Goal: Information Seeking & Learning: Learn about a topic

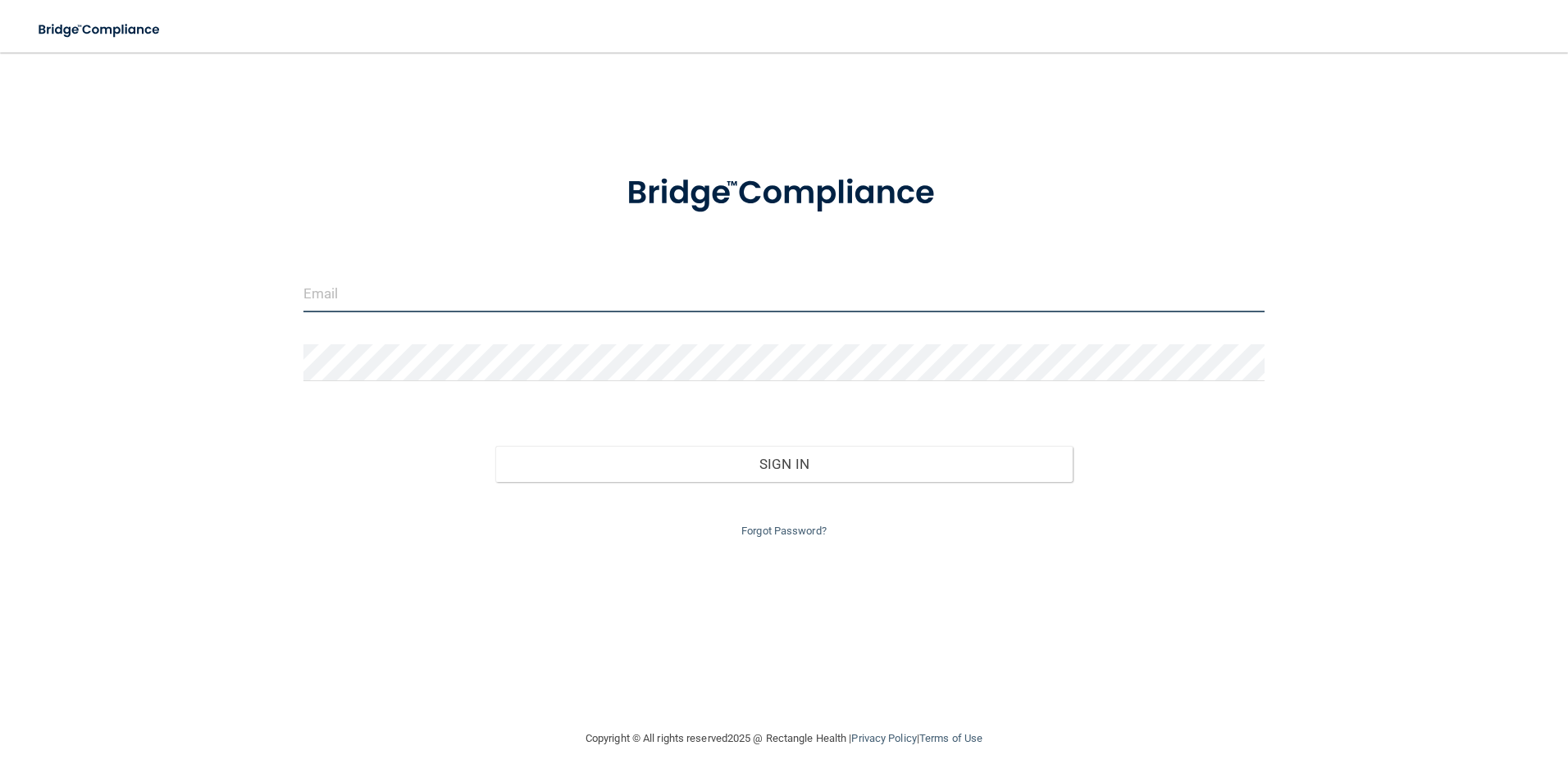
click at [396, 293] on input "email" at bounding box center [784, 293] width 962 height 37
type input "[EMAIL_ADDRESS][DOMAIN_NAME]"
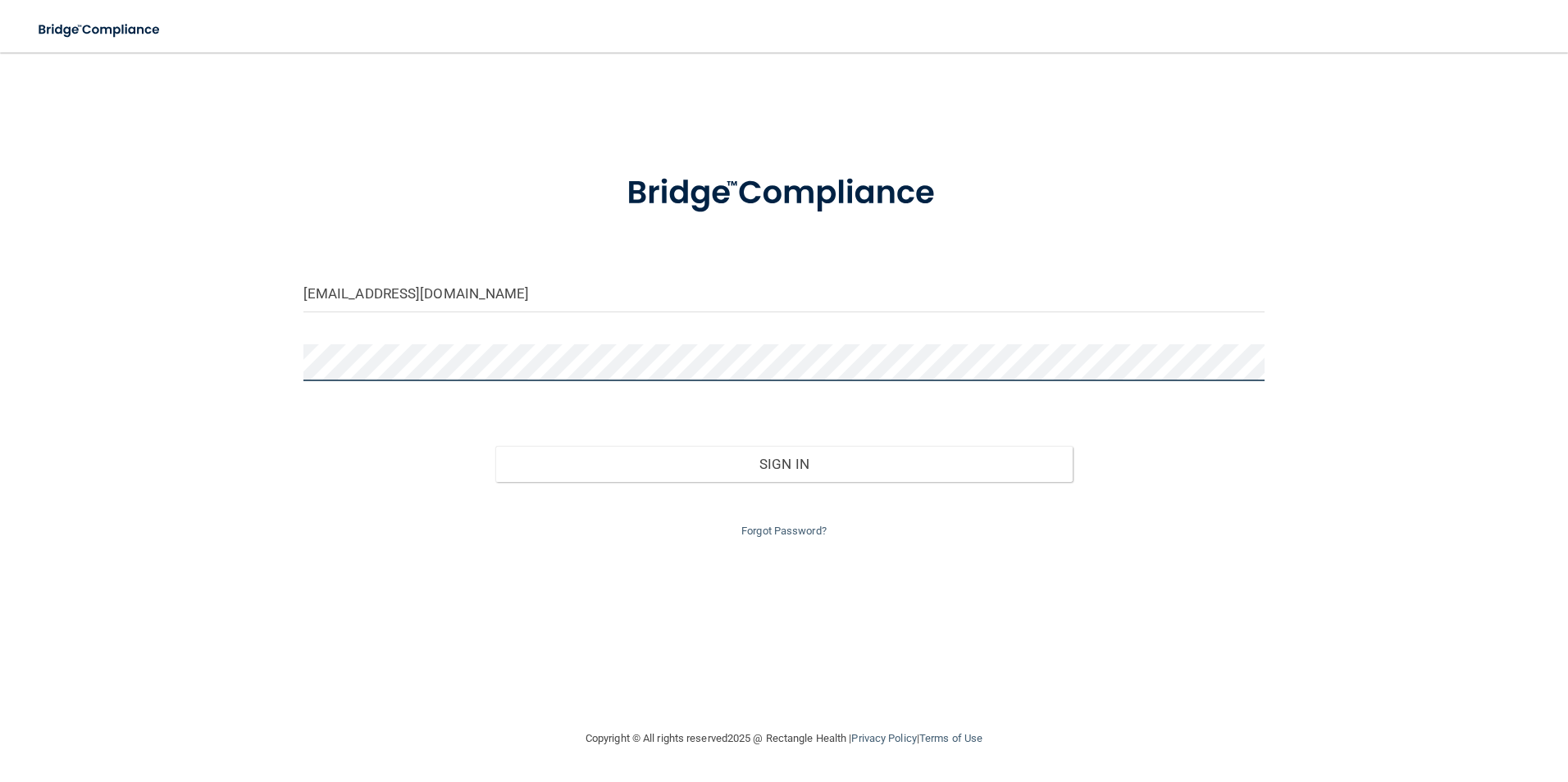
click at [495, 446] on button "Sign In" at bounding box center [783, 464] width 577 height 36
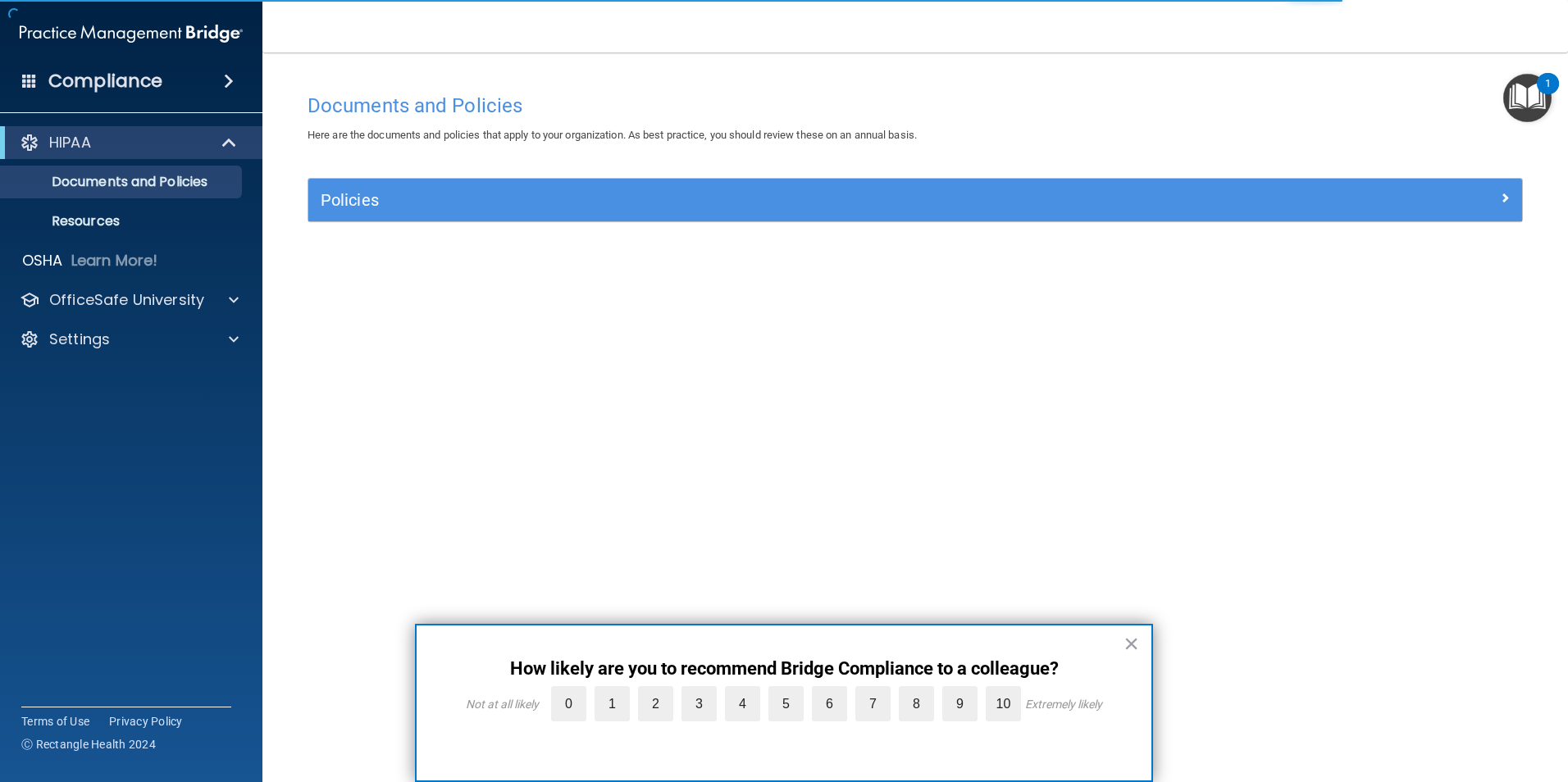
click at [1124, 642] on button "×" at bounding box center [1131, 644] width 16 height 26
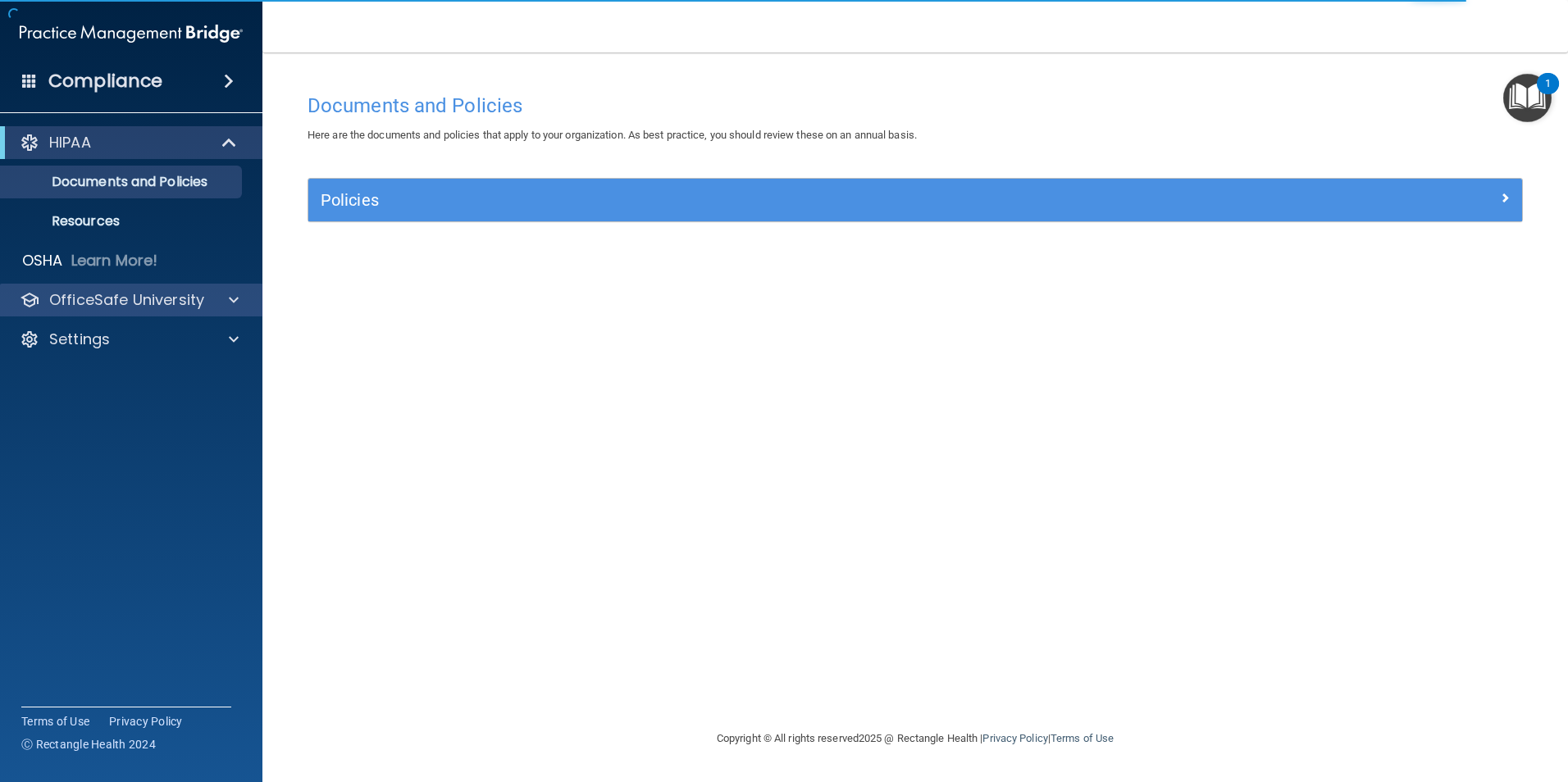
click at [131, 313] on div "OfficeSafe University" at bounding box center [131, 299] width 263 height 33
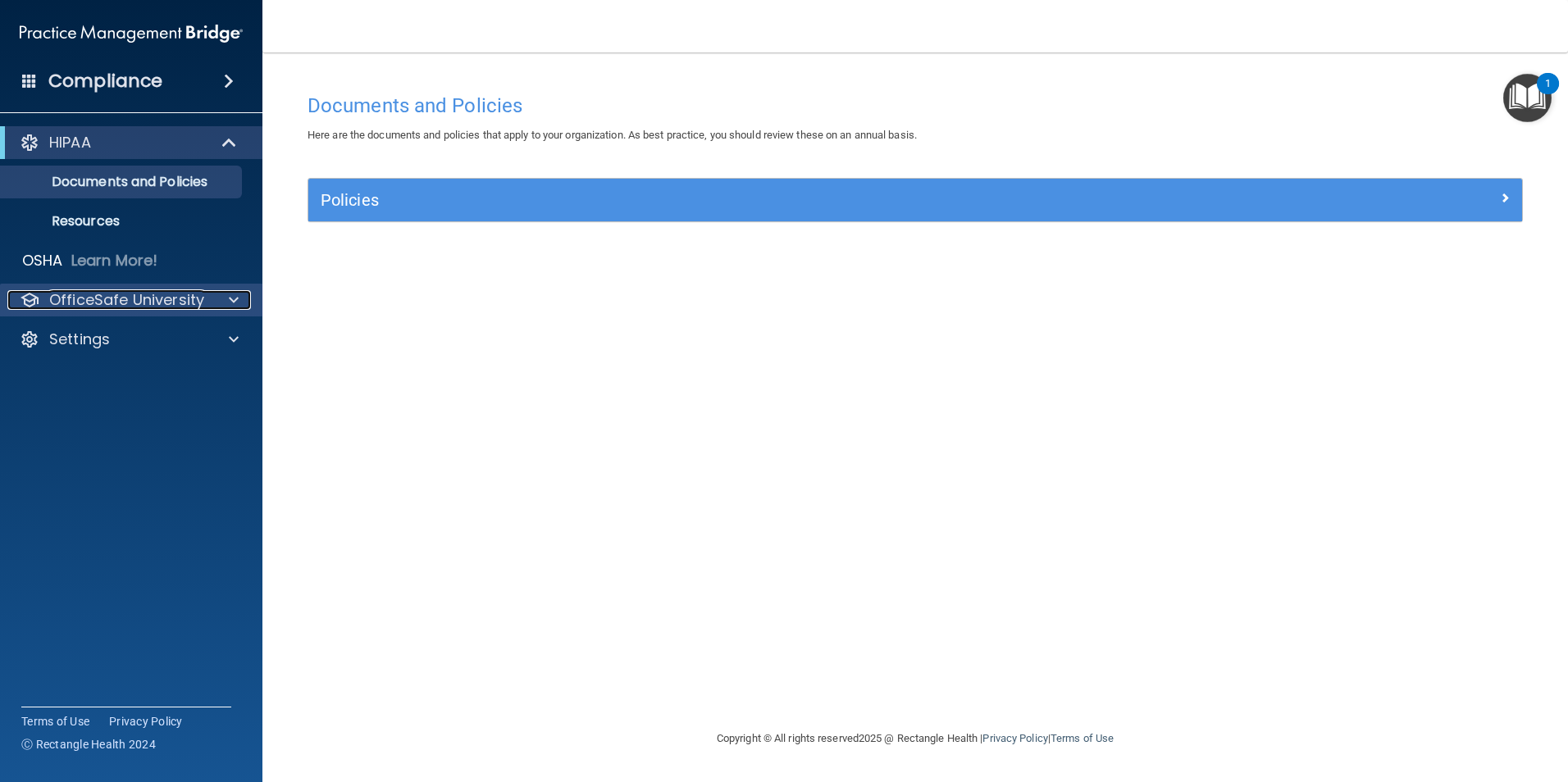
click at [120, 297] on p "OfficeSafe University" at bounding box center [127, 300] width 155 height 20
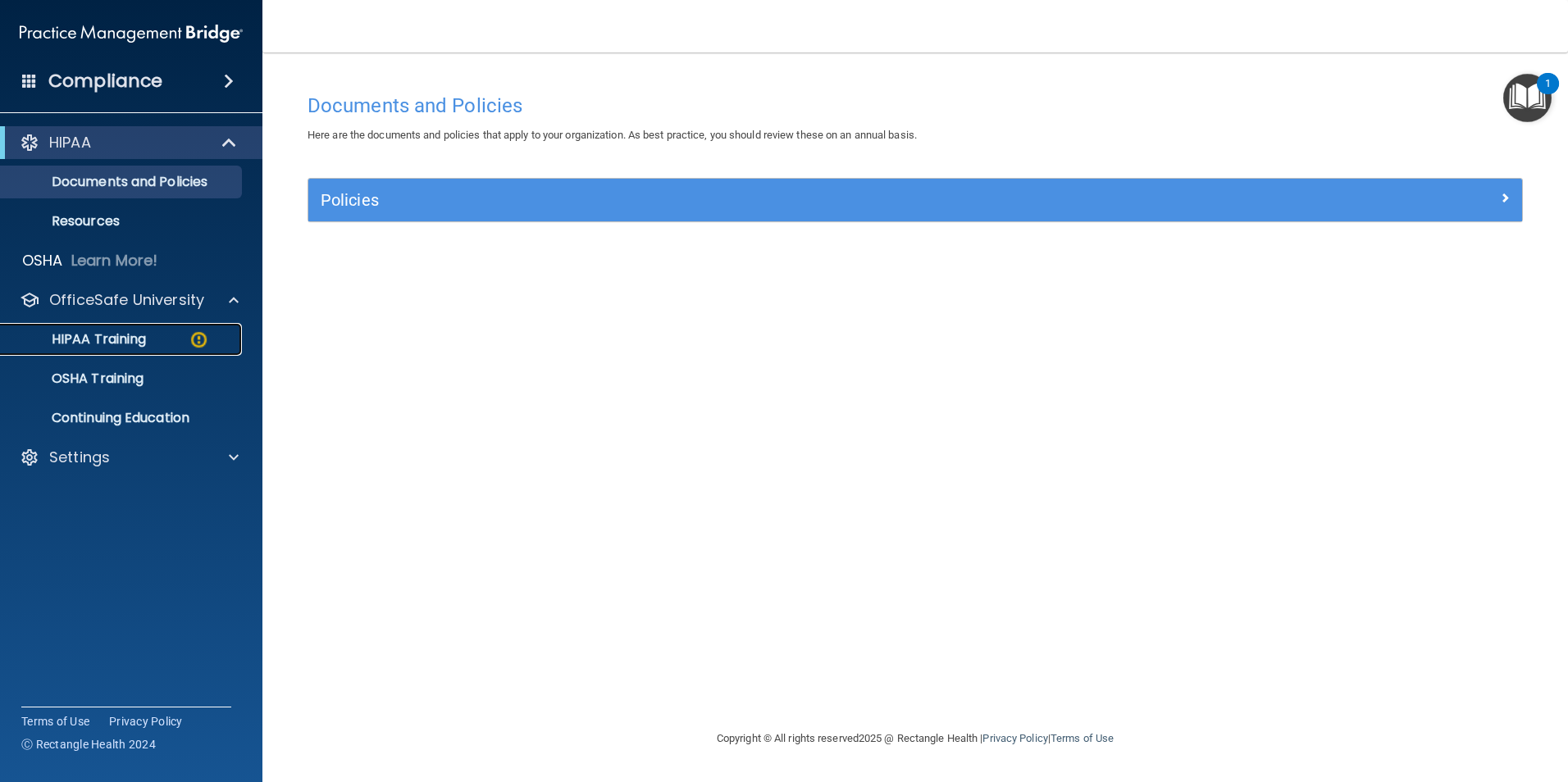
click at [145, 340] on p "HIPAA Training" at bounding box center [78, 339] width 135 height 17
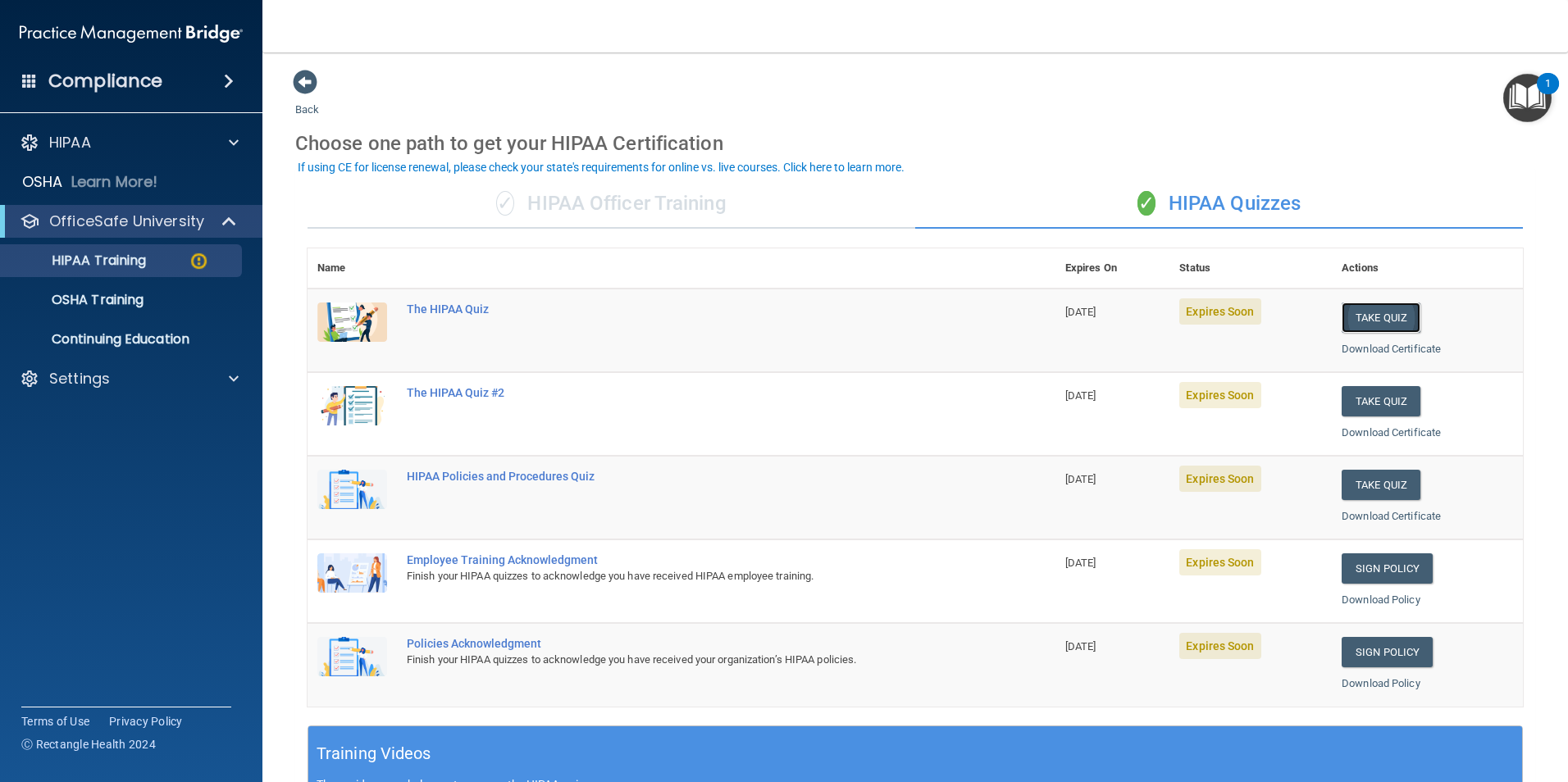
click at [1378, 318] on button "Take Quiz" at bounding box center [1380, 317] width 78 height 31
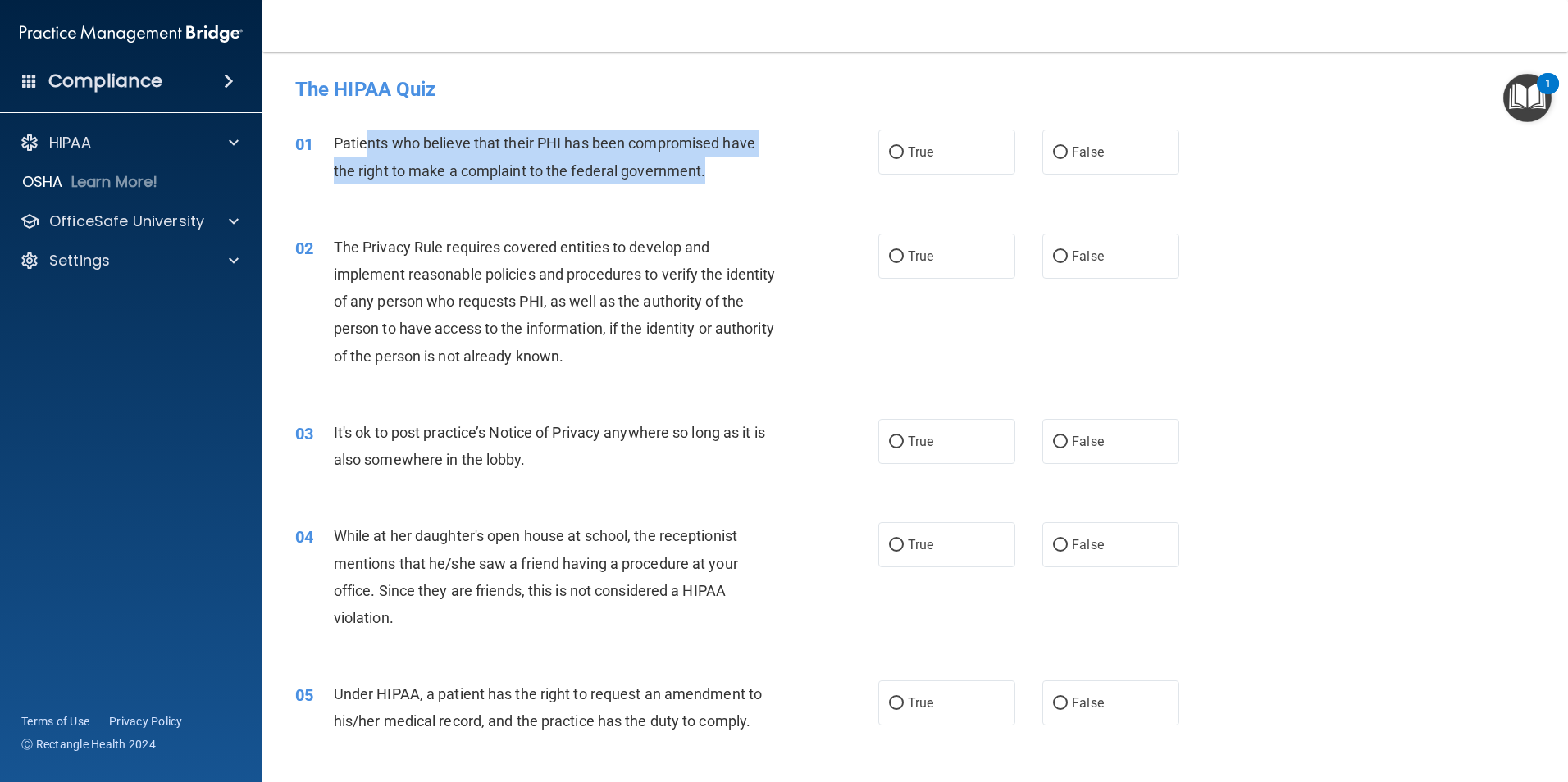
drag, startPoint x: 392, startPoint y: 150, endPoint x: 725, endPoint y: 176, distance: 334.0
click at [725, 176] on div "Patients who believe that their PHI has been compromised have the right to make…" at bounding box center [561, 156] width 456 height 54
click at [724, 176] on div "Patients who believe that their PHI has been compromised have the right to make…" at bounding box center [561, 156] width 456 height 54
click at [504, 162] on span "Patients who believe that their PHI has been compromised have the right to make…" at bounding box center [545, 156] width 421 height 45
drag, startPoint x: 512, startPoint y: 143, endPoint x: 730, endPoint y: 176, distance: 220.5
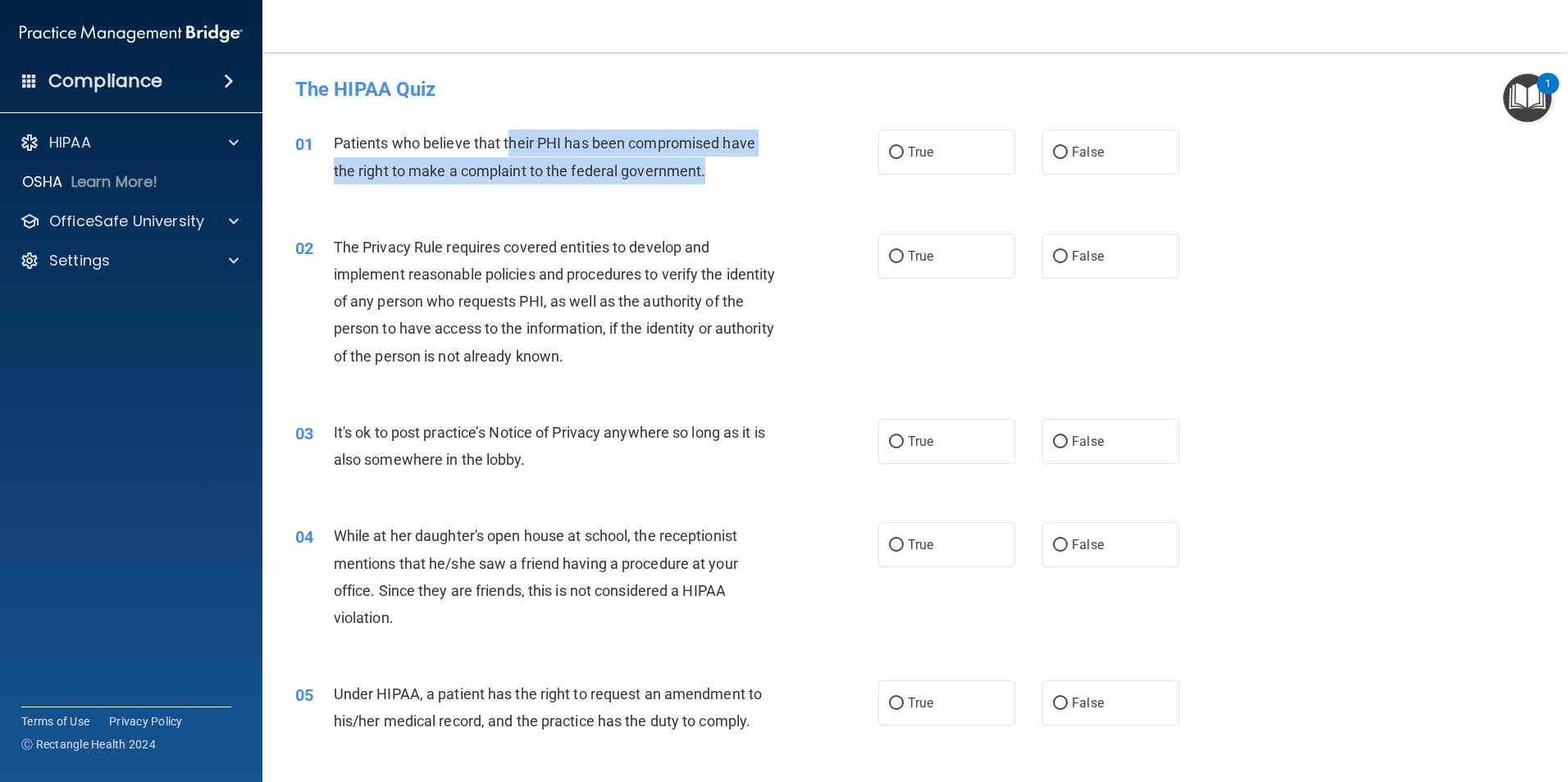
click at [730, 176] on div "Patients who believe that their PHI has been compromised have the right to make…" at bounding box center [561, 156] width 456 height 54
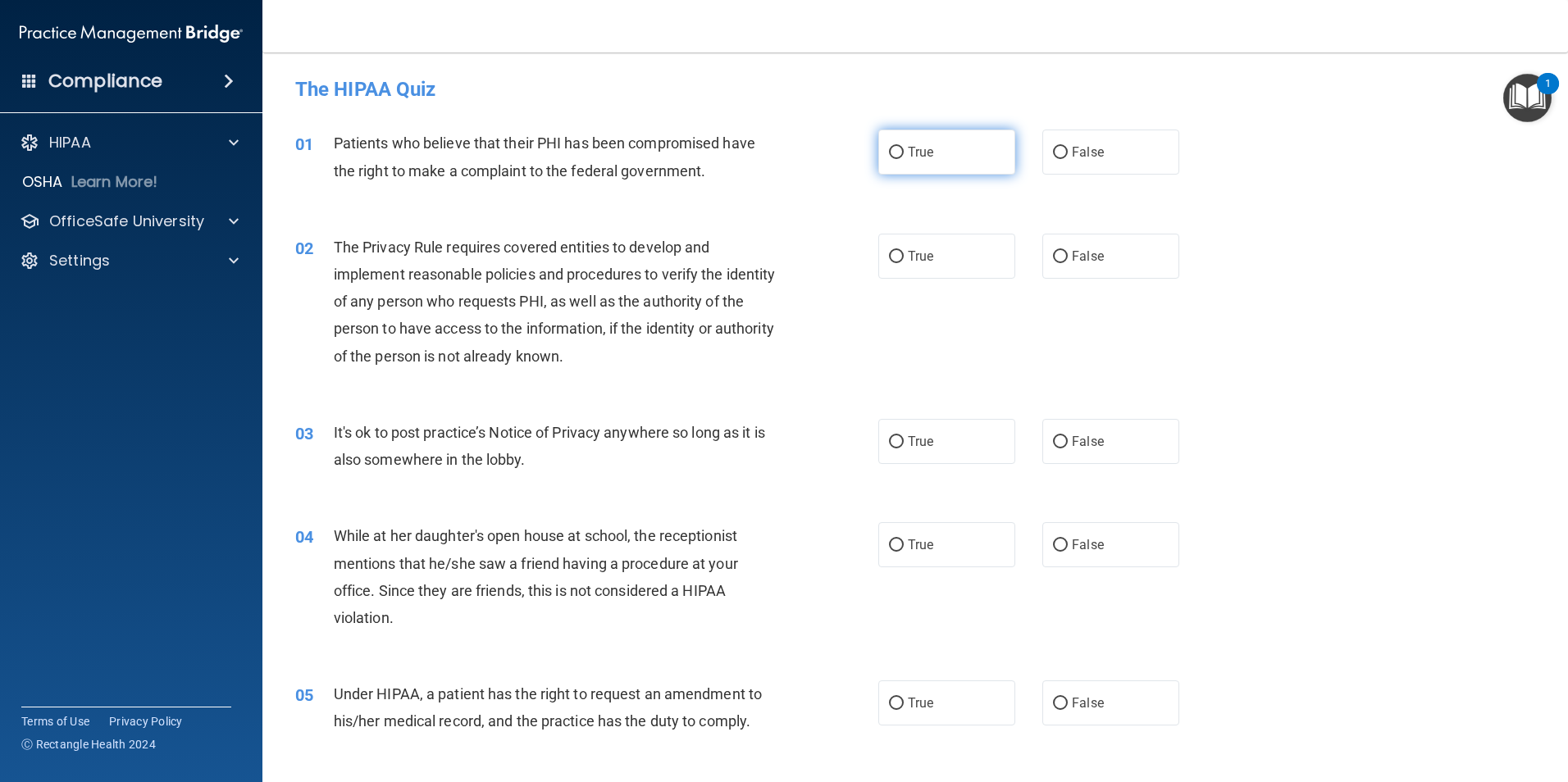
click at [907, 152] on span "True" at bounding box center [920, 152] width 26 height 16
click at [902, 152] on input "True" at bounding box center [895, 153] width 15 height 12
radio input "true"
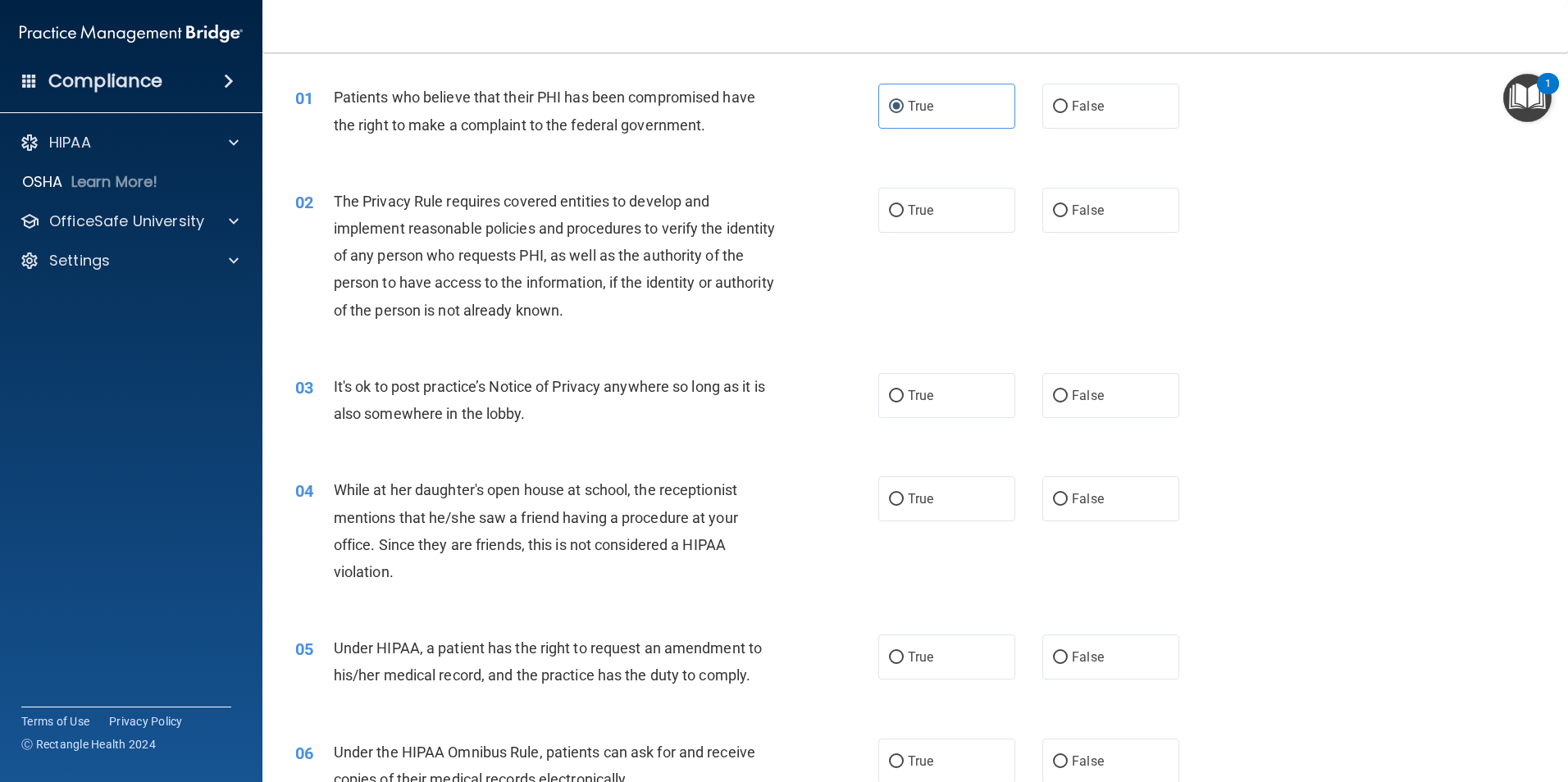
scroll to position [82, 0]
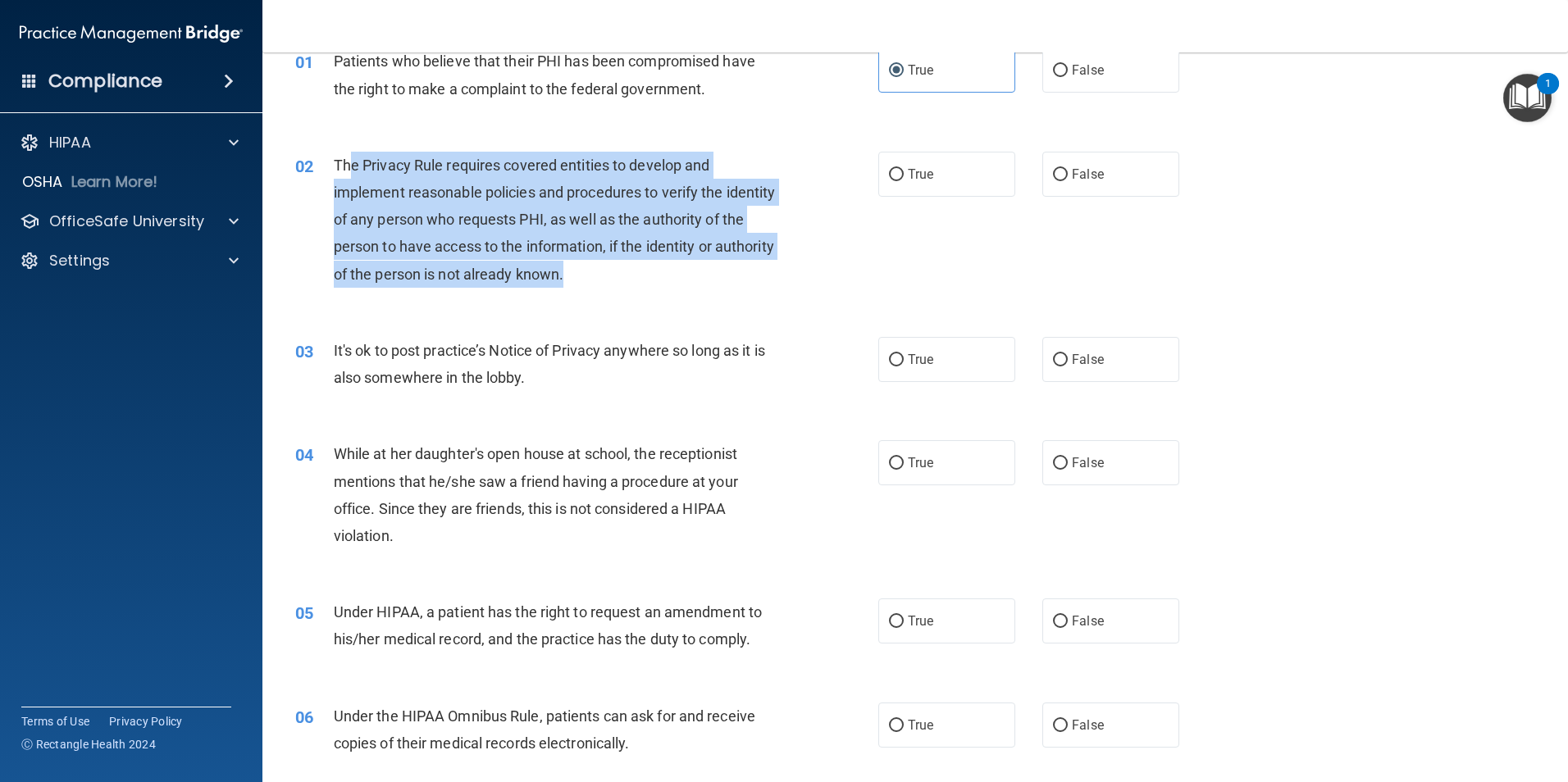
drag, startPoint x: 354, startPoint y: 170, endPoint x: 671, endPoint y: 278, distance: 334.9
click at [671, 278] on div "The Privacy Rule requires covered entities to develop and implement reasonable …" at bounding box center [561, 220] width 456 height 136
drag, startPoint x: 650, startPoint y: 272, endPoint x: 352, endPoint y: 195, distance: 307.8
click at [352, 195] on div "The Privacy Rule requires covered entities to develop and implement reasonable …" at bounding box center [561, 220] width 456 height 136
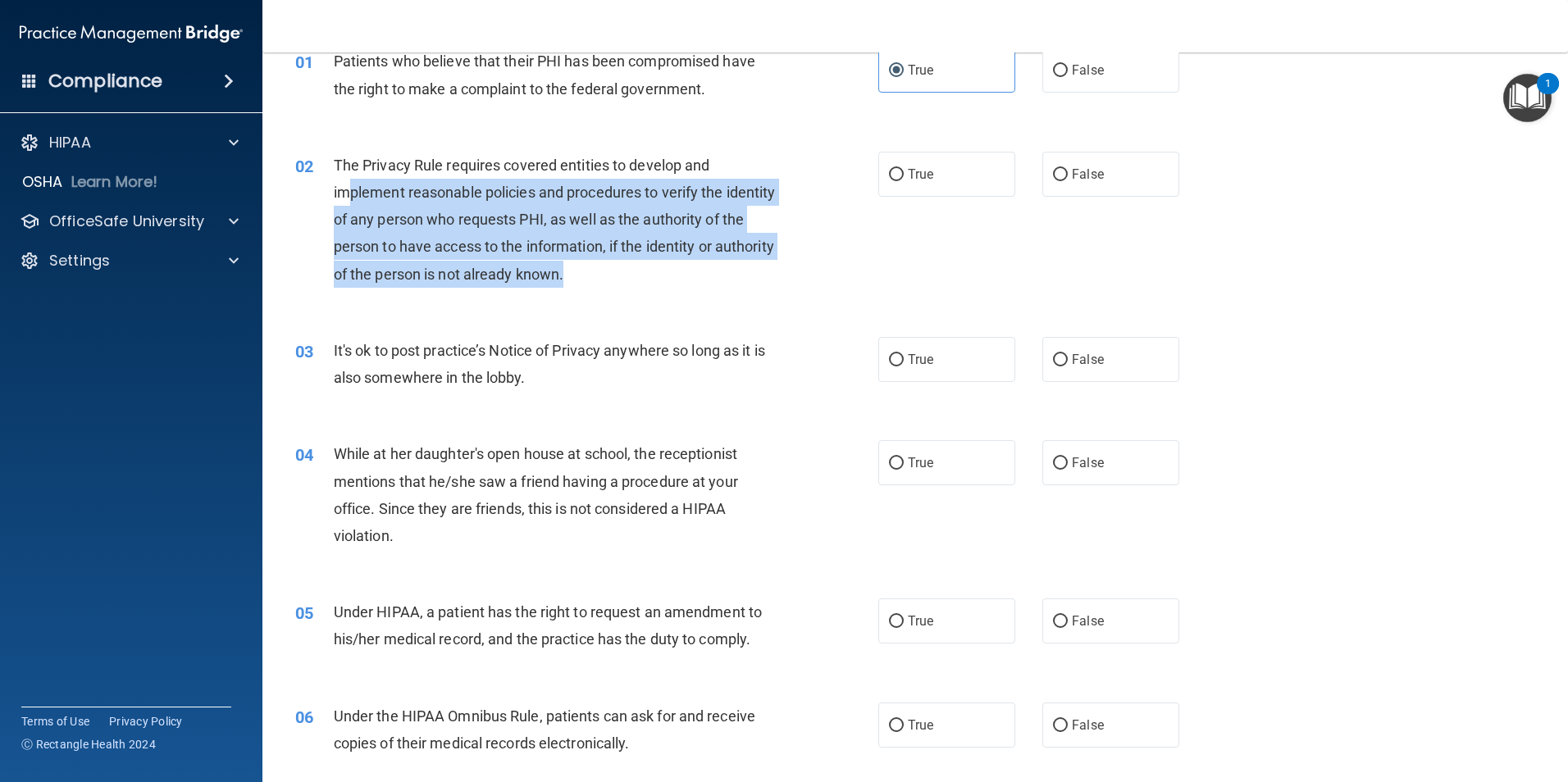
click at [352, 195] on span "The Privacy Rule requires covered entities to develop and implement reasonable …" at bounding box center [554, 220] width 442 height 126
drag, startPoint x: 352, startPoint y: 195, endPoint x: 719, endPoint y: 269, distance: 374.4
click at [719, 269] on div "The Privacy Rule requires covered entities to develop and implement reasonable …" at bounding box center [561, 220] width 456 height 136
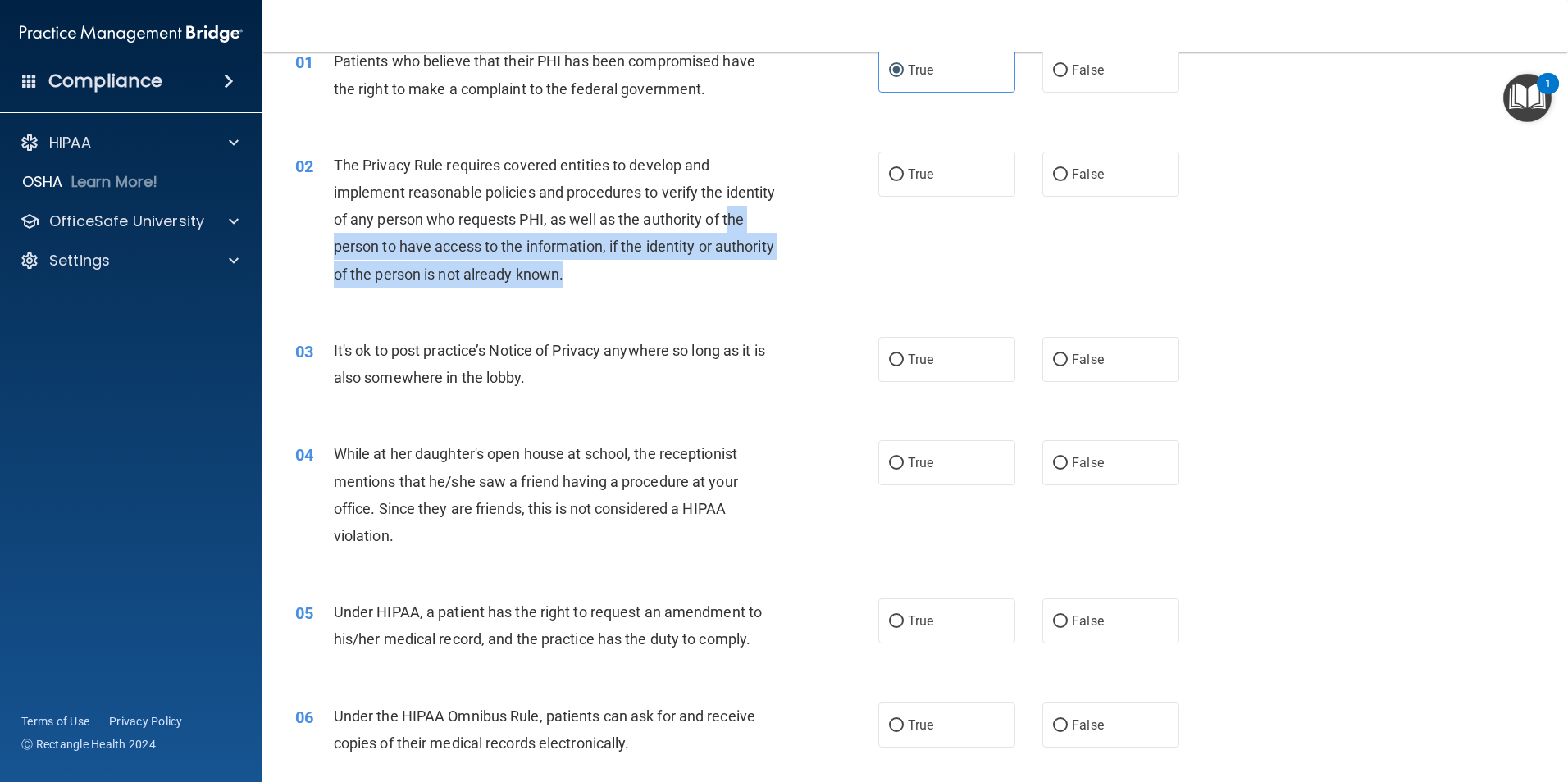
drag, startPoint x: 354, startPoint y: 255, endPoint x: 697, endPoint y: 268, distance: 343.2
click at [697, 268] on div "The Privacy Rule requires covered entities to develop and implement reasonable …" at bounding box center [561, 220] width 456 height 136
drag, startPoint x: 604, startPoint y: 260, endPoint x: 447, endPoint y: 241, distance: 158.1
click at [447, 241] on div "The Privacy Rule requires covered entities to develop and implement reasonable …" at bounding box center [561, 220] width 456 height 136
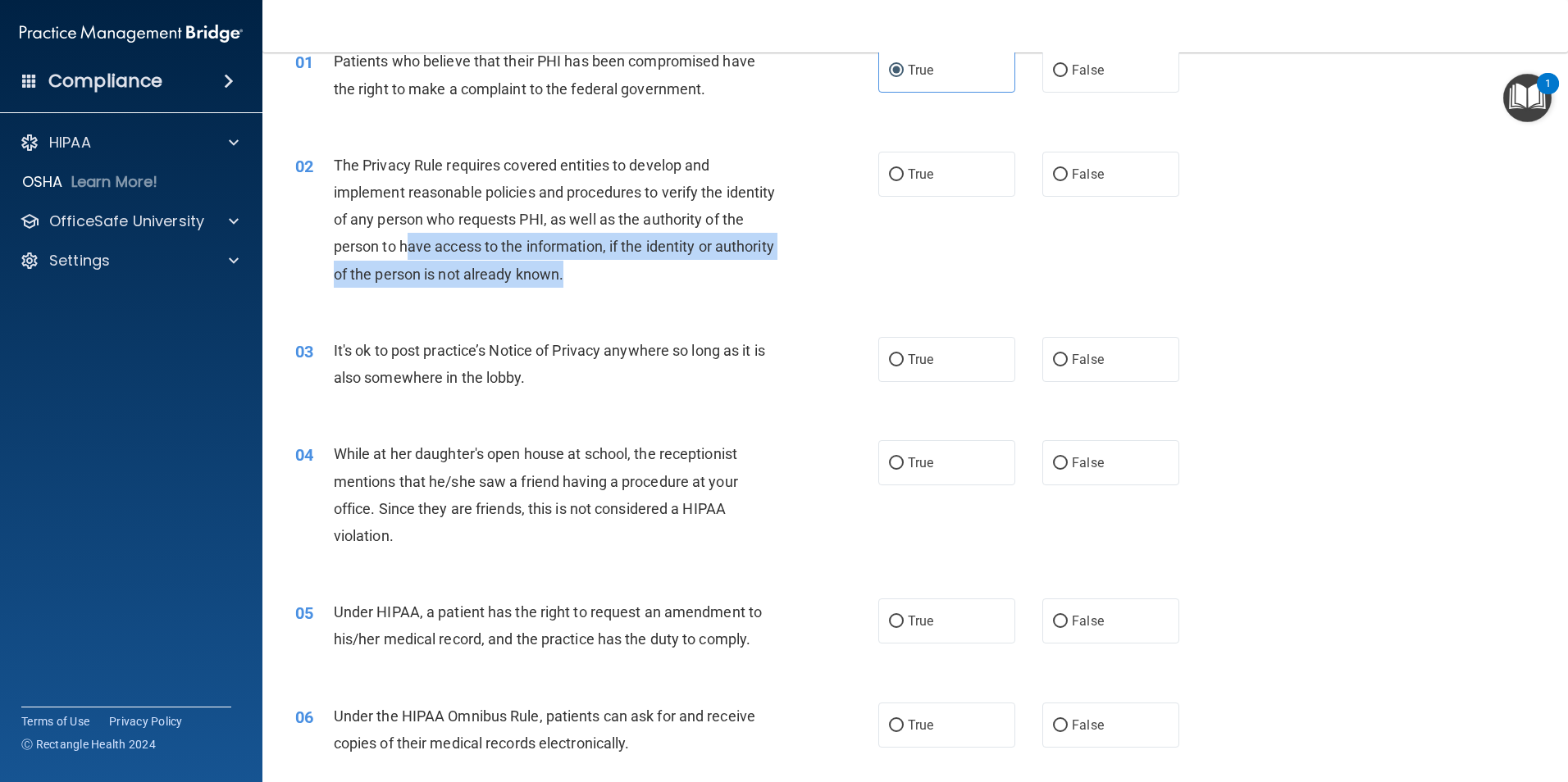
click at [447, 241] on span "The Privacy Rule requires covered entities to develop and implement reasonable …" at bounding box center [554, 220] width 442 height 126
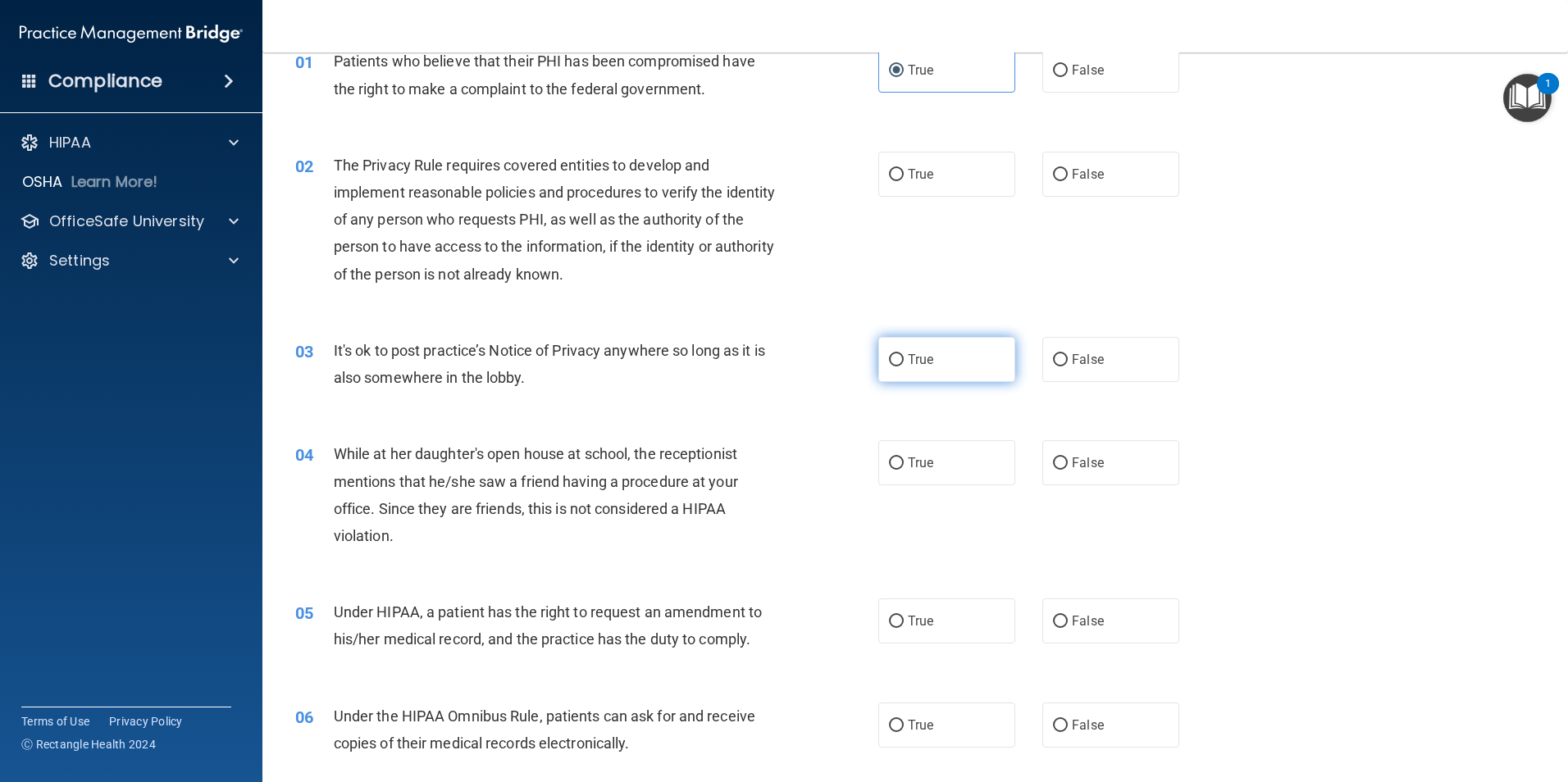
click at [932, 370] on label "True" at bounding box center [947, 359] width 137 height 45
click at [903, 367] on input "True" at bounding box center [895, 360] width 15 height 12
radio input "true"
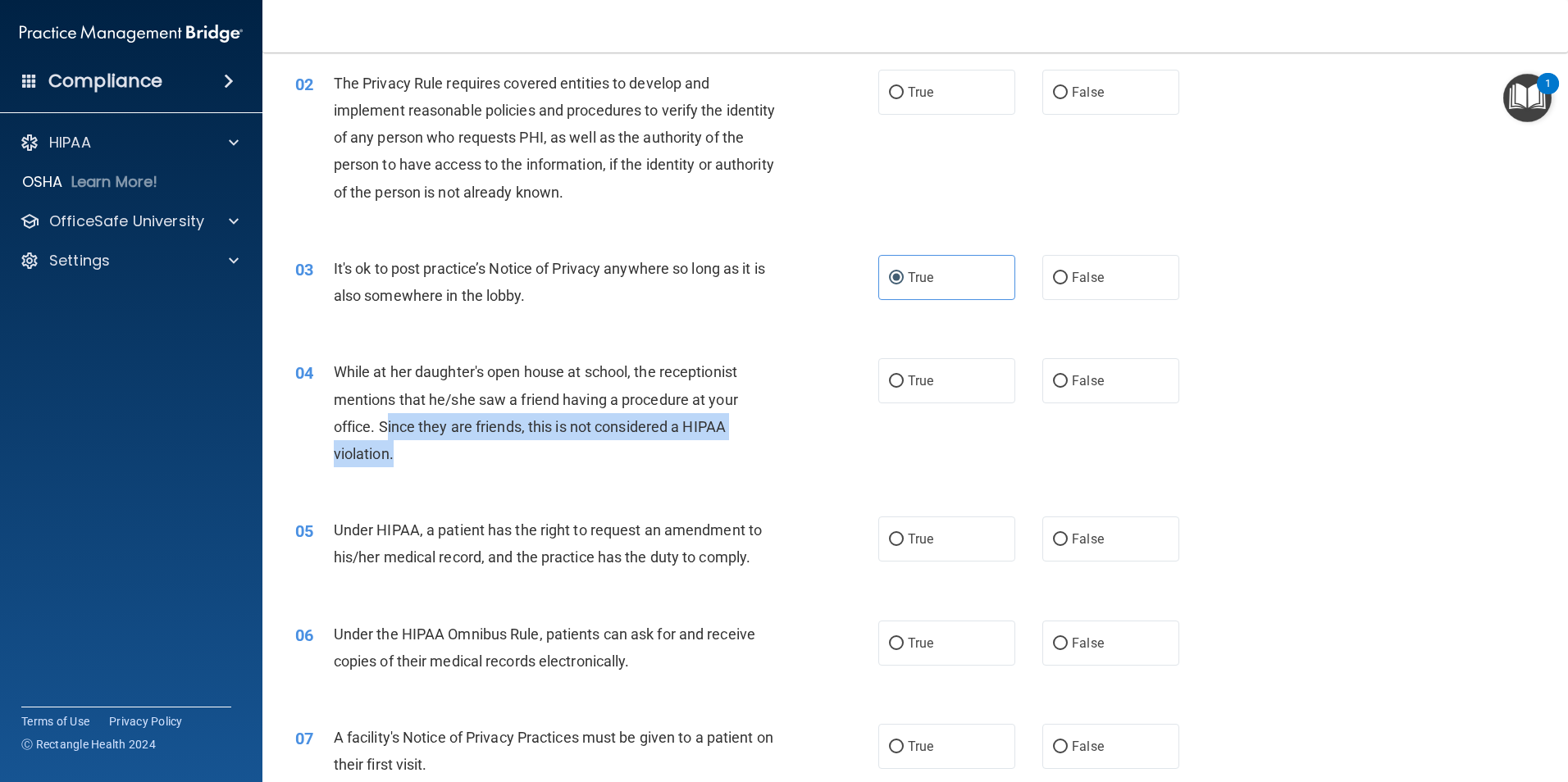
drag, startPoint x: 502, startPoint y: 438, endPoint x: 552, endPoint y: 448, distance: 51.0
click at [552, 448] on div "While at her daughter's open house at school, the receptionist mentions that he…" at bounding box center [561, 413] width 456 height 109
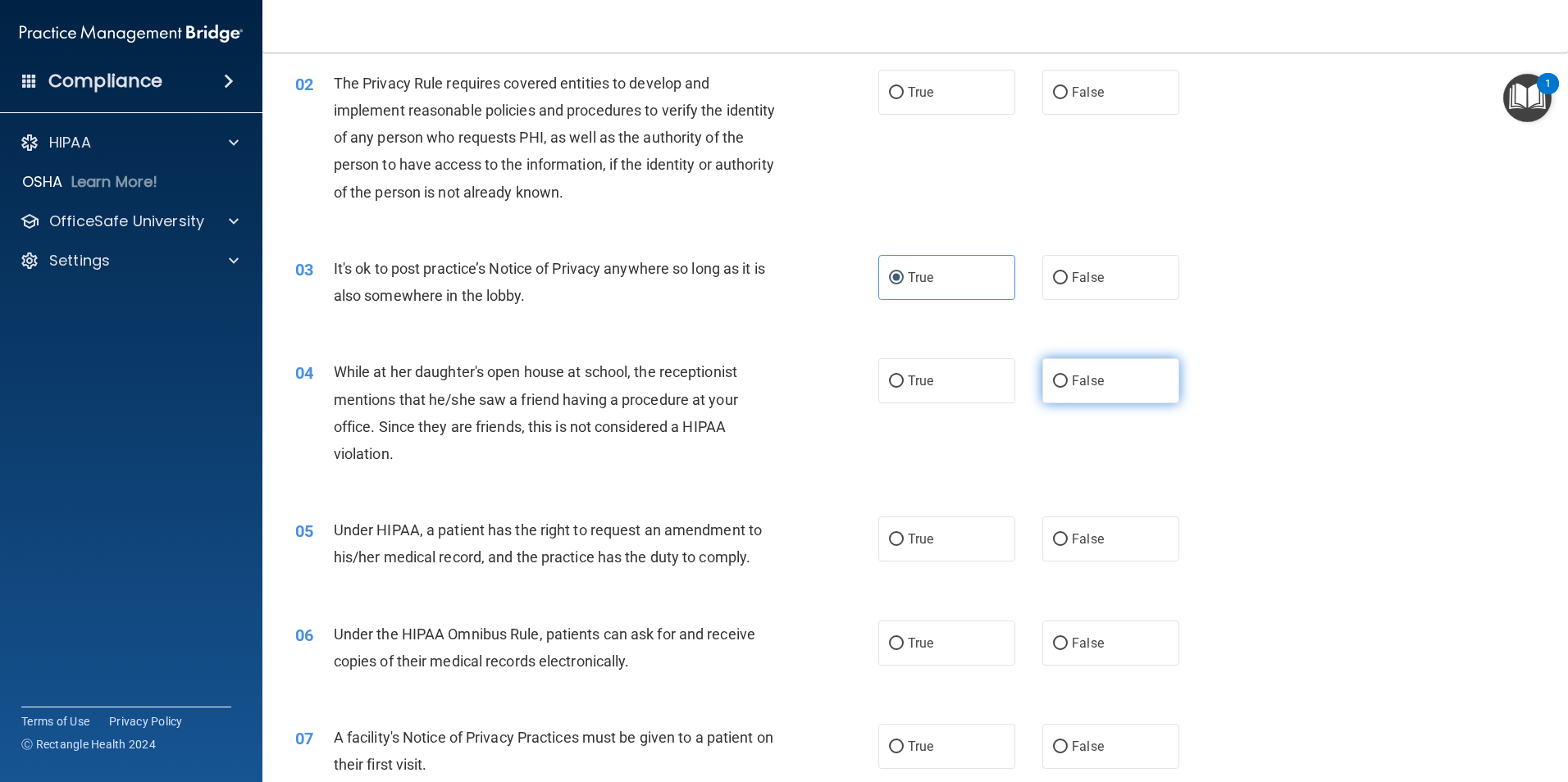
click at [1052, 376] on input "False" at bounding box center [1059, 382] width 15 height 12
radio input "true"
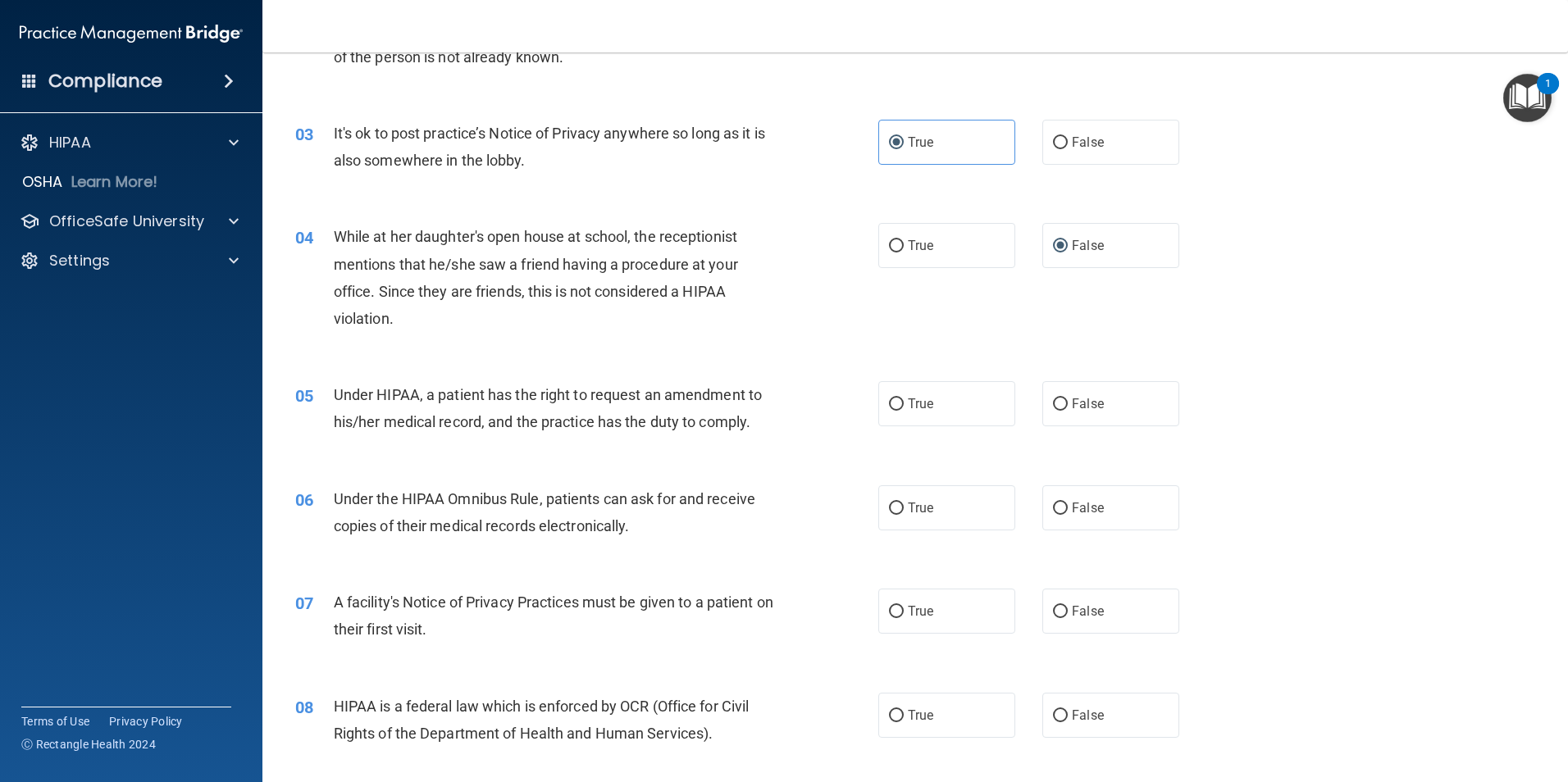
scroll to position [328, 0]
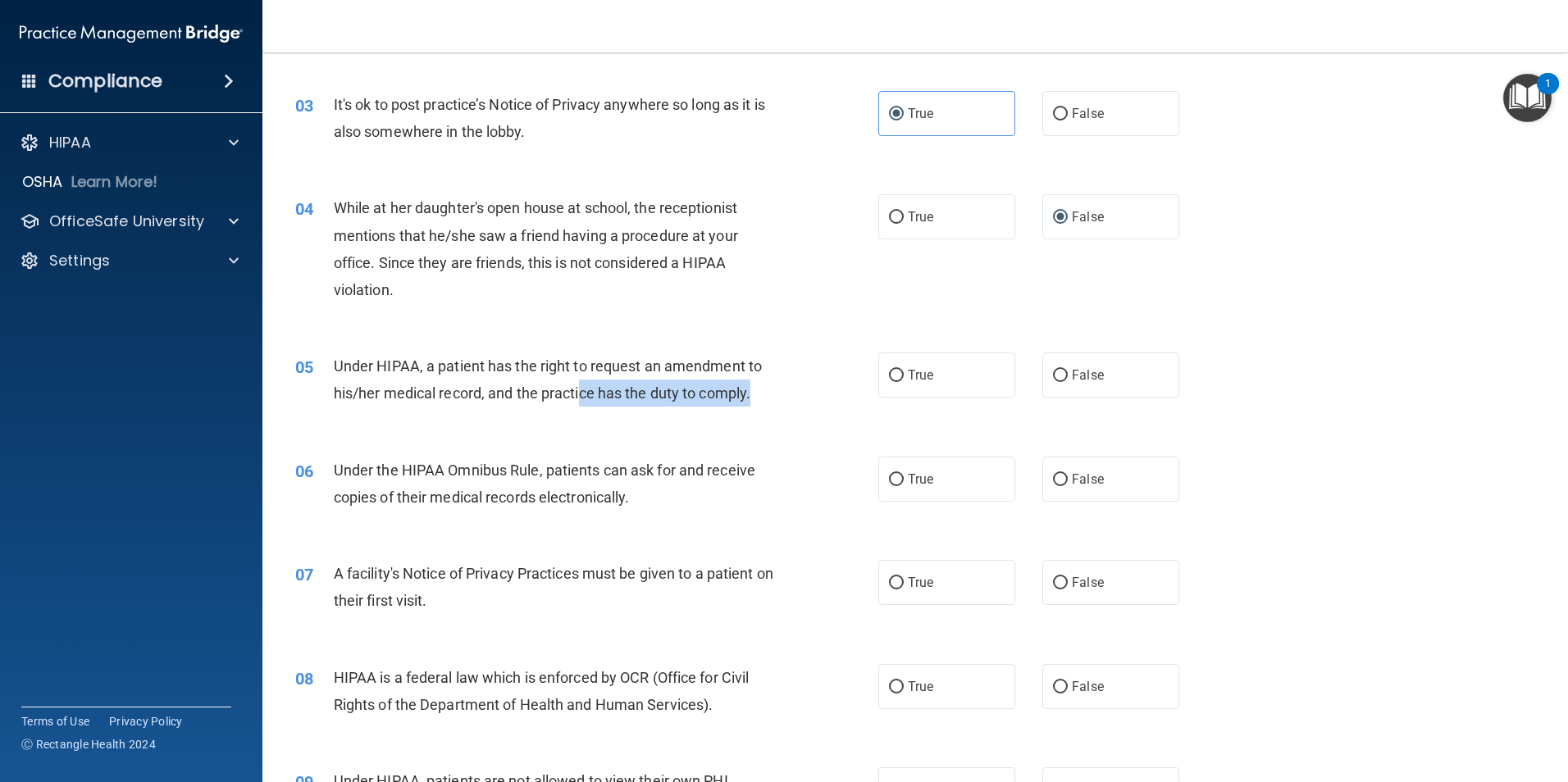
drag, startPoint x: 589, startPoint y: 396, endPoint x: 771, endPoint y: 403, distance: 182.1
click at [771, 403] on div "Under HIPAA, a patient has the right to request an amendment to his/her medical…" at bounding box center [561, 380] width 456 height 54
click at [771, 402] on div "Under HIPAA, a patient has the right to request an amendment to his/her medical…" at bounding box center [561, 380] width 456 height 54
click at [528, 387] on span "Under HIPAA, a patient has the right to request an amendment to his/her medical…" at bounding box center [548, 380] width 428 height 45
click at [924, 385] on label "True" at bounding box center [947, 375] width 137 height 45
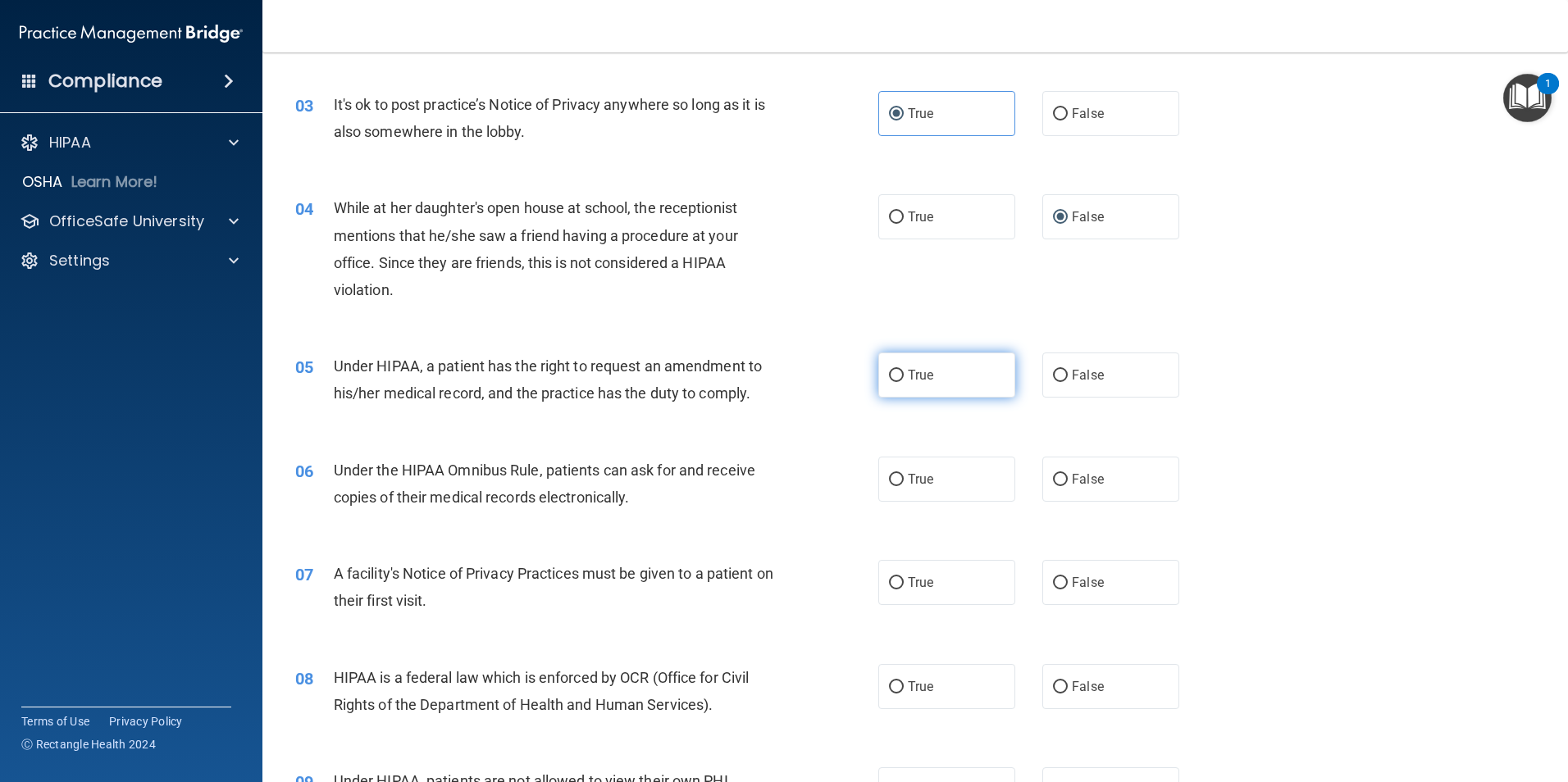
click at [903, 383] on input "True" at bounding box center [895, 376] width 15 height 12
radio input "true"
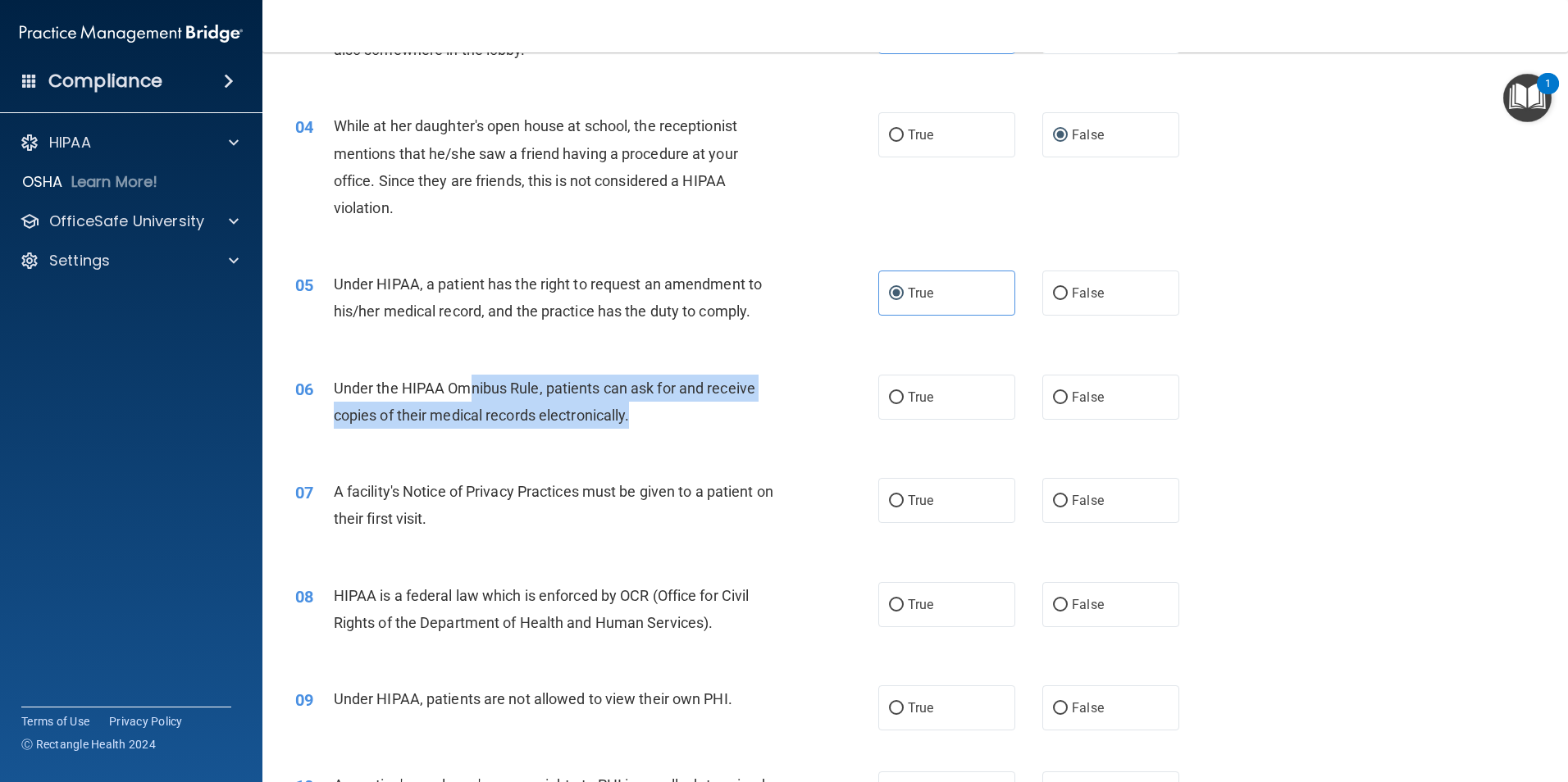
drag, startPoint x: 466, startPoint y: 395, endPoint x: 699, endPoint y: 410, distance: 233.5
click at [699, 410] on div "Under the HIPAA Omnibus Rule, patients can ask for and receive copies of their …" at bounding box center [561, 401] width 456 height 54
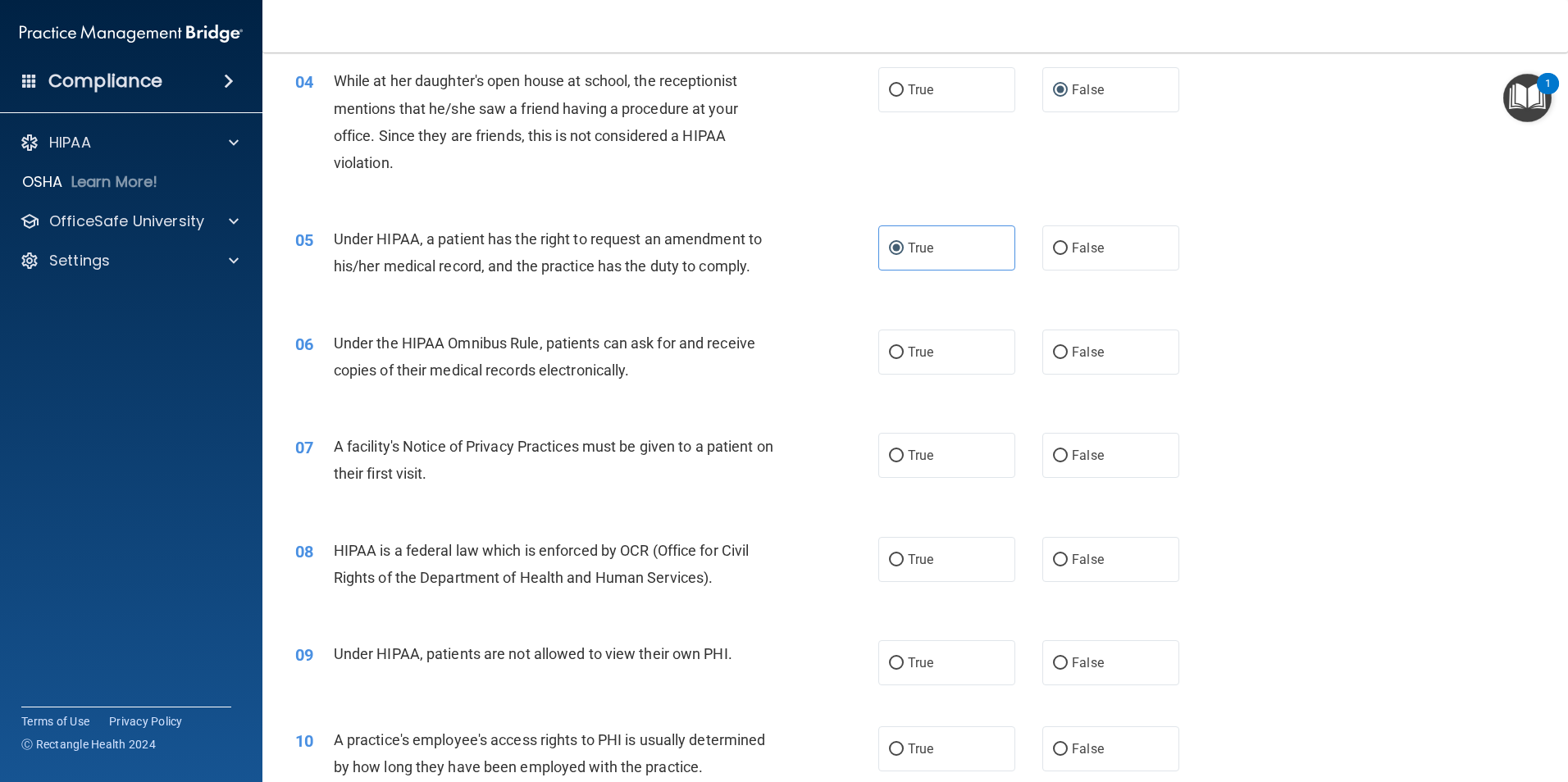
scroll to position [492, 0]
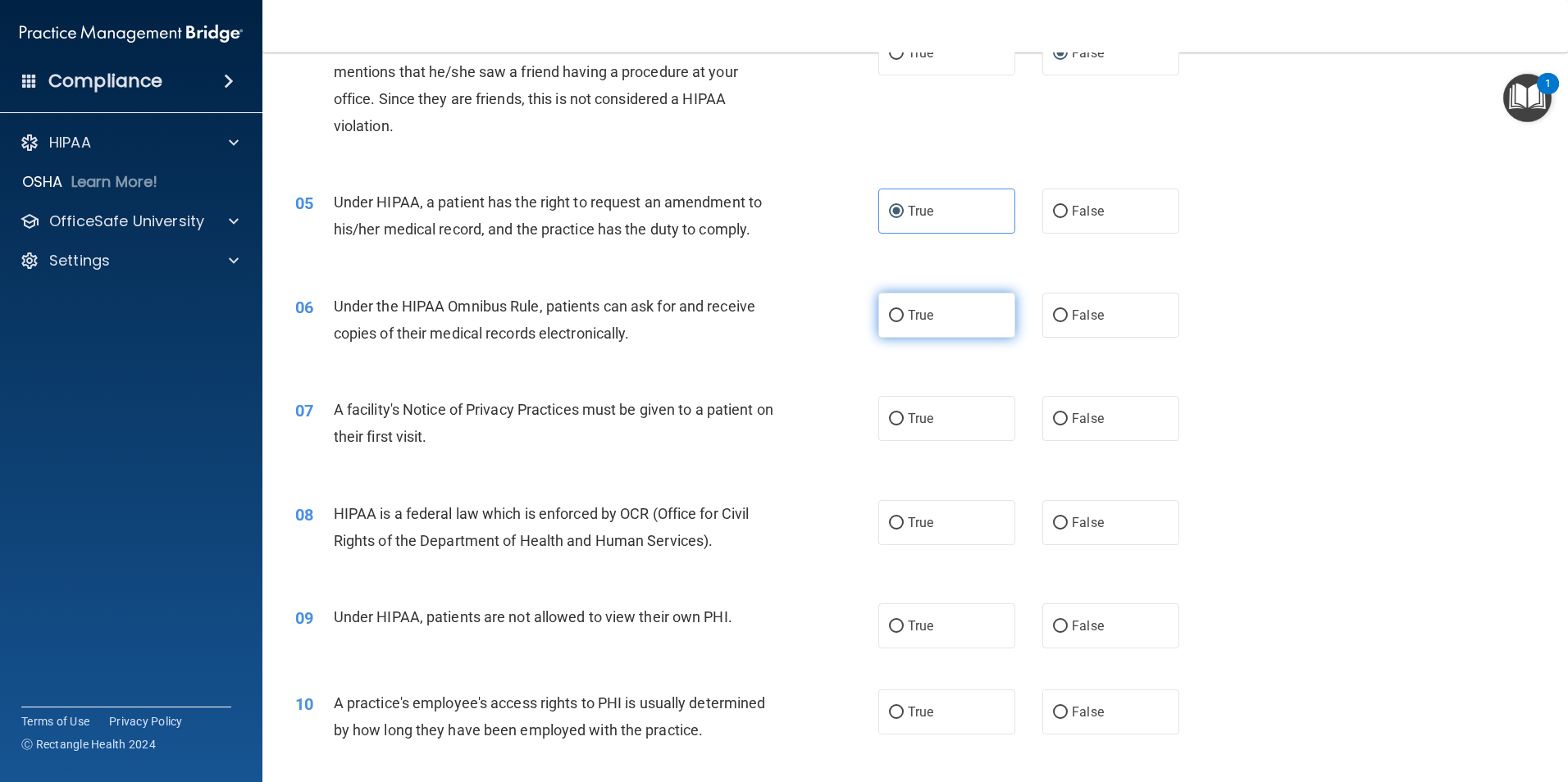
click at [911, 321] on span "True" at bounding box center [920, 315] width 26 height 16
click at [903, 321] on input "True" at bounding box center [895, 316] width 15 height 12
radio input "true"
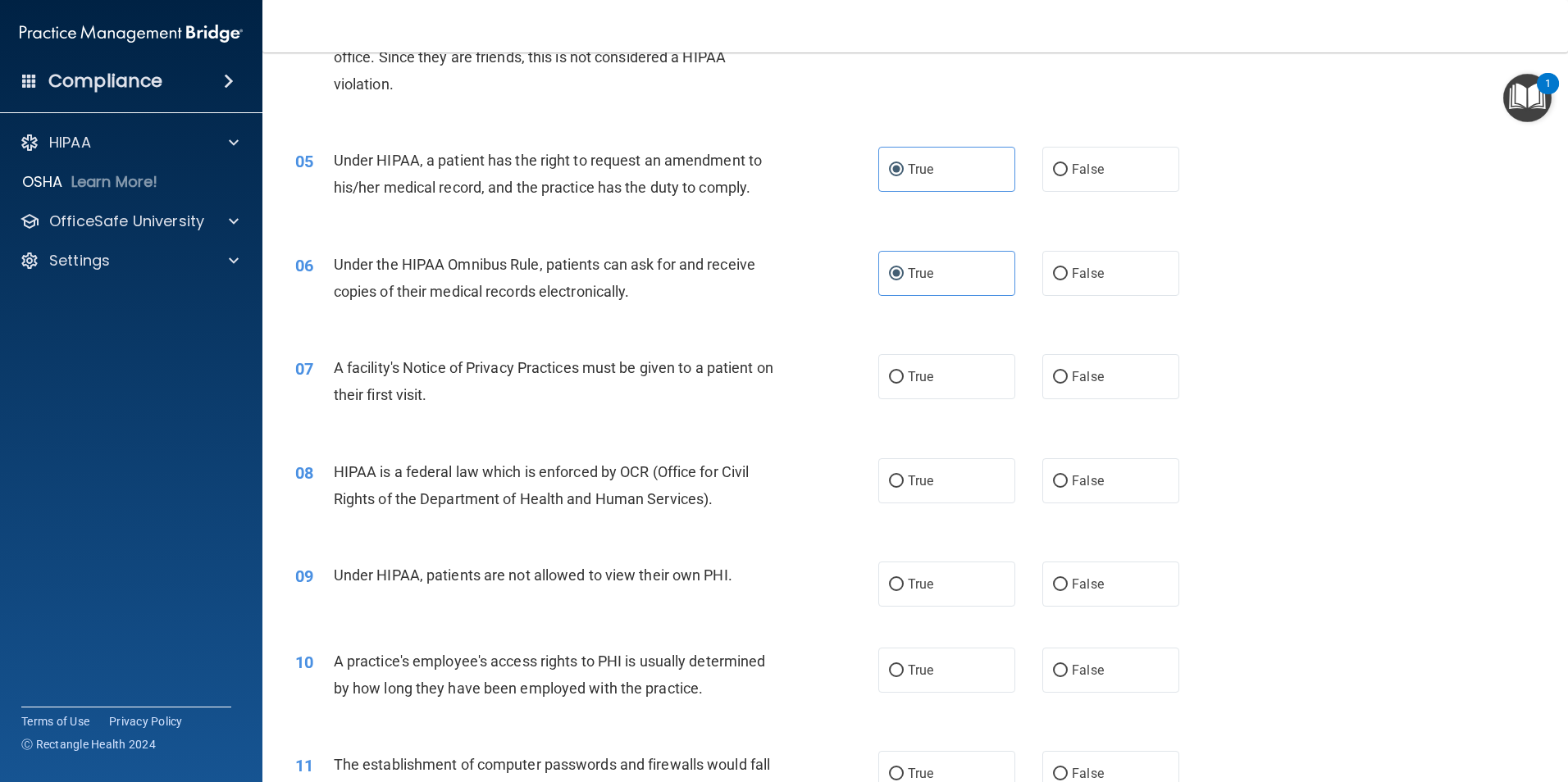
scroll to position [574, 0]
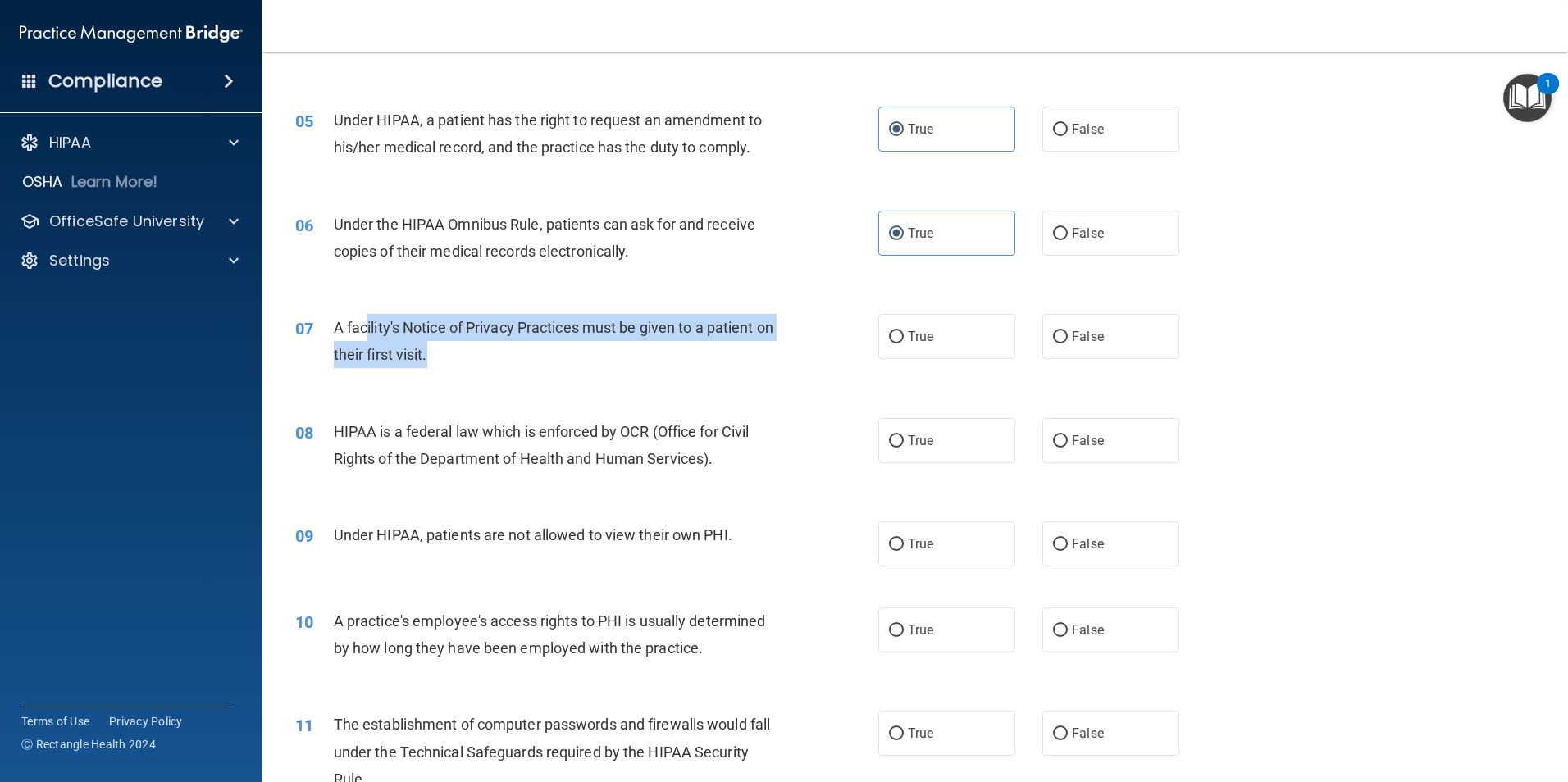
drag, startPoint x: 366, startPoint y: 324, endPoint x: 543, endPoint y: 361, distance: 180.8
click at [543, 361] on div "A facility's Notice of Privacy Practices must be given to a patient on their fi…" at bounding box center [561, 341] width 456 height 54
drag, startPoint x: 484, startPoint y: 345, endPoint x: 433, endPoint y: 334, distance: 52.2
click at [433, 334] on div "A facility's Notice of Privacy Practices must be given to a patient on their fi…" at bounding box center [561, 341] width 456 height 54
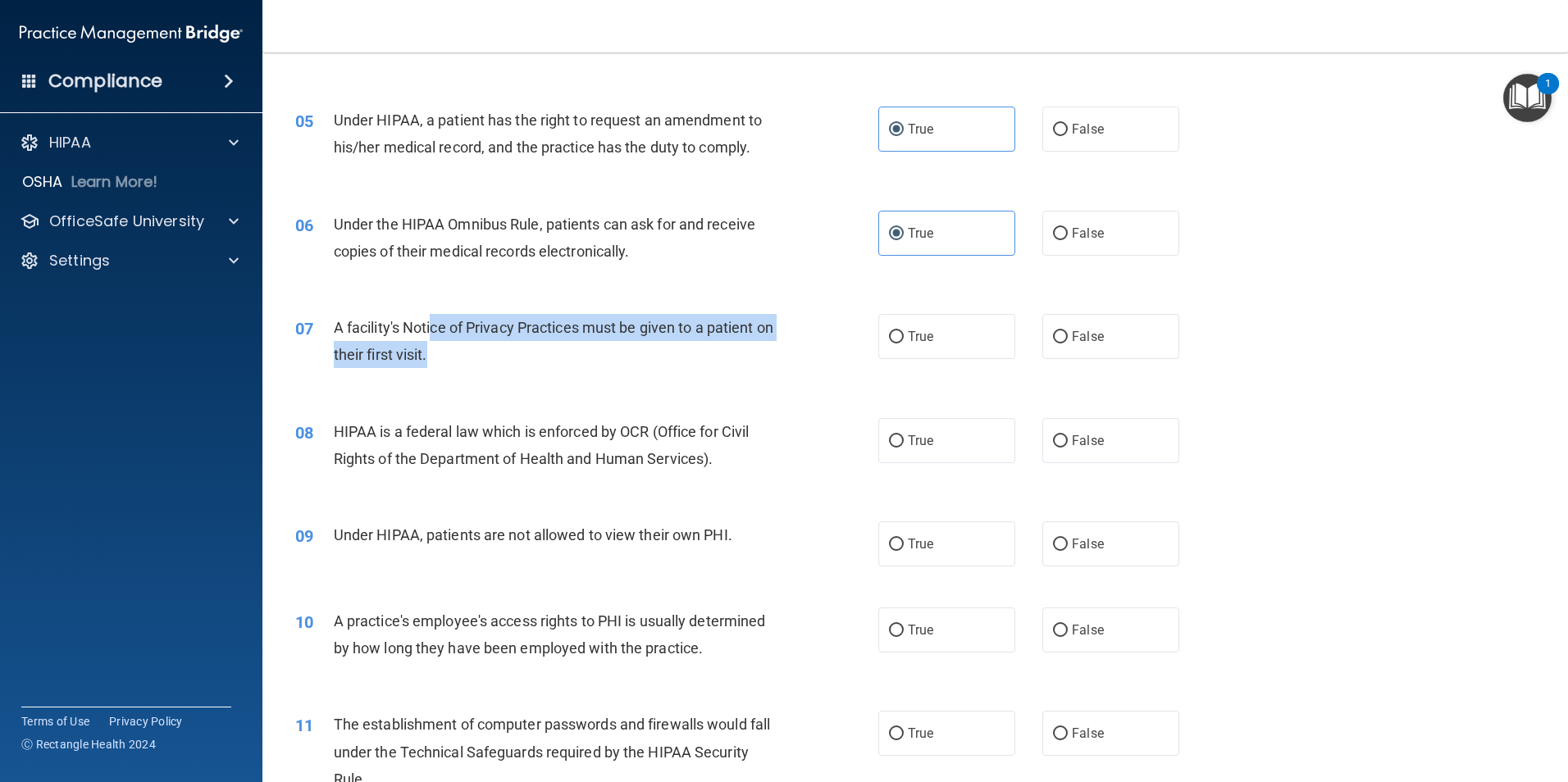
click at [433, 334] on span "A facility's Notice of Privacy Practices must be given to a patient on their fi…" at bounding box center [553, 341] width 439 height 45
drag, startPoint x: 406, startPoint y: 321, endPoint x: 477, endPoint y: 336, distance: 72.6
click at [477, 336] on span "A facility's Notice of Privacy Practices must be given to a patient on their fi…" at bounding box center [553, 341] width 439 height 45
drag, startPoint x: 464, startPoint y: 344, endPoint x: 444, endPoint y: 335, distance: 21.9
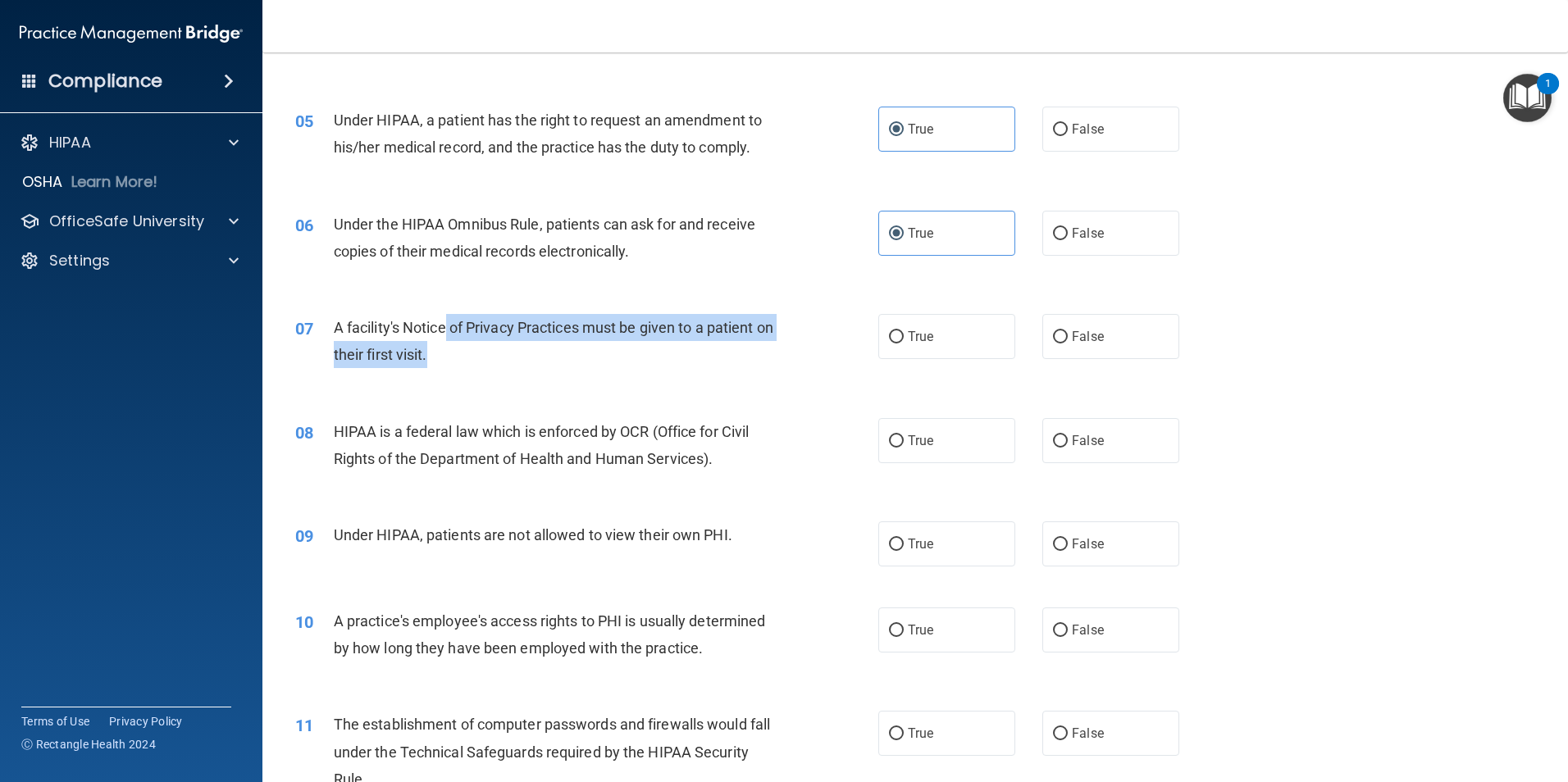
click at [444, 335] on div "A facility's Notice of Privacy Practices must be given to a patient on their fi…" at bounding box center [561, 341] width 456 height 54
click at [444, 335] on span "A facility's Notice of Privacy Practices must be given to a patient on their fi…" at bounding box center [553, 341] width 439 height 45
drag, startPoint x: 444, startPoint y: 335, endPoint x: 601, endPoint y: 363, distance: 159.5
click at [601, 363] on div "A facility's Notice of Privacy Practices must be given to a patient on their fi…" at bounding box center [561, 341] width 456 height 54
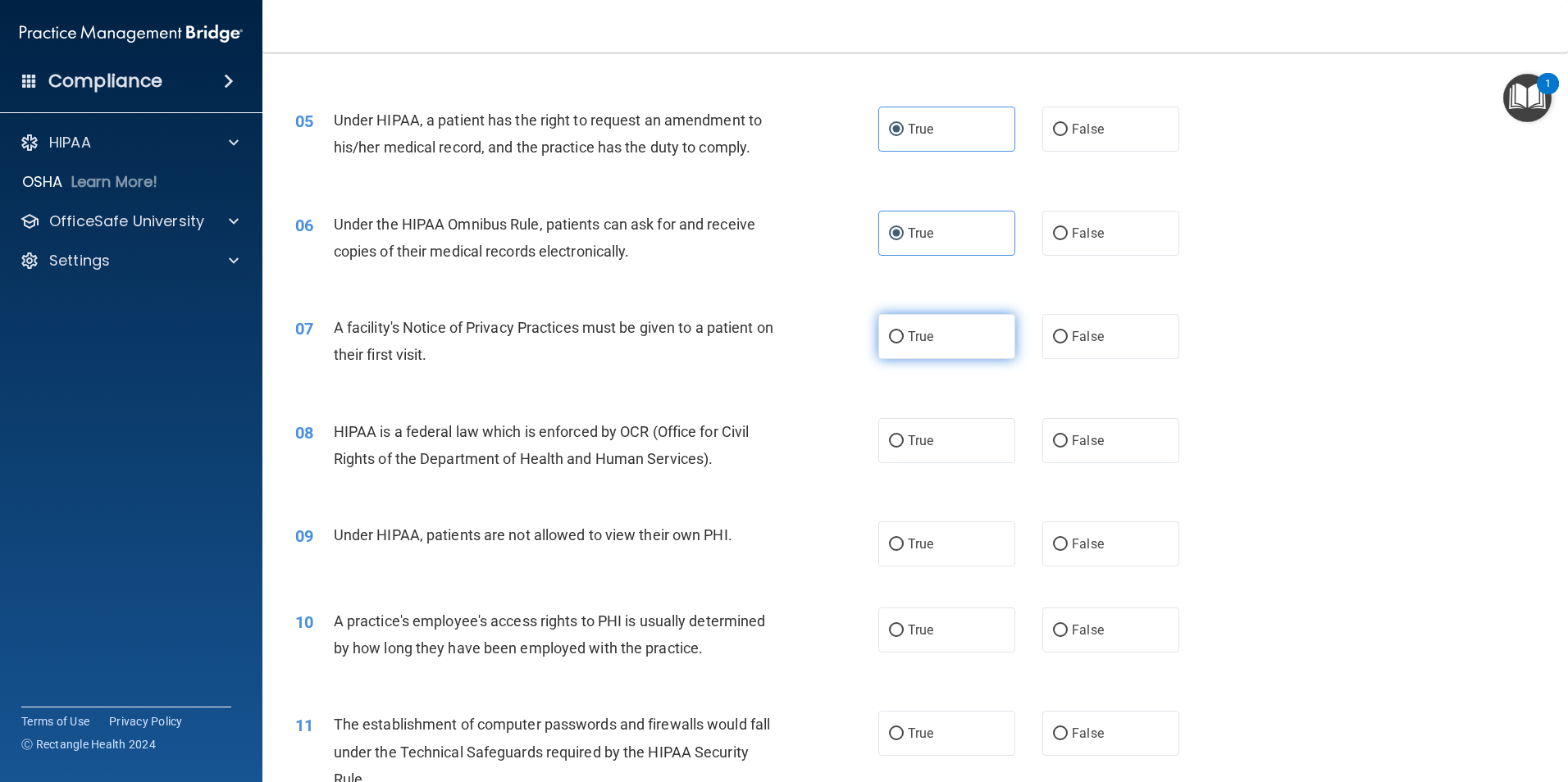
click at [906, 325] on label "True" at bounding box center [947, 336] width 137 height 45
click at [903, 331] on input "True" at bounding box center [895, 337] width 15 height 12
radio input "true"
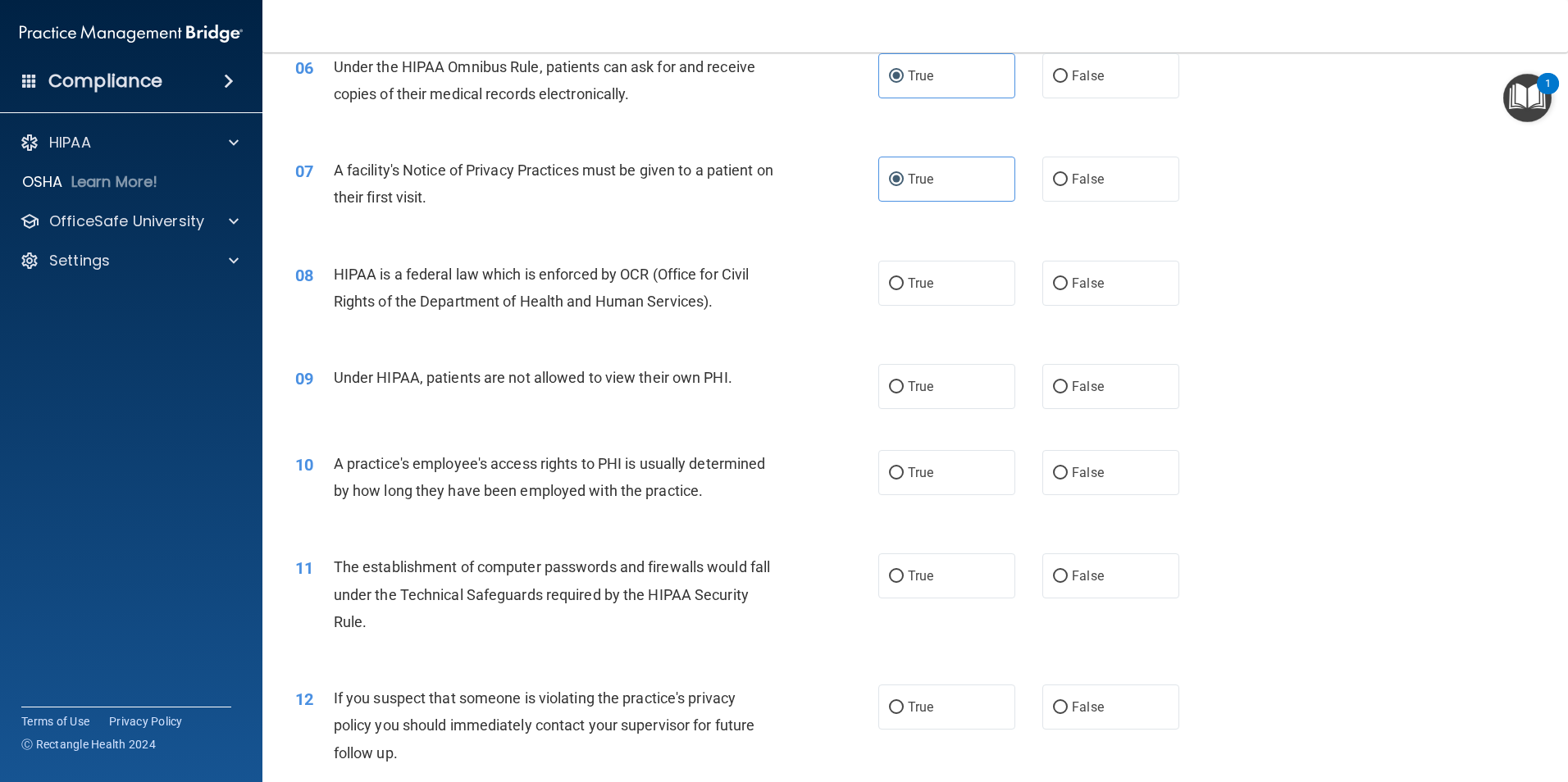
scroll to position [738, 0]
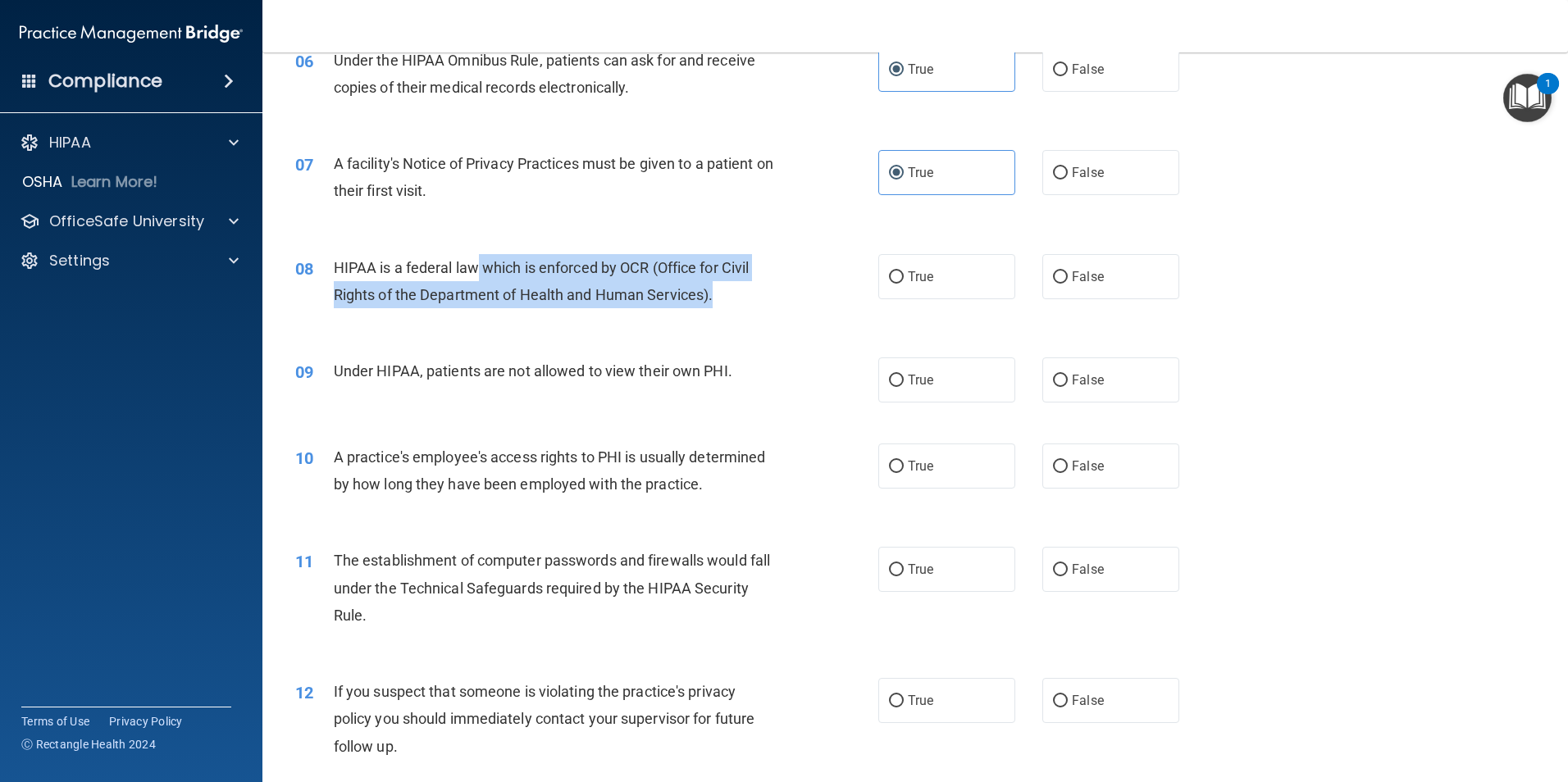
drag, startPoint x: 535, startPoint y: 263, endPoint x: 743, endPoint y: 302, distance: 211.6
click at [743, 302] on div "HIPAA is a federal law which is enforced by OCR (Office for Civil Rights of the…" at bounding box center [561, 281] width 456 height 54
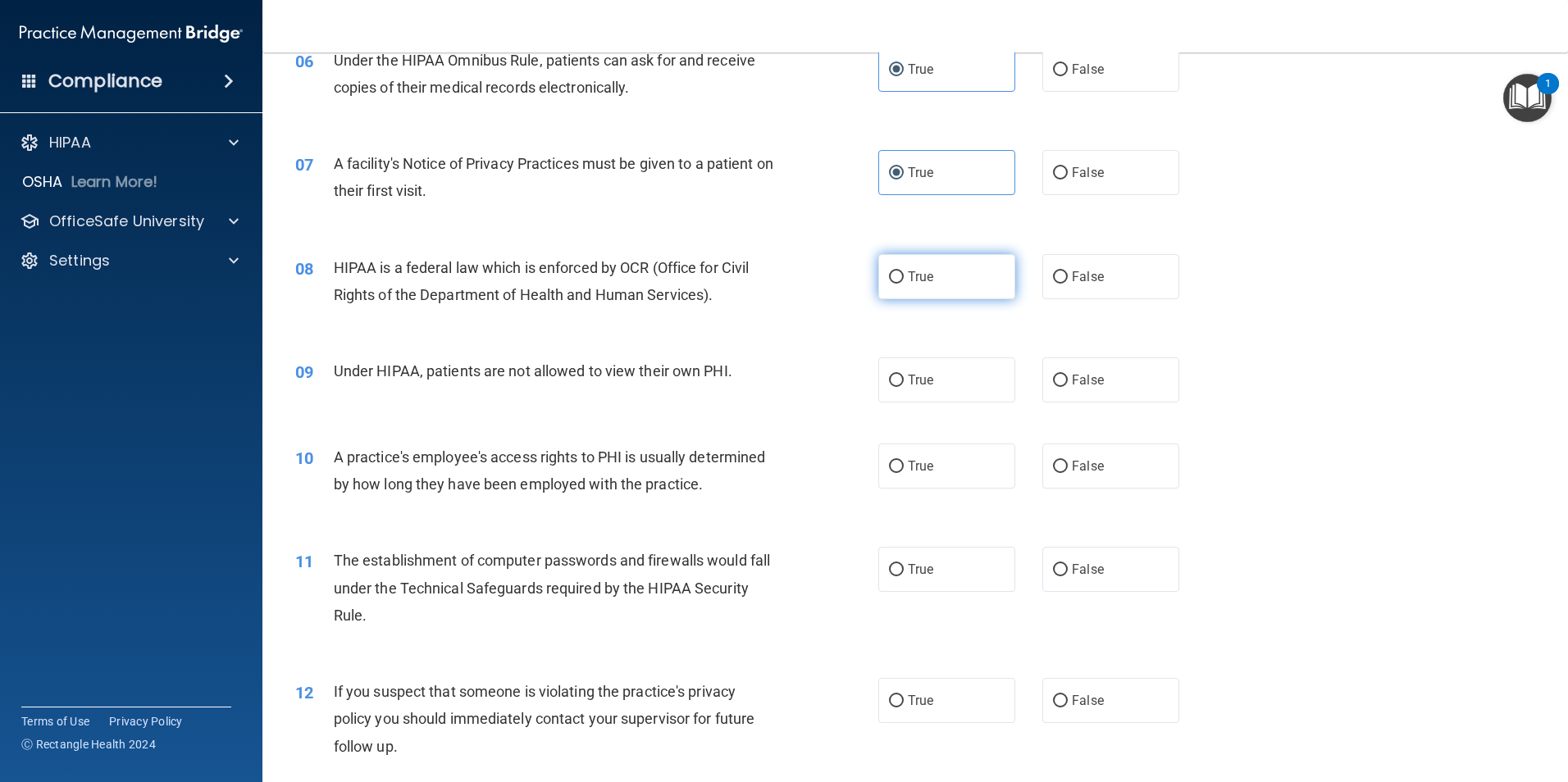
click at [933, 279] on label "True" at bounding box center [947, 276] width 137 height 45
click at [903, 279] on input "True" at bounding box center [895, 277] width 15 height 12
radio input "true"
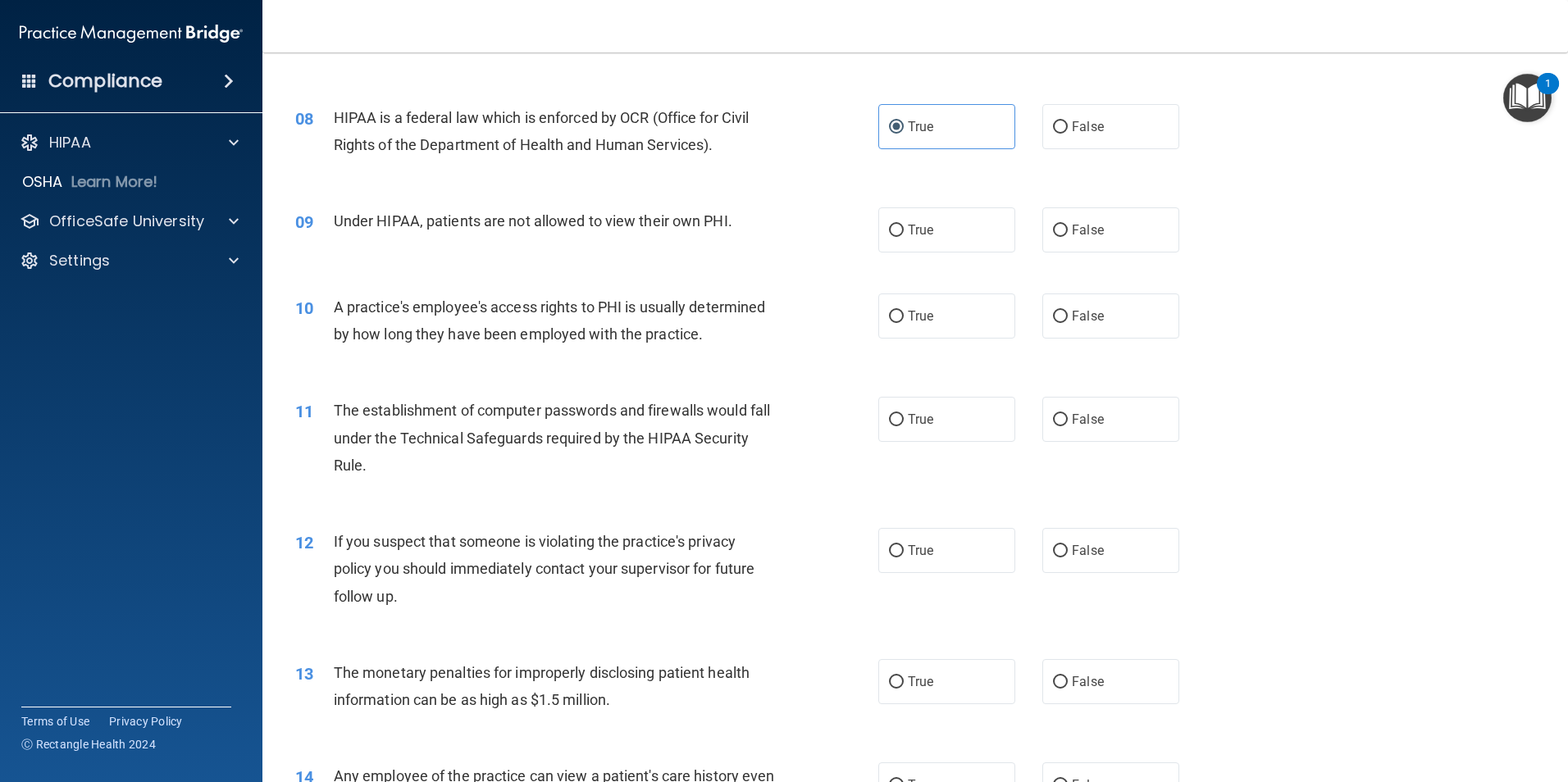
scroll to position [902, 0]
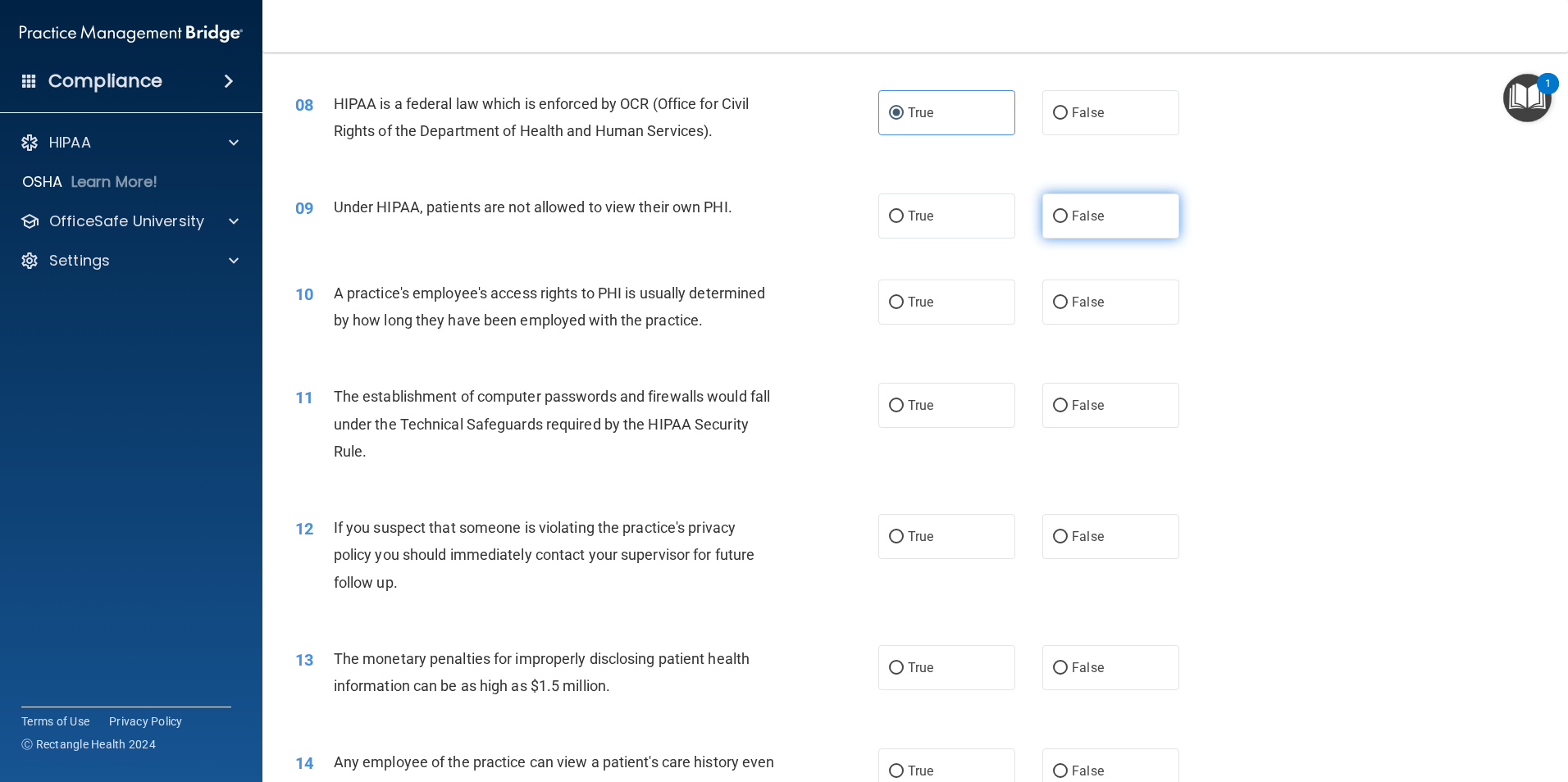
click at [1106, 223] on label "False" at bounding box center [1111, 216] width 137 height 45
click at [1067, 223] on input "False" at bounding box center [1059, 217] width 15 height 12
radio input "true"
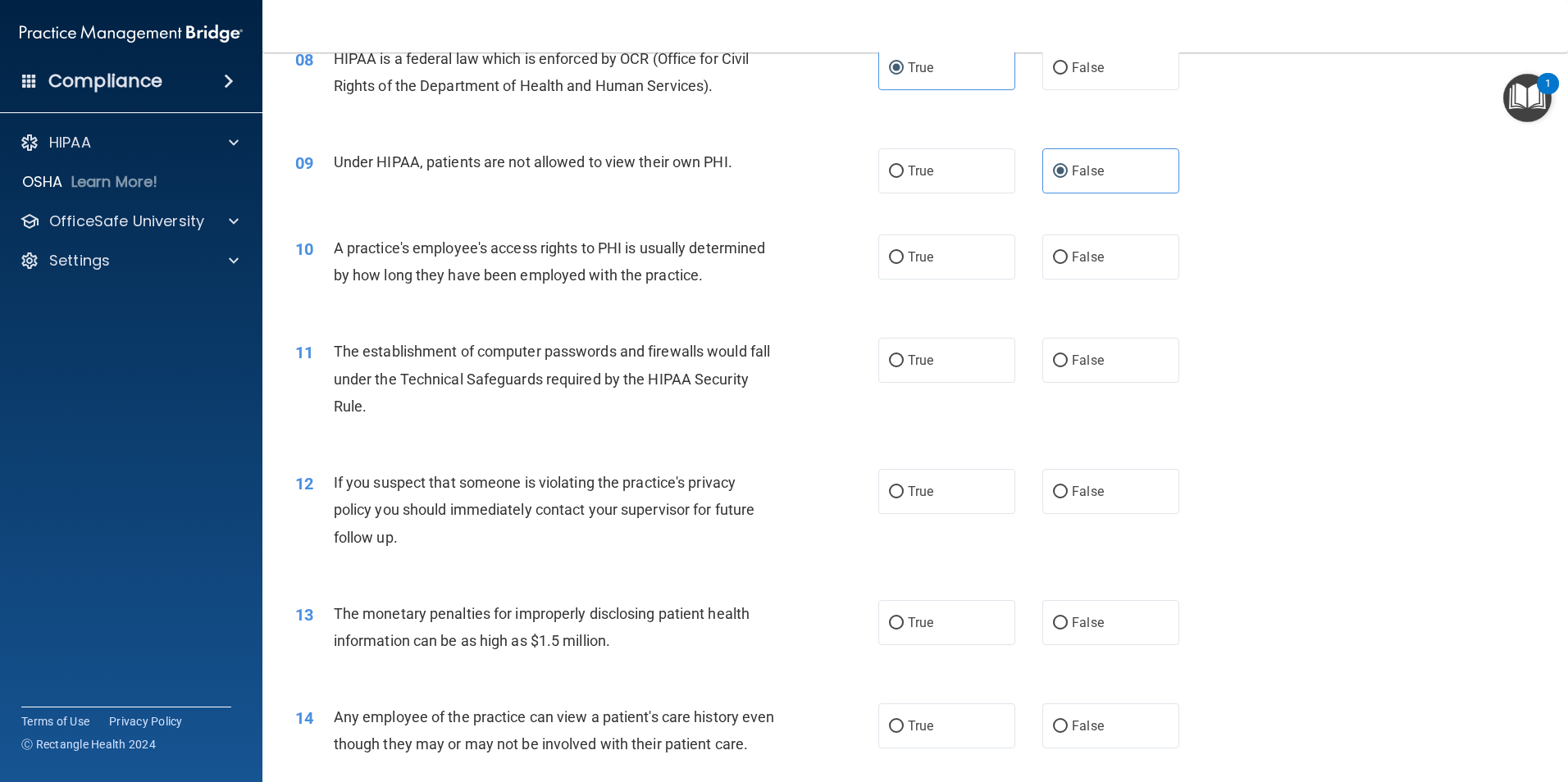
scroll to position [984, 0]
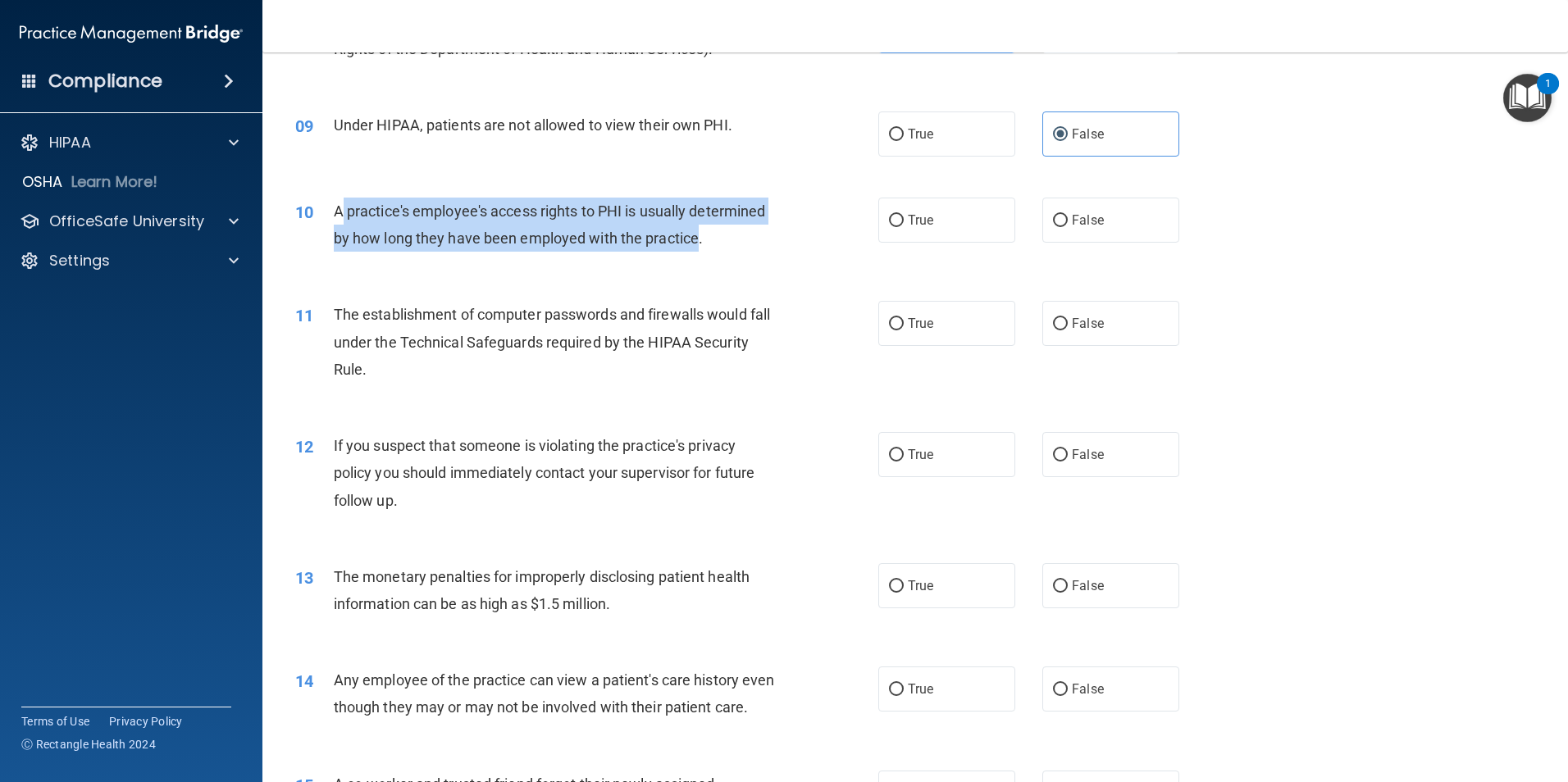
drag, startPoint x: 339, startPoint y: 214, endPoint x: 698, endPoint y: 242, distance: 360.1
click at [698, 242] on span "A practice's employee's access rights to PHI is usually determined by how long …" at bounding box center [549, 225] width 432 height 45
drag, startPoint x: 350, startPoint y: 225, endPoint x: 714, endPoint y: 232, distance: 364.1
click at [714, 232] on div "A practice's employee's access rights to PHI is usually determined by how long …" at bounding box center [561, 225] width 456 height 54
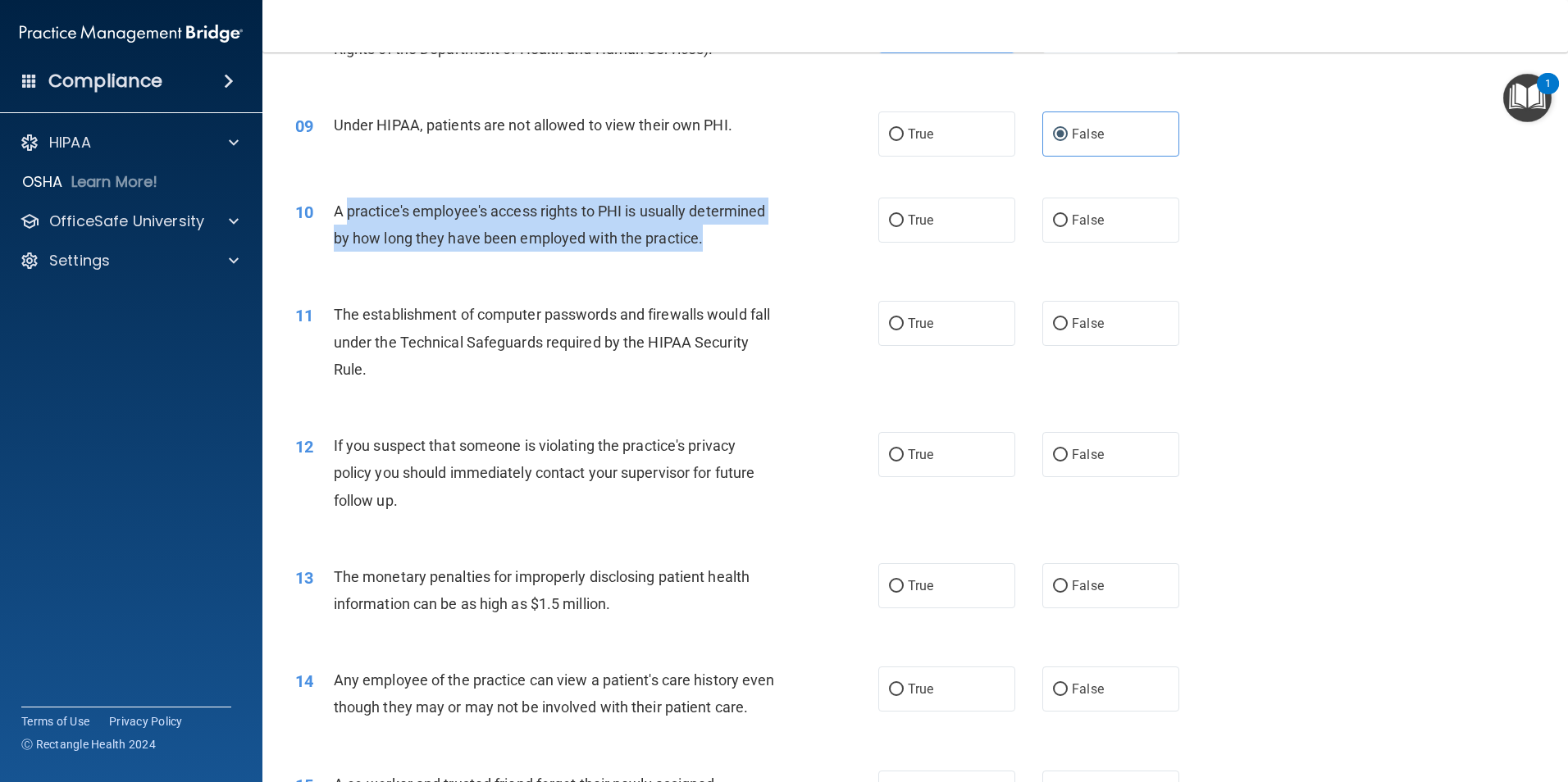
click at [714, 232] on div "A practice's employee's access rights to PHI is usually determined by how long …" at bounding box center [561, 225] width 456 height 54
drag, startPoint x: 687, startPoint y: 239, endPoint x: 319, endPoint y: 211, distance: 369.1
click at [319, 211] on div "10 A practice's employee's access rights to PHI is usually determined by how lo…" at bounding box center [586, 229] width 632 height 63
drag, startPoint x: 319, startPoint y: 211, endPoint x: 339, endPoint y: 213, distance: 20.1
click at [339, 213] on span "A practice's employee's access rights to PHI is usually determined by how long …" at bounding box center [549, 225] width 432 height 45
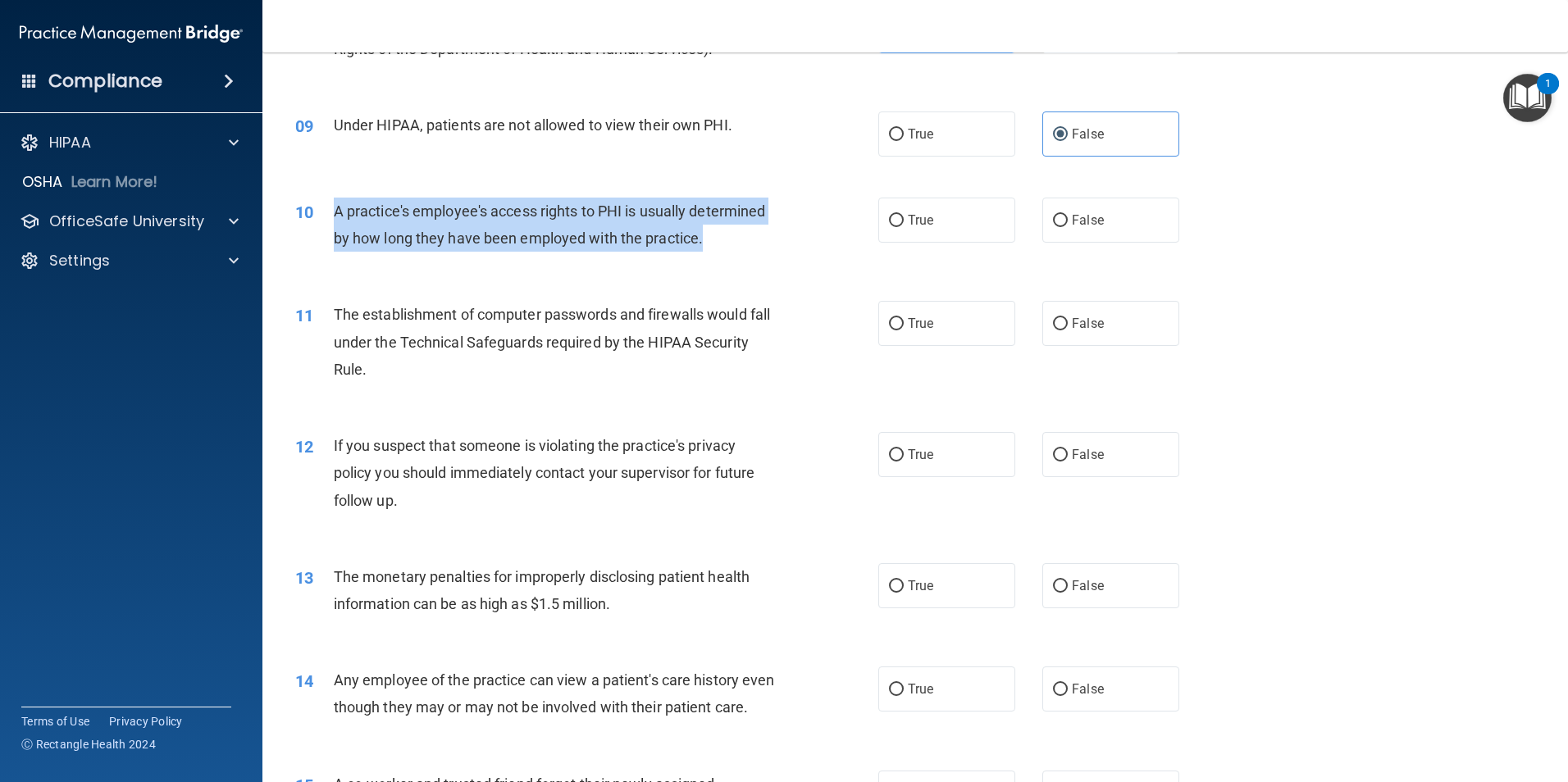
drag, startPoint x: 335, startPoint y: 210, endPoint x: 738, endPoint y: 237, distance: 403.9
click at [738, 237] on div "A practice's employee's access rights to PHI is usually determined by how long …" at bounding box center [561, 225] width 456 height 54
drag, startPoint x: 716, startPoint y: 231, endPoint x: 333, endPoint y: 218, distance: 383.2
click at [334, 218] on div "A practice's employee's access rights to PHI is usually determined by how long …" at bounding box center [561, 225] width 456 height 54
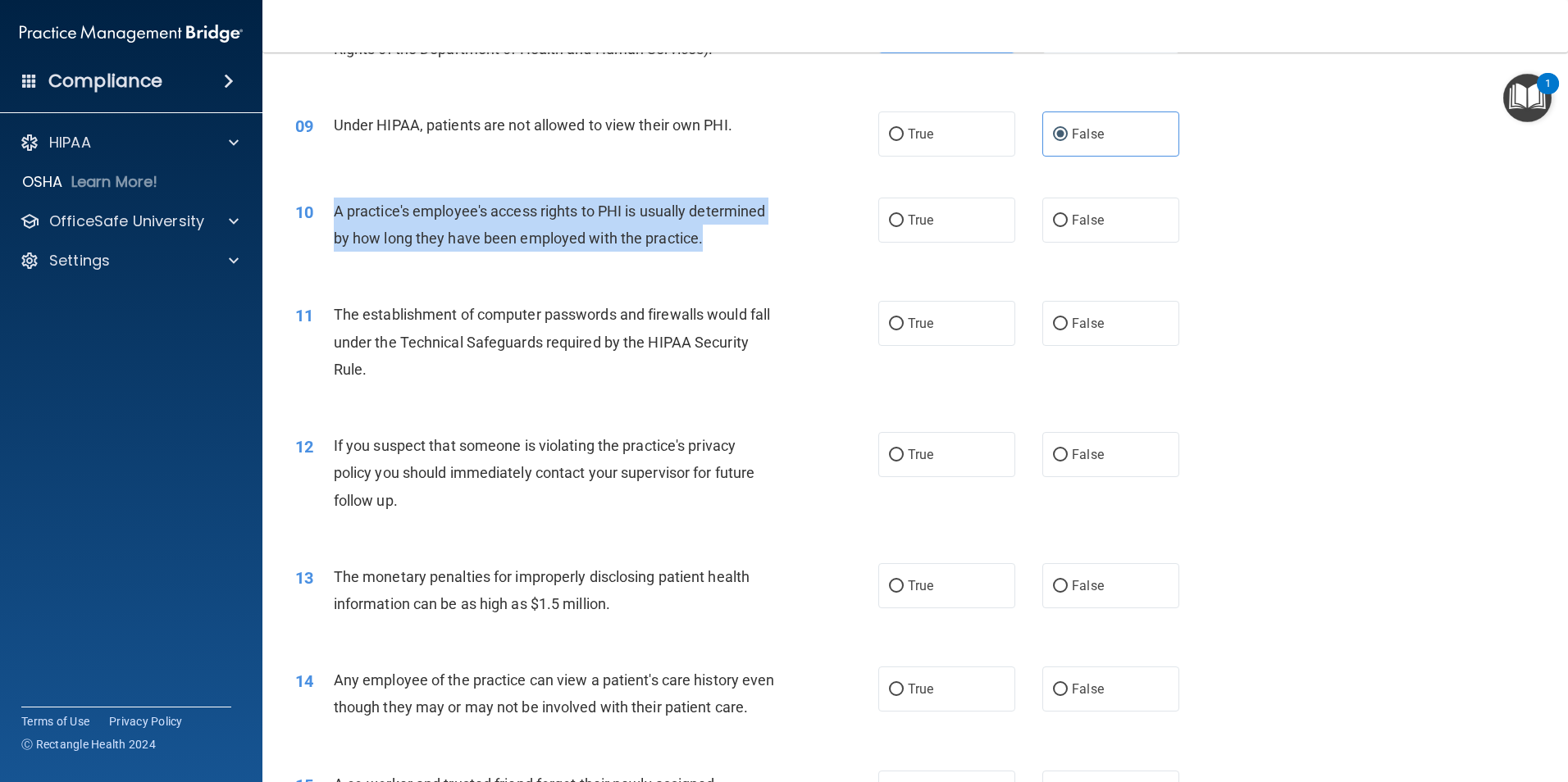
click at [334, 218] on span "A practice's employee's access rights to PHI is usually determined by how long …" at bounding box center [549, 225] width 432 height 45
drag, startPoint x: 351, startPoint y: 214, endPoint x: 733, endPoint y: 245, distance: 383.3
click at [733, 245] on div "A practice's employee's access rights to PHI is usually determined by how long …" at bounding box center [561, 225] width 456 height 54
drag, startPoint x: 721, startPoint y: 234, endPoint x: 336, endPoint y: 218, distance: 385.3
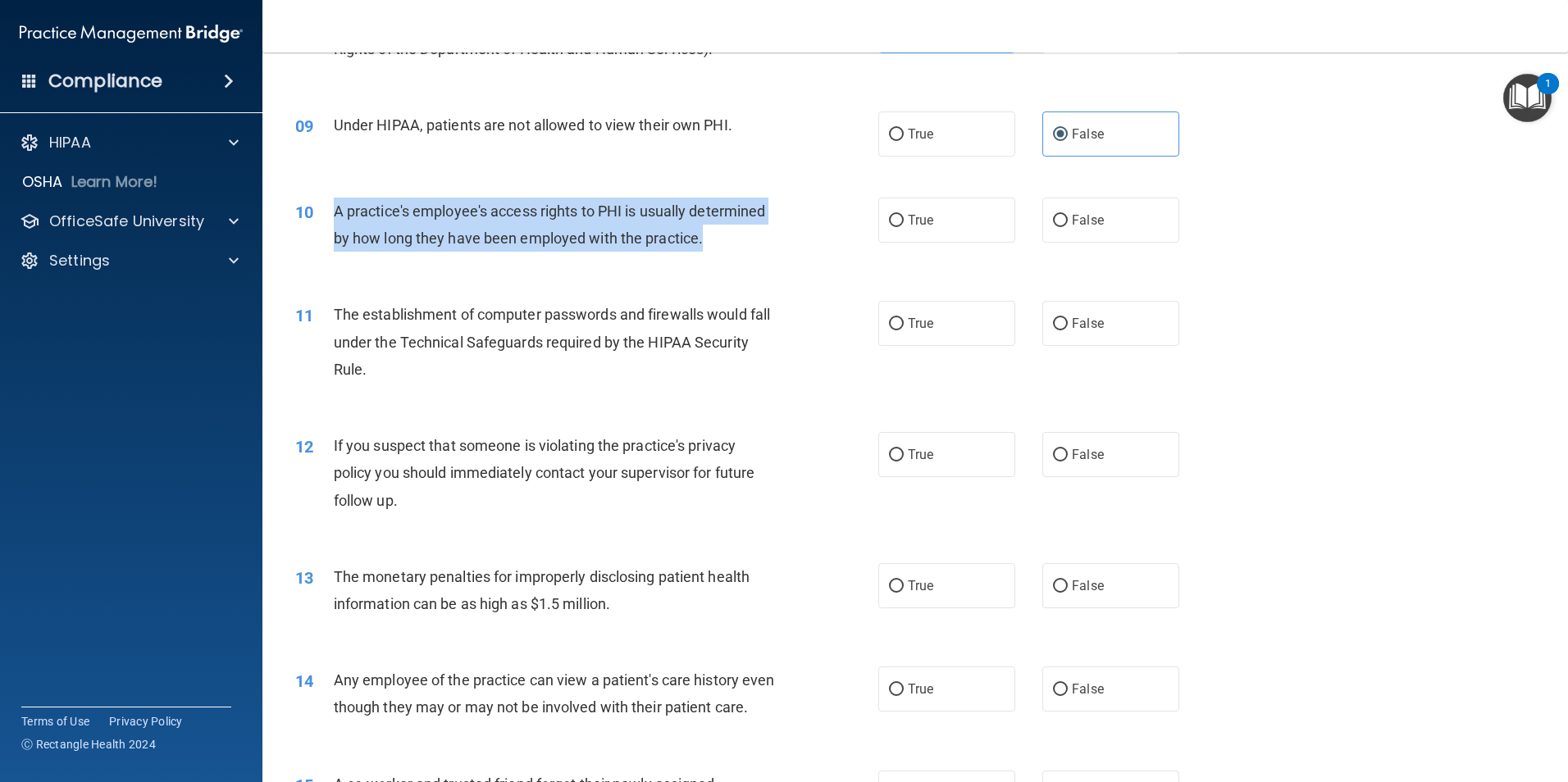
click at [336, 218] on div "A practice's employee's access rights to PHI is usually determined by how long …" at bounding box center [561, 225] width 456 height 54
click at [336, 218] on span "A practice's employee's access rights to PHI is usually determined by how long …" at bounding box center [549, 225] width 432 height 45
drag, startPoint x: 336, startPoint y: 218, endPoint x: 717, endPoint y: 235, distance: 381.4
click at [717, 235] on div "A practice's employee's access rights to PHI is usually determined by how long …" at bounding box center [561, 225] width 456 height 54
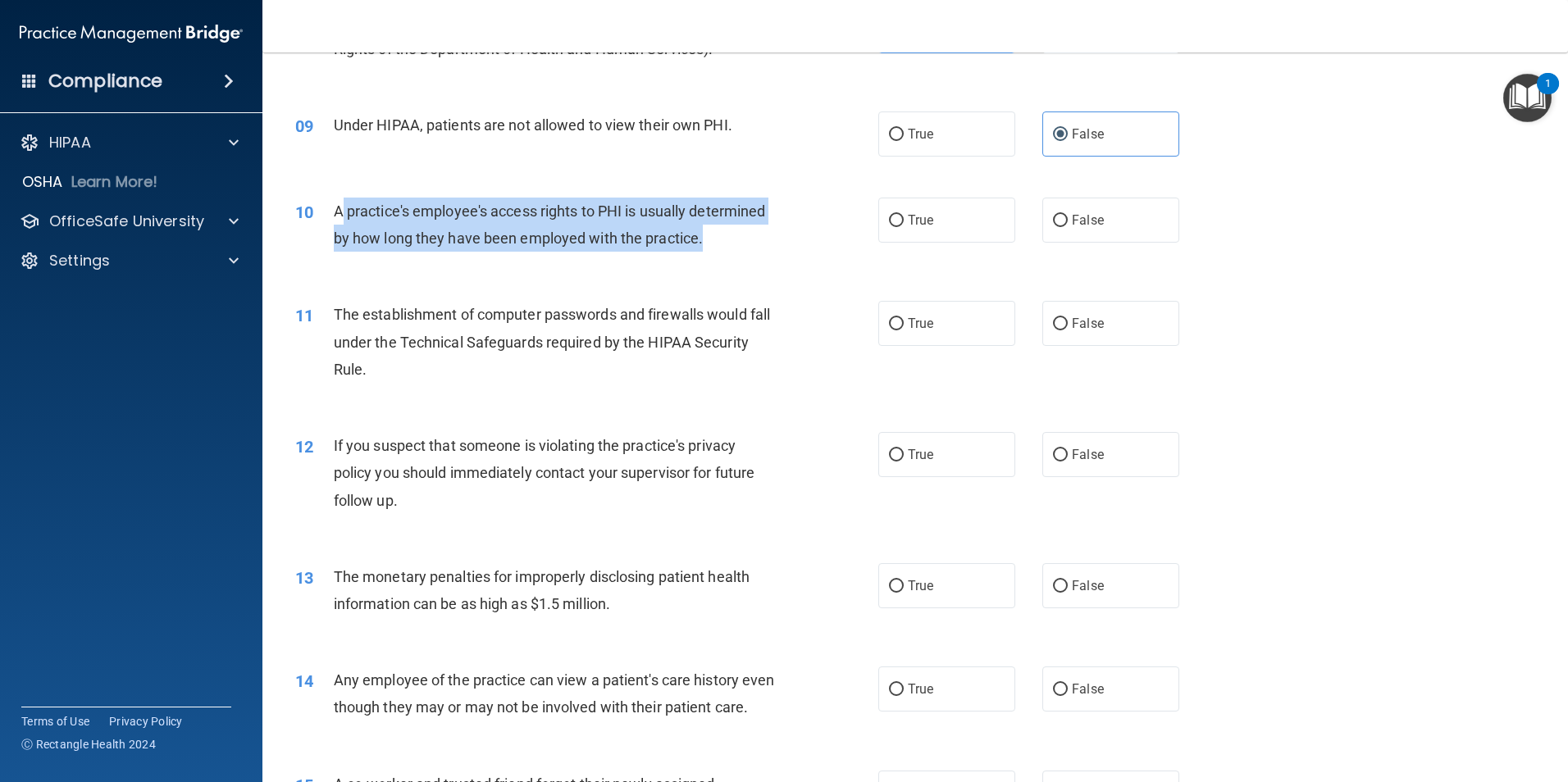
drag, startPoint x: 697, startPoint y: 238, endPoint x: 340, endPoint y: 216, distance: 357.7
click at [340, 216] on div "A practice's employee's access rights to PHI is usually determined by how long …" at bounding box center [561, 225] width 456 height 54
click at [339, 216] on span "A practice's employee's access rights to PHI is usually determined by how long …" at bounding box center [549, 225] width 432 height 45
drag, startPoint x: 368, startPoint y: 216, endPoint x: 703, endPoint y: 231, distance: 335.3
click at [703, 231] on div "A practice's employee's access rights to PHI is usually determined by how long …" at bounding box center [561, 225] width 456 height 54
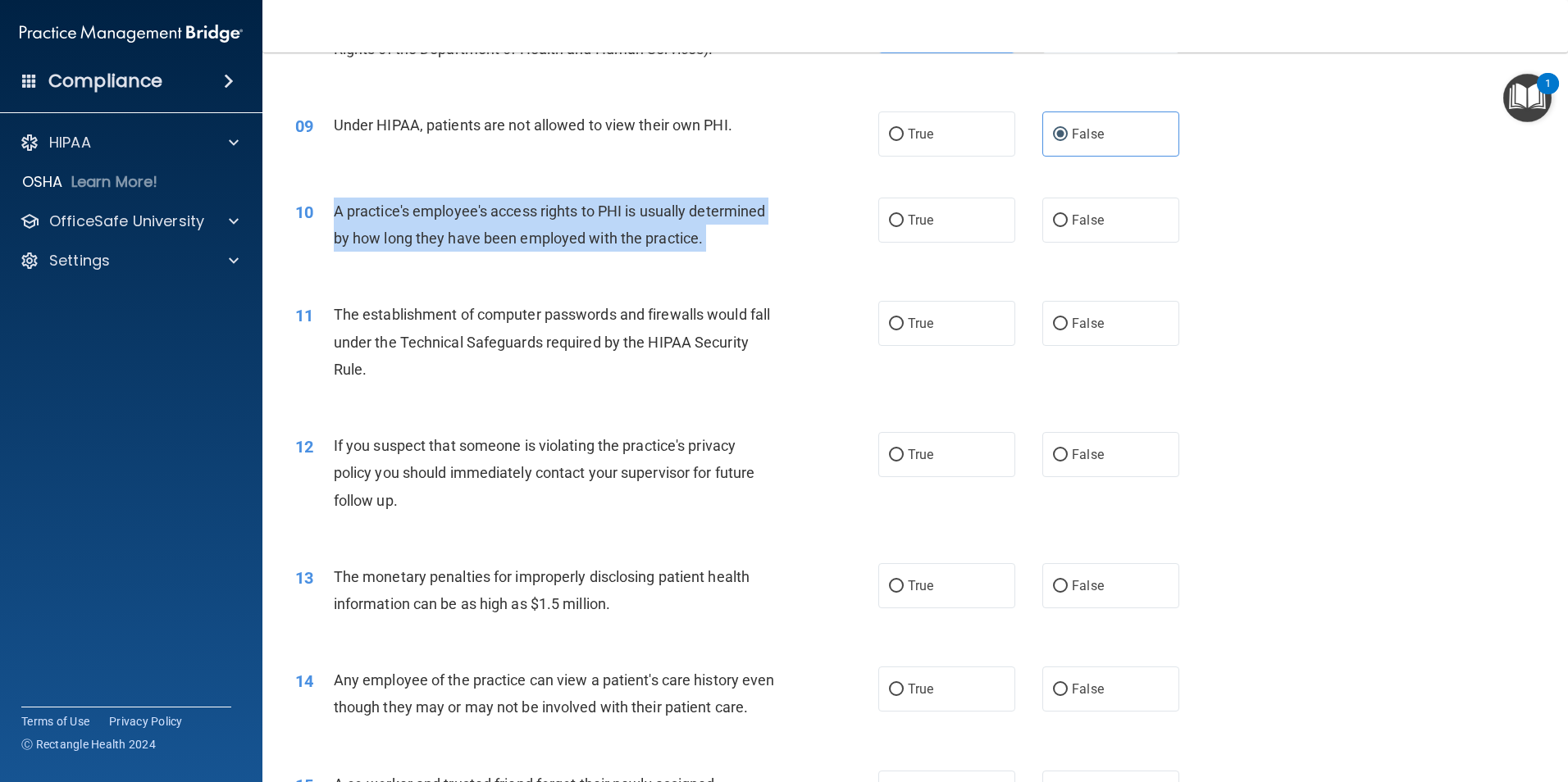
click at [703, 231] on div "A practice's employee's access rights to PHI is usually determined by how long …" at bounding box center [561, 225] width 456 height 54
drag, startPoint x: 701, startPoint y: 238, endPoint x: 335, endPoint y: 213, distance: 366.9
click at [335, 213] on span "A practice's employee's access rights to PHI is usually determined by how long …" at bounding box center [549, 225] width 432 height 45
drag, startPoint x: 335, startPoint y: 213, endPoint x: 711, endPoint y: 233, distance: 376.5
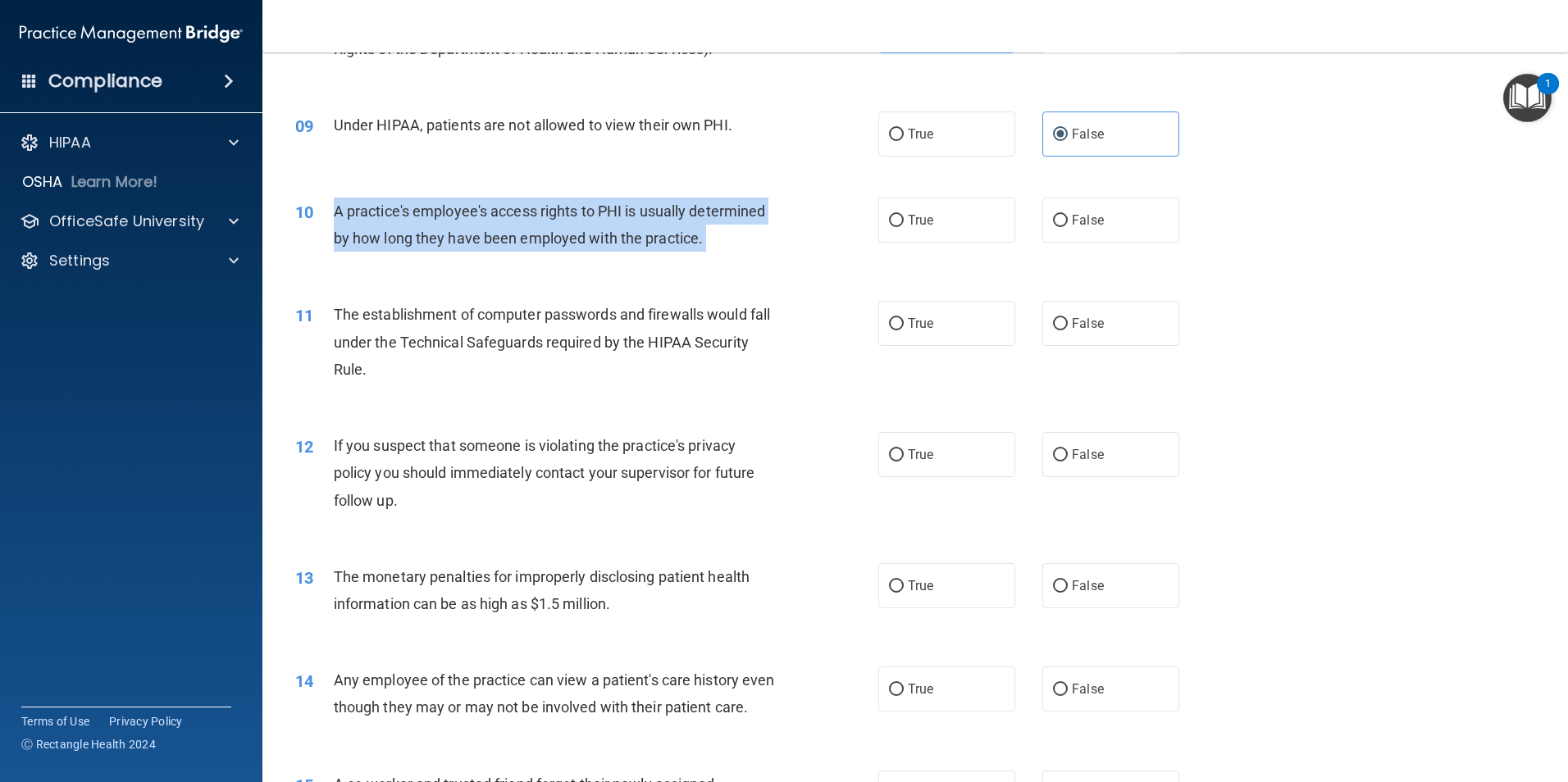
click at [711, 233] on div "A practice's employee's access rights to PHI is usually determined by how long …" at bounding box center [561, 225] width 456 height 54
click at [712, 233] on div "A practice's employee's access rights to PHI is usually determined by how long …" at bounding box center [561, 225] width 456 height 54
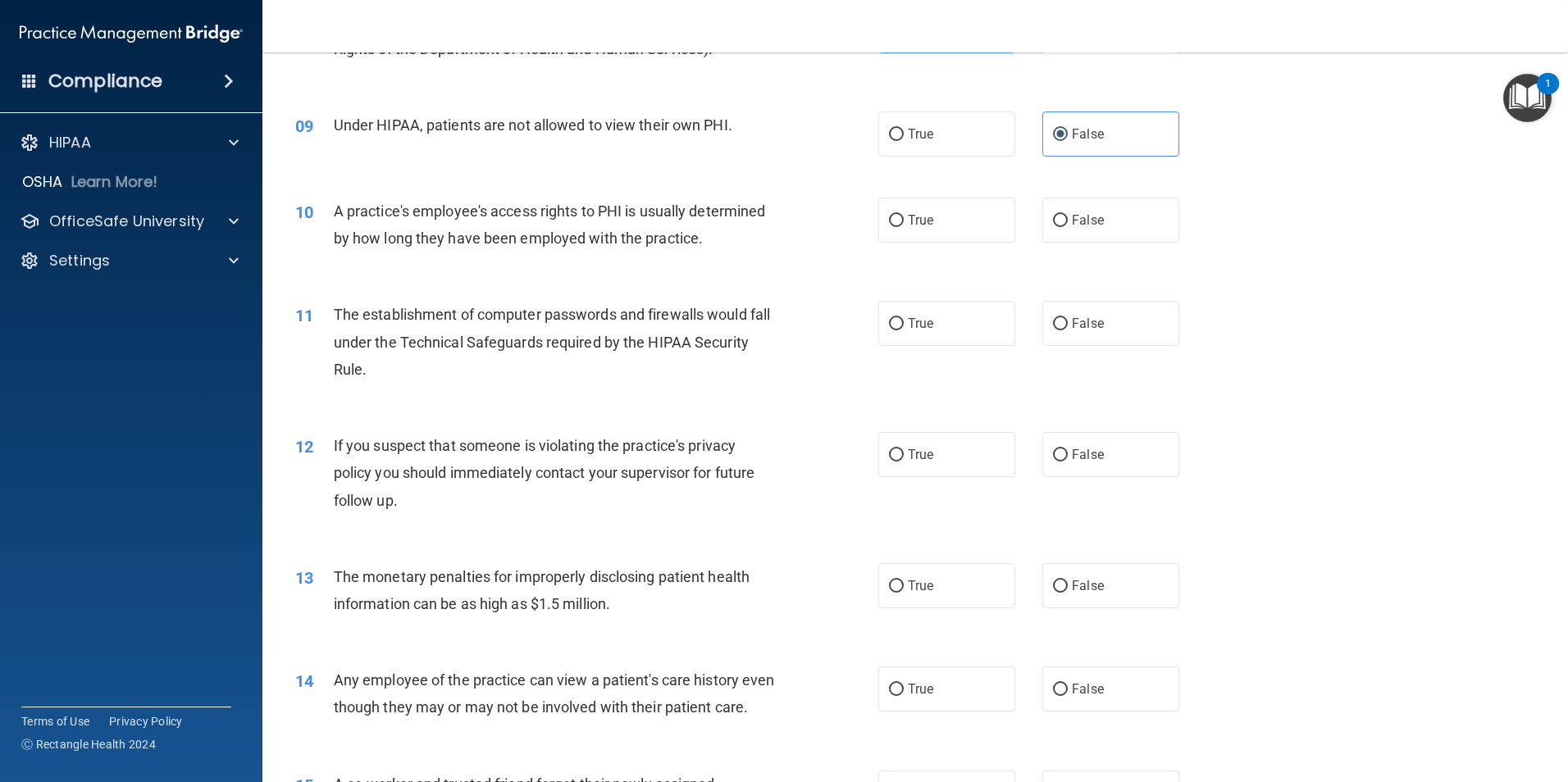
click at [686, 236] on span "A practice's employee's access rights to PHI is usually determined by how long …" at bounding box center [549, 225] width 432 height 45
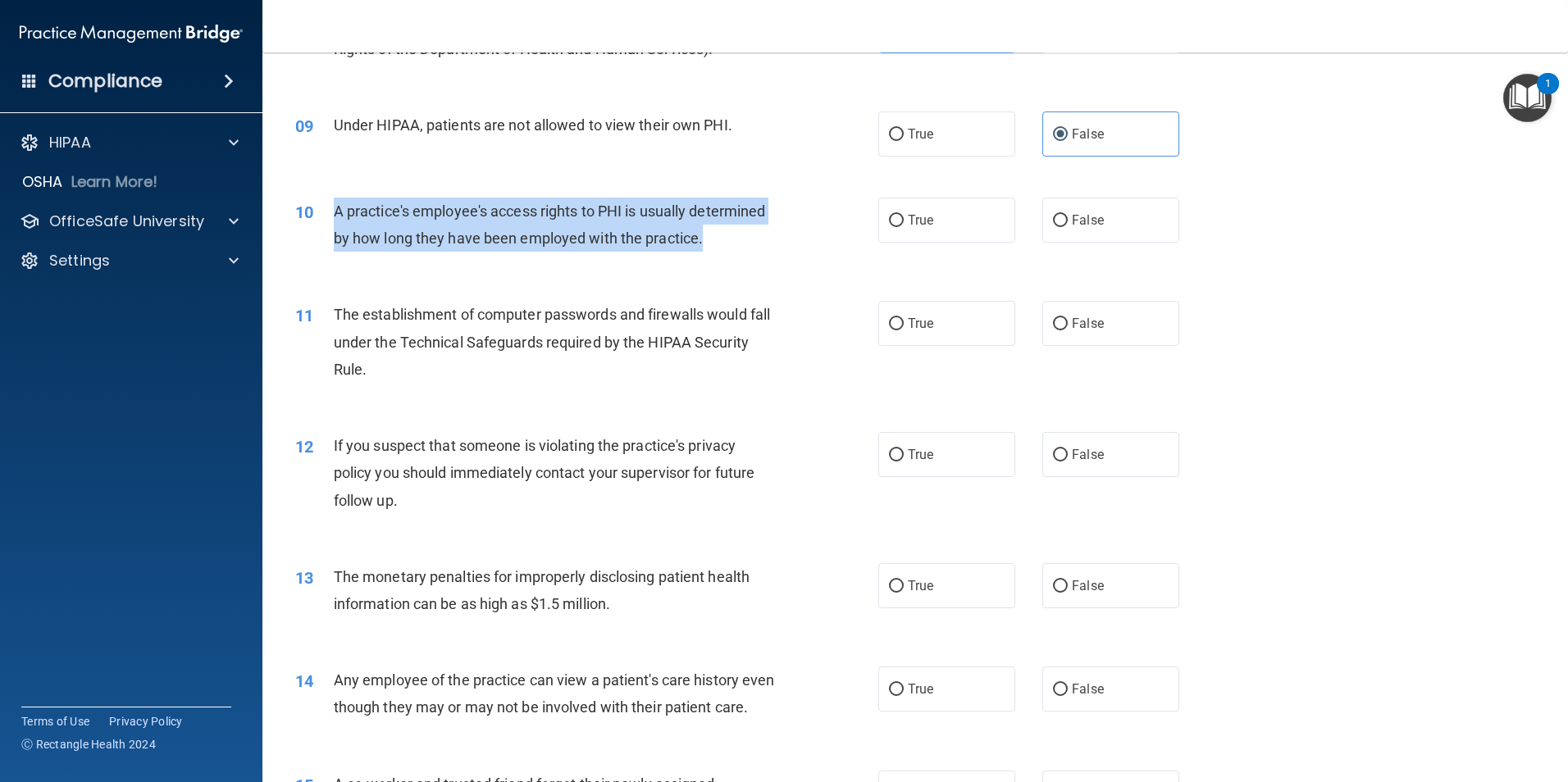
drag, startPoint x: 686, startPoint y: 236, endPoint x: 331, endPoint y: 213, distance: 355.7
click at [331, 213] on div "10 A practice's employee's access rights to PHI is usually determined by how lo…" at bounding box center [586, 229] width 632 height 63
click at [331, 213] on div "10" at bounding box center [308, 213] width 51 height 31
drag, startPoint x: 335, startPoint y: 210, endPoint x: 745, endPoint y: 233, distance: 410.6
click at [745, 233] on div "A practice's employee's access rights to PHI is usually determined by how long …" at bounding box center [561, 225] width 456 height 54
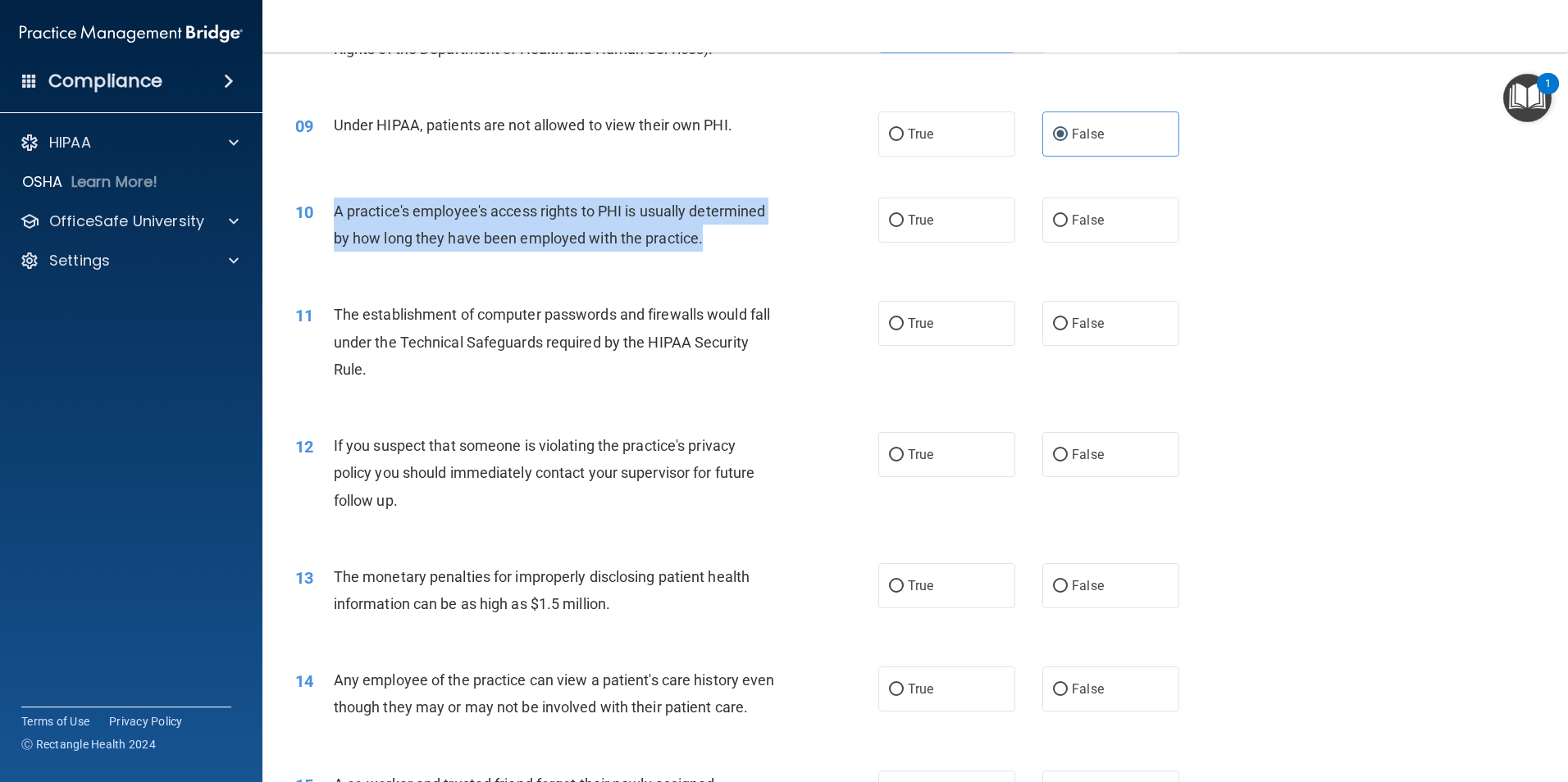
drag, startPoint x: 745, startPoint y: 233, endPoint x: 732, endPoint y: 235, distance: 13.2
click at [744, 233] on div "A practice's employee's access rights to PHI is usually determined by how long …" at bounding box center [561, 225] width 456 height 54
drag, startPoint x: 524, startPoint y: 229, endPoint x: 514, endPoint y: 228, distance: 10.0
click at [523, 229] on span "A practice's employee's access rights to PHI is usually determined by how long …" at bounding box center [549, 225] width 432 height 45
click at [338, 213] on span "A practice's employee's access rights to PHI is usually determined by how long …" at bounding box center [549, 225] width 432 height 45
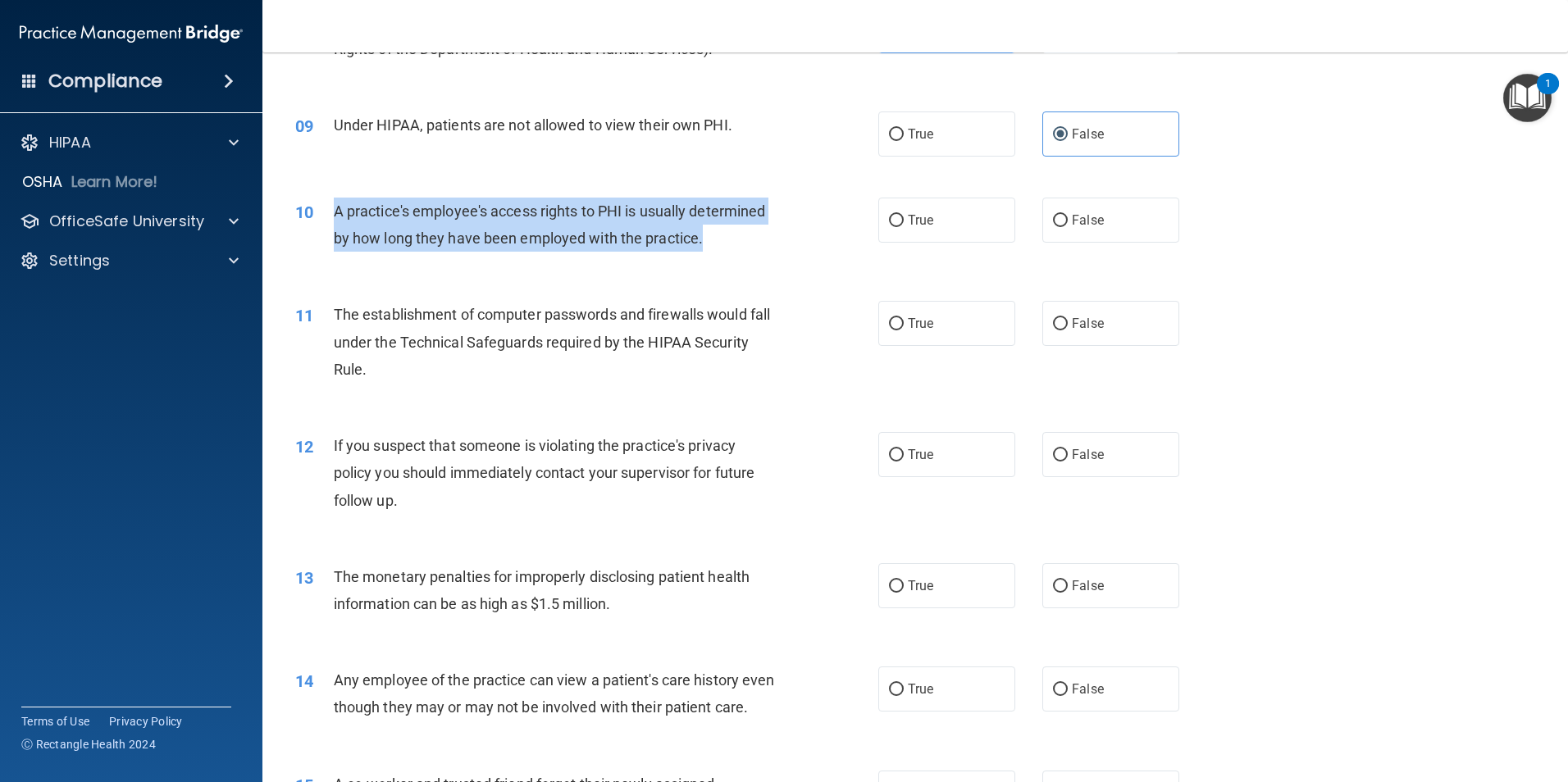
drag, startPoint x: 331, startPoint y: 211, endPoint x: 752, endPoint y: 242, distance: 422.1
click at [752, 242] on div "10 A practice's employee's access rights to PHI is usually determined by how lo…" at bounding box center [586, 229] width 632 height 63
drag, startPoint x: 752, startPoint y: 242, endPoint x: 716, endPoint y: 231, distance: 37.6
click at [752, 242] on div "A practice's employee's access rights to PHI is usually determined by how long …" at bounding box center [561, 225] width 456 height 54
drag, startPoint x: 682, startPoint y: 236, endPoint x: 332, endPoint y: 213, distance: 350.8
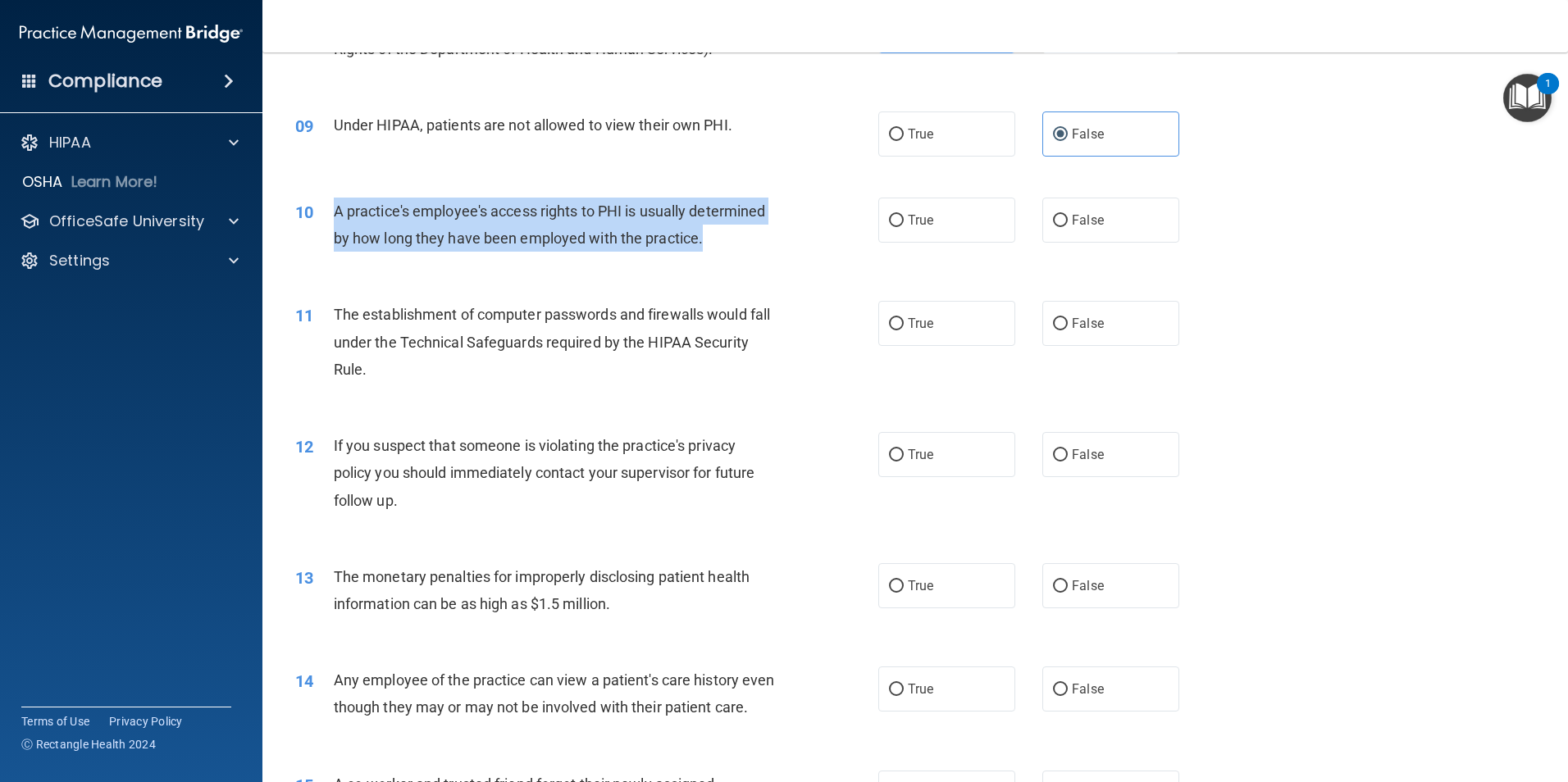
click at [332, 213] on div "10 A practice's employee's access rights to PHI is usually determined by how lo…" at bounding box center [586, 229] width 632 height 63
click at [332, 213] on div "10" at bounding box center [308, 213] width 51 height 31
drag, startPoint x: 332, startPoint y: 213, endPoint x: 769, endPoint y: 248, distance: 438.4
click at [769, 248] on div "10 A practice's employee's access rights to PHI is usually determined by how lo…" at bounding box center [586, 229] width 632 height 63
click at [769, 248] on div "A practice's employee's access rights to PHI is usually determined by how long …" at bounding box center [561, 225] width 456 height 54
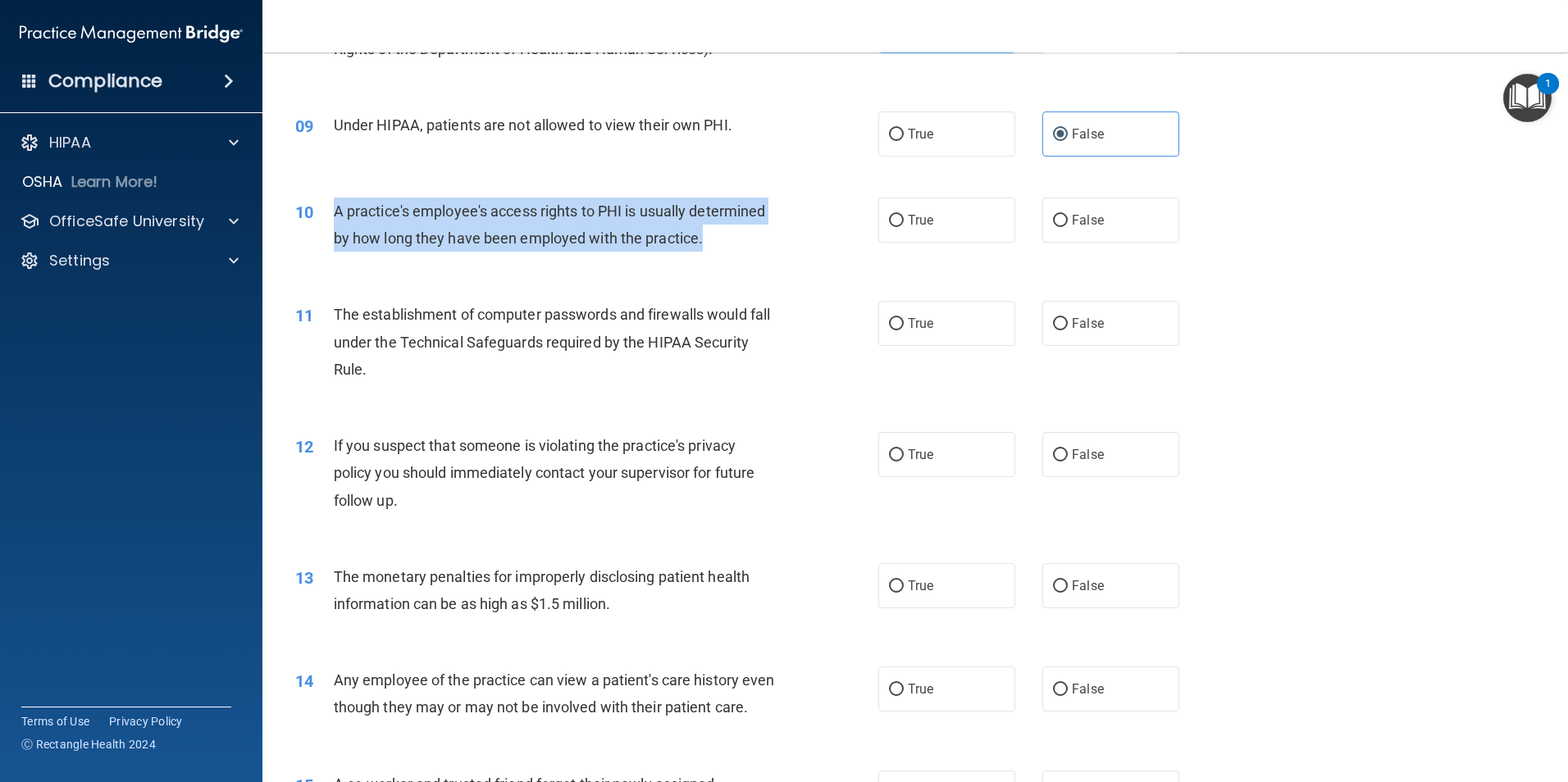
drag, startPoint x: 334, startPoint y: 218, endPoint x: 751, endPoint y: 236, distance: 417.4
click at [751, 236] on div "A practice's employee's access rights to PHI is usually determined by how long …" at bounding box center [561, 225] width 456 height 54
drag, startPoint x: 729, startPoint y: 237, endPoint x: 326, endPoint y: 217, distance: 403.5
click at [326, 217] on div "10 A practice's employee's access rights to PHI is usually determined by how lo…" at bounding box center [586, 229] width 632 height 63
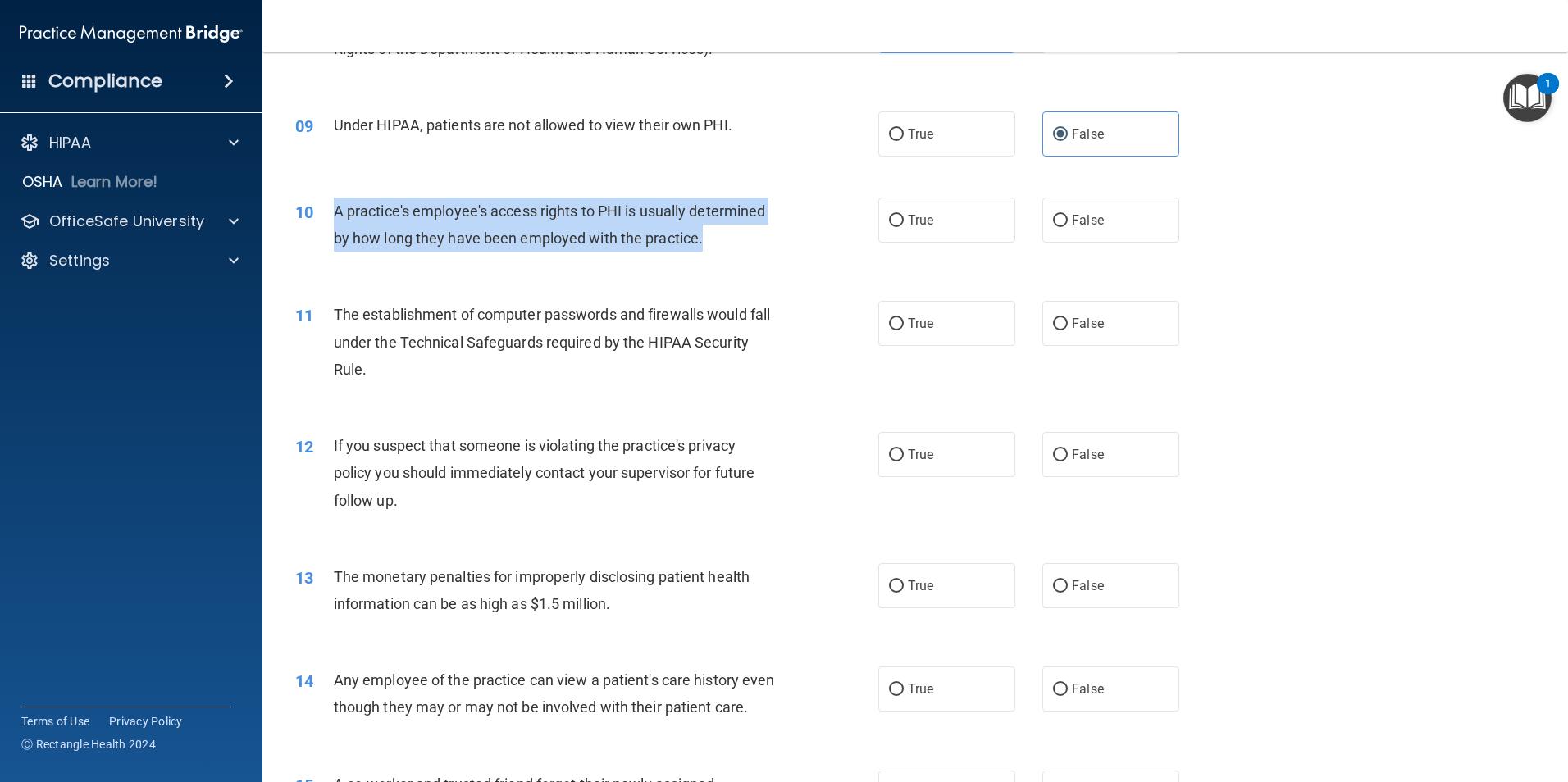
click at [326, 217] on div "10" at bounding box center [308, 213] width 51 height 31
drag, startPoint x: 326, startPoint y: 217, endPoint x: 737, endPoint y: 235, distance: 411.4
click at [737, 235] on div "10 A practice's employee's access rights to PHI is usually determined by how lo…" at bounding box center [586, 229] width 632 height 63
click at [737, 235] on div "A practice's employee's access rights to PHI is usually determined by how long …" at bounding box center [561, 225] width 456 height 54
drag, startPoint x: 719, startPoint y: 236, endPoint x: 317, endPoint y: 214, distance: 402.6
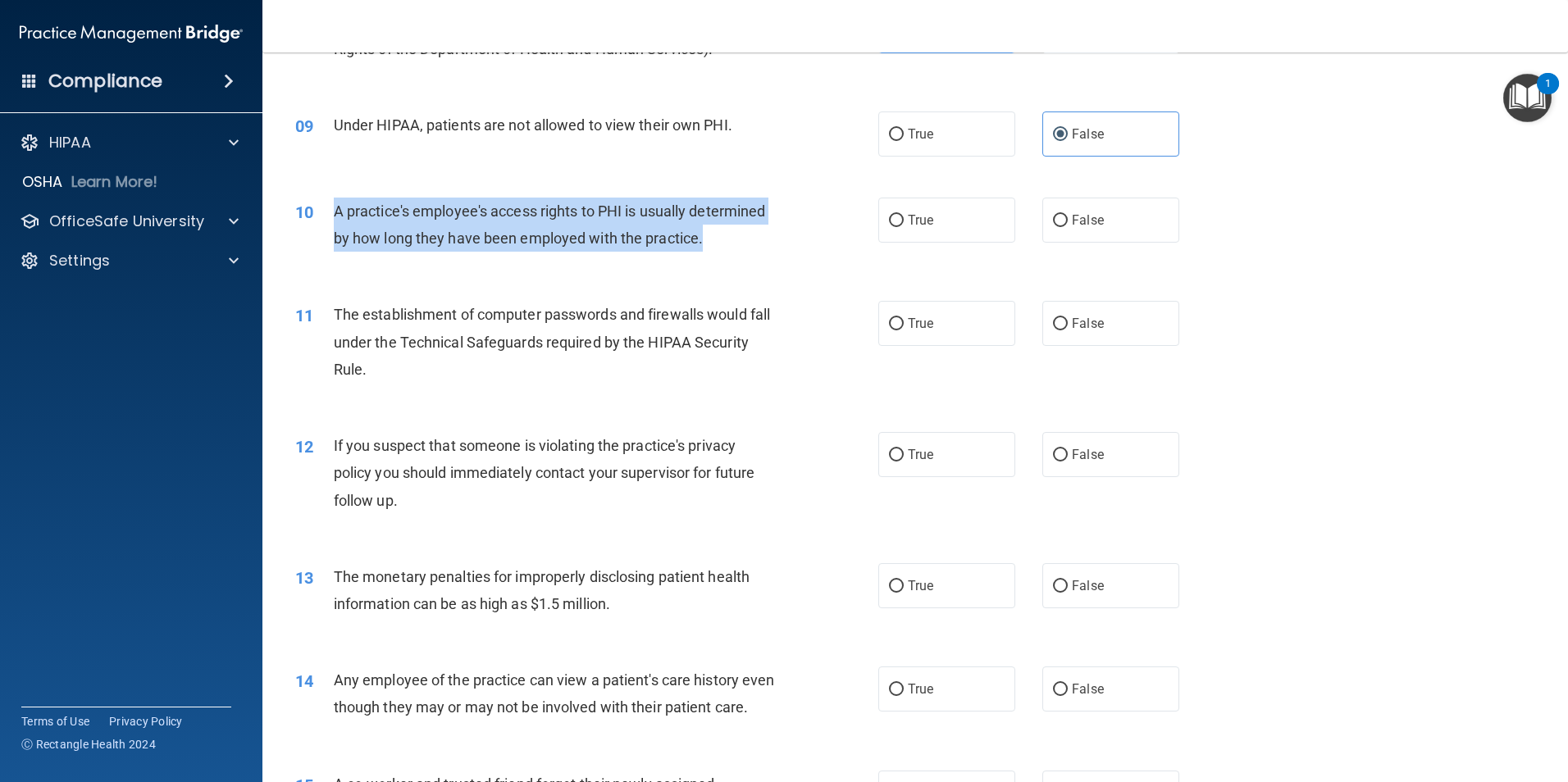
click at [317, 214] on div "10 A practice's employee's access rights to PHI is usually determined by how lo…" at bounding box center [586, 229] width 632 height 63
click at [317, 214] on div "10" at bounding box center [308, 213] width 51 height 31
drag, startPoint x: 332, startPoint y: 214, endPoint x: 730, endPoint y: 230, distance: 398.3
click at [730, 230] on div "10 A practice's employee's access rights to PHI is usually determined by how lo…" at bounding box center [586, 229] width 632 height 63
click at [730, 230] on div "A practice's employee's access rights to PHI is usually determined by how long …" at bounding box center [561, 225] width 456 height 54
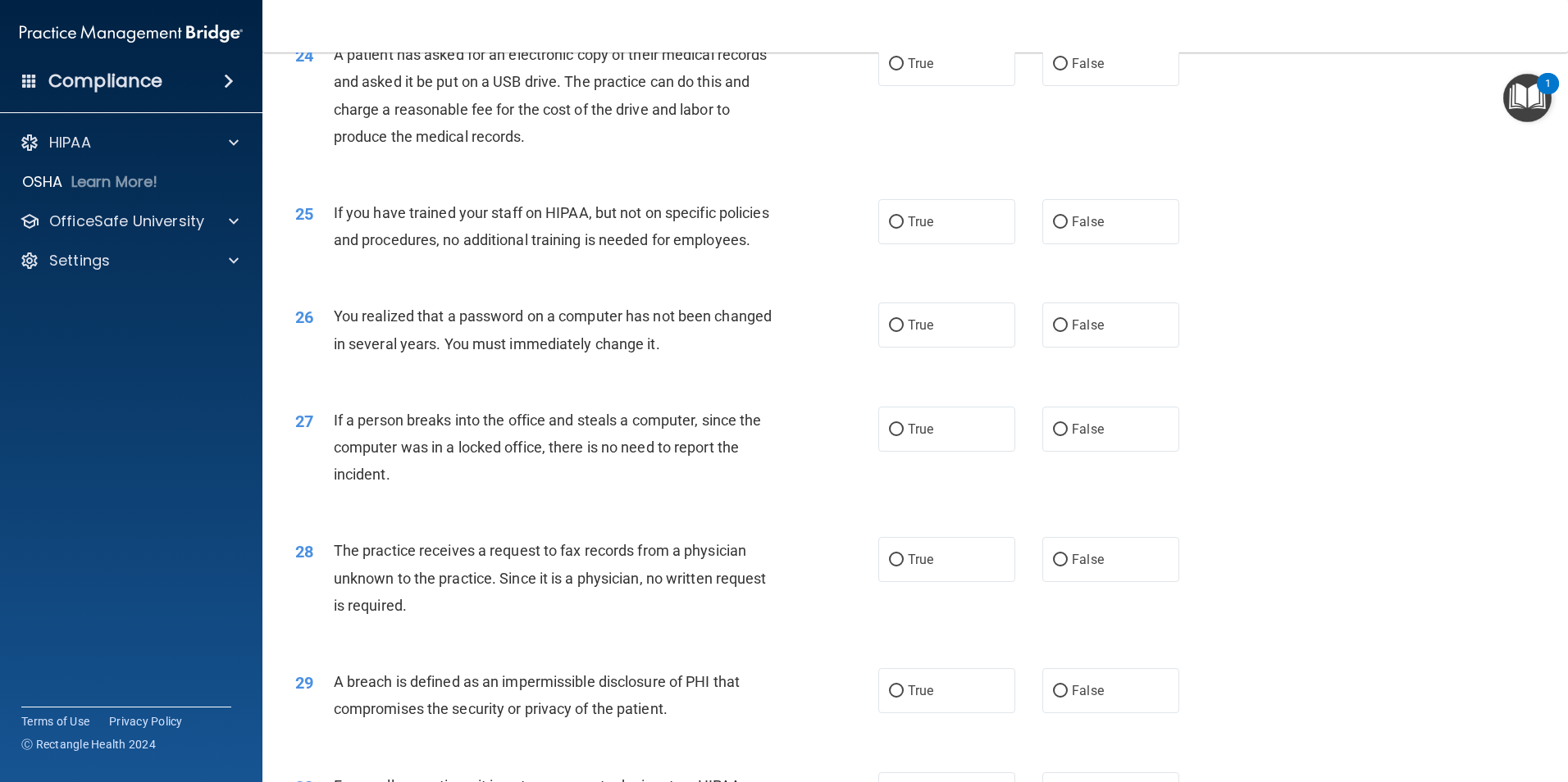
scroll to position [3125, 0]
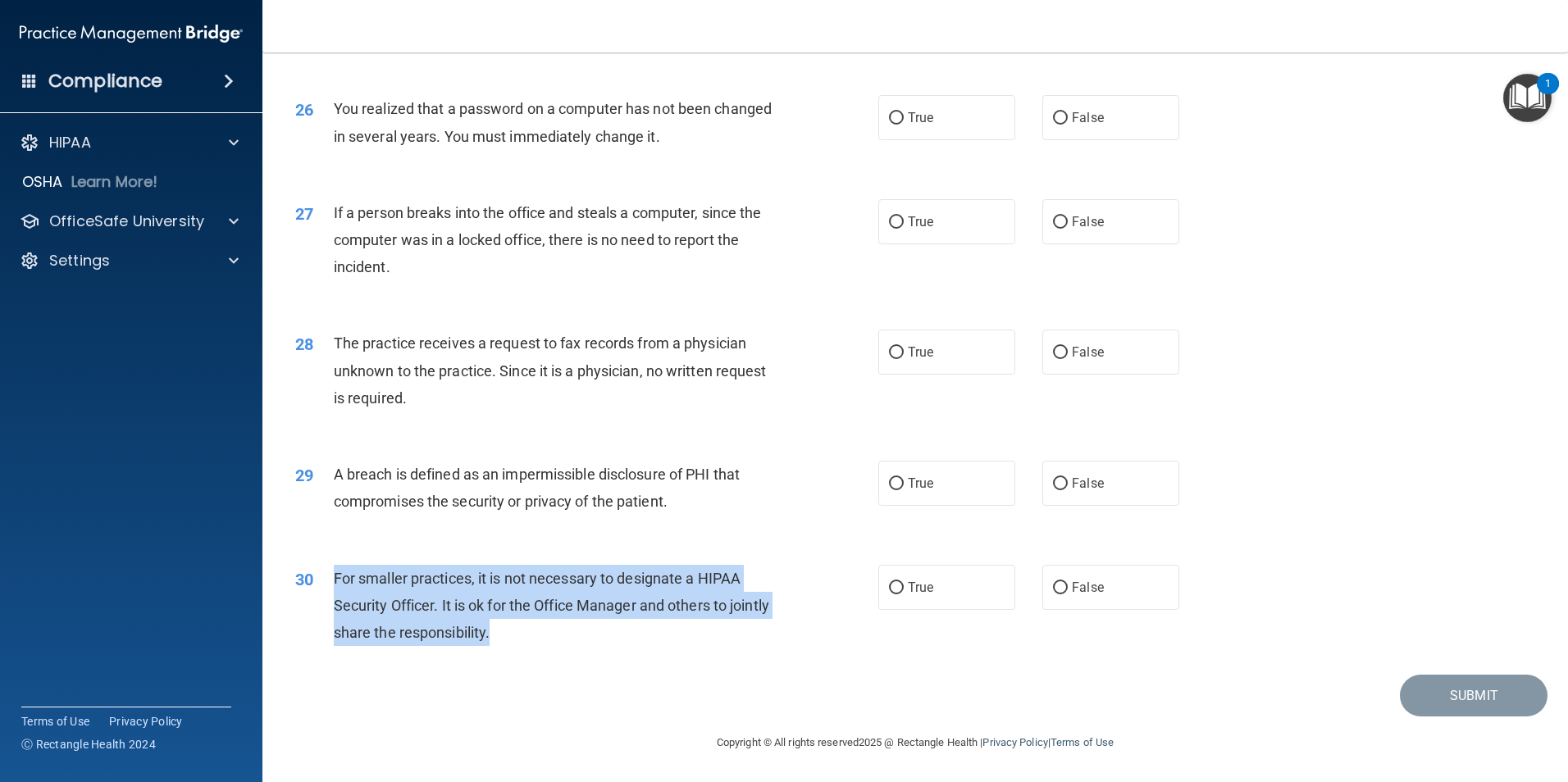
drag, startPoint x: 335, startPoint y: 582, endPoint x: 611, endPoint y: 631, distance: 280.3
click at [611, 631] on div "For smaller practices, it is not necessary to designate a HIPAA Security Office…" at bounding box center [561, 606] width 456 height 82
drag, startPoint x: 553, startPoint y: 628, endPoint x: 326, endPoint y: 586, distance: 230.9
click at [326, 586] on div "30 For smaller practices, it is not necessary to designate a HIPAA Security Off…" at bounding box center [586, 610] width 632 height 90
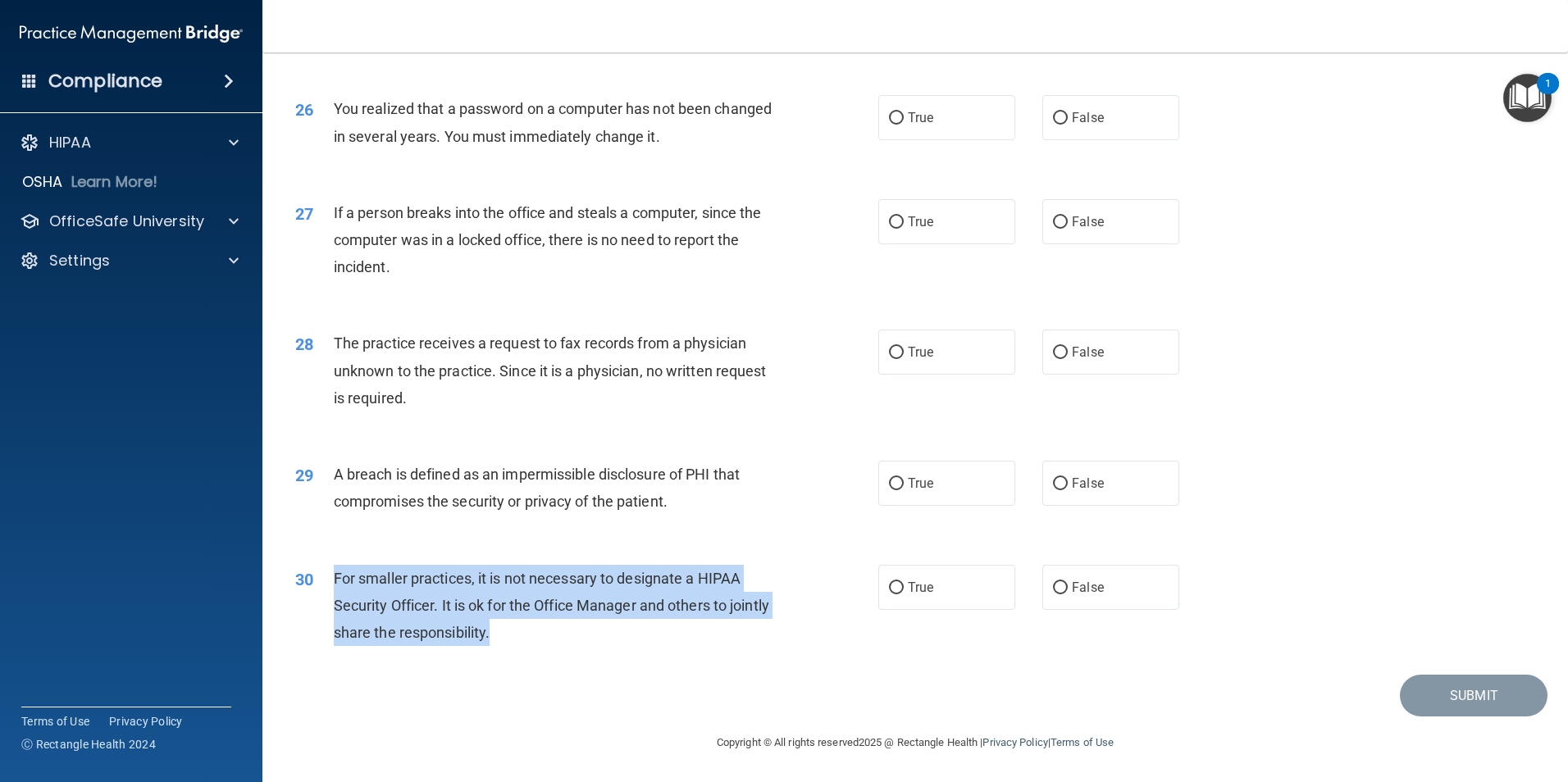
drag, startPoint x: 326, startPoint y: 586, endPoint x: 371, endPoint y: 587, distance: 45.0
click at [368, 586] on span "For smaller practices, it is not necessary to designate a HIPAA Security Office…" at bounding box center [551, 605] width 435 height 72
drag, startPoint x: 333, startPoint y: 576, endPoint x: 631, endPoint y: 631, distance: 303.0
click at [631, 631] on div "For smaller practices, it is not necessary to designate a HIPAA Security Office…" at bounding box center [561, 606] width 456 height 82
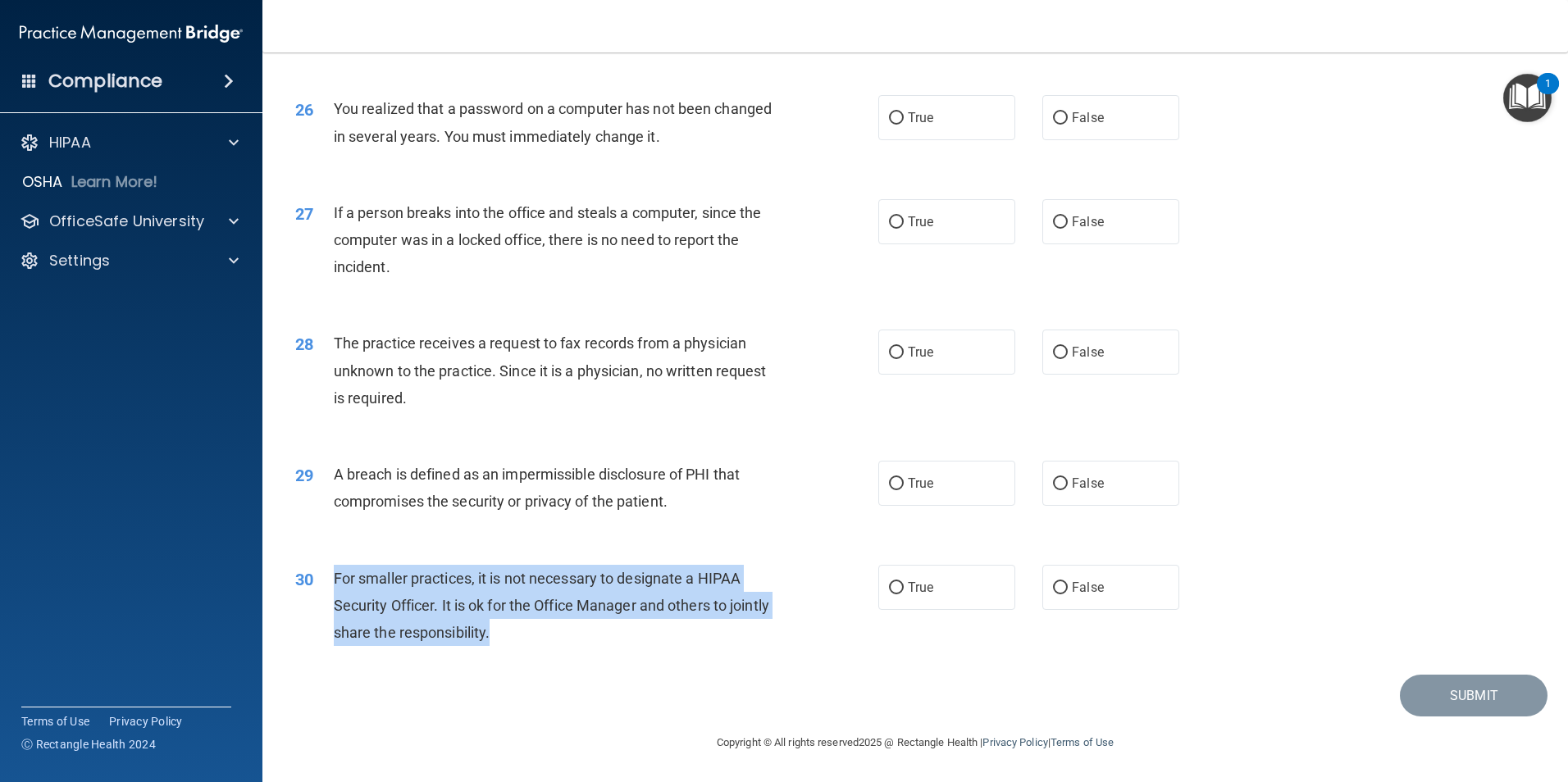
drag, startPoint x: 335, startPoint y: 579, endPoint x: 645, endPoint y: 626, distance: 313.5
click at [645, 626] on div "For smaller practices, it is not necessary to designate a HIPAA Security Office…" at bounding box center [561, 606] width 456 height 82
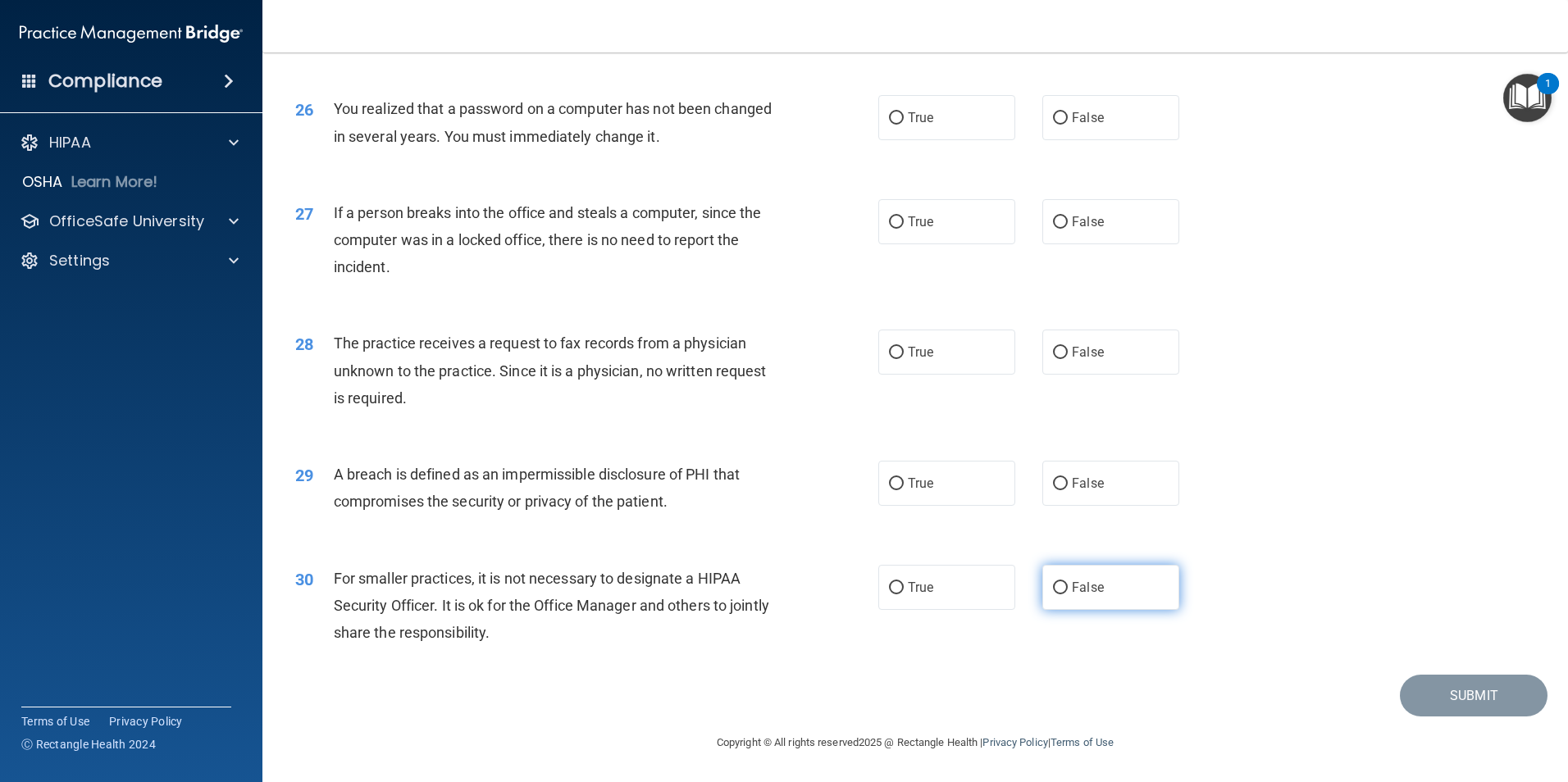
click at [1094, 602] on label "False" at bounding box center [1111, 587] width 137 height 45
click at [1067, 594] on input "False" at bounding box center [1059, 588] width 15 height 12
radio input "true"
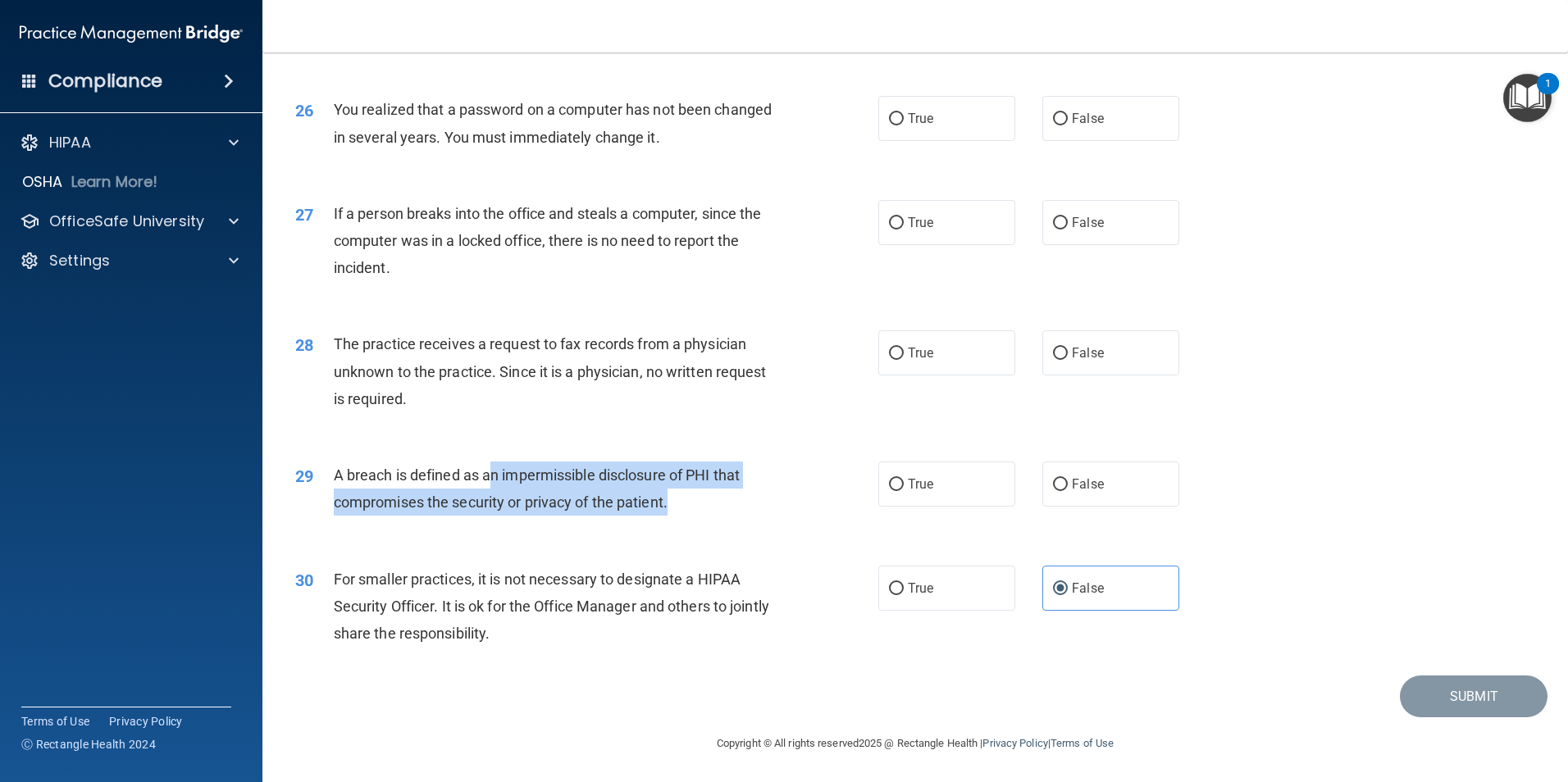
drag
click at [710, 516] on div "A breach is defined as an impermissible disclosure of PHI that compromises the …" at bounding box center [561, 489] width 456 height 54
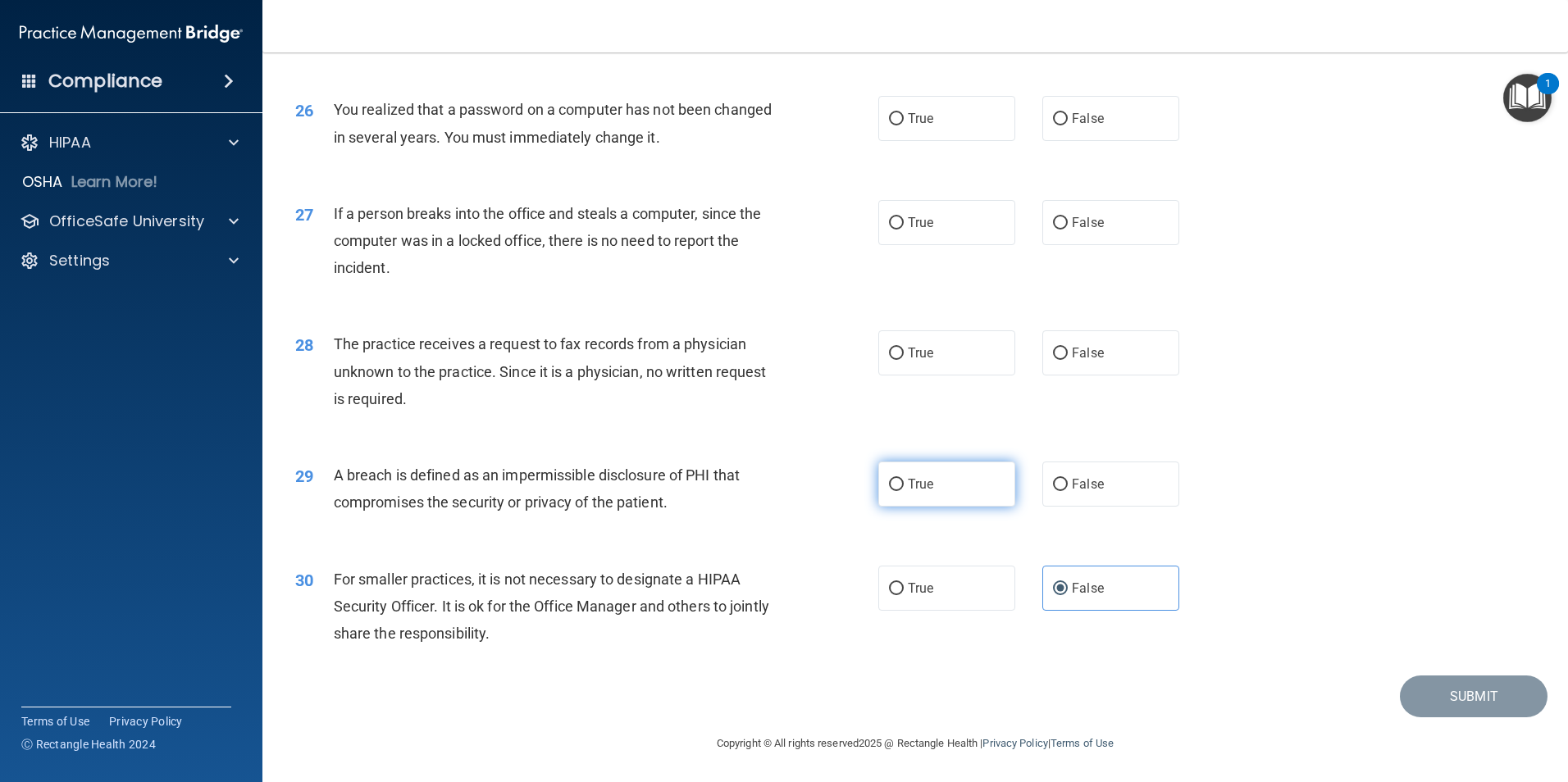
click at [888, 507] on label "True" at bounding box center [947, 484] width 137 height 45
click at [888, 491] on input "True" at bounding box center [895, 485] width 15 height 12
radio input "true"
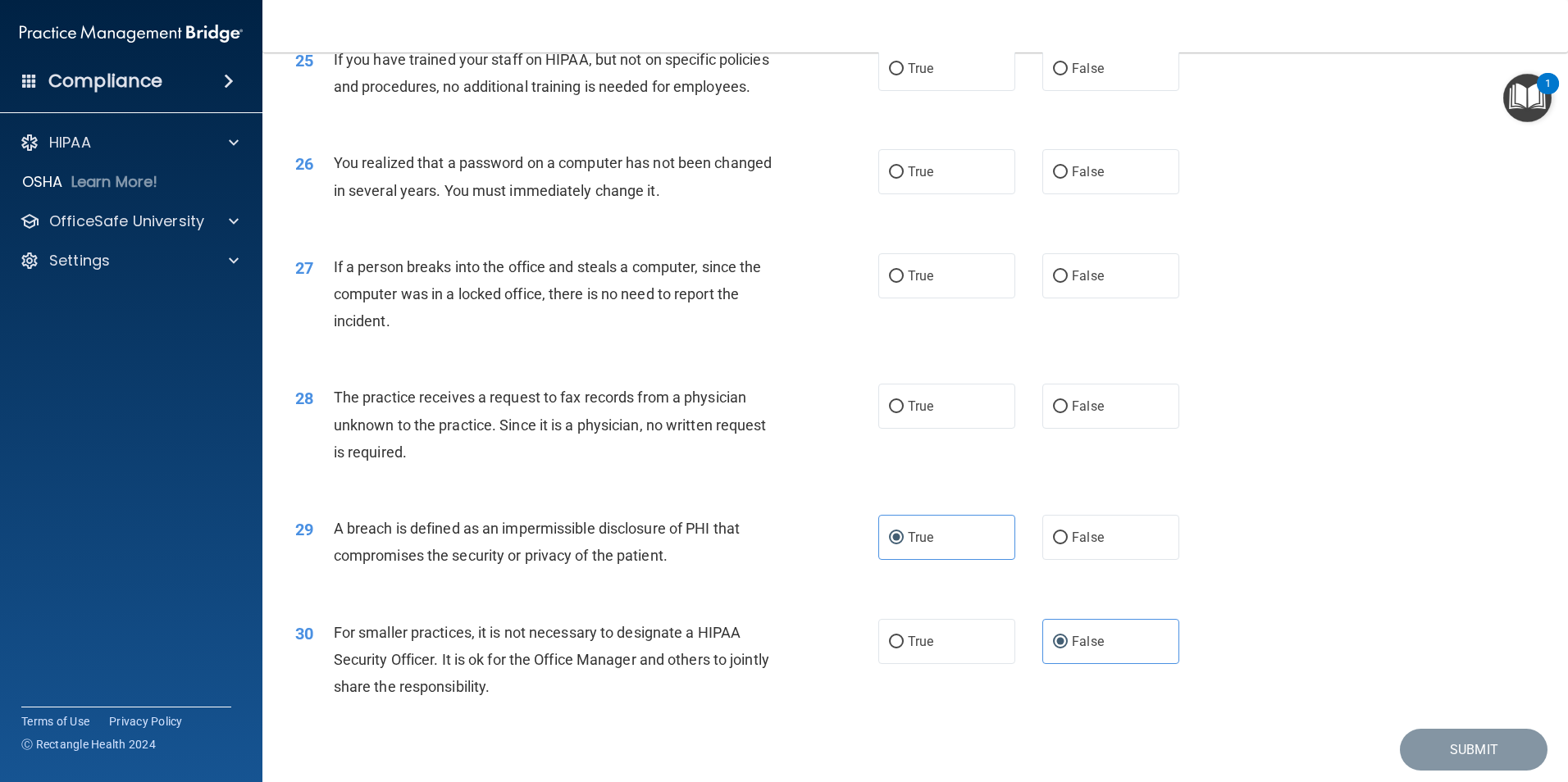
scroll to position [2961, 0]
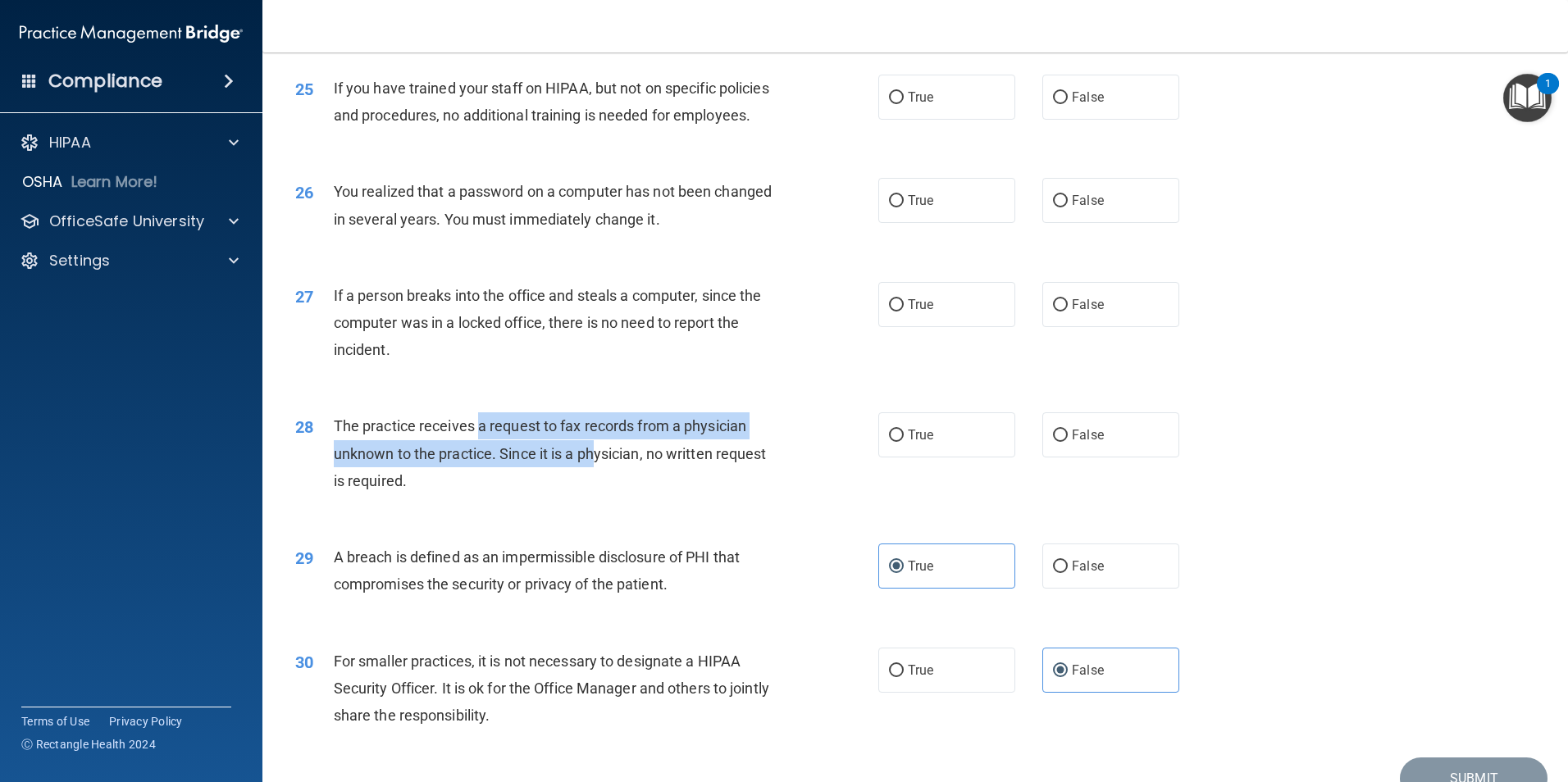
click at [597, 495] on div "The practice receives a request to fax records from a physician unknown to the …" at bounding box center [561, 453] width 456 height 82
click at [577, 495] on div "The practice receives a request to fax records from a physician unknown to the …" at bounding box center [561, 453] width 456 height 82
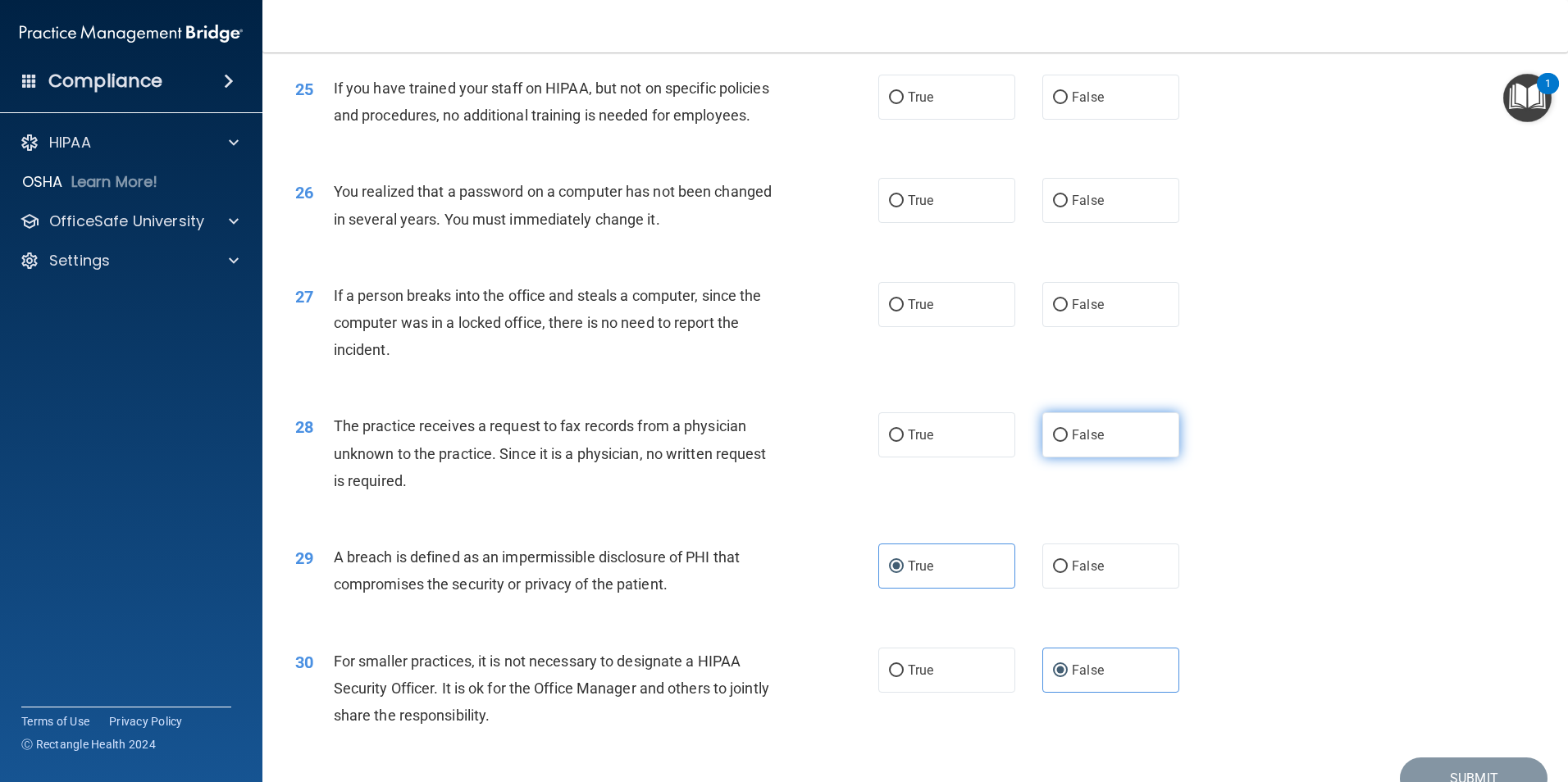
click at [1065, 457] on label "False" at bounding box center [1111, 434] width 137 height 45
click at [1065, 442] on input "False" at bounding box center [1059, 435] width 15 height 12
radio input "true"
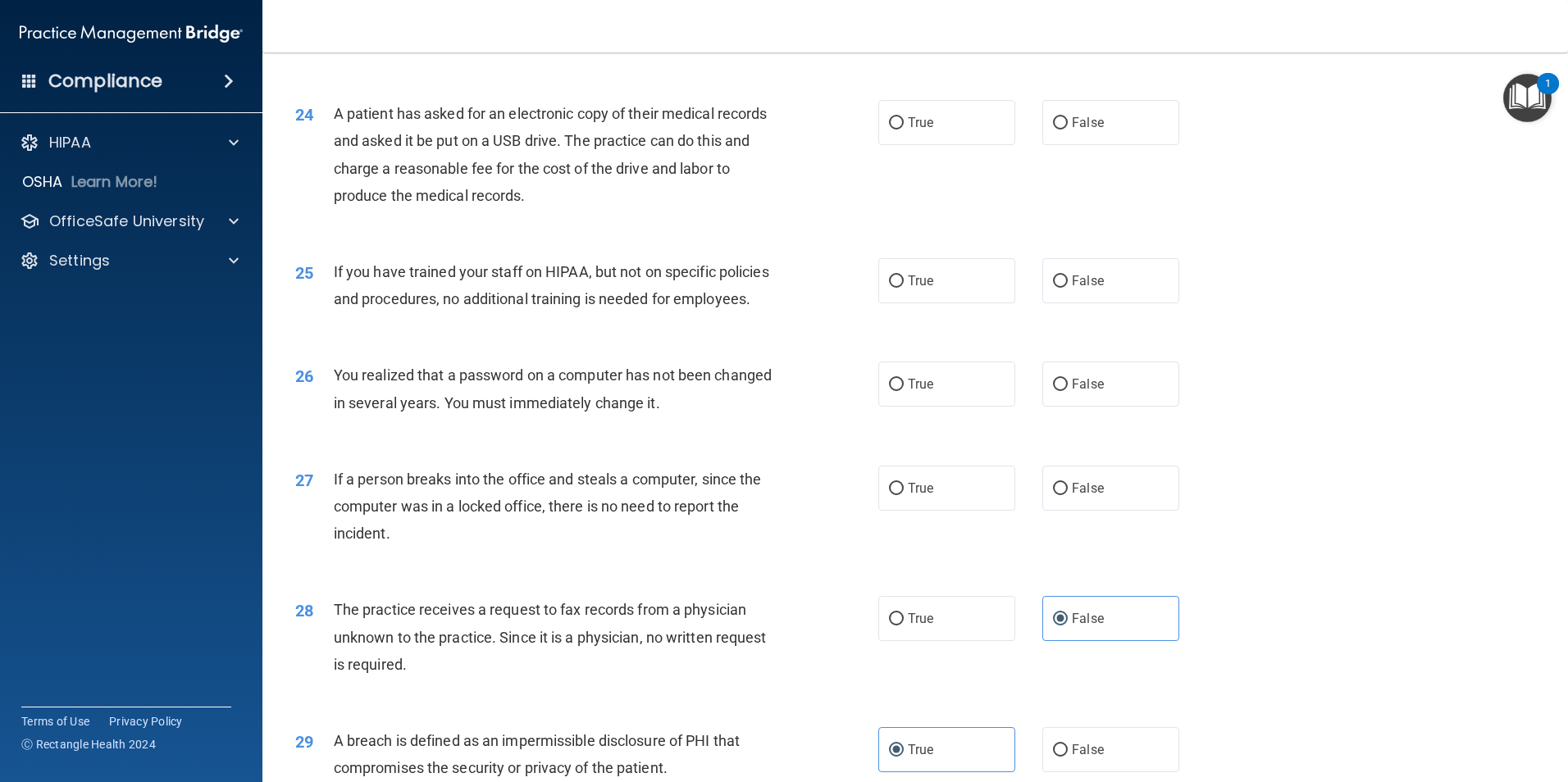
scroll to position [2716, 0]
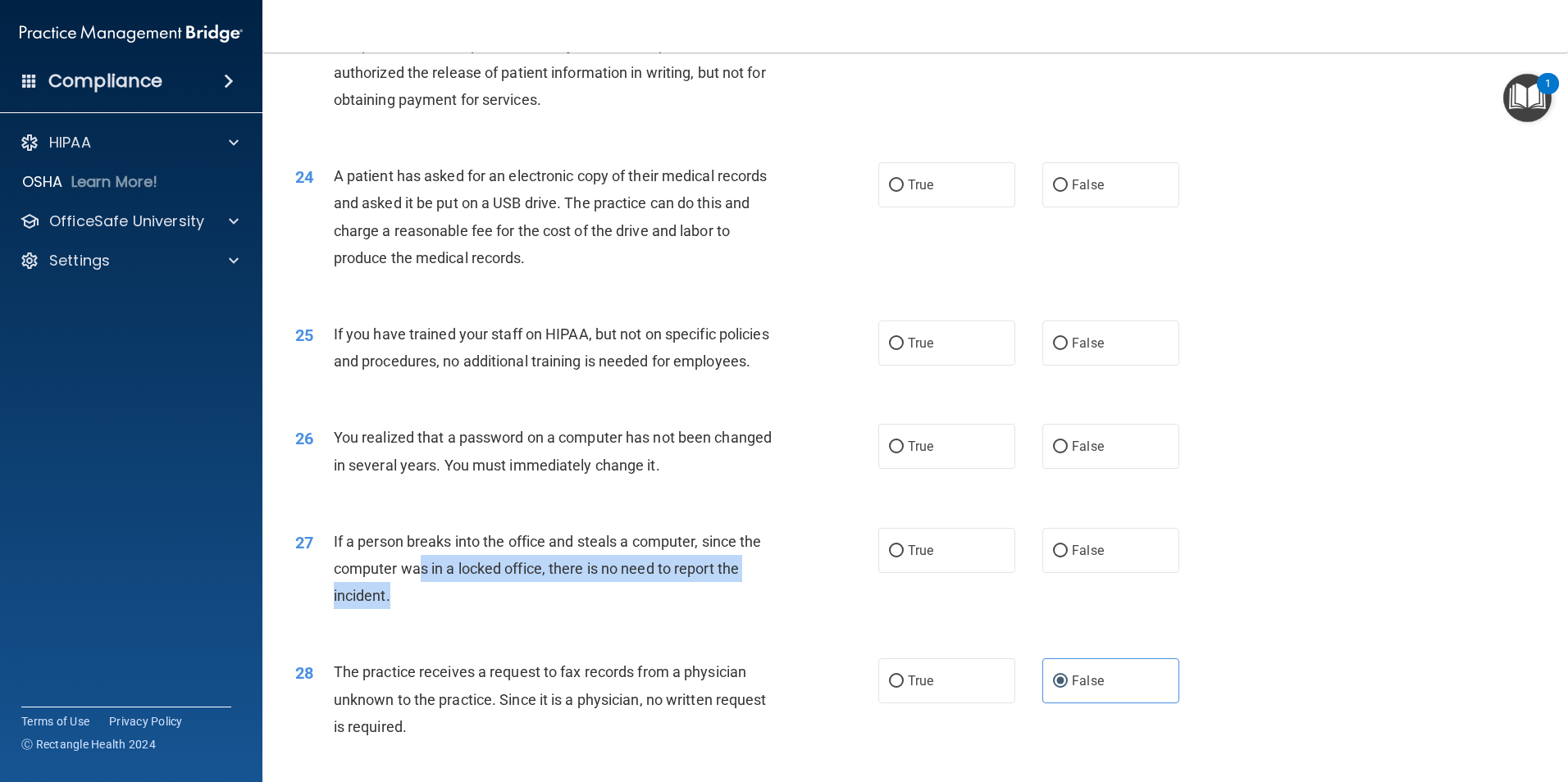
click at [574, 610] on div "If a person breaks into the office and steals a computer, since the computer wa…" at bounding box center [561, 568] width 456 height 82
click at [576, 610] on div "If a person breaks into the office and steals a computer, since the computer wa…" at bounding box center [561, 568] width 456 height 82
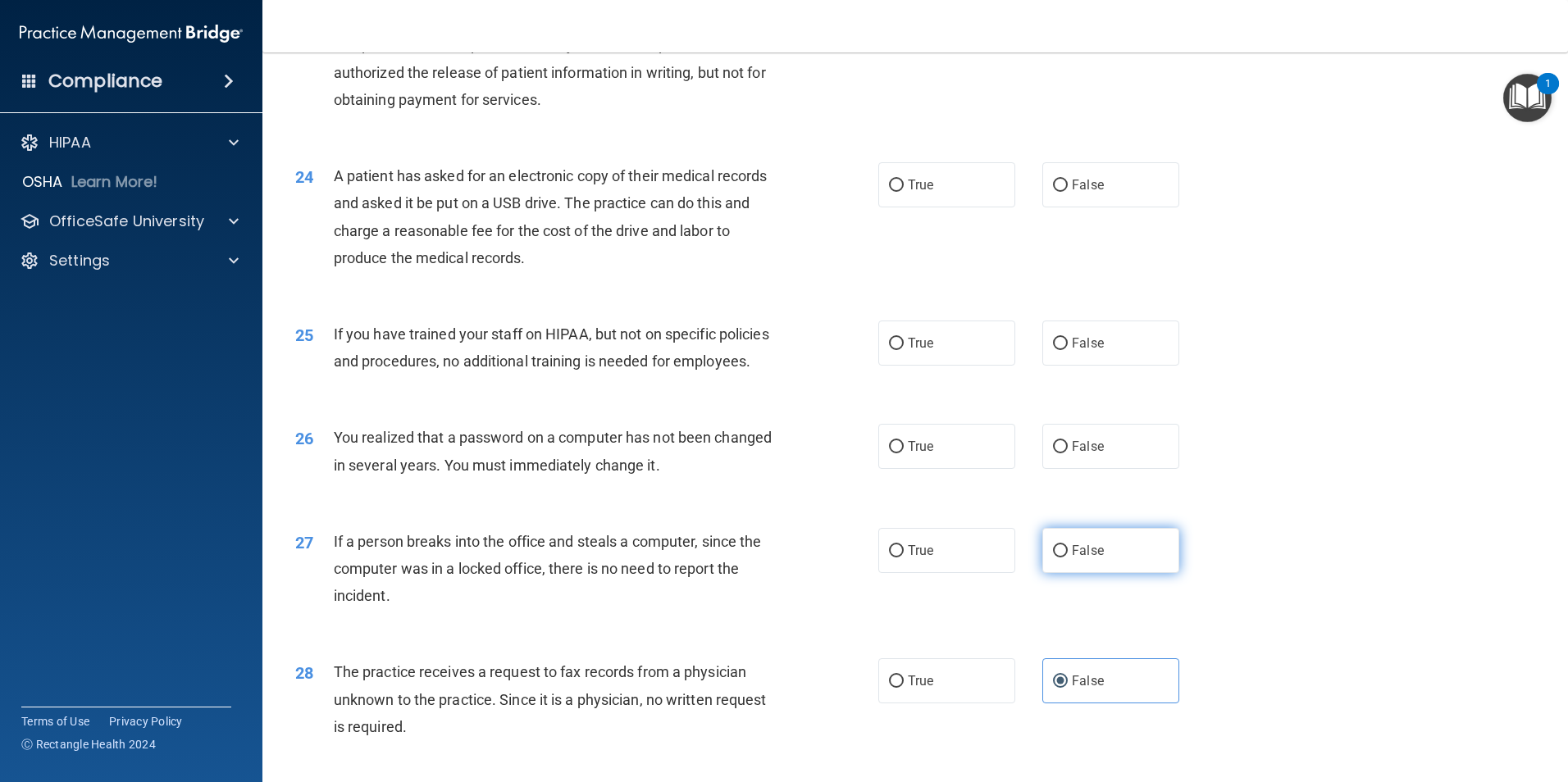
click at [1057, 557] on input "False" at bounding box center [1059, 551] width 15 height 12
radio input "true"
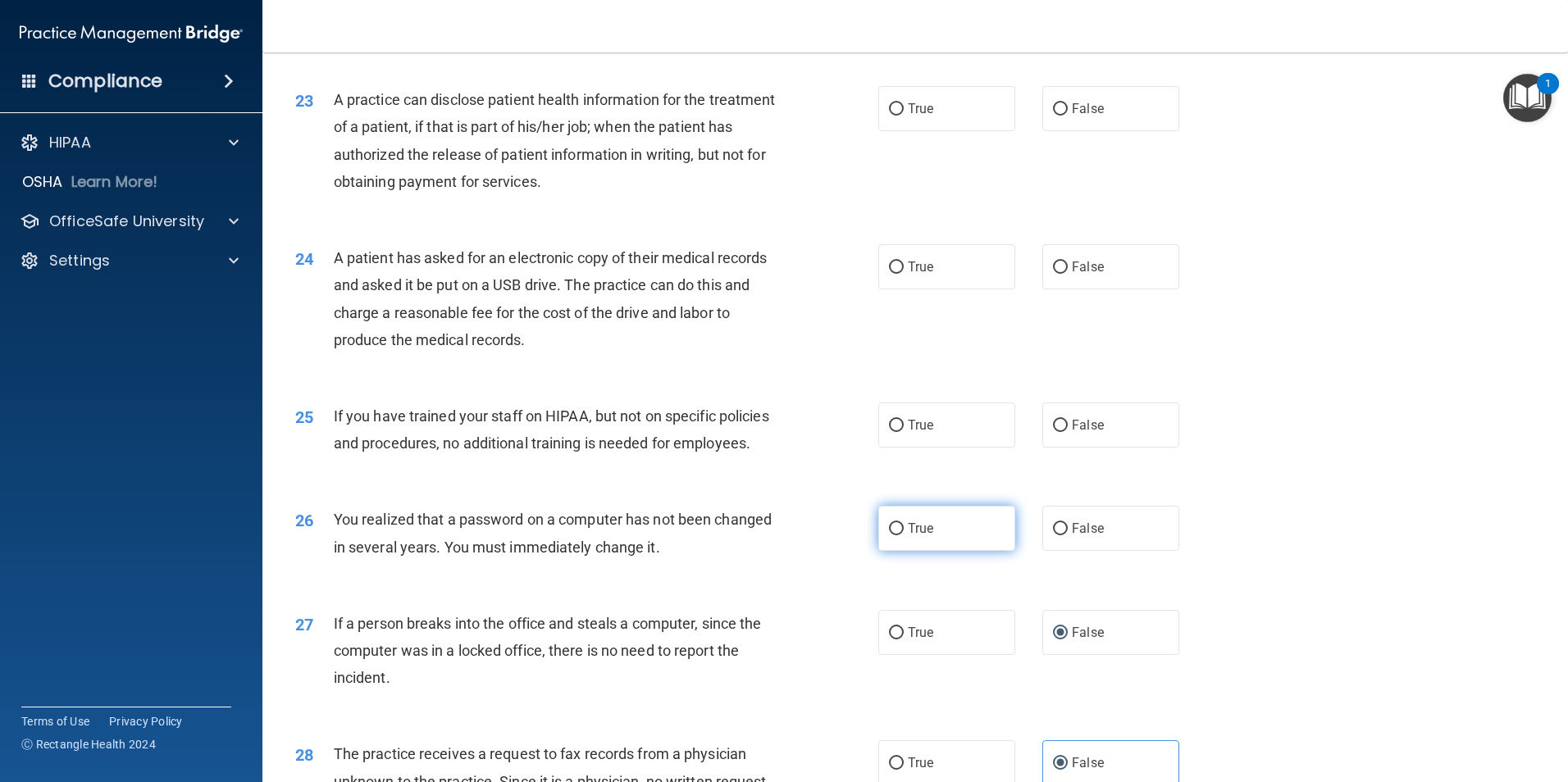
click at [918, 537] on span "True" at bounding box center [920, 529] width 26 height 16
click at [903, 536] on input "True" at bounding box center [895, 529] width 15 height 12
radio input "true"
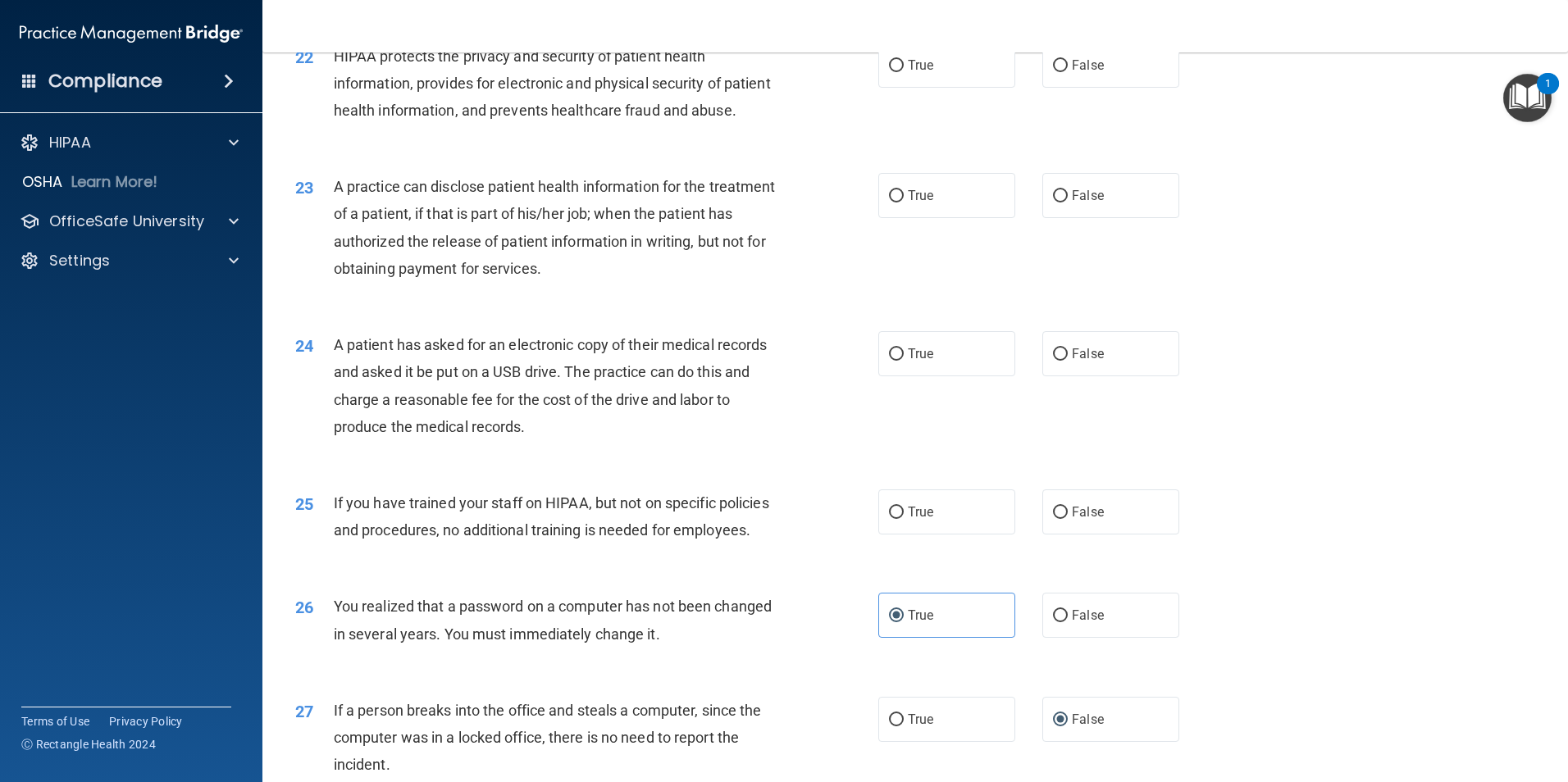
scroll to position [2469, 0]
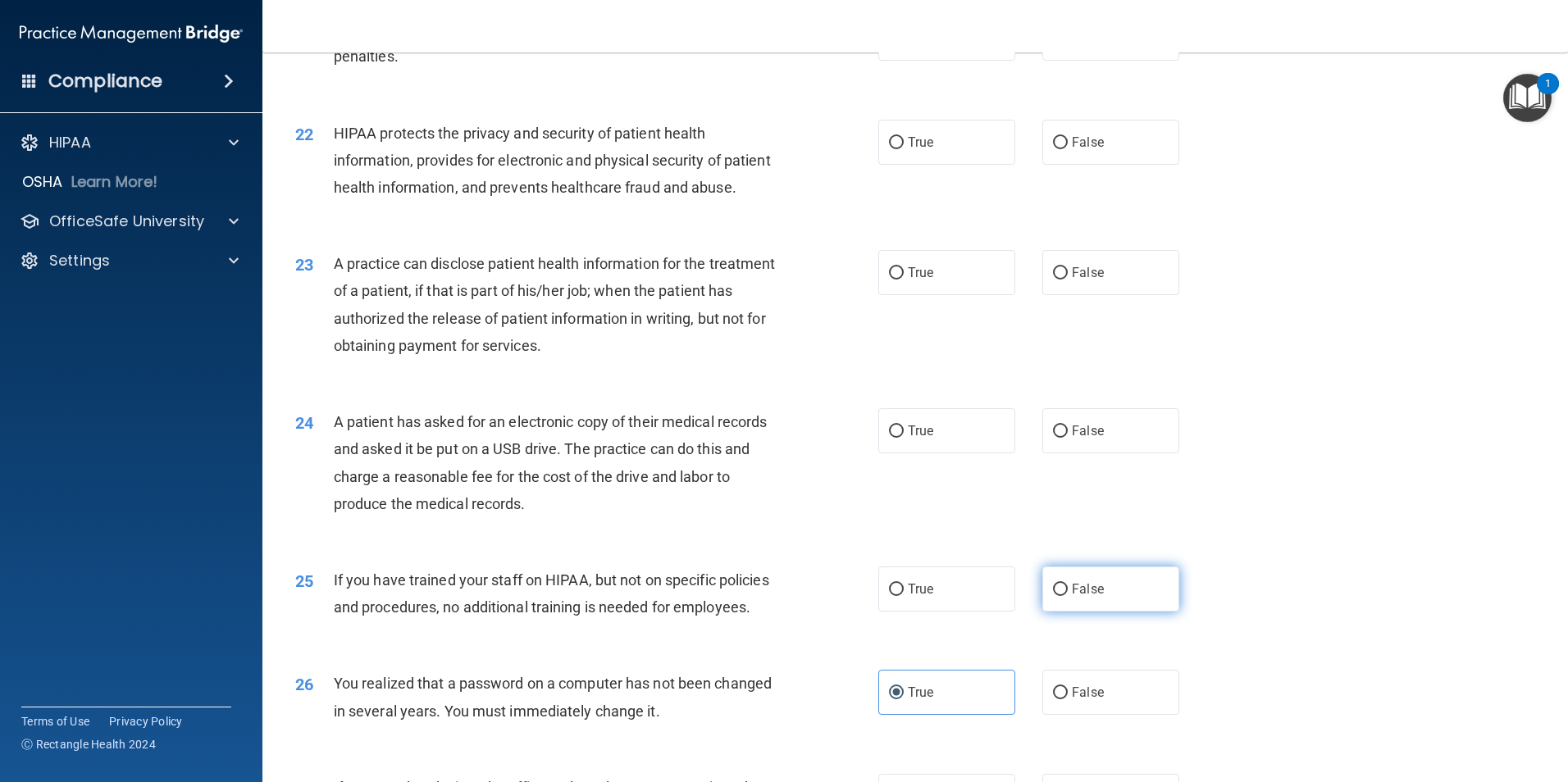
click at [1086, 612] on label "False" at bounding box center [1111, 588] width 137 height 45
click at [1067, 596] on input "False" at bounding box center [1059, 589] width 15 height 12
radio input "true"
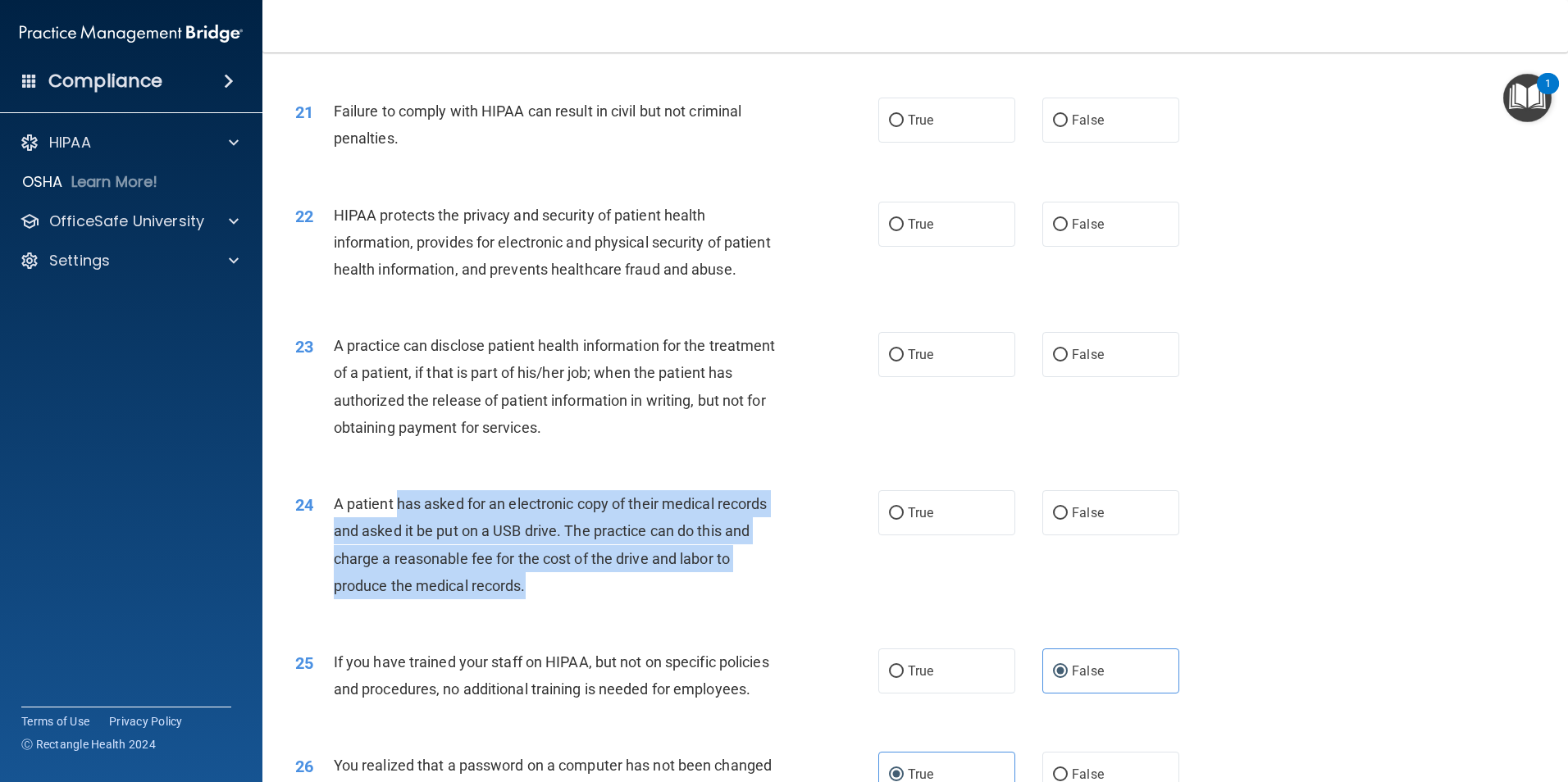
drag, startPoint x: 401, startPoint y: 564, endPoint x: 697, endPoint y: 631, distance: 303.5
click at [697, 599] on div "A patient has asked for an electronic copy of their medical records and asked i…" at bounding box center [561, 545] width 456 height 109
drag, startPoint x: 419, startPoint y: 583, endPoint x: 679, endPoint y: 629, distance: 264.0
click at [679, 599] on div "A patient has asked for an electronic copy of their medical records and asked i…" at bounding box center [561, 545] width 456 height 109
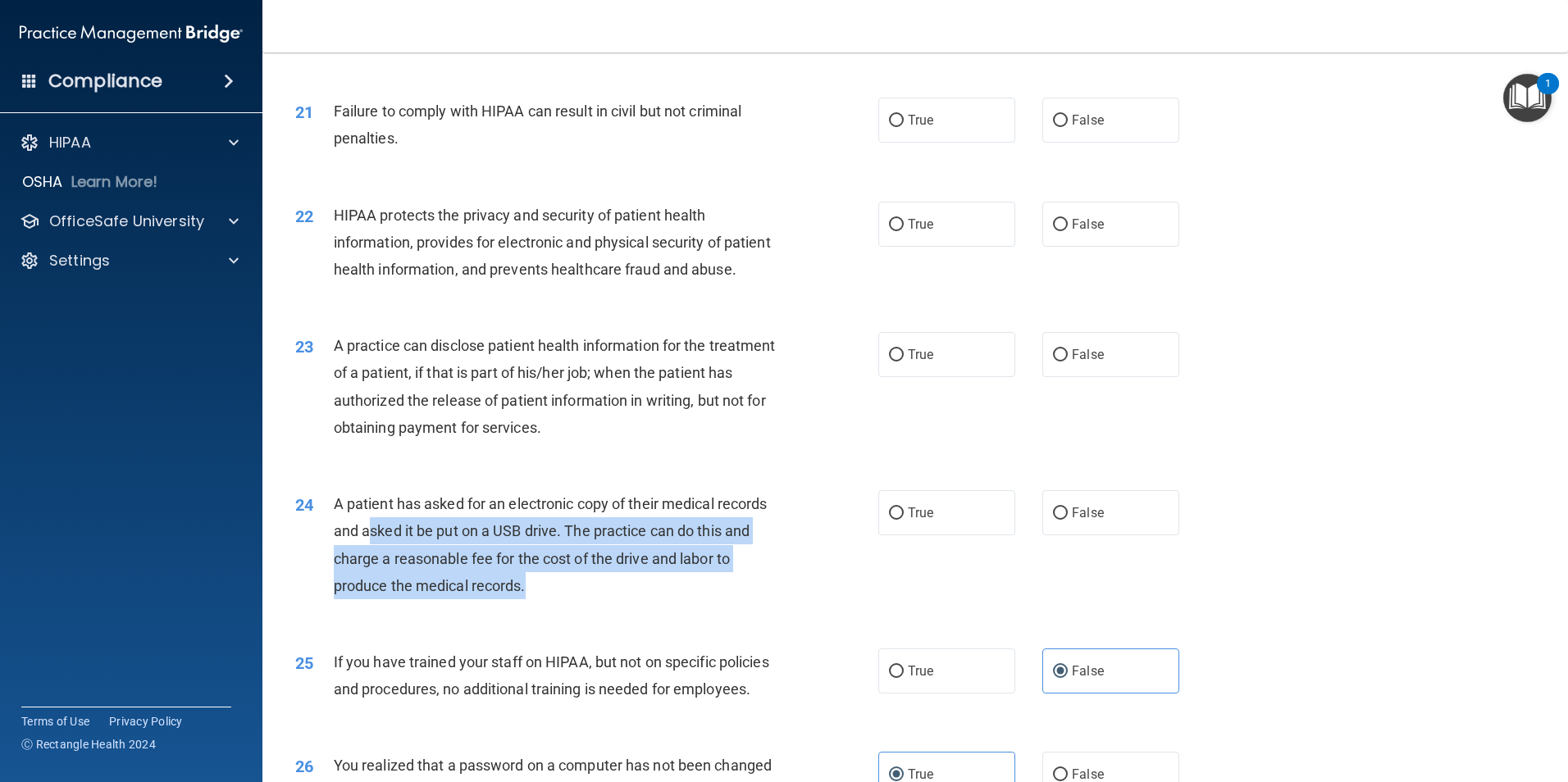
click at [679, 599] on div "A patient has asked for an electronic copy of their medical records and asked i…" at bounding box center [561, 545] width 456 height 109
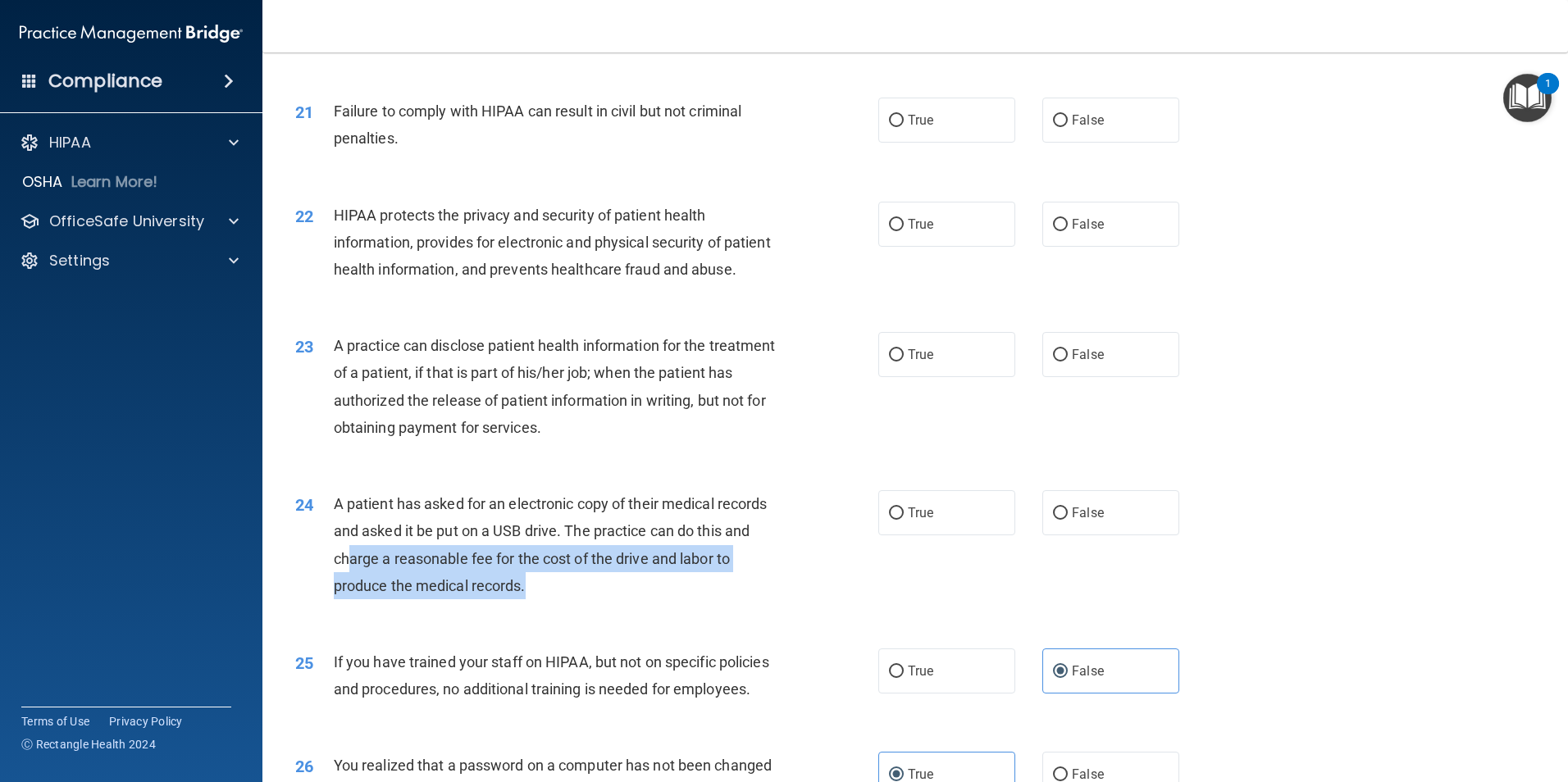
drag, startPoint x: 403, startPoint y: 617, endPoint x: 661, endPoint y: 633, distance: 258.5
click at [661, 599] on div "A patient has asked for an electronic copy of their medical records and asked i…" at bounding box center [561, 545] width 456 height 109
click at [660, 599] on div "A patient has asked for an electronic copy of their medical records and asked i…" at bounding box center [561, 545] width 456 height 109
drag, startPoint x: 654, startPoint y: 631, endPoint x: 530, endPoint y: 600, distance: 127.8
click at [530, 599] on div "A patient has asked for an electronic copy of their medical records and asked i…" at bounding box center [561, 545] width 456 height 109
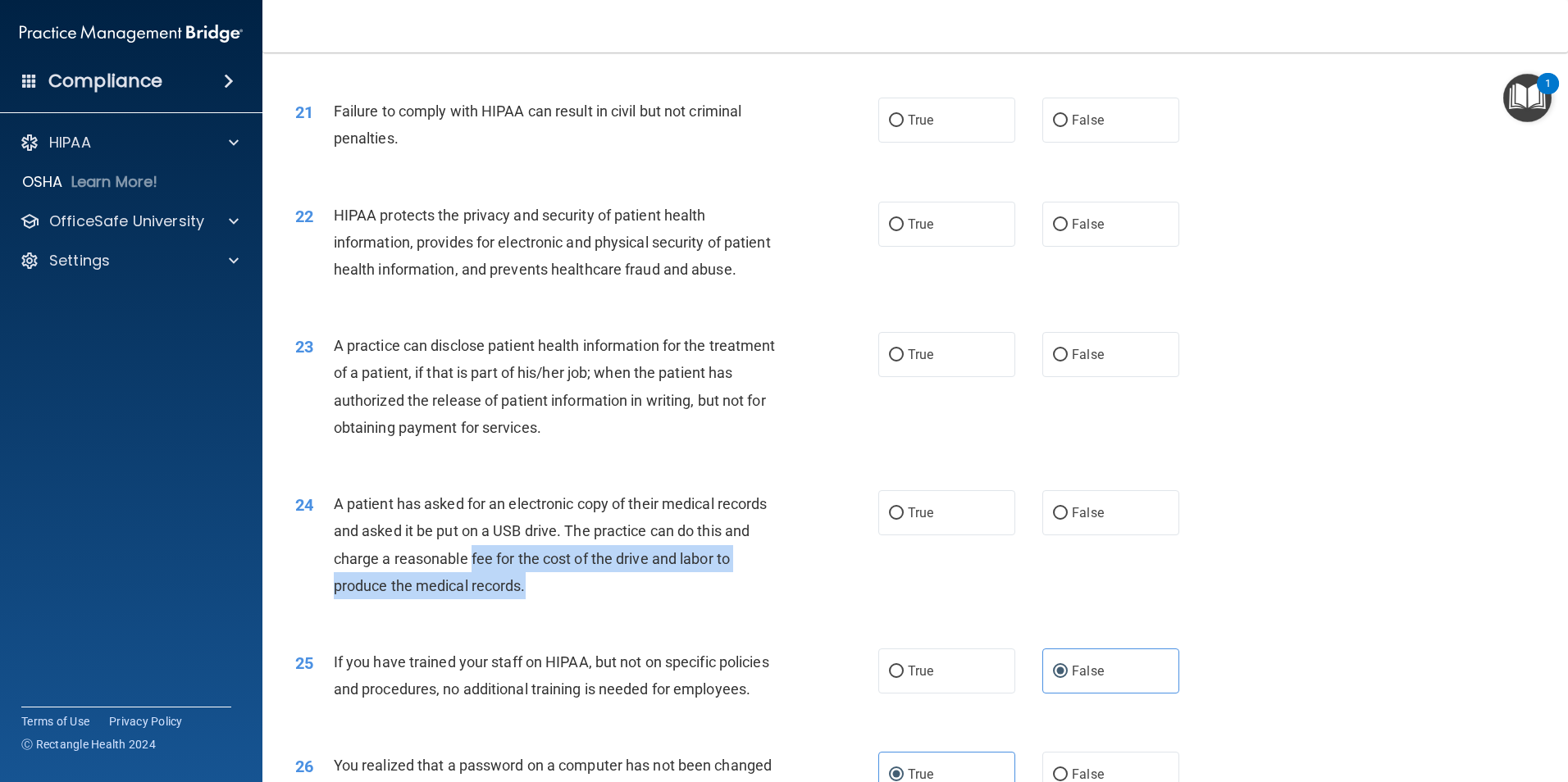
click at [530, 599] on div "A patient has asked for an electronic copy of their medical records and asked i…" at bounding box center [561, 545] width 456 height 109
drag, startPoint x: 530, startPoint y: 600, endPoint x: 682, endPoint y: 640, distance: 157.2
click at [682, 599] on div "A patient has asked for an electronic copy of their medical records and asked i…" at bounding box center [561, 545] width 456 height 109
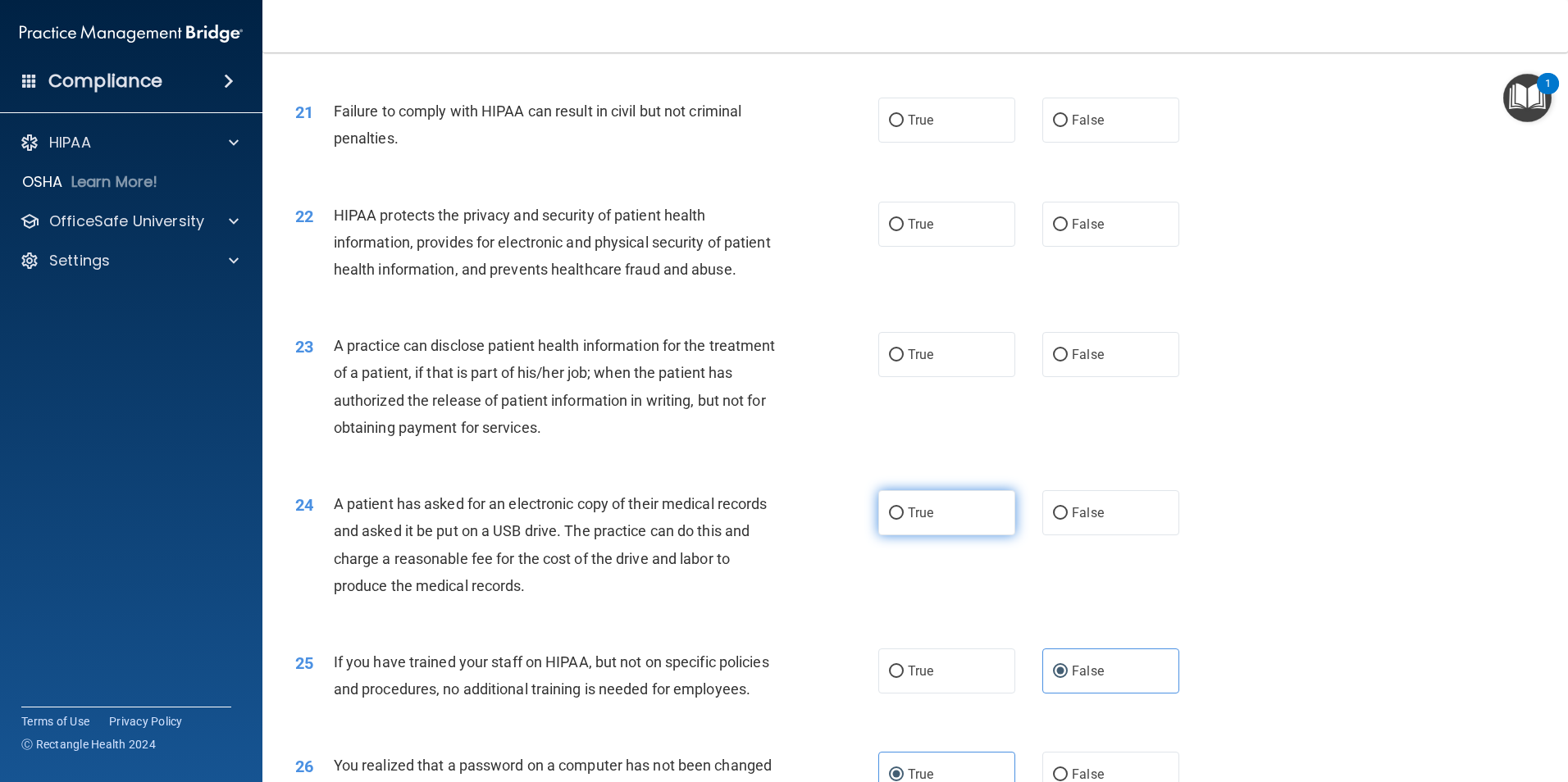
click at [898, 536] on label "True" at bounding box center [947, 512] width 137 height 45
click at [898, 520] on input "True" at bounding box center [895, 514] width 15 height 12
radio input "true"
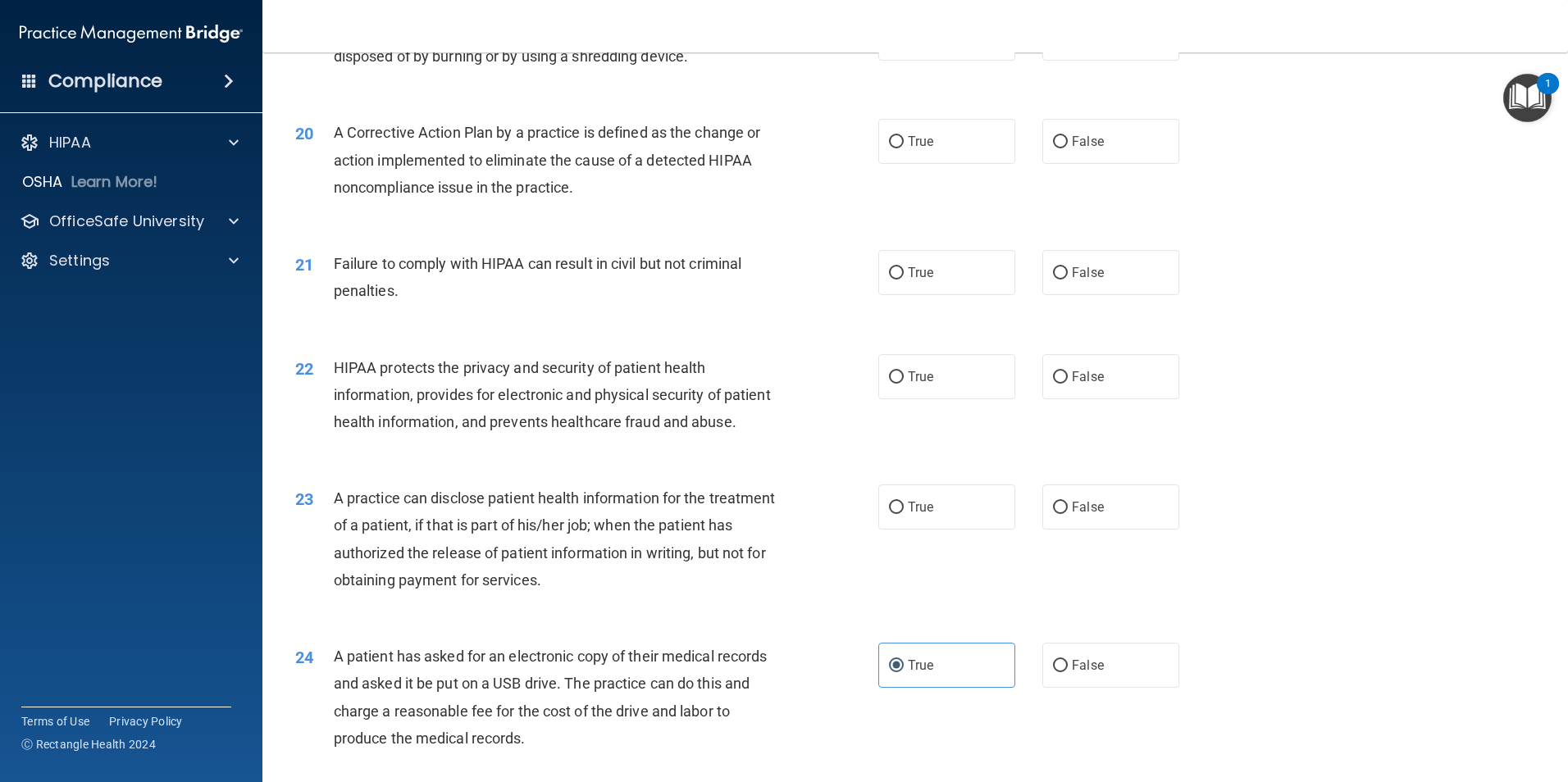
scroll to position [2224, 0]
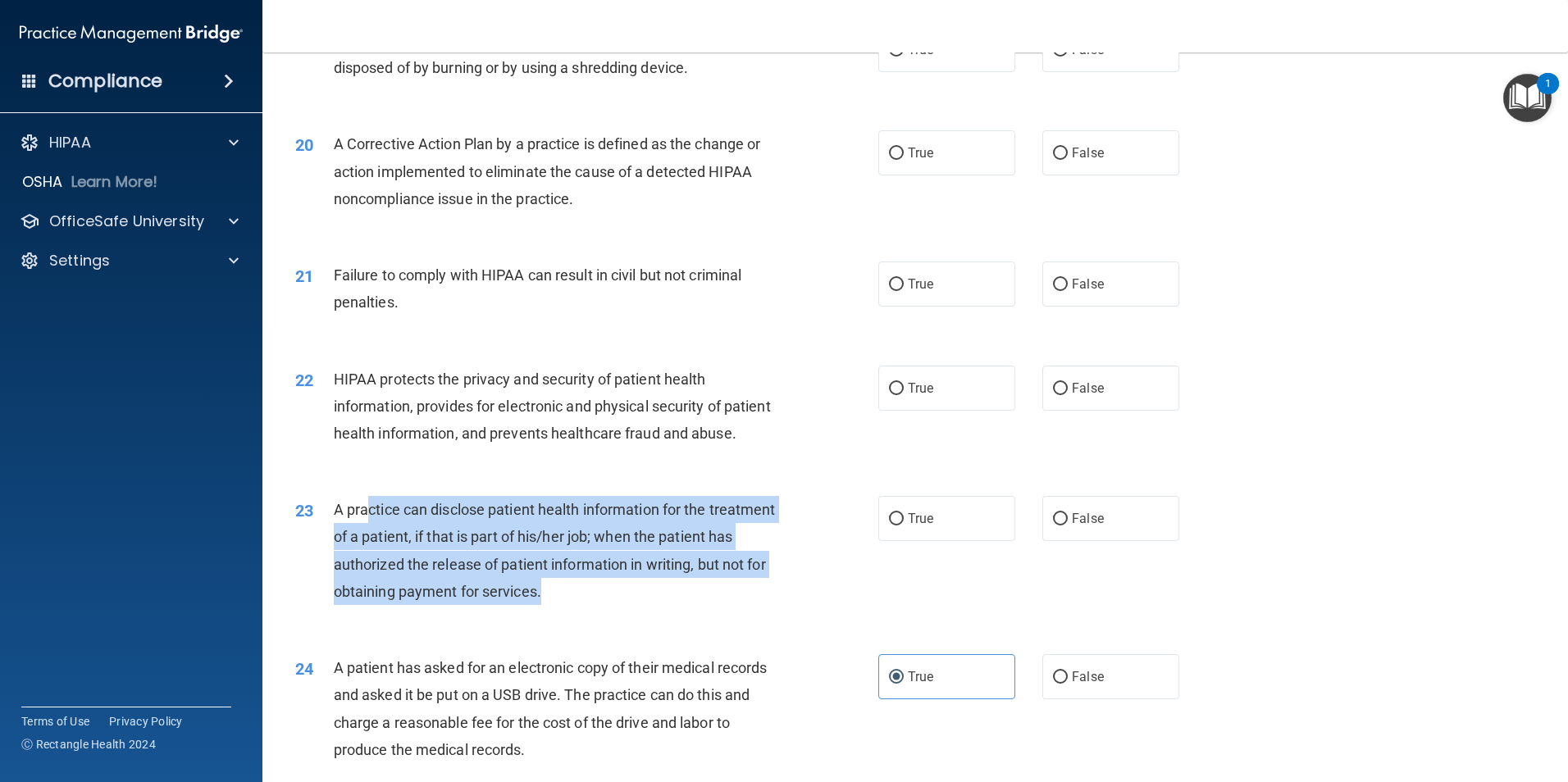
drag, startPoint x: 368, startPoint y: 563, endPoint x: 730, endPoint y: 647, distance: 371.6
click at [730, 605] on div "A practice can disclose patient health information for the treatment of a patie…" at bounding box center [561, 550] width 456 height 109
drag, startPoint x: 649, startPoint y: 633, endPoint x: 454, endPoint y: 572, distance: 204.3
click at [454, 572] on div "A practice can disclose patient health information for the treatment of a patie…" at bounding box center [561, 550] width 456 height 109
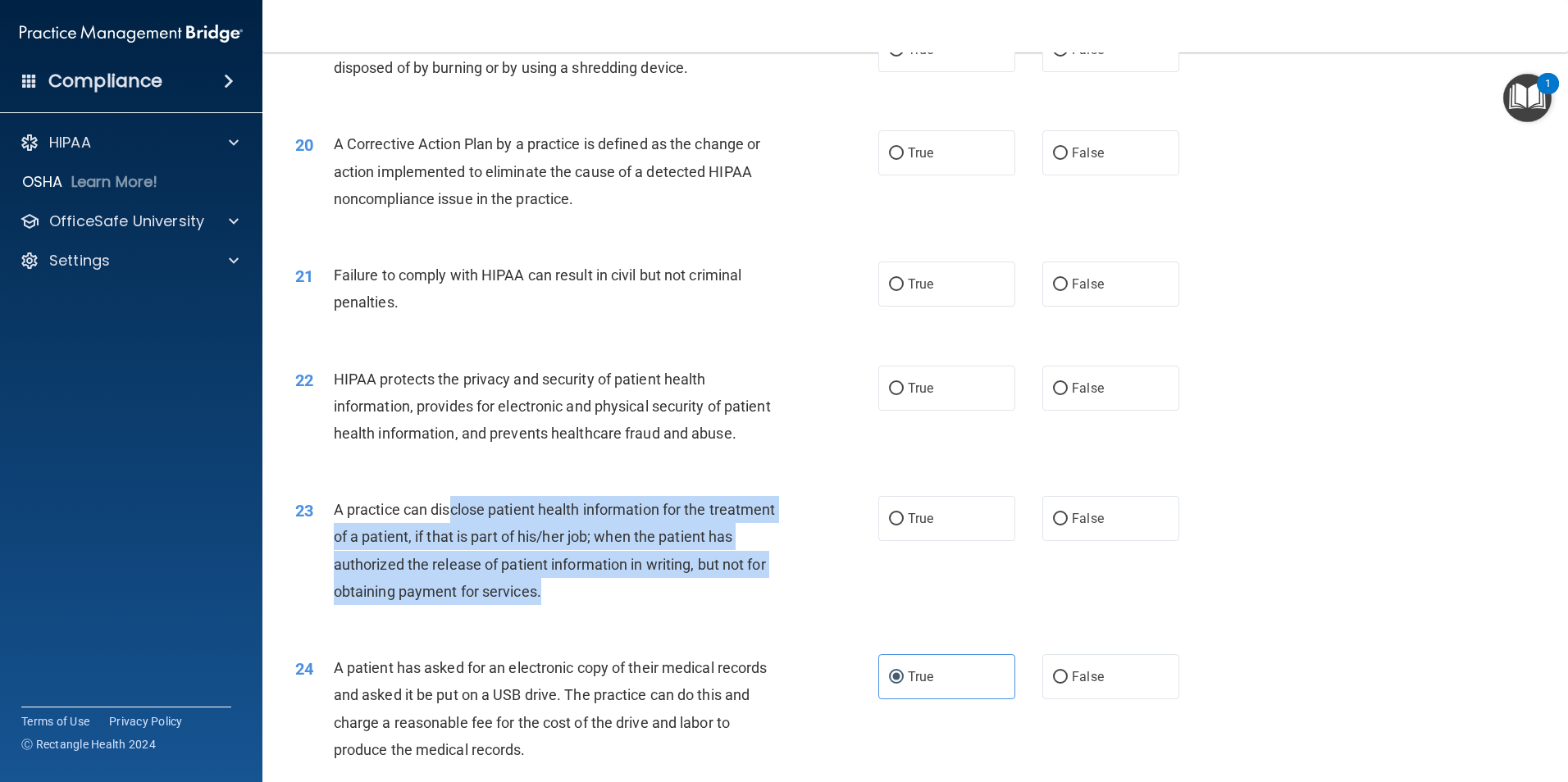
click at [454, 572] on span "A practice can disclose patient health information for the treatment of a patie…" at bounding box center [554, 550] width 442 height 99
drag, startPoint x: 392, startPoint y: 591, endPoint x: 701, endPoint y: 636, distance: 312.3
click at [701, 605] on div "A practice can disclose patient health information for the treatment of a patie…" at bounding box center [561, 550] width 456 height 109
drag, startPoint x: 595, startPoint y: 623, endPoint x: 452, endPoint y: 599, distance: 145.0
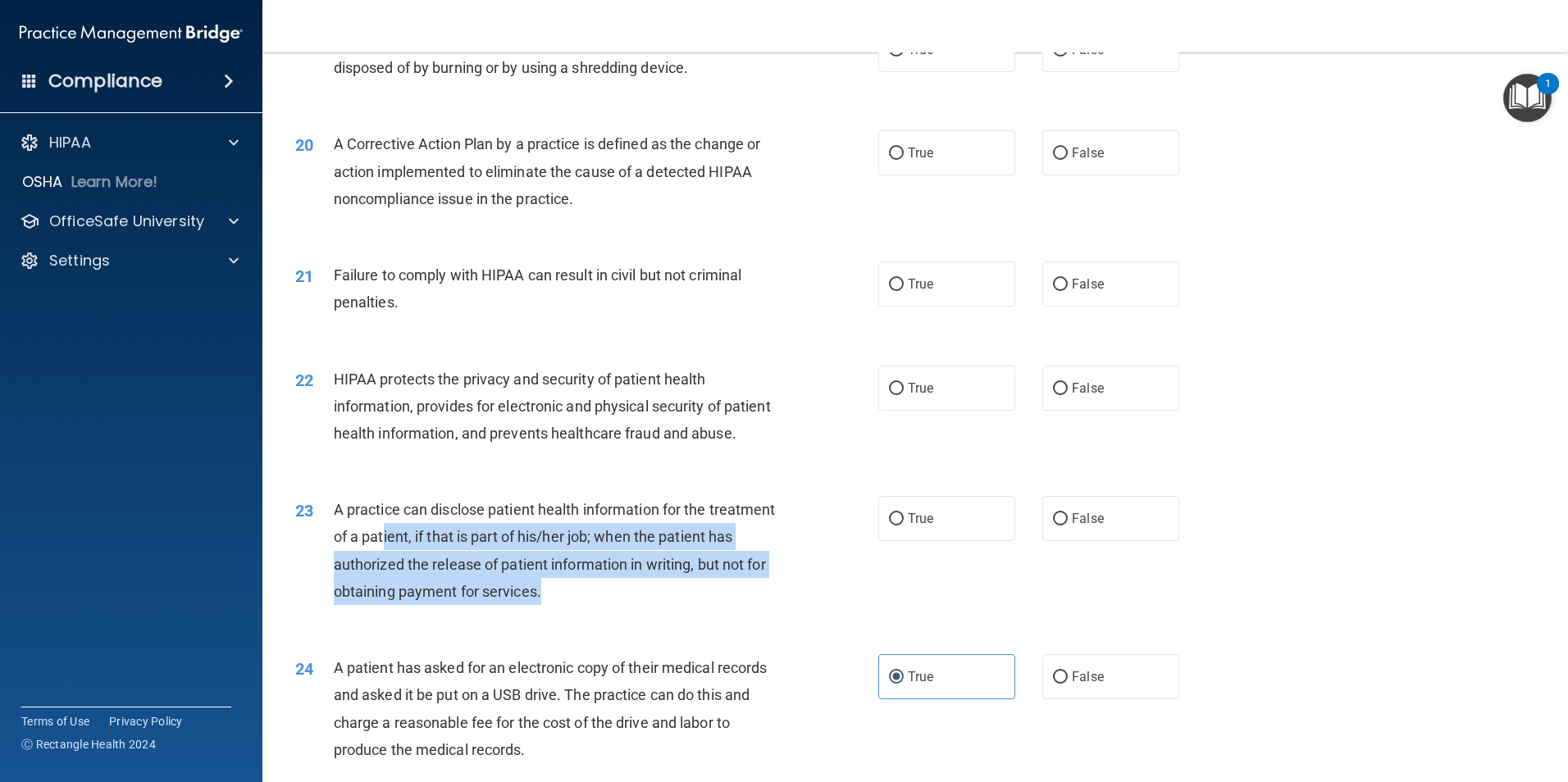
click at [452, 599] on div "A practice can disclose patient health information for the treatment of a patie…" at bounding box center [561, 550] width 456 height 109
click at [452, 599] on span "A practice can disclose patient health information for the treatment of a patie…" at bounding box center [554, 550] width 442 height 99
drag, startPoint x: 452, startPoint y: 599, endPoint x: 727, endPoint y: 645, distance: 278.8
click at [727, 605] on div "A practice can disclose patient health information for the treatment of a patie…" at bounding box center [561, 550] width 456 height 109
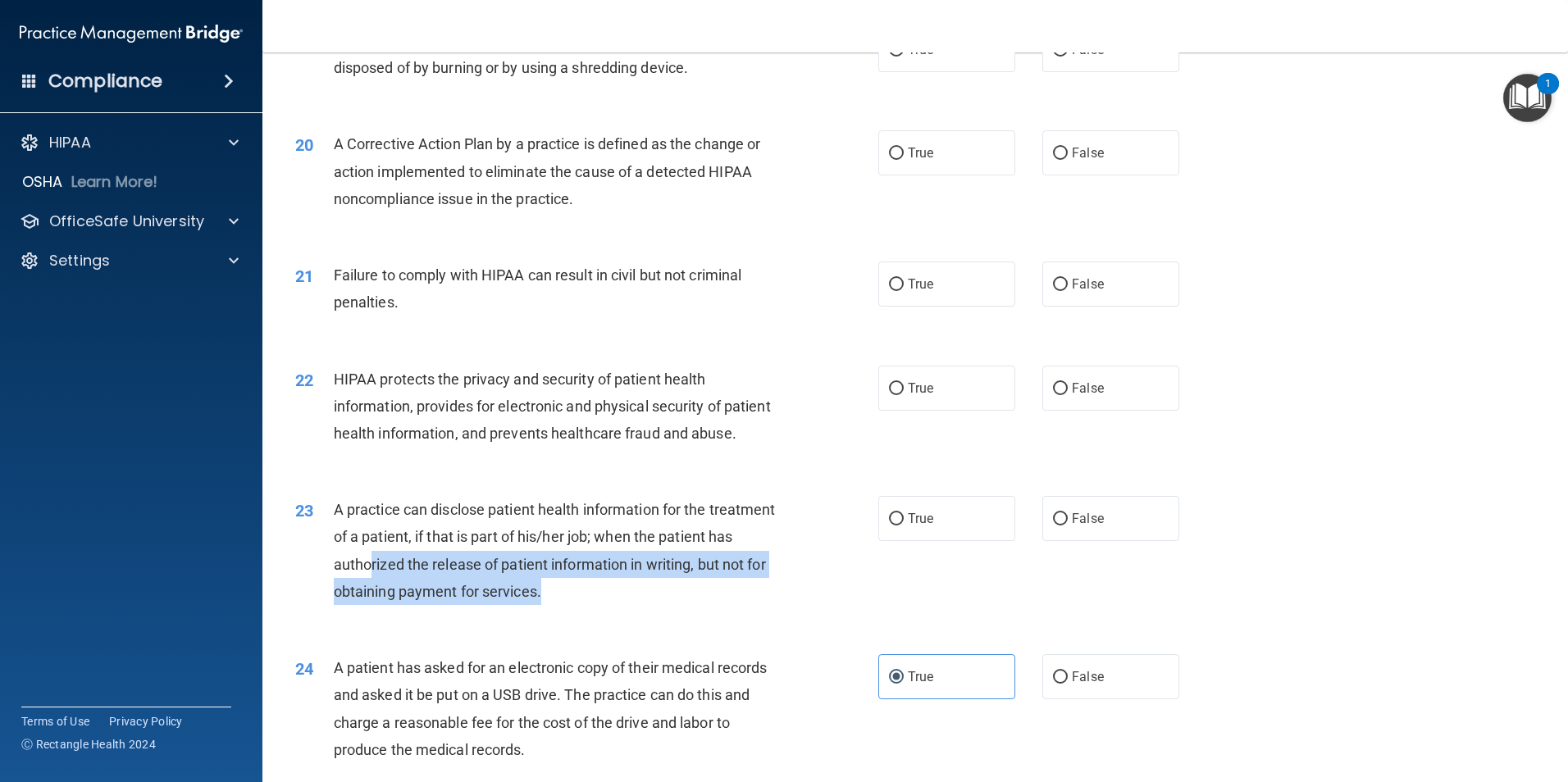
drag, startPoint x: 611, startPoint y: 633, endPoint x: 447, endPoint y: 607, distance: 166.0
click at [447, 605] on div "A practice can disclose patient health information for the treatment of a patie…" at bounding box center [561, 550] width 456 height 109
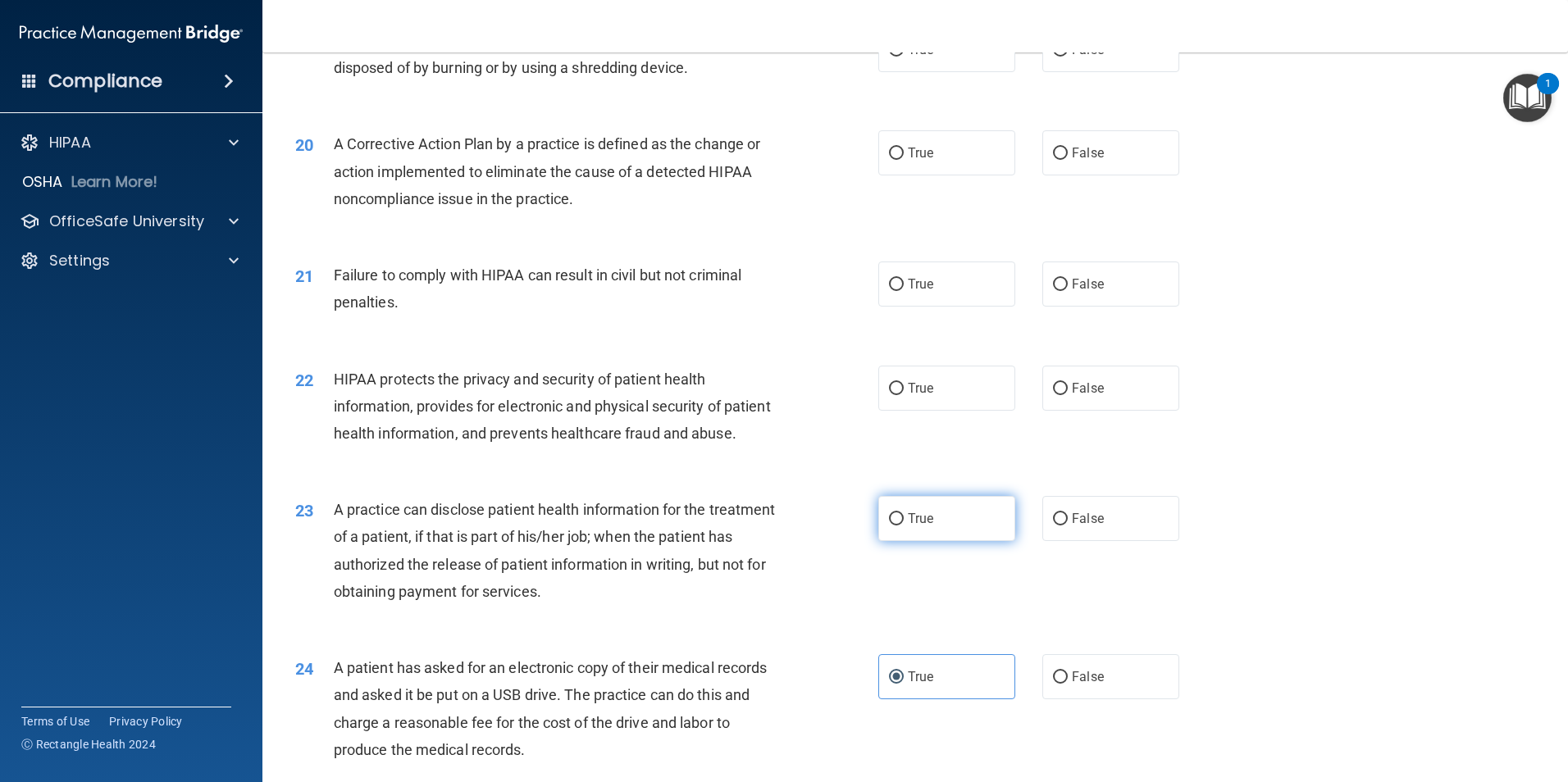
click at [907, 527] on span "True" at bounding box center [920, 519] width 26 height 16
click at [903, 526] on input "True" at bounding box center [895, 520] width 15 height 12
radio input "true"
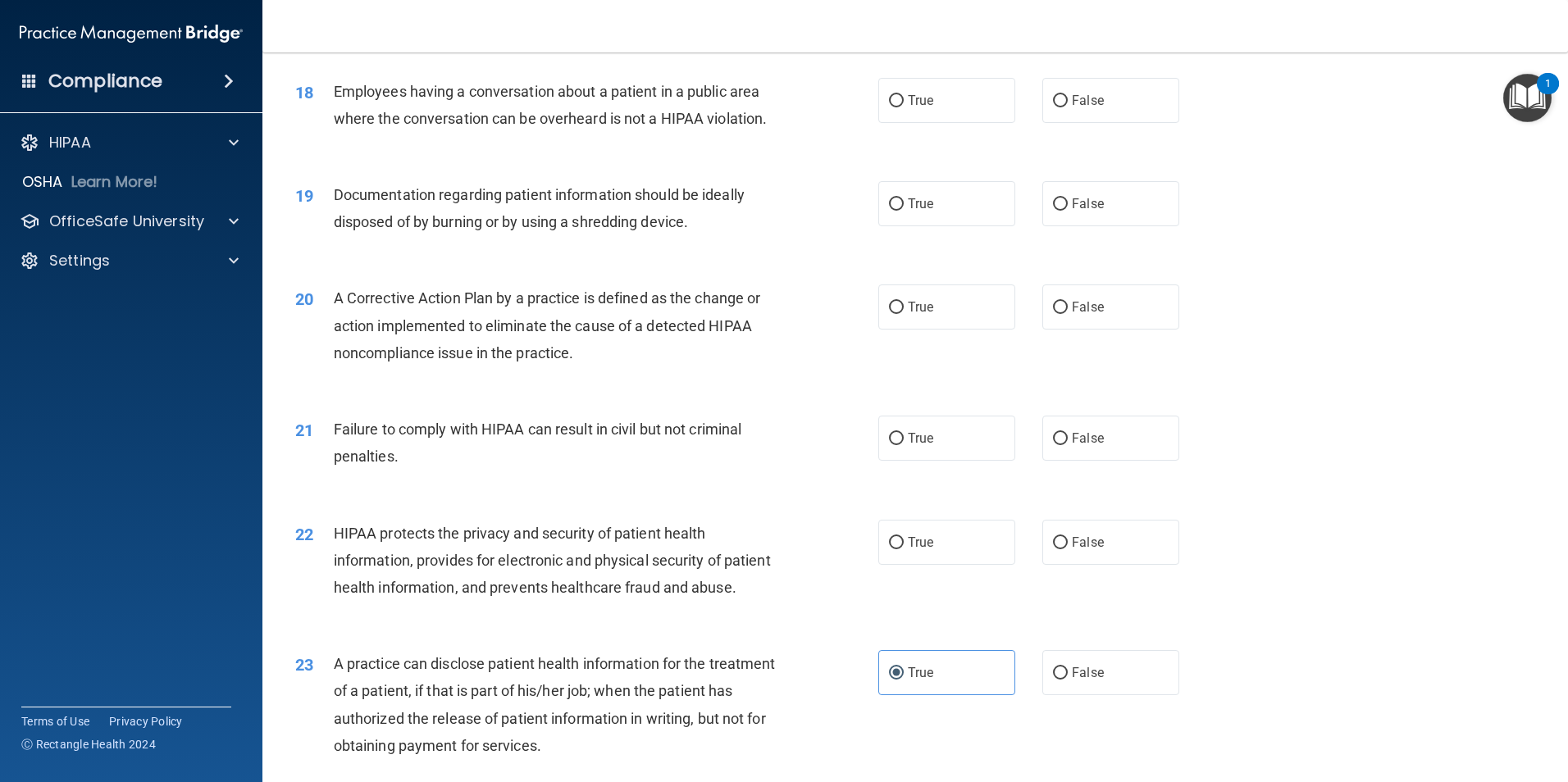
scroll to position [2060, 0]
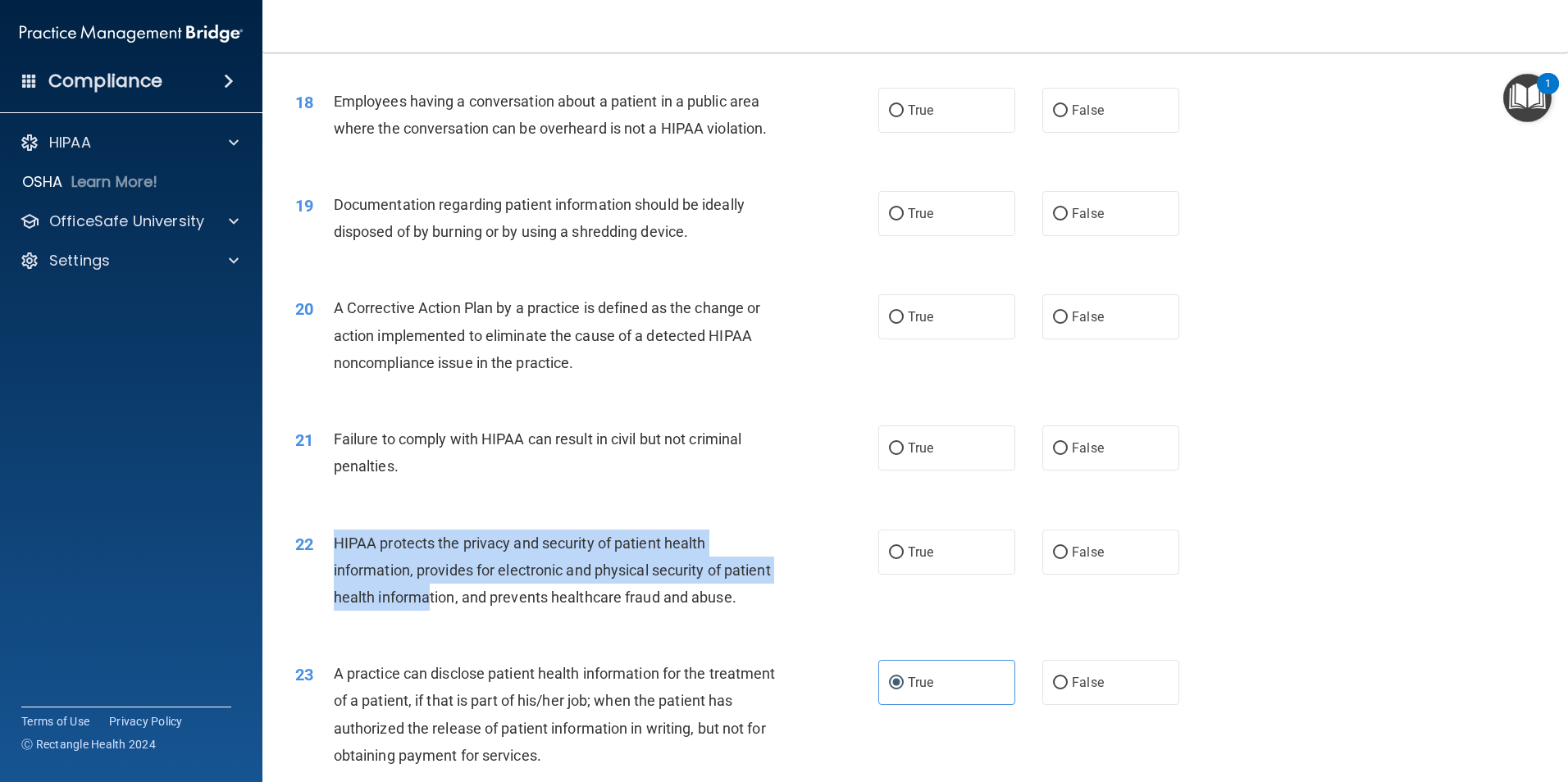
drag, startPoint x: 335, startPoint y: 572, endPoint x: 478, endPoint y: 636, distance: 156.7
click at [478, 612] on div "HIPAA protects the privacy and security of patient health information, provides…" at bounding box center [561, 570] width 456 height 82
drag, startPoint x: 405, startPoint y: 649, endPoint x: 320, endPoint y: 567, distance: 118.1
click at [320, 567] on div "22 HIPAA protects the privacy and security of patient health information, provi…" at bounding box center [586, 574] width 632 height 90
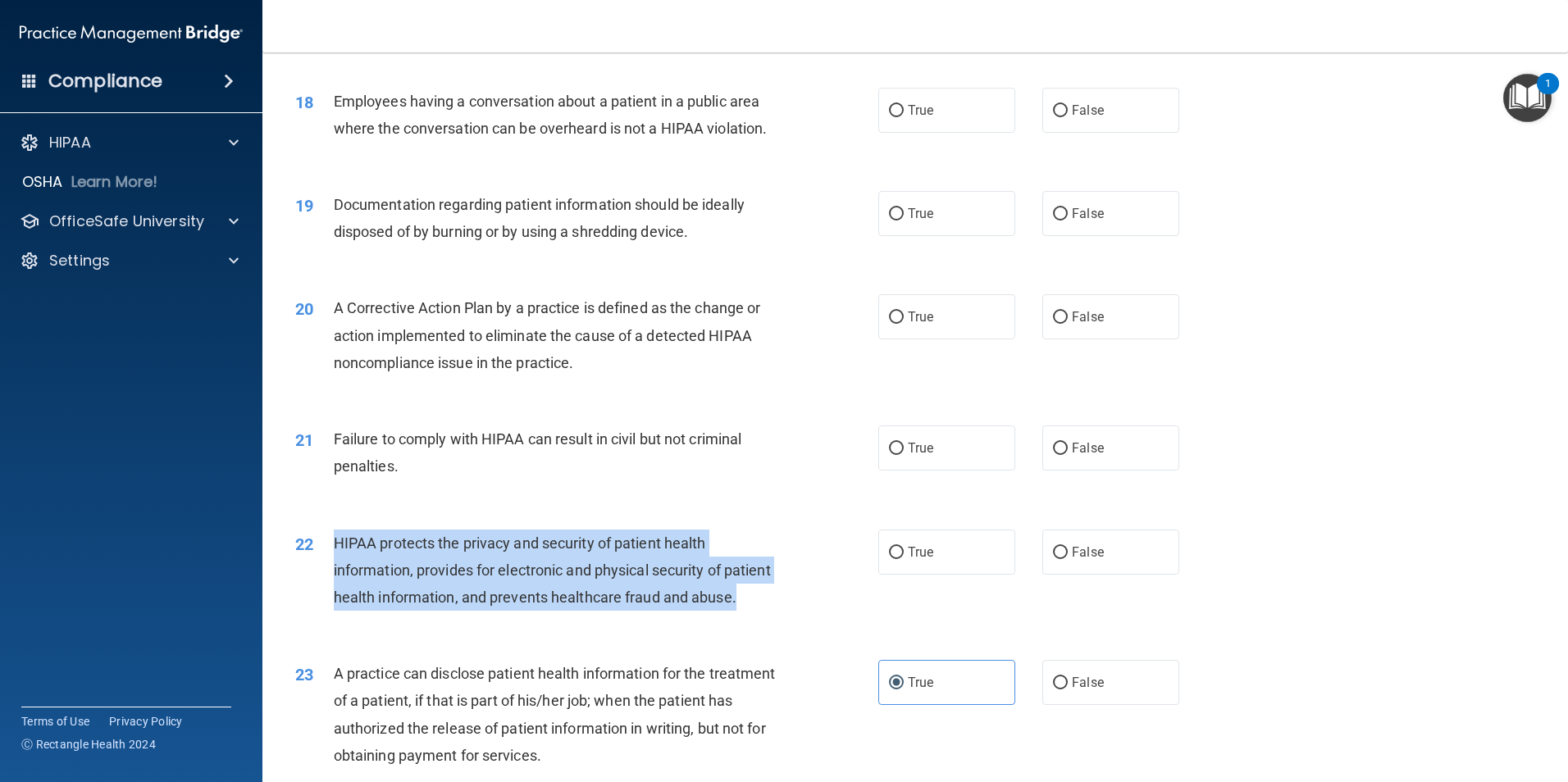
click at [327, 560] on div "22" at bounding box center [308, 545] width 51 height 31
drag, startPoint x: 348, startPoint y: 570, endPoint x: 460, endPoint y: 664, distance: 146.2
click at [460, 612] on div "HIPAA protects the privacy and security of patient health information, provides…" at bounding box center [561, 570] width 456 height 82
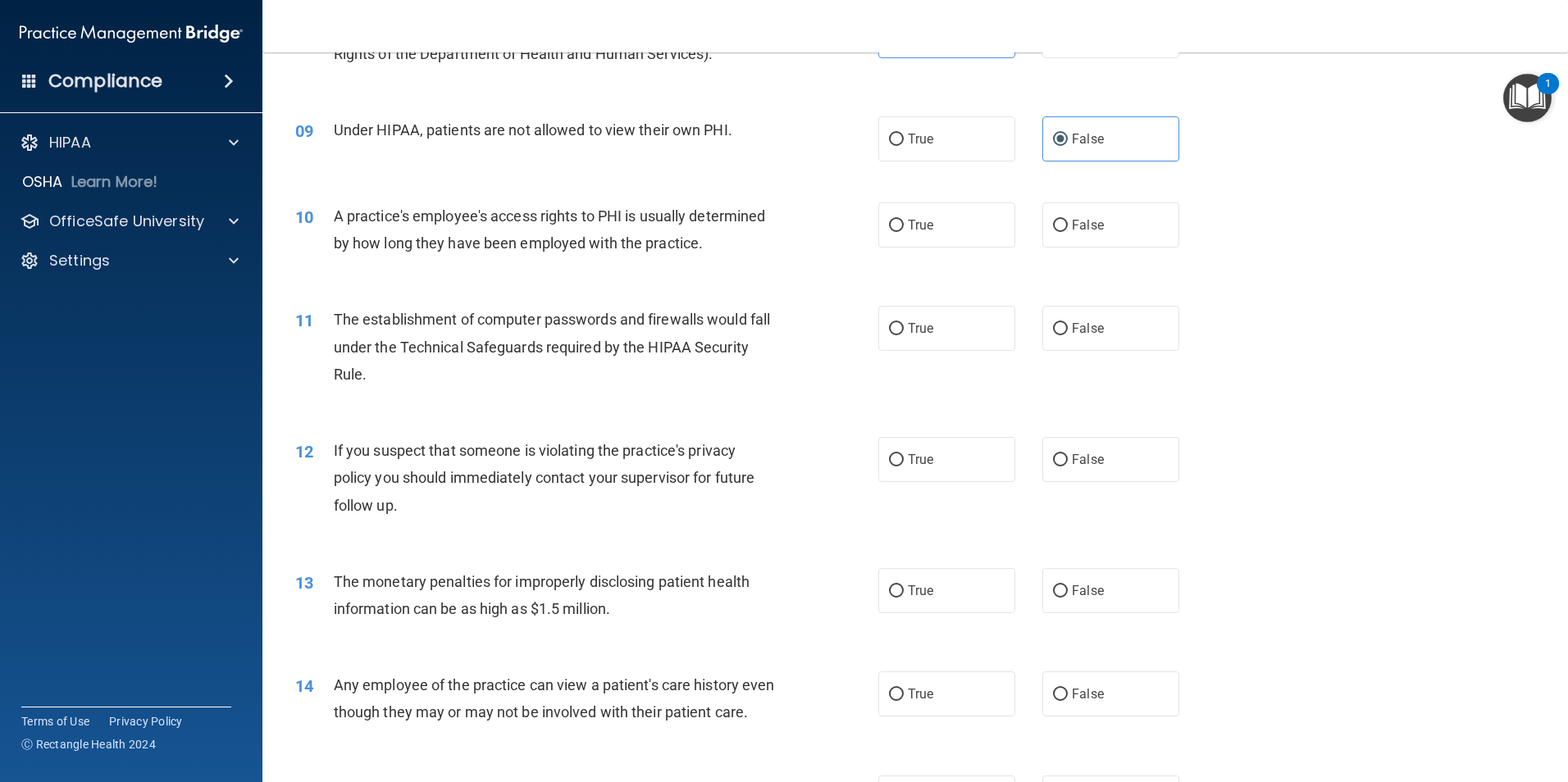
scroll to position [994, 0]
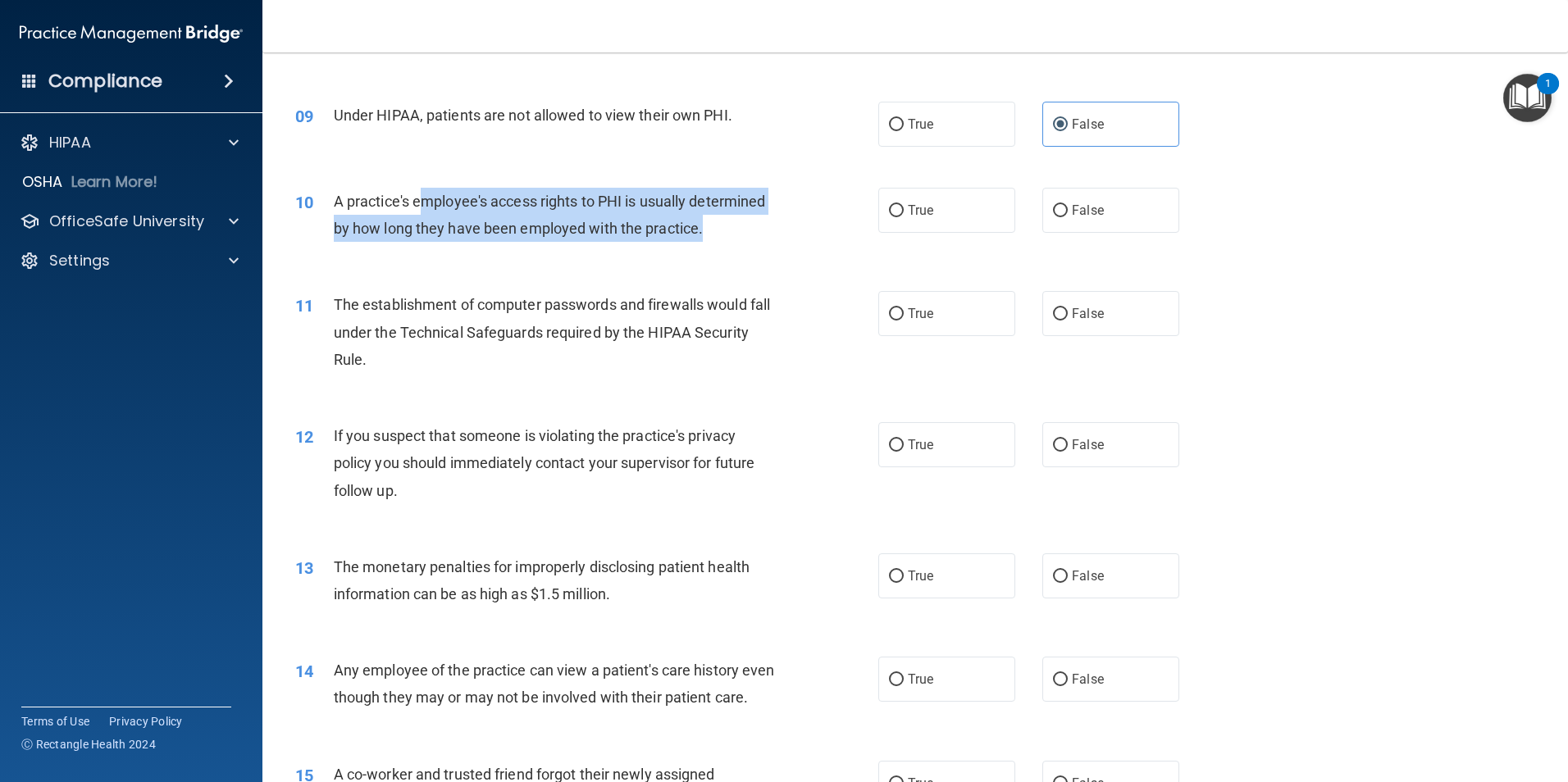
drag, startPoint x: 421, startPoint y: 208, endPoint x: 707, endPoint y: 216, distance: 286.1
click at [707, 216] on div "A practice's employee's access rights to PHI is usually determined by how long …" at bounding box center [561, 215] width 456 height 54
drag, startPoint x: 336, startPoint y: 206, endPoint x: 747, endPoint y: 227, distance: 411.5
click at [747, 227] on div "A practice's employee's access rights to PHI is usually determined by how long …" at bounding box center [561, 215] width 456 height 54
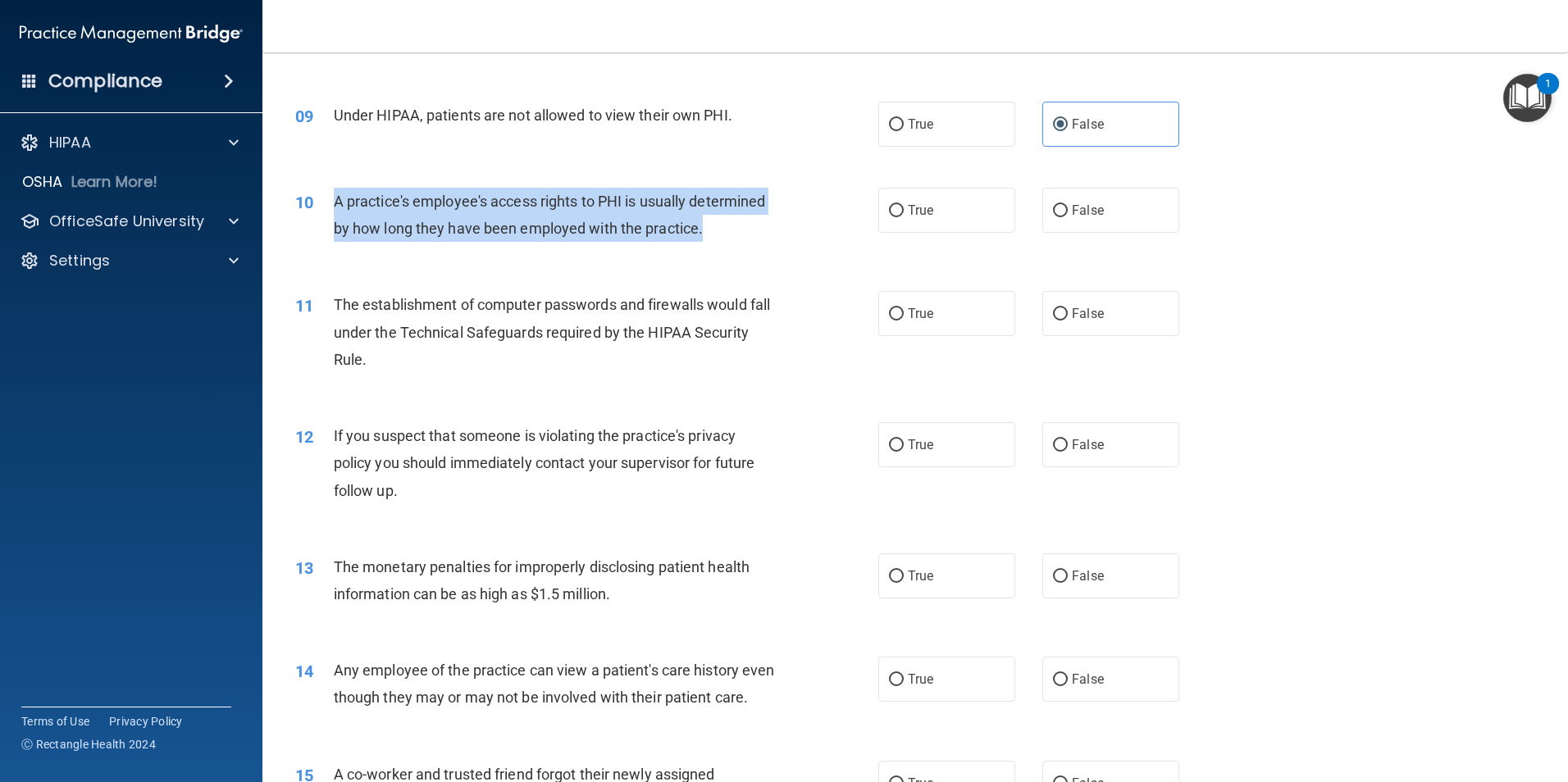
click at [747, 227] on div "A practice's employee's access rights to PHI is usually determined by how long …" at bounding box center [561, 215] width 456 height 54
drag, startPoint x: 335, startPoint y: 201, endPoint x: 762, endPoint y: 227, distance: 427.8
click at [762, 227] on div "A practice's employee's access rights to PHI is usually determined by how long …" at bounding box center [561, 215] width 456 height 54
drag, startPoint x: 729, startPoint y: 227, endPoint x: 336, endPoint y: 206, distance: 393.6
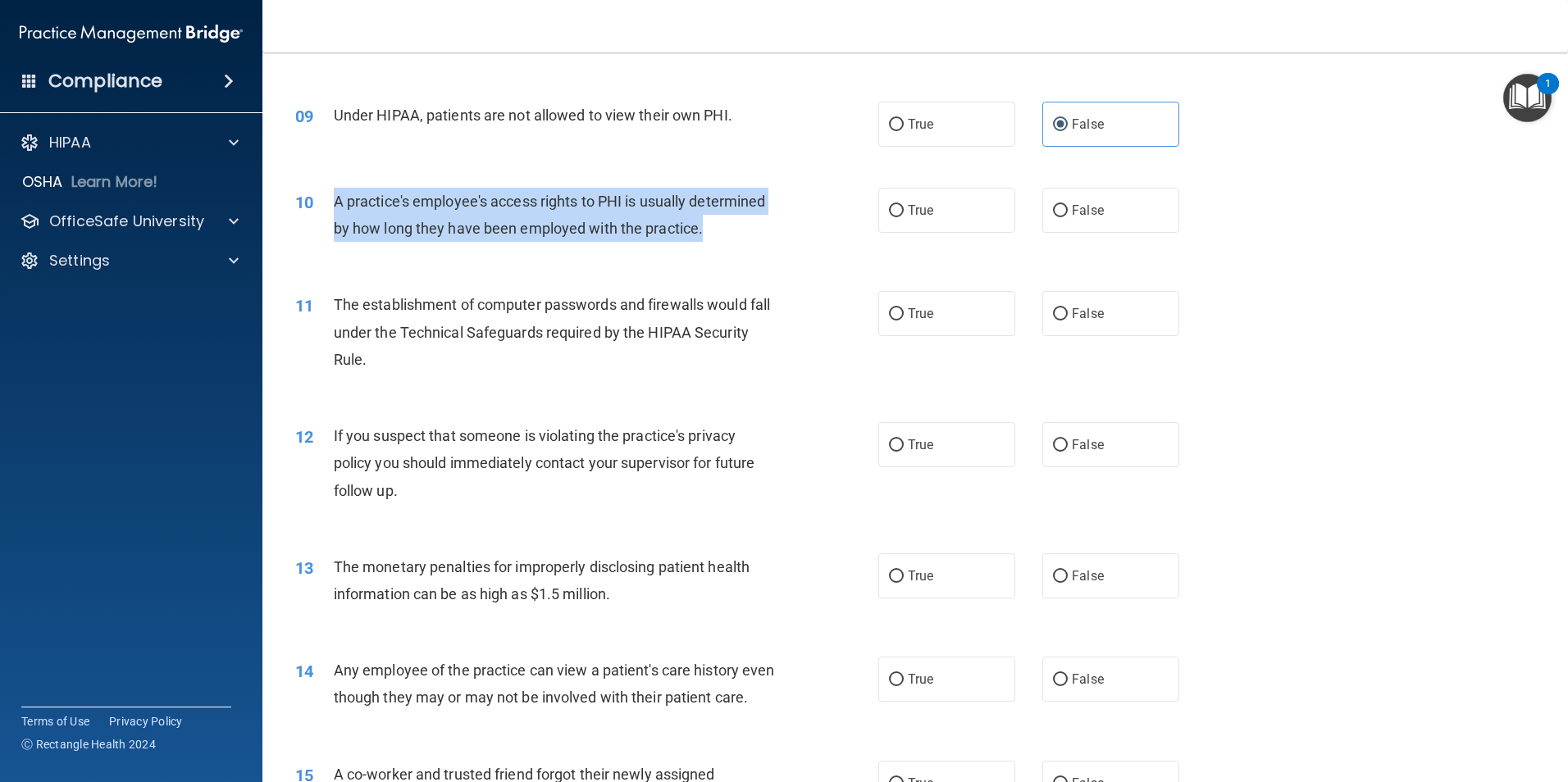
click at [336, 206] on div "A practice's employee's access rights to PHI is usually determined by how long …" at bounding box center [561, 215] width 456 height 54
click at [336, 206] on span "A practice's employee's access rights to PHI is usually determined by how long …" at bounding box center [549, 215] width 432 height 45
drag, startPoint x: 336, startPoint y: 206, endPoint x: 756, endPoint y: 231, distance: 420.7
click at [756, 231] on div "A practice's employee's access rights to PHI is usually determined by how long …" at bounding box center [561, 215] width 456 height 54
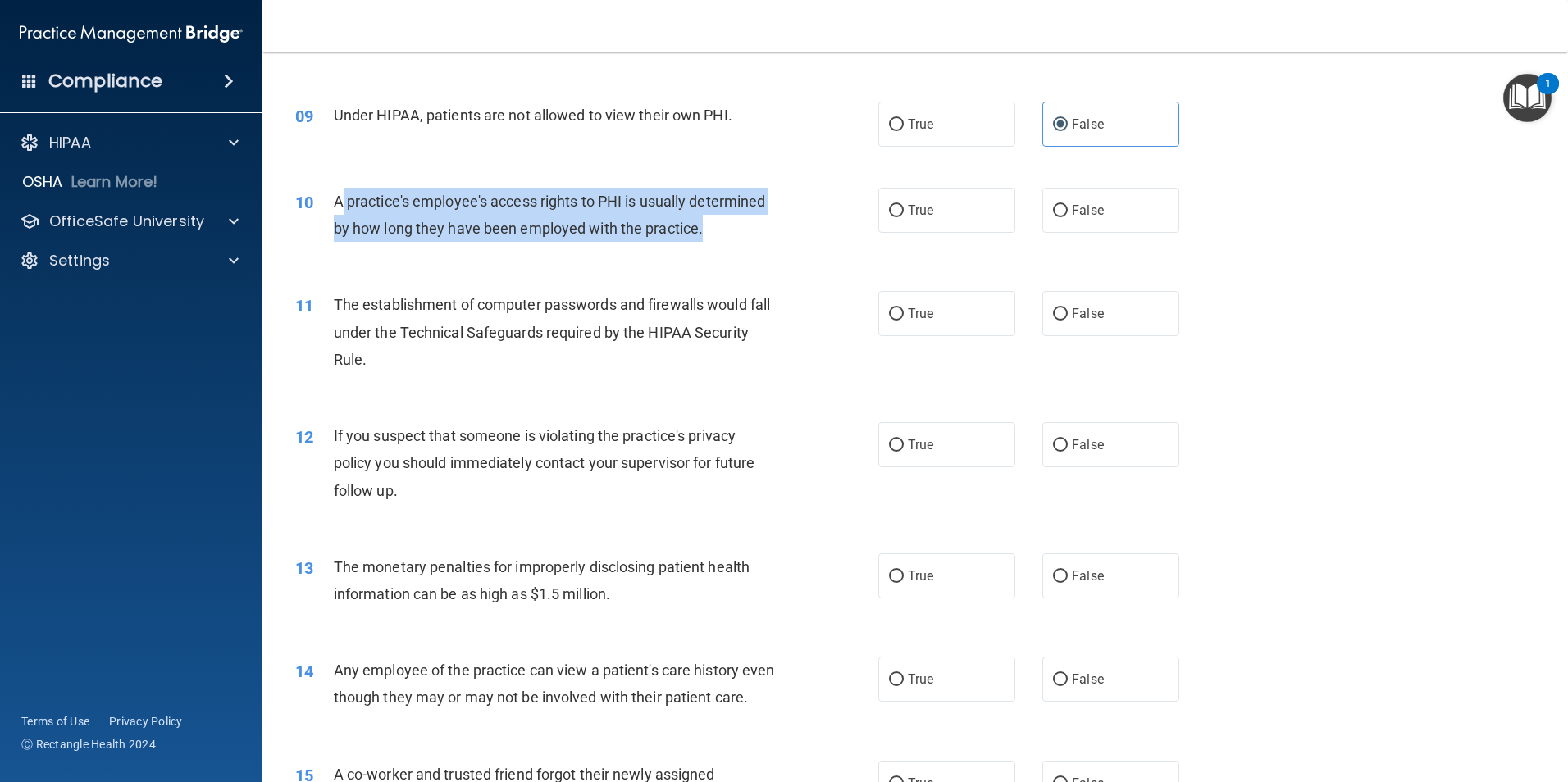
drag, startPoint x: 352, startPoint y: 195, endPoint x: 719, endPoint y: 227, distance: 368.4
click at [719, 227] on div "A practice's employee's access rights to PHI is usually determined by how long …" at bounding box center [561, 215] width 456 height 54
drag, startPoint x: 605, startPoint y: 204, endPoint x: 713, endPoint y: 222, distance: 109.5
click at [713, 222] on div "A practice's employee's access rights to PHI is usually determined by how long …" at bounding box center [561, 215] width 456 height 54
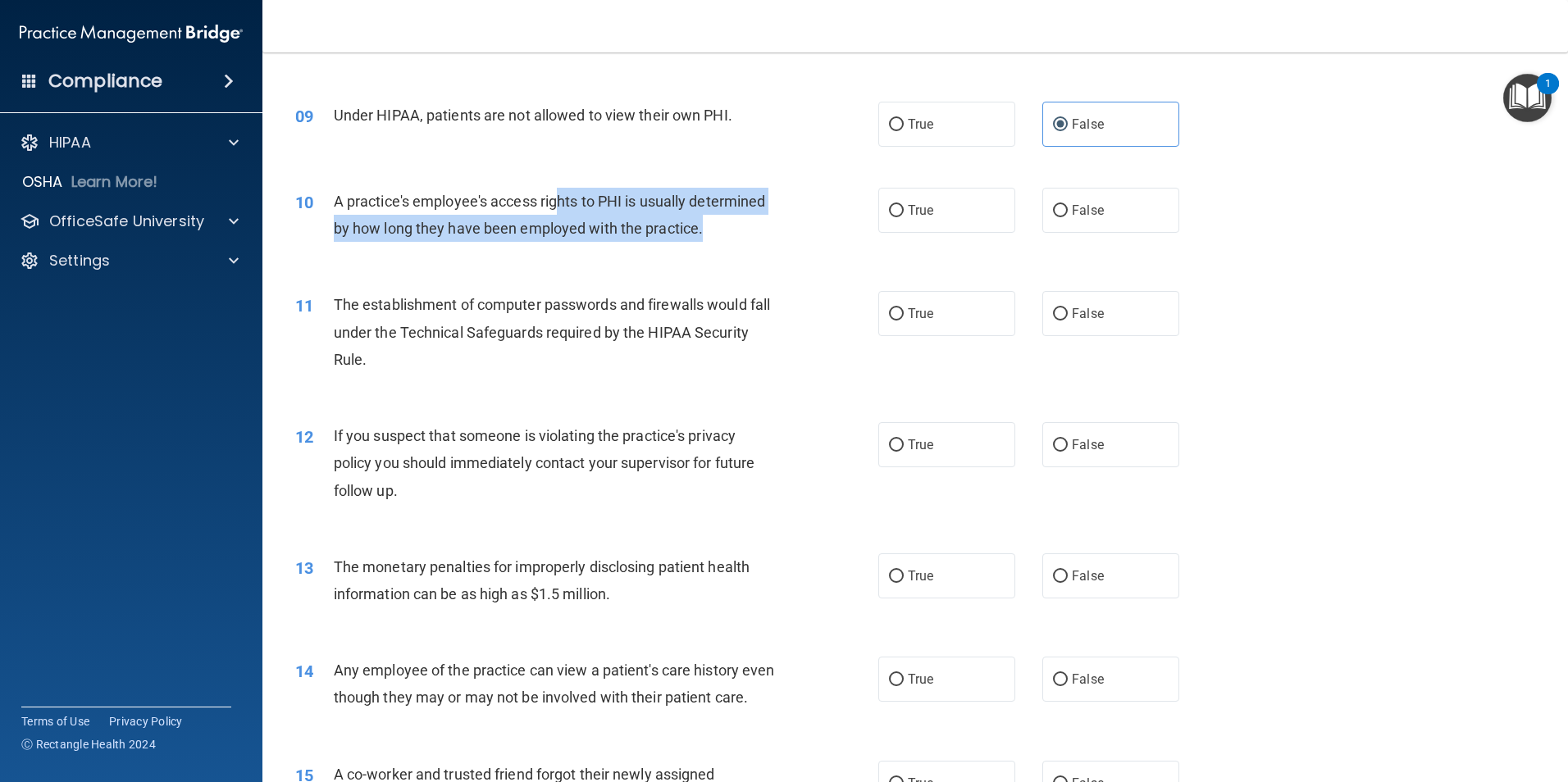
click at [713, 222] on div "A practice's employee's access rights to PHI is usually determined by how long …" at bounding box center [561, 215] width 456 height 54
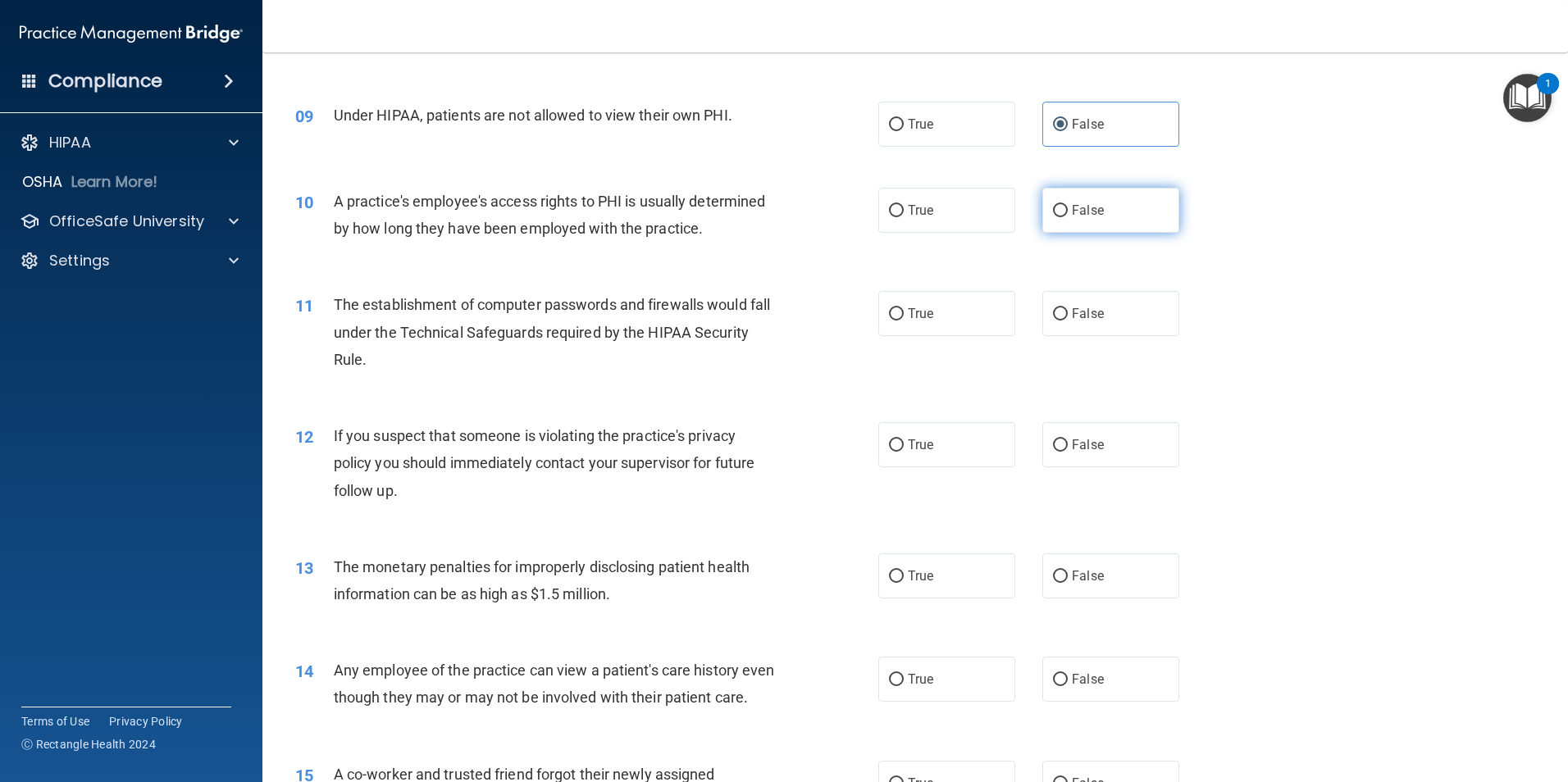
click at [1071, 213] on span "False" at bounding box center [1087, 211] width 32 height 16
click at [1067, 213] on input "False" at bounding box center [1059, 211] width 15 height 12
radio input "true"
click at [931, 310] on label "True" at bounding box center [947, 313] width 137 height 45
click at [903, 310] on input "True" at bounding box center [895, 314] width 15 height 12
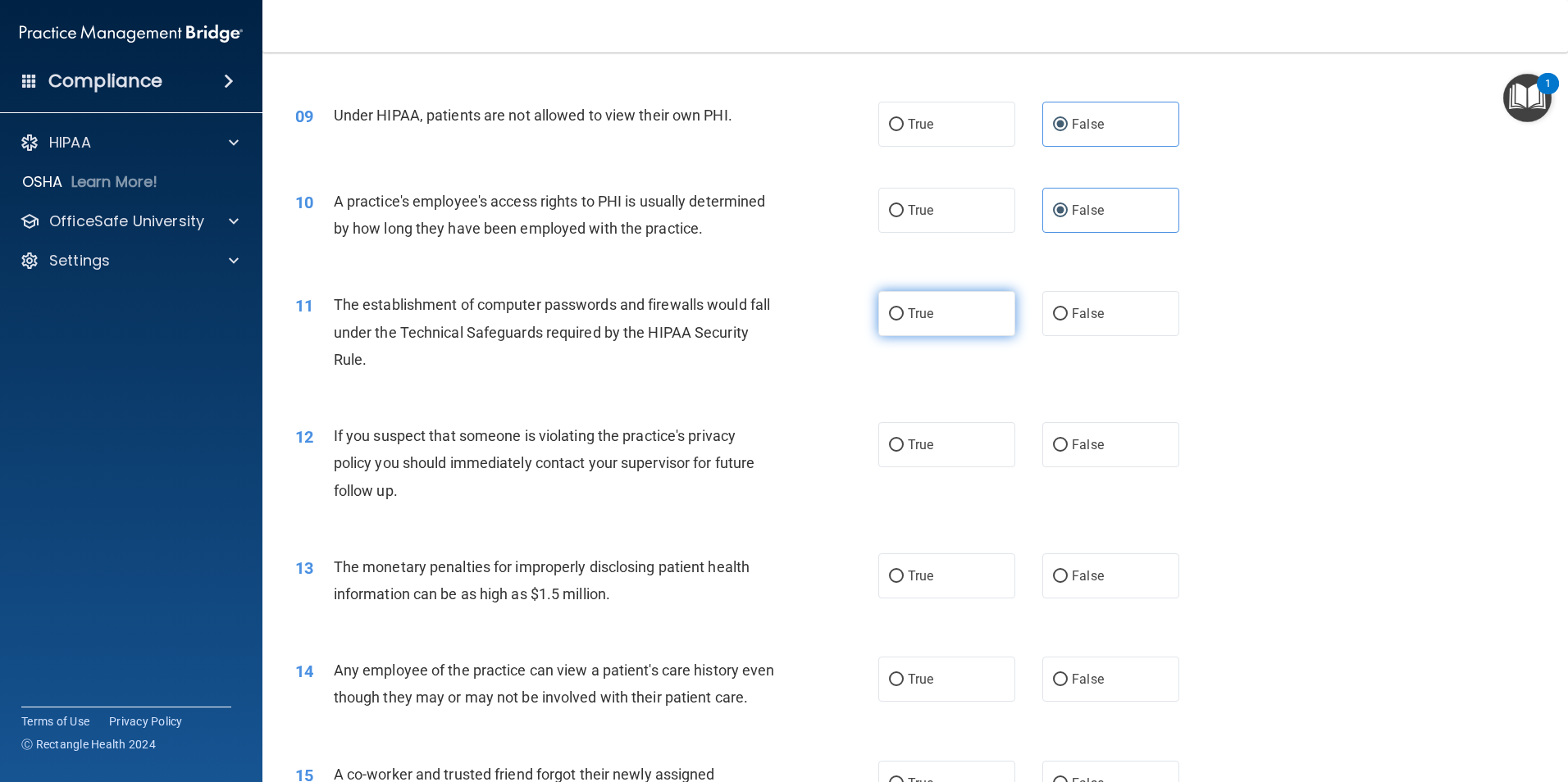
radio input "true"
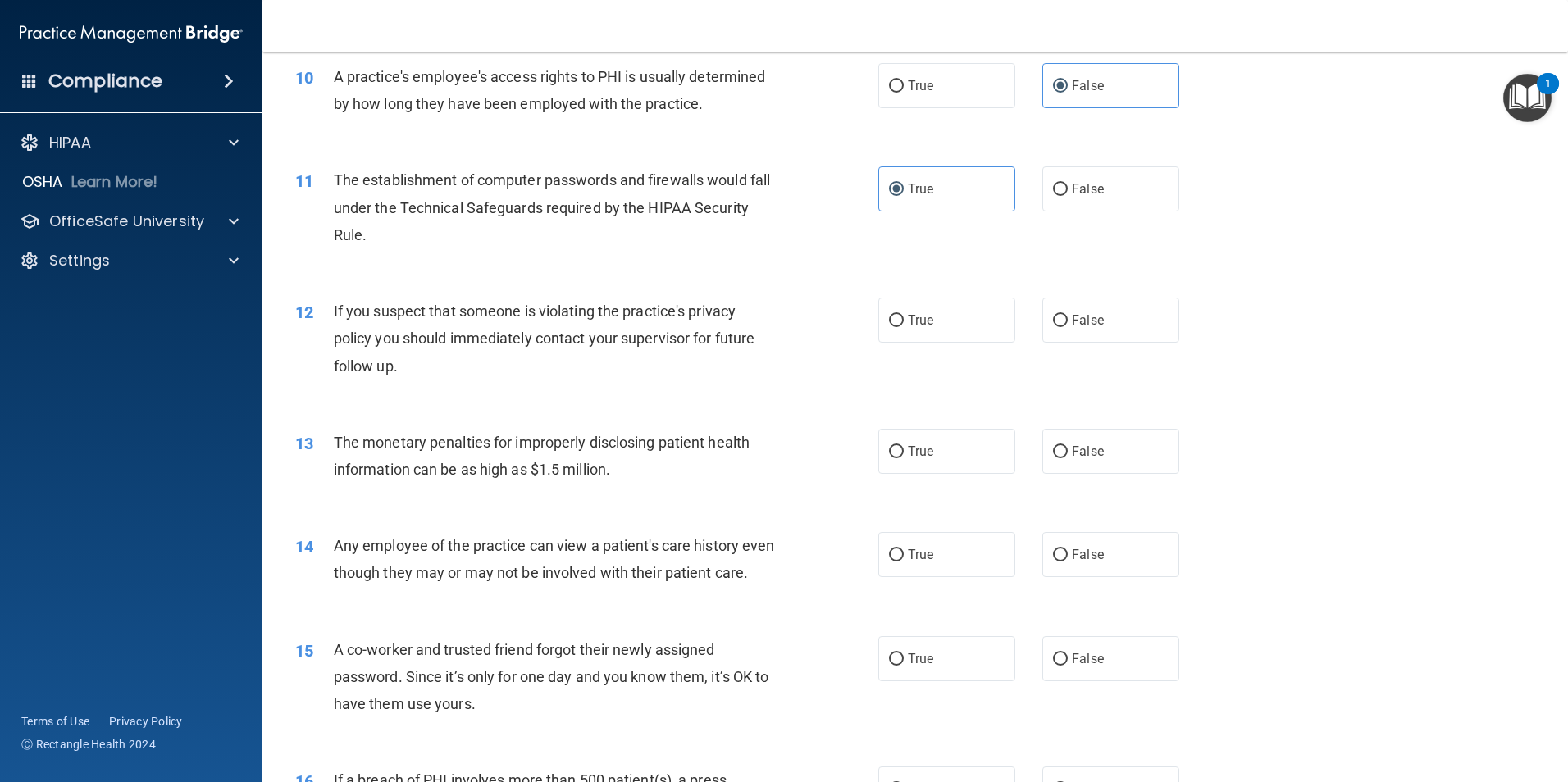
scroll to position [1158, 0]
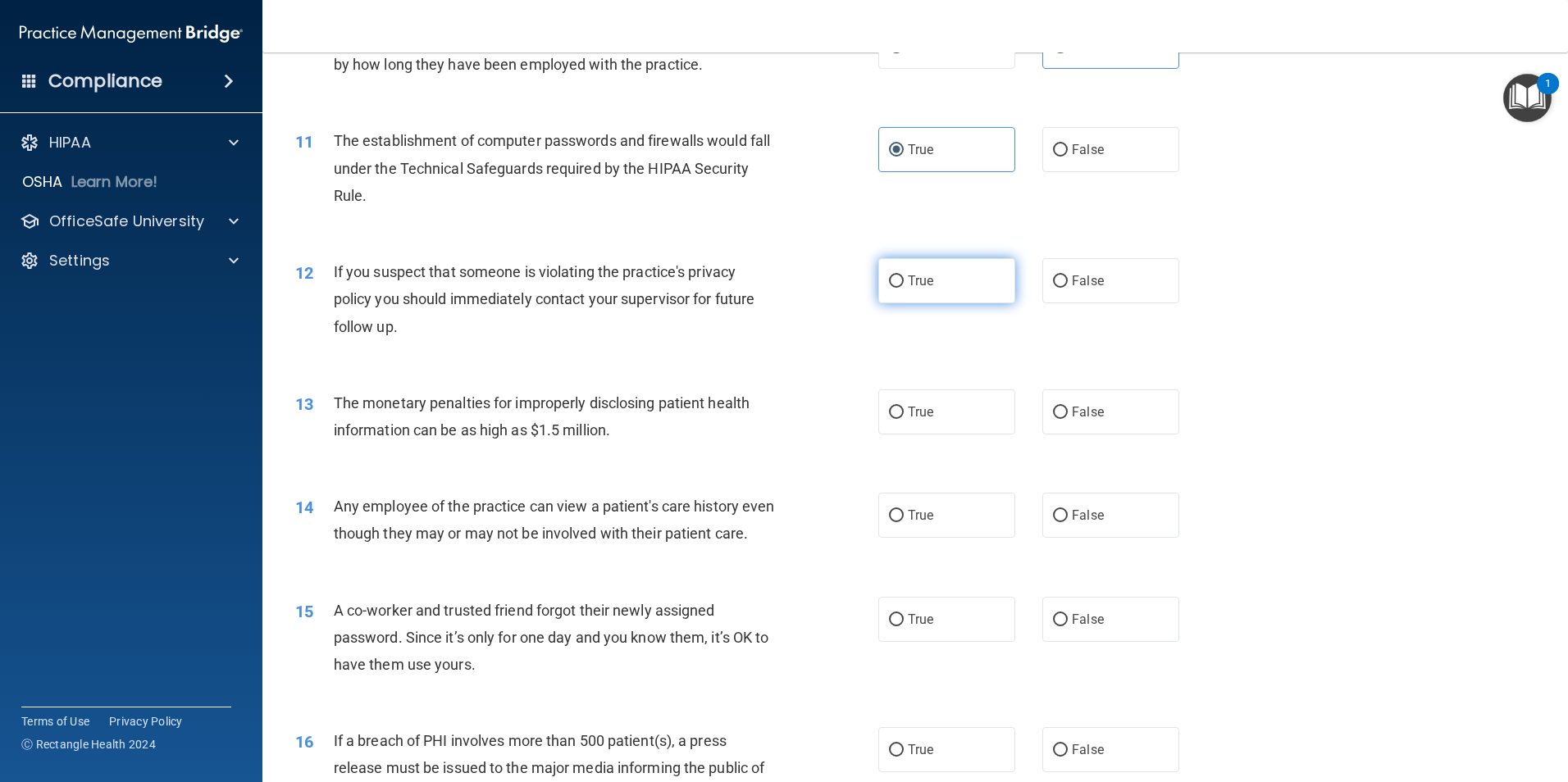
click at [917, 276] on span "True" at bounding box center [920, 281] width 26 height 16
click at [903, 276] on input "True" at bounding box center [895, 281] width 15 height 12
radio input "true"
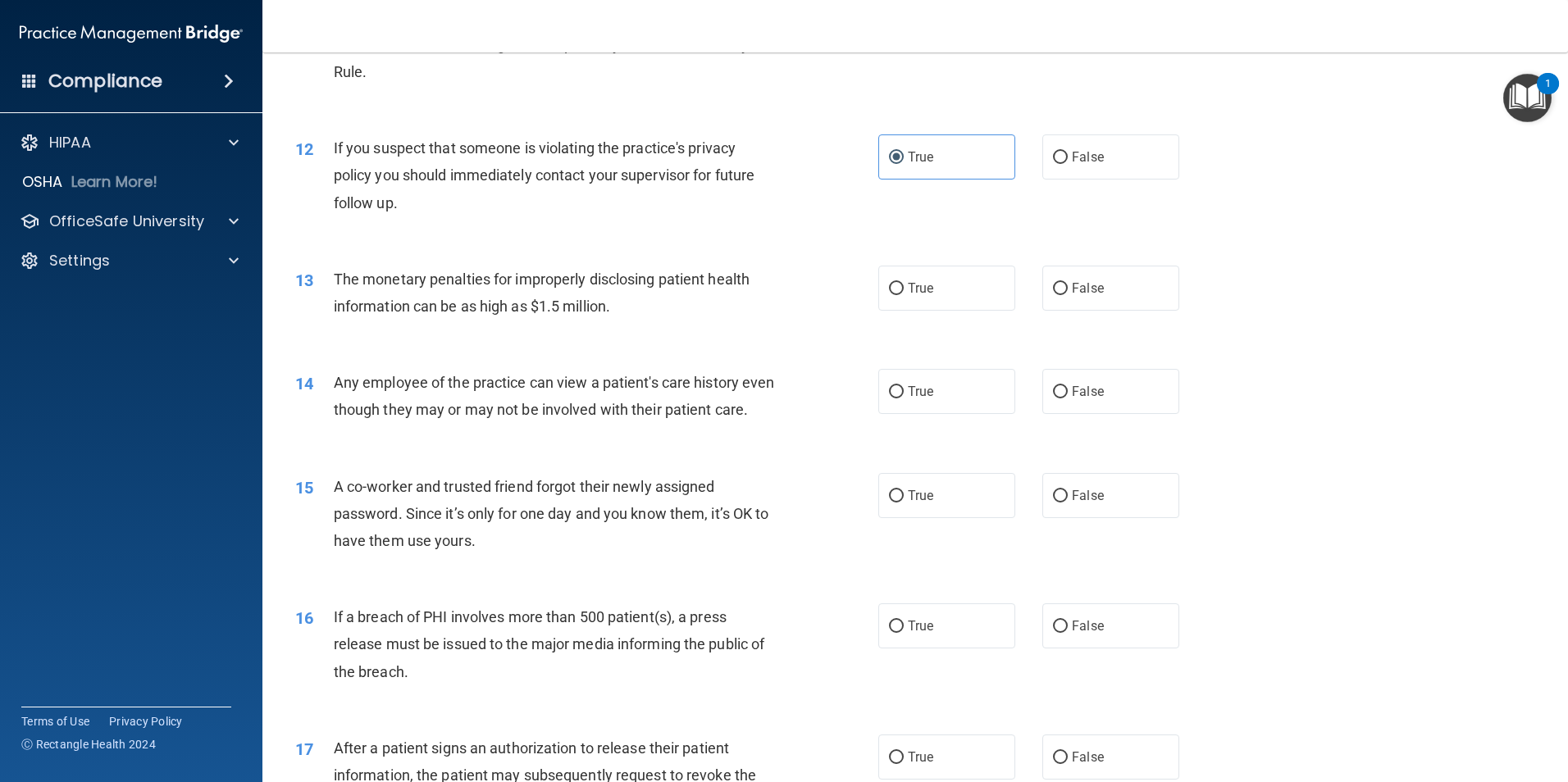
scroll to position [1322, 0]
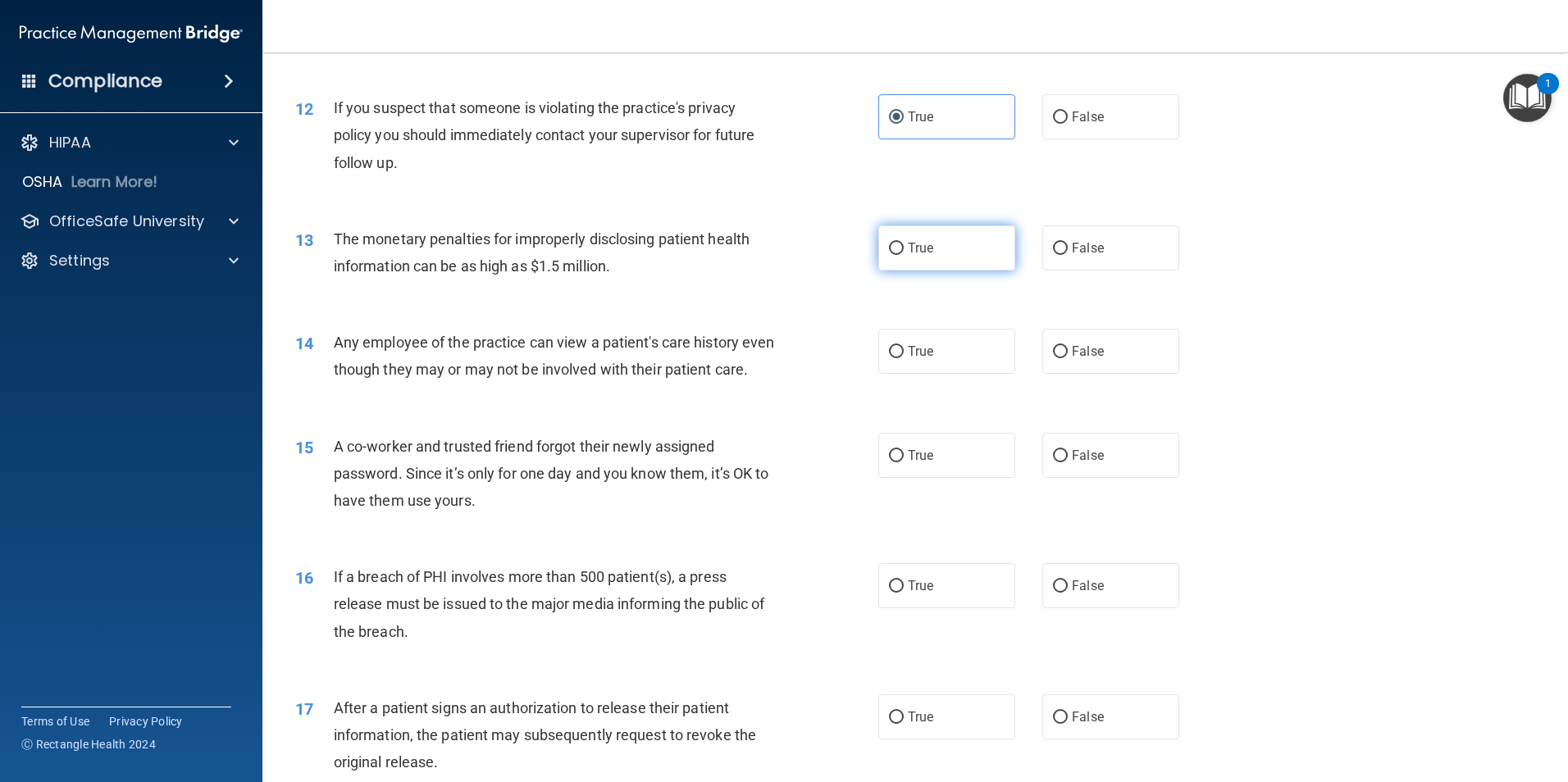
click at [943, 259] on label "True" at bounding box center [947, 247] width 137 height 45
click at [903, 255] on input "True" at bounding box center [895, 248] width 15 height 12
radio input "true"
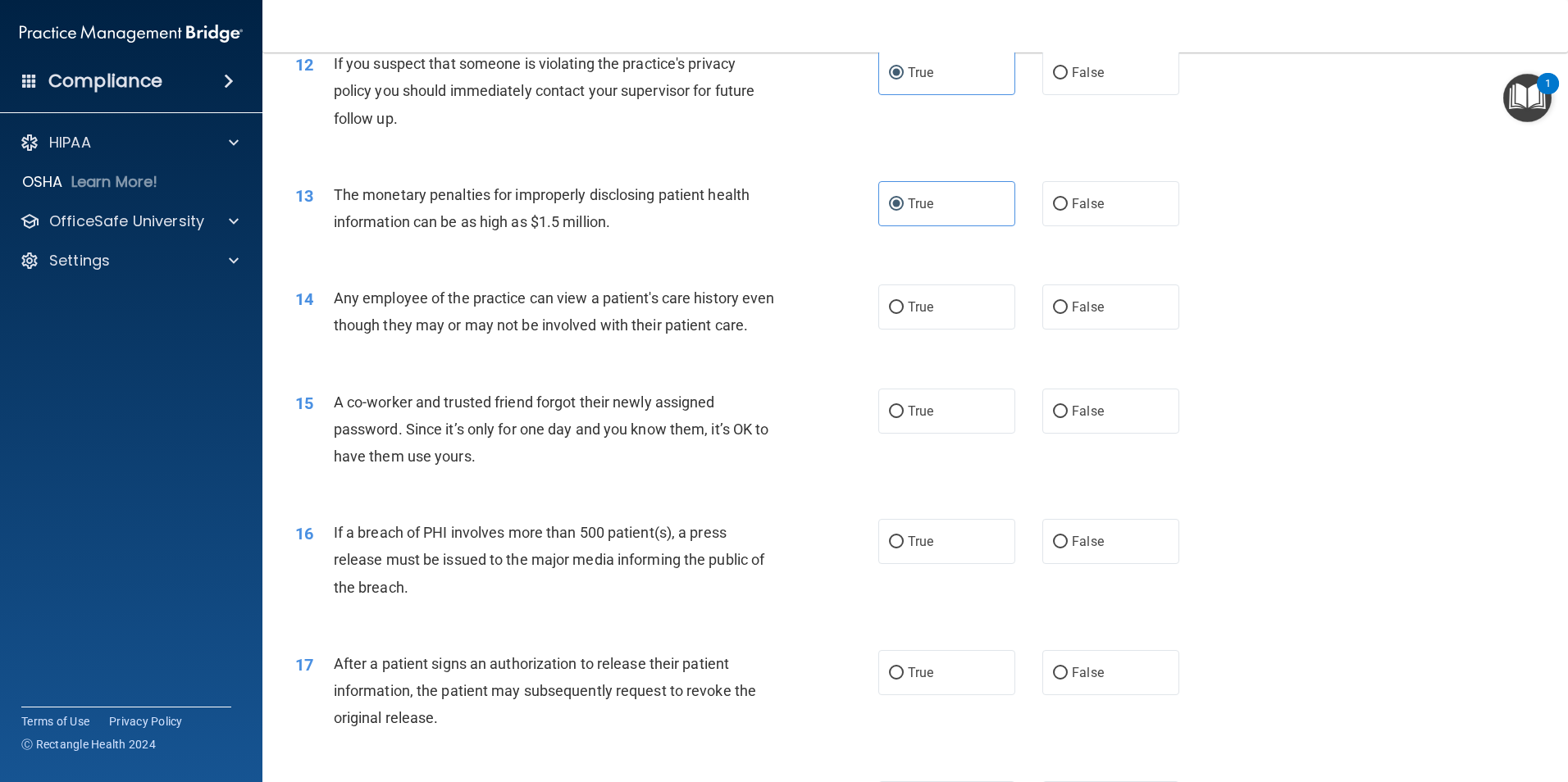
scroll to position [1404, 0]
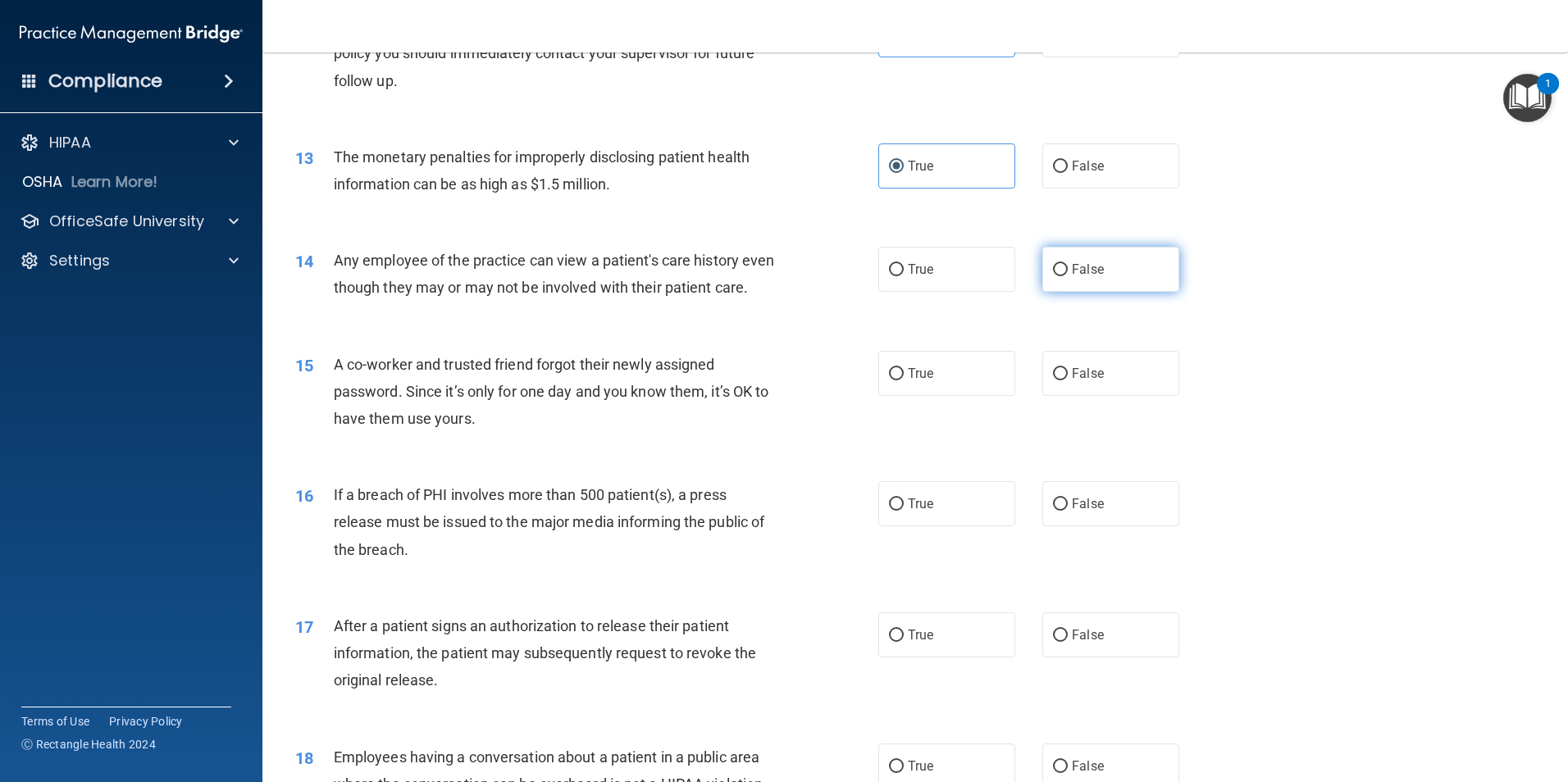
click at [1076, 268] on span "False" at bounding box center [1087, 269] width 32 height 16
click at [1067, 268] on input "False" at bounding box center [1059, 270] width 15 height 12
radio input "true"
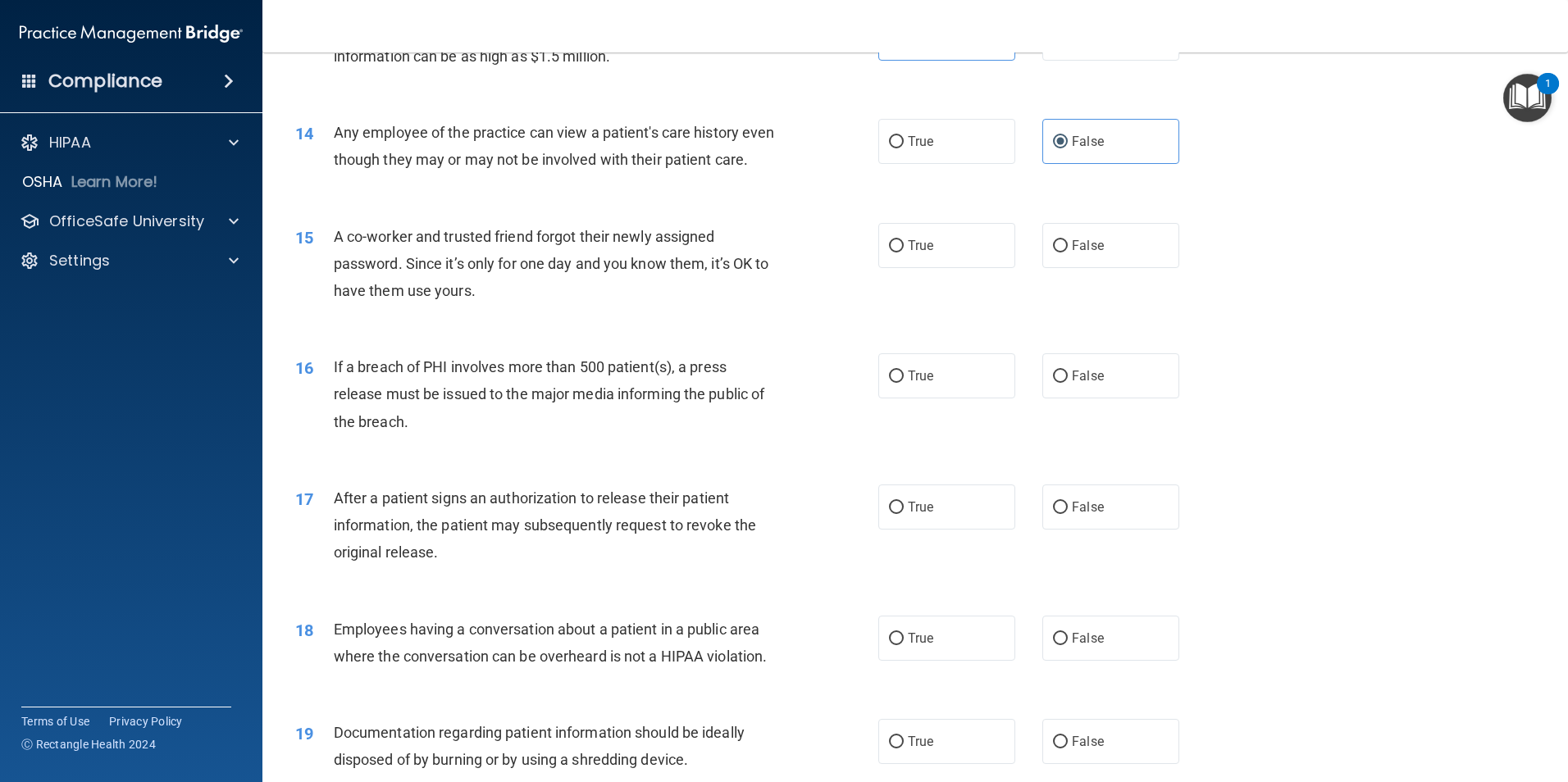
scroll to position [1568, 0]
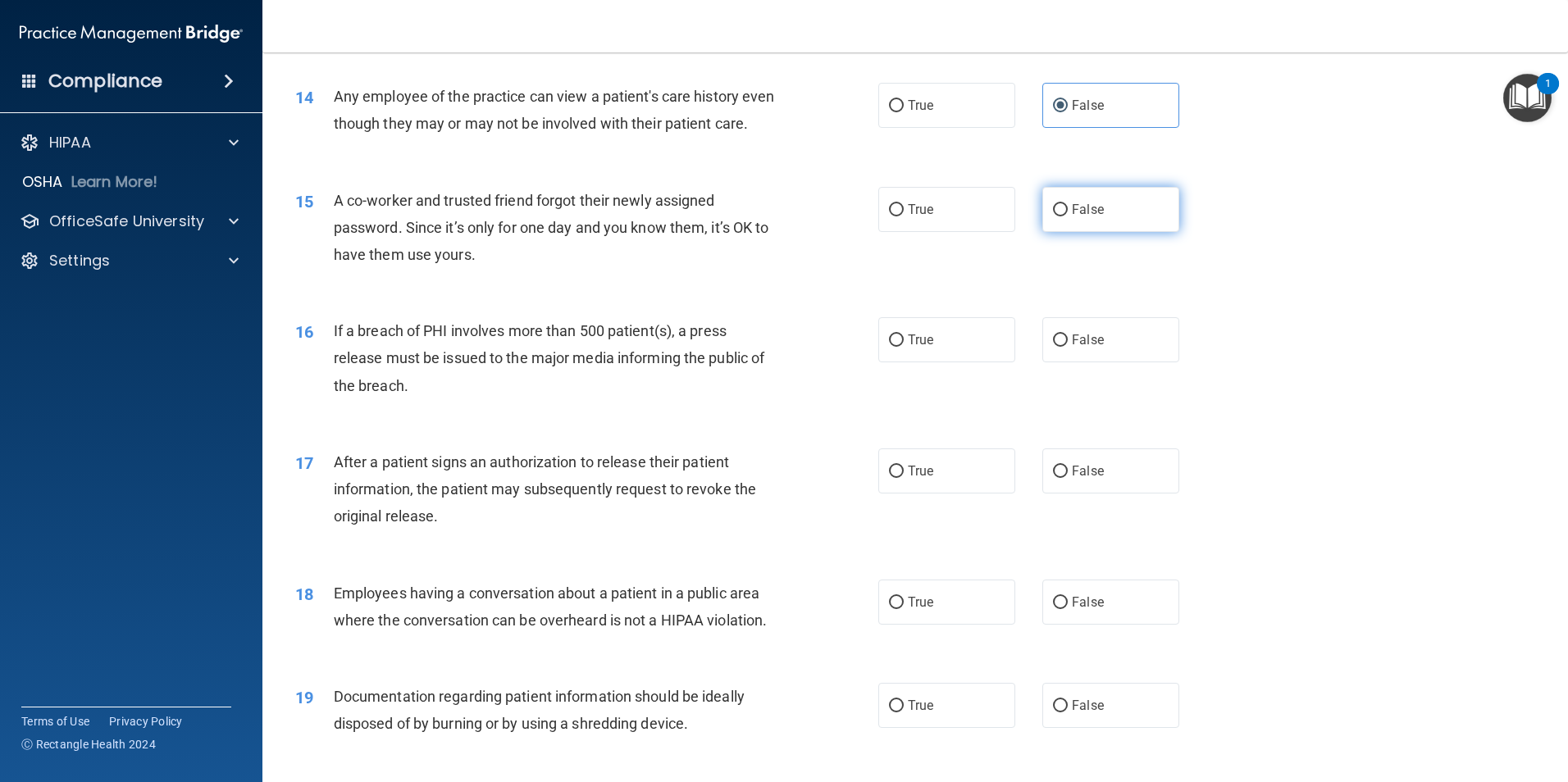
click at [1100, 233] on label "False" at bounding box center [1111, 209] width 137 height 45
click at [1067, 217] on input "False" at bounding box center [1059, 210] width 15 height 12
radio input "true"
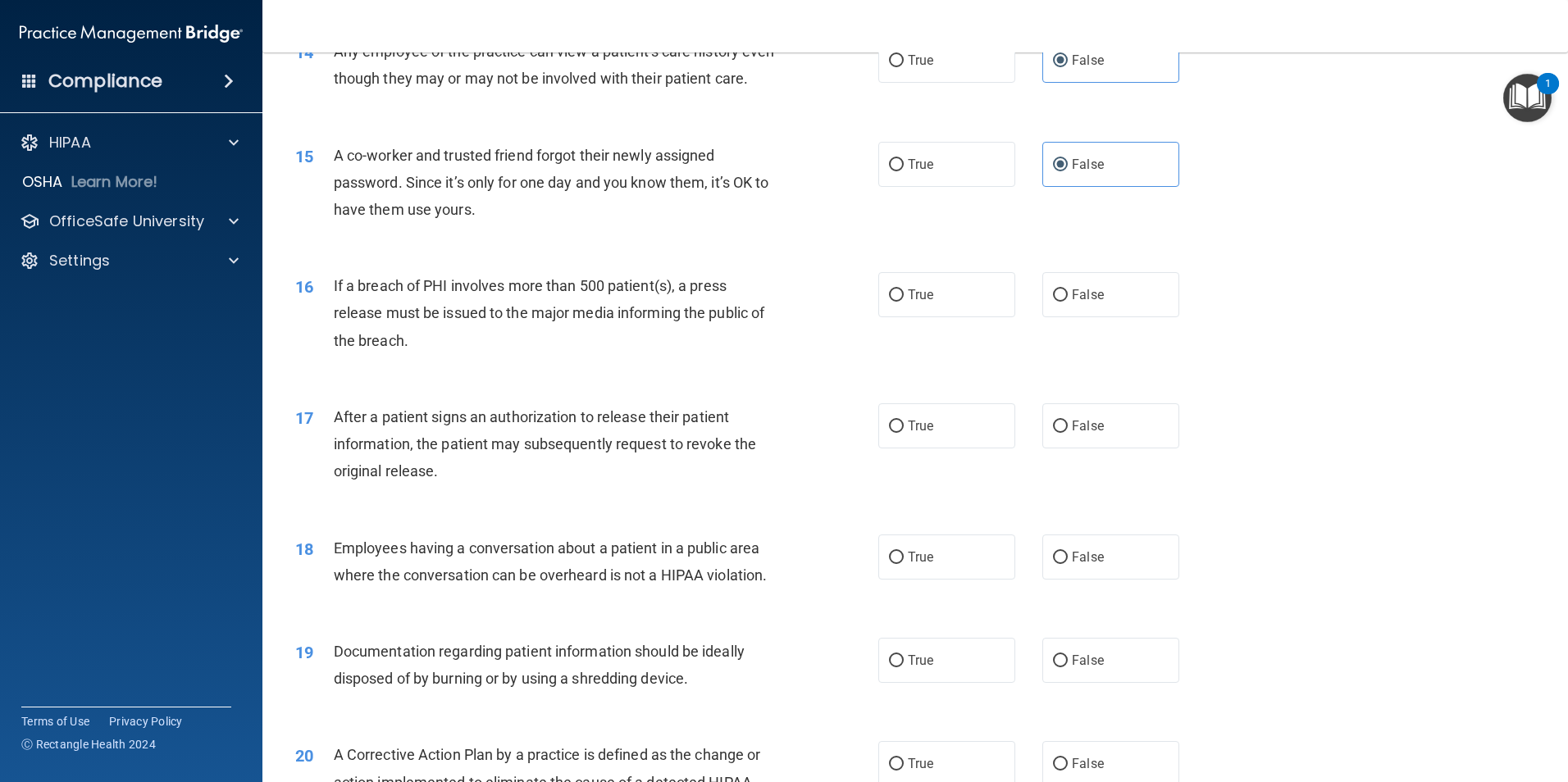
scroll to position [1649, 0]
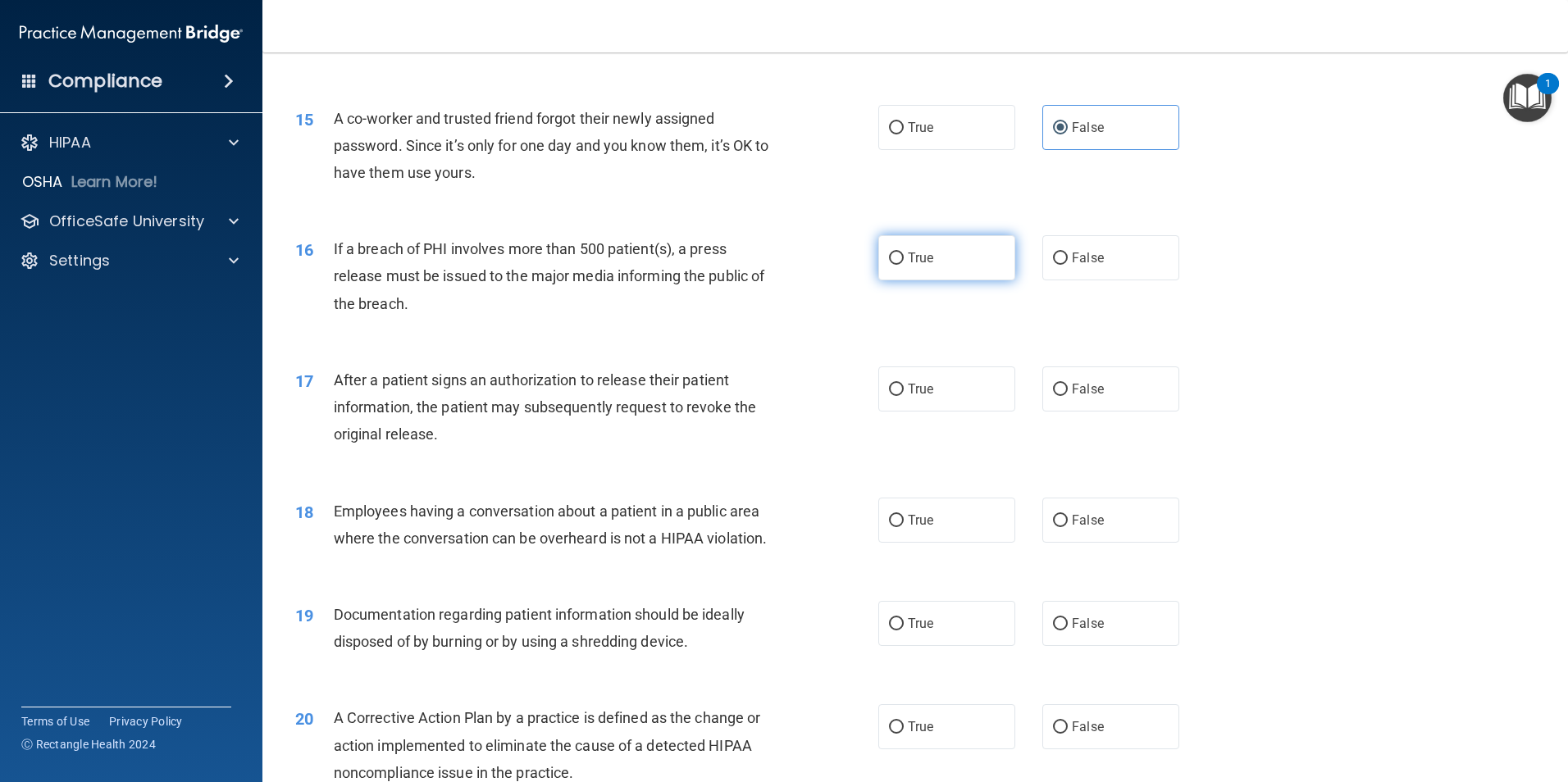
click at [907, 265] on span "True" at bounding box center [920, 258] width 26 height 16
click at [903, 265] on input "True" at bounding box center [895, 258] width 15 height 12
radio input "true"
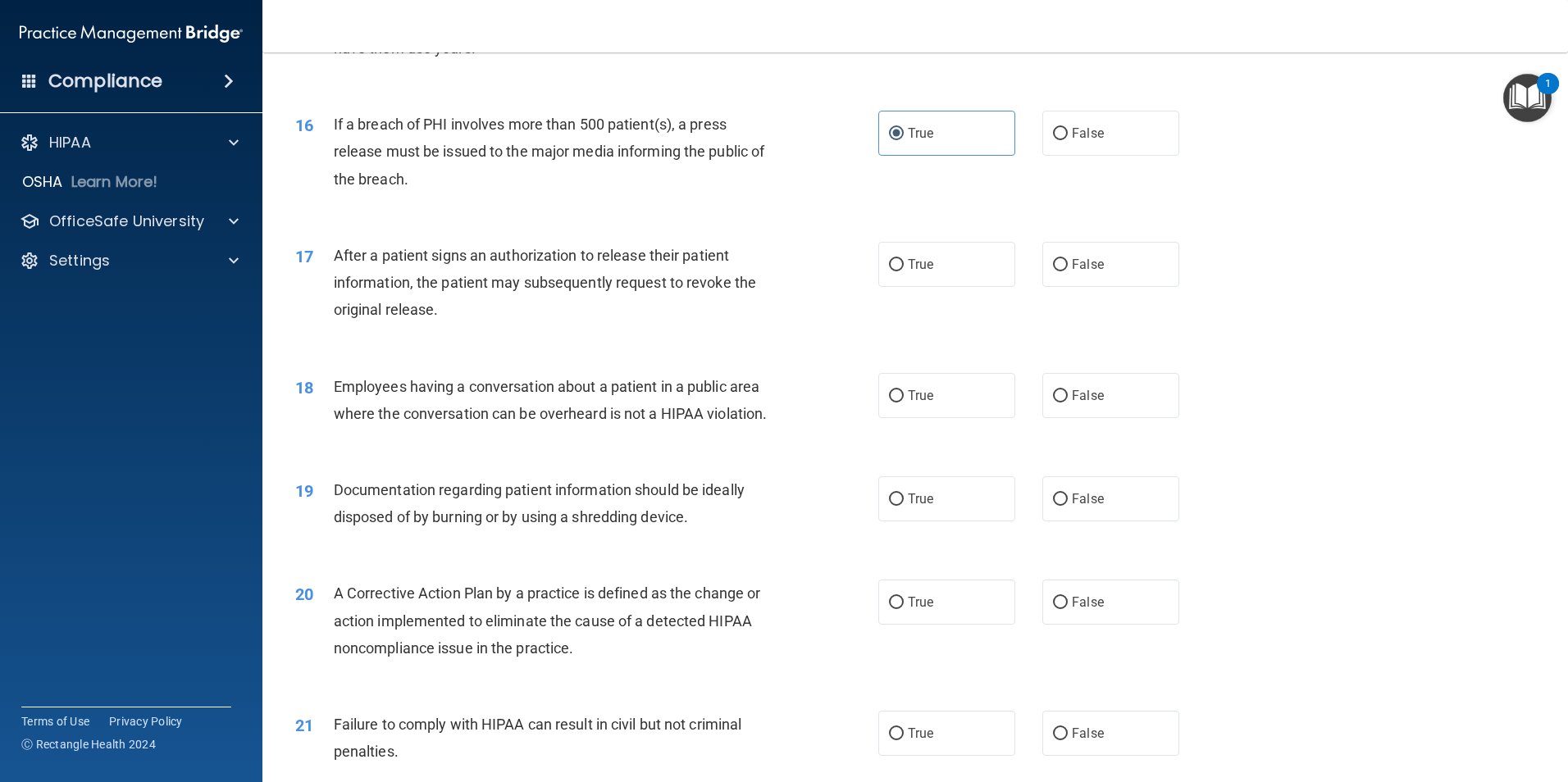
scroll to position [1813, 0]
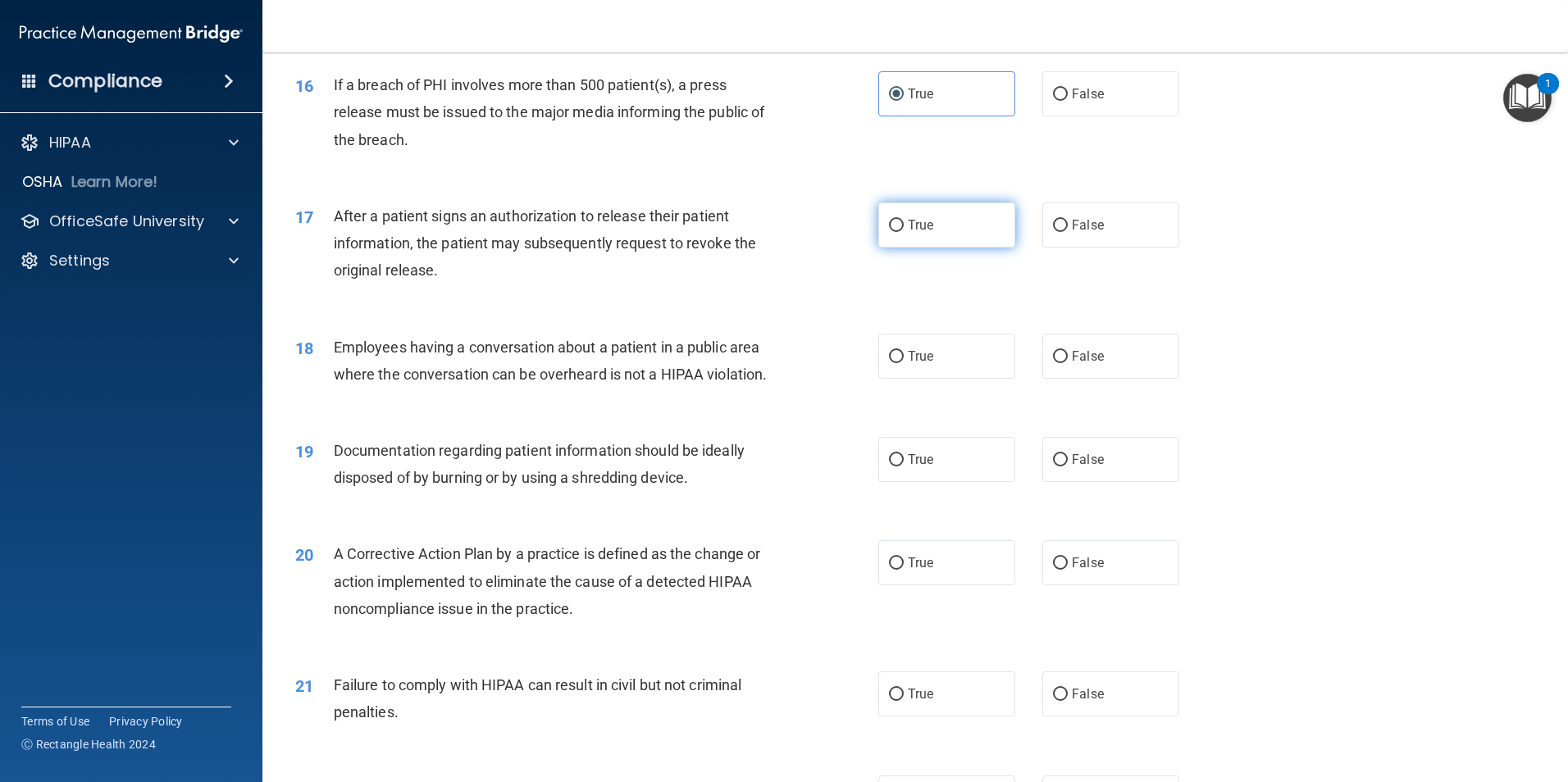
click at [964, 247] on label "True" at bounding box center [947, 225] width 137 height 45
click at [903, 233] on input "True" at bounding box center [895, 226] width 15 height 12
radio input "true"
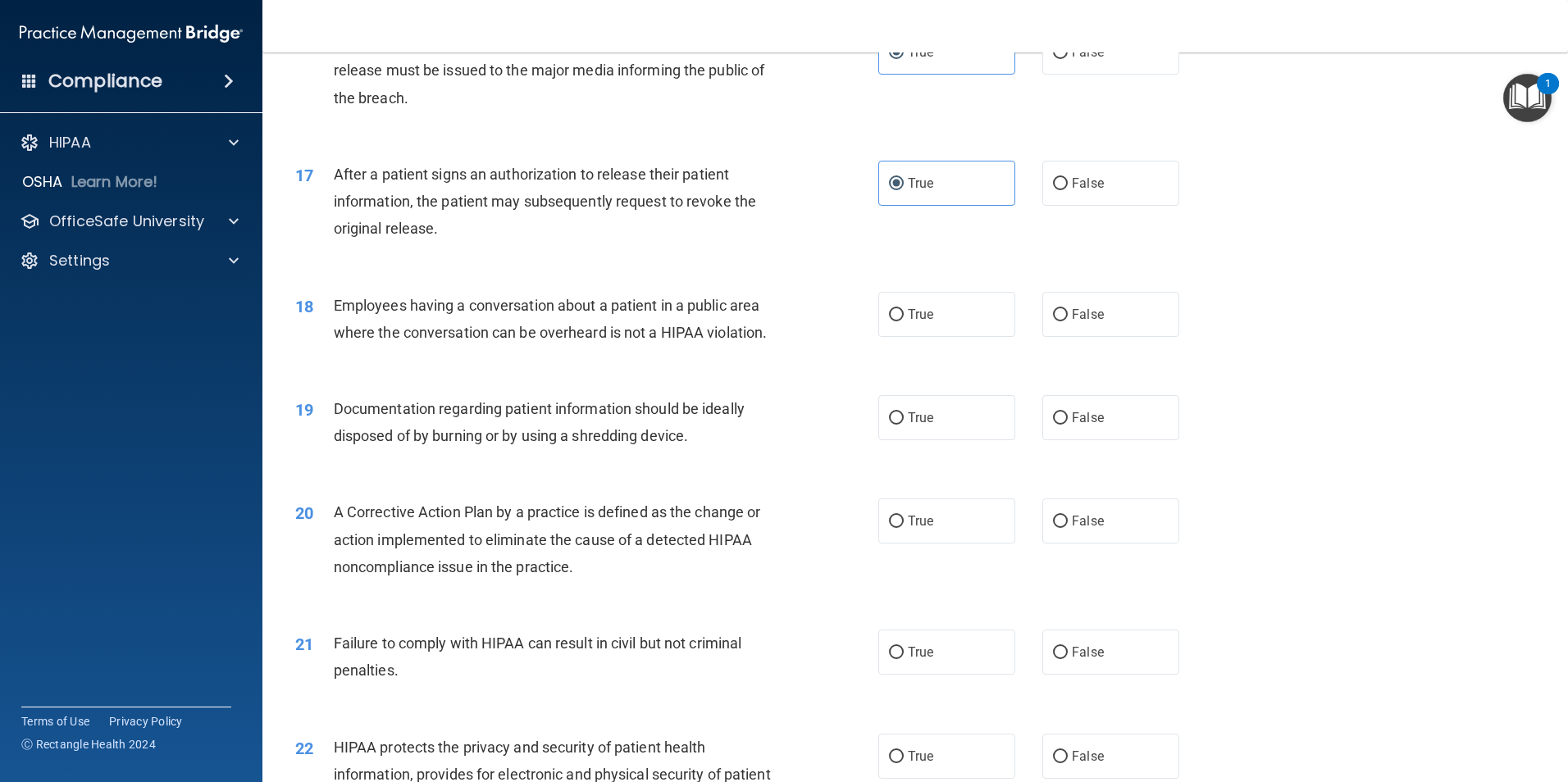
scroll to position [1896, 0]
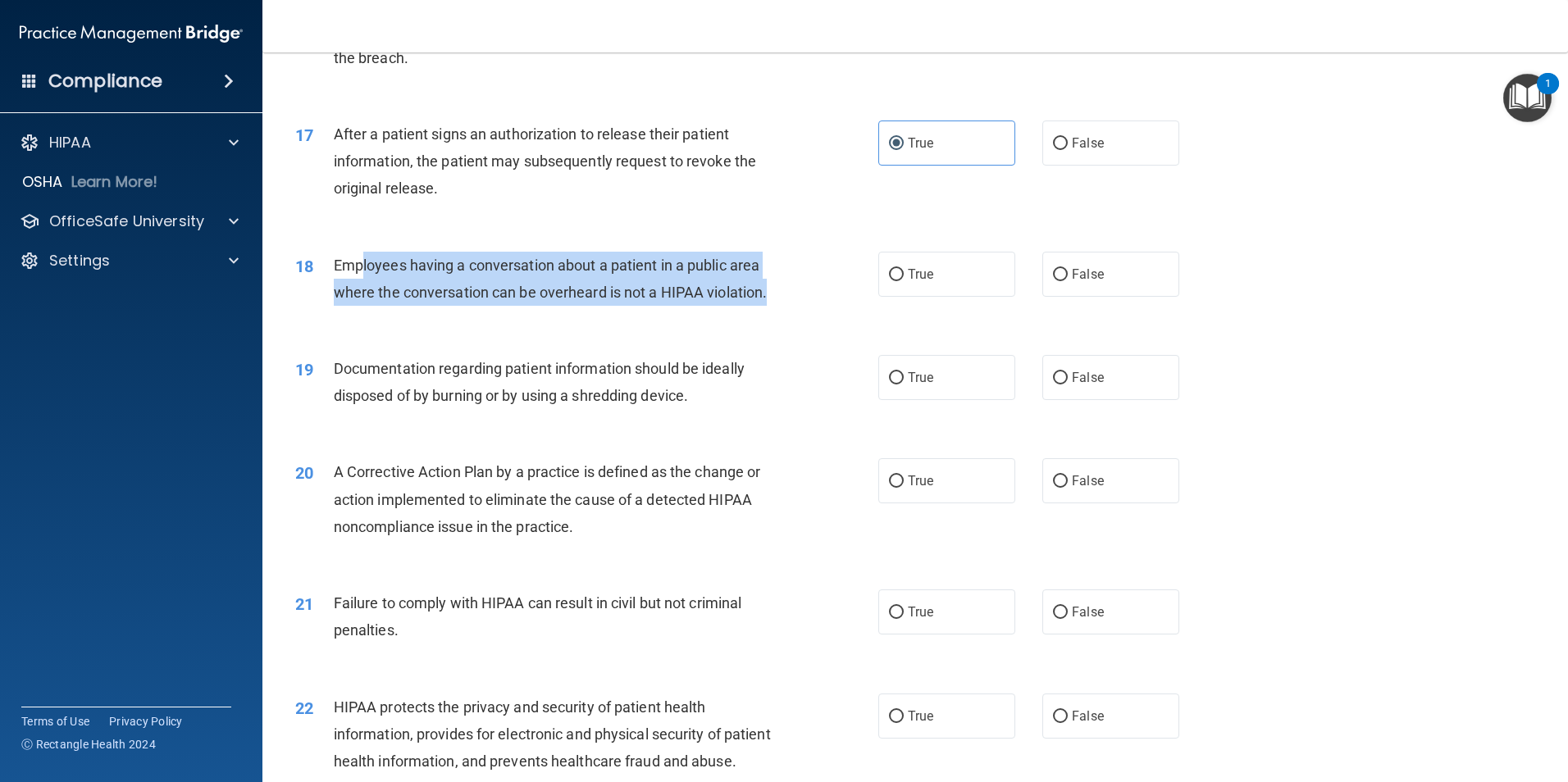
drag, startPoint x: 362, startPoint y: 293, endPoint x: 776, endPoint y: 330, distance: 415.7
click at [776, 306] on div "Employees having a conversation about a patient in a public area where the conv…" at bounding box center [561, 278] width 456 height 54
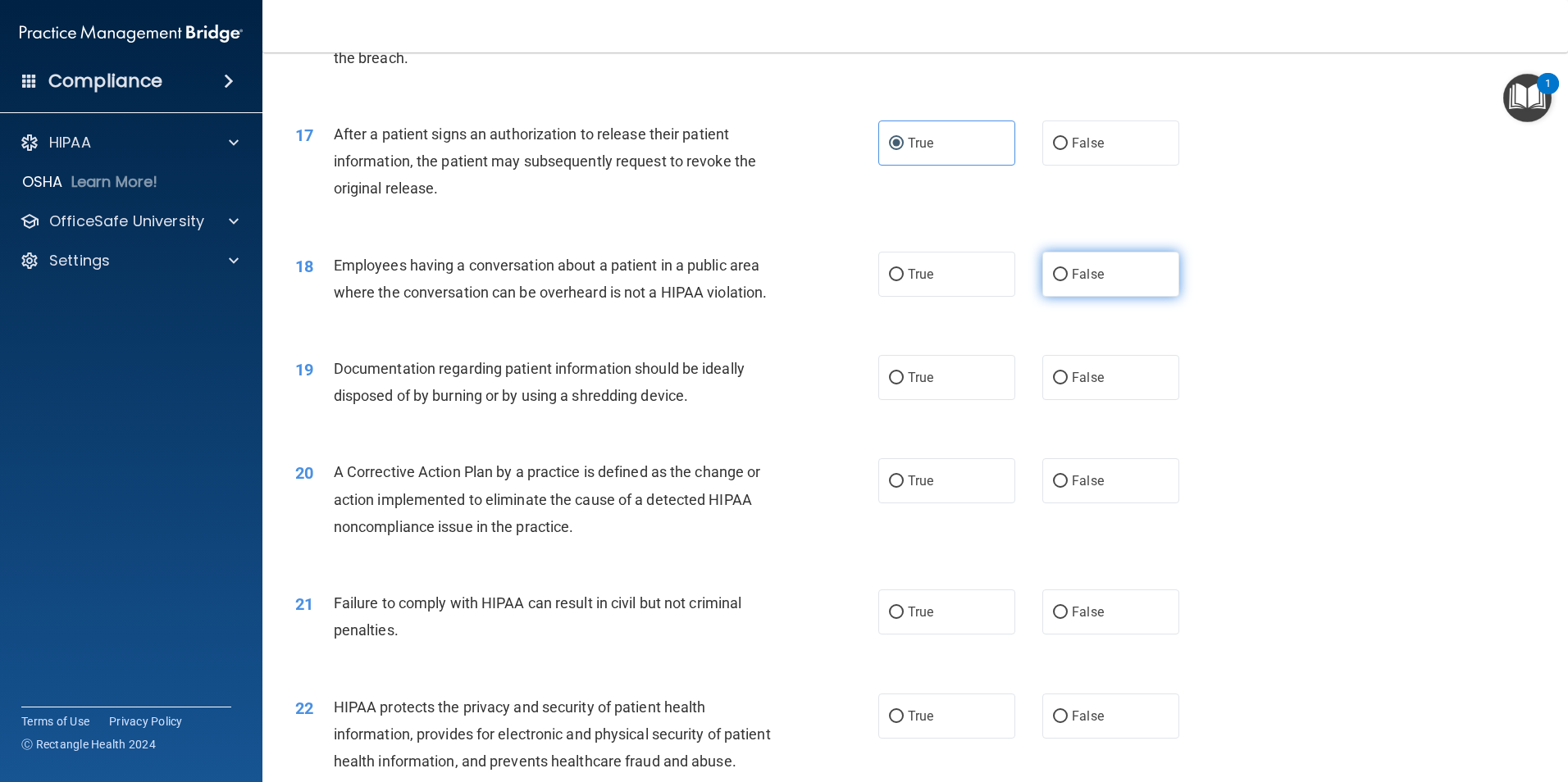
click at [1074, 297] on label "False" at bounding box center [1111, 273] width 137 height 45
click at [1067, 281] on input "False" at bounding box center [1059, 275] width 15 height 12
radio input "true"
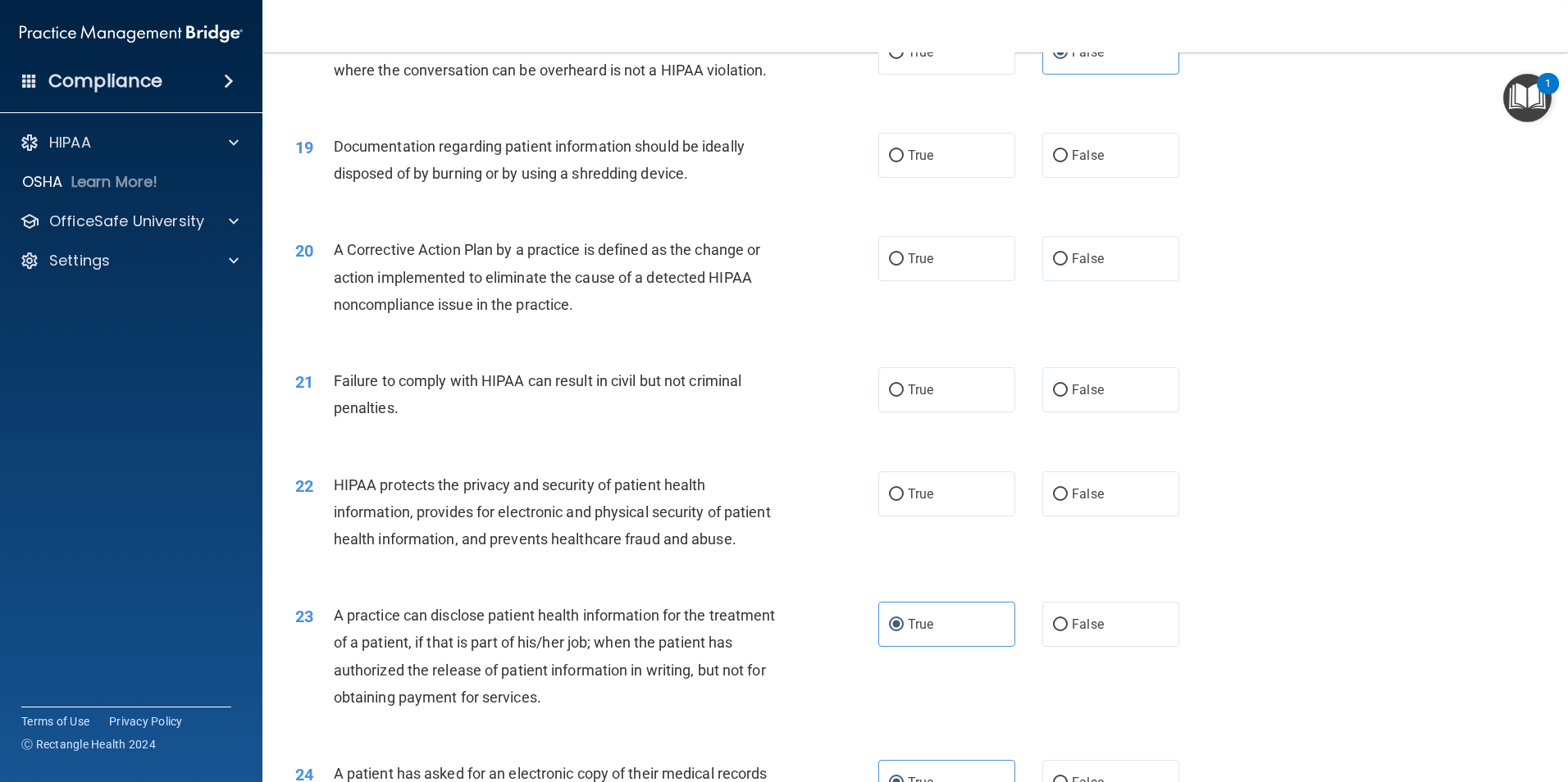
scroll to position [2141, 0]
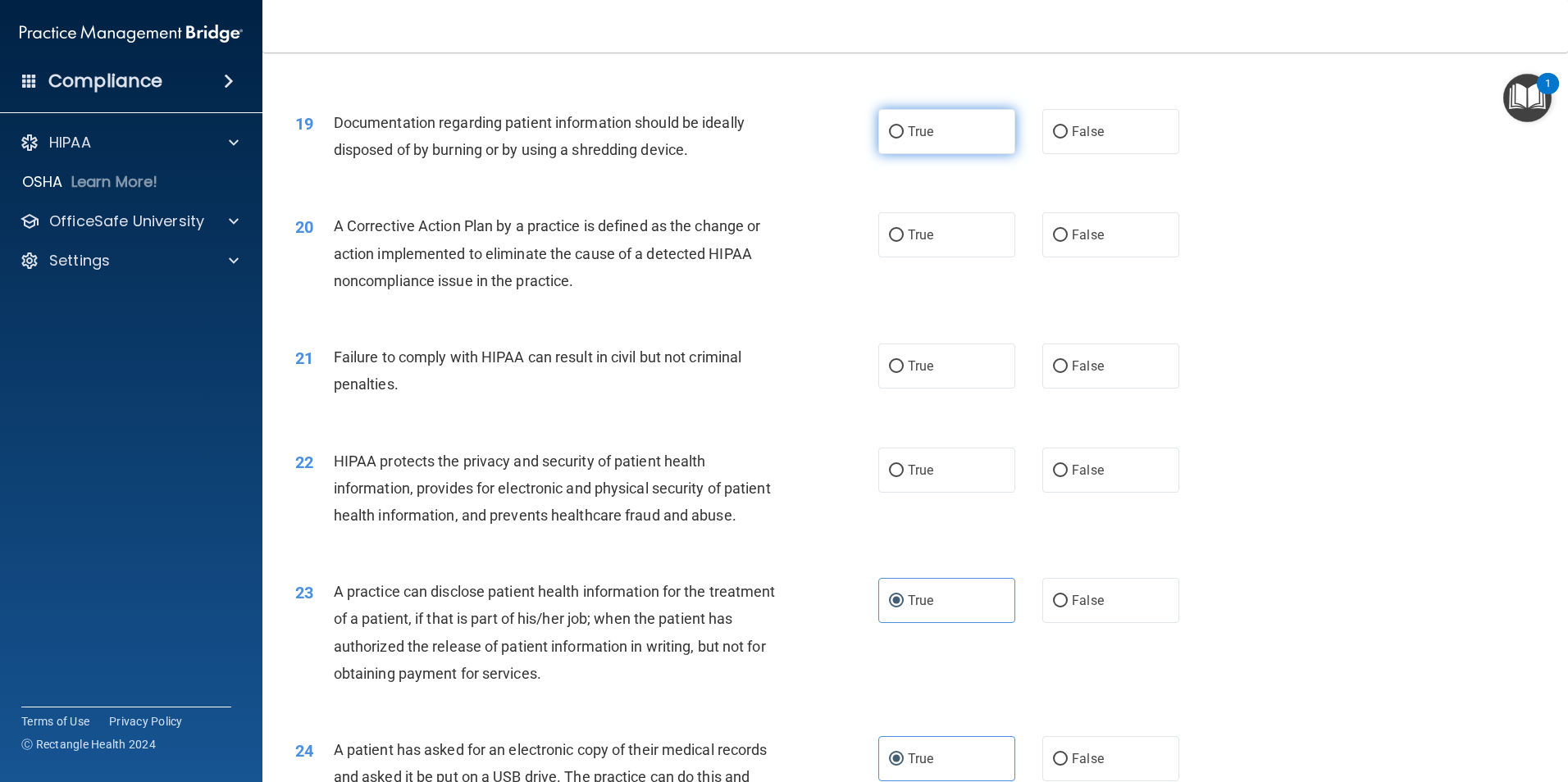
click at [926, 139] on span "True" at bounding box center [920, 132] width 26 height 16
click at [903, 138] on input "True" at bounding box center [895, 132] width 15 height 12
radio input "true"
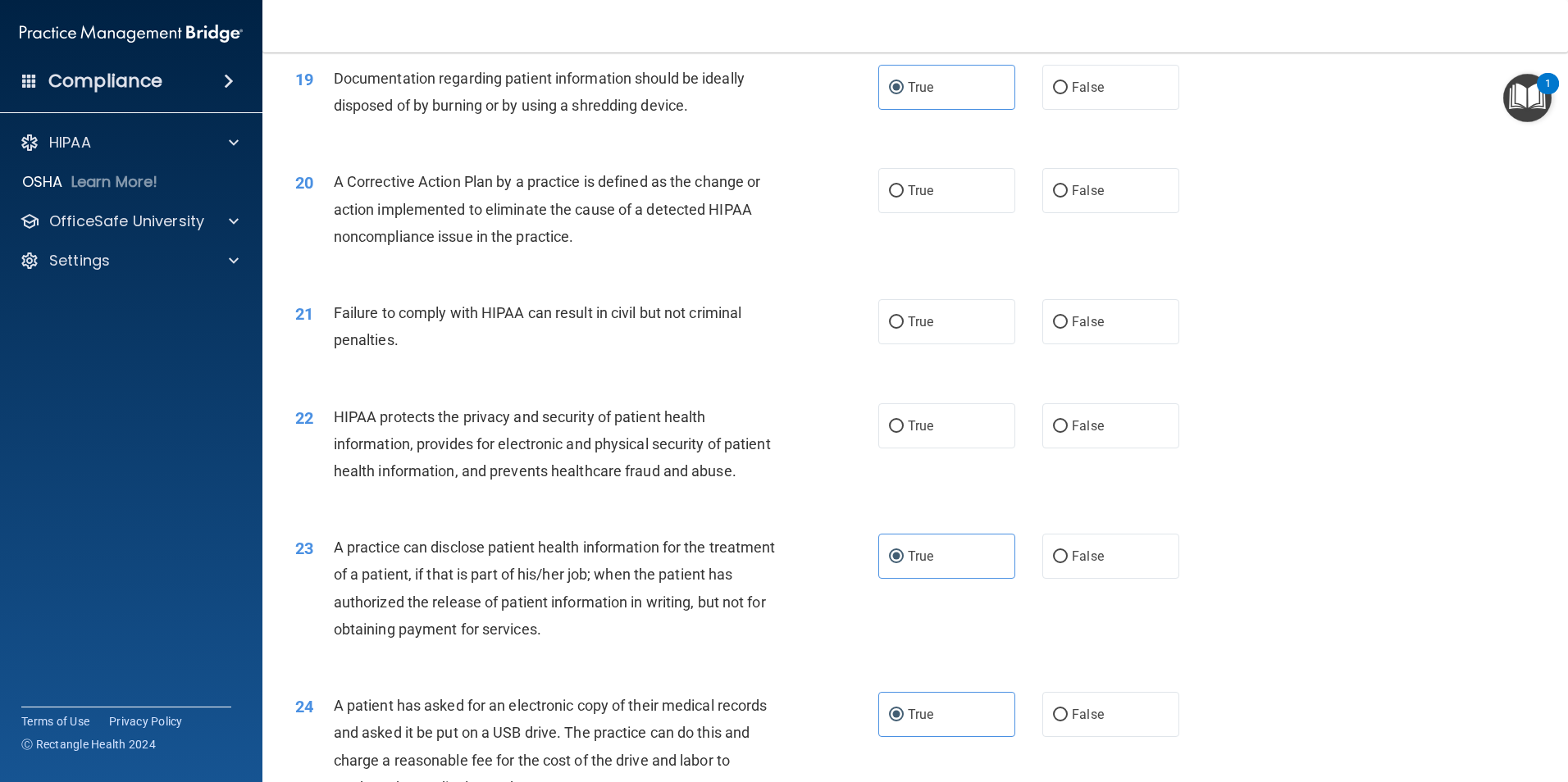
scroll to position [2224, 0]
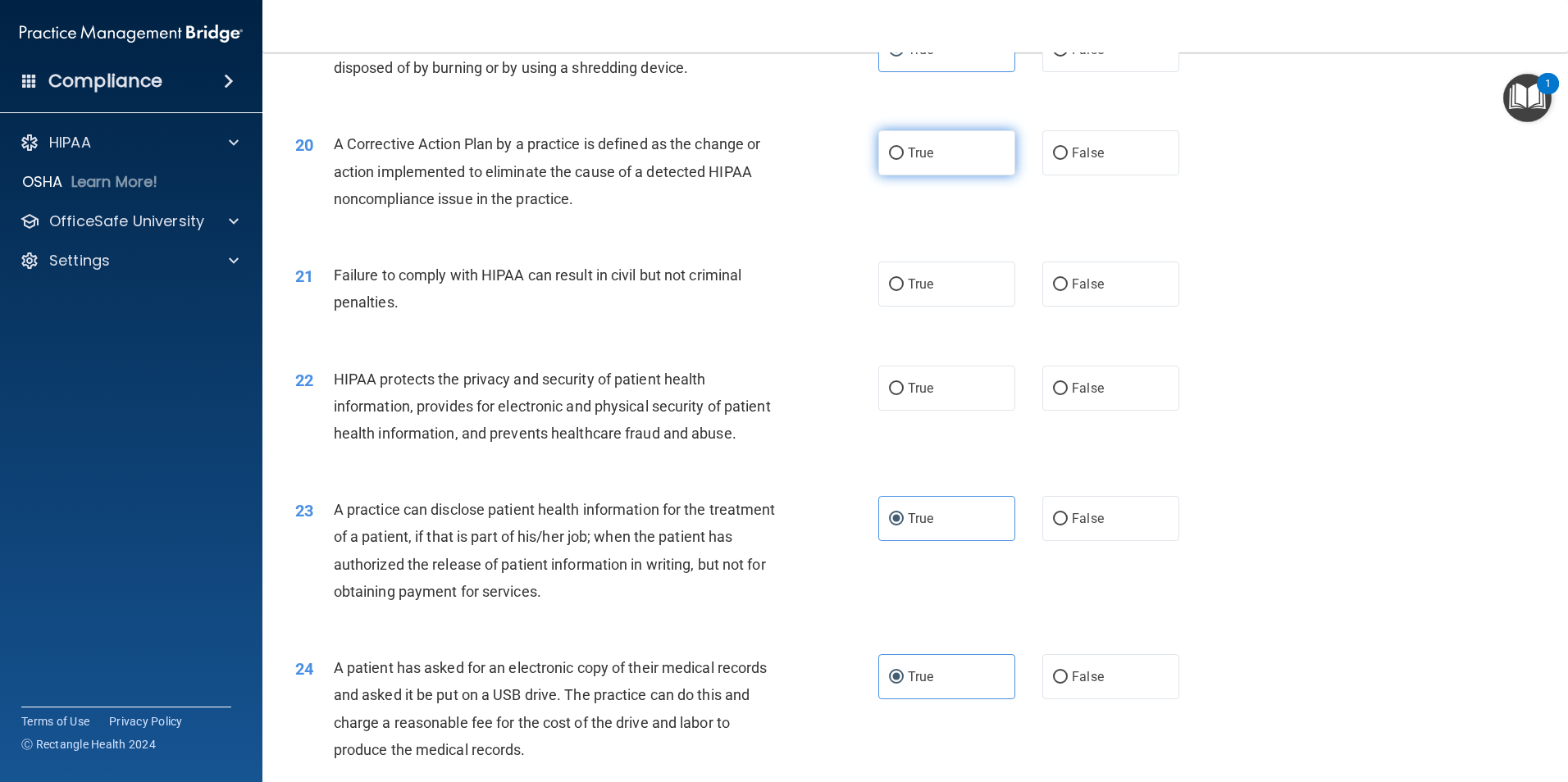
click at [962, 176] on label "True" at bounding box center [947, 152] width 137 height 45
click at [903, 160] on input "True" at bounding box center [895, 154] width 15 height 12
radio input "true"
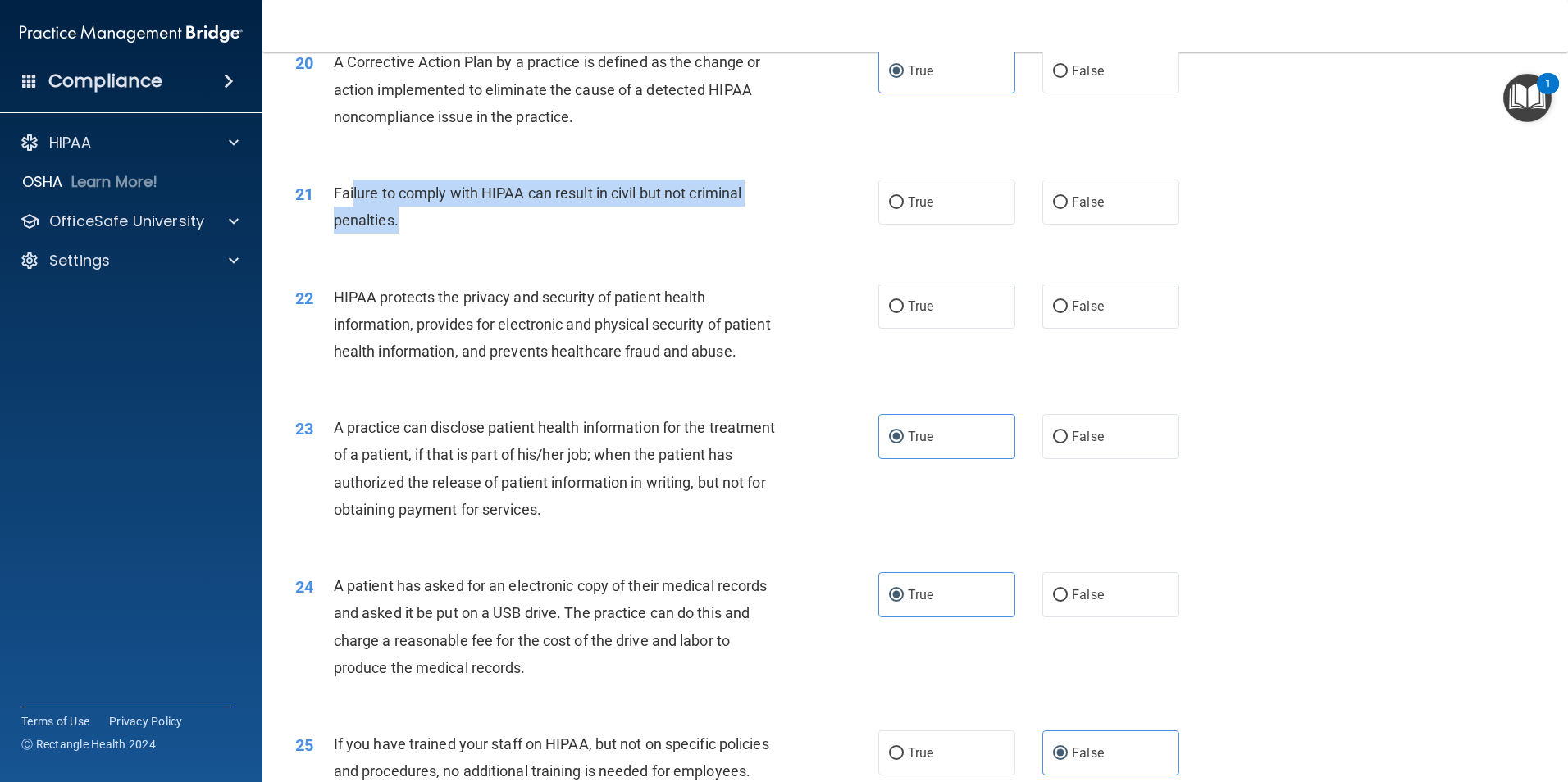
drag, startPoint x: 354, startPoint y: 224, endPoint x: 524, endPoint y: 249, distance: 171.8
click at [524, 234] on div "Failure to comply with HIPAA can result in civil but not criminal penalties." at bounding box center [561, 207] width 456 height 54
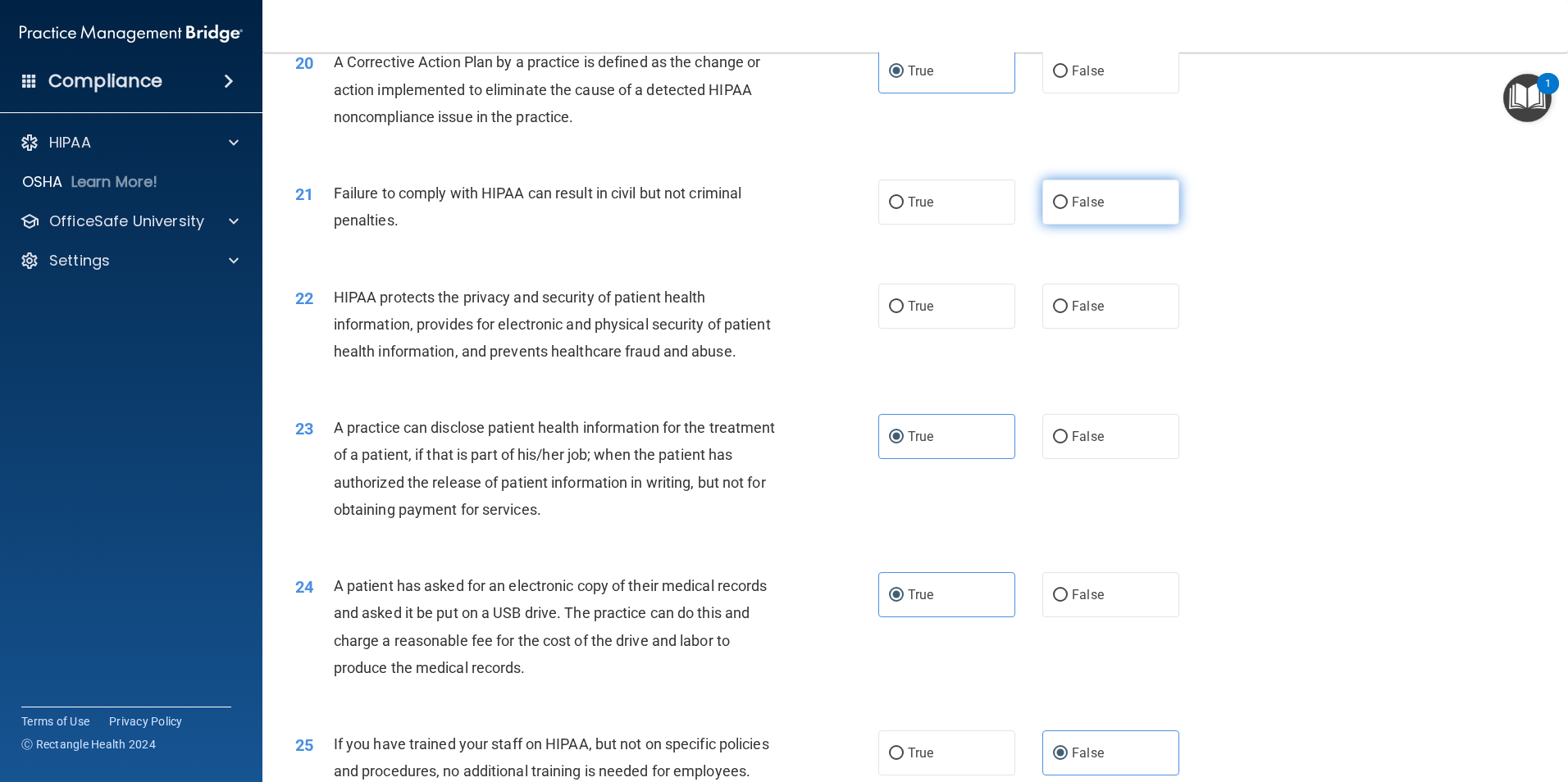
click at [1080, 225] on label "False" at bounding box center [1111, 202] width 137 height 45
click at [1067, 209] on input "False" at bounding box center [1059, 203] width 15 height 12
radio input "true"
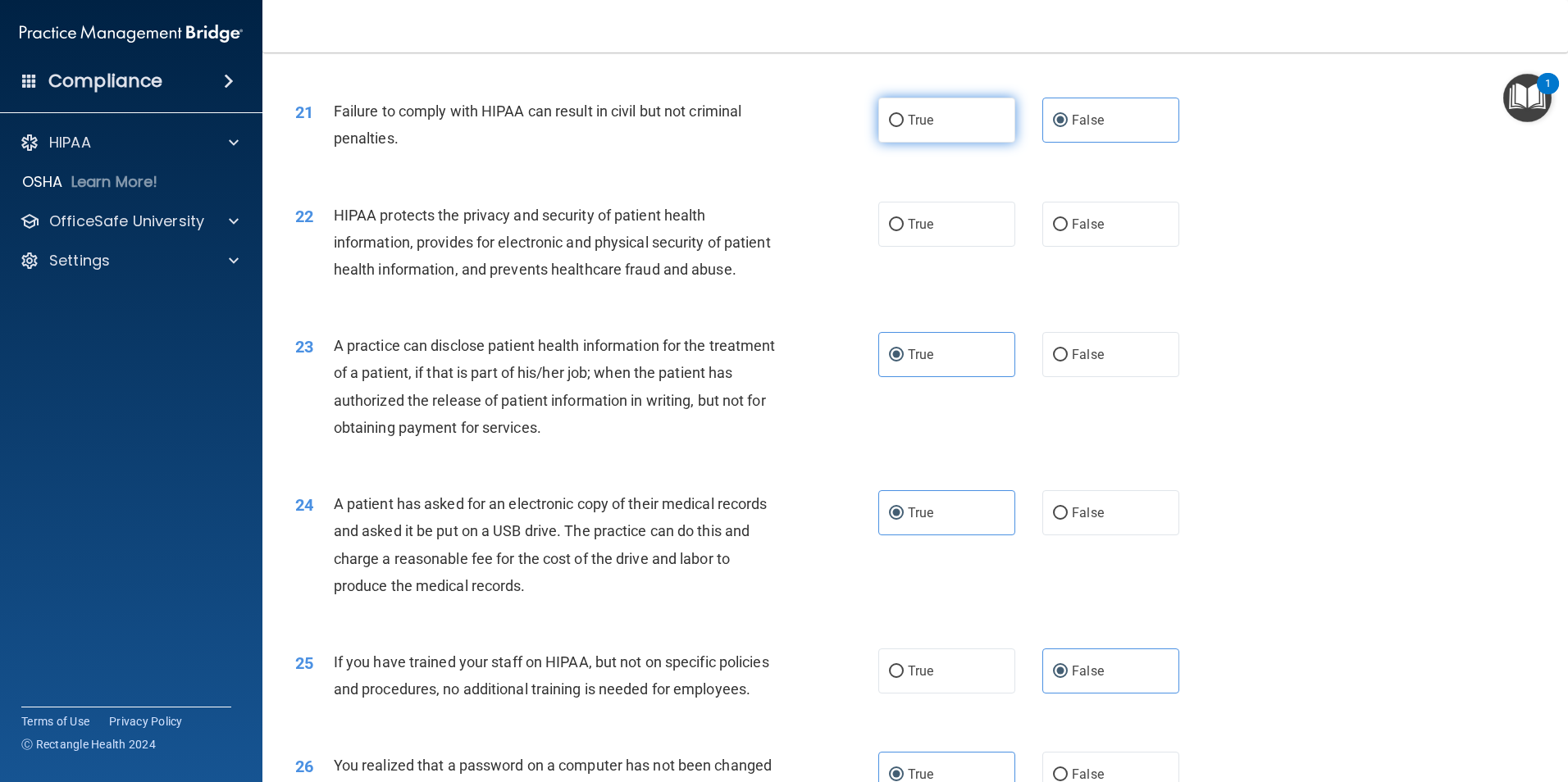
click at [965, 143] on label "True" at bounding box center [947, 119] width 137 height 45
click at [903, 127] on input "True" at bounding box center [895, 121] width 15 height 12
radio input "true"
radio input "false"
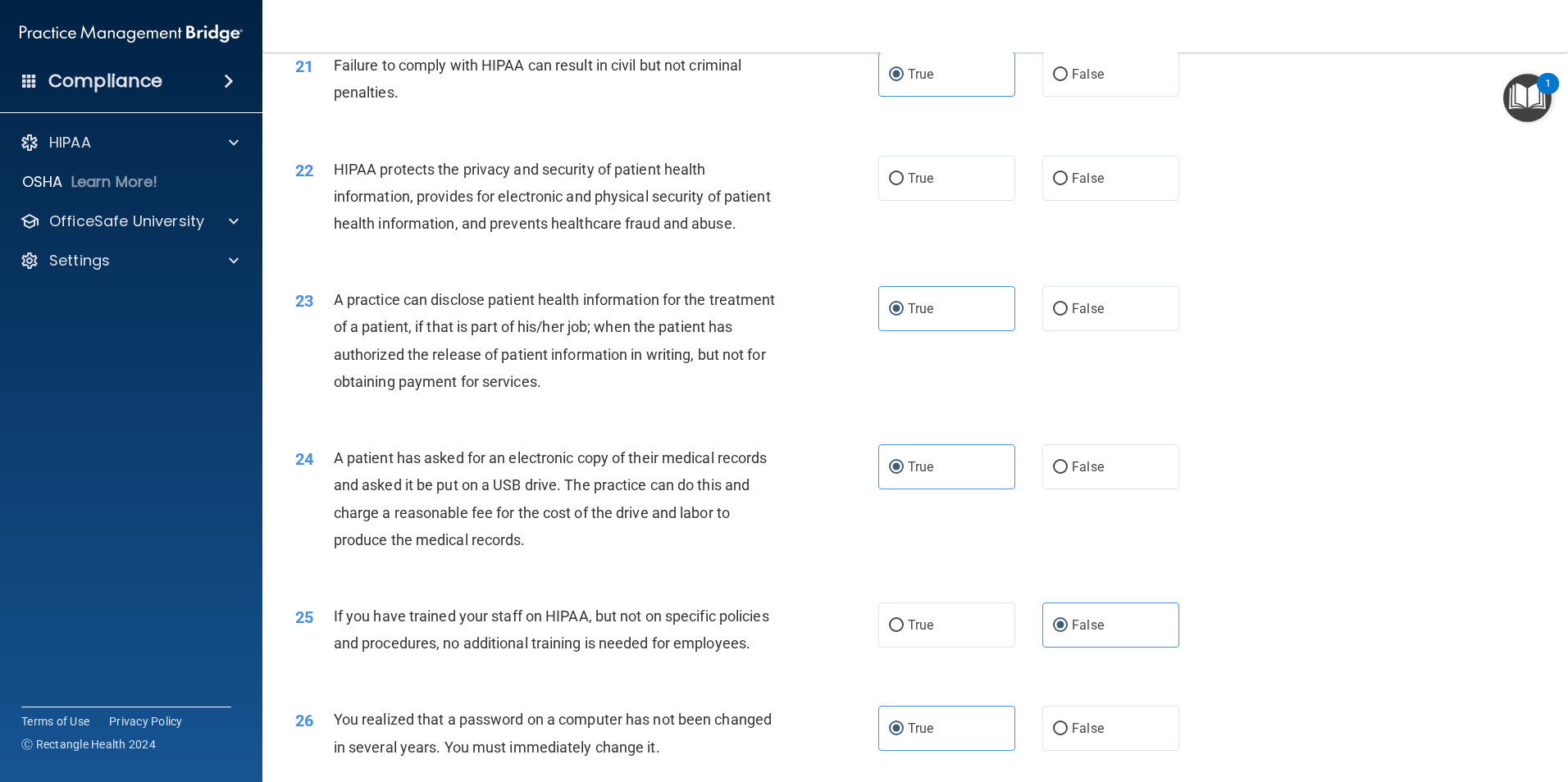
scroll to position [2469, 0]
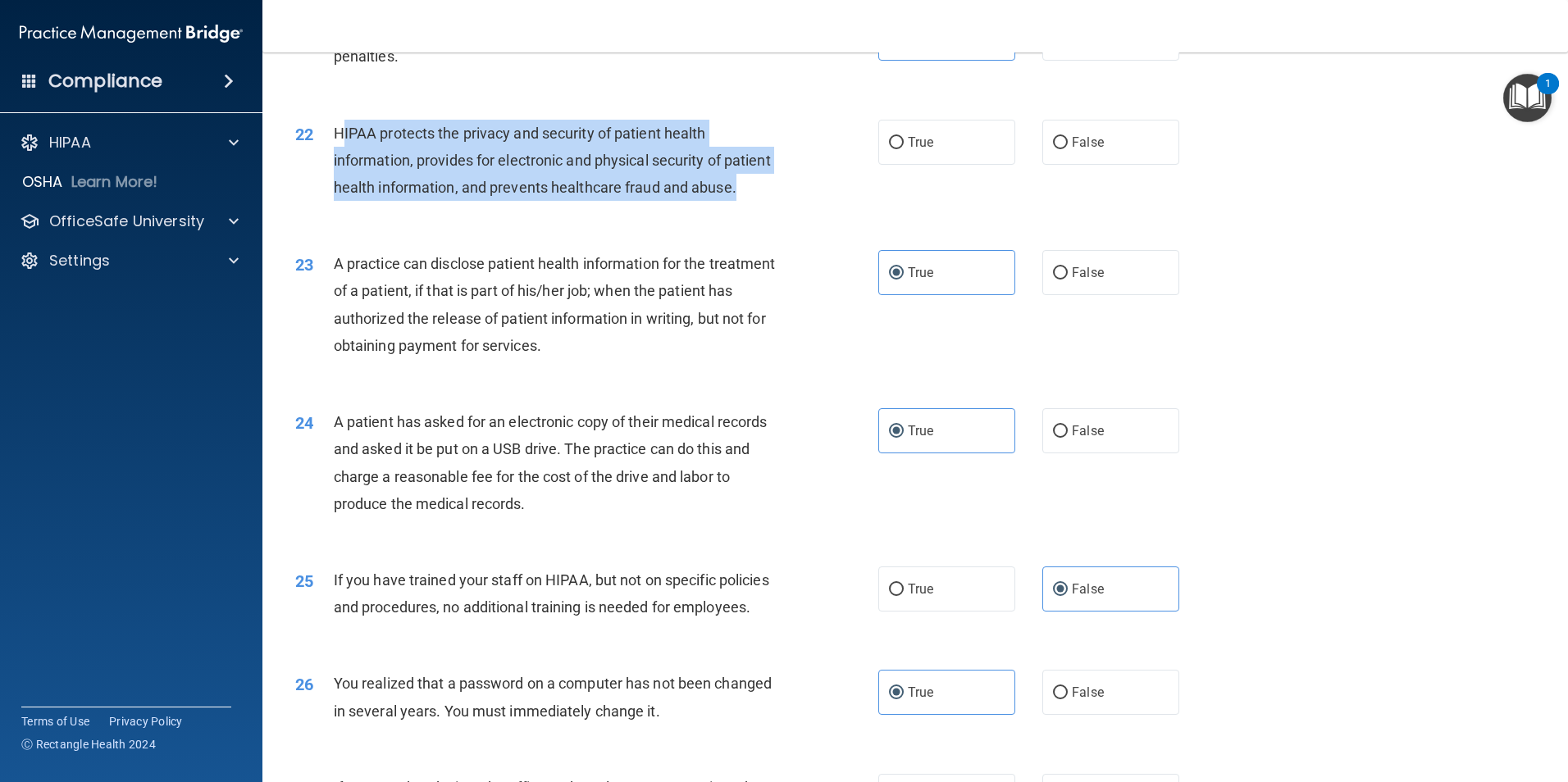
drag, startPoint x: 341, startPoint y: 158, endPoint x: 521, endPoint y: 236, distance: 196.2
click at [521, 202] on div "HIPAA protects the privacy and security of patient health information, provides…" at bounding box center [561, 160] width 456 height 82
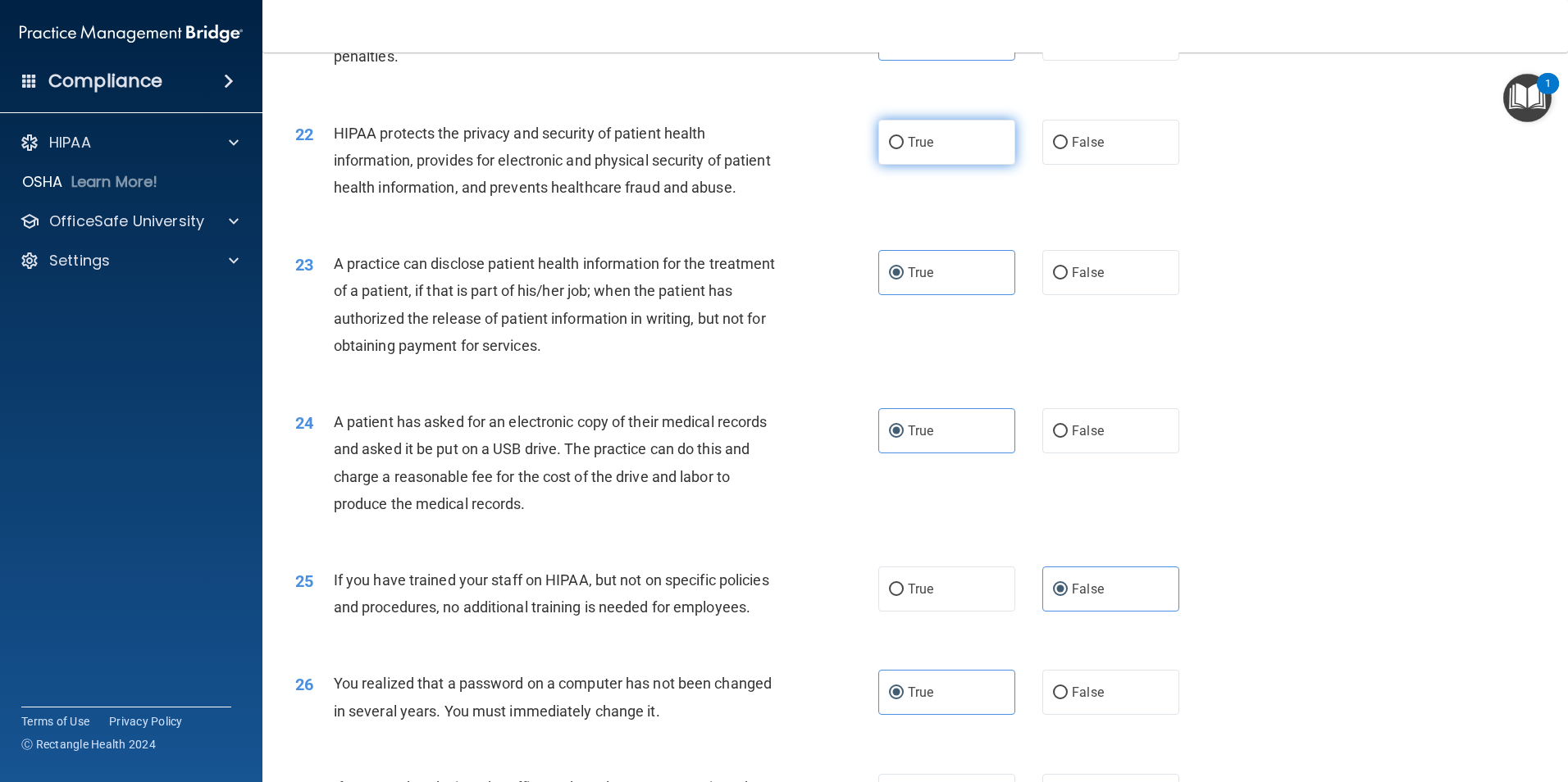
click at [919, 150] on span "True" at bounding box center [920, 142] width 26 height 16
click at [903, 149] on input "True" at bounding box center [895, 143] width 15 height 12
radio input "true"
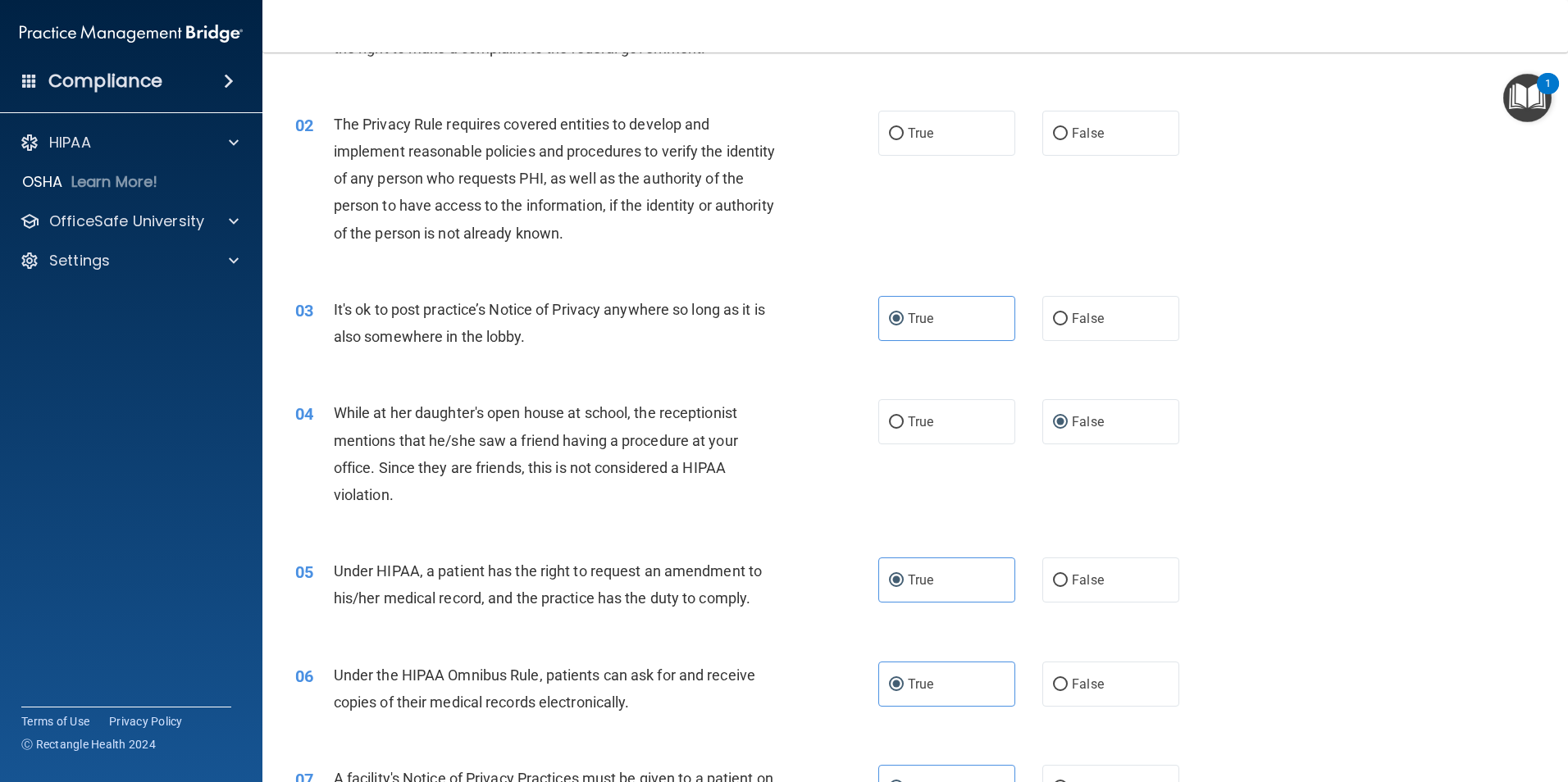
scroll to position [0, 0]
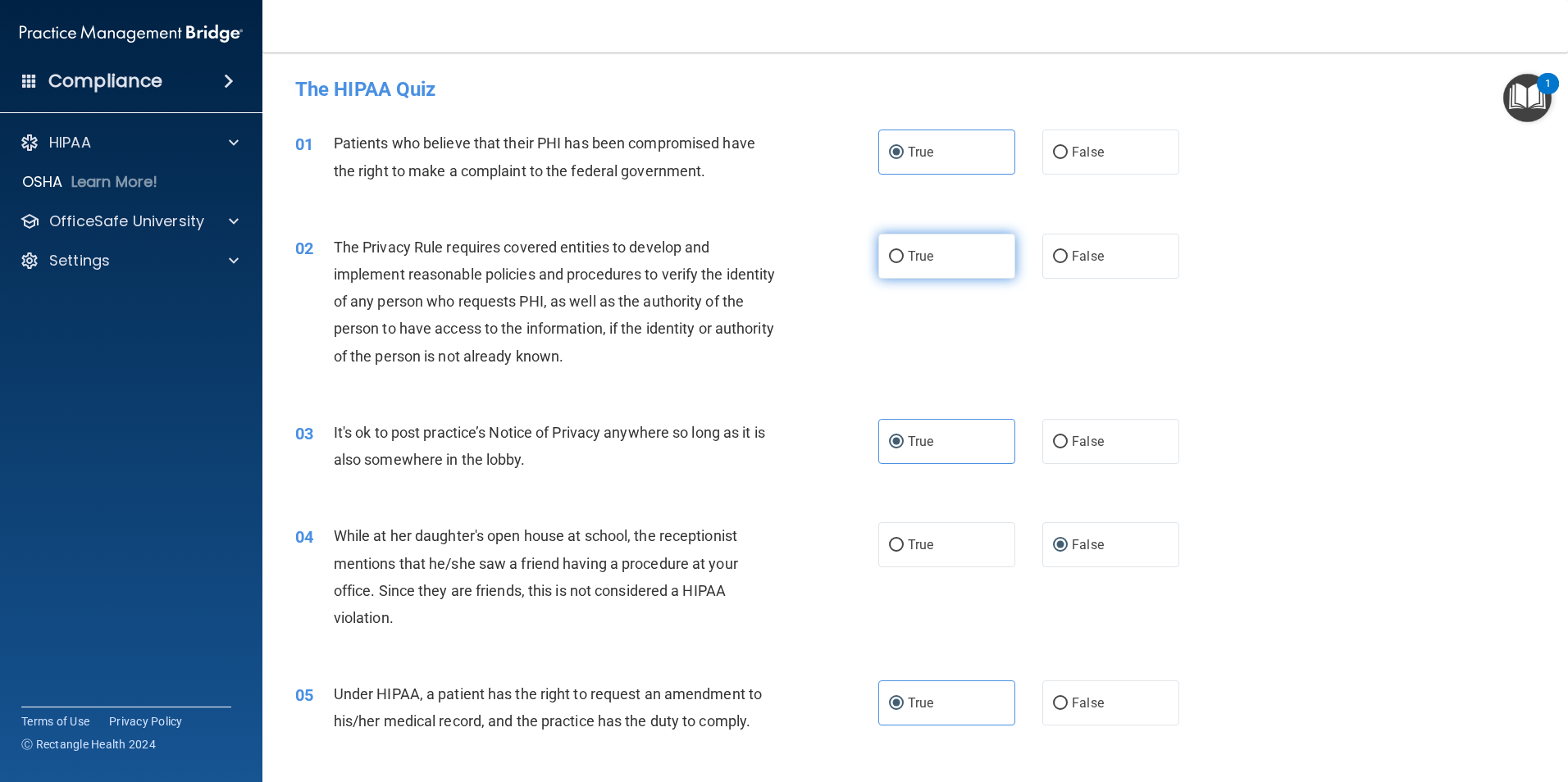
click at [916, 259] on span "True" at bounding box center [920, 256] width 26 height 16
click at [903, 259] on input "True" at bounding box center [895, 256] width 15 height 12
radio input "true"
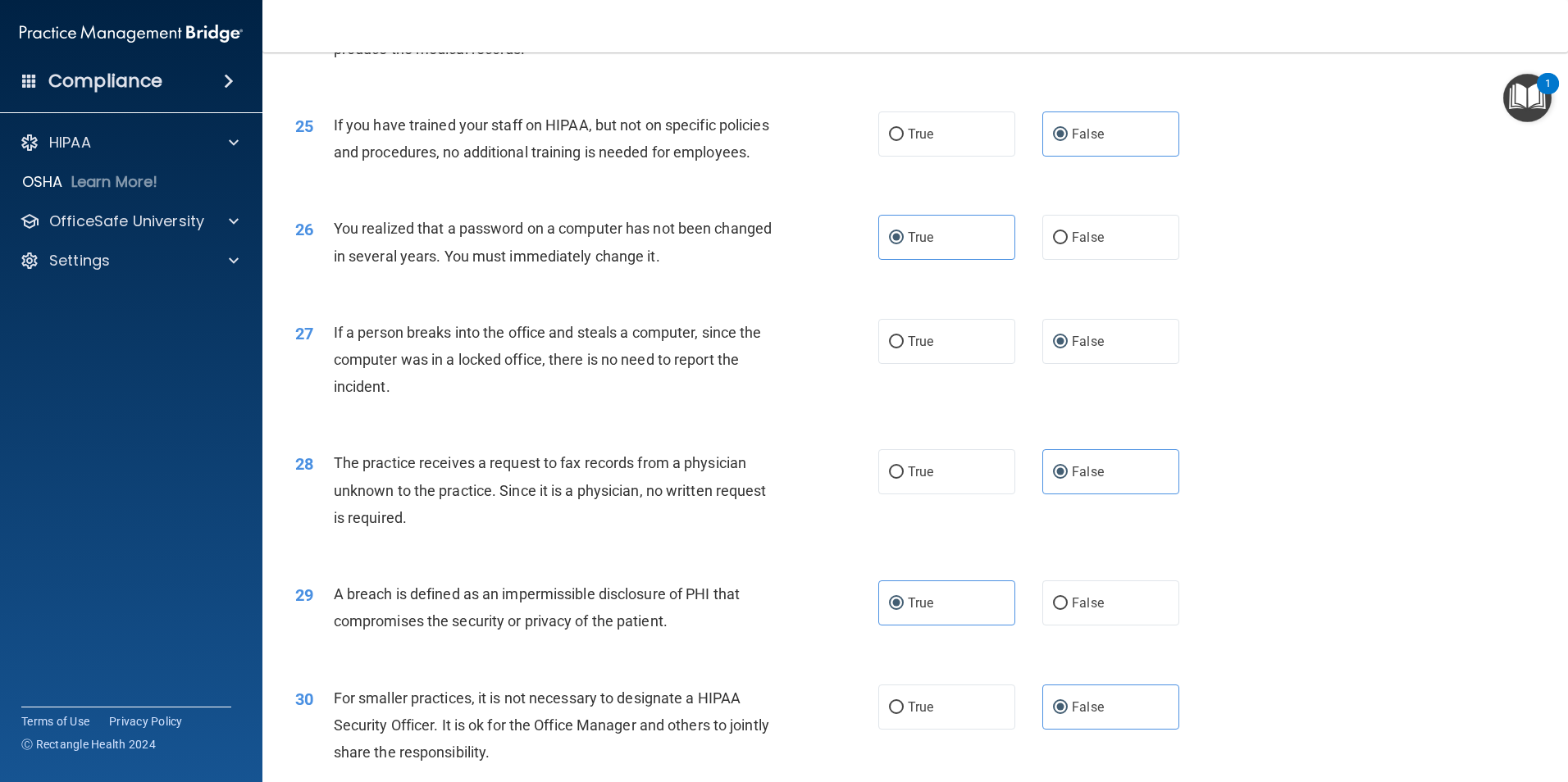
scroll to position [3125, 0]
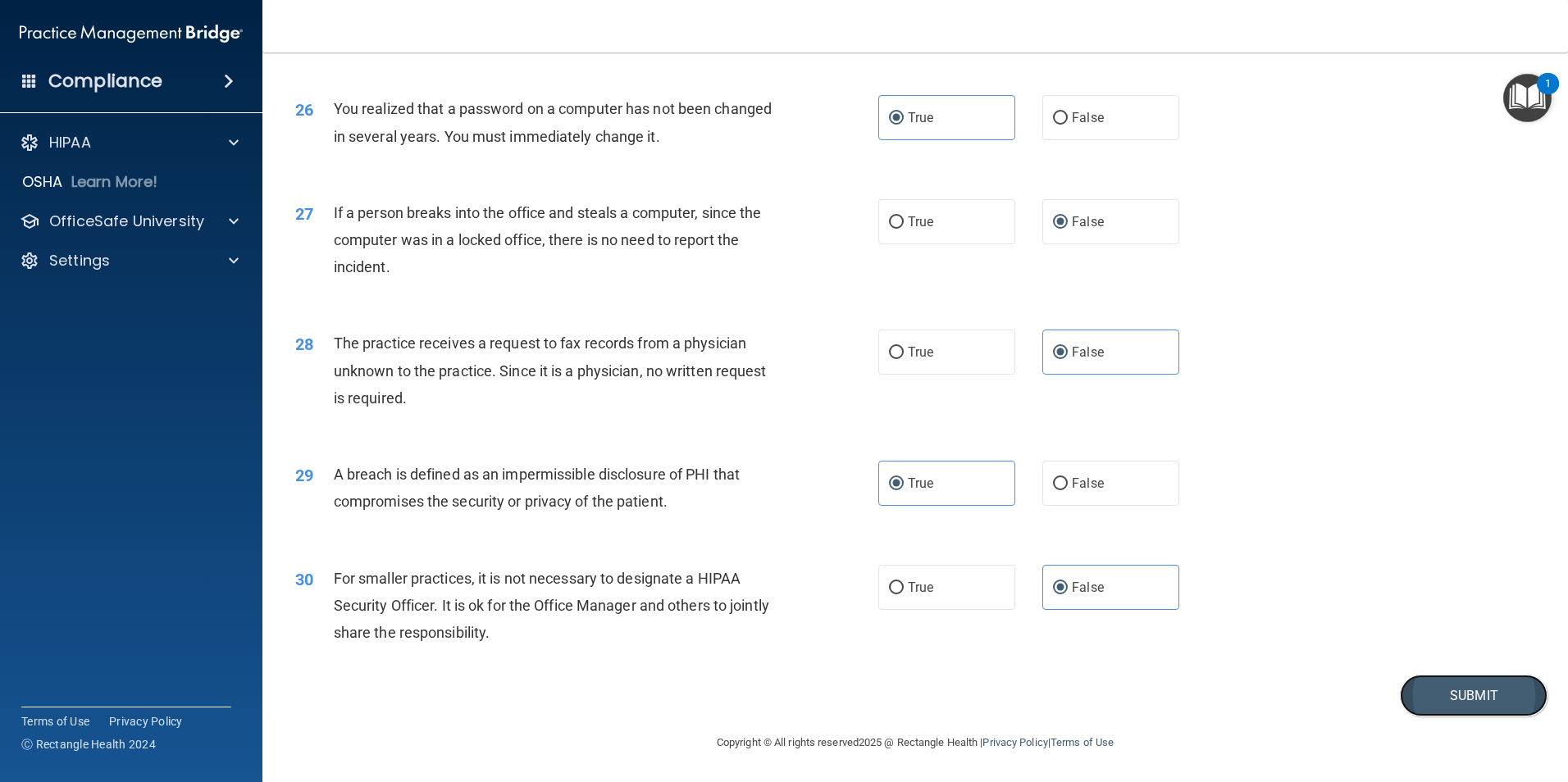
click at [1461, 699] on button "Submit" at bounding box center [1473, 696] width 148 height 42
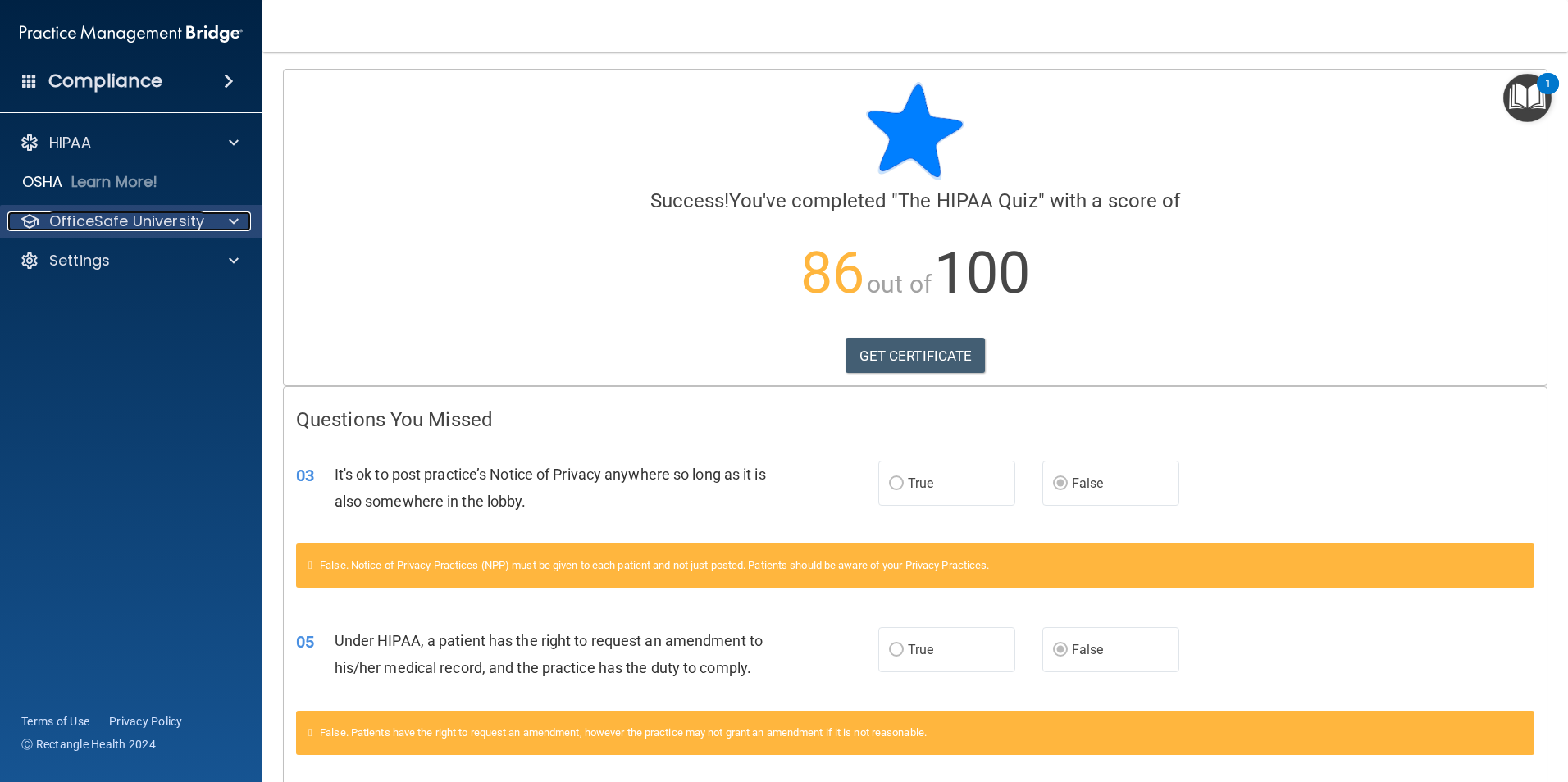
click at [190, 228] on p "OfficeSafe University" at bounding box center [127, 222] width 155 height 20
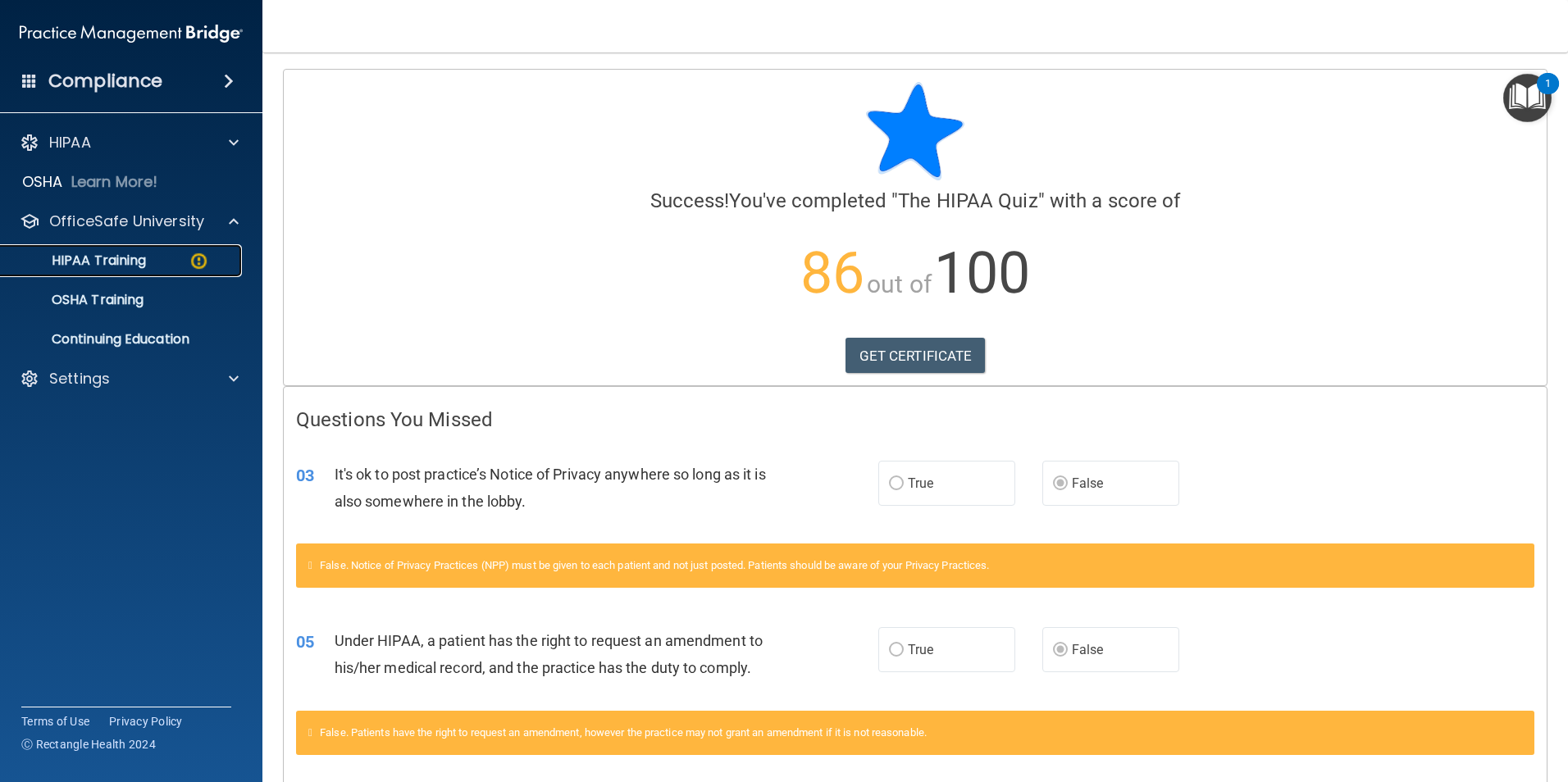
click at [121, 263] on p "HIPAA Training" at bounding box center [78, 260] width 135 height 17
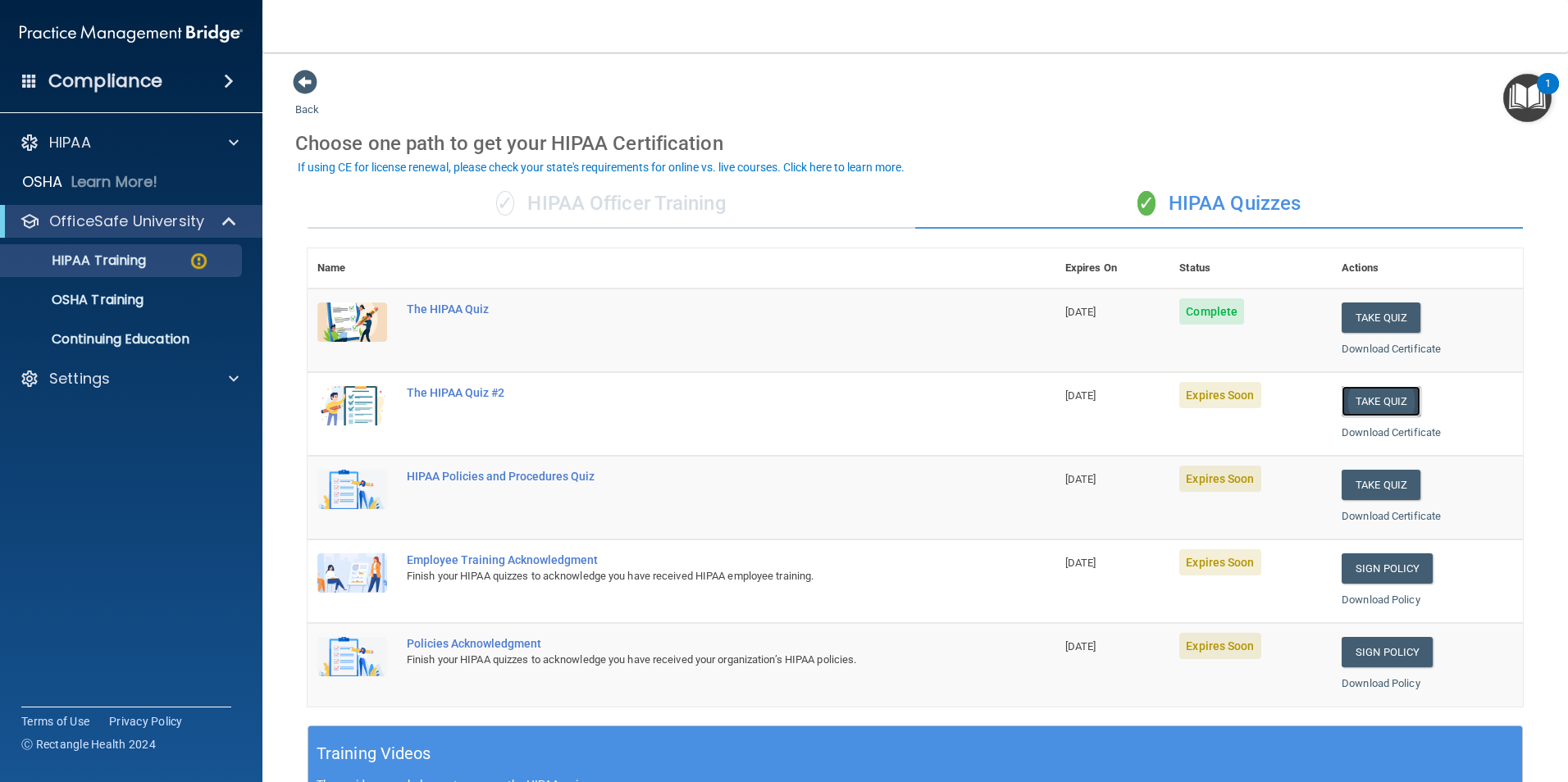
click at [1373, 399] on button "Take Quiz" at bounding box center [1380, 401] width 78 height 31
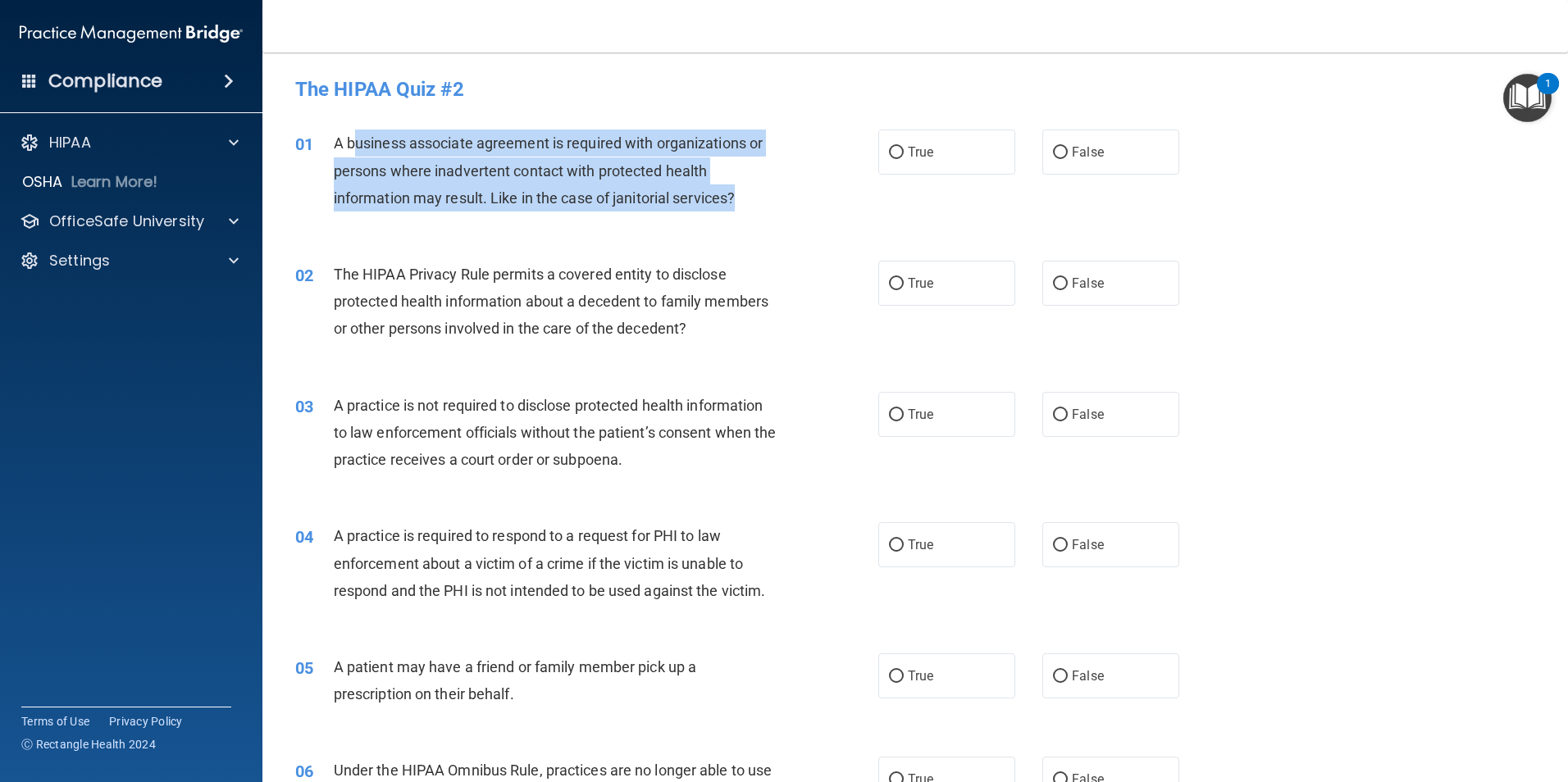
drag, startPoint x: 353, startPoint y: 148, endPoint x: 756, endPoint y: 205, distance: 407.0
click at [756, 205] on div "A business associate agreement is required with organizations or persons where …" at bounding box center [561, 170] width 456 height 82
drag, startPoint x: 727, startPoint y: 206, endPoint x: 346, endPoint y: 147, distance: 385.5
click at [346, 147] on div "A business associate agreement is required with organizations or persons where …" at bounding box center [561, 170] width 456 height 82
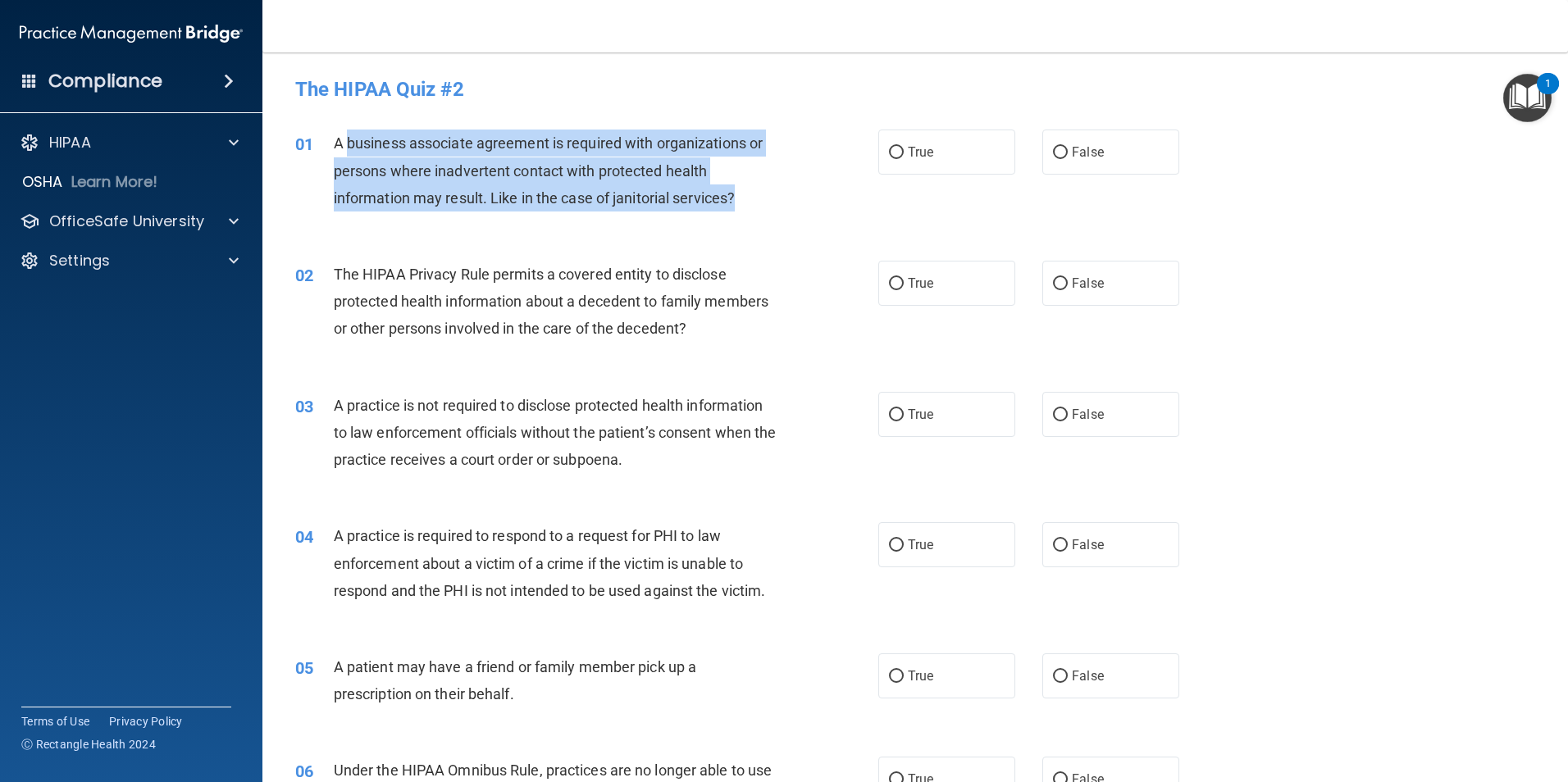
click at [346, 147] on span "A business associate agreement is required with organizations or persons where …" at bounding box center [549, 170] width 429 height 72
drag, startPoint x: 346, startPoint y: 147, endPoint x: 742, endPoint y: 211, distance: 401.1
click at [742, 211] on div "A business associate agreement is required with organizations or persons where …" at bounding box center [561, 170] width 456 height 82
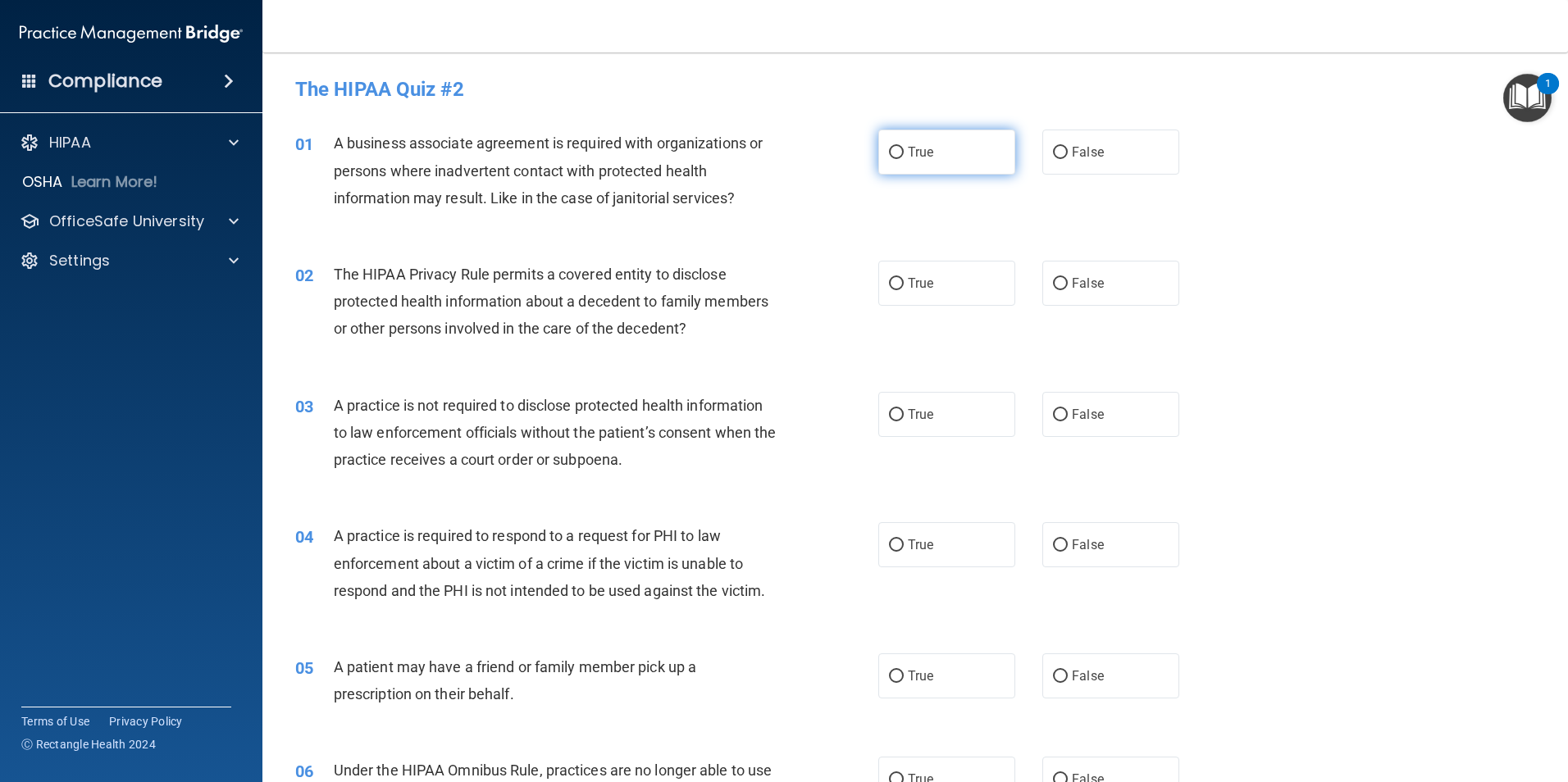
click at [966, 155] on label "True" at bounding box center [947, 151] width 137 height 45
click at [903, 155] on input "True" at bounding box center [895, 153] width 15 height 12
radio input "true"
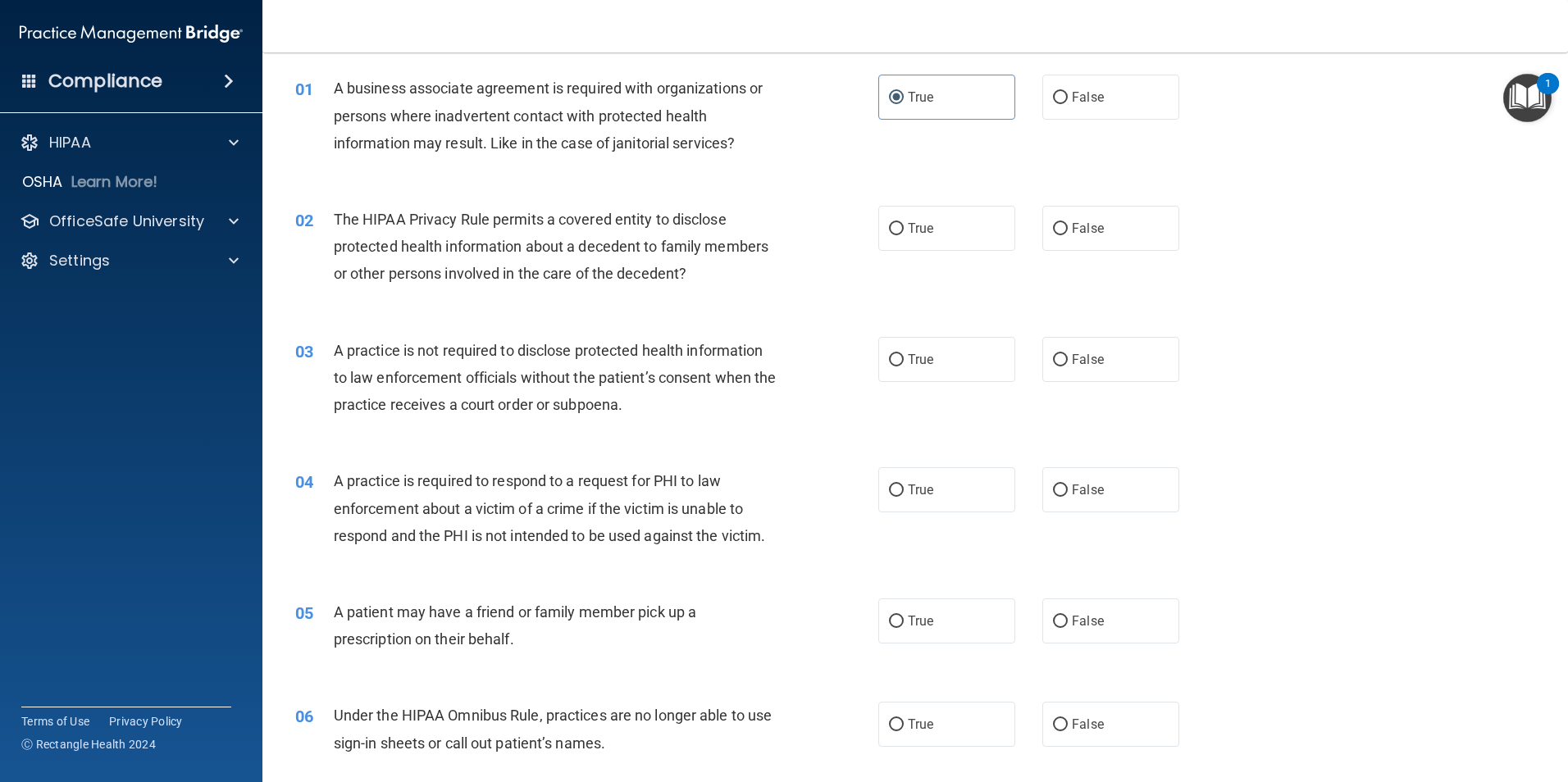
scroll to position [82, 0]
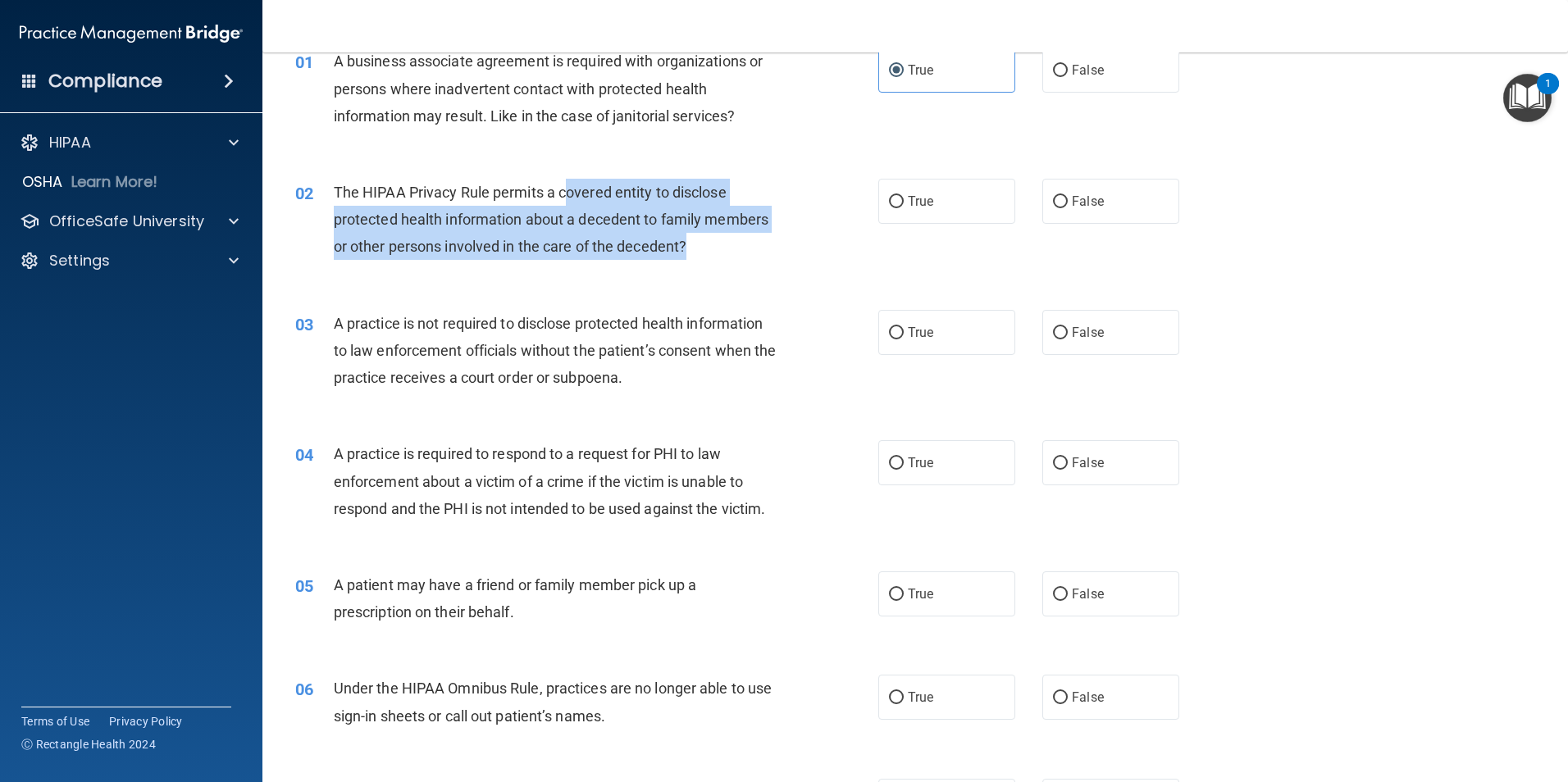
drag, startPoint x: 568, startPoint y: 188, endPoint x: 749, endPoint y: 235, distance: 187.0
click at [749, 235] on div "The HIPAA Privacy Rule permits a covered entity to disclose protected health in…" at bounding box center [561, 220] width 456 height 82
drag, startPoint x: 452, startPoint y: 215, endPoint x: 731, endPoint y: 239, distance: 280.0
click at [731, 239] on div "The HIPAA Privacy Rule permits a covered entity to disclose protected health in…" at bounding box center [561, 220] width 456 height 82
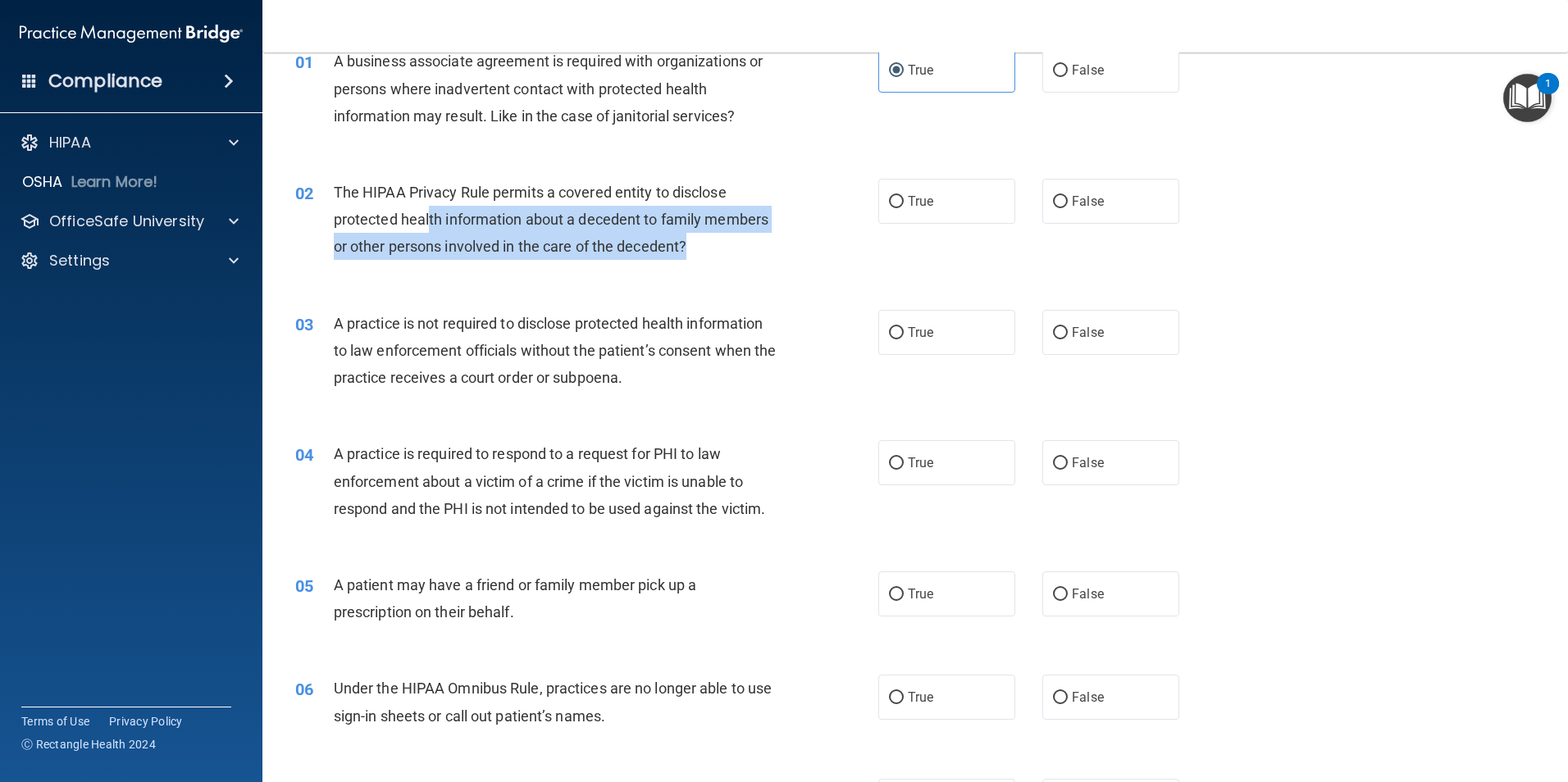
click at [731, 239] on div "The HIPAA Privacy Rule permits a covered entity to disclose protected health in…" at bounding box center [561, 220] width 456 height 82
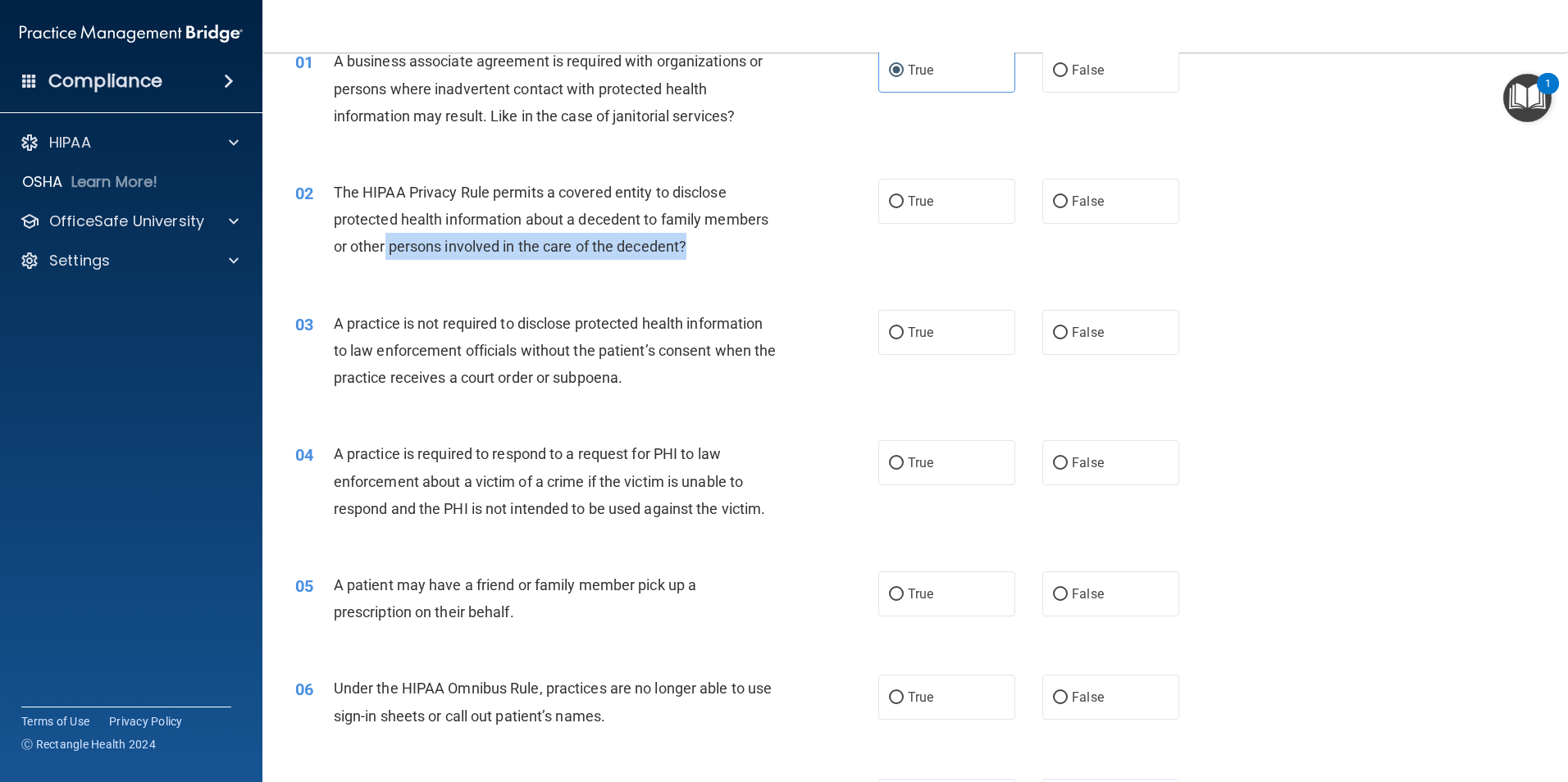
drag, startPoint x: 386, startPoint y: 251, endPoint x: 691, endPoint y: 257, distance: 305.1
click at [691, 257] on div "The HIPAA Privacy Rule permits a covered entity to disclose protected health in…" at bounding box center [561, 220] width 456 height 82
click at [692, 257] on div "The HIPAA Privacy Rule permits a covered entity to disclose protected health in…" at bounding box center [561, 220] width 456 height 82
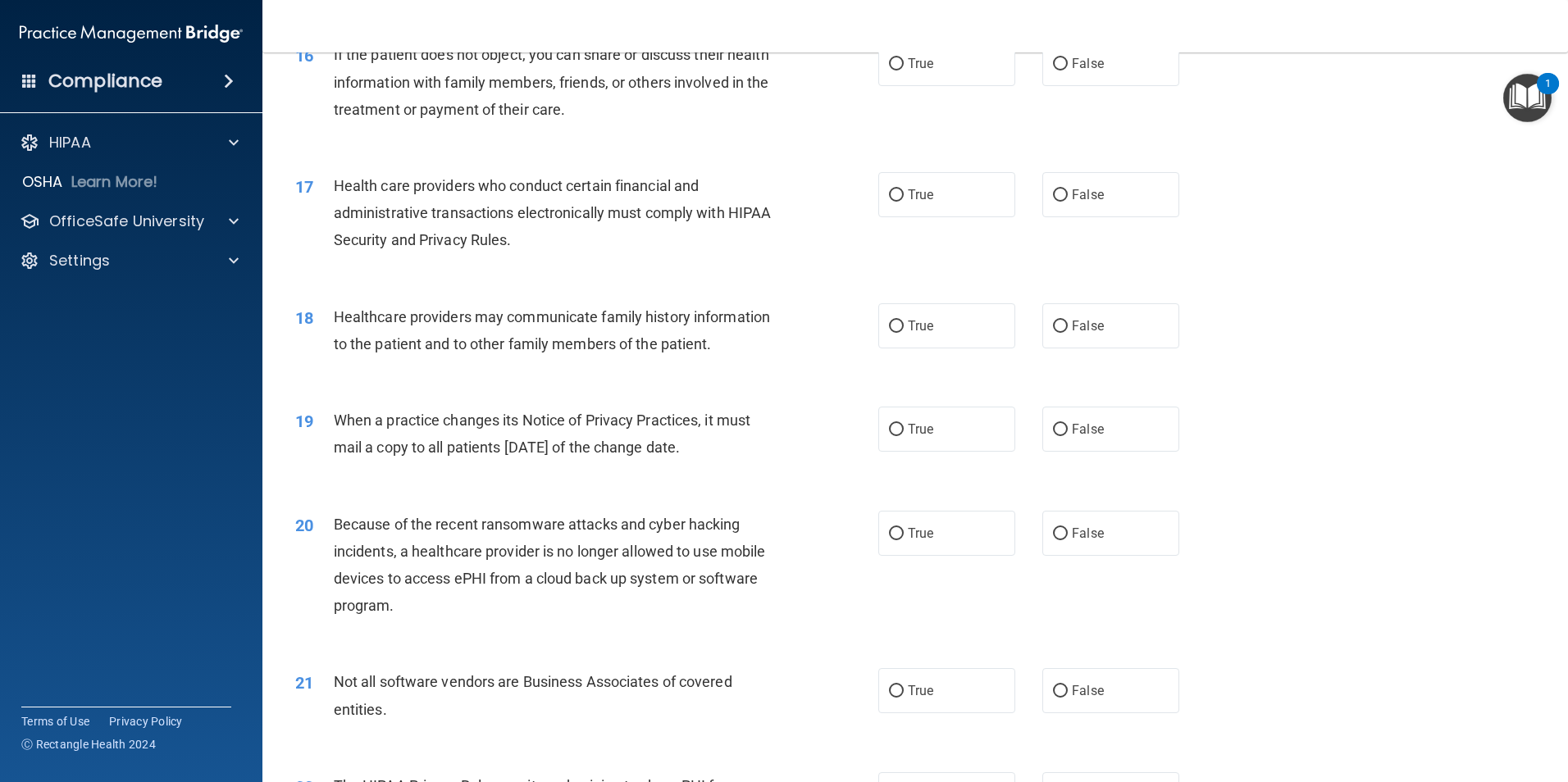
scroll to position [3035, 0]
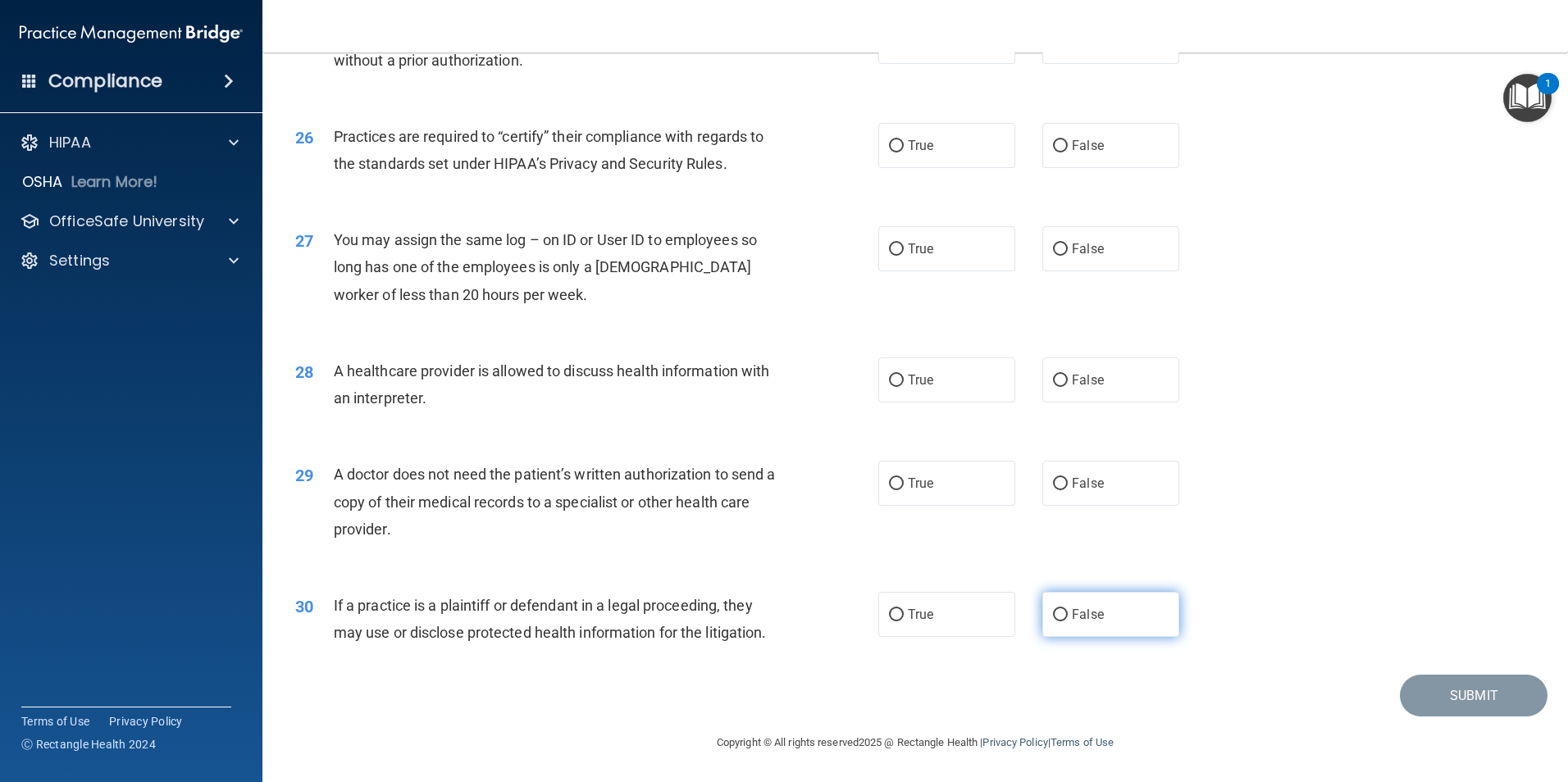
click at [1080, 620] on span "False" at bounding box center [1087, 615] width 32 height 16
click at [1067, 620] on input "False" at bounding box center [1059, 615] width 15 height 12
radio input "true"
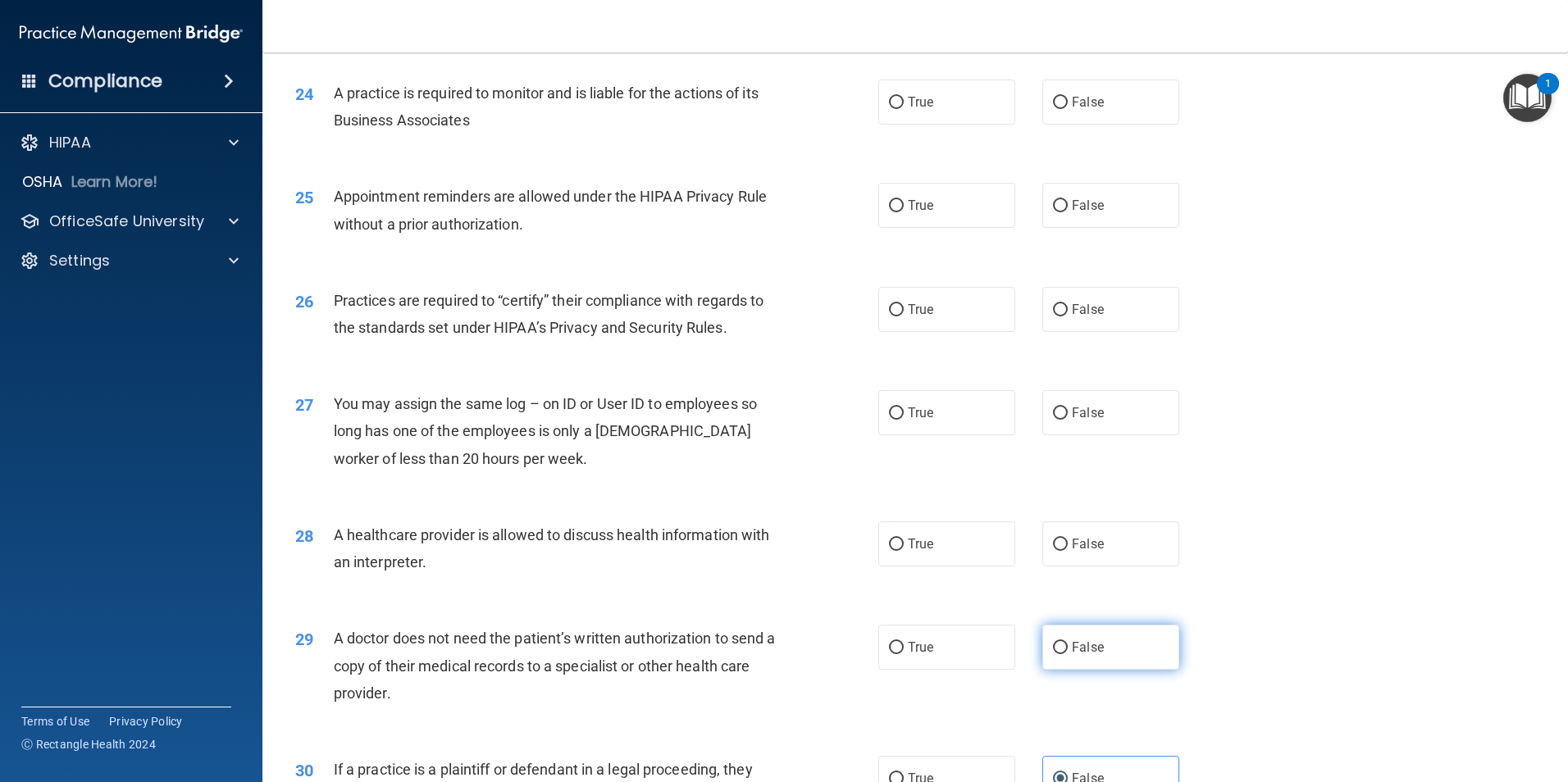
click at [1076, 652] on span "False" at bounding box center [1087, 648] width 32 height 16
click at [1067, 652] on input "False" at bounding box center [1059, 648] width 15 height 12
radio input "true"
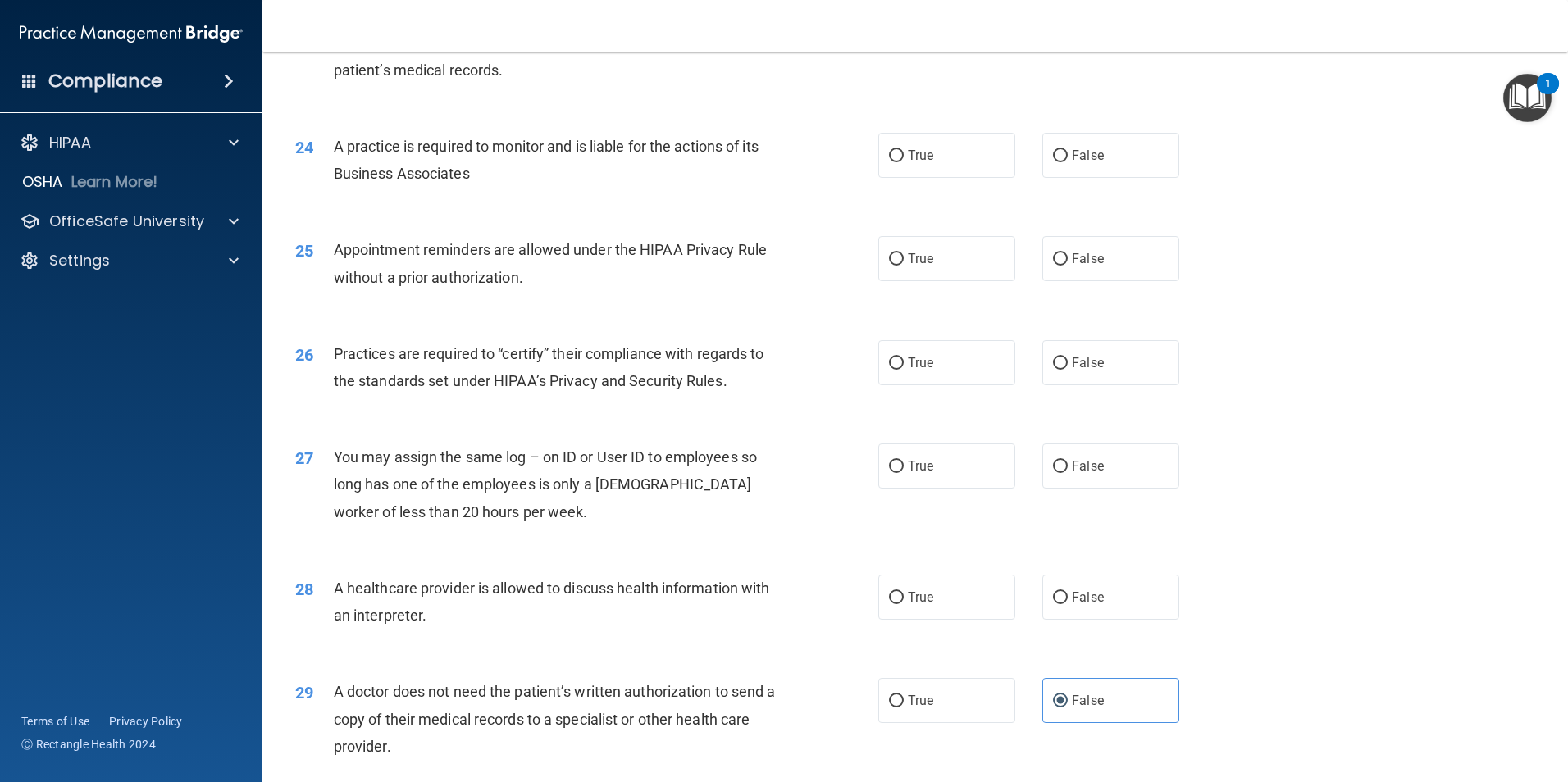
scroll to position [2788, 0]
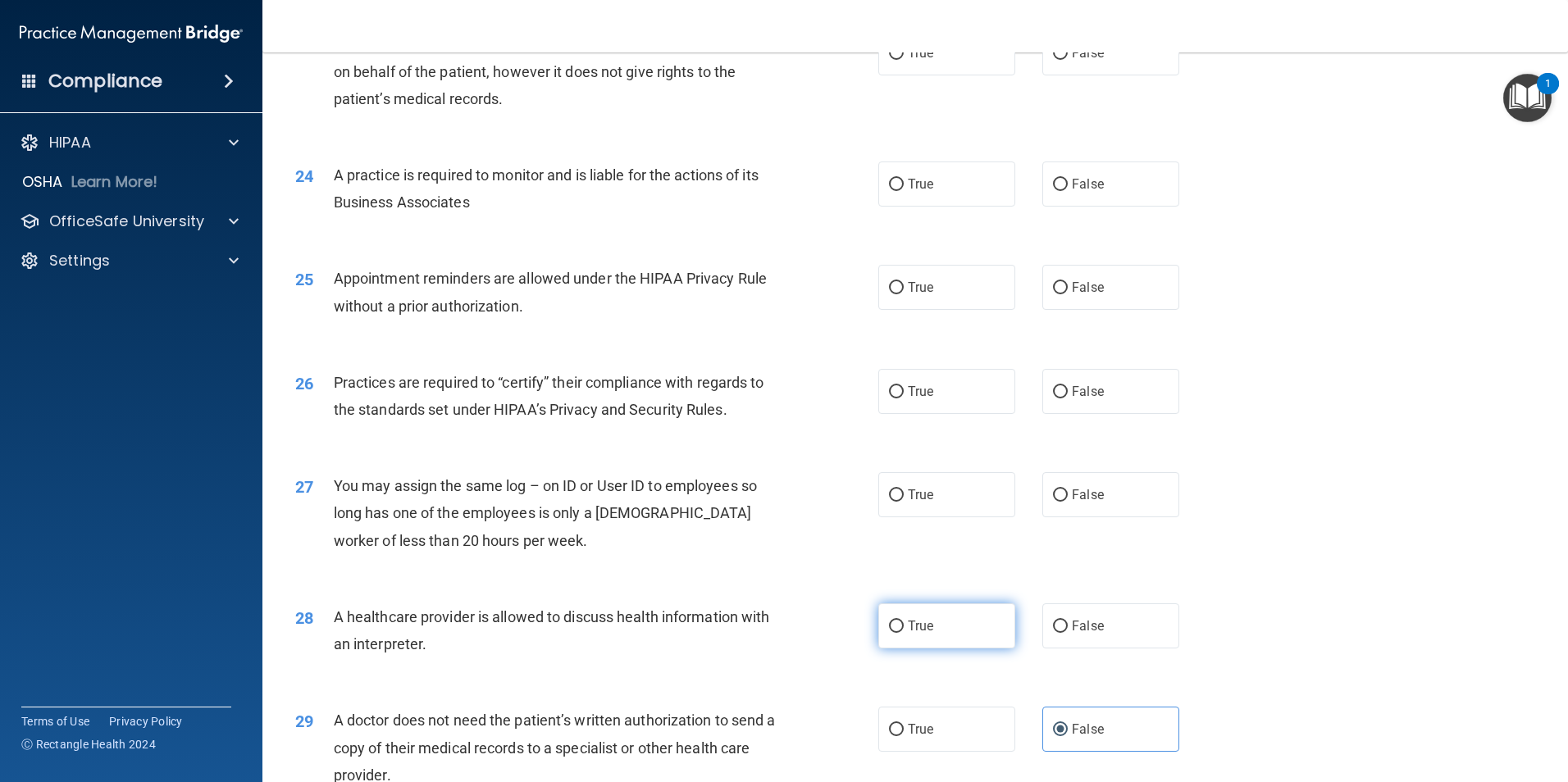
click at [948, 634] on label "True" at bounding box center [947, 625] width 137 height 45
click at [903, 633] on input "True" at bounding box center [895, 627] width 15 height 12
radio input "true"
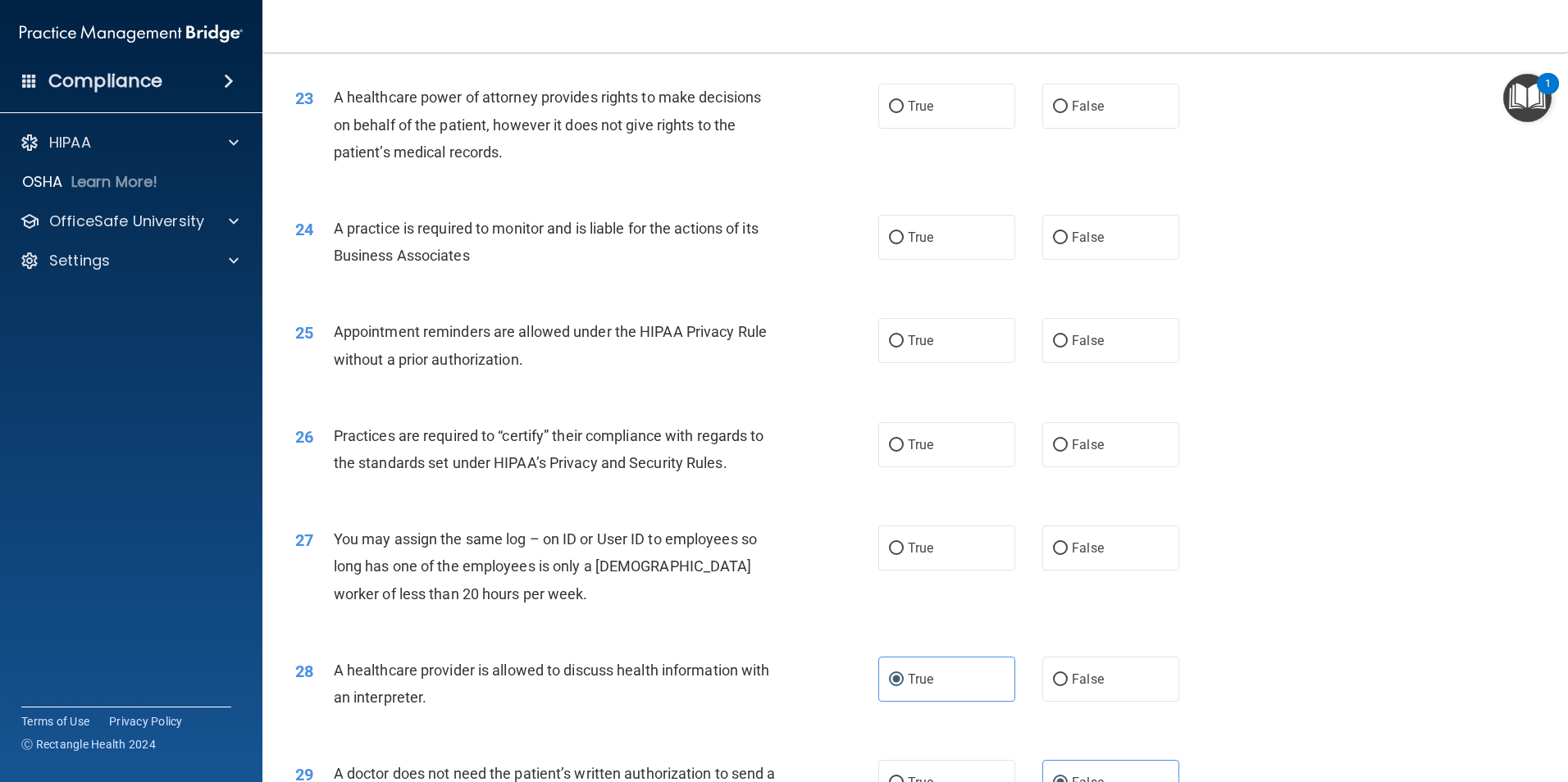
scroll to position [2707, 0]
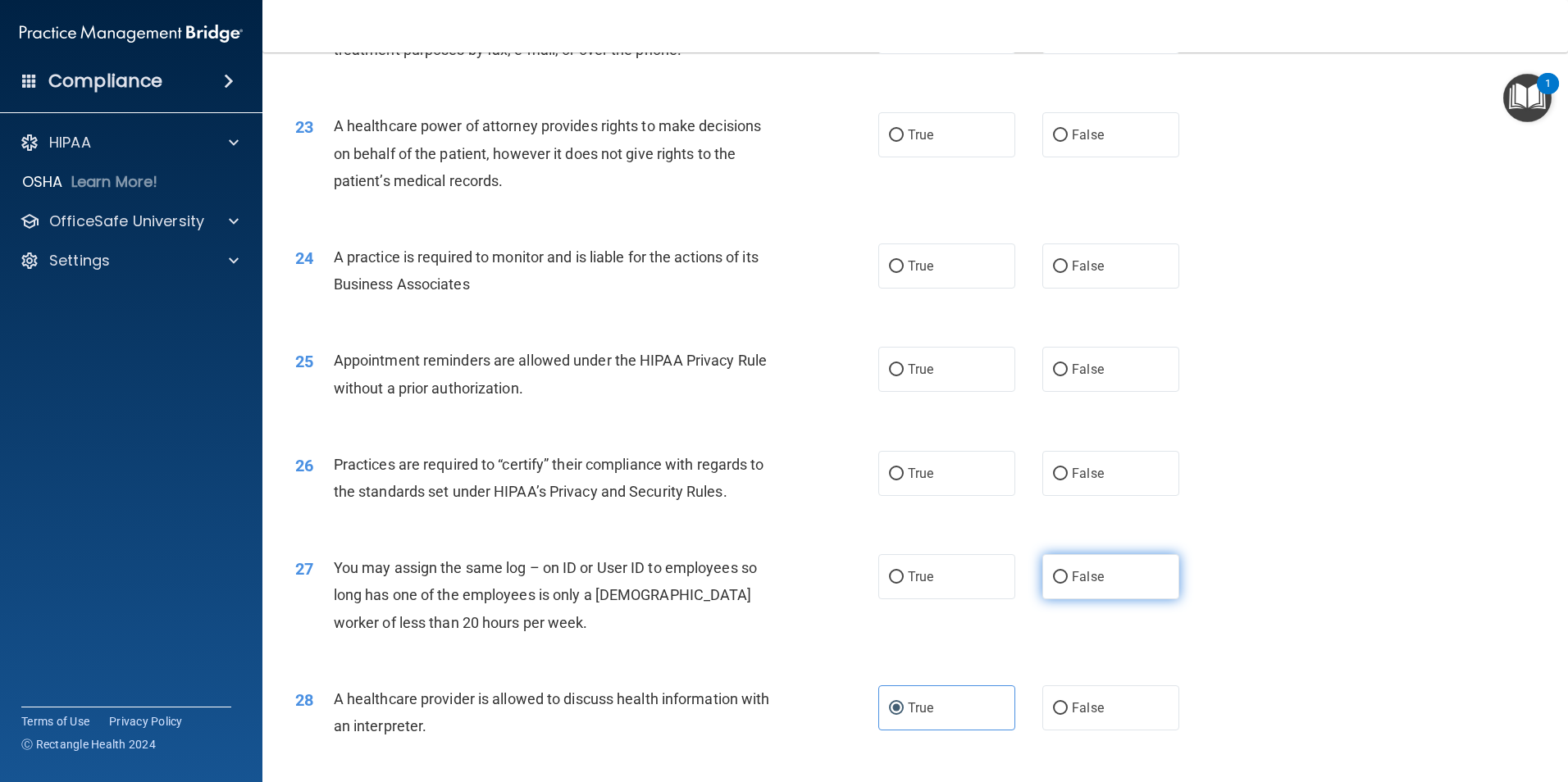
click at [1154, 581] on label "False" at bounding box center [1111, 576] width 137 height 45
click at [1067, 581] on input "False" at bounding box center [1059, 577] width 15 height 12
radio input "true"
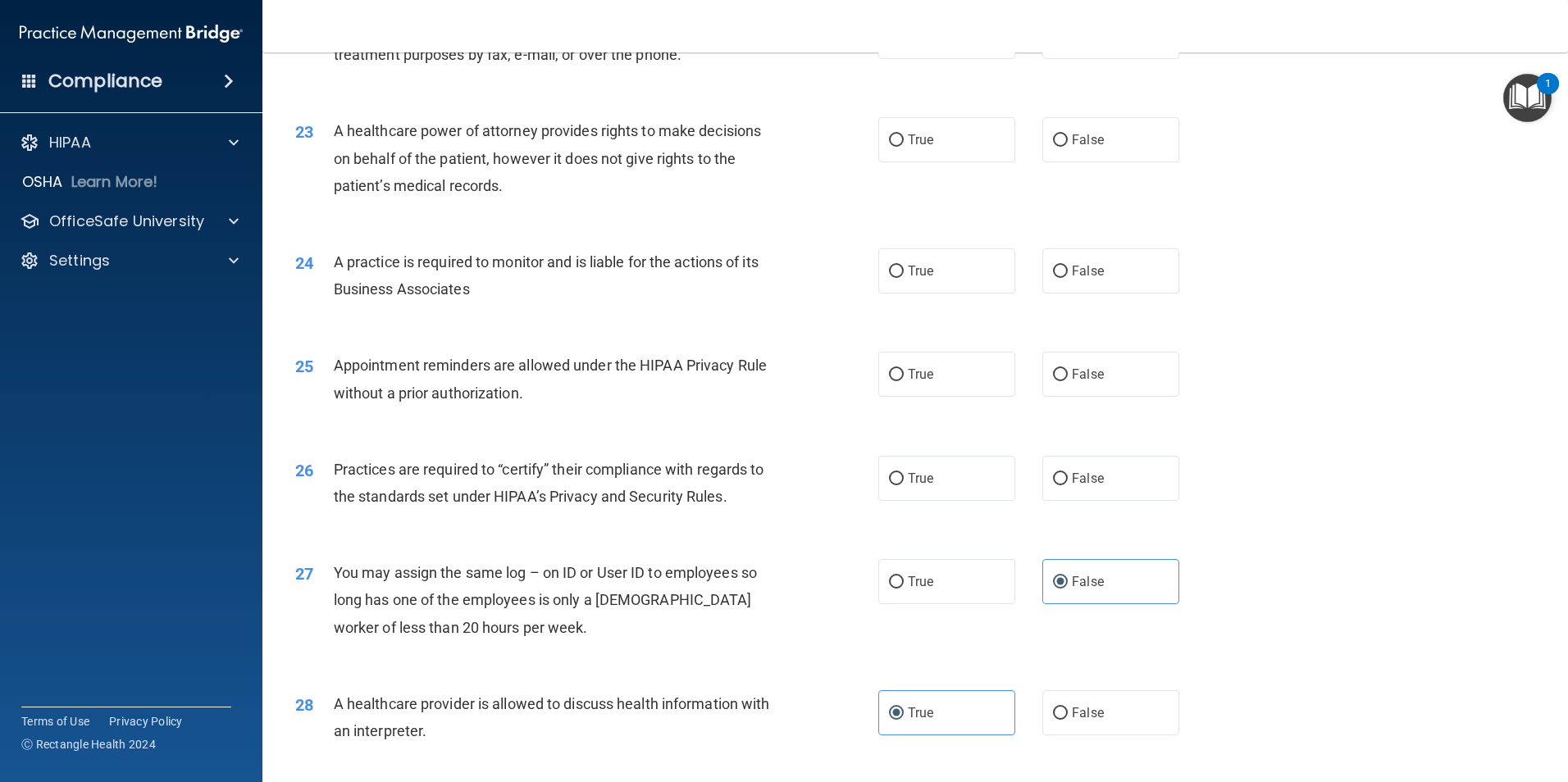
scroll to position [2624, 0]
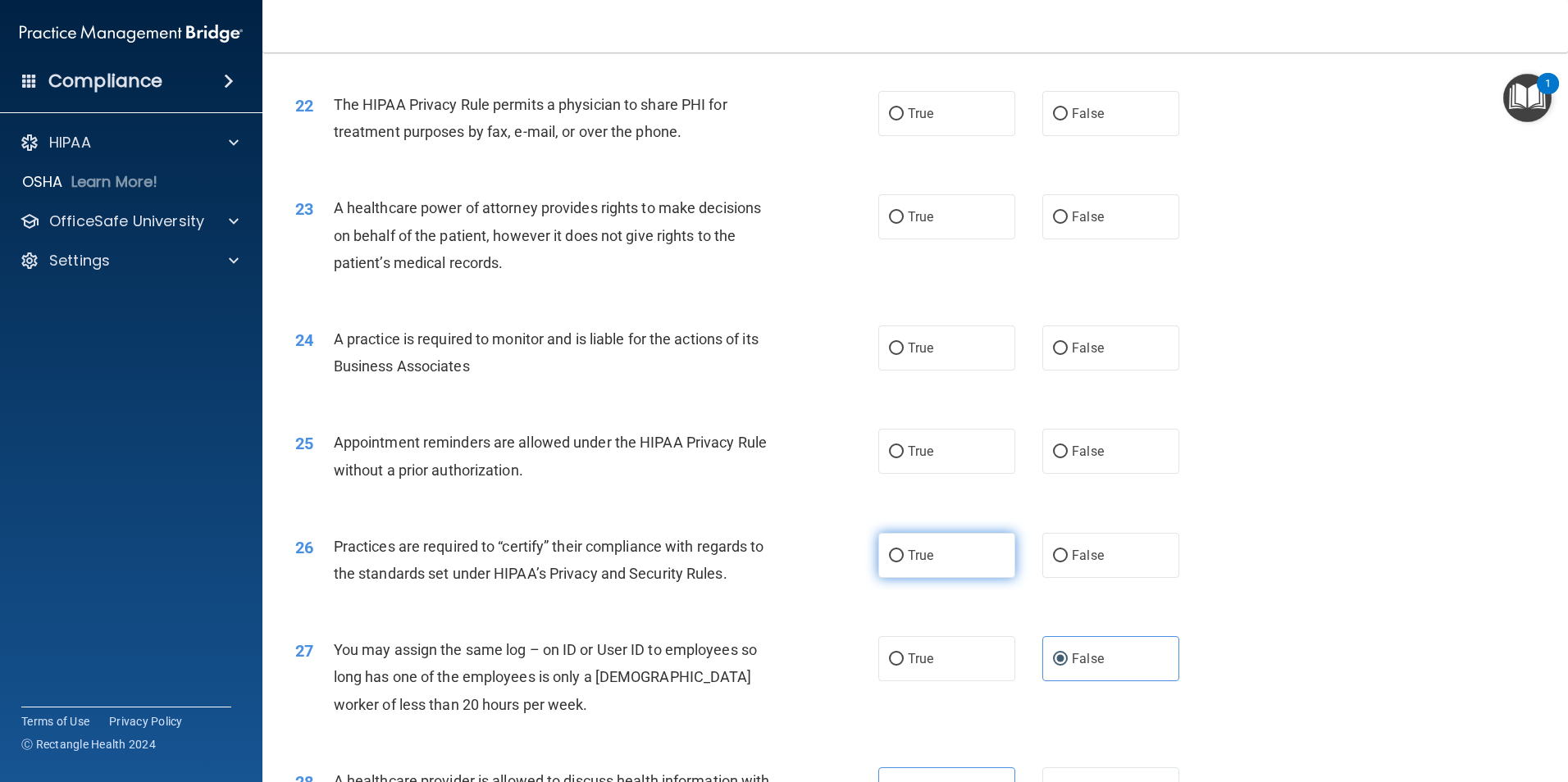
click at [931, 555] on label "True" at bounding box center [947, 554] width 137 height 45
click at [903, 555] on input "True" at bounding box center [895, 556] width 15 height 12
radio input "true"
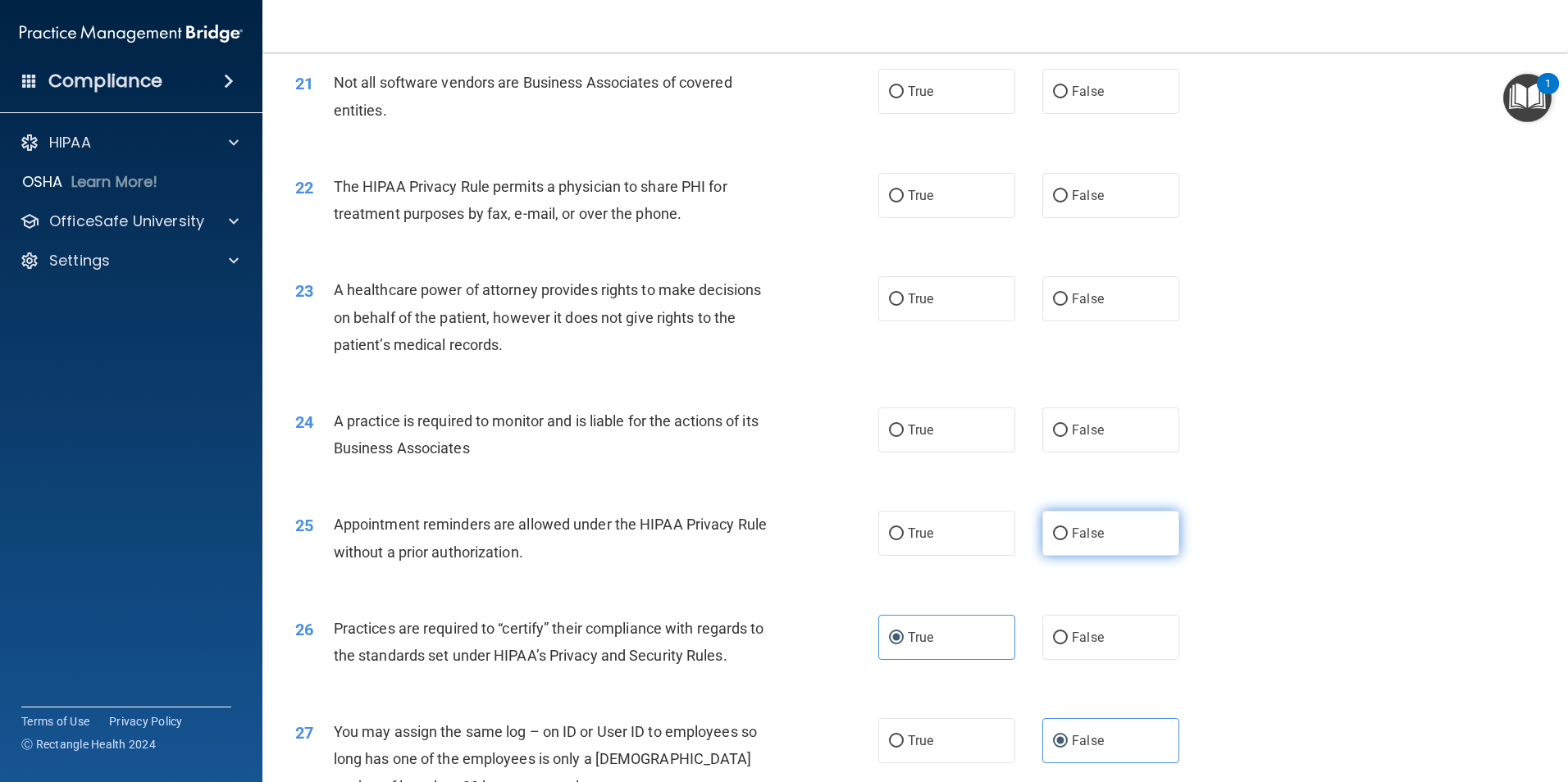
click at [1124, 544] on label "False" at bounding box center [1111, 533] width 137 height 45
click at [1067, 541] on input "False" at bounding box center [1059, 534] width 15 height 12
radio input "true"
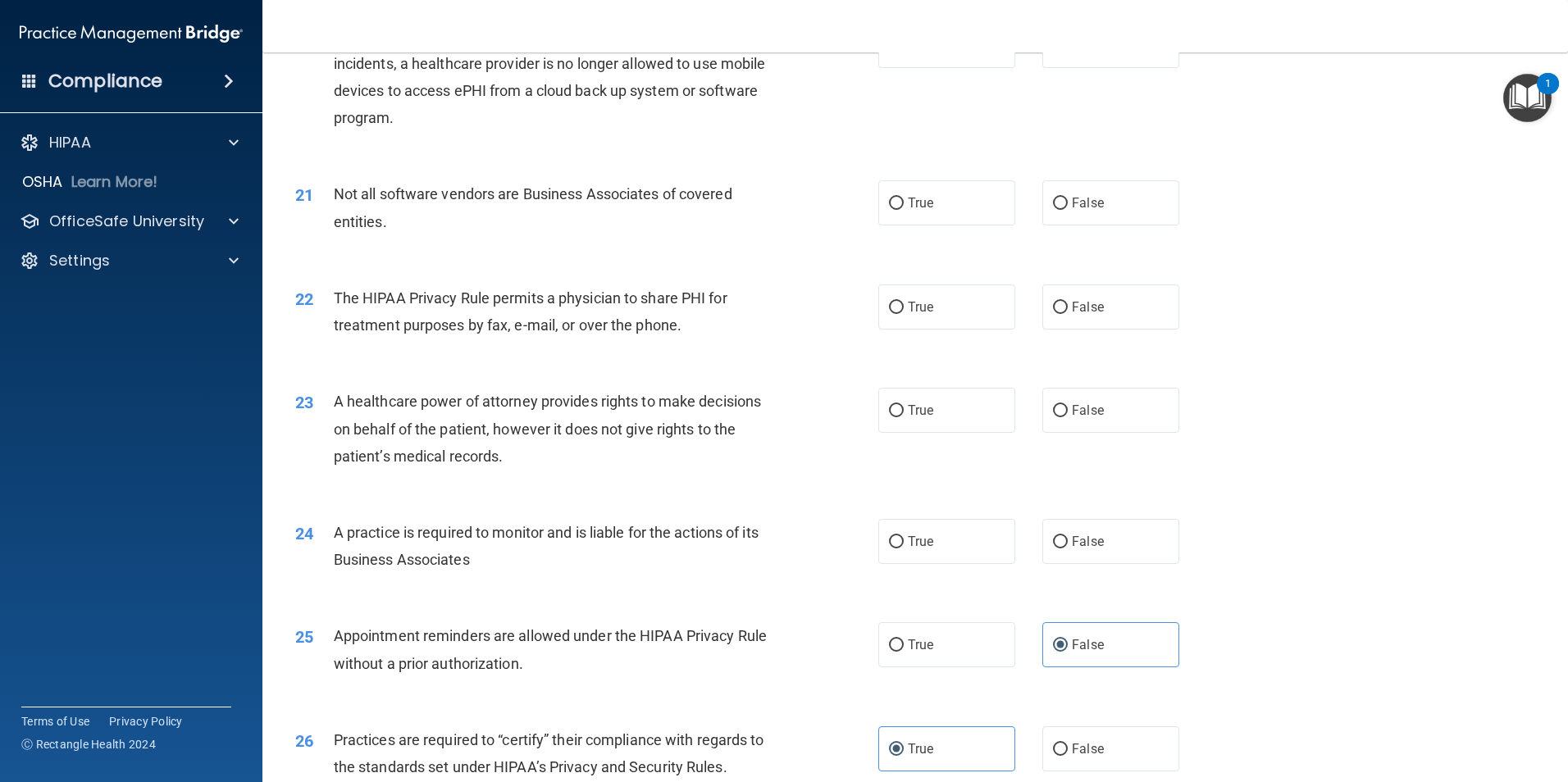
scroll to position [2379, 0]
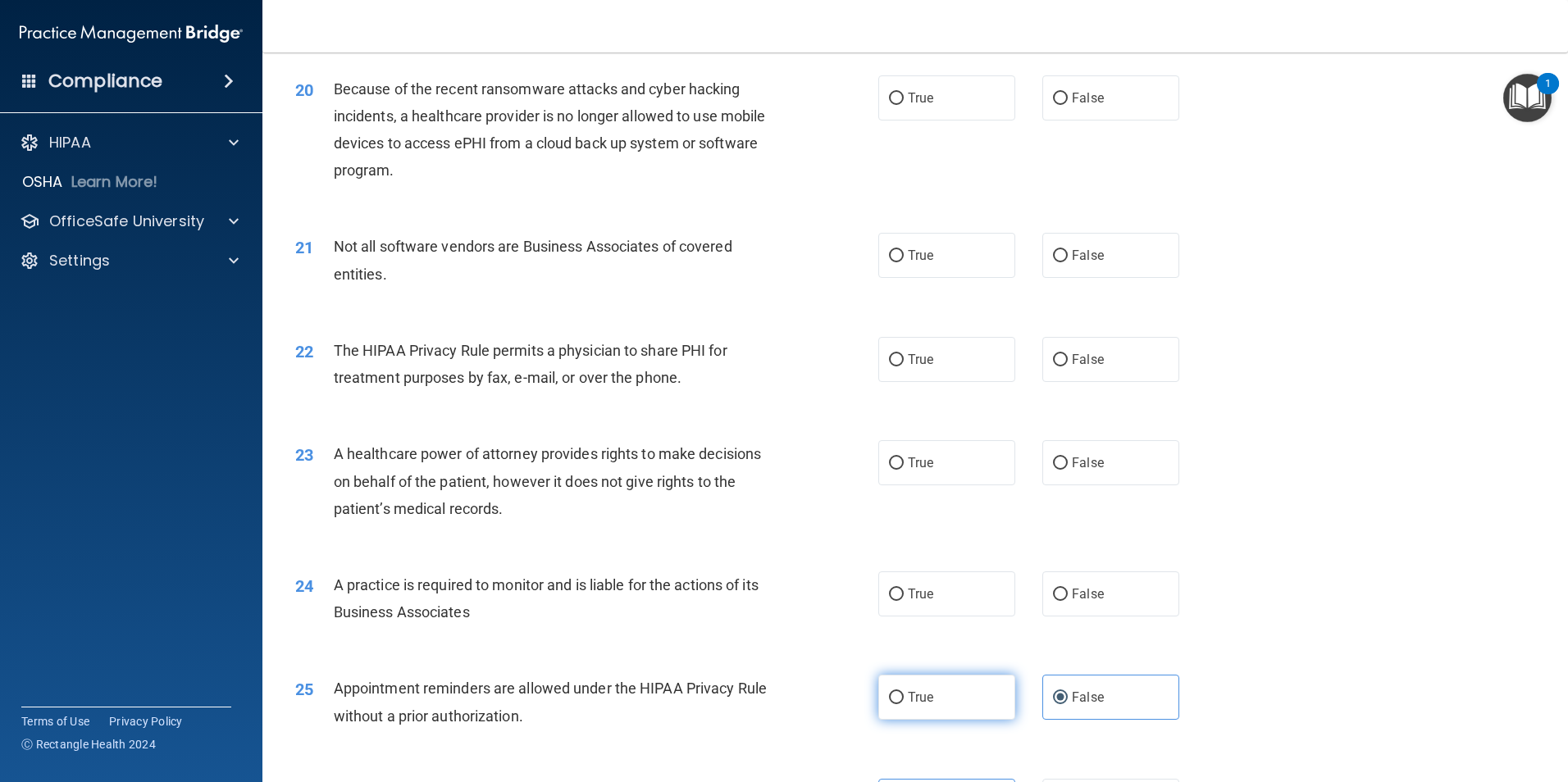
click at [916, 705] on label "True" at bounding box center [947, 697] width 137 height 45
click at [903, 704] on input "True" at bounding box center [895, 698] width 15 height 12
radio input "true"
radio input "false"
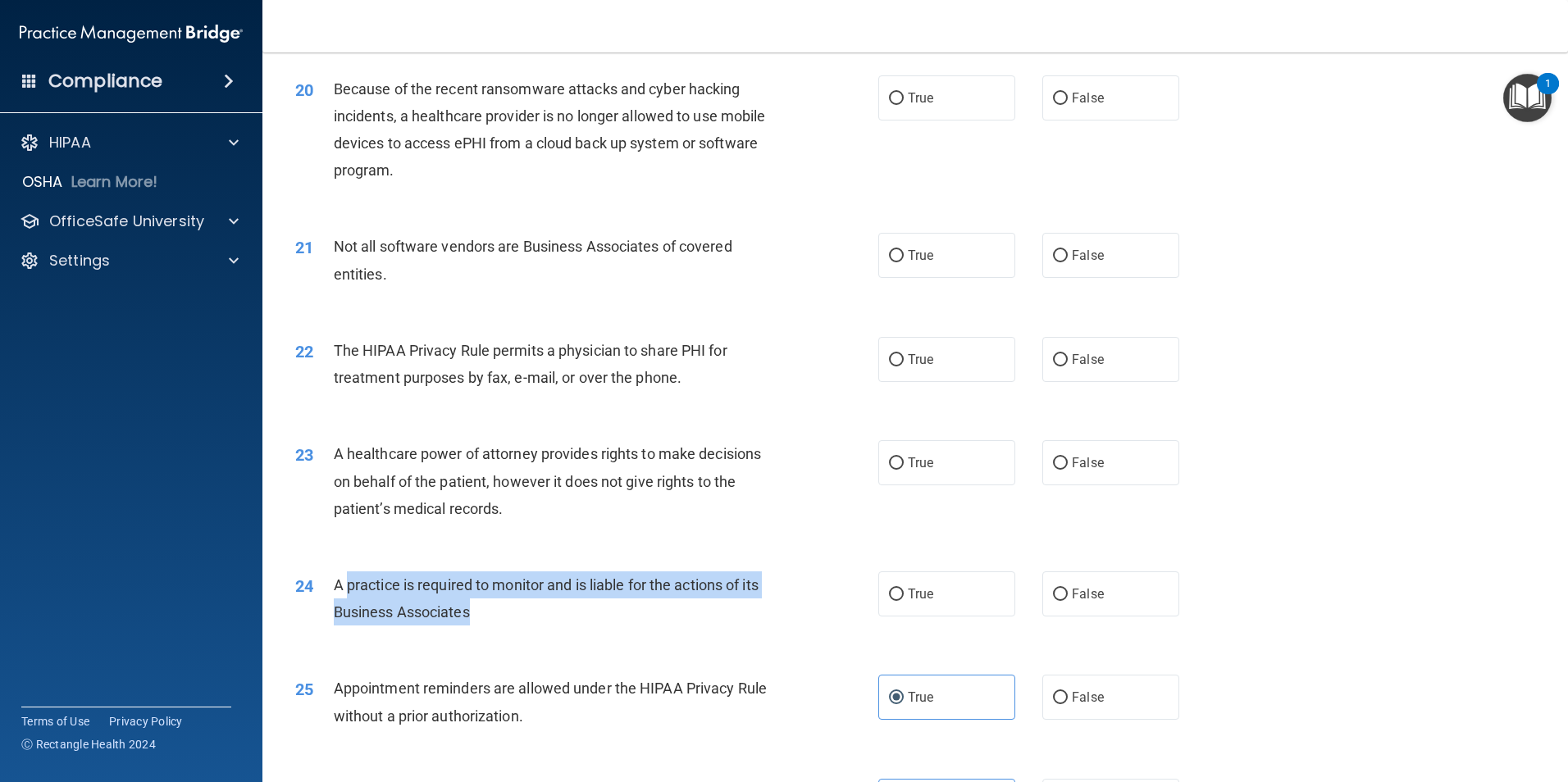
drag, startPoint x: 378, startPoint y: 583, endPoint x: 574, endPoint y: 605, distance: 197.2
click at [574, 605] on div "A practice is required to monitor and is liable for the actions of its Business…" at bounding box center [561, 598] width 456 height 54
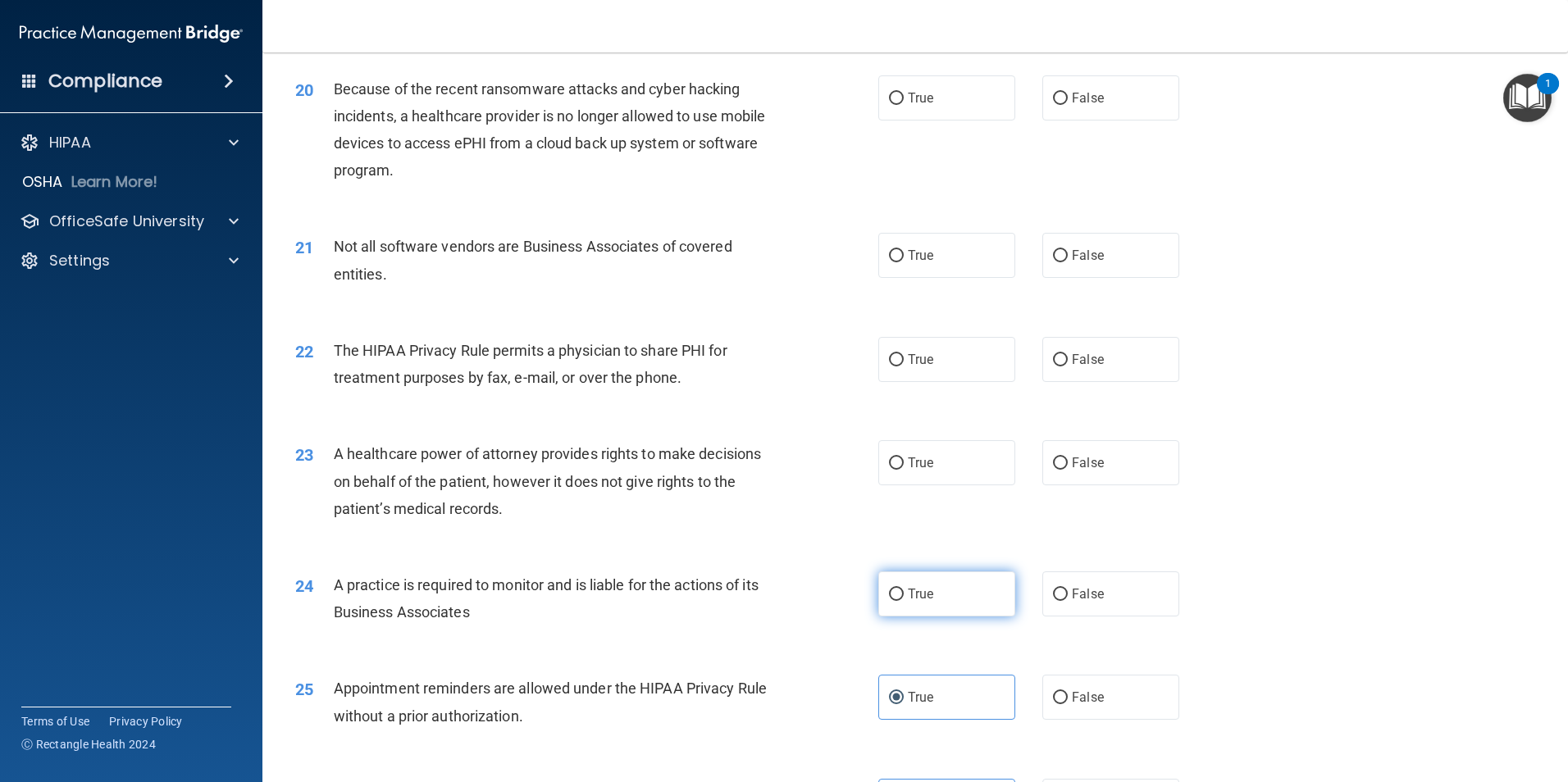
click at [938, 599] on label "True" at bounding box center [947, 593] width 137 height 45
click at [903, 599] on input "True" at bounding box center [895, 594] width 15 height 12
radio input "true"
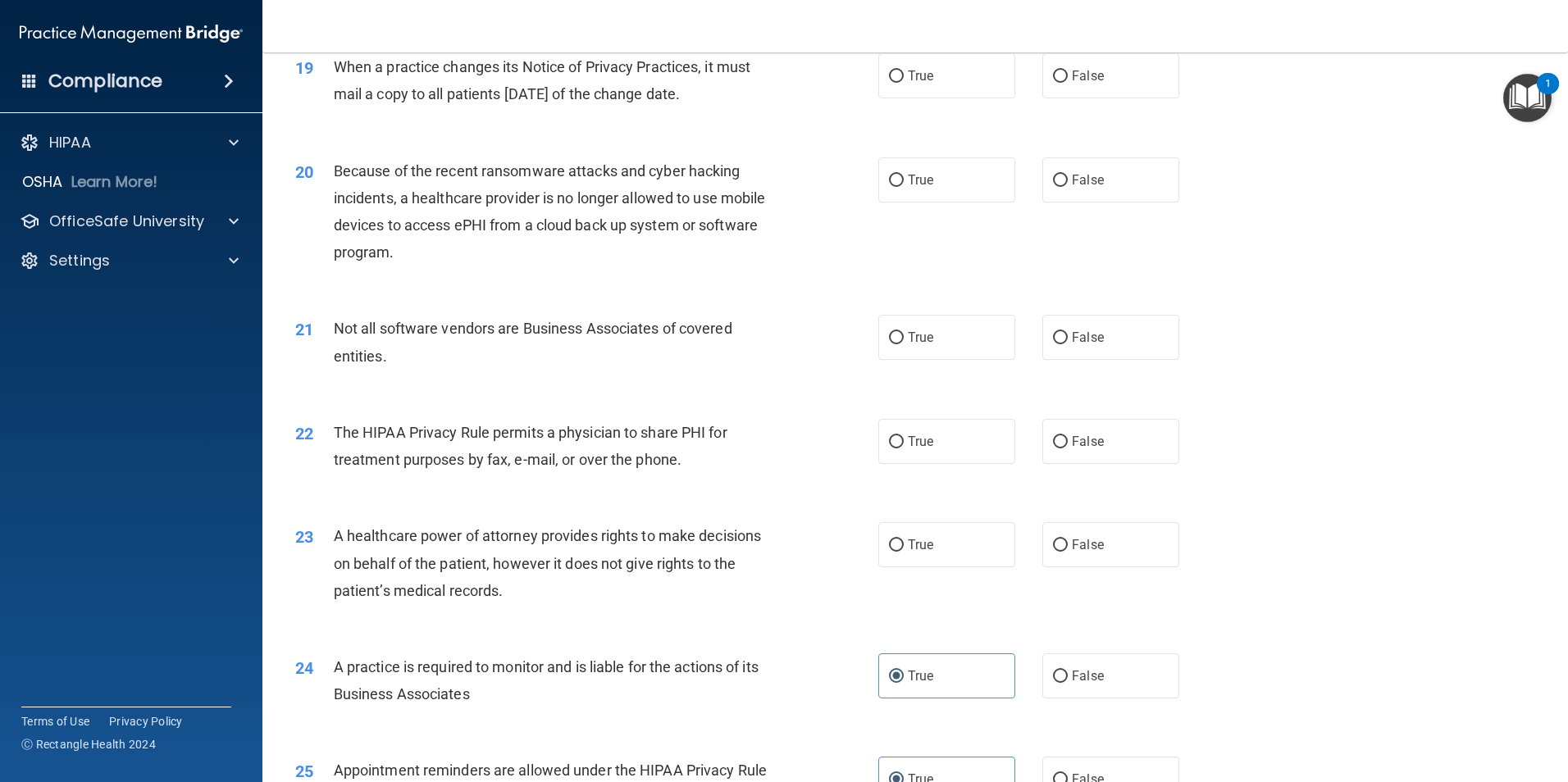
scroll to position [2215, 0]
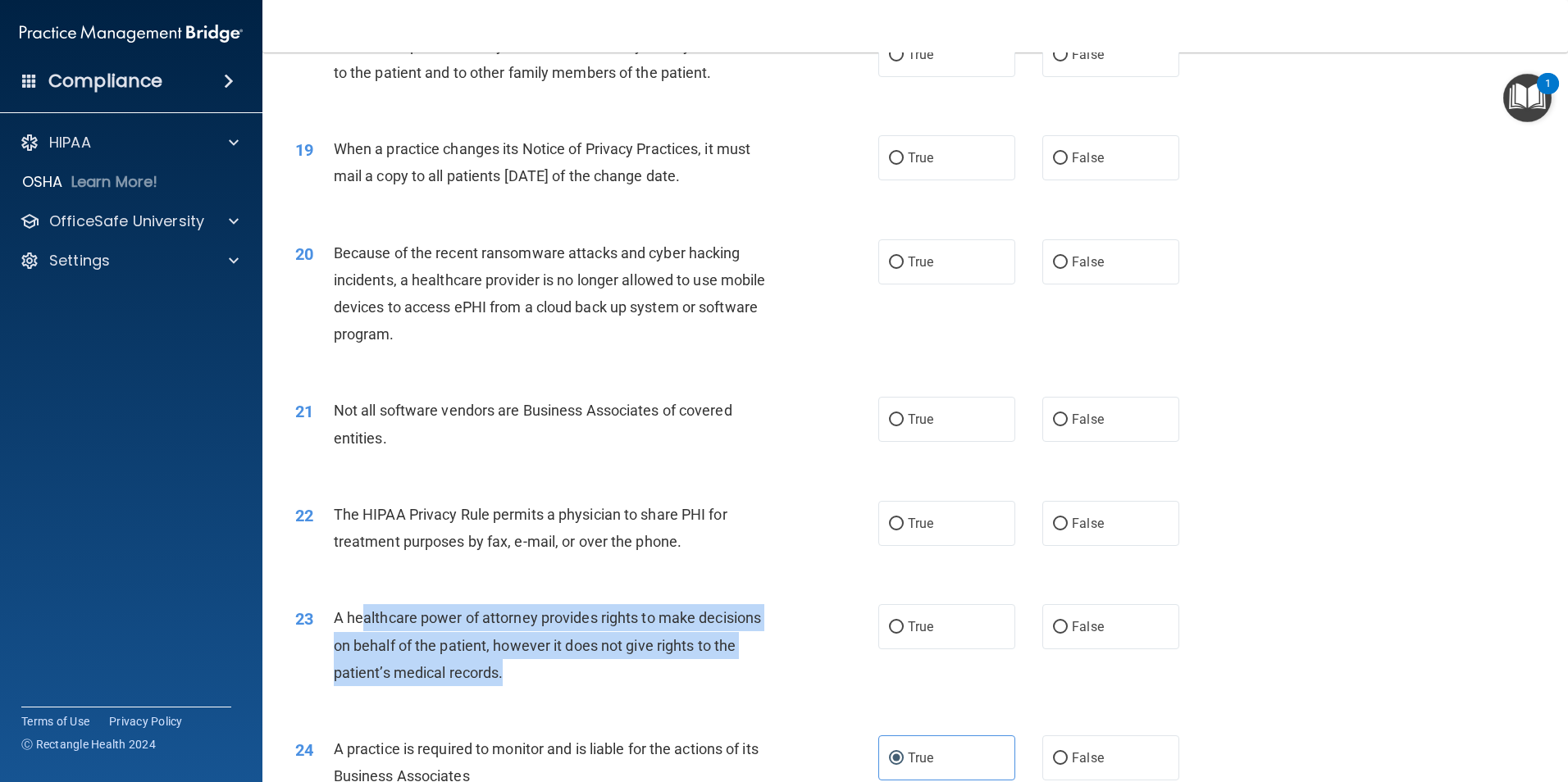
drag, startPoint x: 364, startPoint y: 620, endPoint x: 580, endPoint y: 671, distance: 221.9
click at [580, 671] on div "A healthcare power of attorney provides rights to make decisions on behalf of t…" at bounding box center [561, 645] width 456 height 82
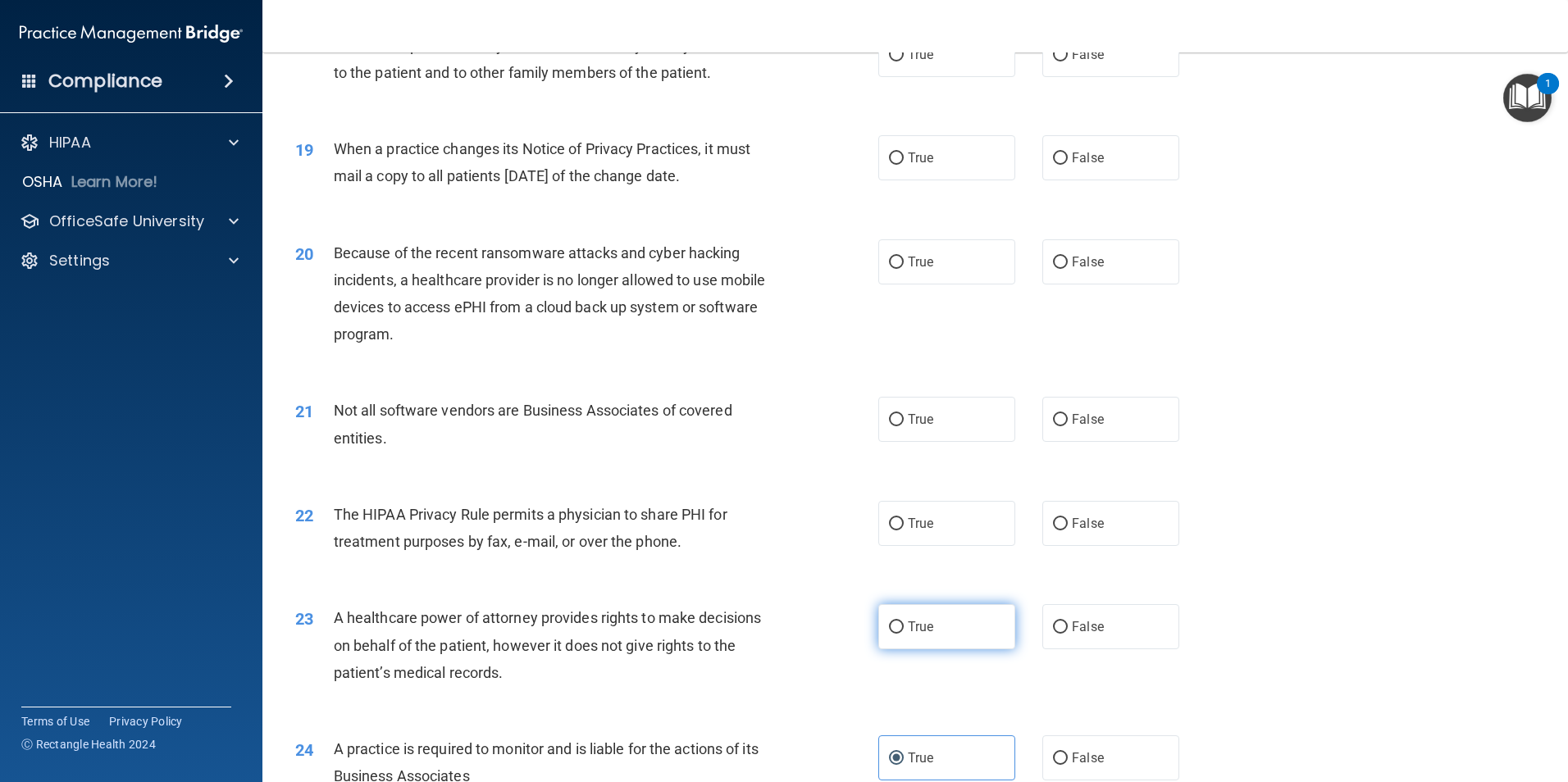
click at [933, 635] on label "True" at bounding box center [947, 626] width 137 height 45
click at [903, 634] on input "True" at bounding box center [895, 627] width 15 height 12
radio input "true"
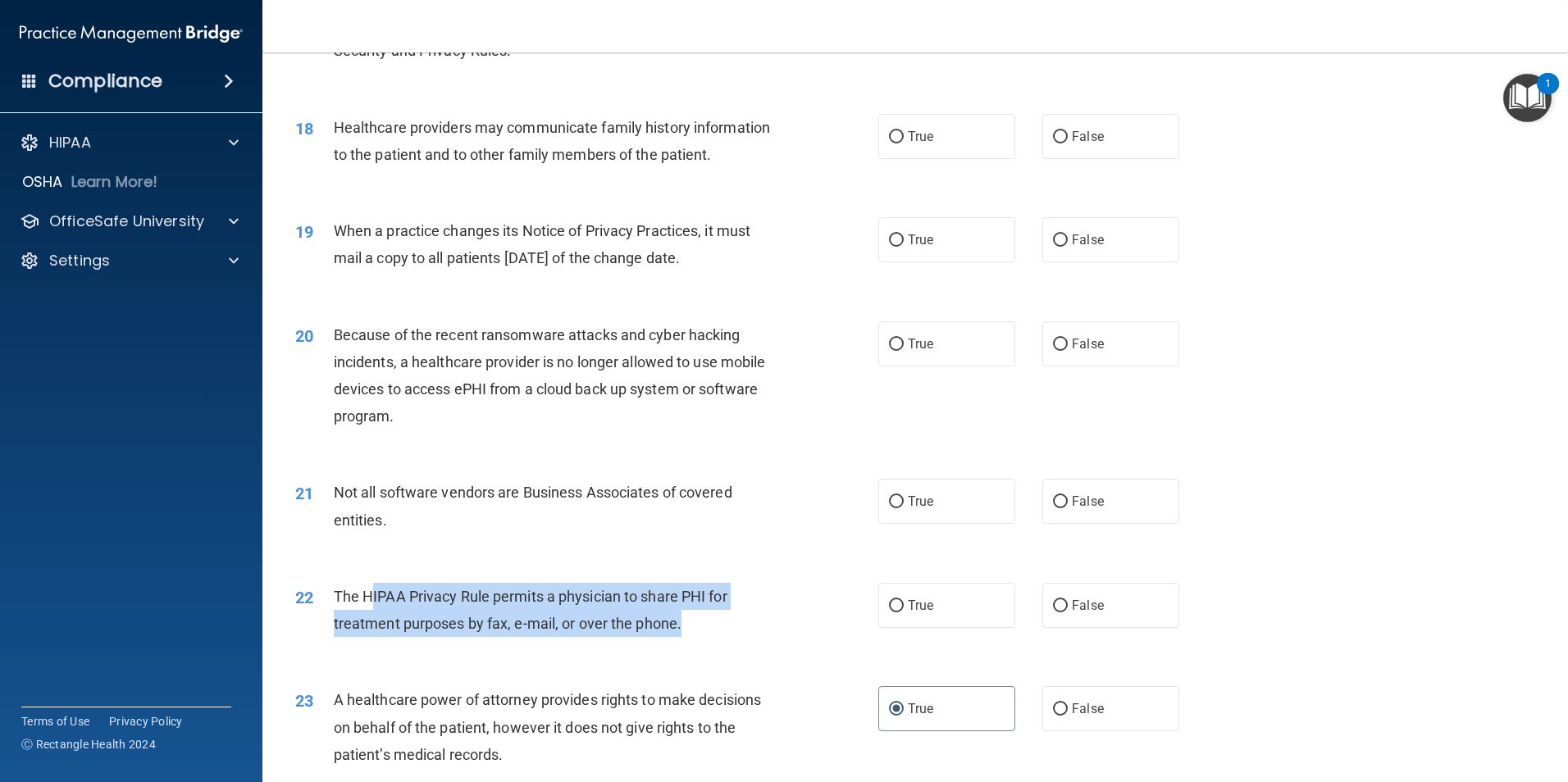
drag, startPoint x: 369, startPoint y: 595, endPoint x: 708, endPoint y: 635, distance: 341.4
click at [708, 635] on div "The HIPAA Privacy Rule permits a physician to share PHI for treatment purposes …" at bounding box center [561, 610] width 456 height 54
click at [711, 635] on div "The HIPAA Privacy Rule permits a physician to share PHI for treatment purposes …" at bounding box center [561, 610] width 456 height 54
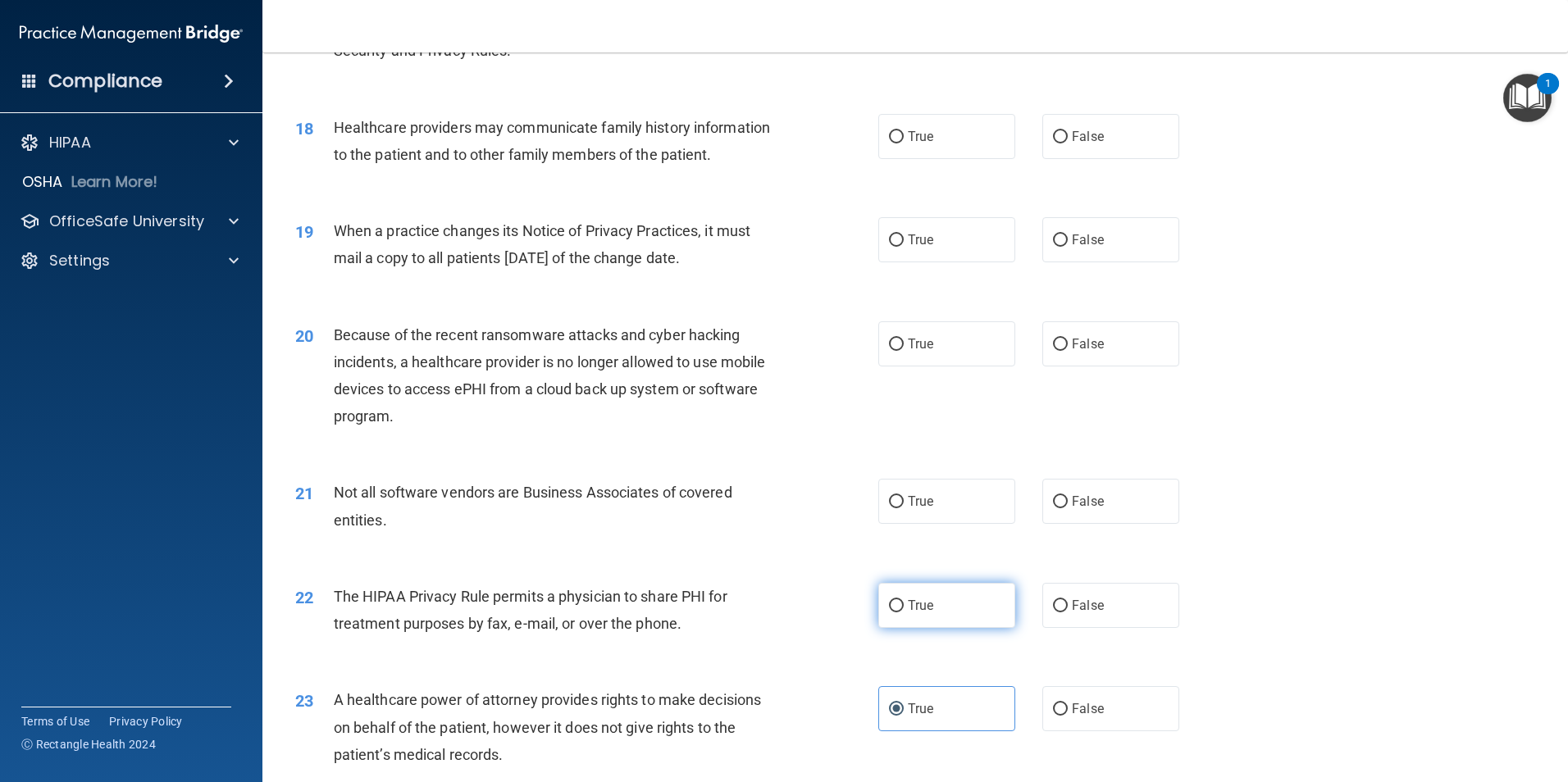
click at [935, 608] on label "True" at bounding box center [947, 605] width 137 height 45
click at [903, 608] on input "True" at bounding box center [895, 606] width 15 height 12
radio input "true"
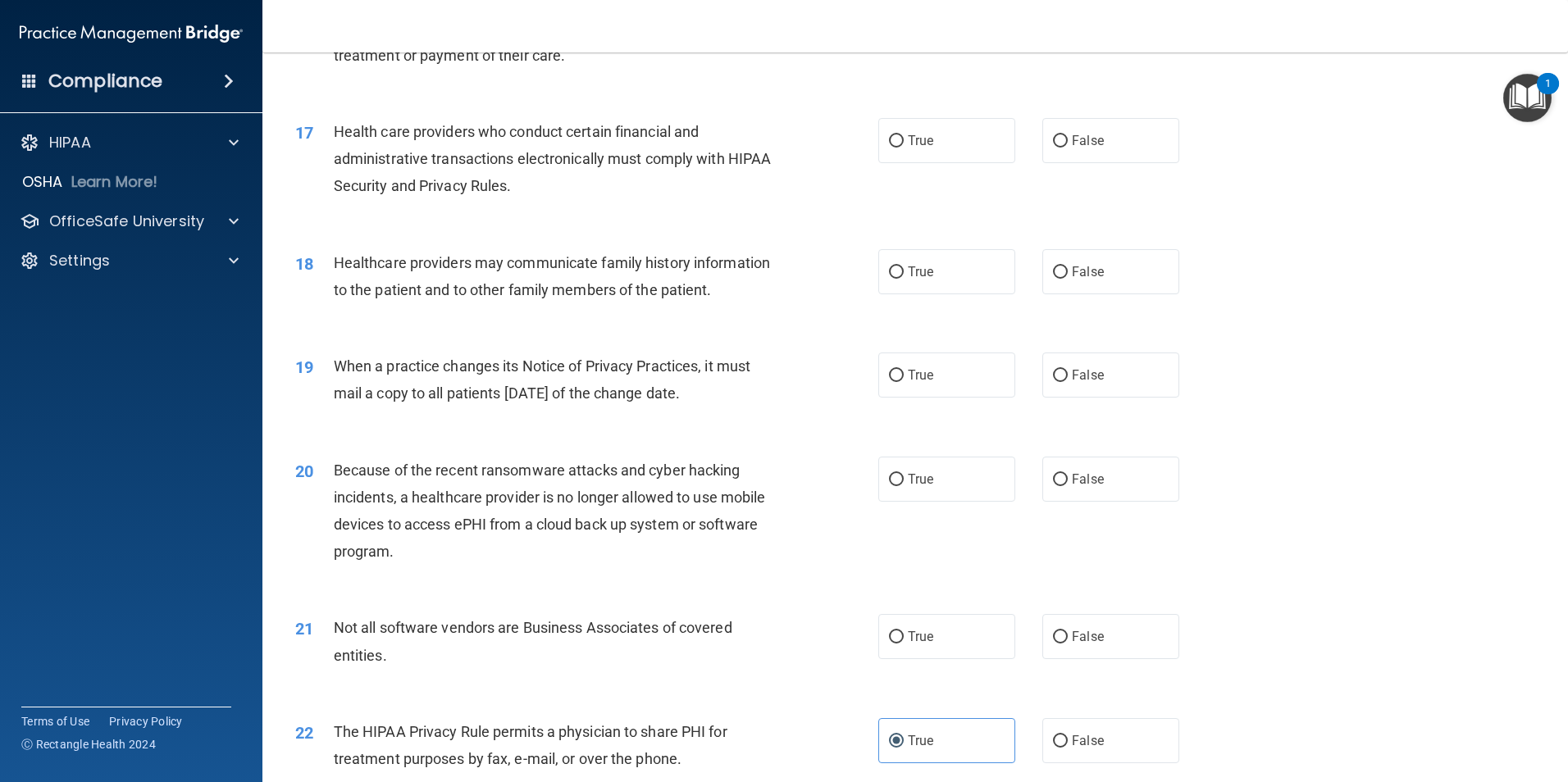
scroll to position [1968, 0]
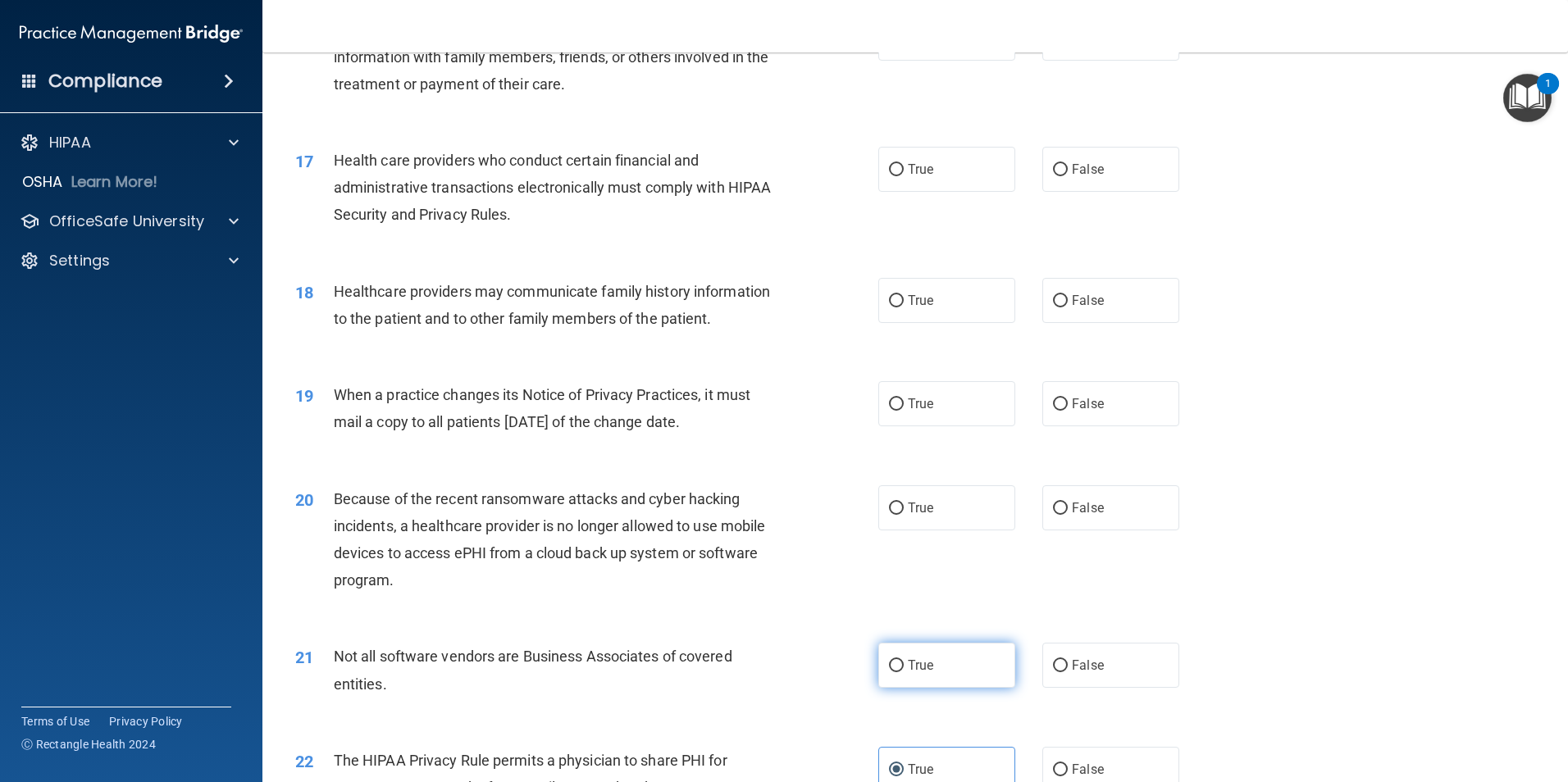
click at [964, 674] on label "True" at bounding box center [947, 665] width 137 height 45
click at [903, 673] on input "True" at bounding box center [895, 666] width 15 height 12
radio input "true"
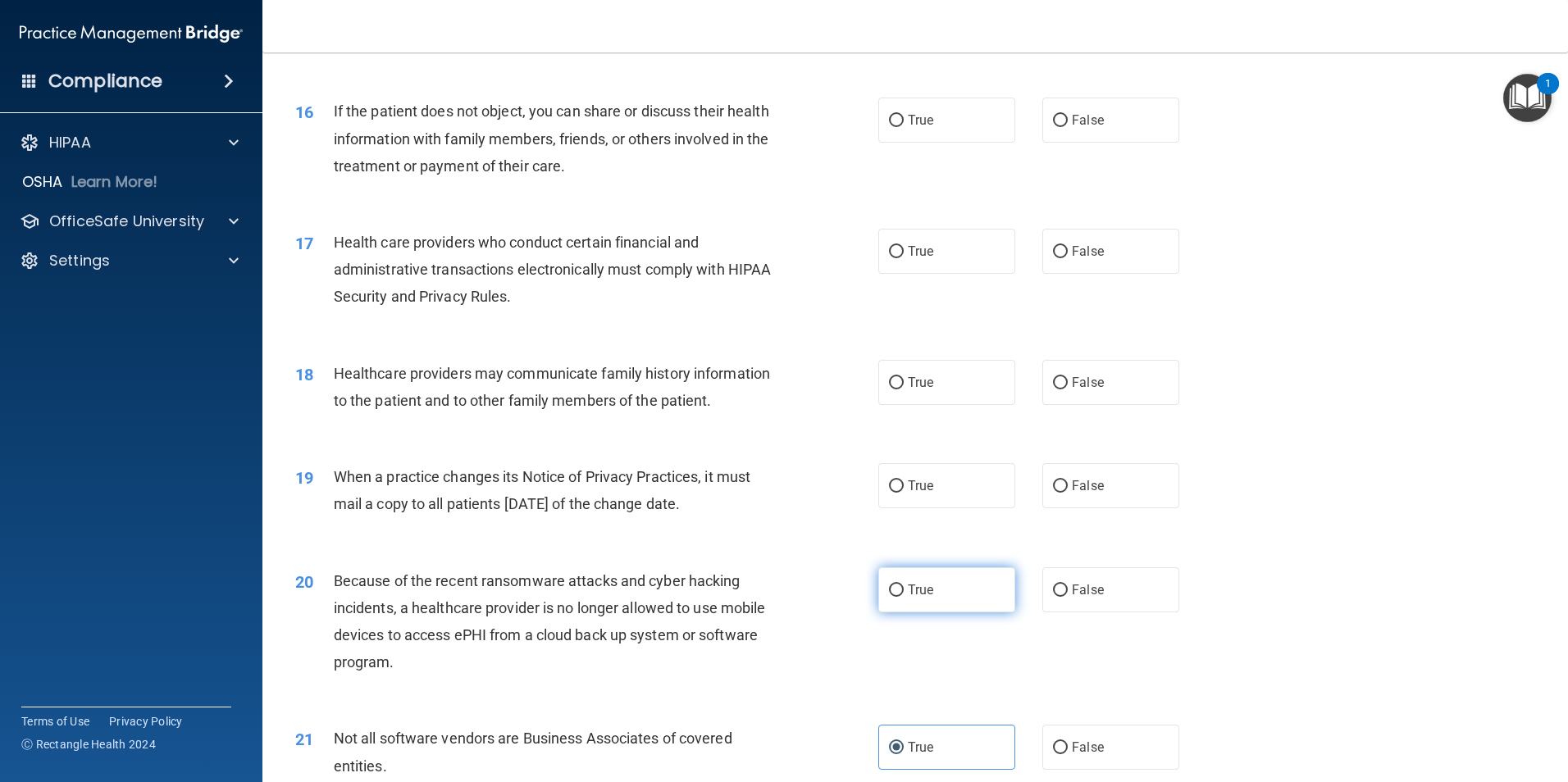
click at [945, 599] on label "True" at bounding box center [947, 589] width 137 height 45
click at [903, 597] on input "True" at bounding box center [895, 590] width 15 height 12
radio input "true"
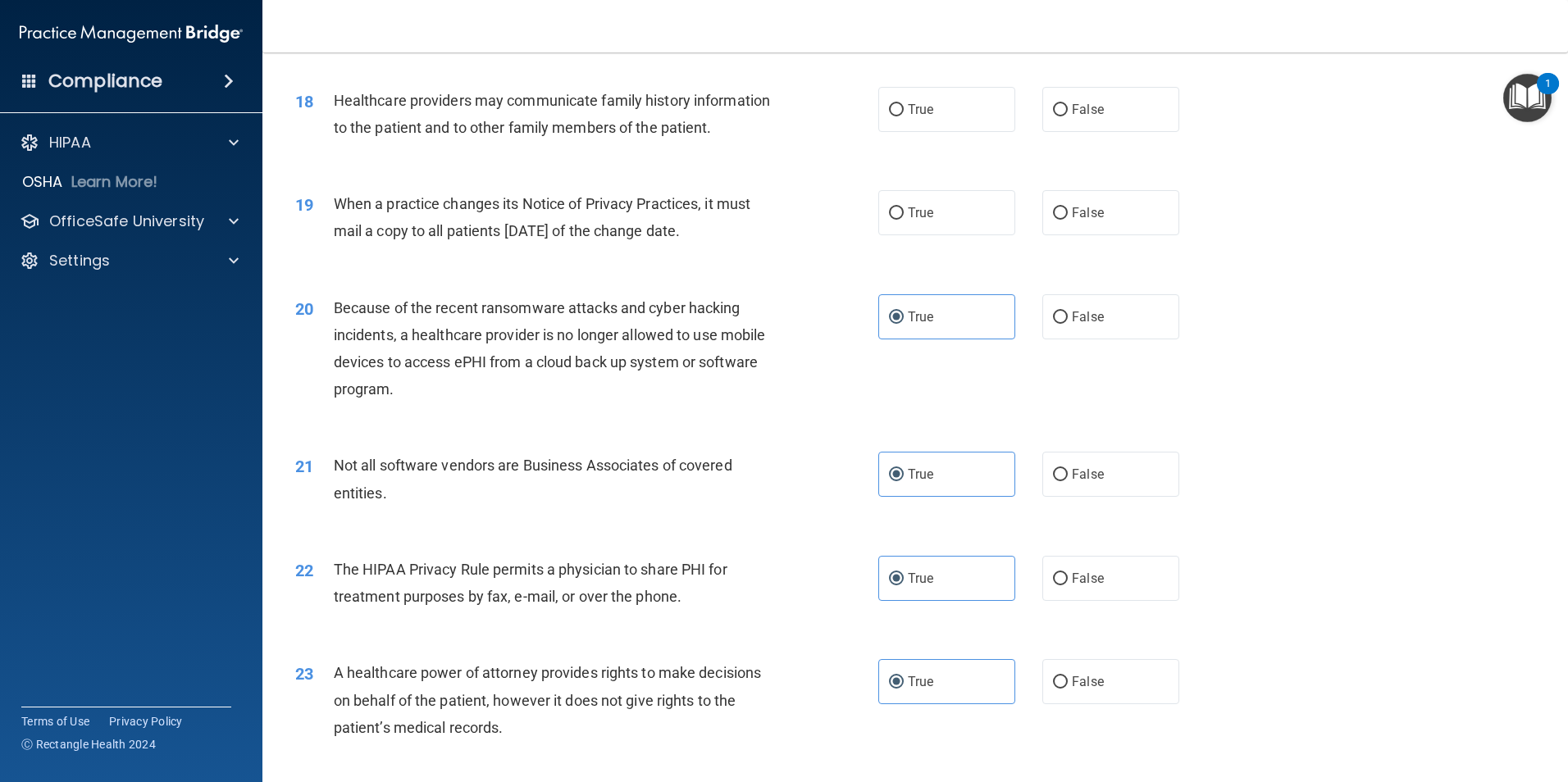
scroll to position [2132, 0]
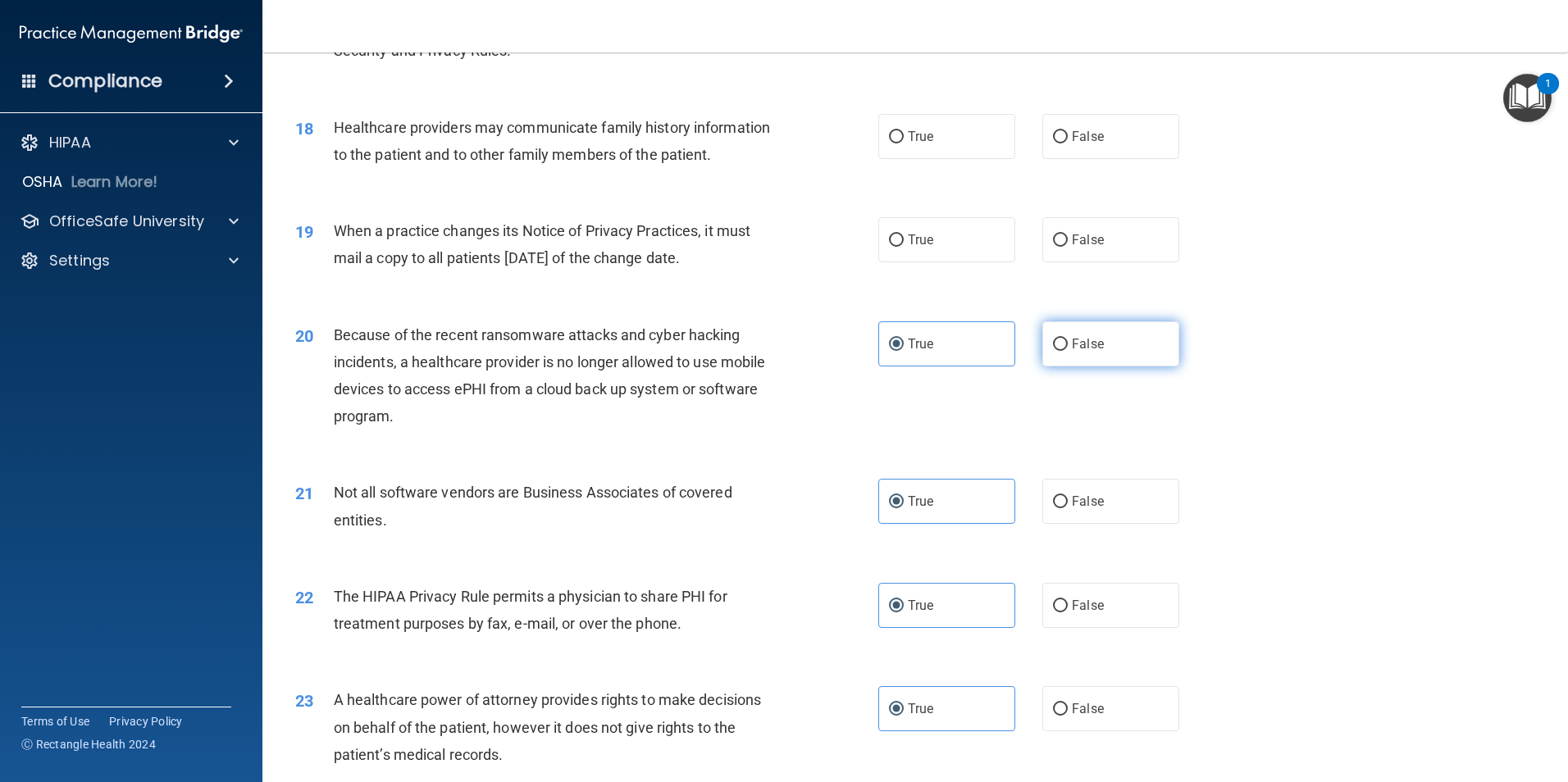
click at [1085, 355] on label "False" at bounding box center [1111, 343] width 137 height 45
click at [1067, 351] on input "False" at bounding box center [1059, 345] width 15 height 12
radio input "true"
radio input "false"
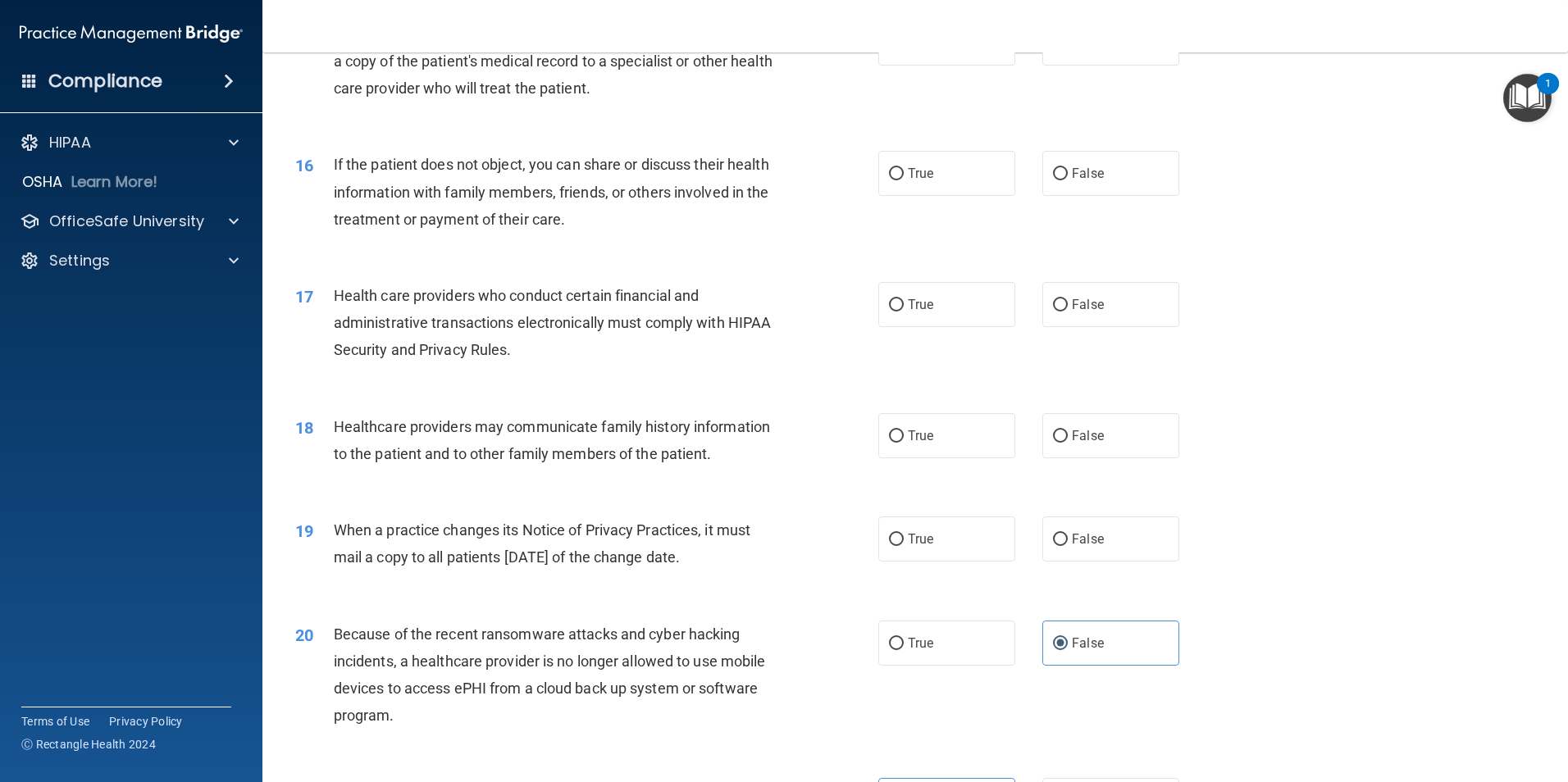
scroll to position [1804, 0]
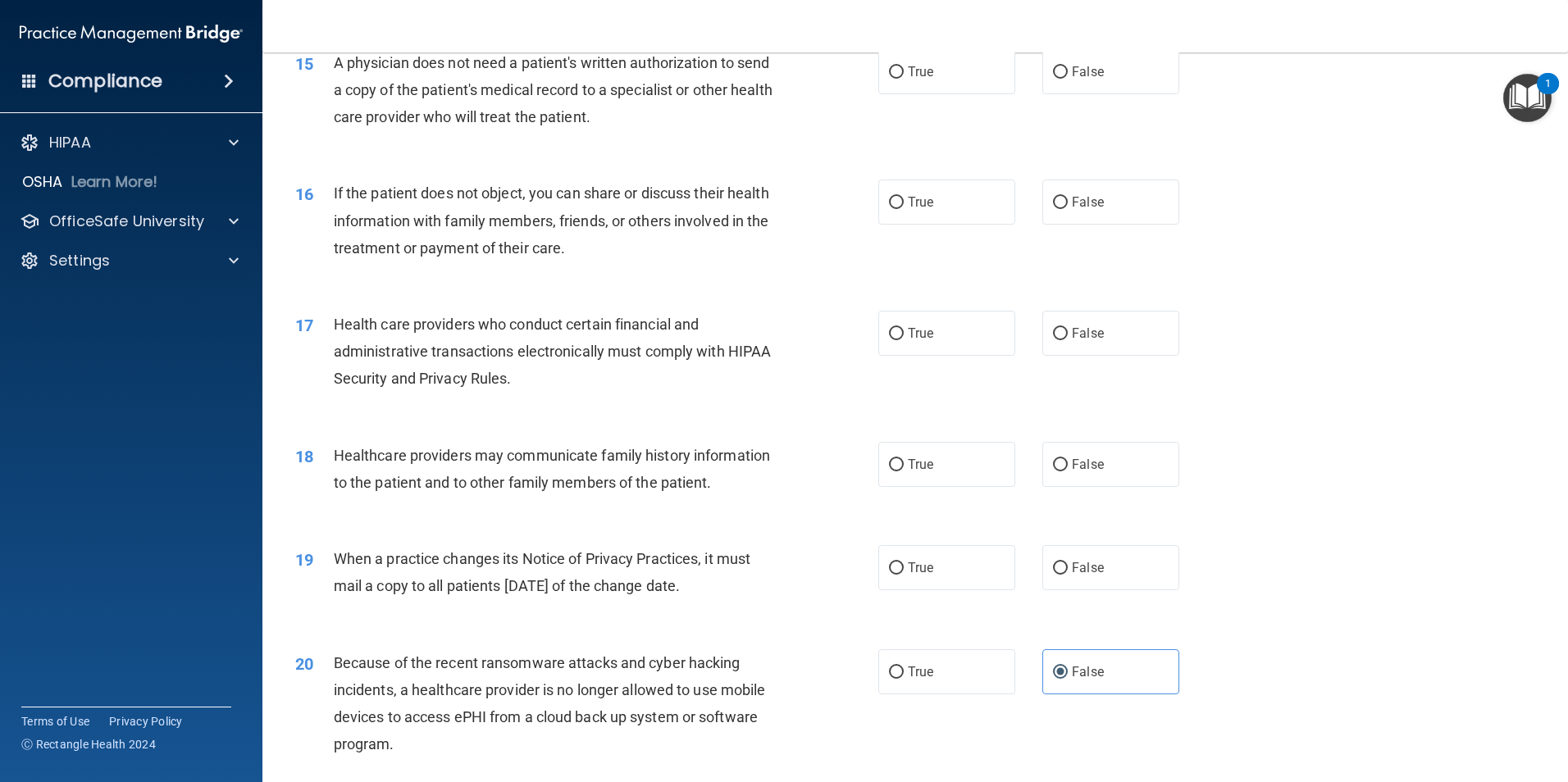
drag, startPoint x: 361, startPoint y: 569, endPoint x: 776, endPoint y: 589, distance: 415.5
click at [776, 589] on div "When a practice changes its Notice of Privacy Practices, it must mail a copy to…" at bounding box center [561, 572] width 456 height 54
drag, startPoint x: 701, startPoint y: 589, endPoint x: 345, endPoint y: 554, distance: 357.7
click at [345, 554] on div "When a practice changes its Notice of Privacy Practices, it must mail a copy to…" at bounding box center [561, 572] width 456 height 54
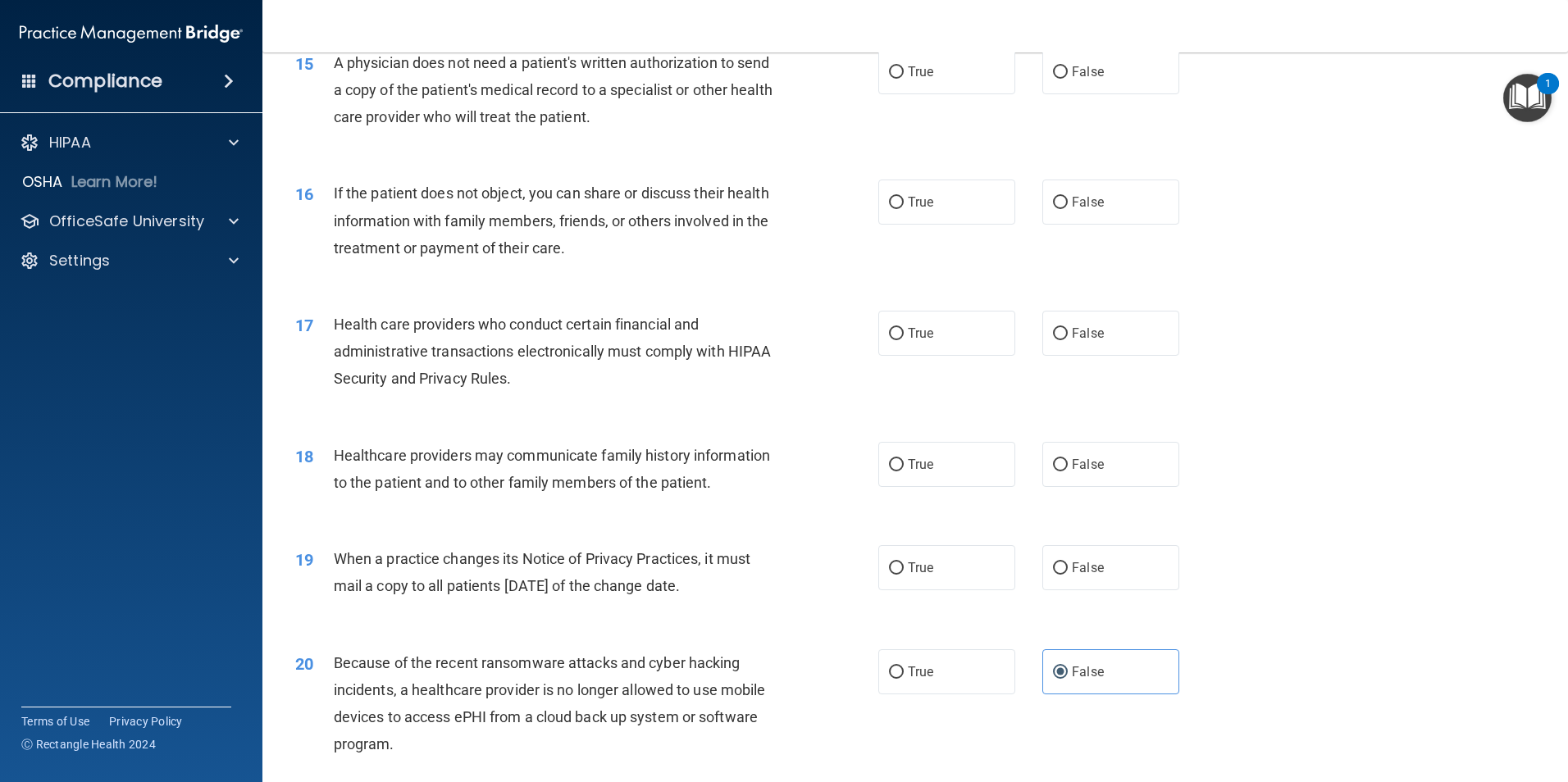
click at [345, 554] on span "When a practice changes its Notice of Privacy Practices, it must mail a copy to…" at bounding box center [542, 572] width 416 height 45
click at [915, 566] on span "True" at bounding box center [920, 568] width 26 height 16
click at [903, 566] on input "True" at bounding box center [895, 568] width 15 height 12
radio input "true"
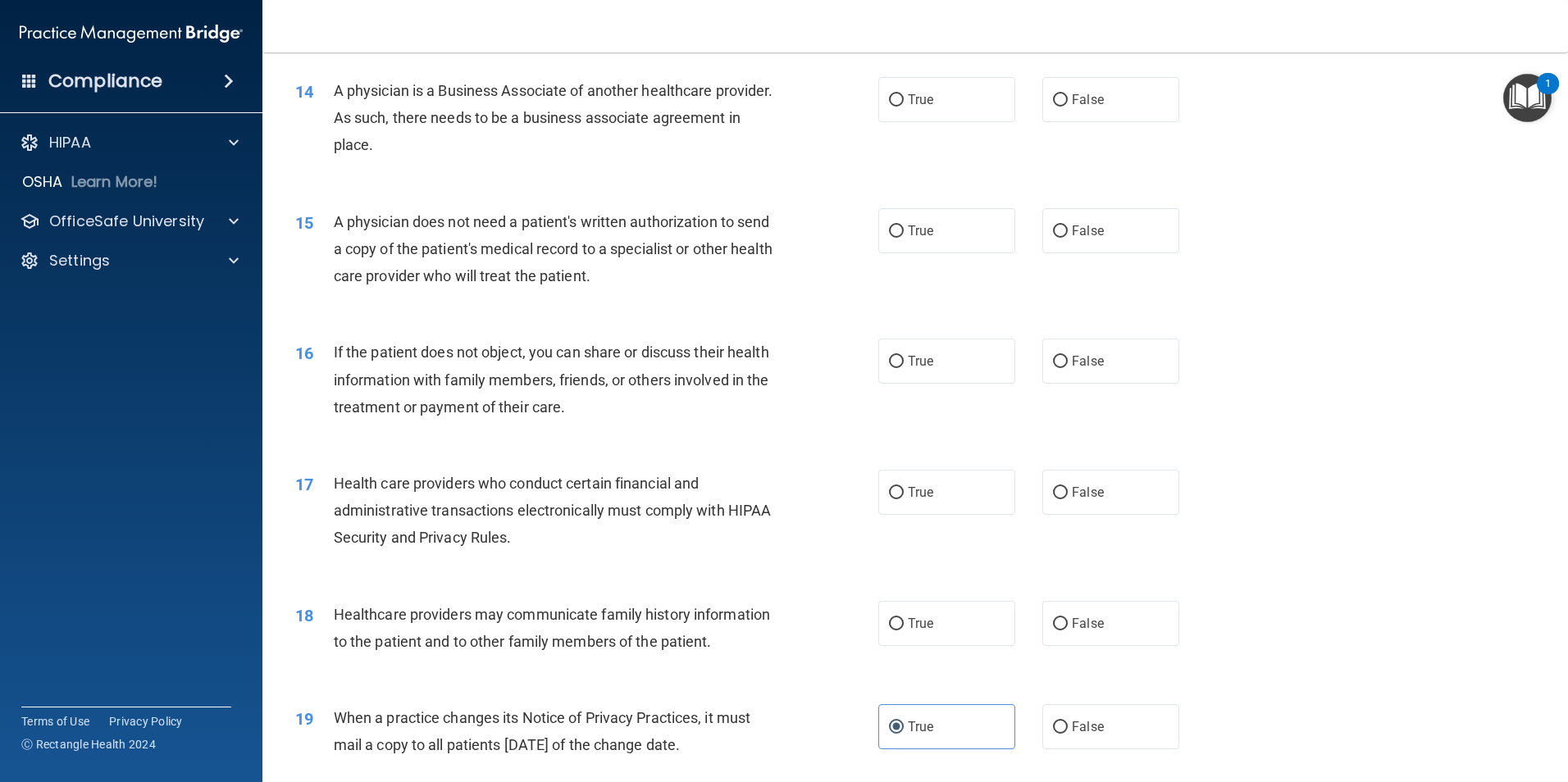
scroll to position [1641, 0]
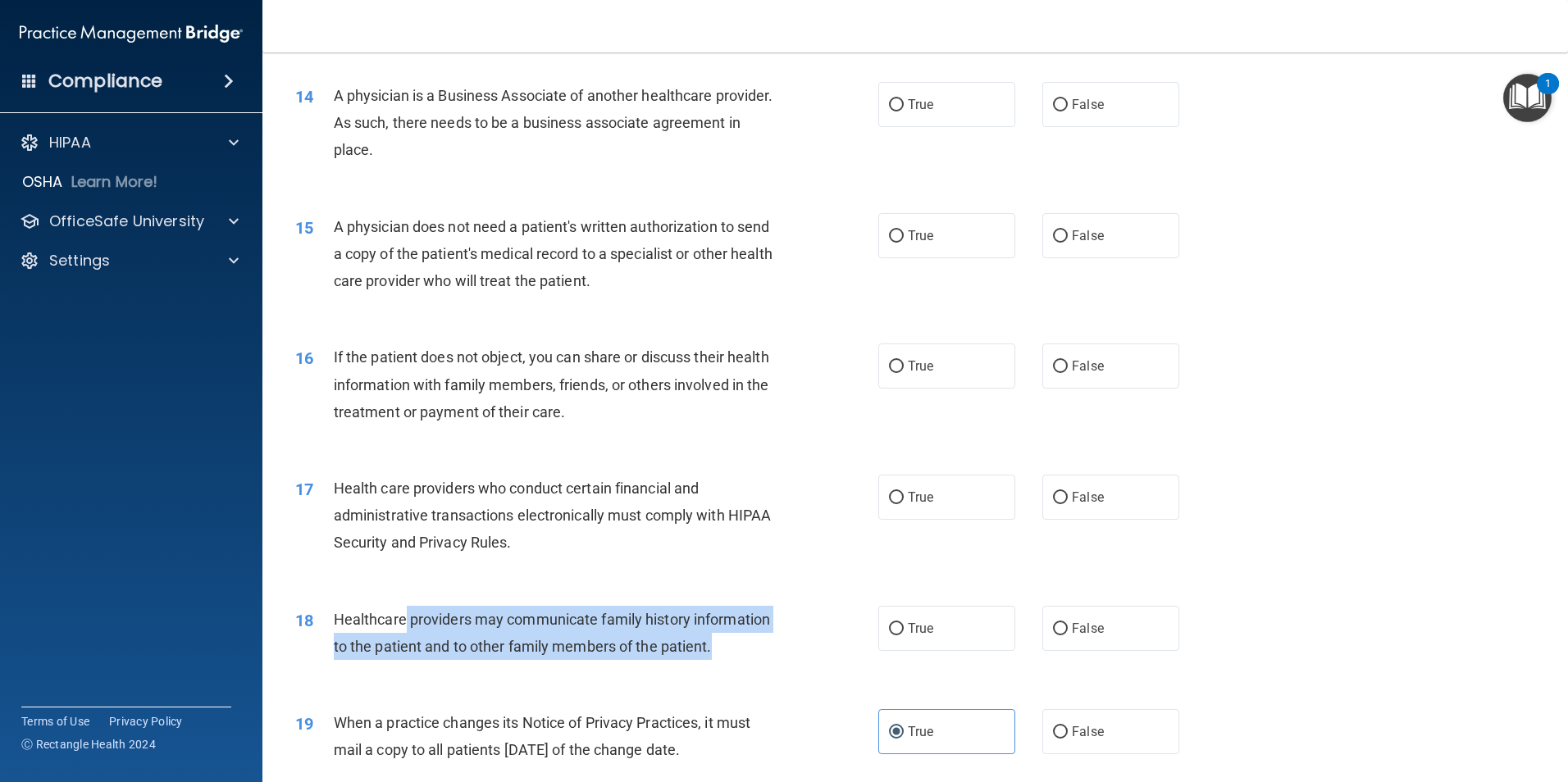
drag, startPoint x: 458, startPoint y: 623, endPoint x: 761, endPoint y: 663, distance: 305.6
click at [761, 663] on div "18 Healthcare providers may communicate family history information to the patie…" at bounding box center [586, 637] width 632 height 63
drag, startPoint x: 658, startPoint y: 621, endPoint x: 758, endPoint y: 635, distance: 101.0
click at [758, 635] on div "Healthcare providers may communicate family history information to the patient …" at bounding box center [561, 633] width 456 height 54
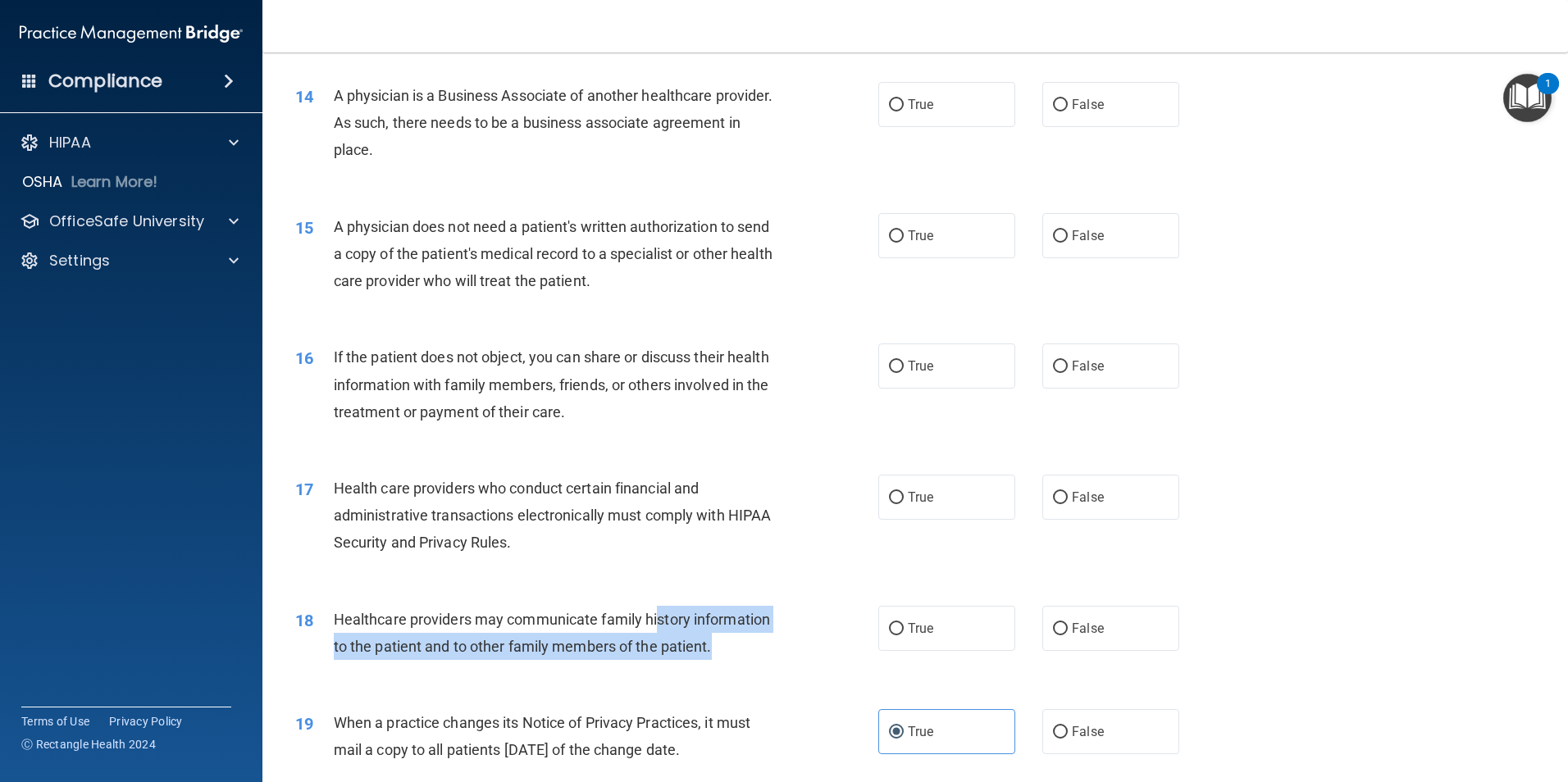
click at [758, 635] on div "Healthcare providers may communicate family history information to the patient …" at bounding box center [561, 633] width 456 height 54
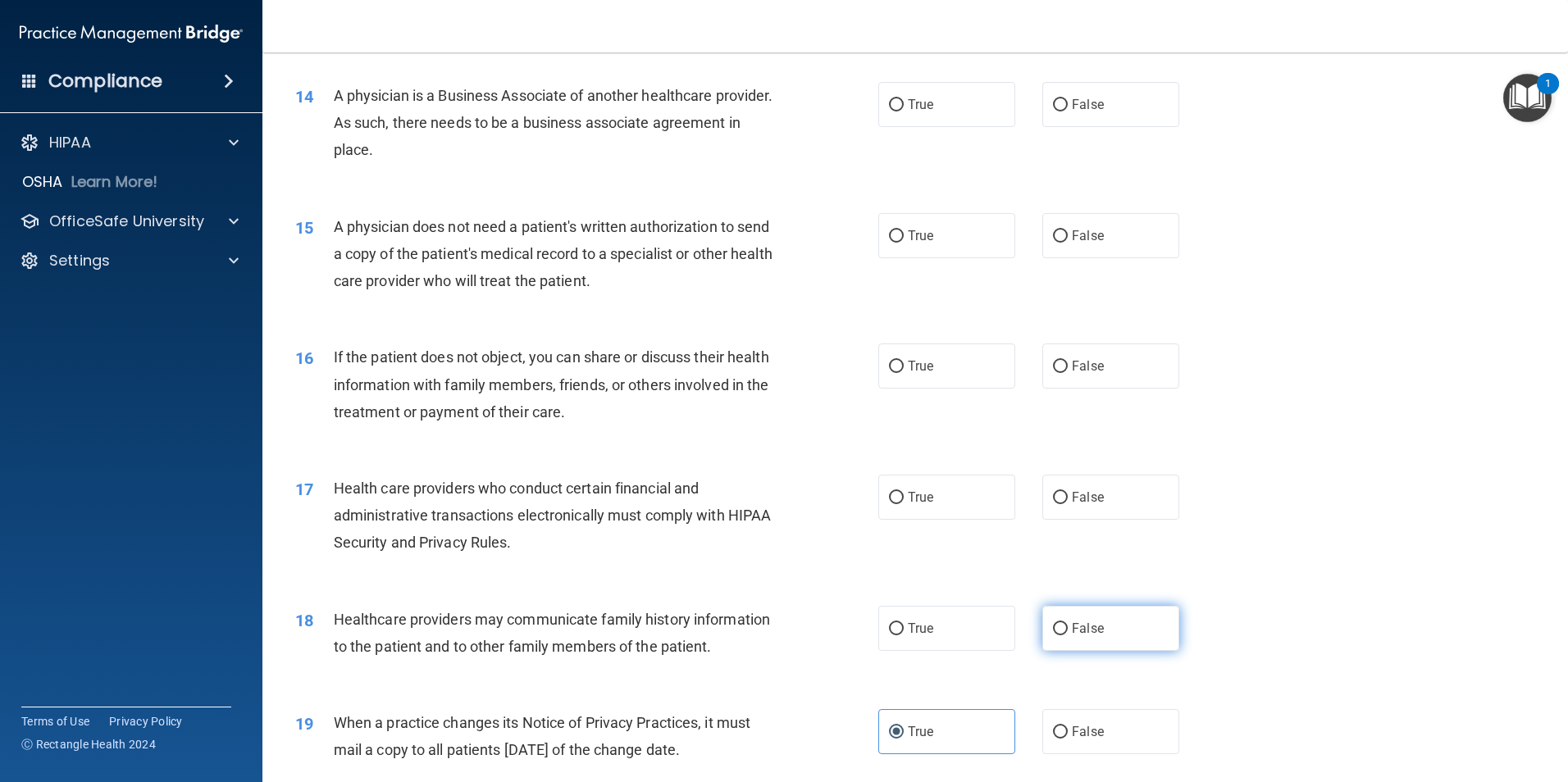
click at [1137, 639] on label "False" at bounding box center [1111, 628] width 137 height 45
click at [1067, 635] on input "False" at bounding box center [1059, 629] width 15 height 12
radio input "true"
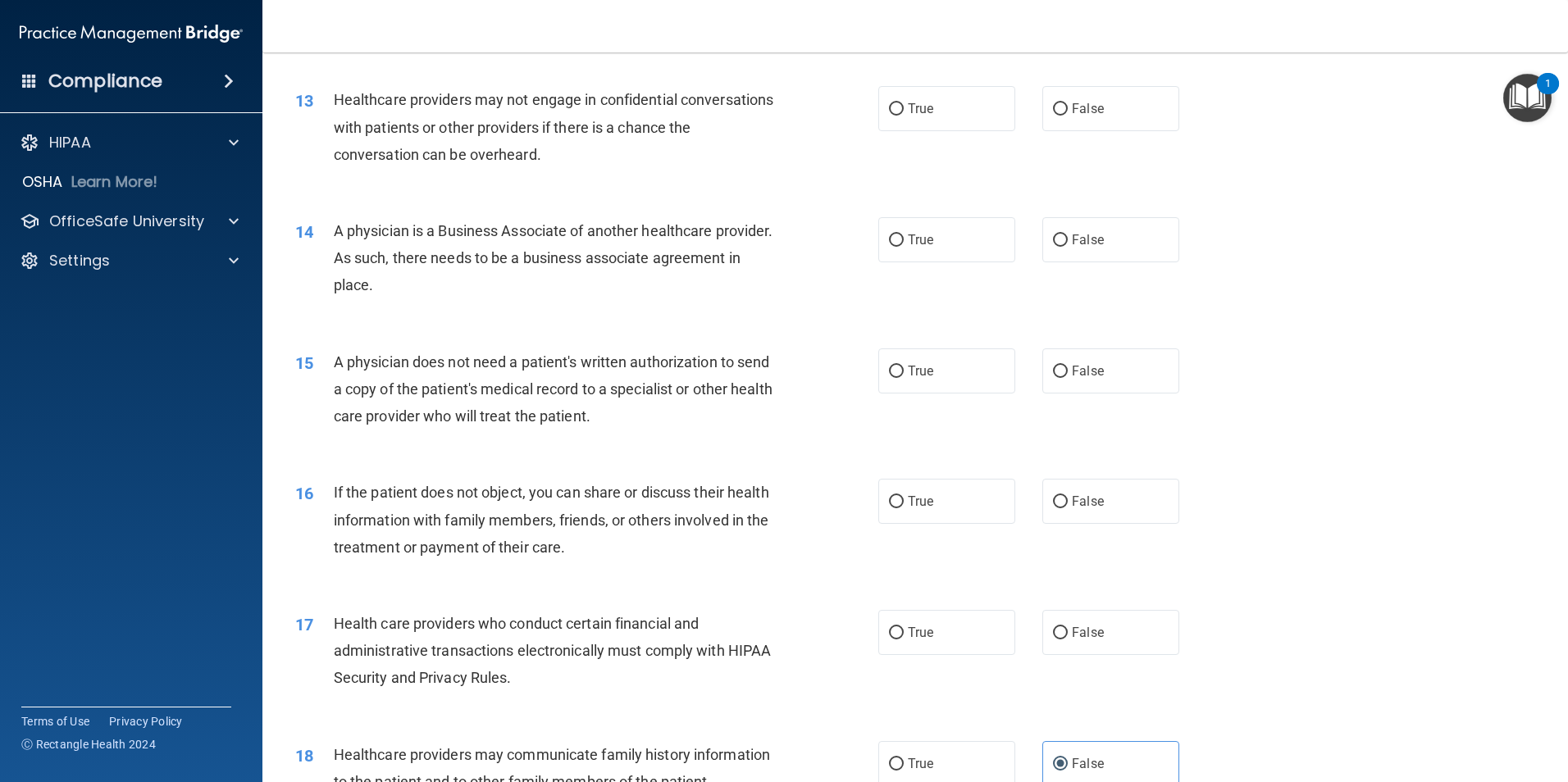
scroll to position [1477, 0]
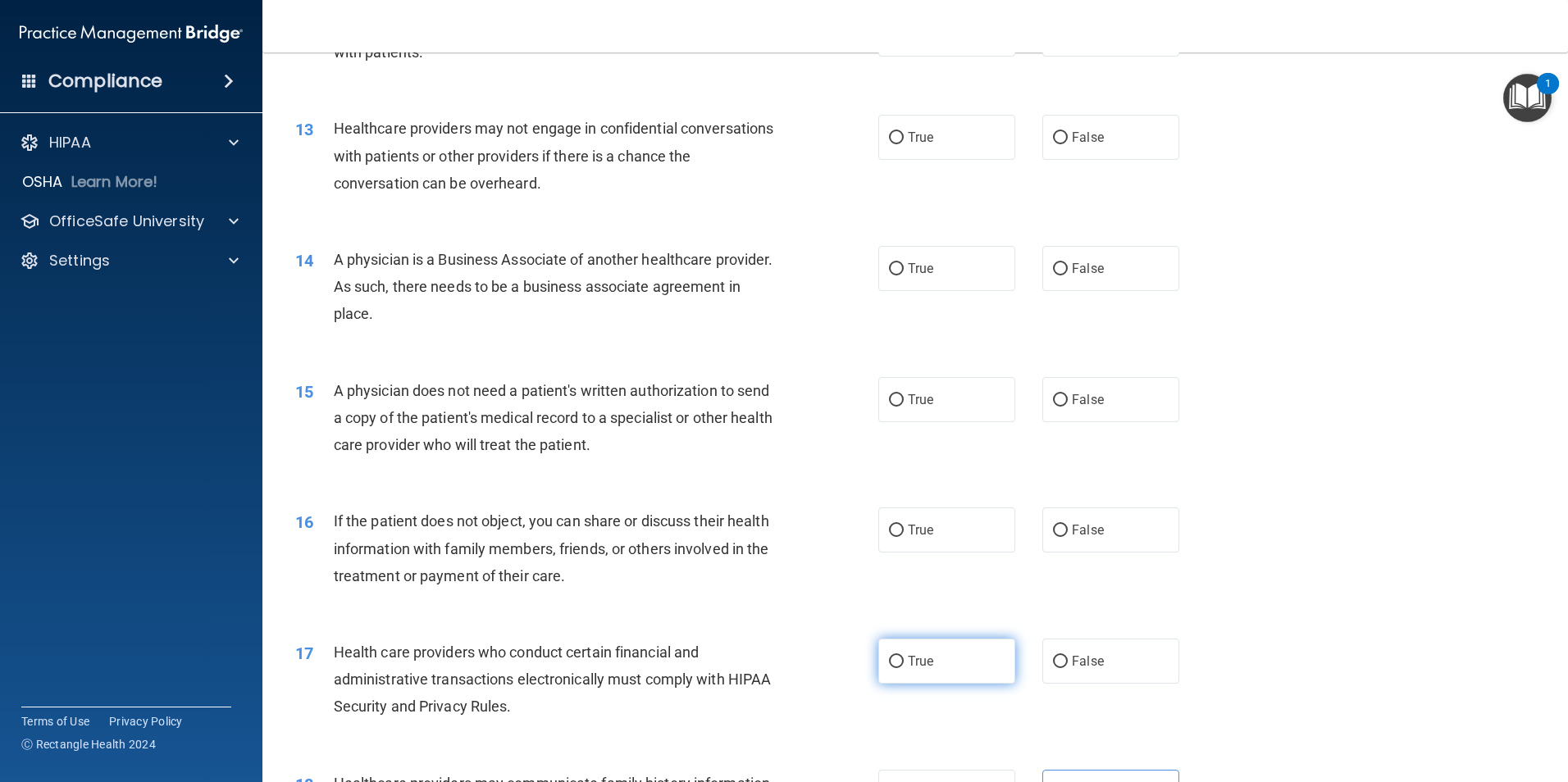
click at [907, 661] on span "True" at bounding box center [920, 662] width 26 height 16
click at [903, 661] on input "True" at bounding box center [895, 662] width 15 height 12
radio input "true"
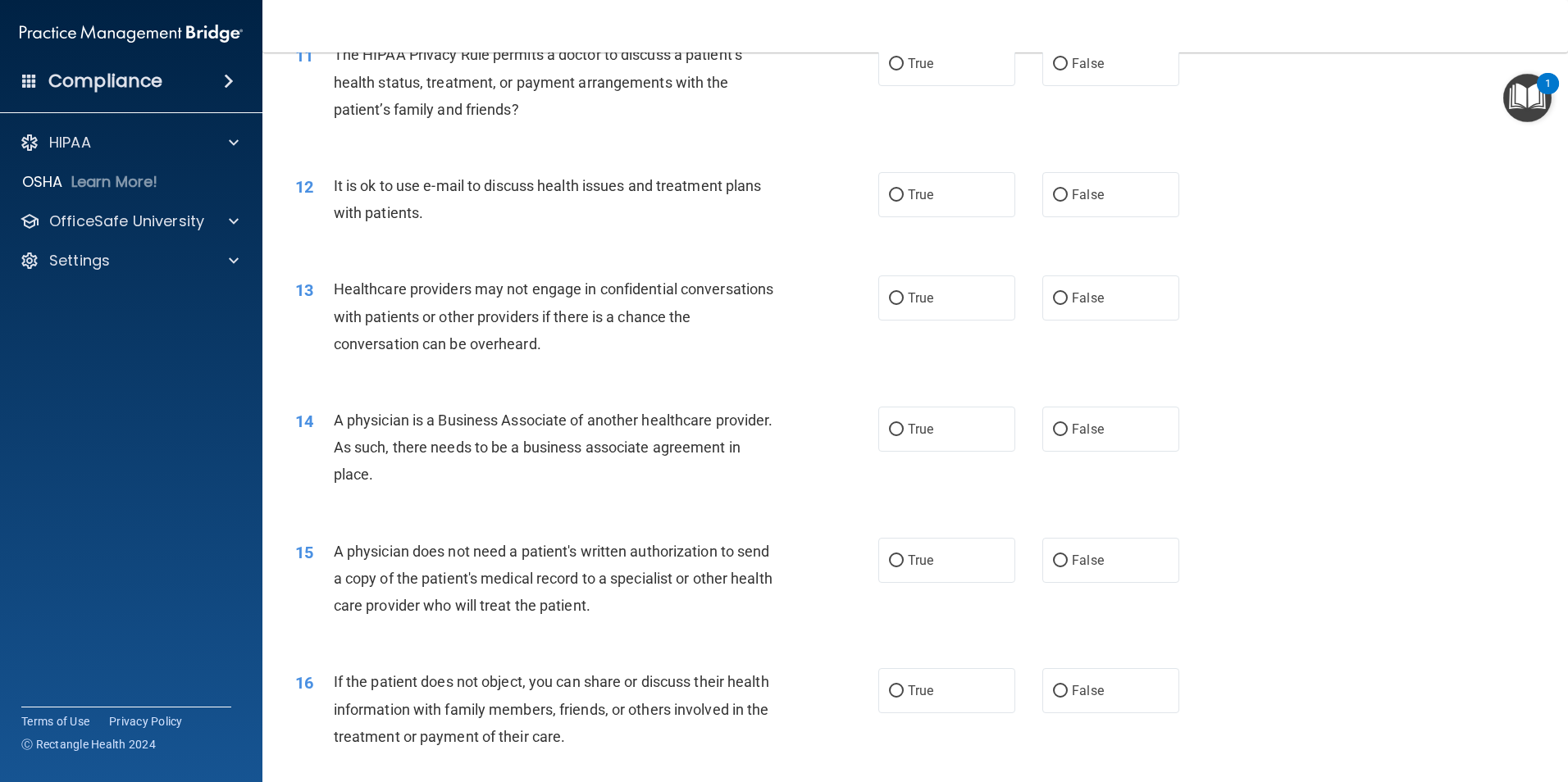
scroll to position [1313, 0]
click at [1114, 701] on label "False" at bounding box center [1111, 694] width 137 height 45
click at [1067, 701] on input "False" at bounding box center [1059, 695] width 15 height 12
radio input "true"
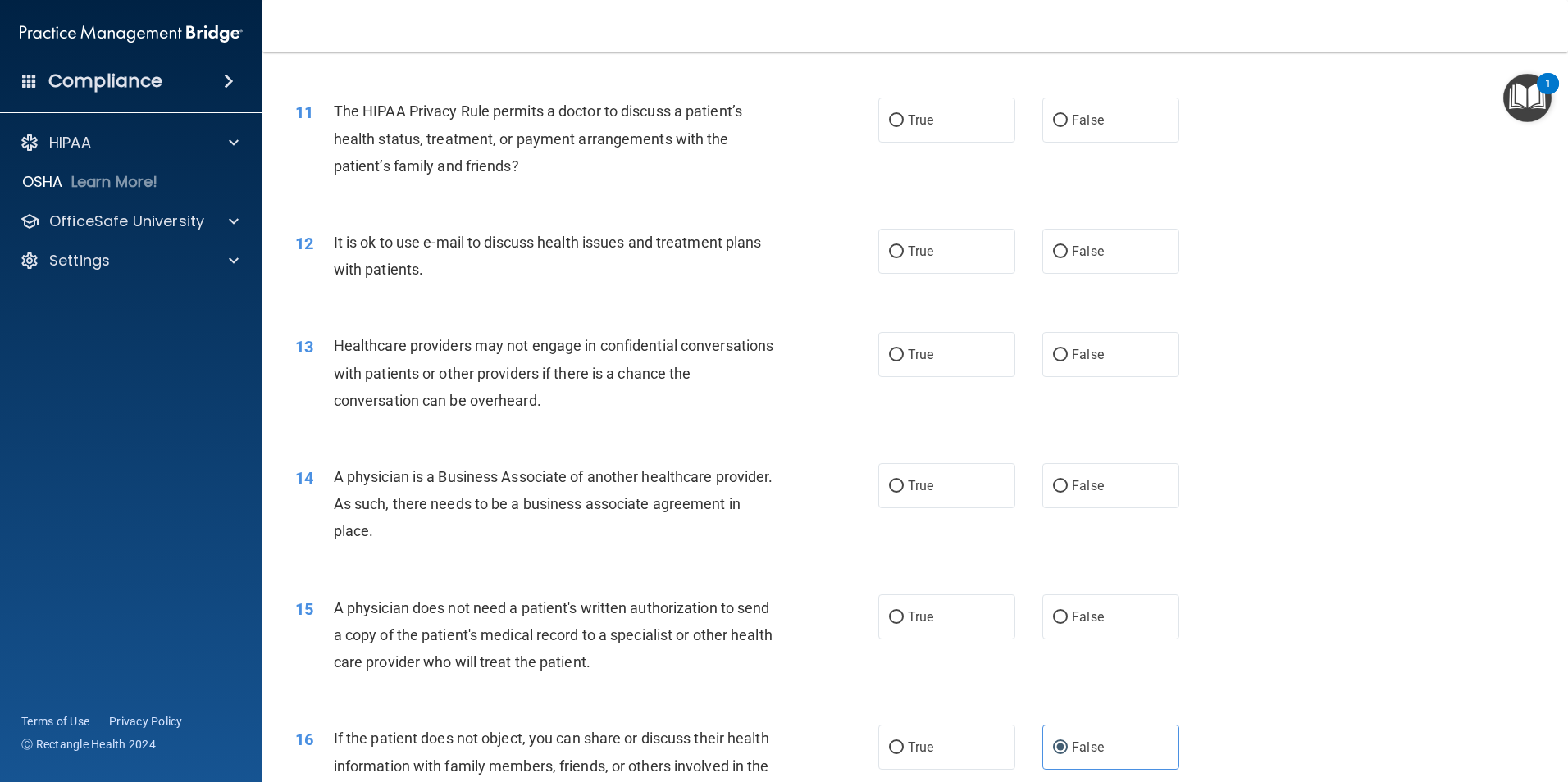
scroll to position [1230, 0]
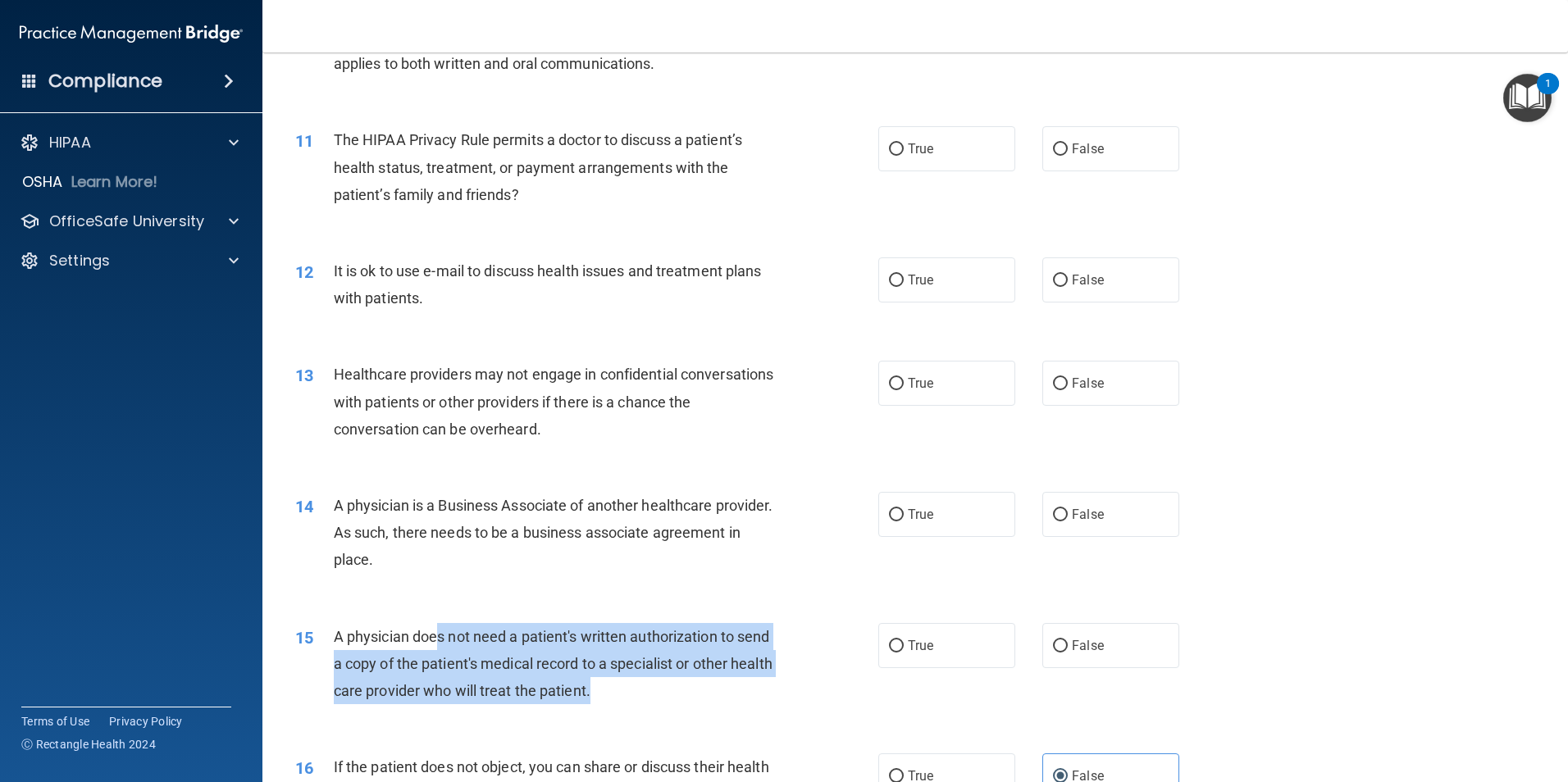
drag, startPoint x: 452, startPoint y: 638, endPoint x: 694, endPoint y: 695, distance: 248.6
click at [694, 695] on div "A physician does not need a patient's written authorization to send a copy of t…" at bounding box center [561, 664] width 456 height 82
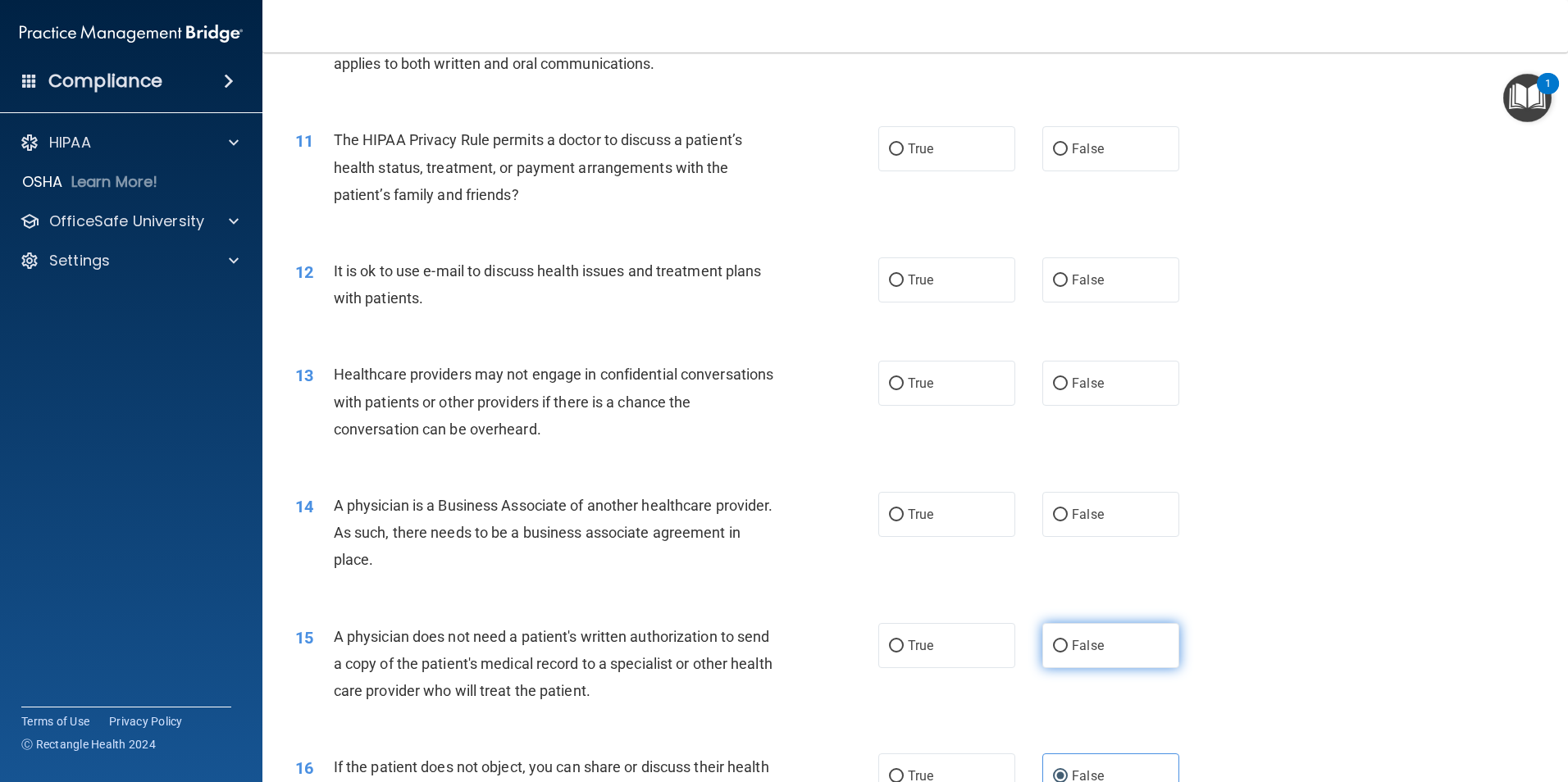
click at [1082, 636] on label "False" at bounding box center [1111, 645] width 137 height 45
click at [1067, 640] on input "False" at bounding box center [1059, 646] width 15 height 12
radio input "true"
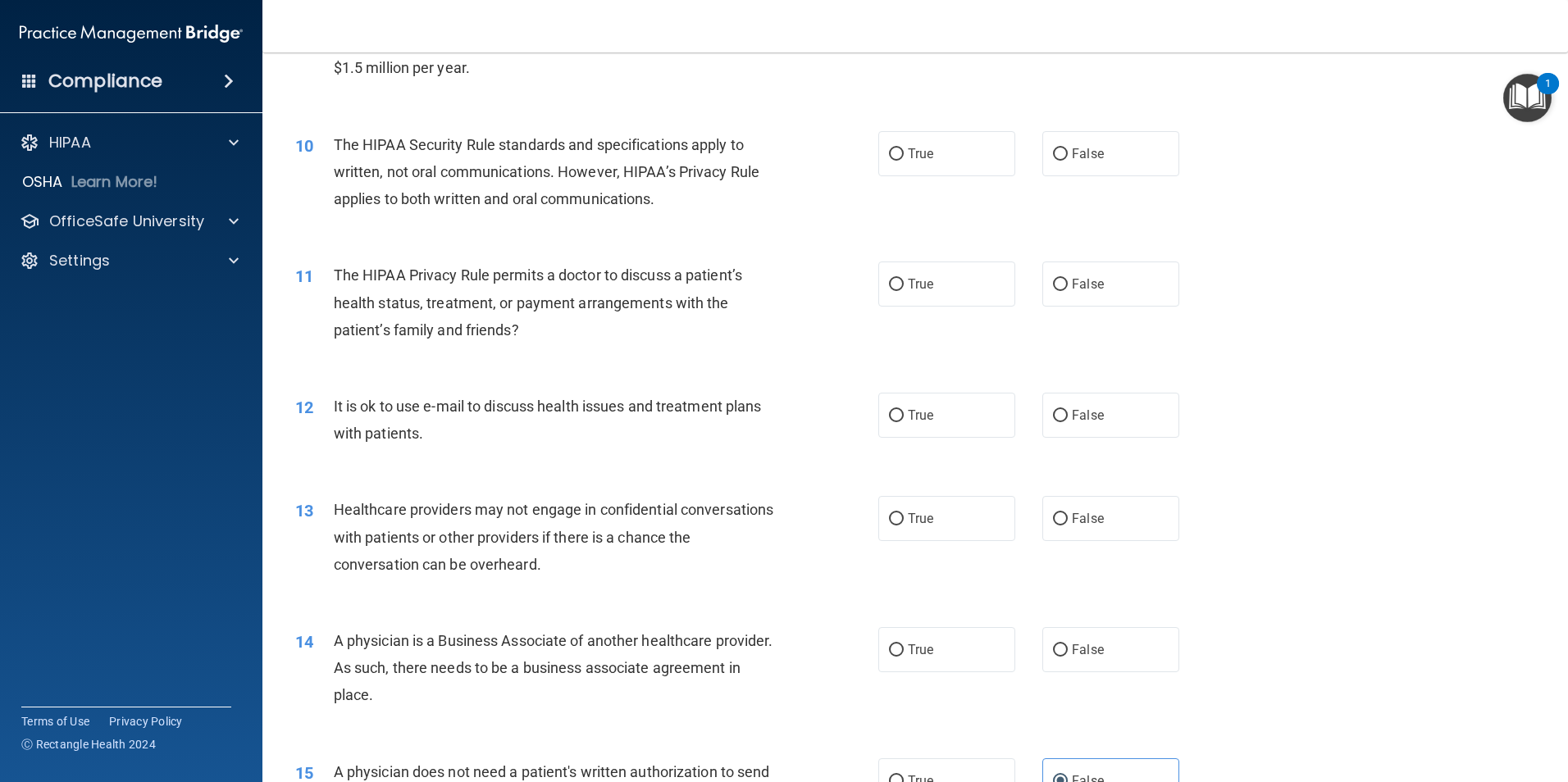
scroll to position [1066, 0]
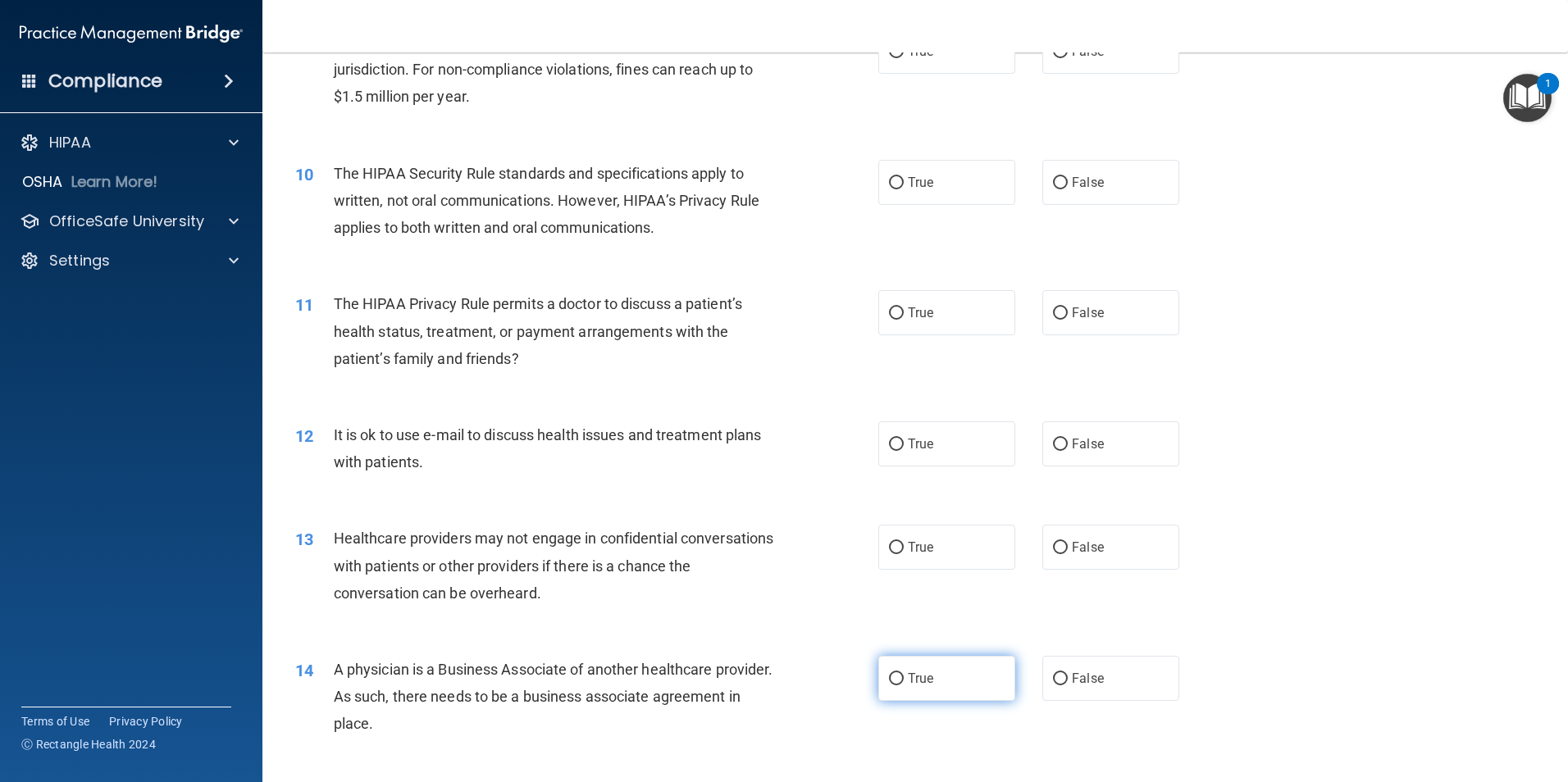
click at [967, 672] on label "True" at bounding box center [947, 678] width 137 height 45
click at [903, 673] on input "True" at bounding box center [895, 679] width 15 height 12
radio input "true"
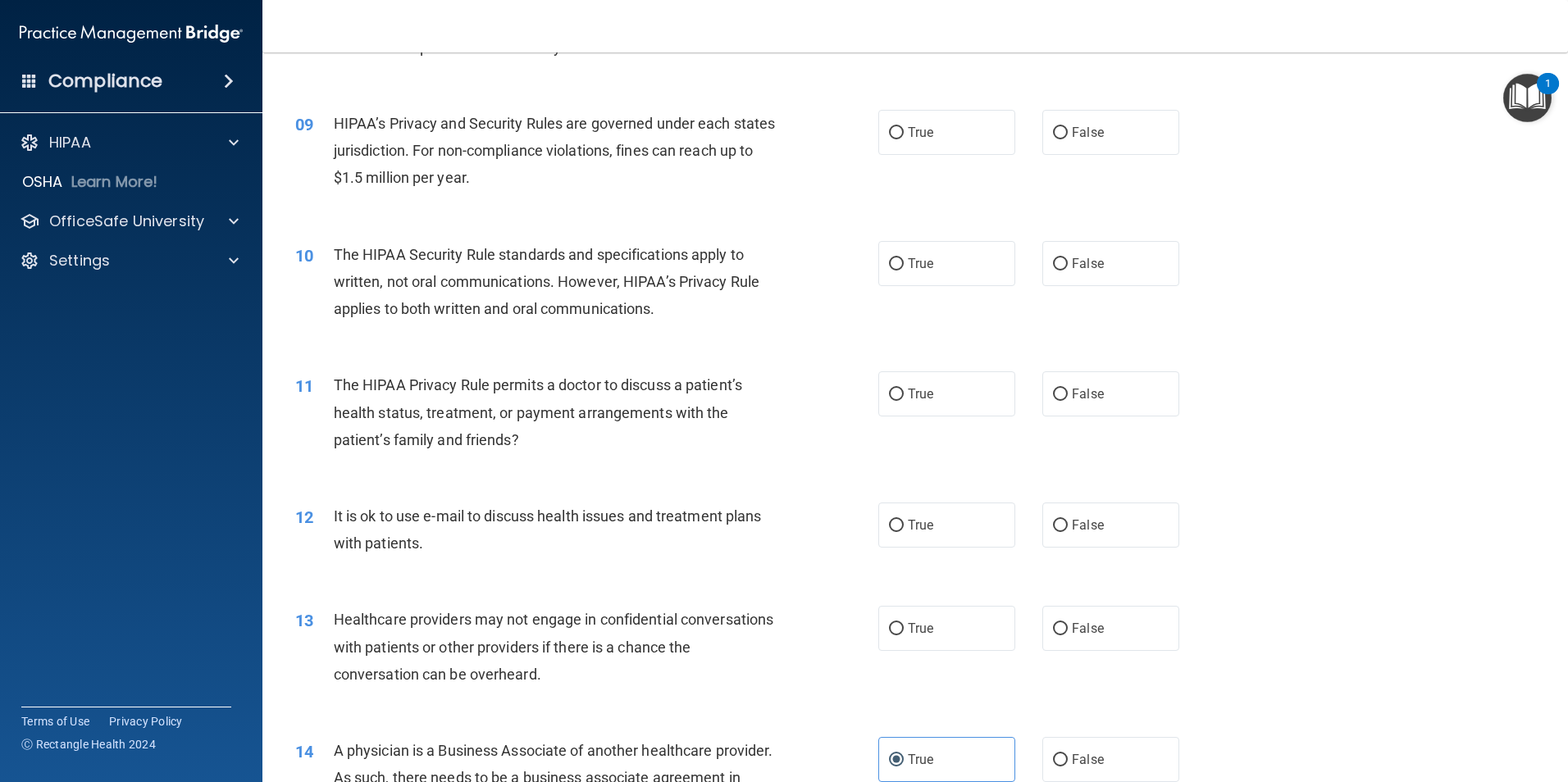
scroll to position [985, 0]
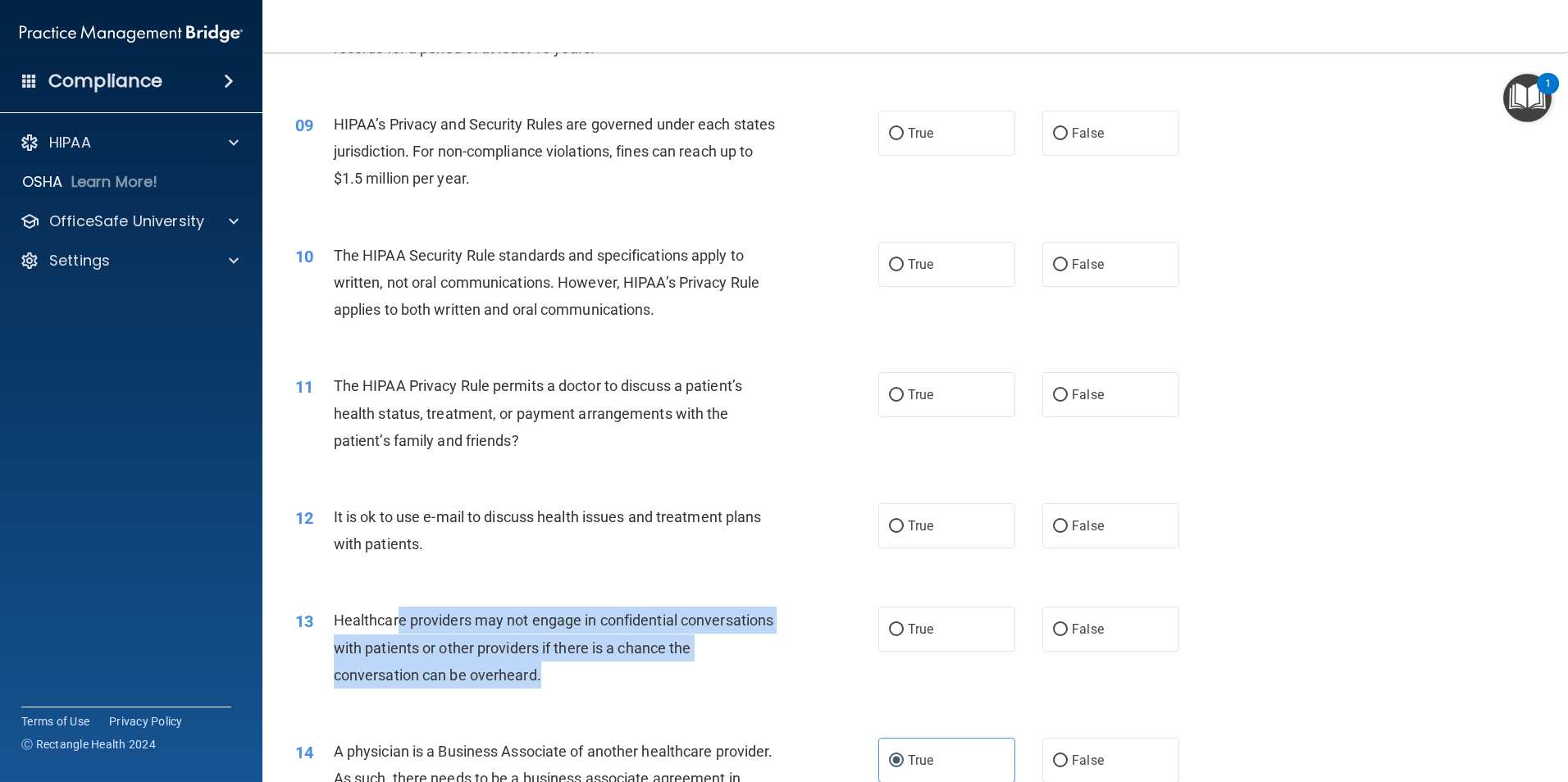
drag, startPoint x: 430, startPoint y: 624, endPoint x: 652, endPoint y: 668, distance: 226.3
click at [652, 668] on div "Healthcare providers may not engage in confidential conversations with patients…" at bounding box center [561, 648] width 456 height 82
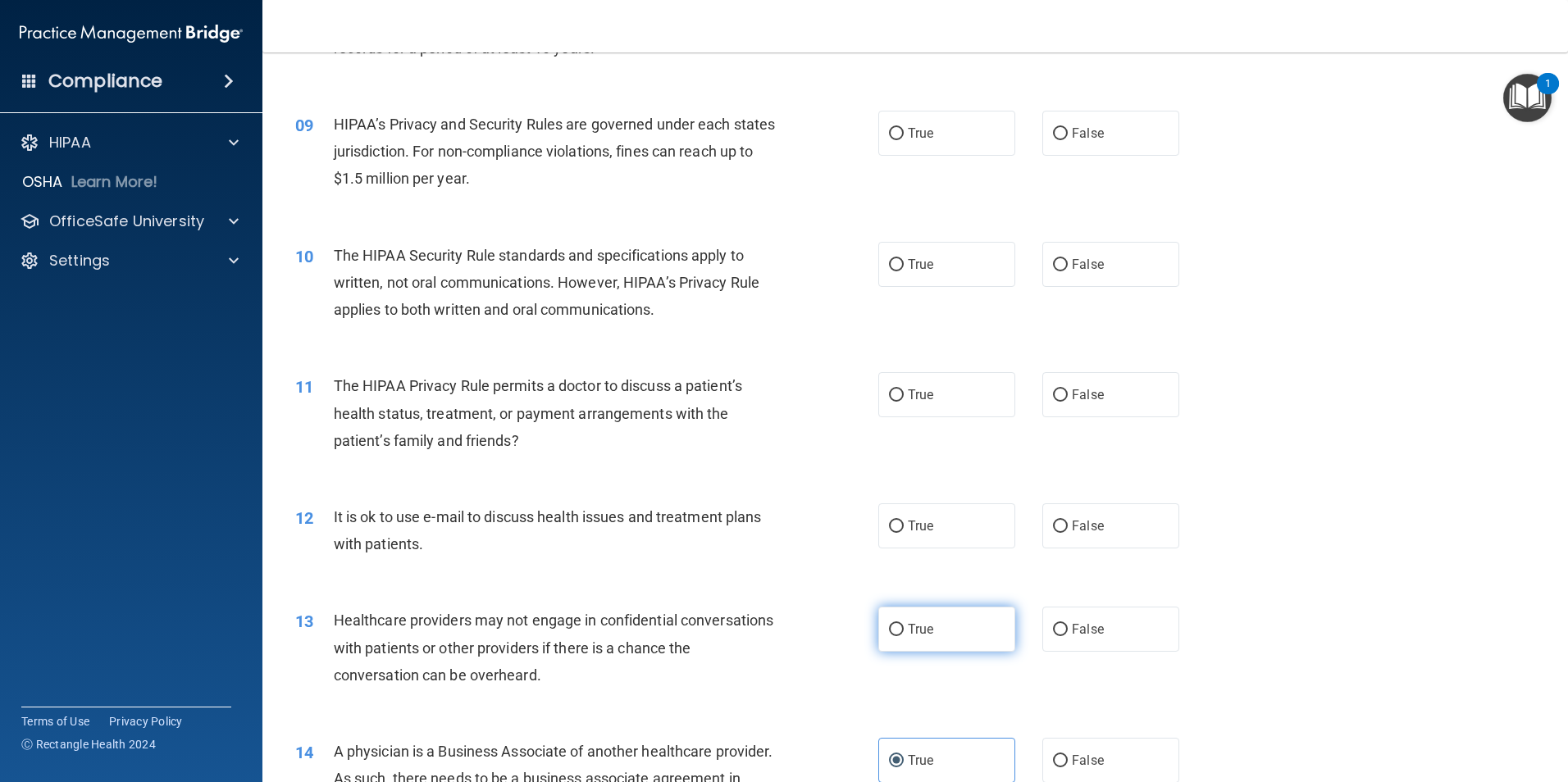
click at [935, 618] on label "True" at bounding box center [947, 629] width 137 height 45
click at [903, 624] on input "True" at bounding box center [895, 630] width 15 height 12
radio input "true"
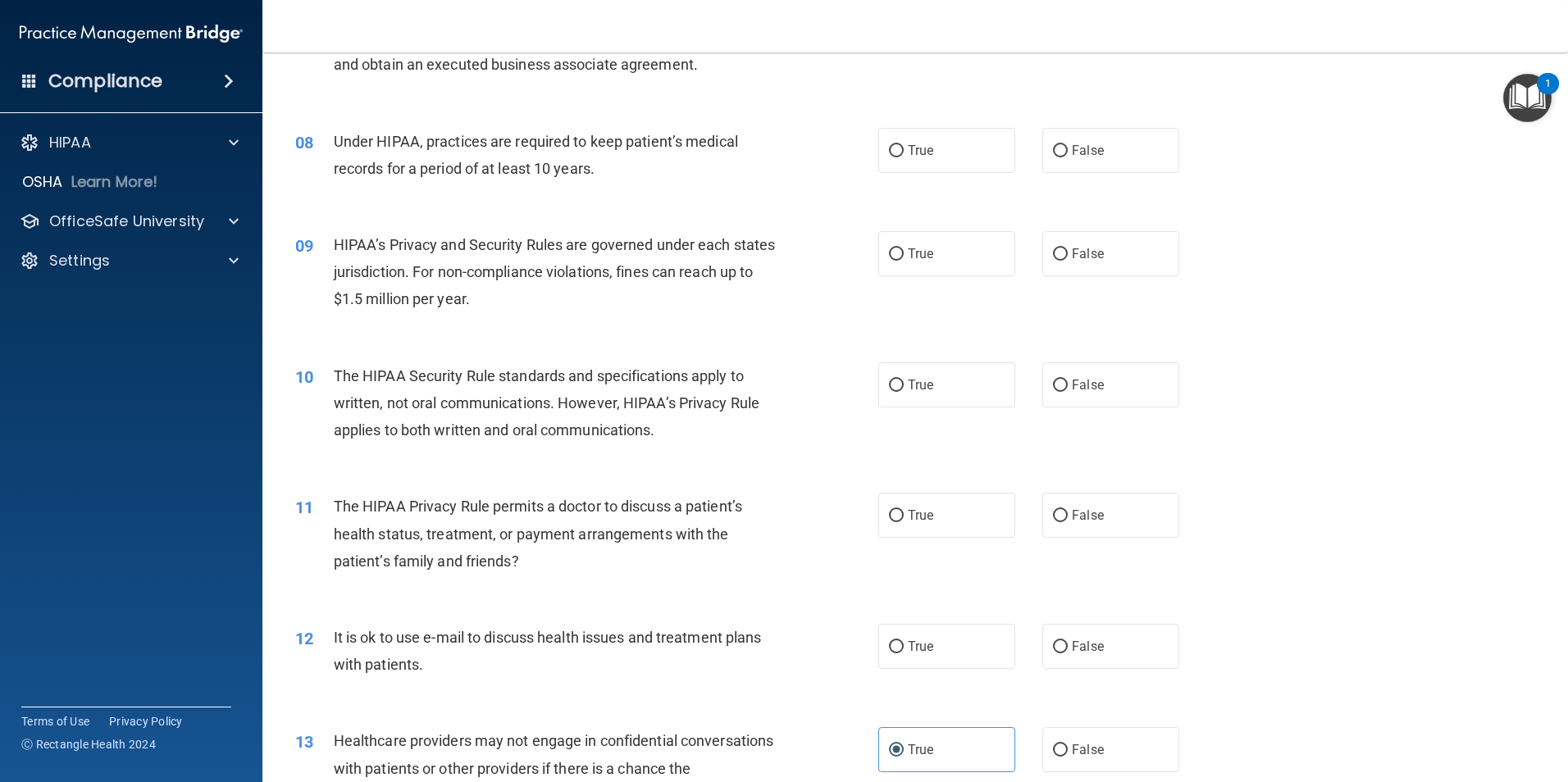
scroll to position [821, 0]
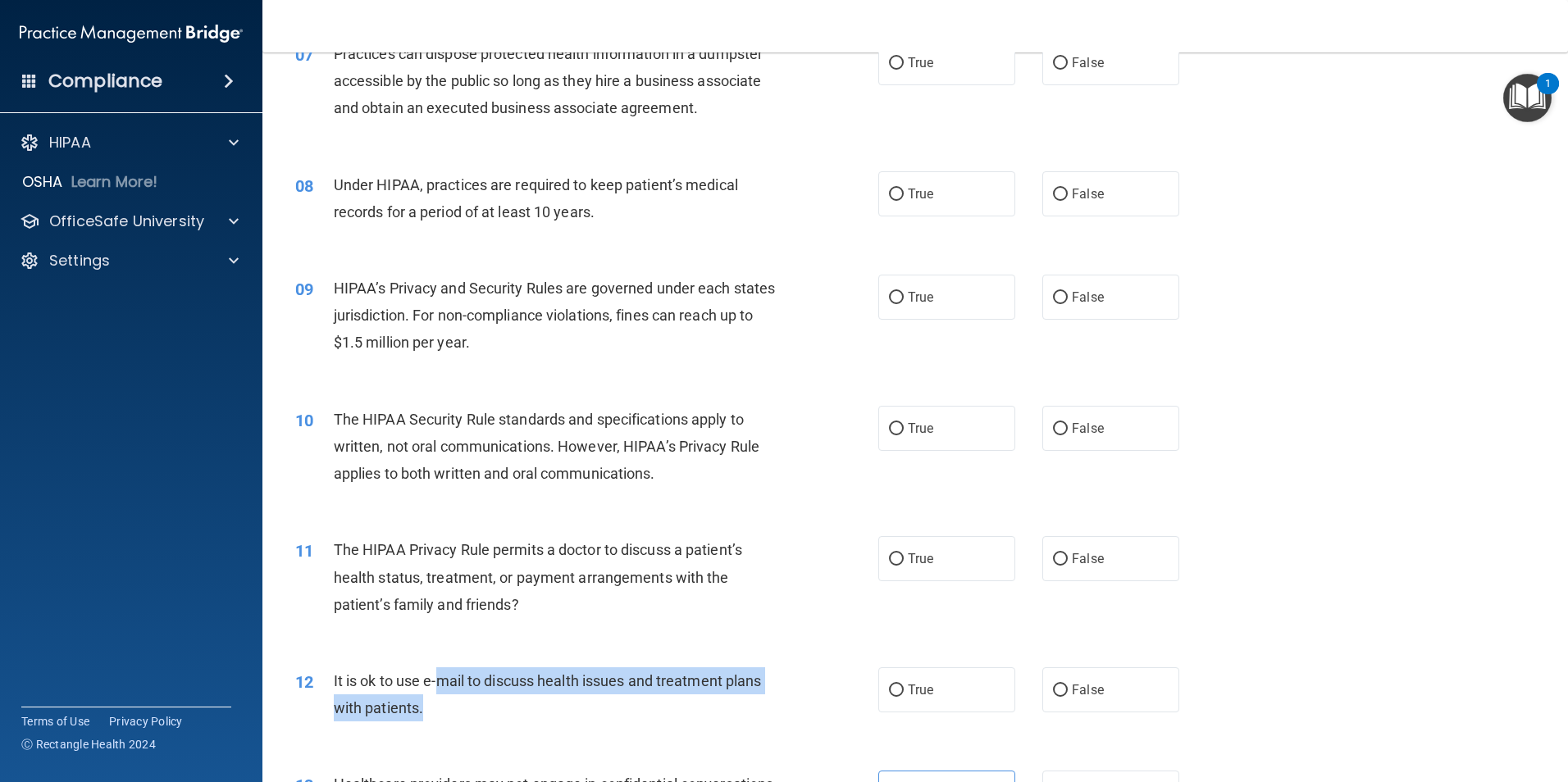
drag, startPoint x: 443, startPoint y: 673, endPoint x: 593, endPoint y: 714, distance: 155.5
click at [593, 714] on div "It is ok to use e-mail to discuss health issues and treatment plans with patien…" at bounding box center [561, 695] width 456 height 54
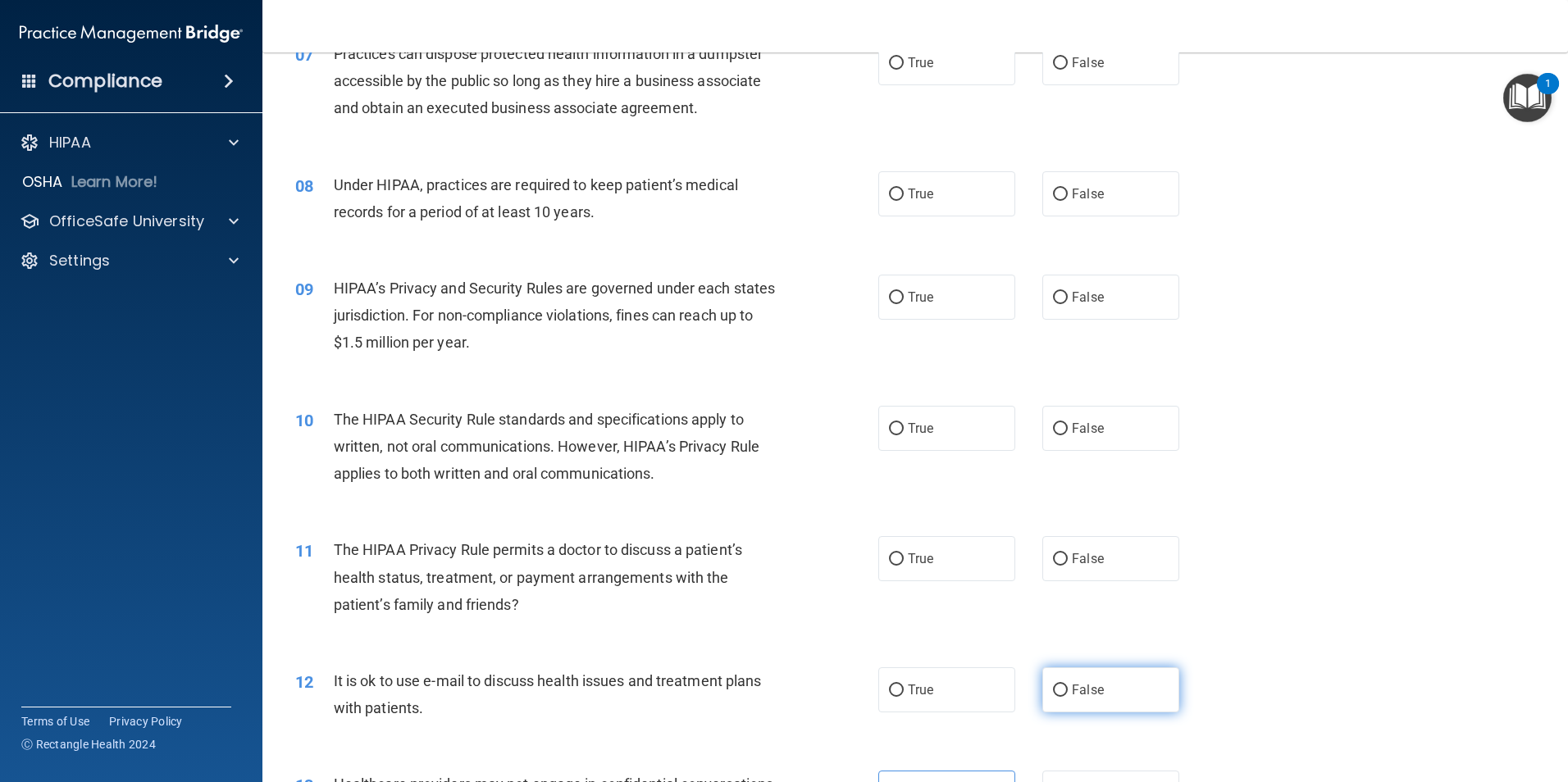
click at [1084, 682] on span "False" at bounding box center [1087, 690] width 32 height 16
click at [1067, 685] on input "False" at bounding box center [1059, 691] width 15 height 12
radio input "true"
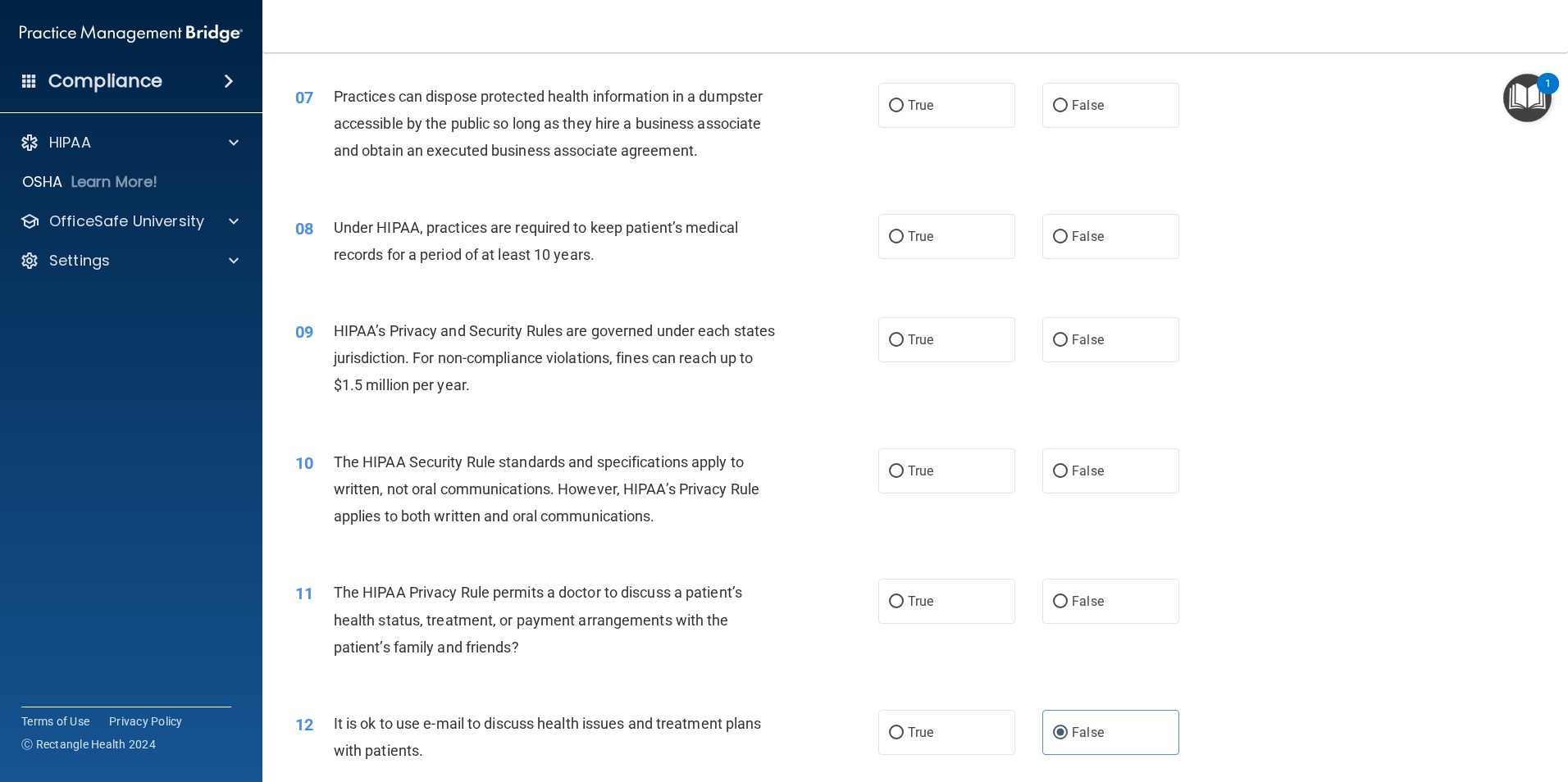
scroll to position [738, 0]
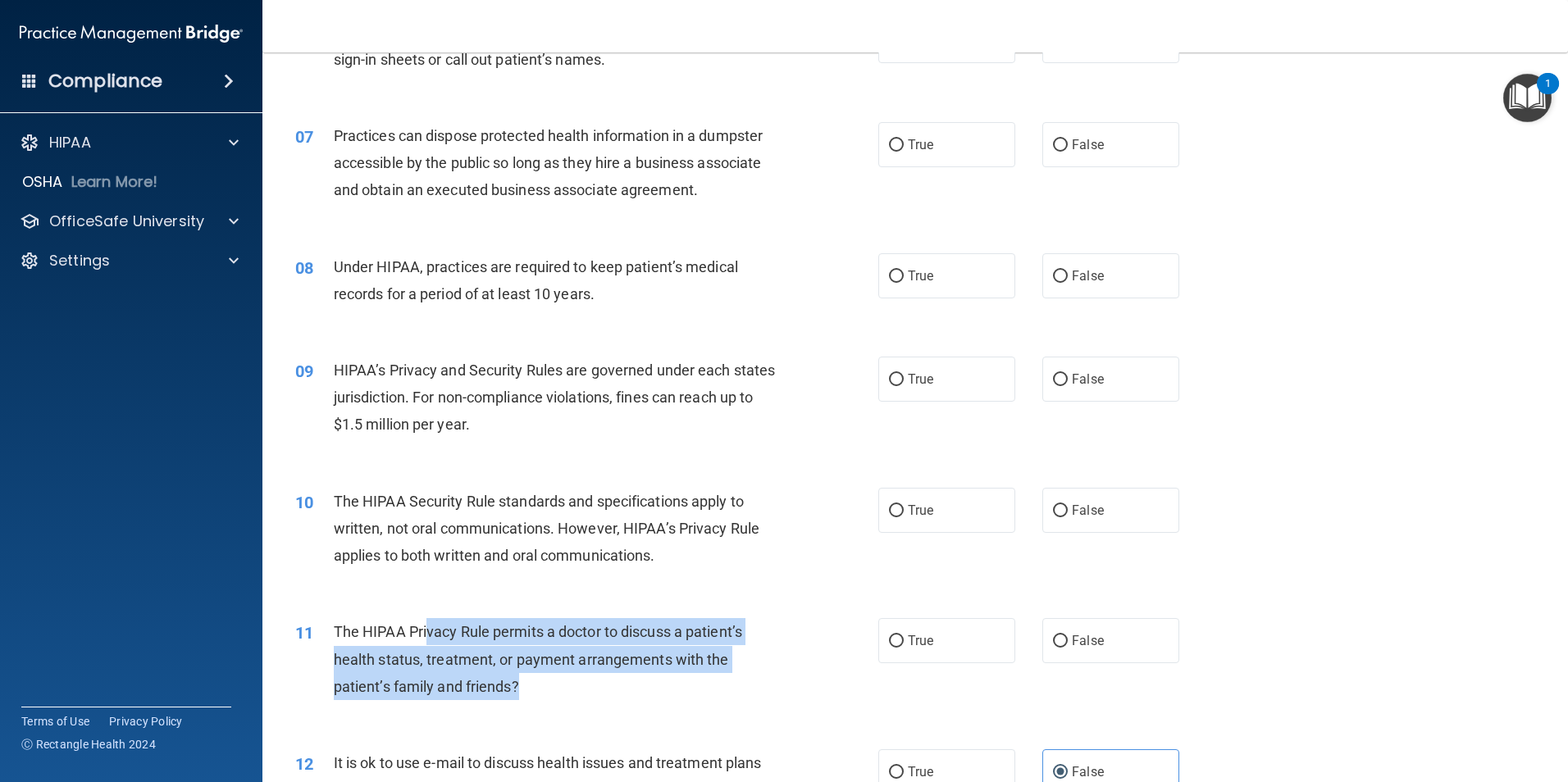
drag, startPoint x: 425, startPoint y: 625, endPoint x: 610, endPoint y: 679, distance: 192.7
click at [610, 679] on div "The HIPAA Privacy Rule permits a doctor to discuss a patient’s health status, t…" at bounding box center [561, 659] width 456 height 82
click at [611, 679] on div "The HIPAA Privacy Rule permits a doctor to discuss a patient’s health status, t…" at bounding box center [561, 659] width 456 height 82
drag, startPoint x: 586, startPoint y: 680, endPoint x: 467, endPoint y: 636, distance: 126.9
click at [467, 636] on div "The HIPAA Privacy Rule permits a doctor to discuss a patient’s health status, t…" at bounding box center [561, 659] width 456 height 82
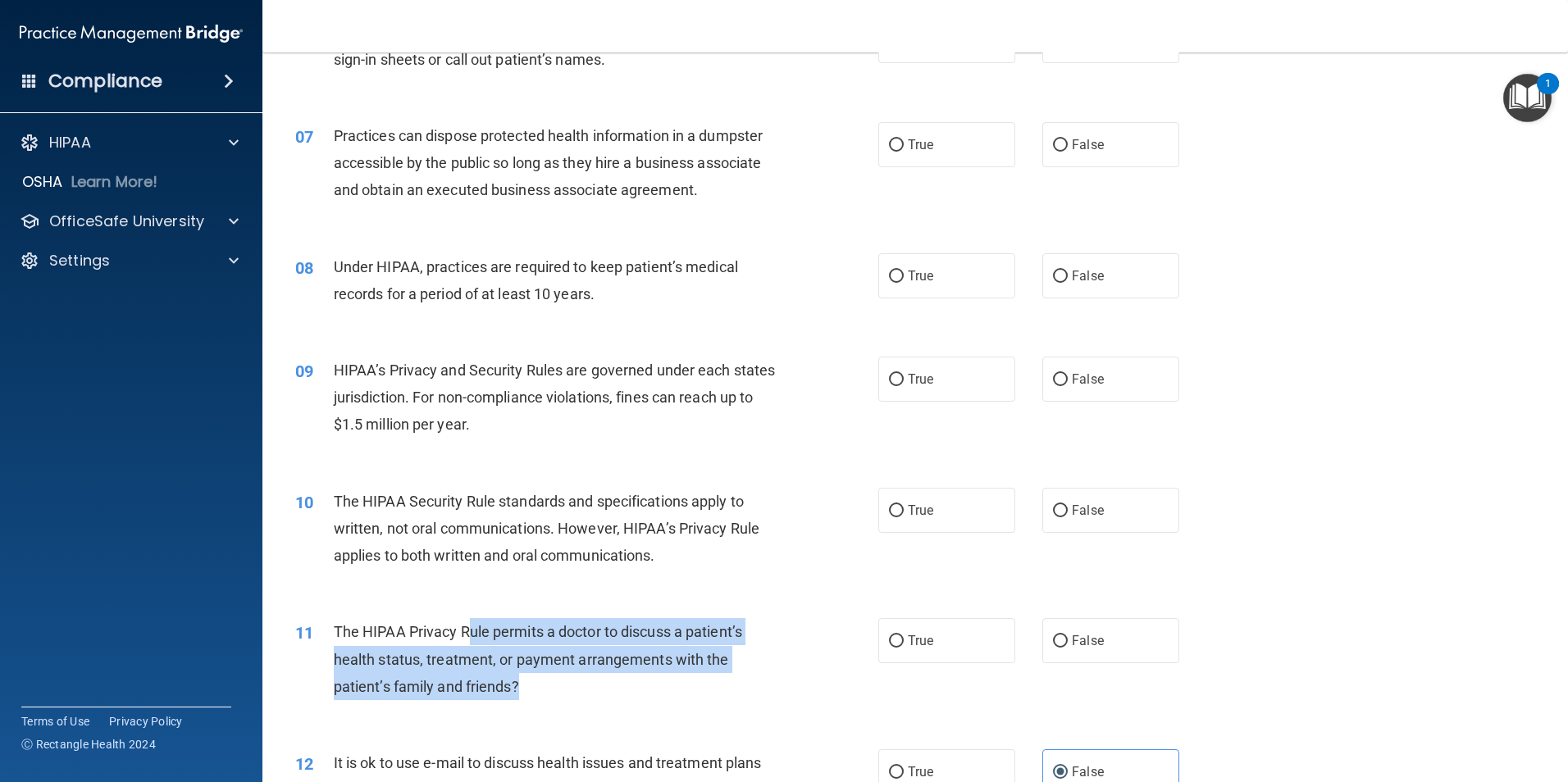
click at [467, 636] on span "The HIPAA Privacy Rule permits a doctor to discuss a patient’s health status, t…" at bounding box center [538, 659] width 408 height 72
drag, startPoint x: 467, startPoint y: 636, endPoint x: 624, endPoint y: 685, distance: 164.5
click at [624, 685] on div "The HIPAA Privacy Rule permits a doctor to discuss a patient’s health status, t…" at bounding box center [561, 659] width 456 height 82
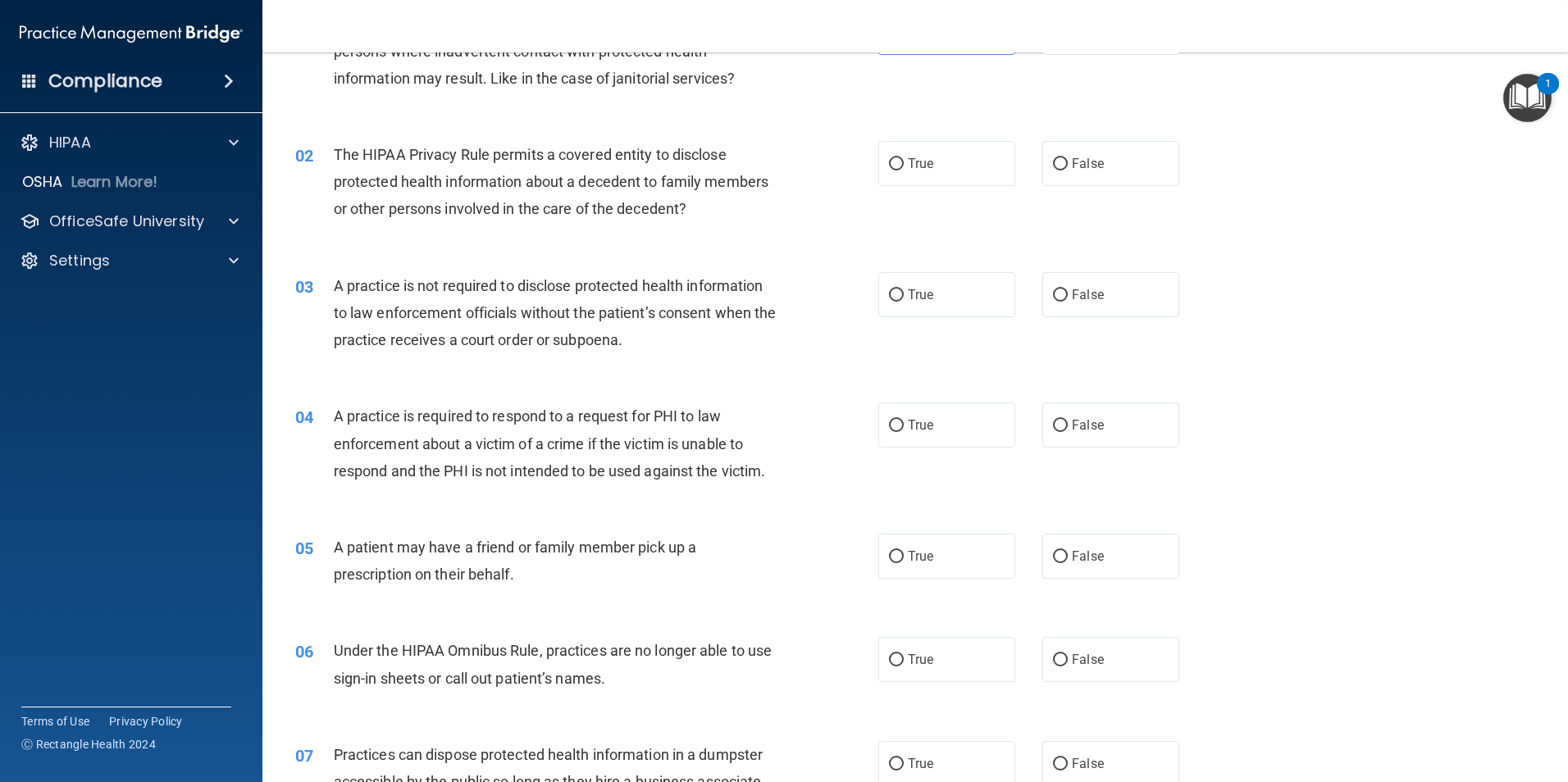
scroll to position [0, 0]
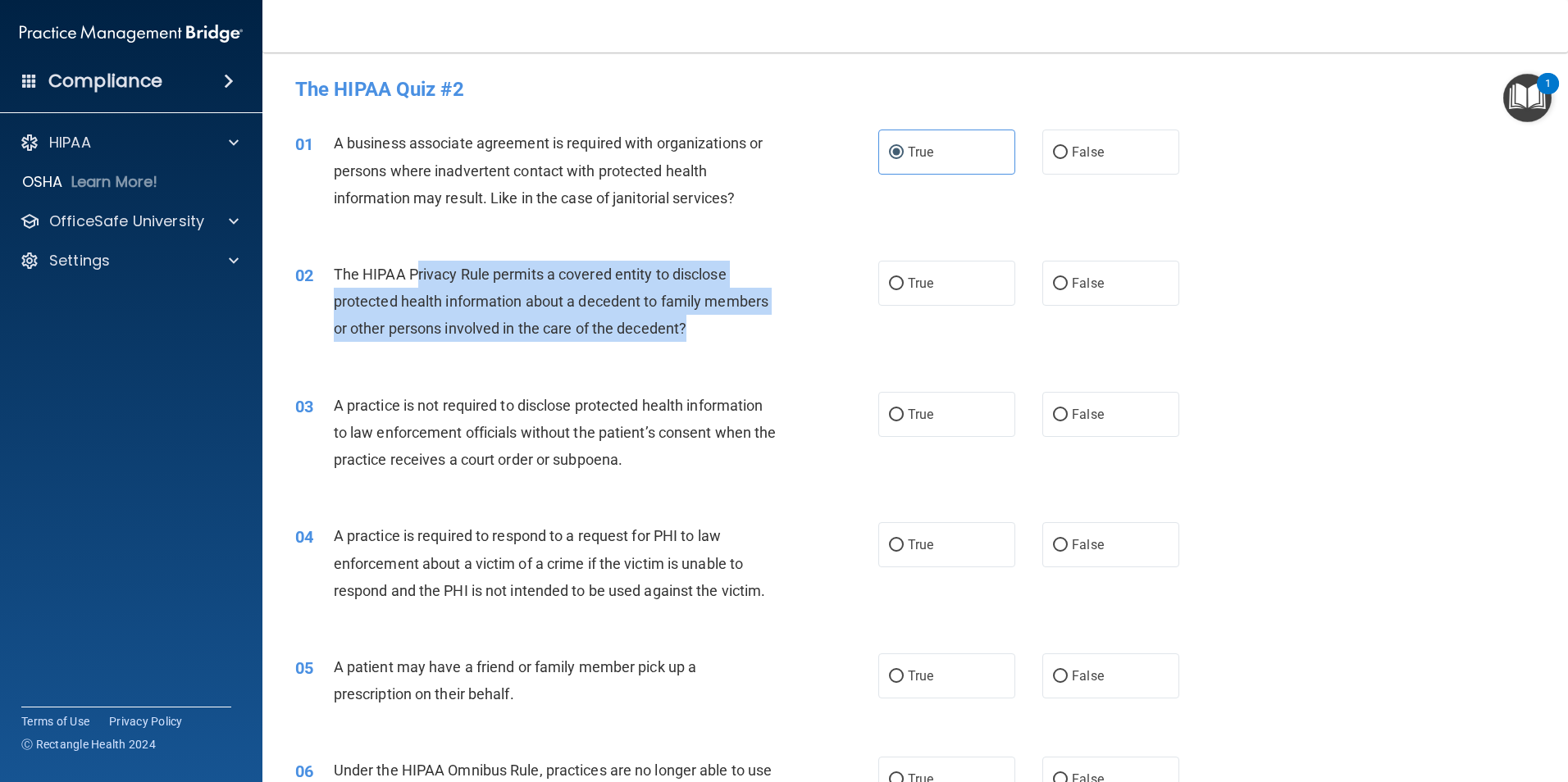
drag, startPoint x: 416, startPoint y: 285, endPoint x: 740, endPoint y: 325, distance: 326.5
click at [740, 325] on div "The HIPAA Privacy Rule permits a covered entity to disclose protected health in…" at bounding box center [561, 301] width 456 height 82
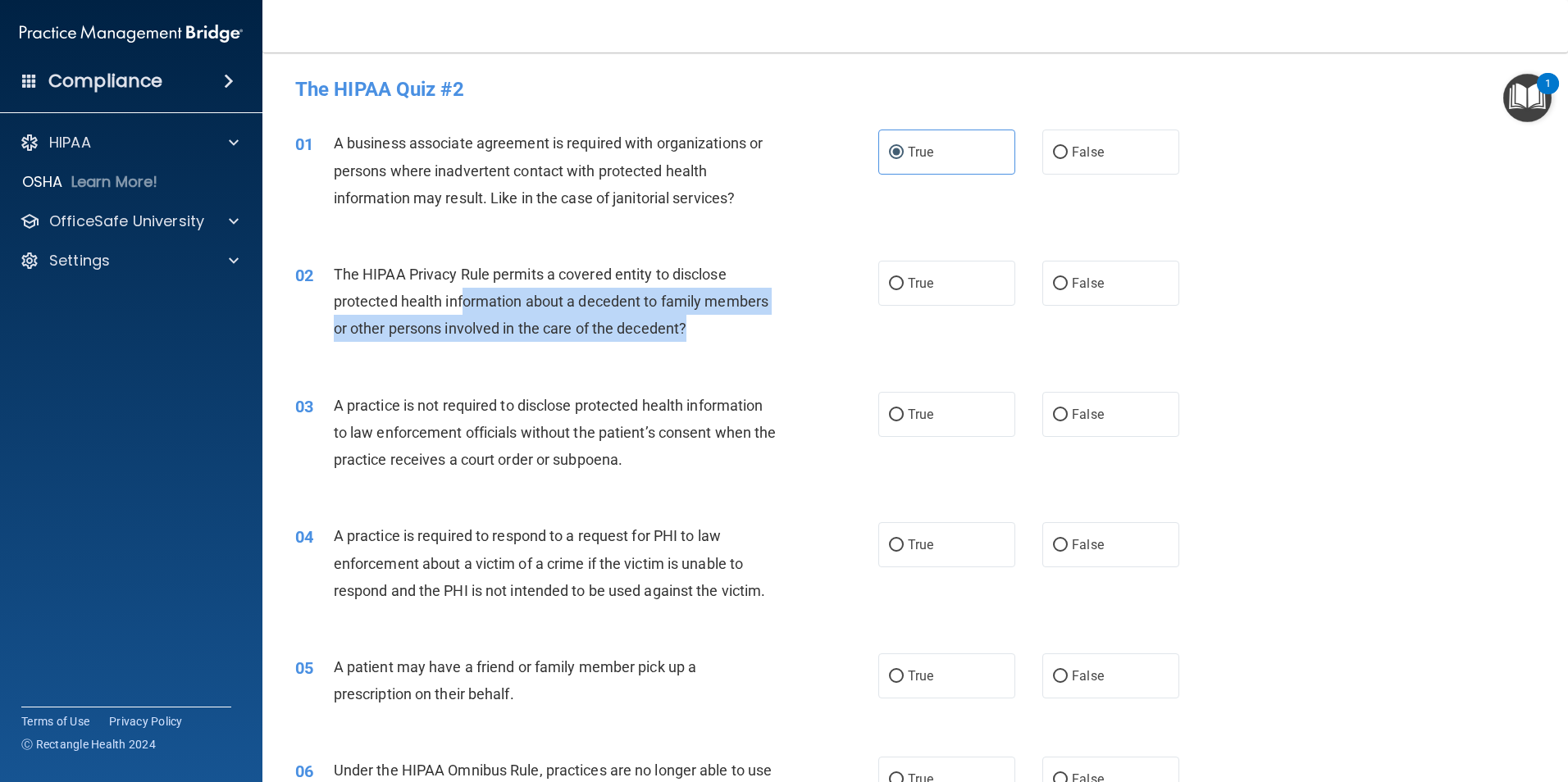
drag, startPoint x: 476, startPoint y: 302, endPoint x: 719, endPoint y: 326, distance: 244.2
click at [719, 326] on div "The HIPAA Privacy Rule permits a covered entity to disclose protected health in…" at bounding box center [561, 301] width 456 height 82
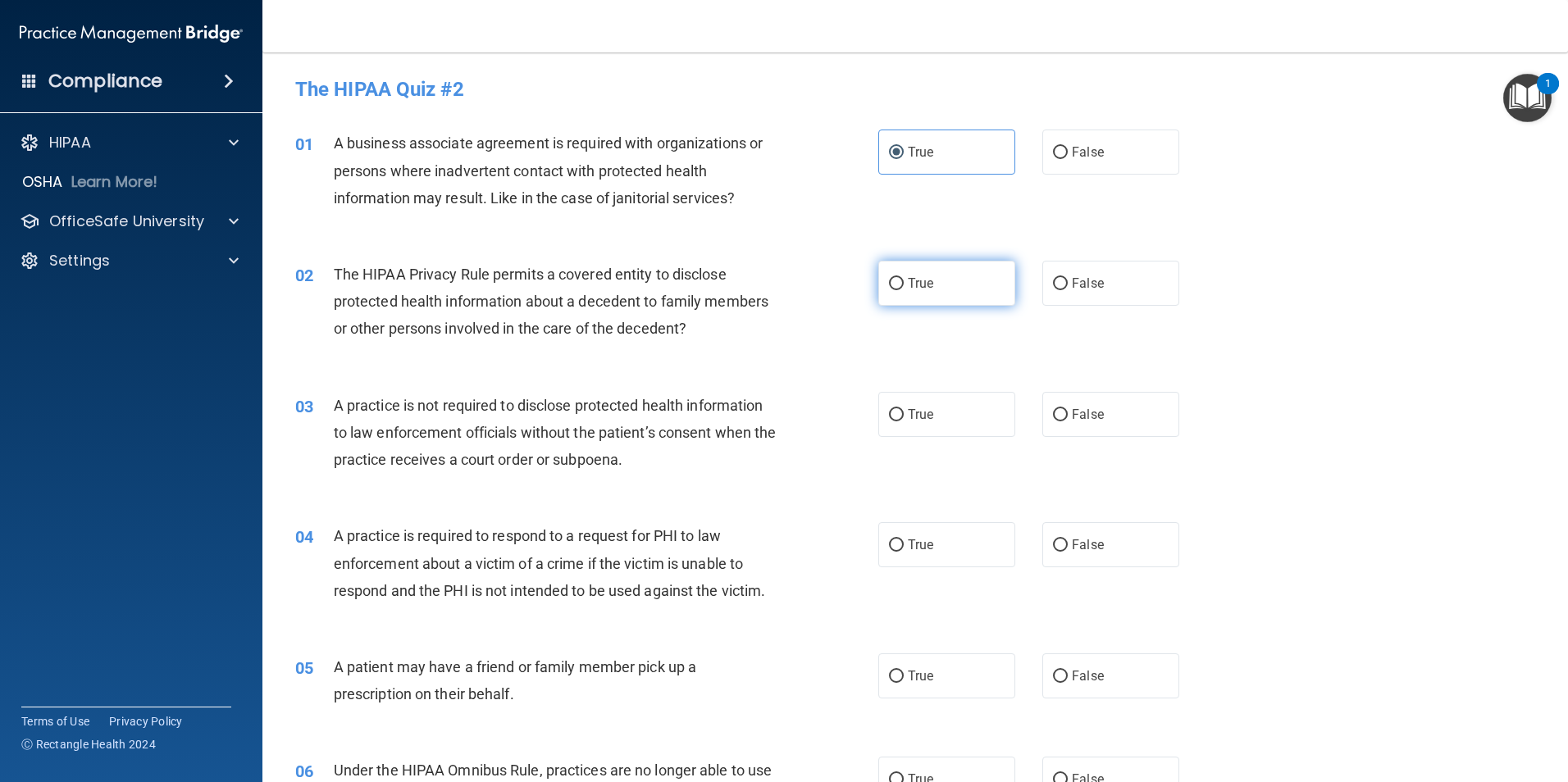
click at [972, 297] on label "True" at bounding box center [947, 282] width 137 height 45
click at [903, 290] on input "True" at bounding box center [895, 284] width 15 height 12
radio input "true"
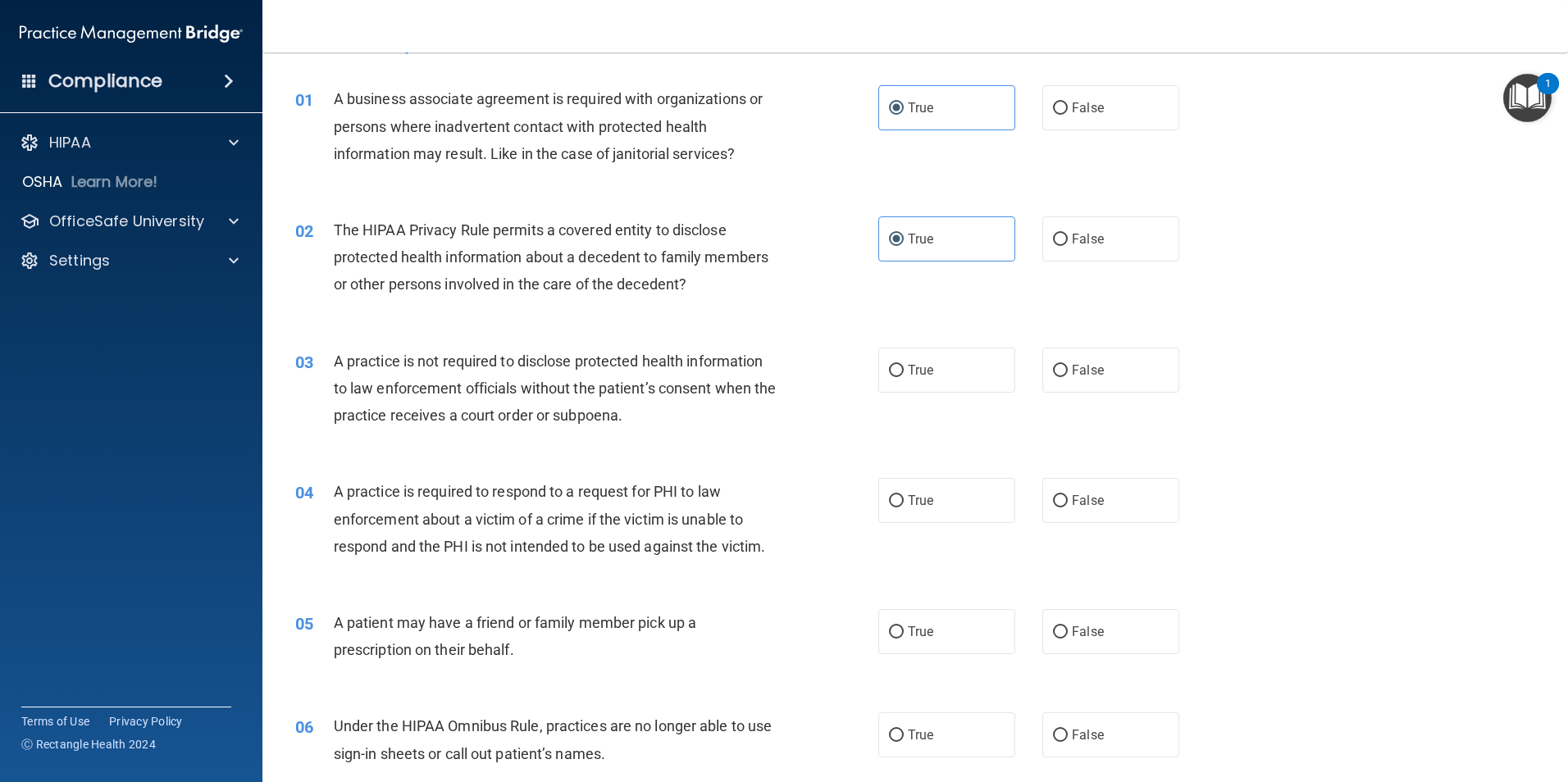
scroll to position [82, 0]
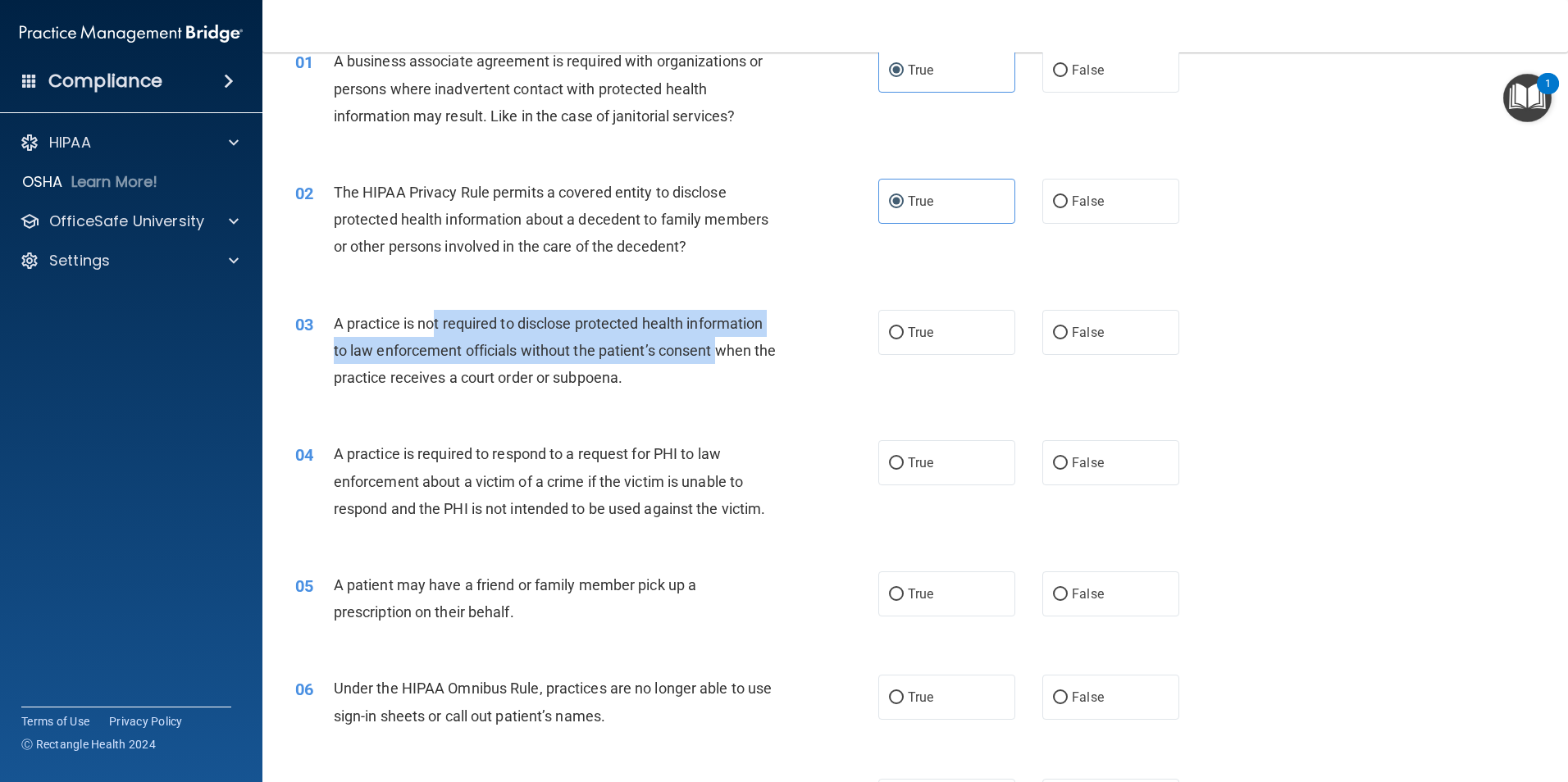
drag, startPoint x: 437, startPoint y: 324, endPoint x: 719, endPoint y: 364, distance: 284.8
click at [719, 364] on div "A practice is not required to disclose protected health information to law enfo…" at bounding box center [561, 351] width 456 height 82
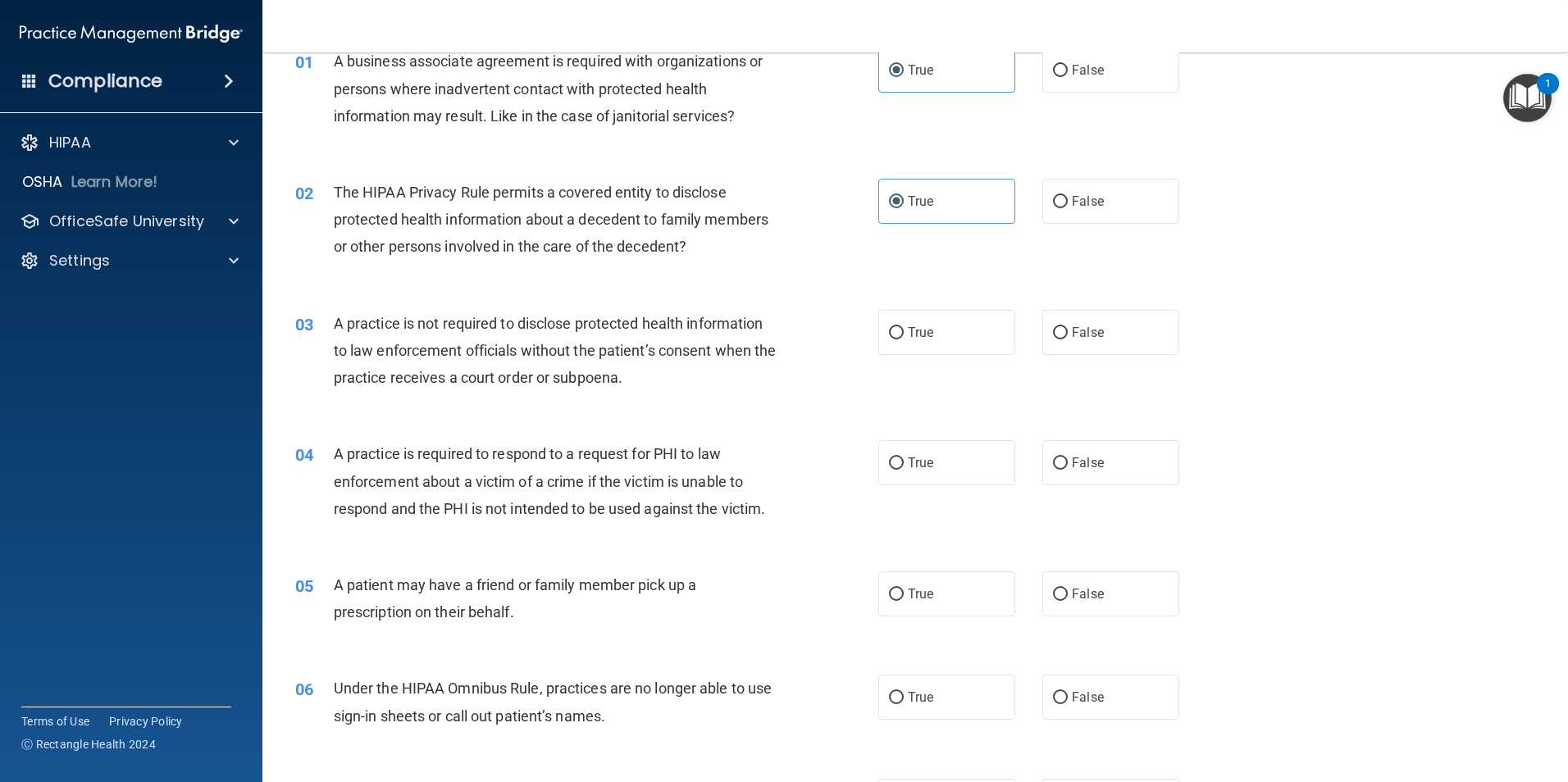
drag, startPoint x: 719, startPoint y: 364, endPoint x: 700, endPoint y: 371, distance: 20.2
click at [700, 371] on div "A practice is not required to disclose protected health information to law enfo…" at bounding box center [561, 351] width 456 height 82
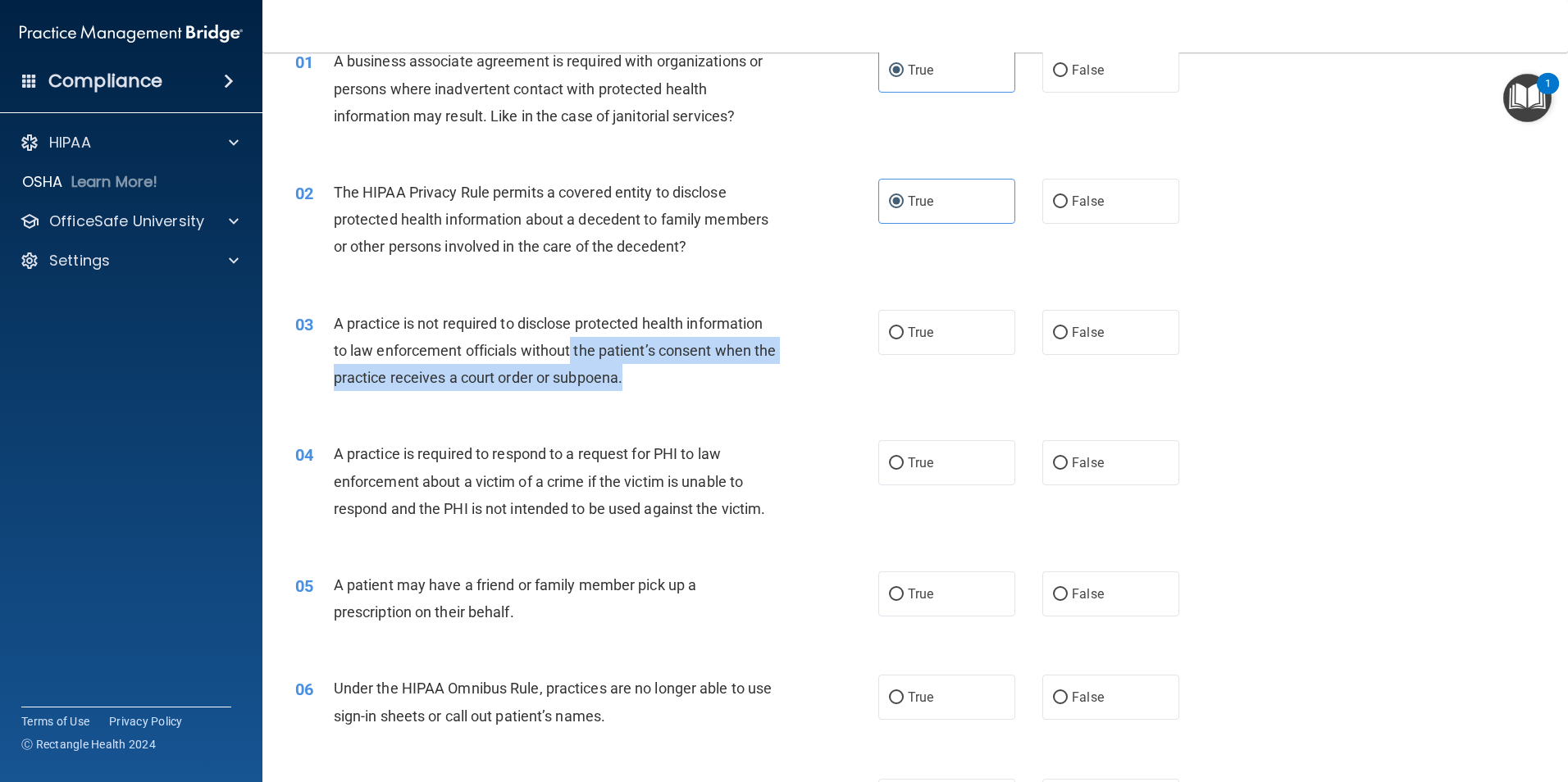
drag, startPoint x: 658, startPoint y: 368, endPoint x: 569, endPoint y: 349, distance: 91.0
click at [569, 349] on div "A practice is not required to disclose protected health information to law enfo…" at bounding box center [561, 351] width 456 height 82
click at [569, 349] on span "A practice is not required to disclose protected health information to law enfo…" at bounding box center [555, 351] width 443 height 72
click at [739, 378] on div "A practice is not required to disclose protected health information to law enfo…" at bounding box center [561, 351] width 456 height 82
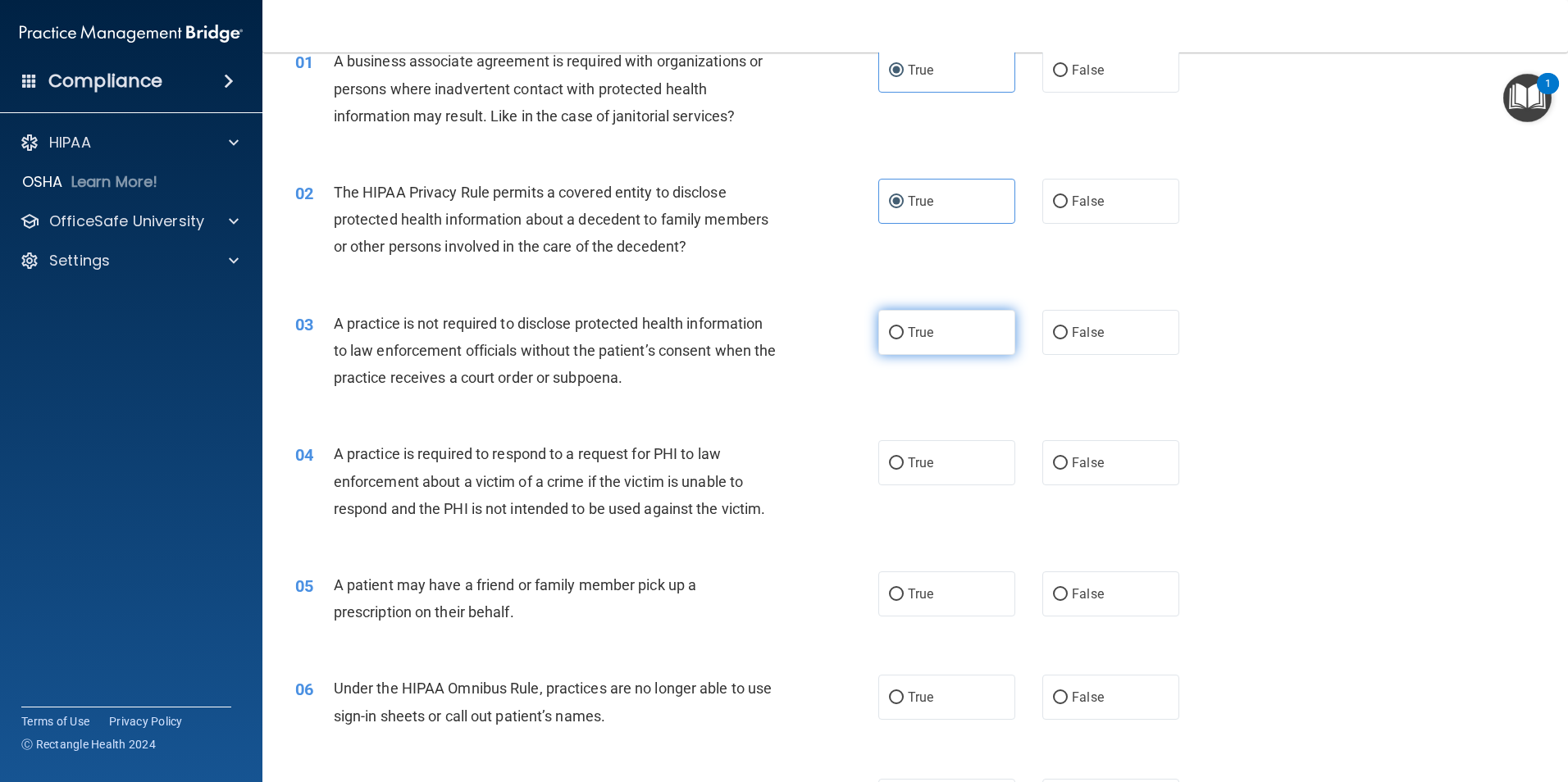
click at [913, 324] on label "True" at bounding box center [947, 332] width 137 height 45
click at [903, 327] on input "True" at bounding box center [895, 333] width 15 height 12
radio input "true"
click at [1161, 185] on label "False" at bounding box center [1111, 201] width 137 height 45
click at [1067, 196] on input "False" at bounding box center [1059, 202] width 15 height 12
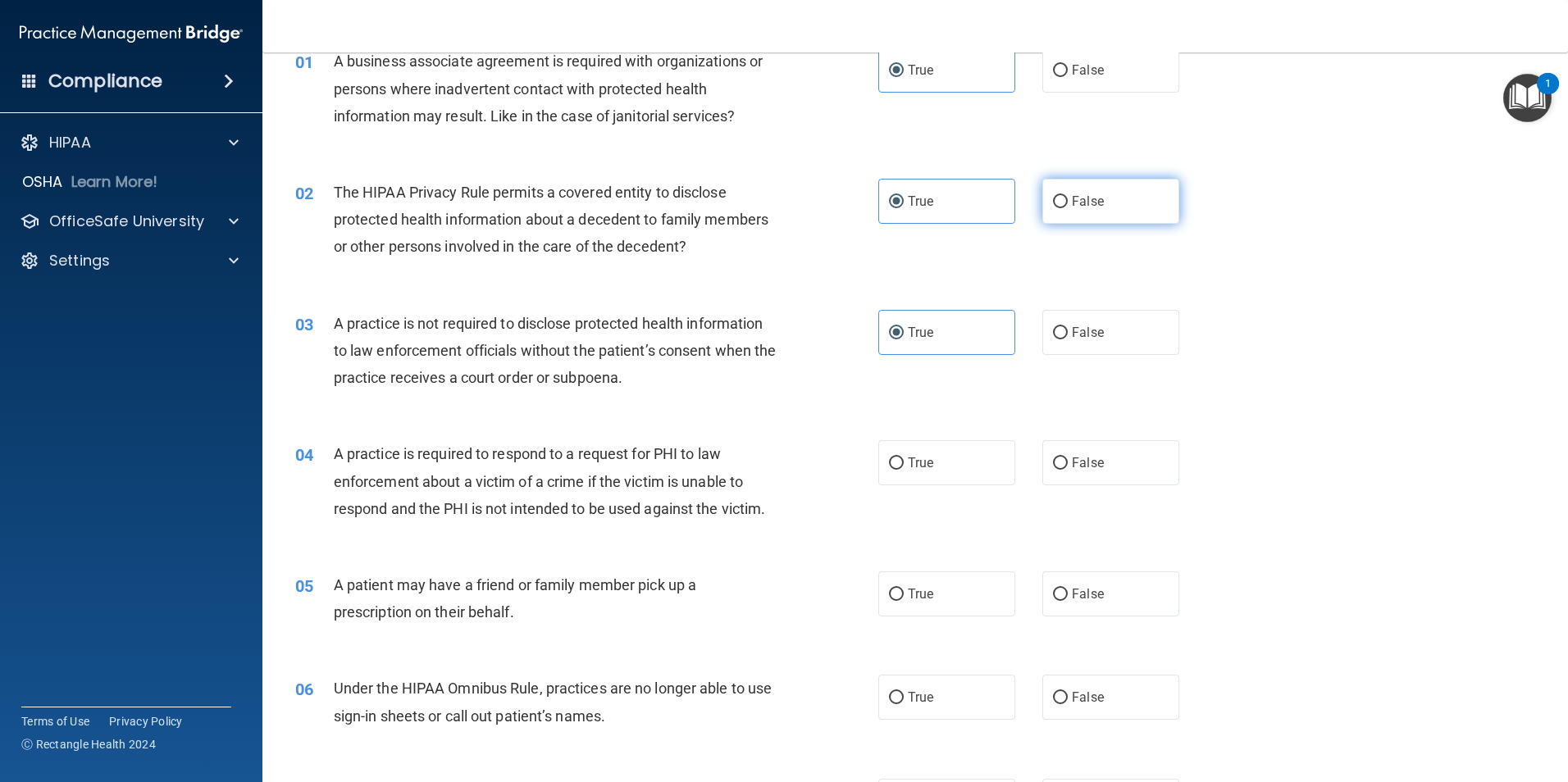
radio input "true"
radio input "false"
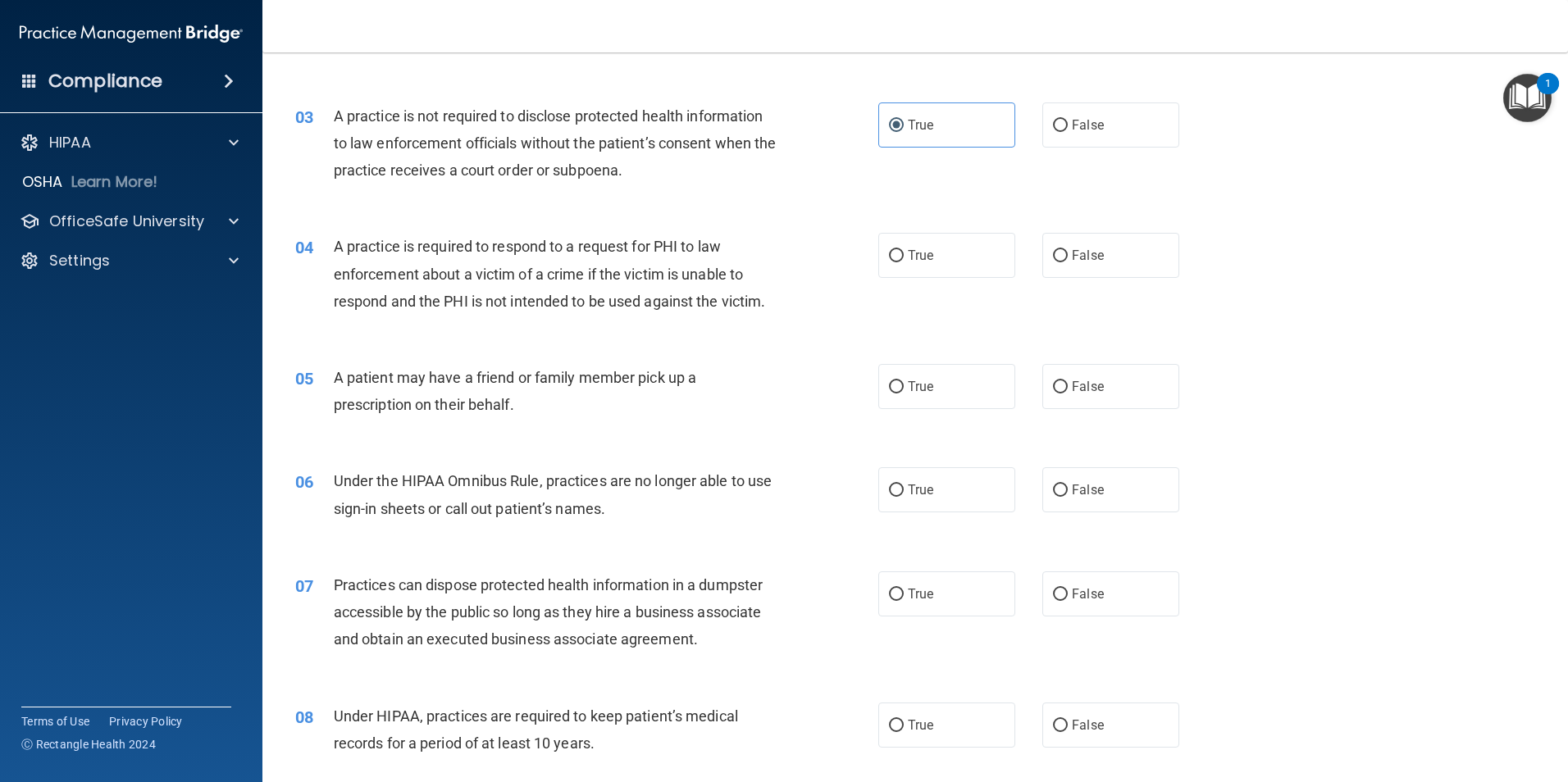
scroll to position [328, 0]
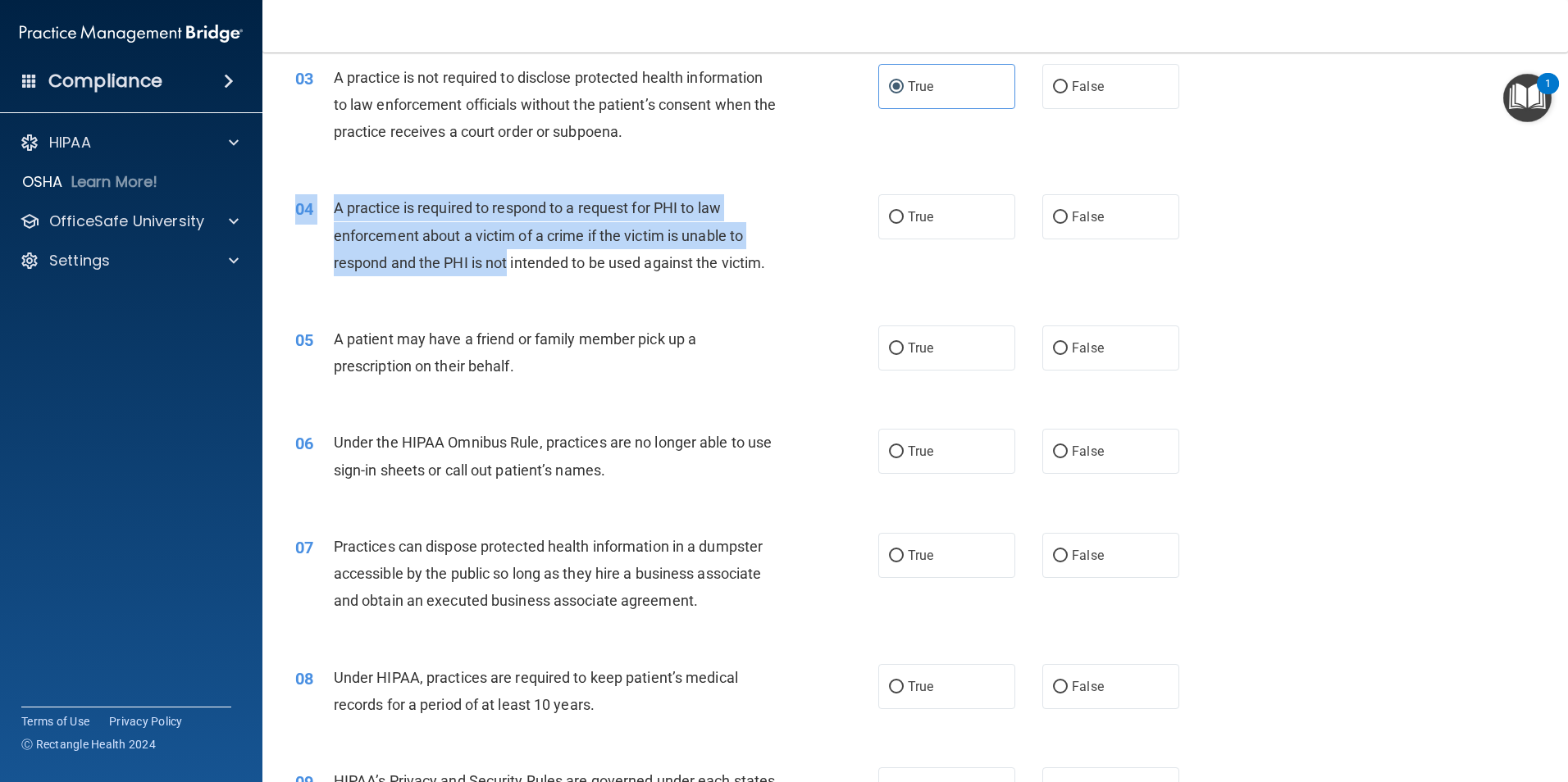
drag, startPoint x: 509, startPoint y: 257, endPoint x: 784, endPoint y: 288, distance: 276.7
click at [784, 288] on div "04 A practice is required to respond to a request for PHI to law enforcement ab…" at bounding box center [915, 239] width 1264 height 131
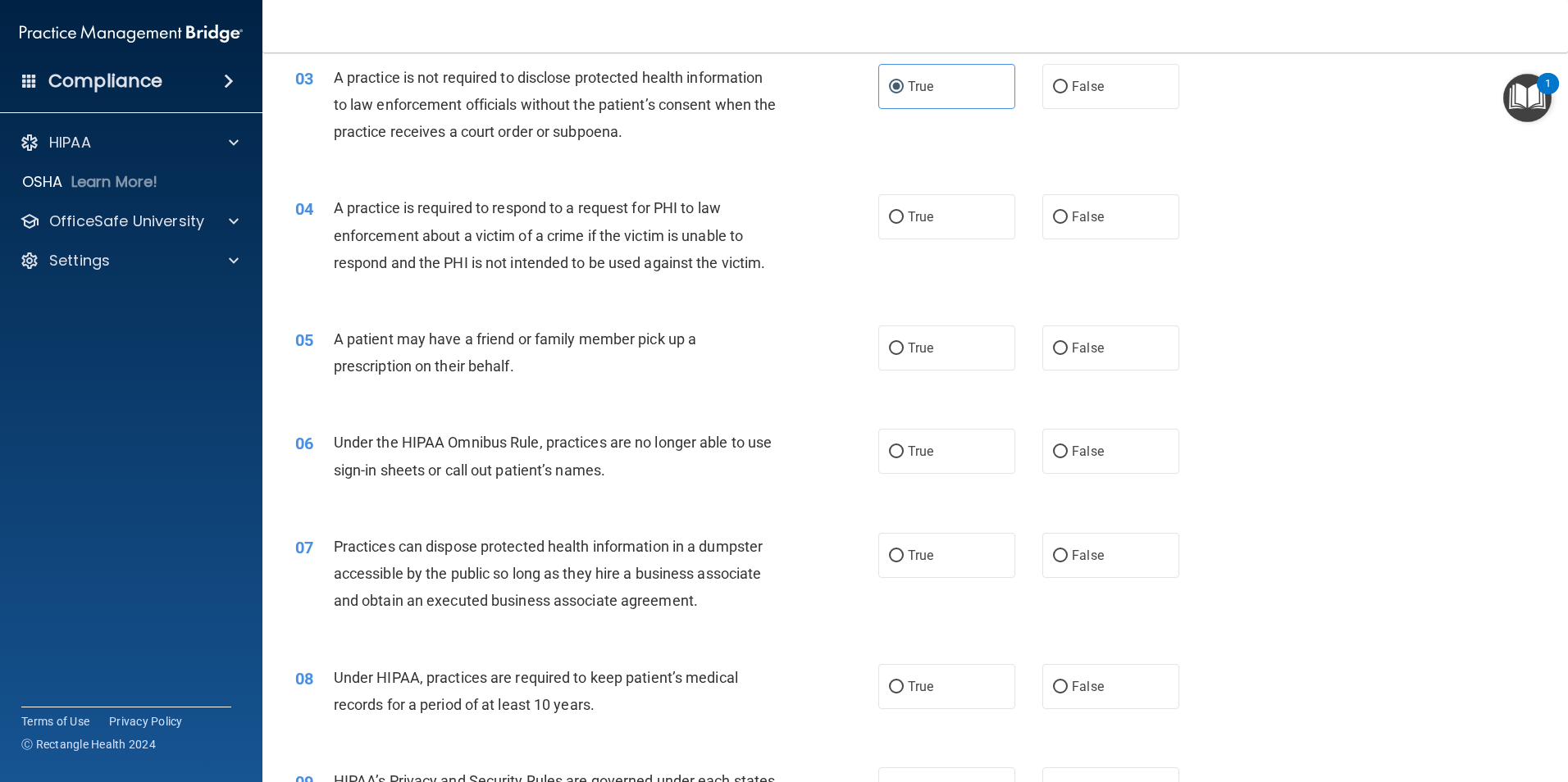
drag, startPoint x: 784, startPoint y: 288, endPoint x: 781, endPoint y: 280, distance: 8.5
click at [781, 280] on div "04 A practice is required to respond to a request for PHI to law enforcement ab…" at bounding box center [915, 239] width 1264 height 131
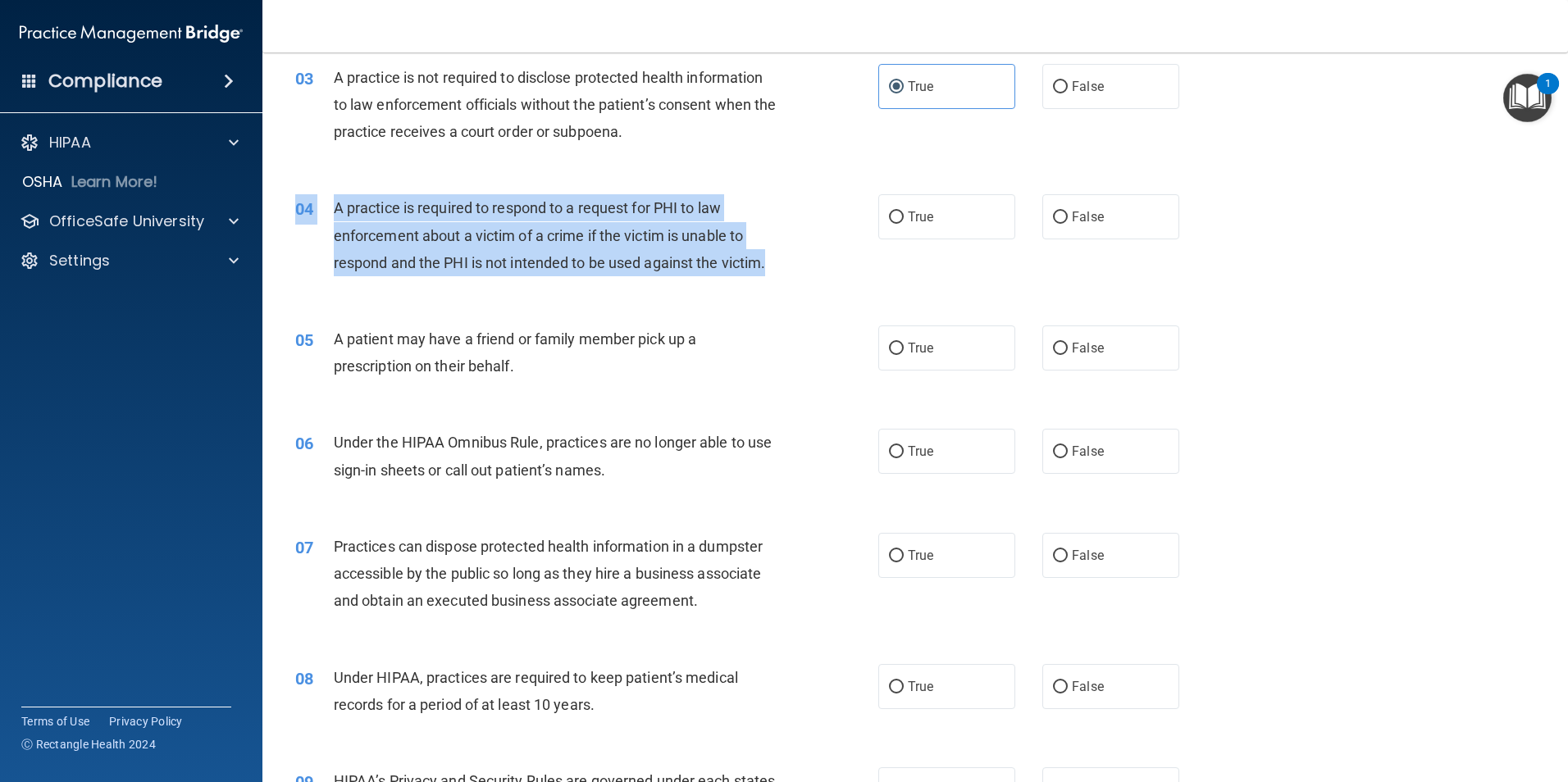
drag, startPoint x: 781, startPoint y: 280, endPoint x: 740, endPoint y: 269, distance: 42.4
click at [740, 269] on span "A practice is required to respond to a request for PHI to law enforcement about…" at bounding box center [549, 235] width 432 height 72
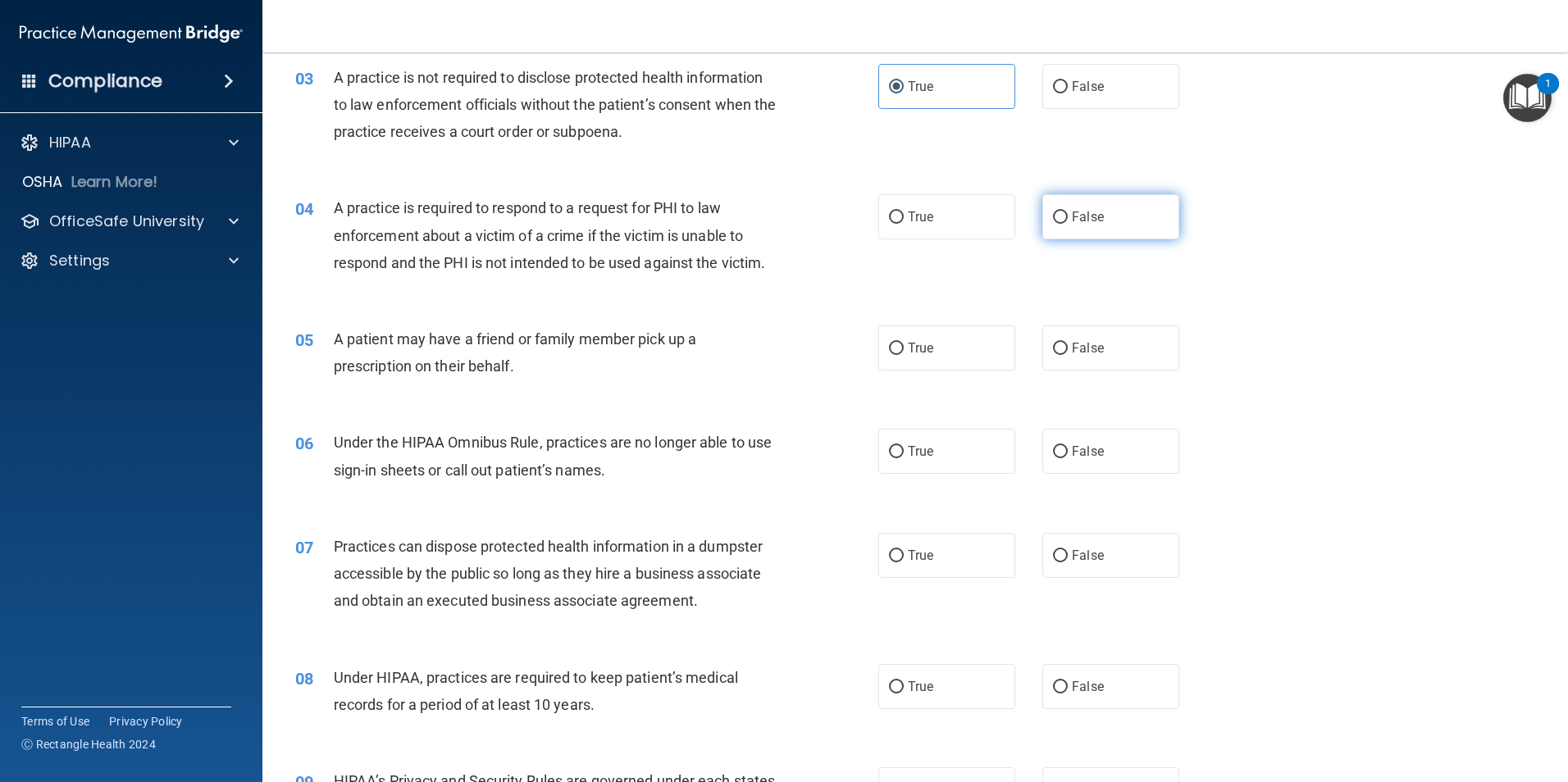
click at [1128, 220] on label "False" at bounding box center [1111, 217] width 137 height 45
click at [1067, 220] on input "False" at bounding box center [1059, 218] width 15 height 12
radio input "true"
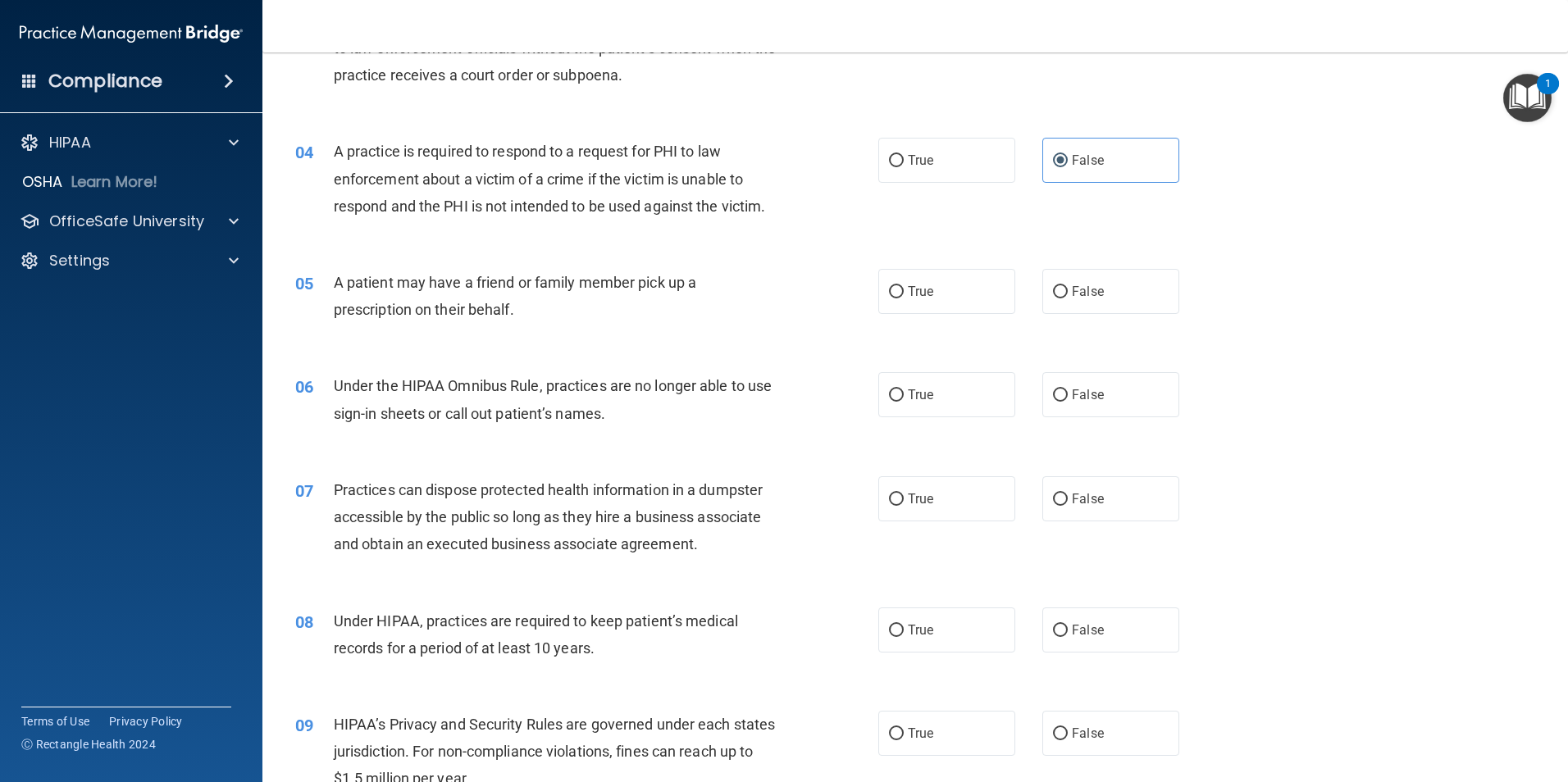
scroll to position [410, 0]
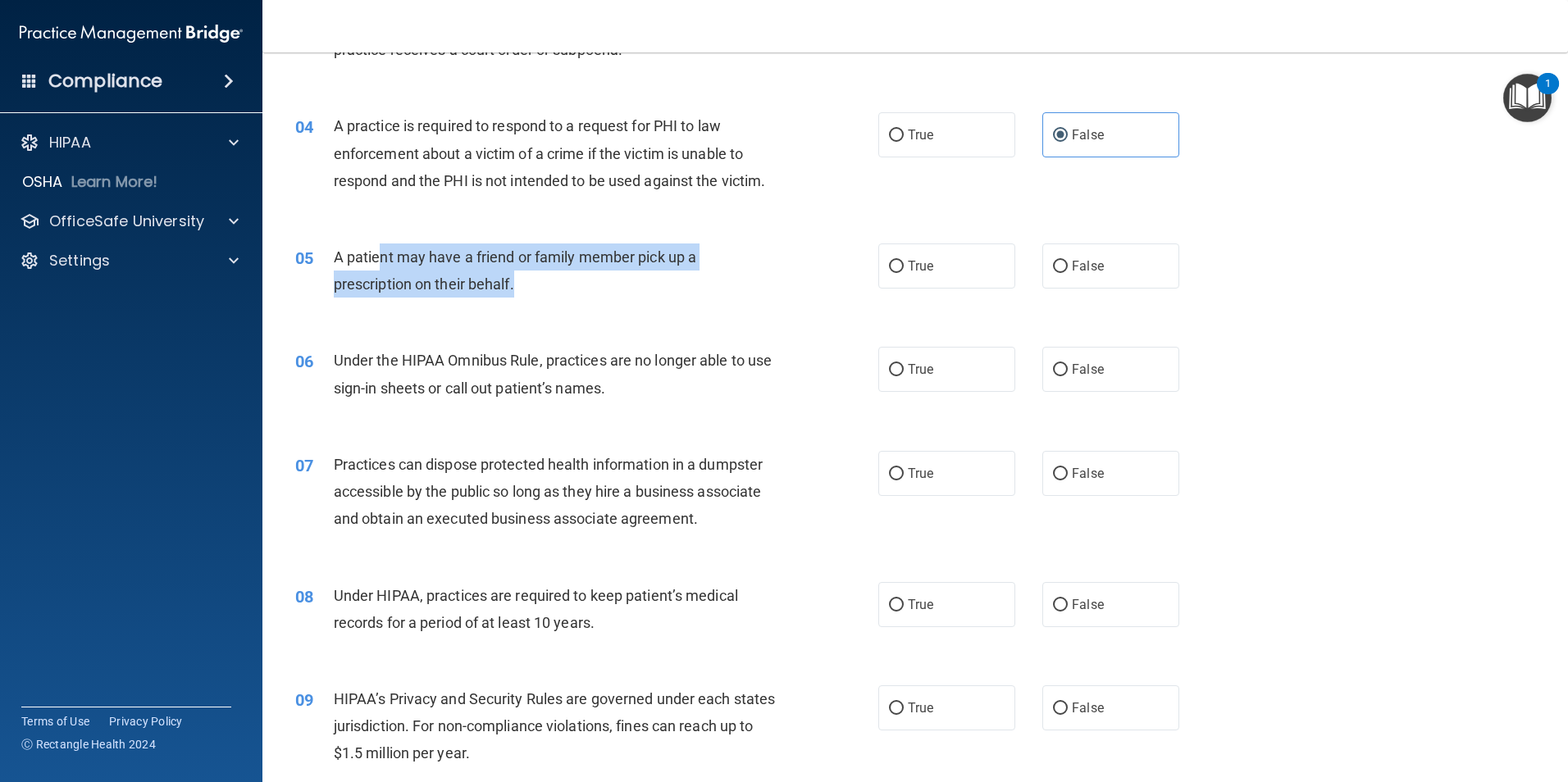
drag, startPoint x: 378, startPoint y: 260, endPoint x: 555, endPoint y: 279, distance: 178.0
click at [555, 279] on div "A patient may have a friend or family member pick up a prescription on their be…" at bounding box center [561, 270] width 456 height 54
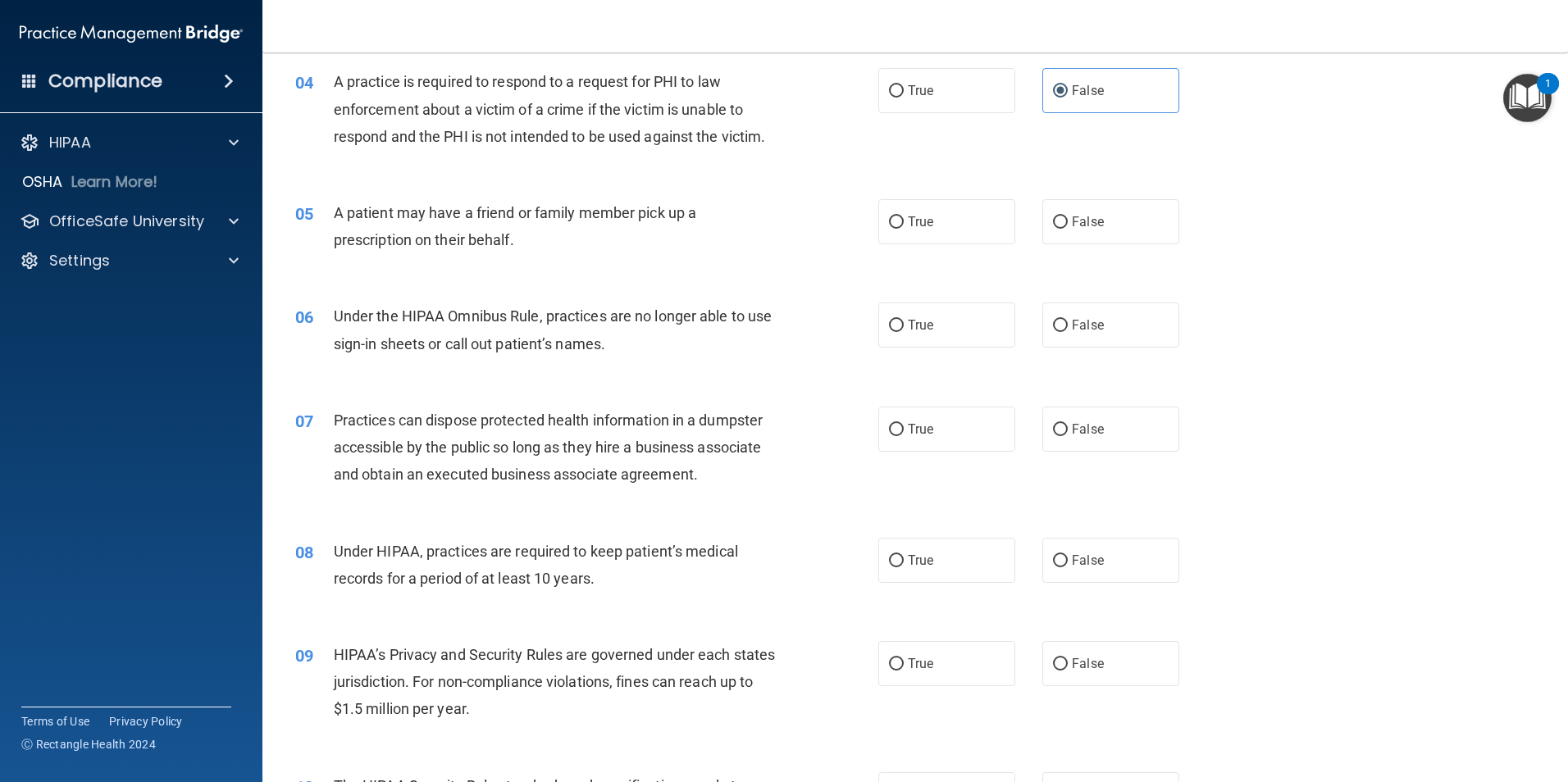
scroll to position [492, 0]
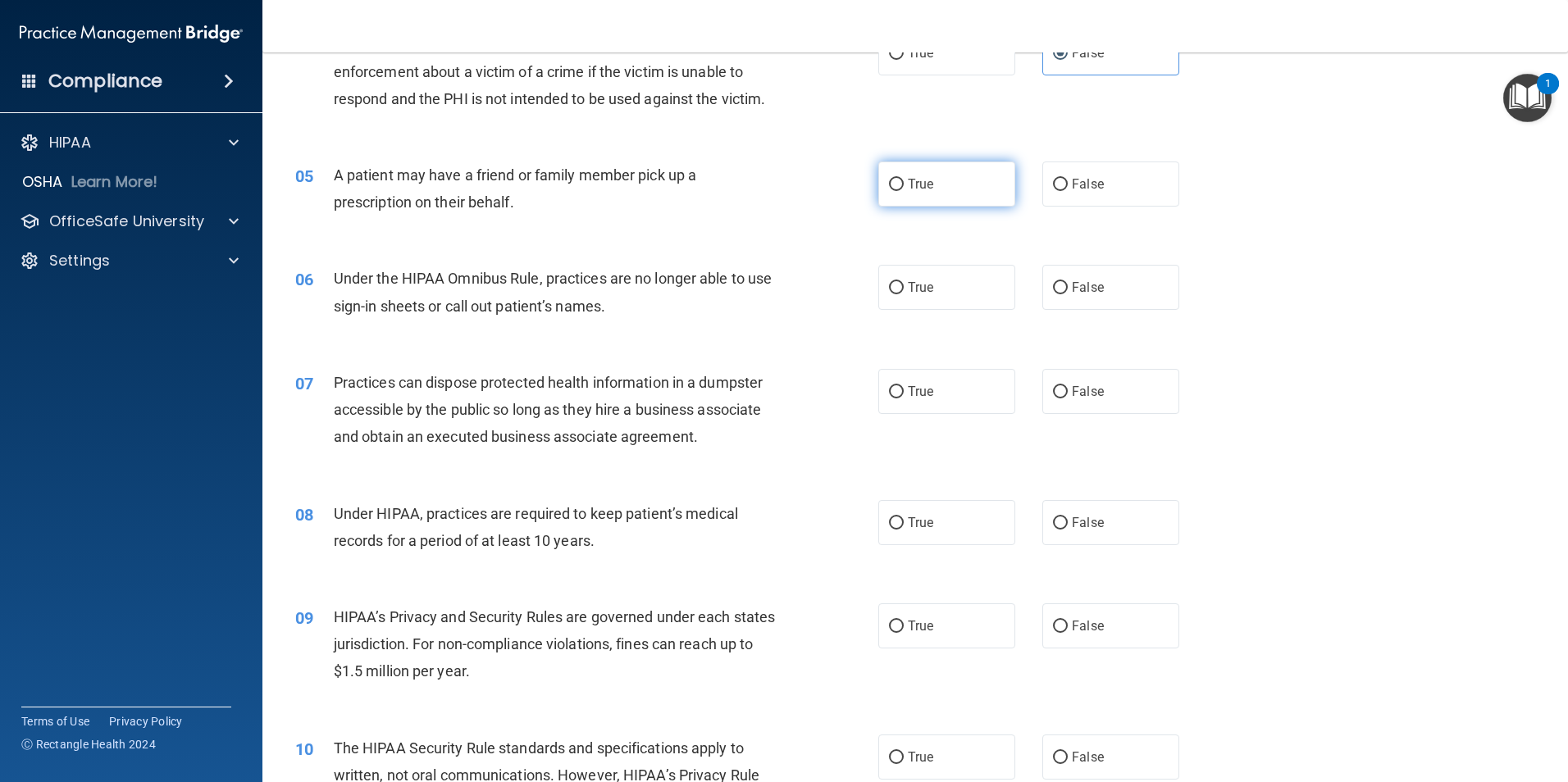
click at [916, 198] on label "True" at bounding box center [947, 184] width 137 height 45
click at [903, 191] on input "True" at bounding box center [895, 185] width 15 height 12
radio input "true"
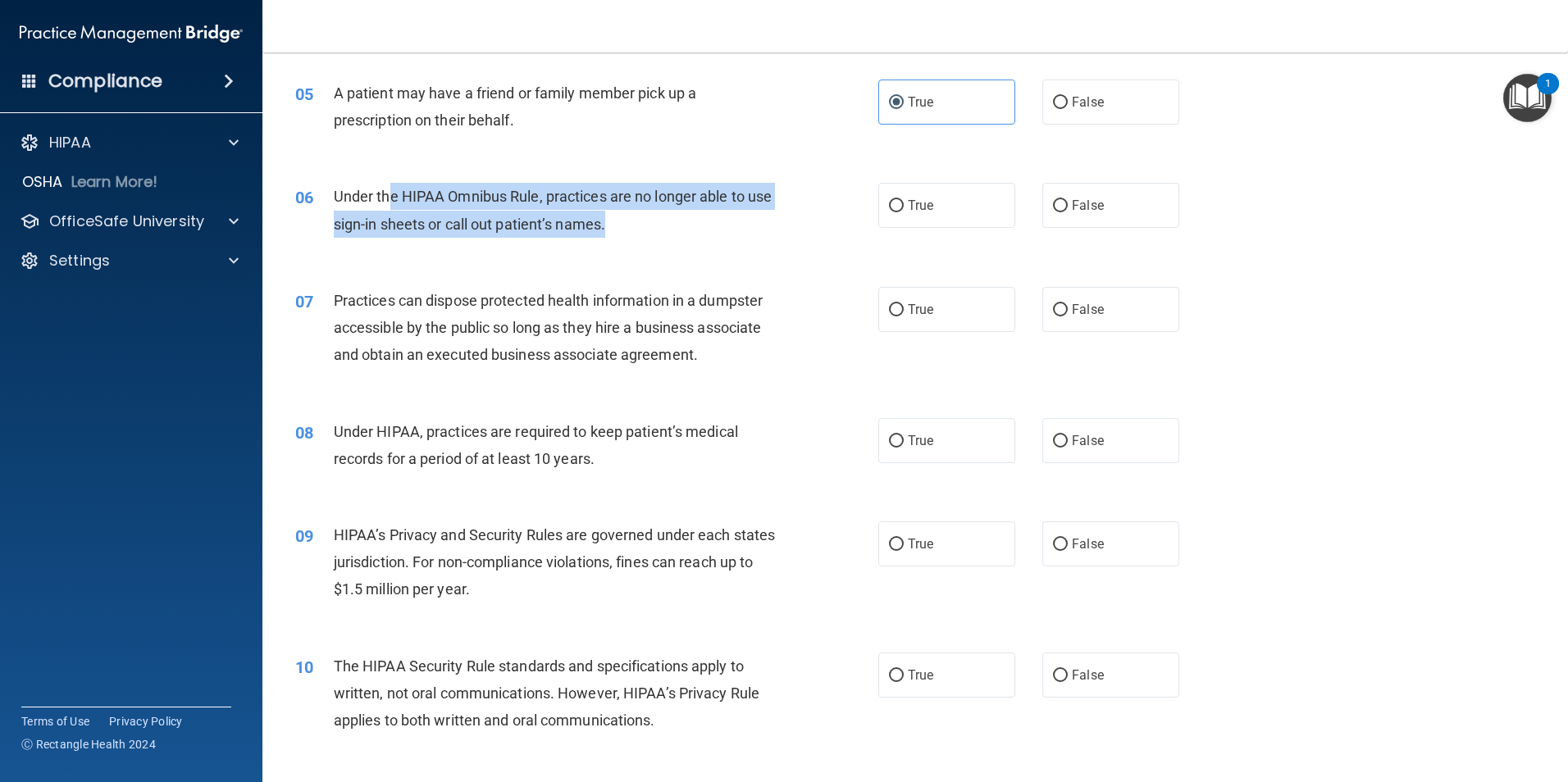
drag, startPoint x: 593, startPoint y: 228, endPoint x: 731, endPoint y: 245, distance: 139.0
click at [731, 245] on div "06 Under the HIPAA Omnibus Rule, practices are no longer able to use sign-in sh…" at bounding box center [586, 214] width 632 height 63
drag, startPoint x: 690, startPoint y: 229, endPoint x: 453, endPoint y: 185, distance: 241.0
click at [453, 185] on div "Under the HIPAA Omnibus Rule, practices are no longer able to use sign-in sheet…" at bounding box center [561, 210] width 456 height 54
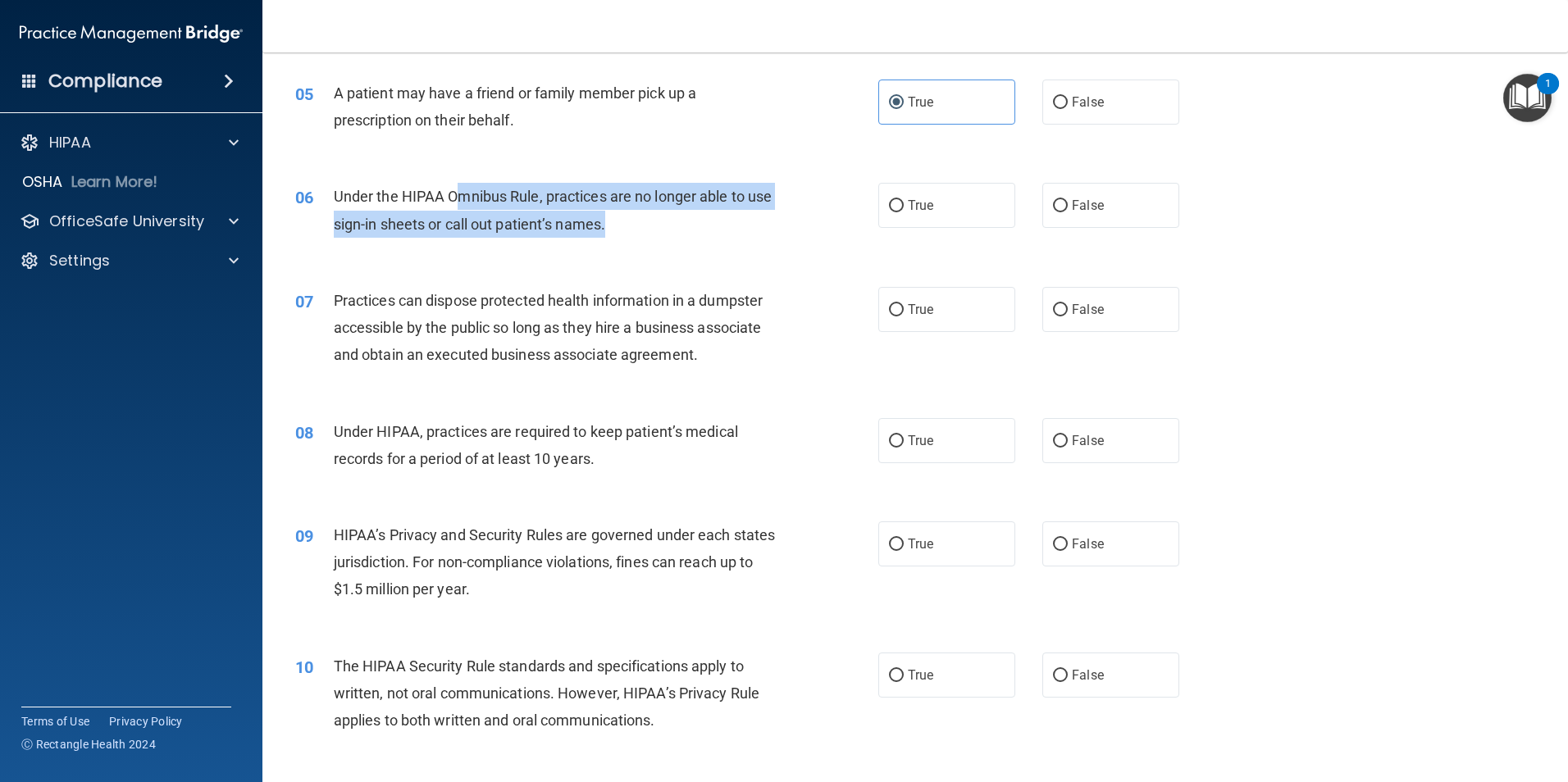
click at [453, 185] on div "Under the HIPAA Omnibus Rule, practices are no longer able to use sign-in sheet…" at bounding box center [561, 210] width 456 height 54
drag, startPoint x: 462, startPoint y: 187, endPoint x: 700, endPoint y: 221, distance: 240.4
click at [700, 221] on div "Under the HIPAA Omnibus Rule, practices are no longer able to use sign-in sheet…" at bounding box center [561, 210] width 456 height 54
drag, startPoint x: 450, startPoint y: 201, endPoint x: 391, endPoint y: 191, distance: 59.8
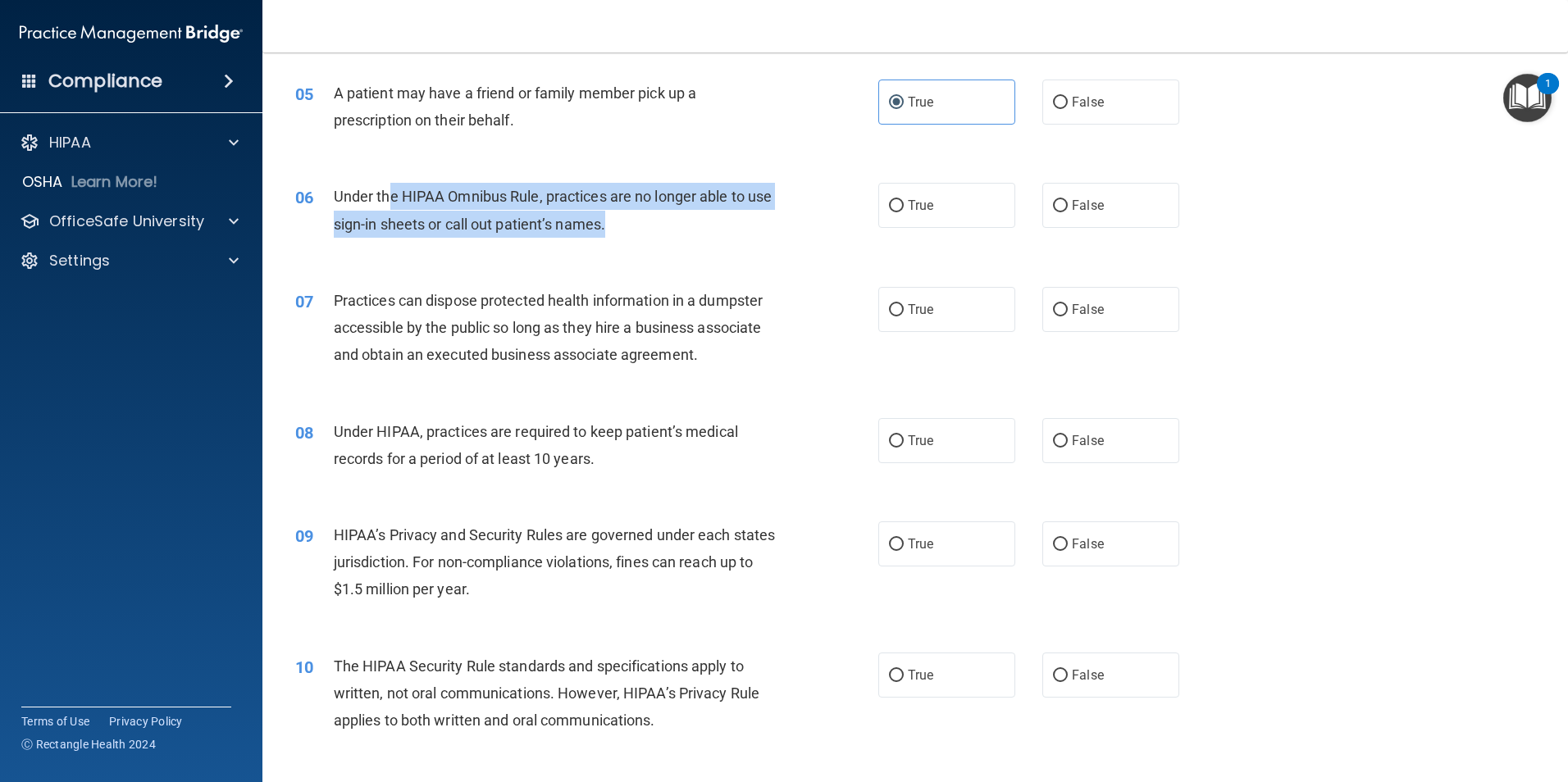
click at [391, 191] on div "Under the HIPAA Omnibus Rule, practices are no longer able to use sign-in sheet…" at bounding box center [561, 210] width 456 height 54
click at [391, 191] on span "Under the HIPAA Omnibus Rule, practices are no longer able to use sign-in sheet…" at bounding box center [552, 210] width 438 height 45
drag, startPoint x: 391, startPoint y: 191, endPoint x: 679, endPoint y: 228, distance: 290.4
click at [679, 228] on div "Under the HIPAA Omnibus Rule, practices are no longer able to use sign-in sheet…" at bounding box center [561, 210] width 456 height 54
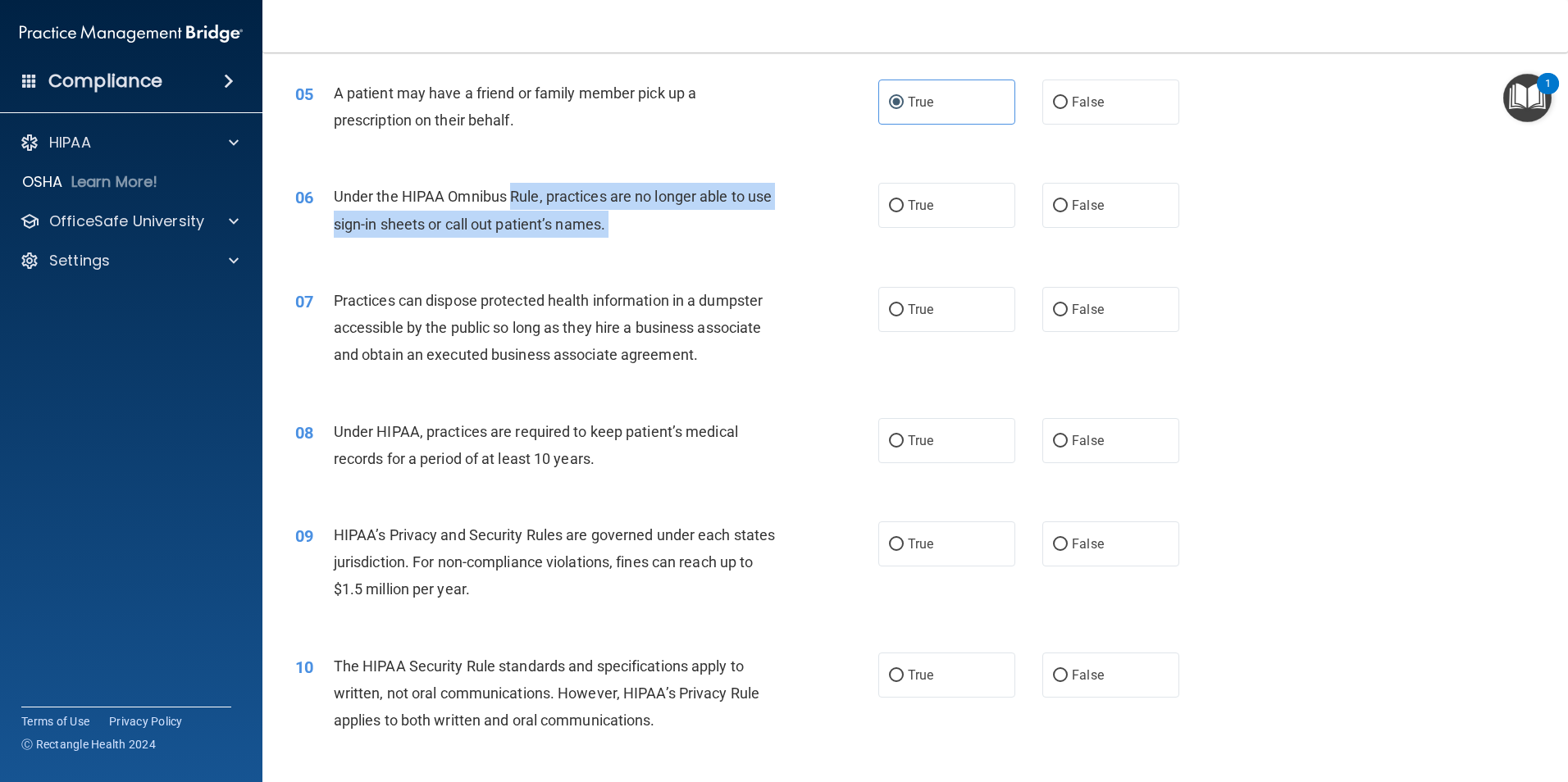
drag, startPoint x: 678, startPoint y: 228, endPoint x: 518, endPoint y: 205, distance: 161.6
click at [518, 205] on div "Under the HIPAA Omnibus Rule, practices are no longer able to use sign-in sheet…" at bounding box center [561, 210] width 456 height 54
click at [548, 206] on div "Under the HIPAA Omnibus Rule, practices are no longer able to use sign-in sheet…" at bounding box center [561, 210] width 456 height 54
drag, startPoint x: 574, startPoint y: 202, endPoint x: 693, endPoint y: 209, distance: 119.2
click at [693, 209] on div "Under the HIPAA Omnibus Rule, practices are no longer able to use sign-in sheet…" at bounding box center [561, 210] width 456 height 54
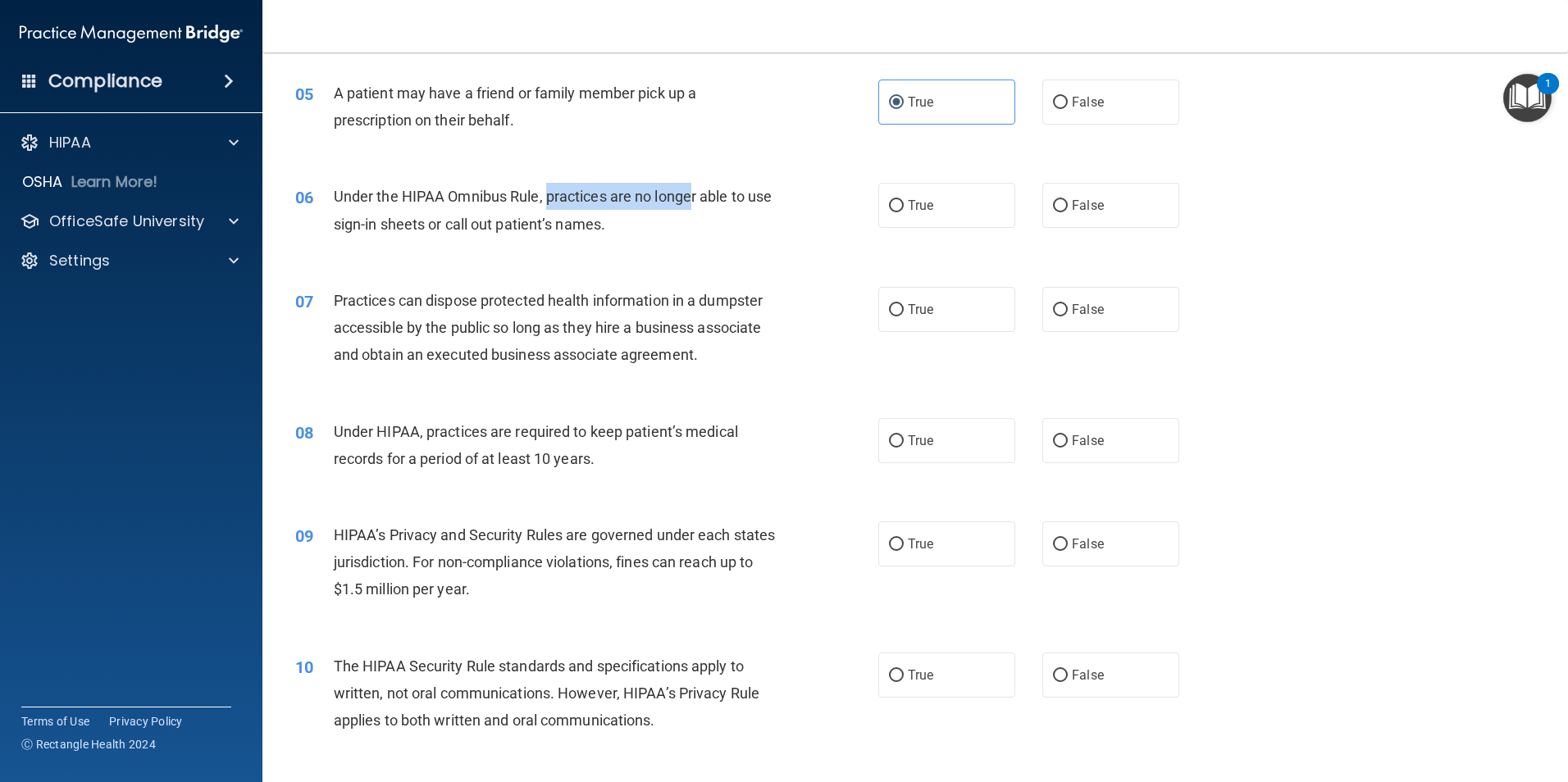
click at [693, 209] on div "Under the HIPAA Omnibus Rule, practices are no longer able to use sign-in sheet…" at bounding box center [561, 210] width 456 height 54
click at [691, 220] on div "Under the HIPAA Omnibus Rule, practices are no longer able to use sign-in sheet…" at bounding box center [561, 210] width 456 height 54
click at [1076, 222] on label "False" at bounding box center [1111, 205] width 137 height 45
click at [1067, 213] on input "False" at bounding box center [1059, 206] width 15 height 12
radio input "true"
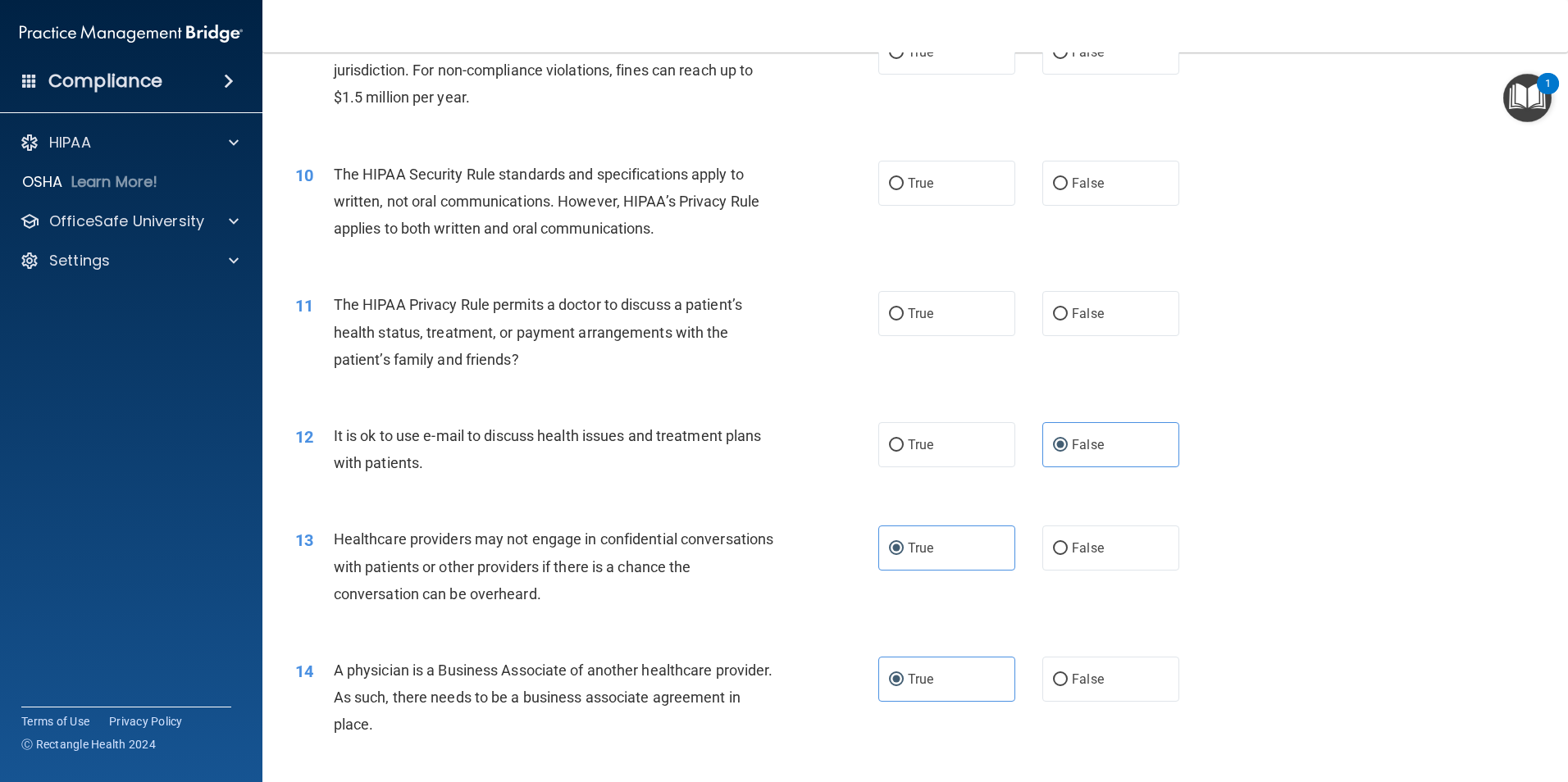
scroll to position [656, 0]
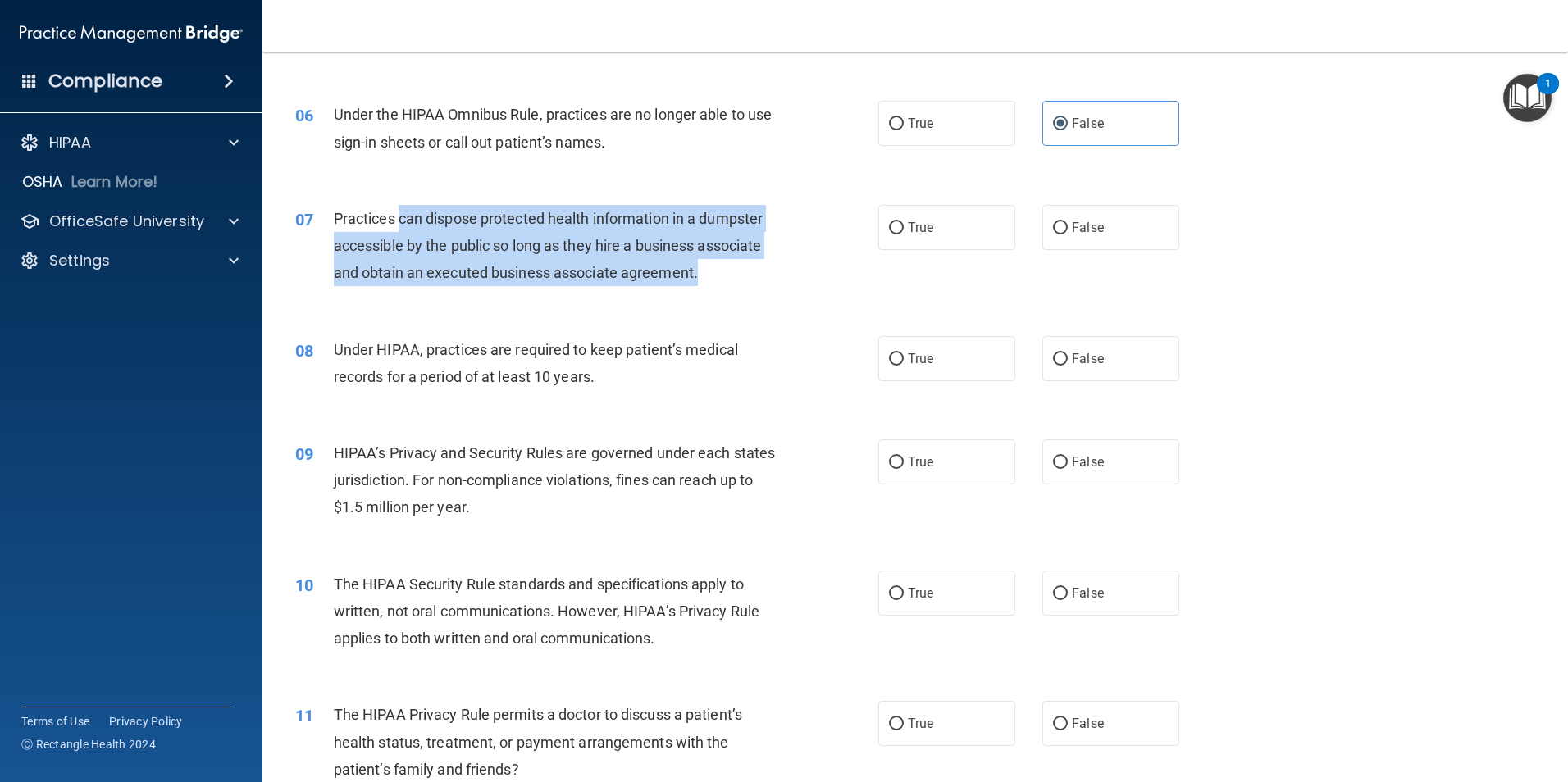
drag, startPoint x: 402, startPoint y: 211, endPoint x: 744, endPoint y: 268, distance: 346.7
click at [744, 268] on div "Practices can dispose protected health information in a dumpster accessible by …" at bounding box center [561, 245] width 456 height 82
drag, startPoint x: 565, startPoint y: 245, endPoint x: 423, endPoint y: 223, distance: 143.7
click at [423, 223] on div "Practices can dispose protected health information in a dumpster accessible by …" at bounding box center [561, 245] width 456 height 82
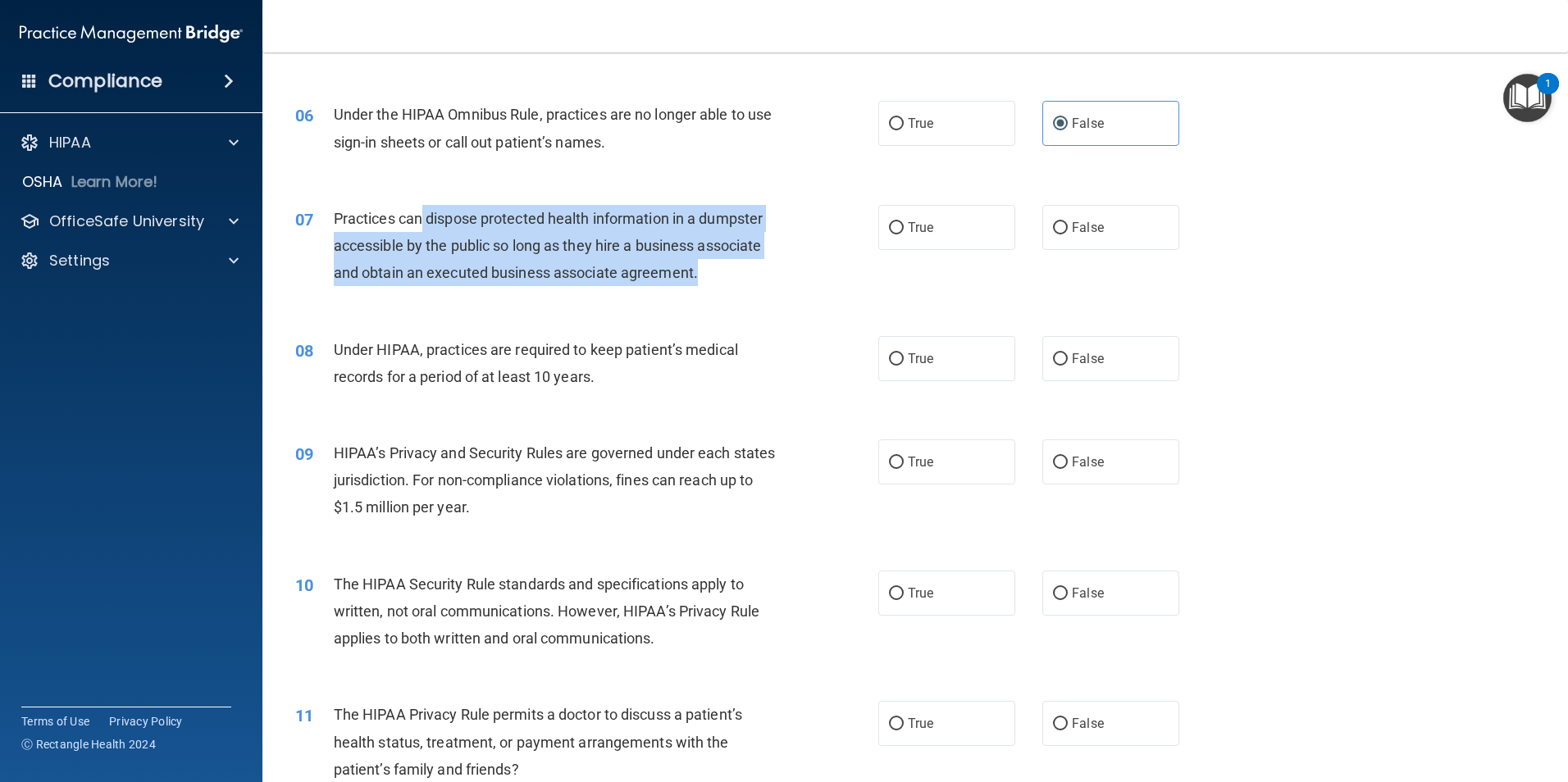
click at [423, 223] on span "Practices can dispose protected health information in a dumpster accessible by …" at bounding box center [549, 245] width 429 height 72
drag, startPoint x: 423, startPoint y: 223, endPoint x: 774, endPoint y: 272, distance: 354.4
click at [774, 272] on div "Practices can dispose protected health information in a dumpster accessible by …" at bounding box center [561, 245] width 456 height 82
drag, startPoint x: 627, startPoint y: 252, endPoint x: 468, endPoint y: 225, distance: 161.3
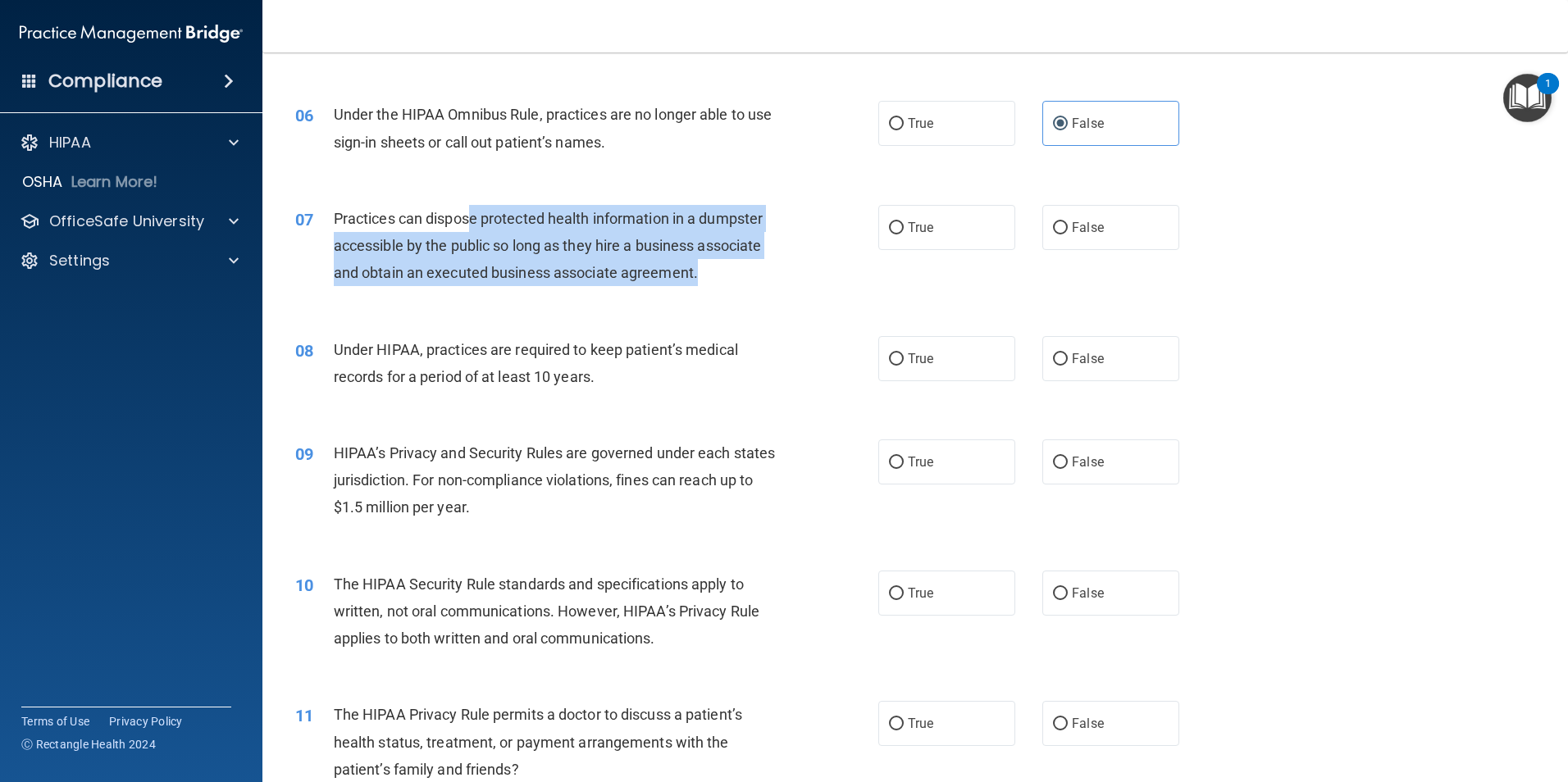
click at [468, 225] on div "Practices can dispose protected health information in a dumpster accessible by …" at bounding box center [561, 245] width 456 height 82
click at [468, 225] on span "Practices can dispose protected health information in a dumpster accessible by …" at bounding box center [549, 245] width 429 height 72
drag, startPoint x: 468, startPoint y: 225, endPoint x: 727, endPoint y: 277, distance: 264.2
click at [727, 277] on div "Practices can dispose protected health information in a dumpster accessible by …" at bounding box center [561, 245] width 456 height 82
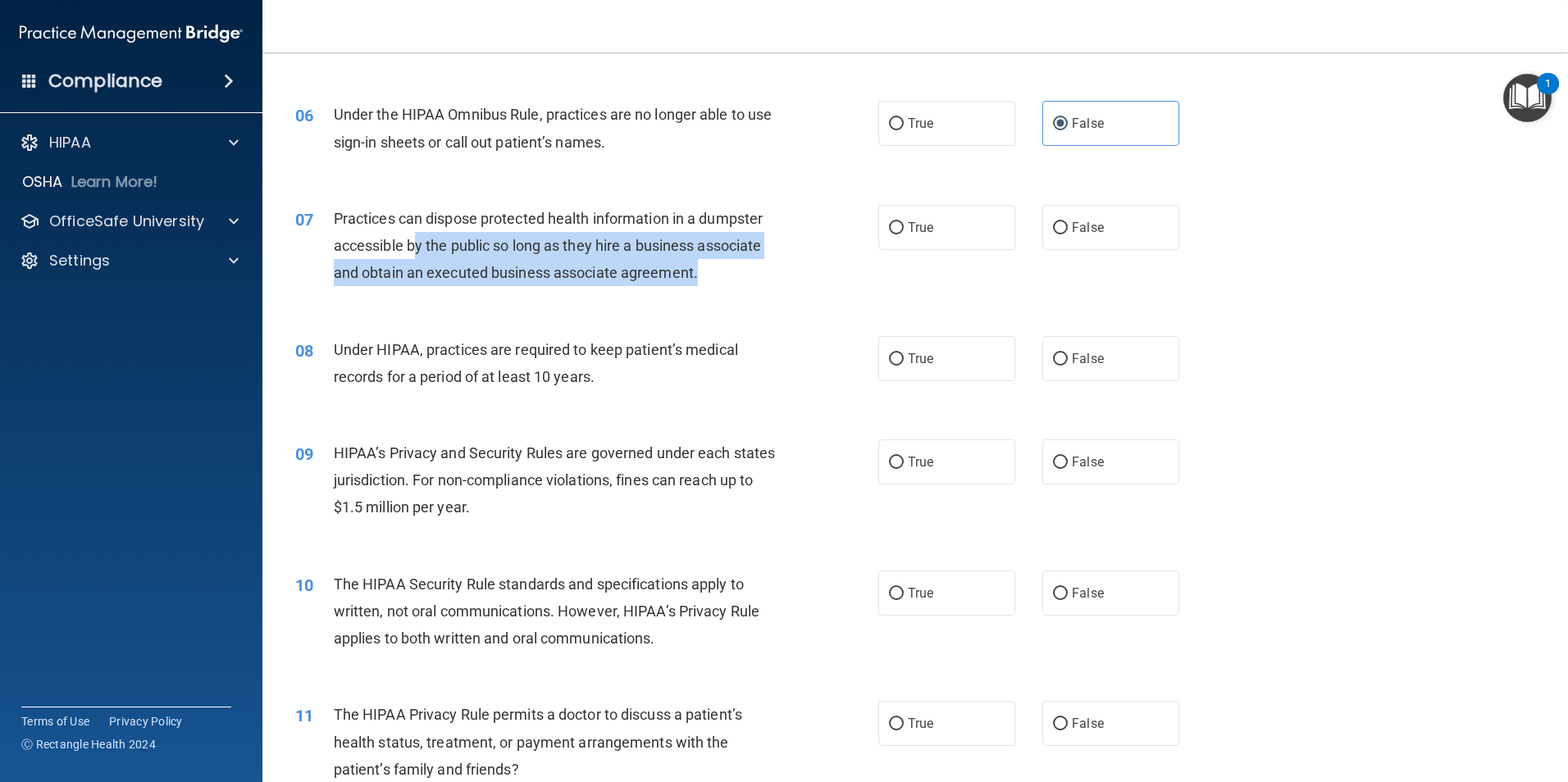
drag, startPoint x: 646, startPoint y: 260, endPoint x: 414, endPoint y: 243, distance: 232.6
click at [414, 243] on div "Practices can dispose protected health information in a dumpster accessible by …" at bounding box center [561, 245] width 456 height 82
click at [414, 243] on span "Practices can dispose protected health information in a dumpster accessible by …" at bounding box center [549, 245] width 429 height 72
drag, startPoint x: 414, startPoint y: 243, endPoint x: 766, endPoint y: 288, distance: 354.9
click at [766, 288] on div "07 Practices can dispose protected health information in a dumpster accessible …" at bounding box center [586, 249] width 632 height 90
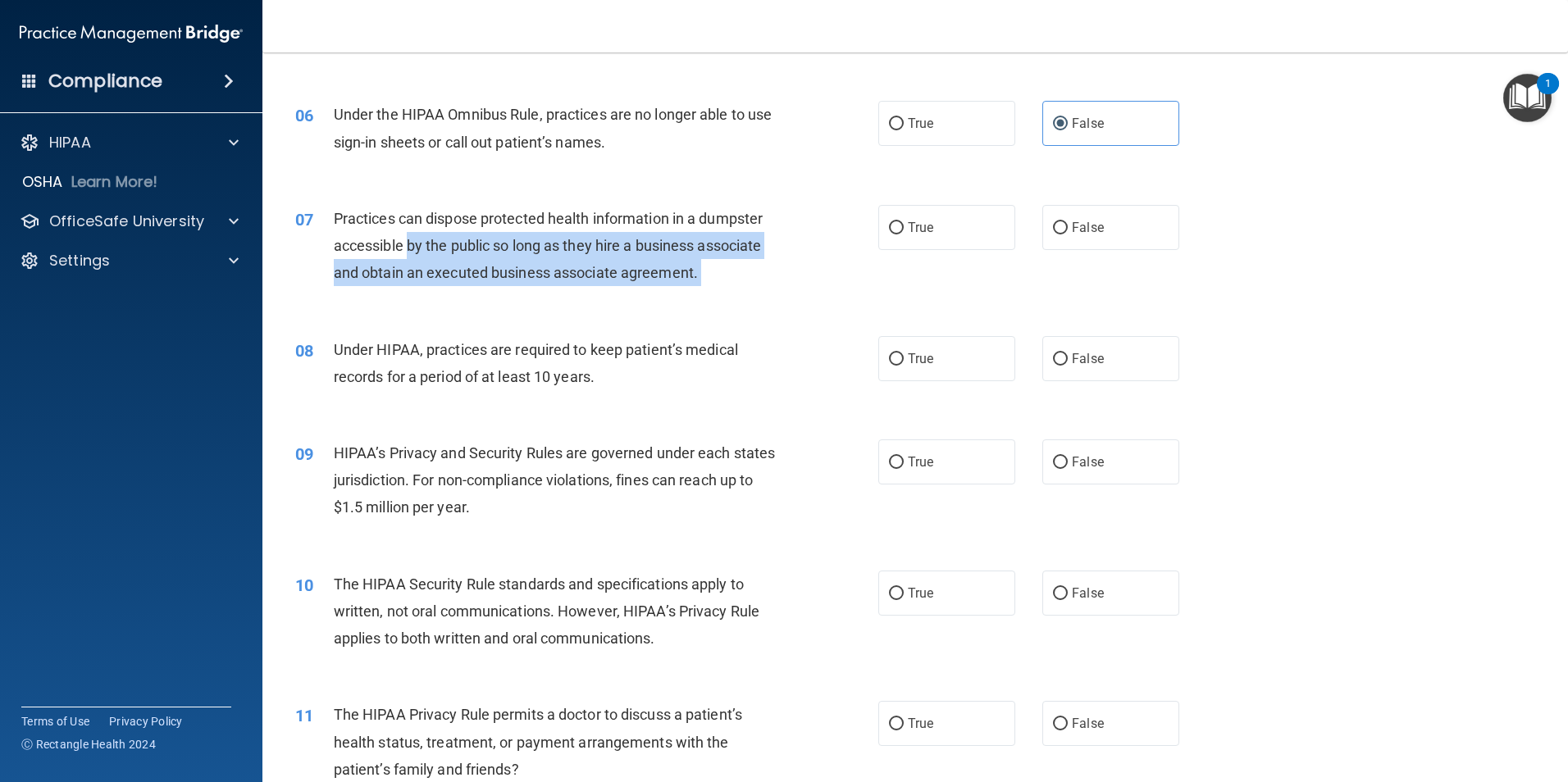
click at [766, 288] on div "07 Practices can dispose protected health information in a dumpster accessible …" at bounding box center [586, 249] width 632 height 90
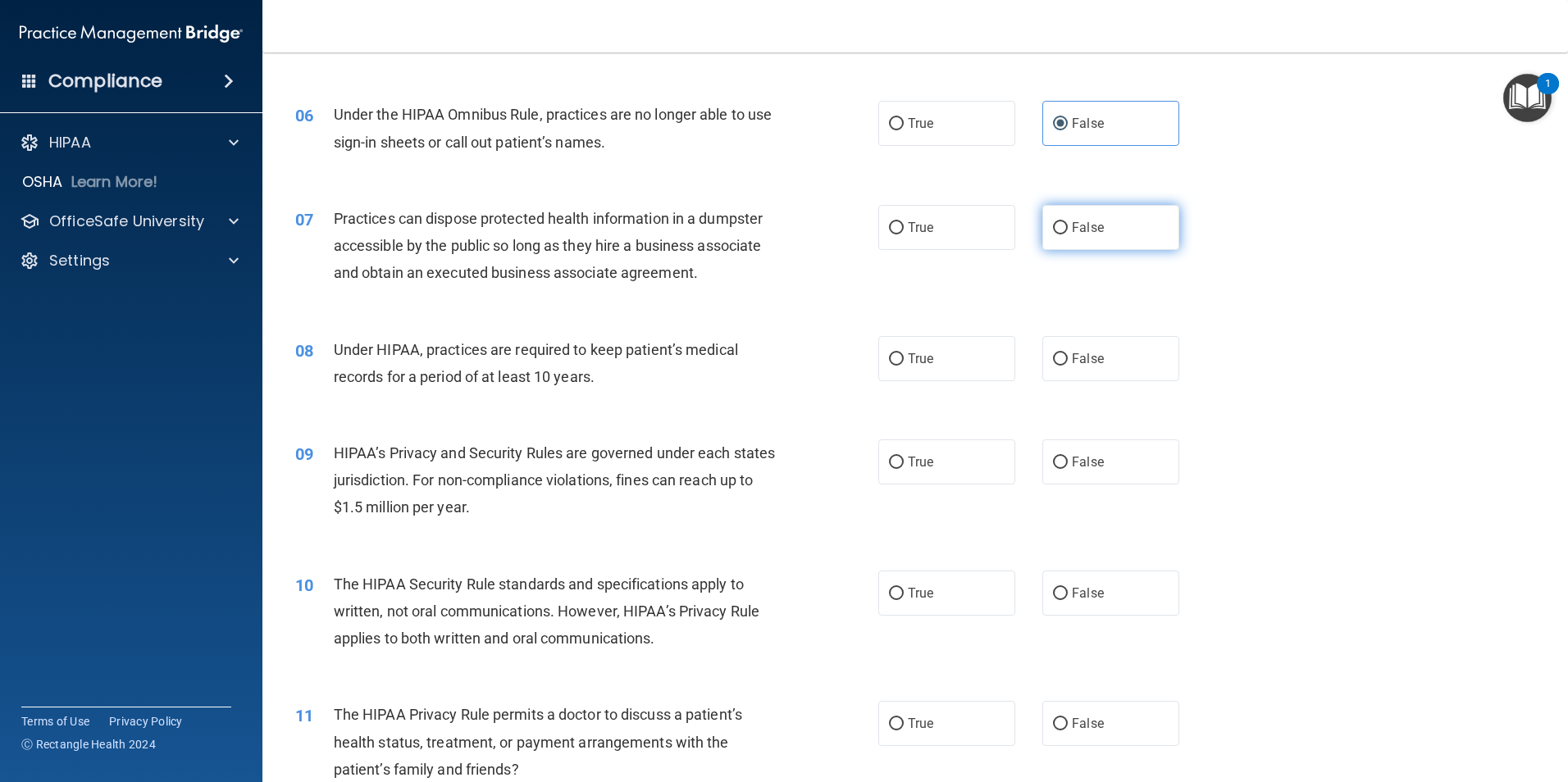
click at [1101, 235] on label "False" at bounding box center [1111, 227] width 137 height 45
click at [1067, 235] on input "False" at bounding box center [1059, 229] width 15 height 12
radio input "true"
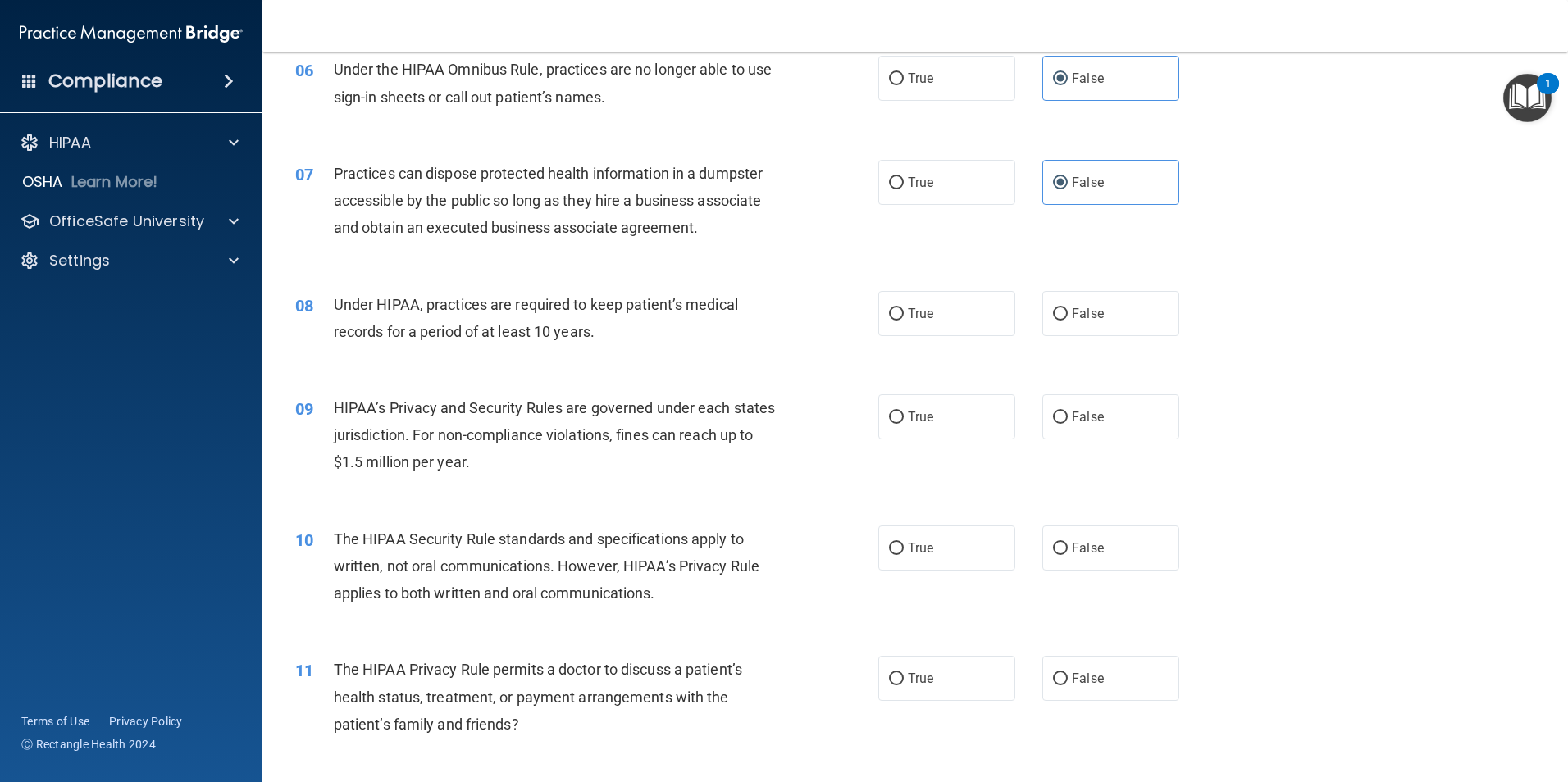
scroll to position [738, 0]
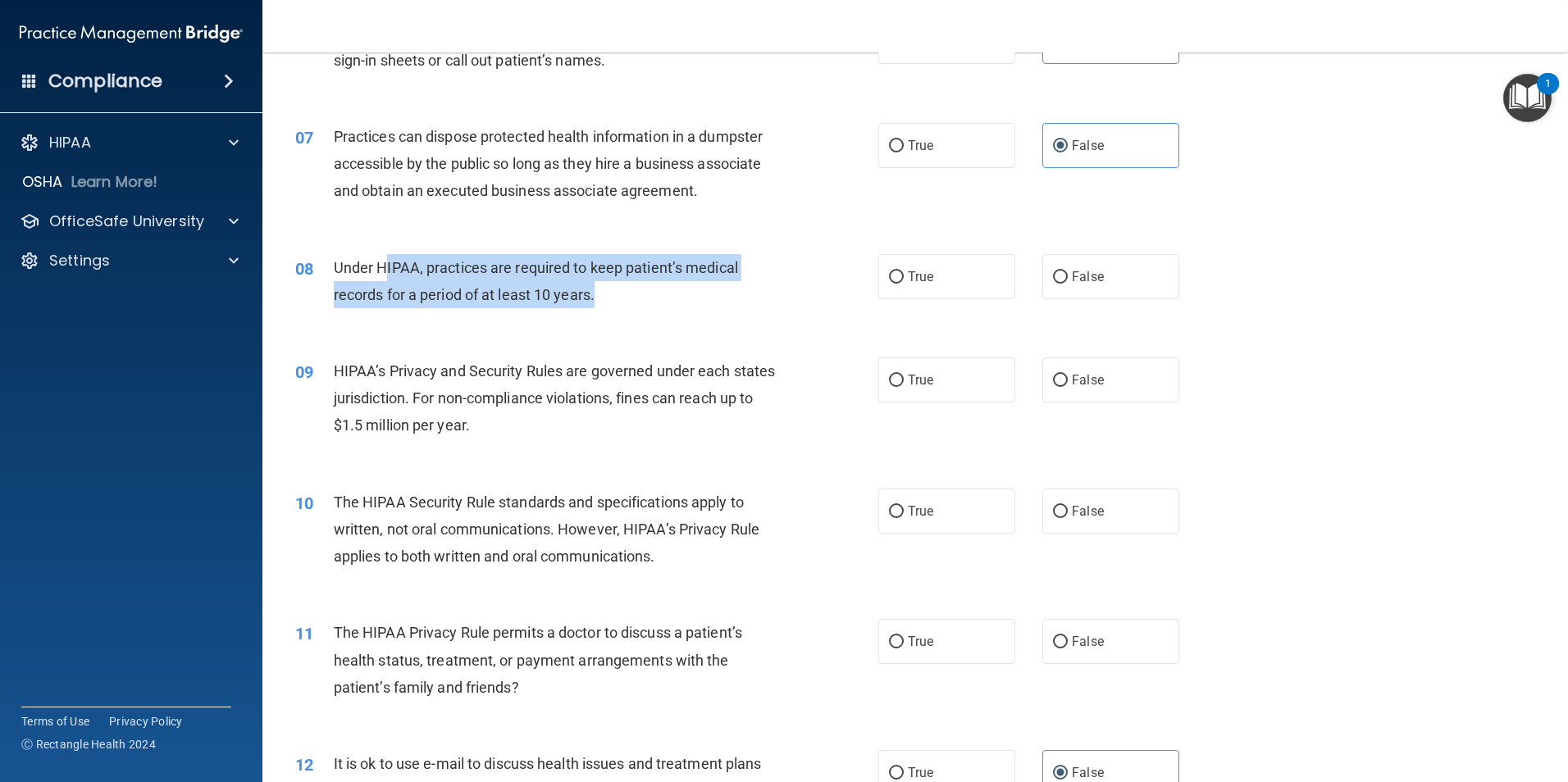
drag, startPoint x: 383, startPoint y: 271, endPoint x: 682, endPoint y: 299, distance: 300.3
click at [682, 299] on div "Under HIPAA, practices are required to keep patient’s medical records for a per…" at bounding box center [561, 281] width 456 height 54
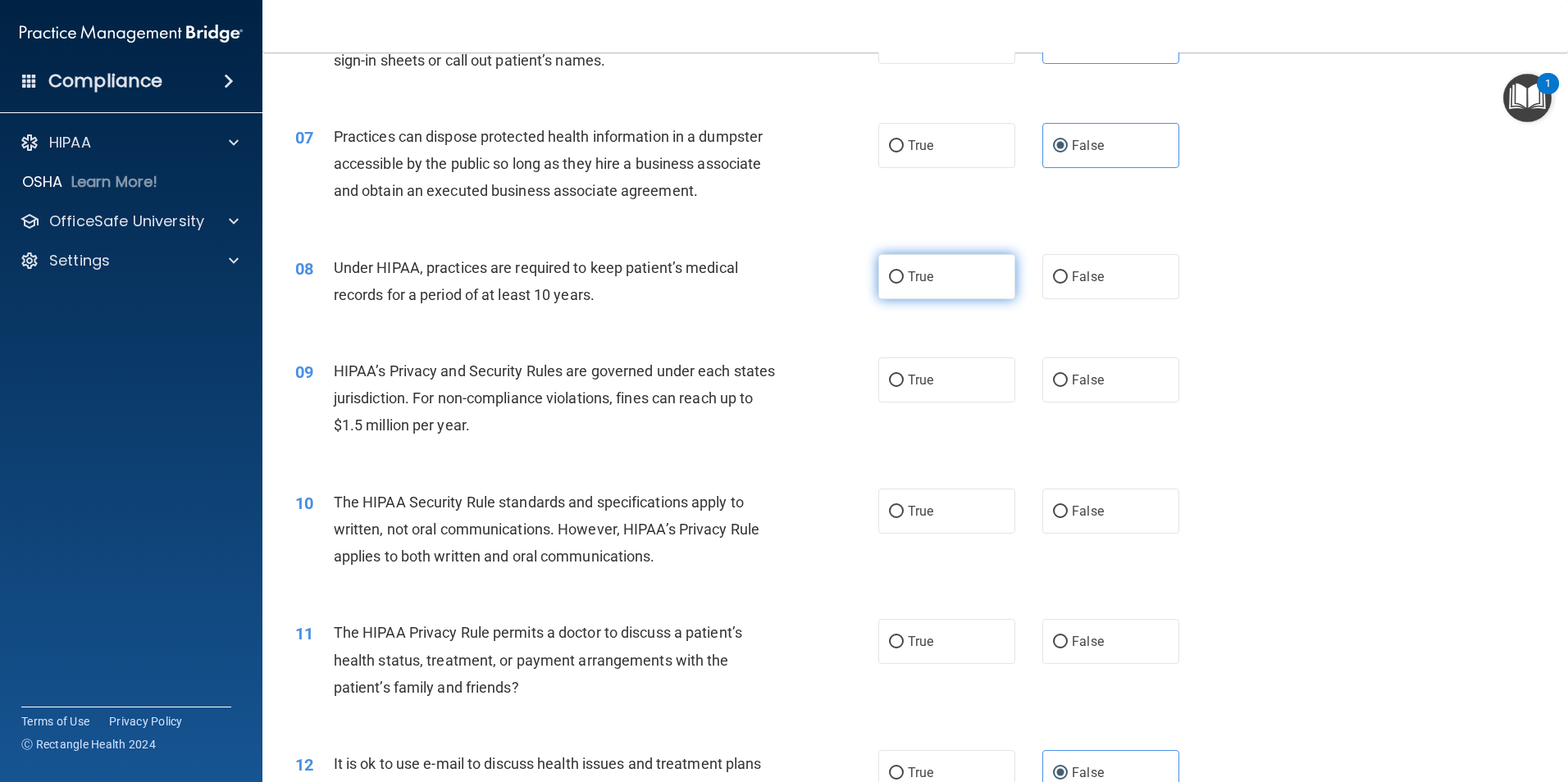
click at [932, 266] on label "True" at bounding box center [947, 276] width 137 height 45
click at [903, 271] on input "True" at bounding box center [895, 277] width 15 height 12
radio input "true"
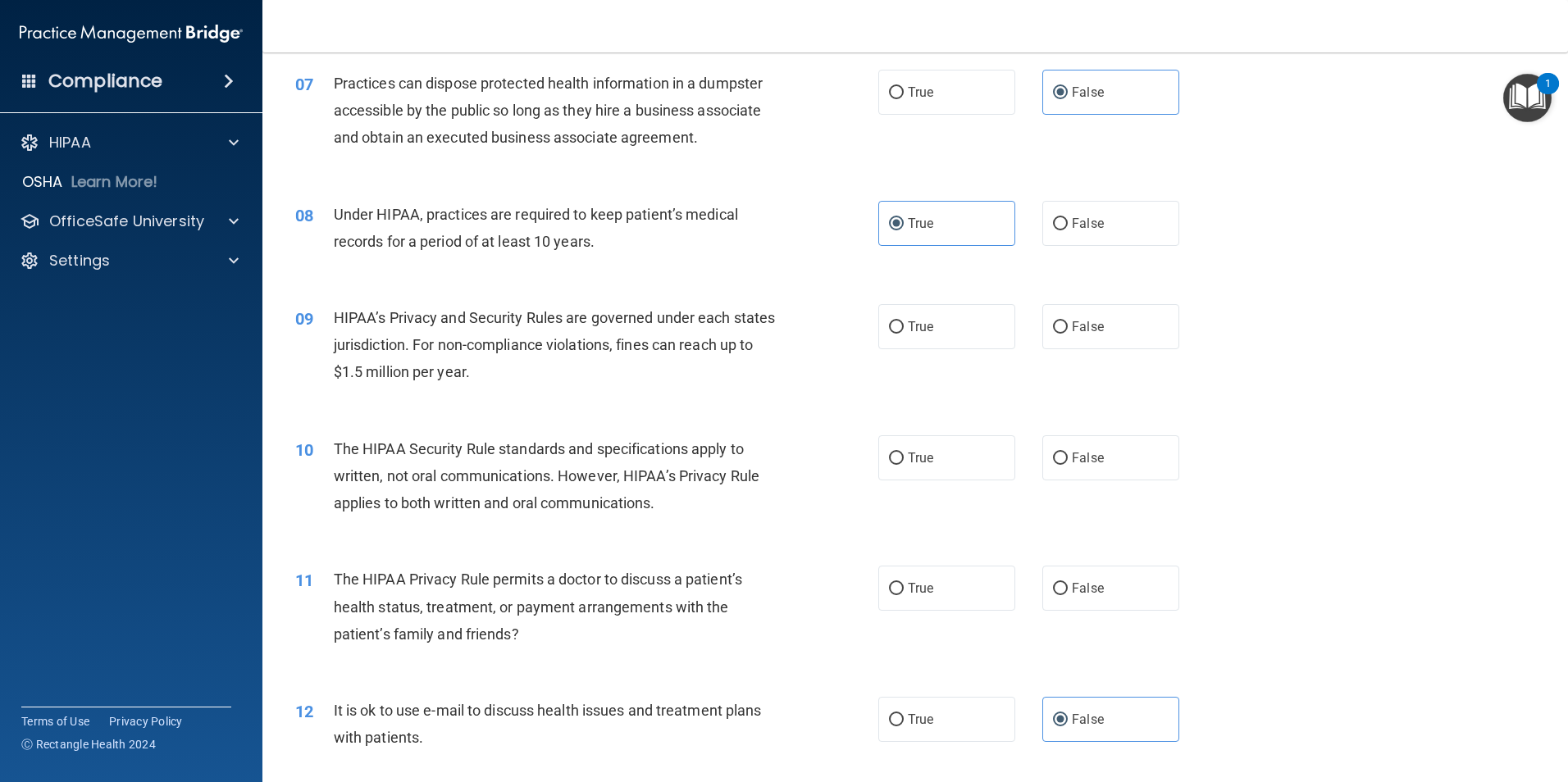
scroll to position [820, 0]
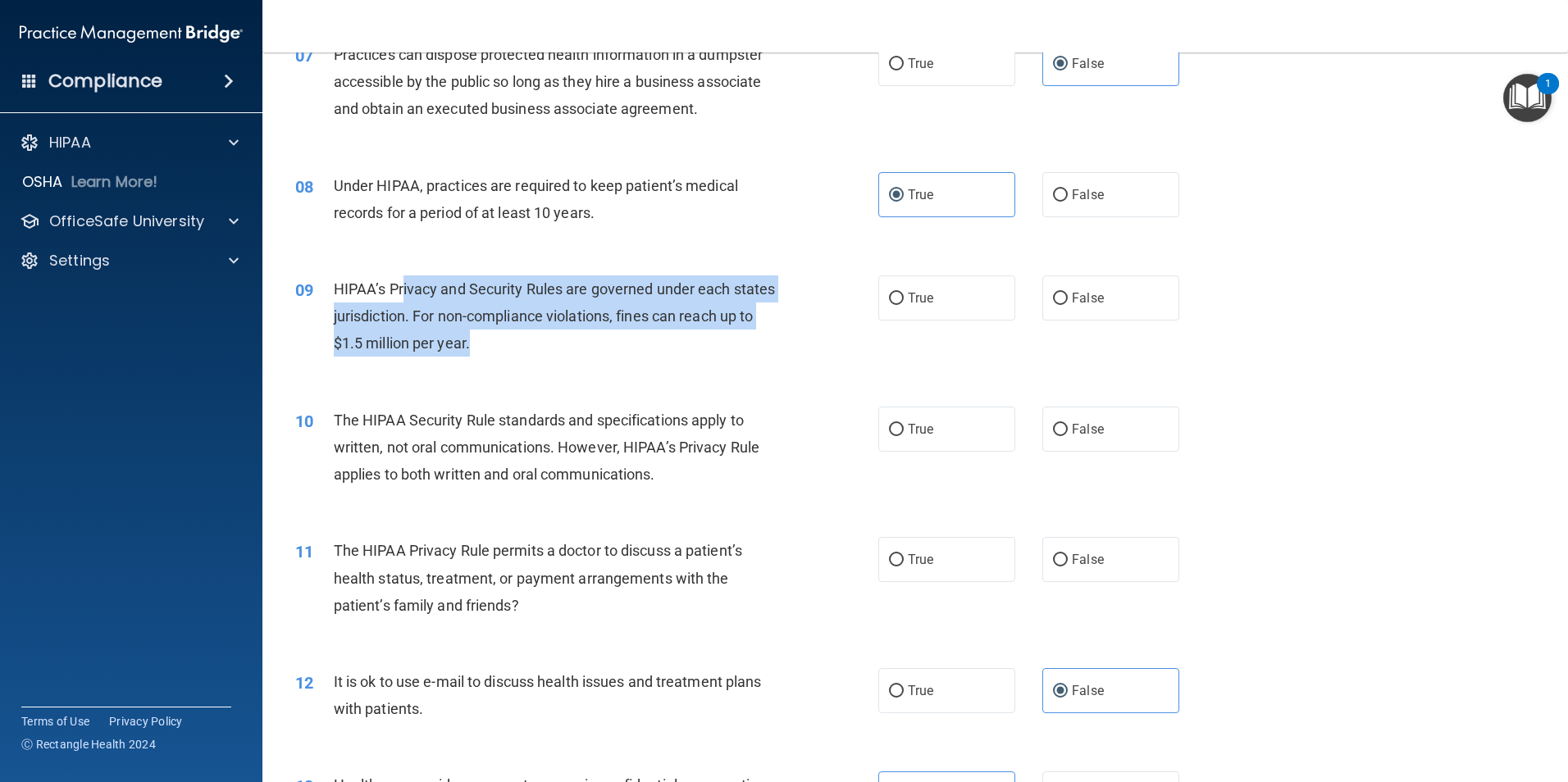
drag, startPoint x: 403, startPoint y: 292, endPoint x: 697, endPoint y: 342, distance: 298.2
click at [697, 342] on div "HIPAA’s Privacy and Security Rules are governed under each states jurisdiction.…" at bounding box center [561, 316] width 456 height 82
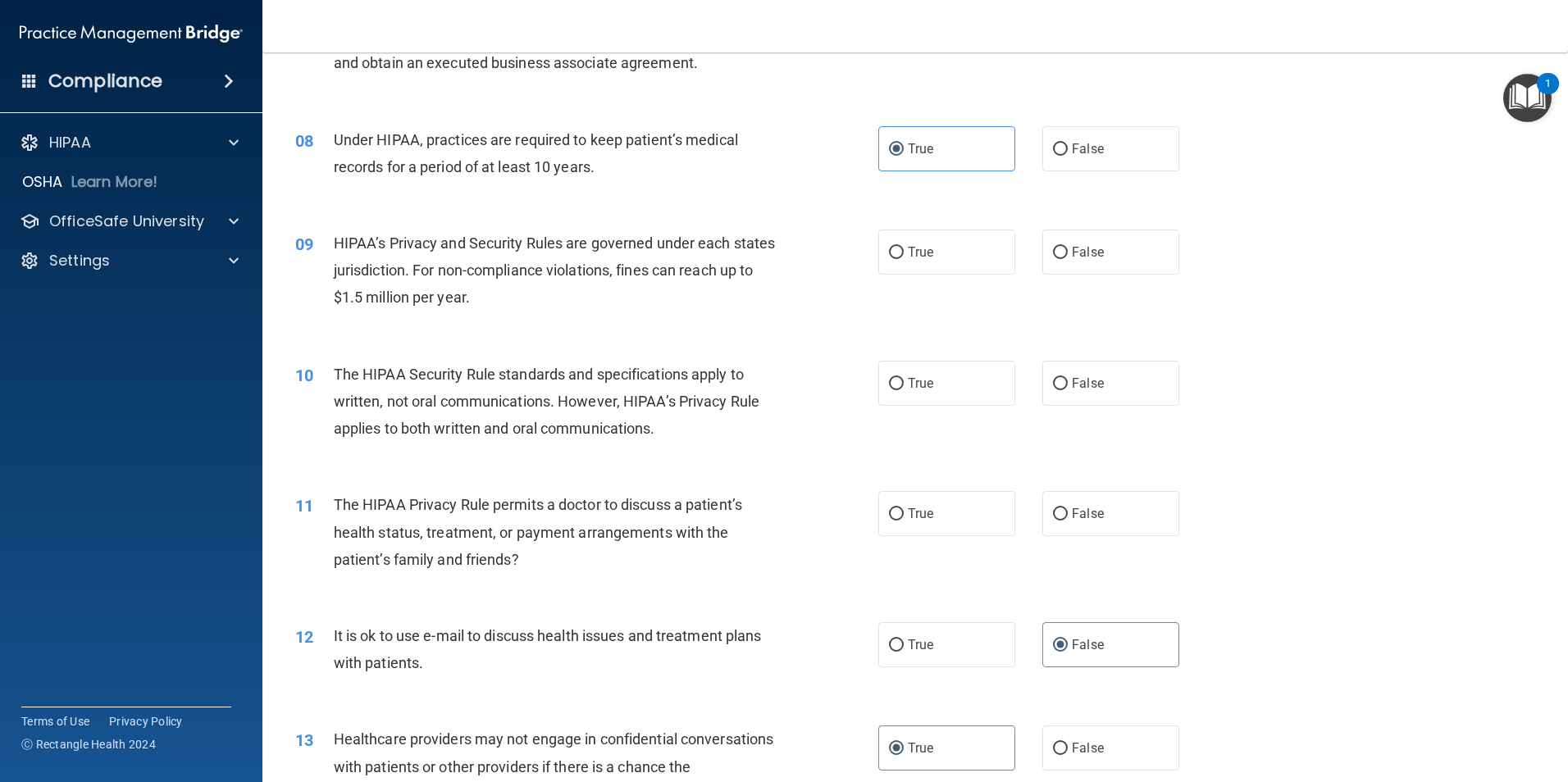
scroll to position [902, 0]
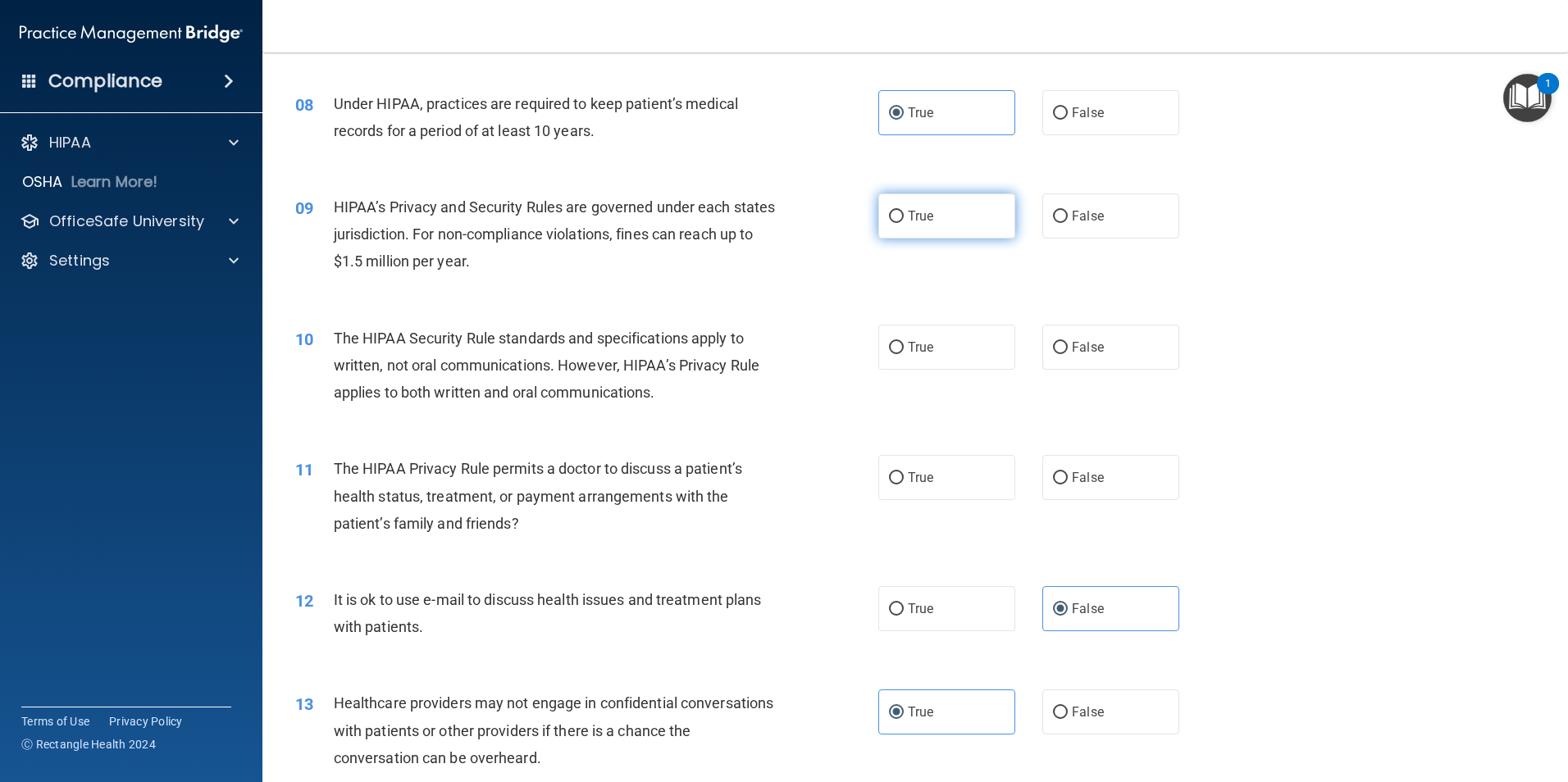
click at [946, 232] on label "True" at bounding box center [947, 216] width 137 height 45
click at [903, 223] on input "True" at bounding box center [895, 217] width 15 height 12
radio input "true"
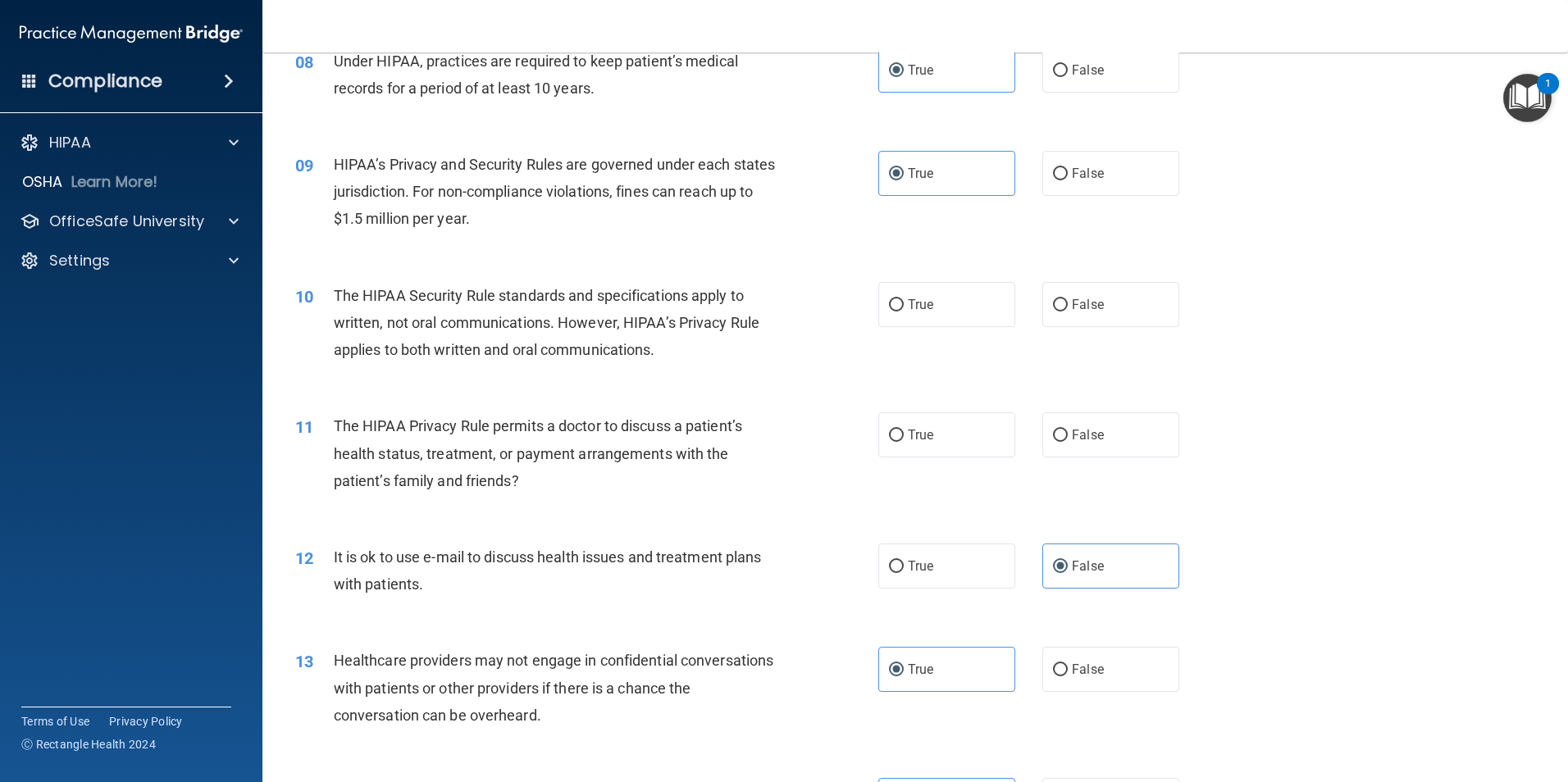
scroll to position [984, 0]
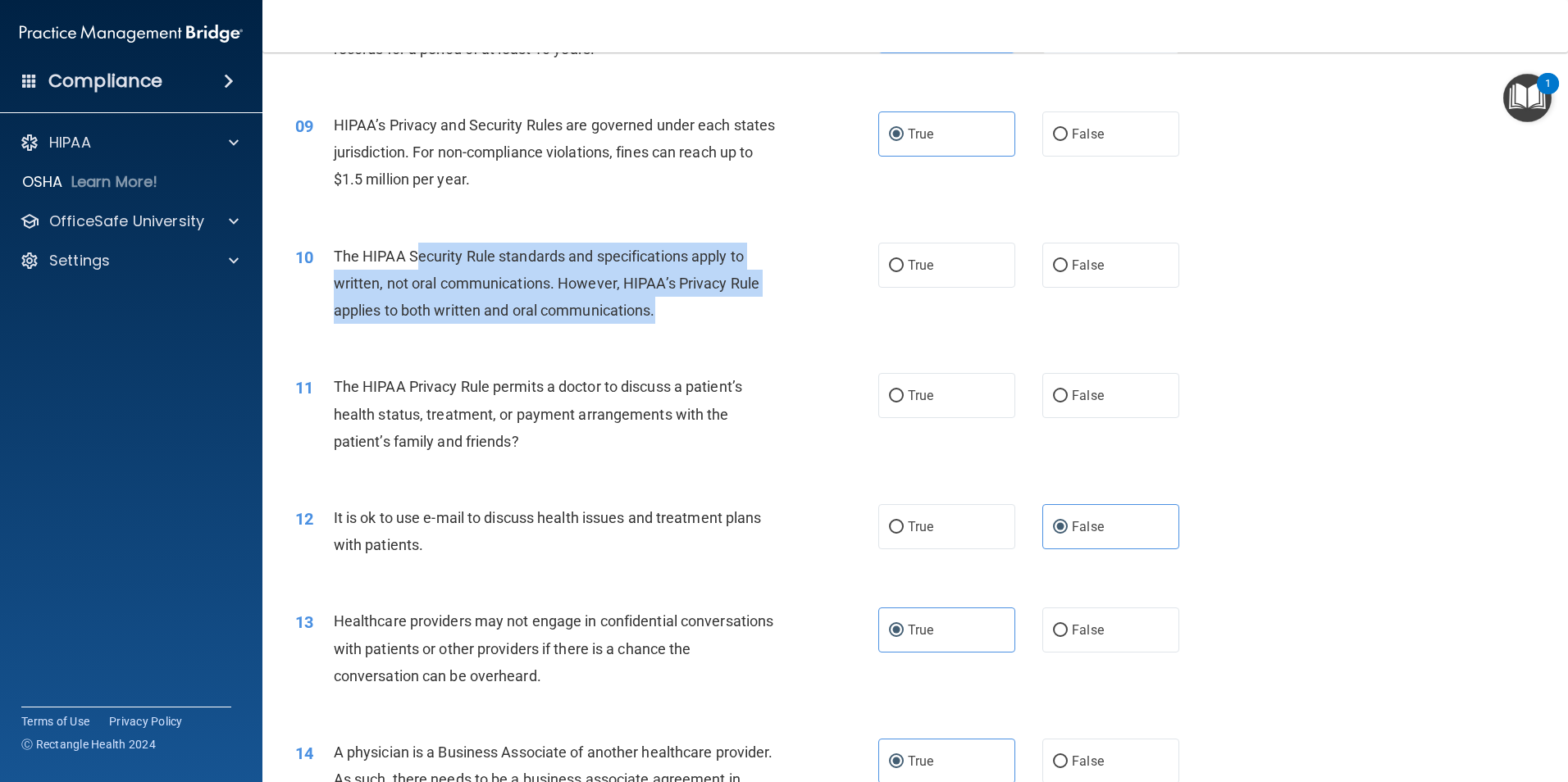
drag, startPoint x: 415, startPoint y: 263, endPoint x: 752, endPoint y: 312, distance: 340.5
click at [752, 312] on div "The HIPAA Security Rule standards and specifications apply to written, not oral…" at bounding box center [561, 283] width 456 height 82
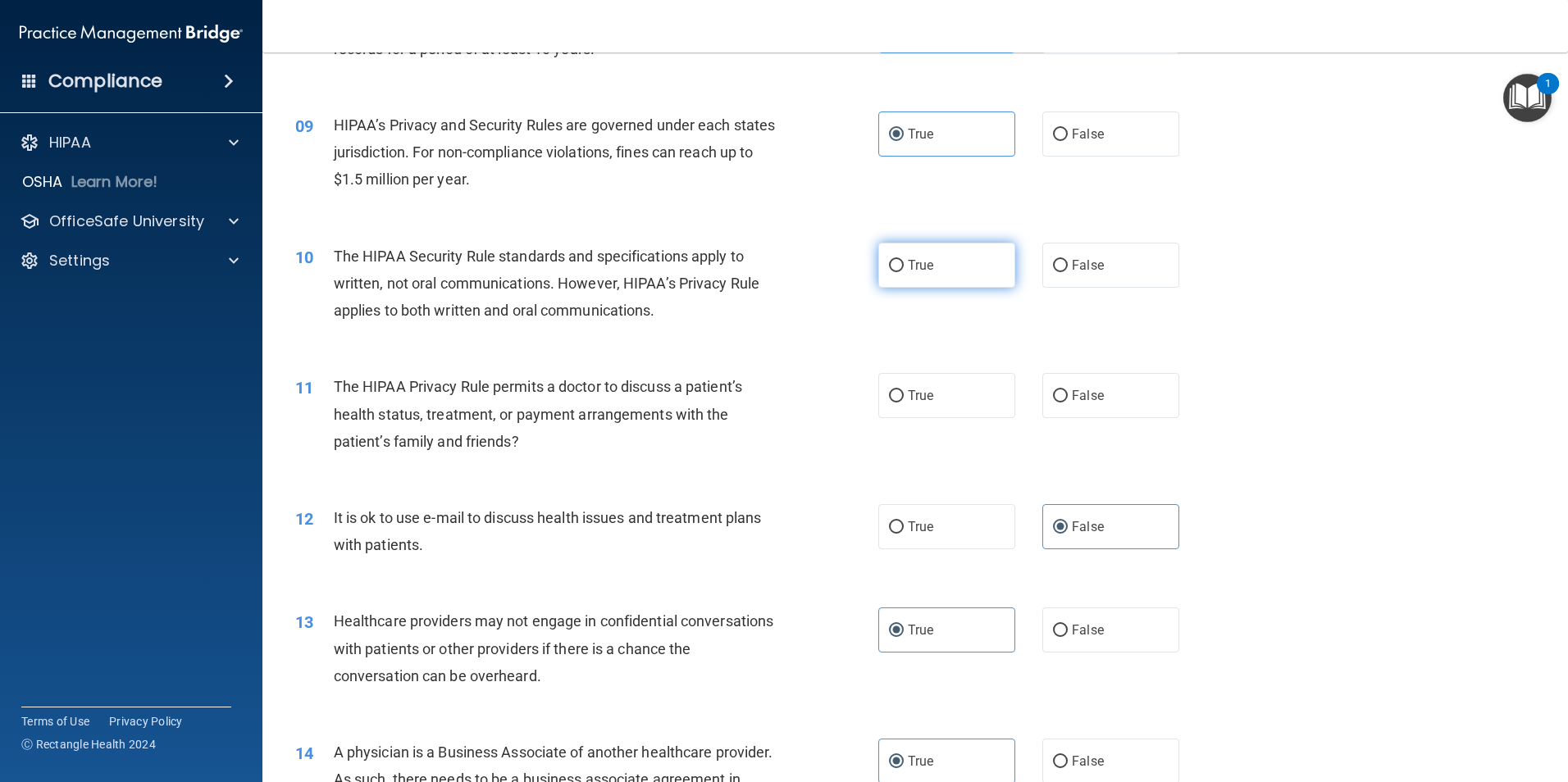
click at [912, 256] on label "True" at bounding box center [947, 264] width 137 height 45
click at [903, 260] on input "True" at bounding box center [895, 266] width 15 height 12
radio input "true"
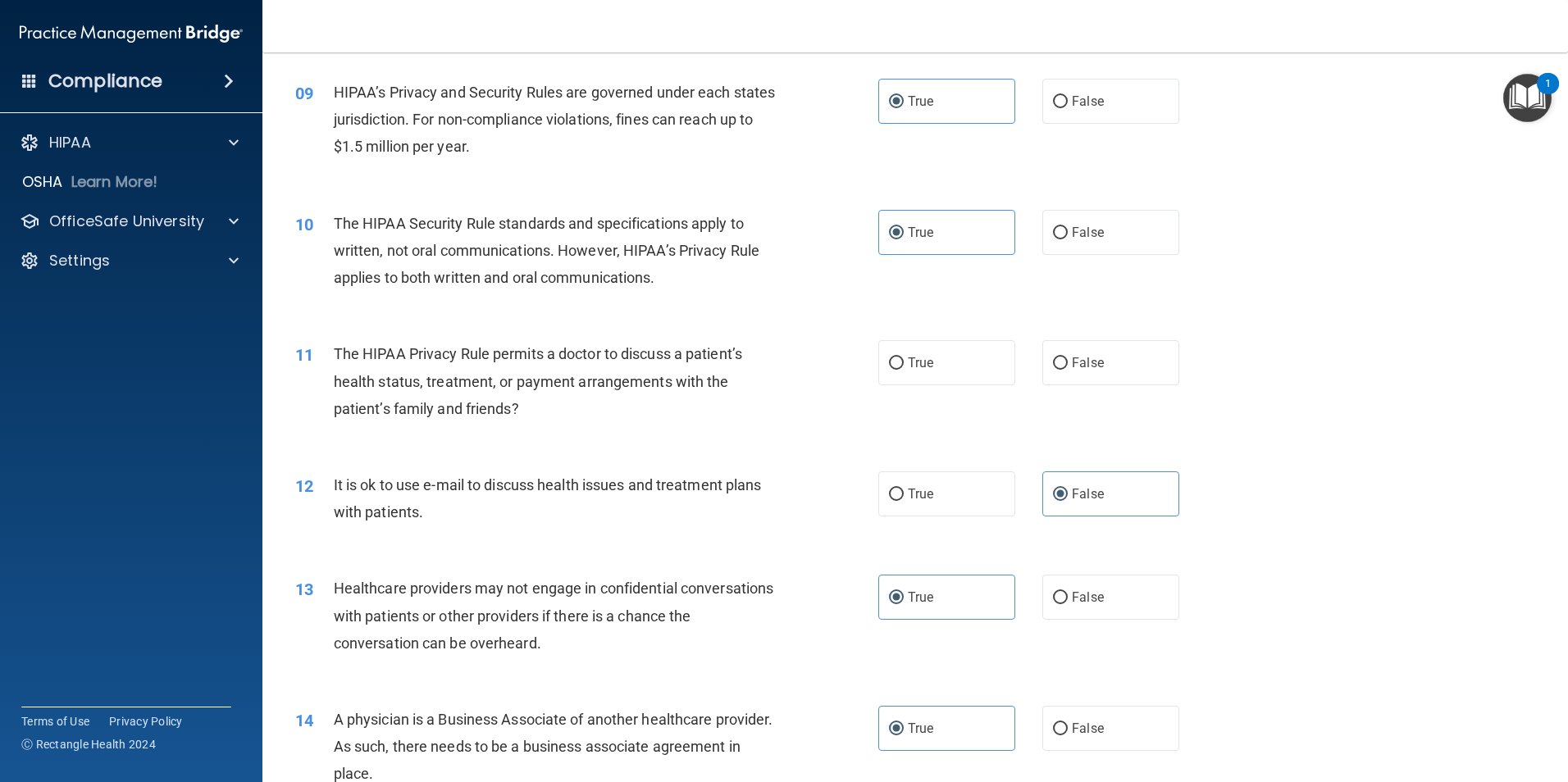
scroll to position [1066, 0]
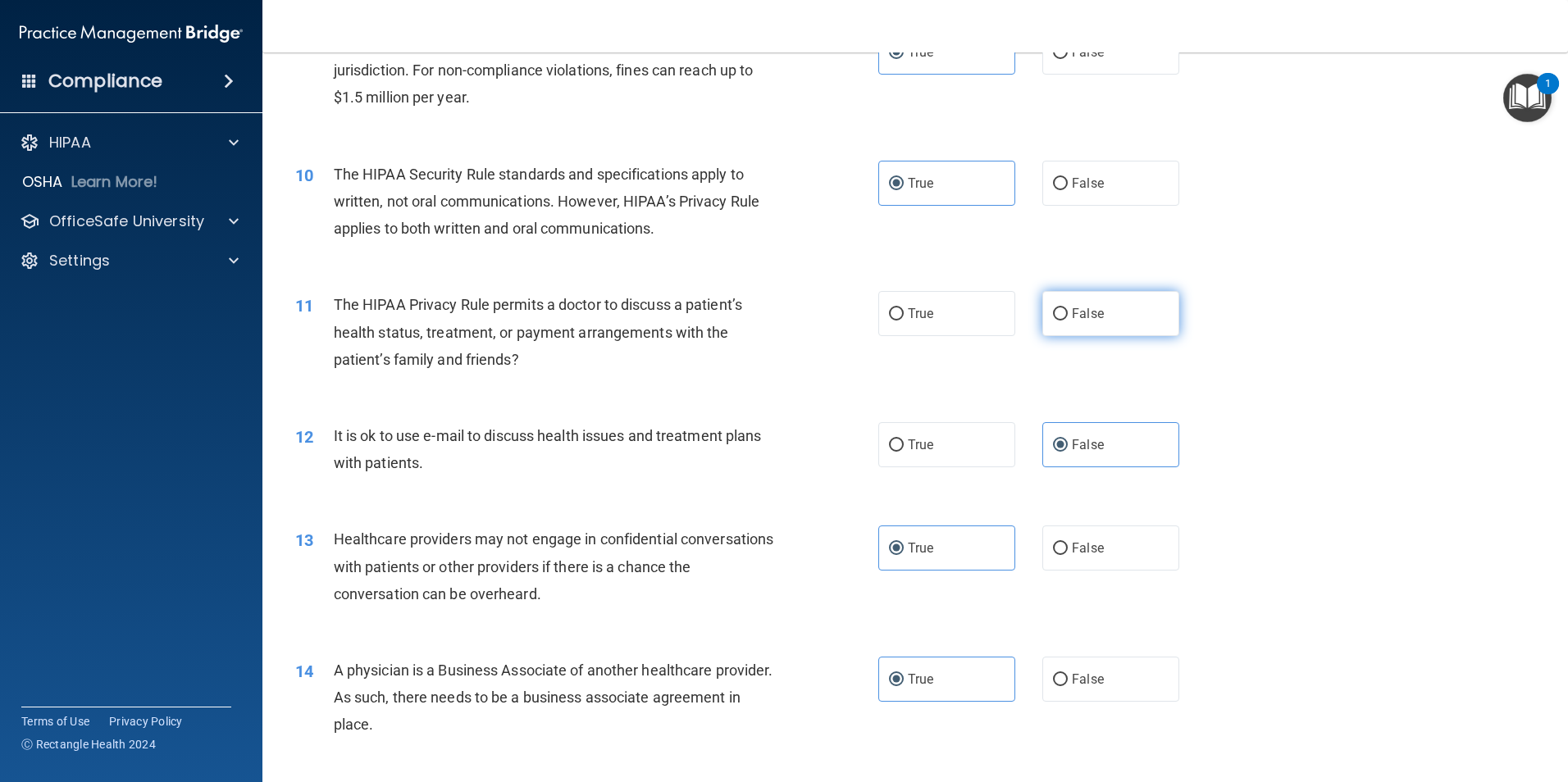
click at [1119, 314] on label "False" at bounding box center [1111, 313] width 137 height 45
click at [1067, 314] on input "False" at bounding box center [1059, 314] width 15 height 12
radio input "true"
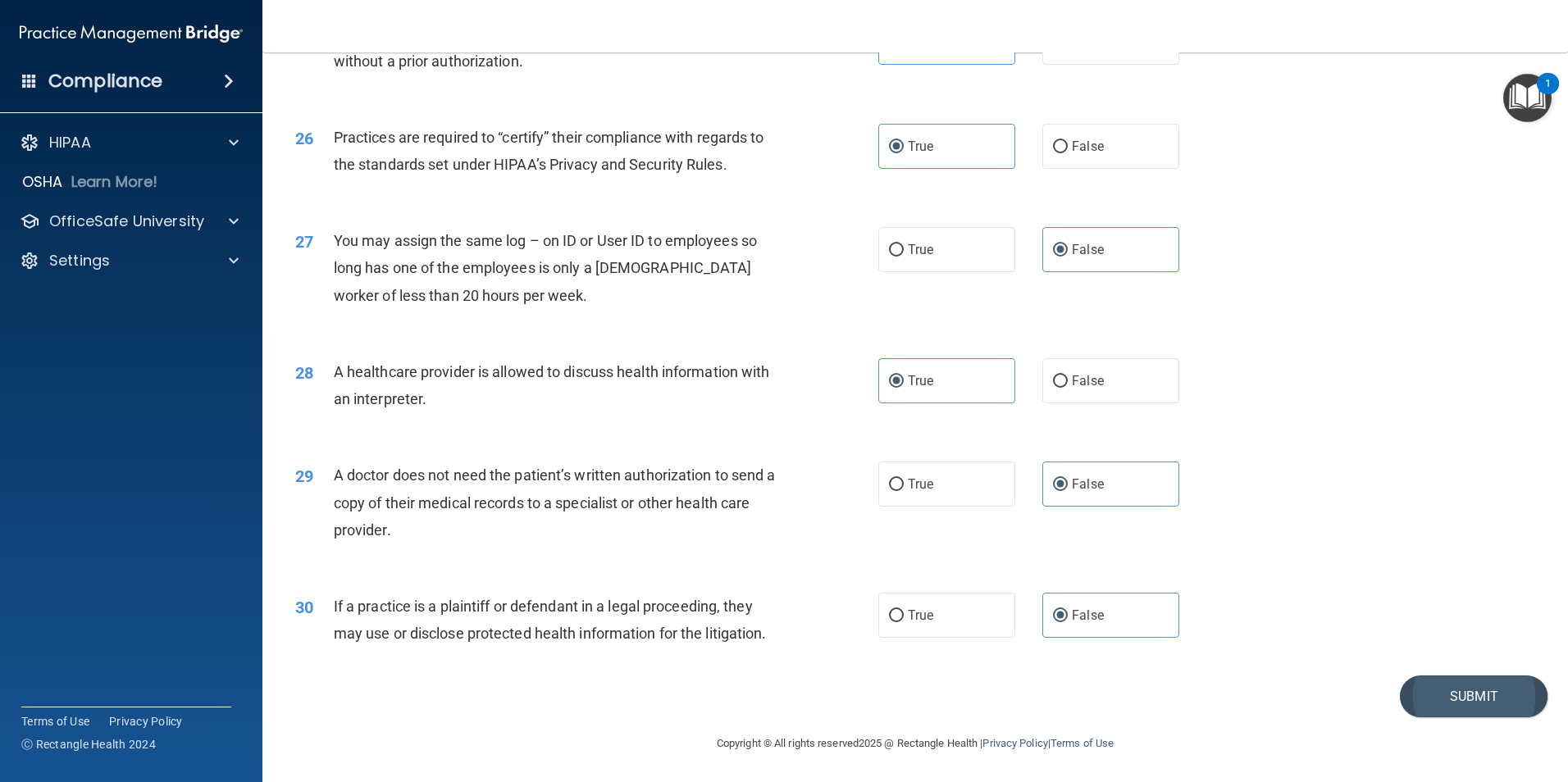
scroll to position [3035, 0]
click at [1410, 692] on button "Submit" at bounding box center [1473, 696] width 148 height 42
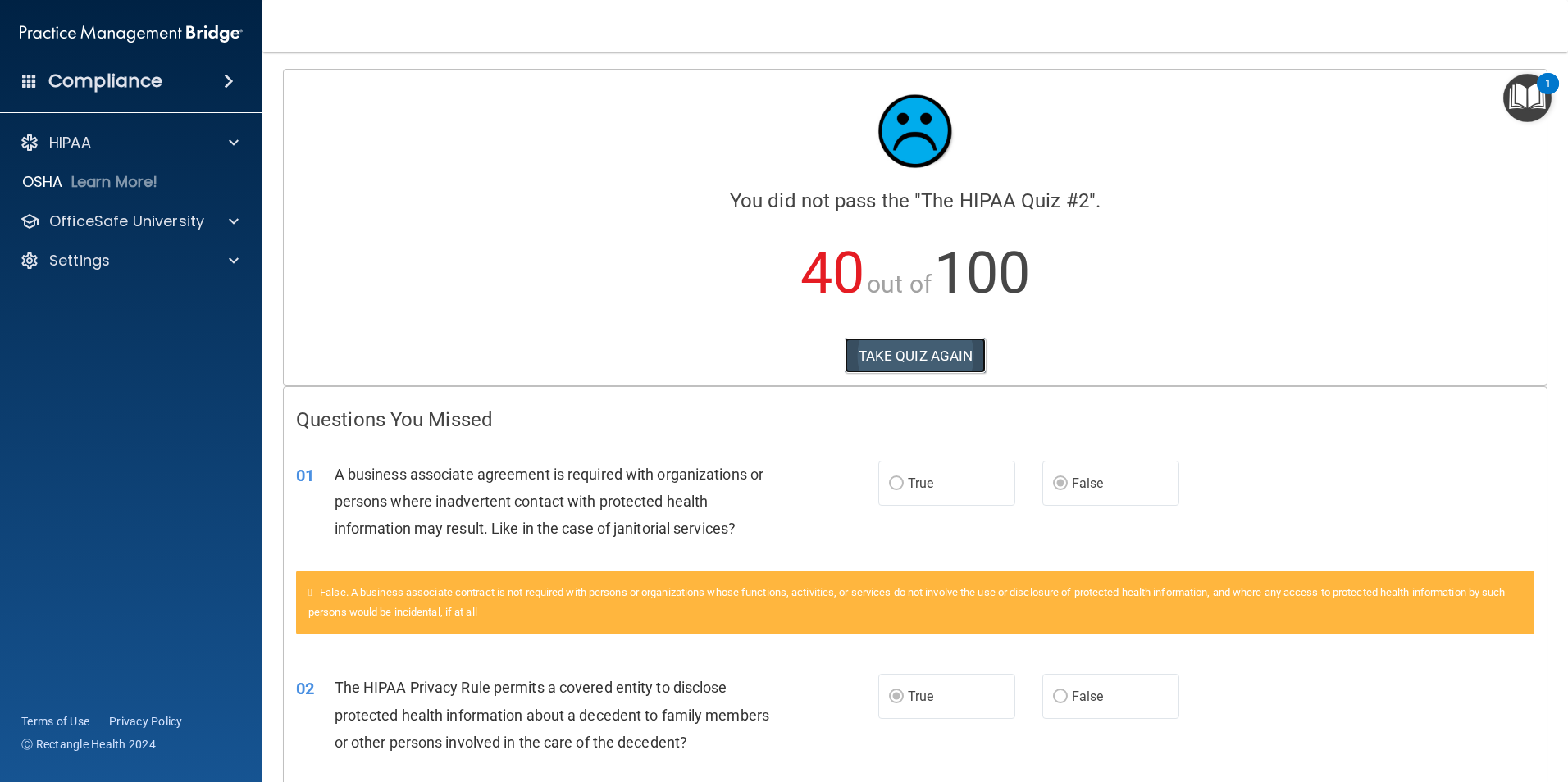
click at [860, 364] on button "TAKE QUIZ AGAIN" at bounding box center [915, 356] width 142 height 36
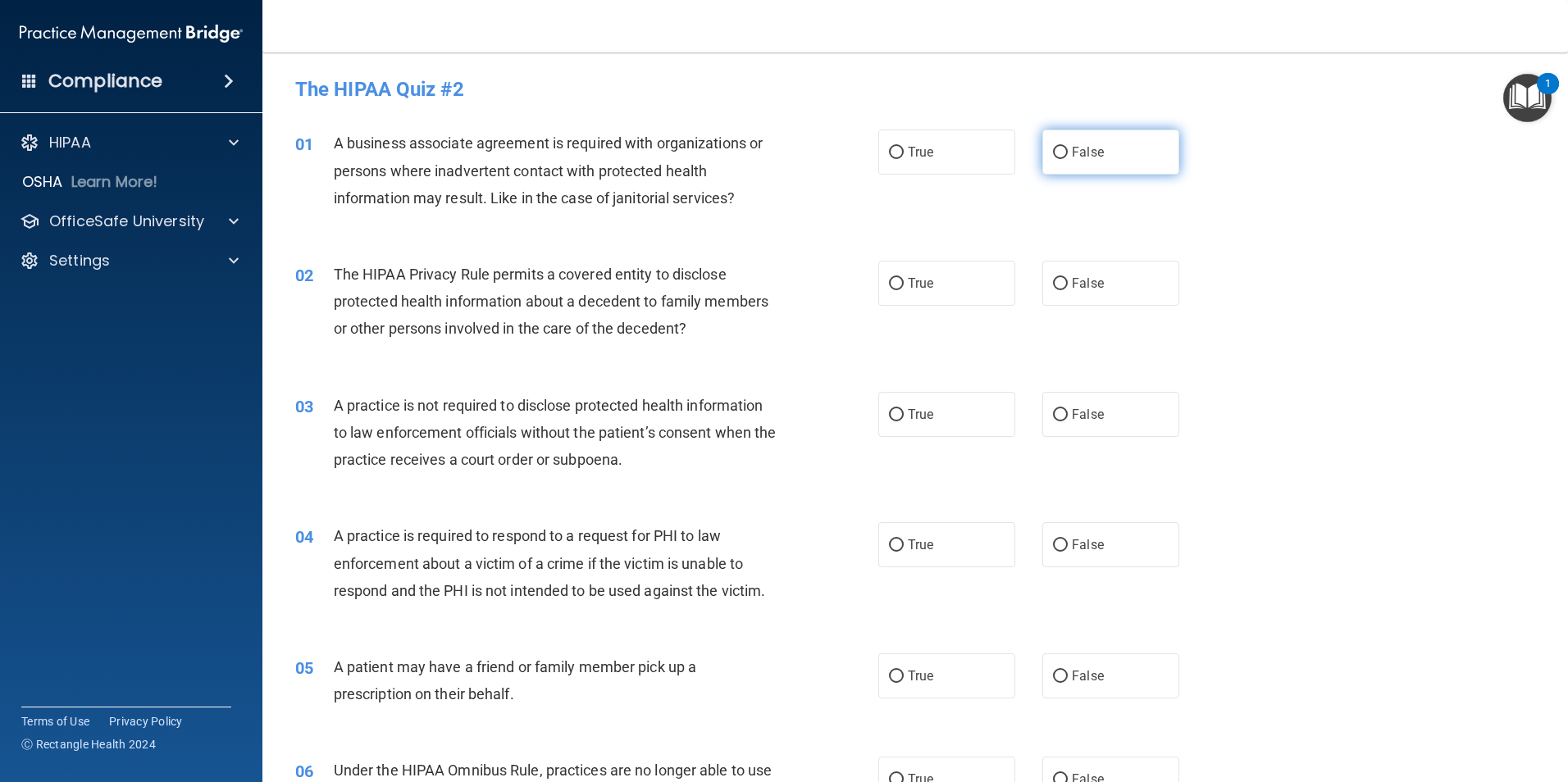
click at [1125, 143] on label "False" at bounding box center [1111, 151] width 137 height 45
click at [1067, 147] on input "False" at bounding box center [1059, 153] width 15 height 12
radio input "true"
click at [945, 284] on label "True" at bounding box center [947, 282] width 137 height 45
click at [903, 284] on input "True" at bounding box center [895, 284] width 15 height 12
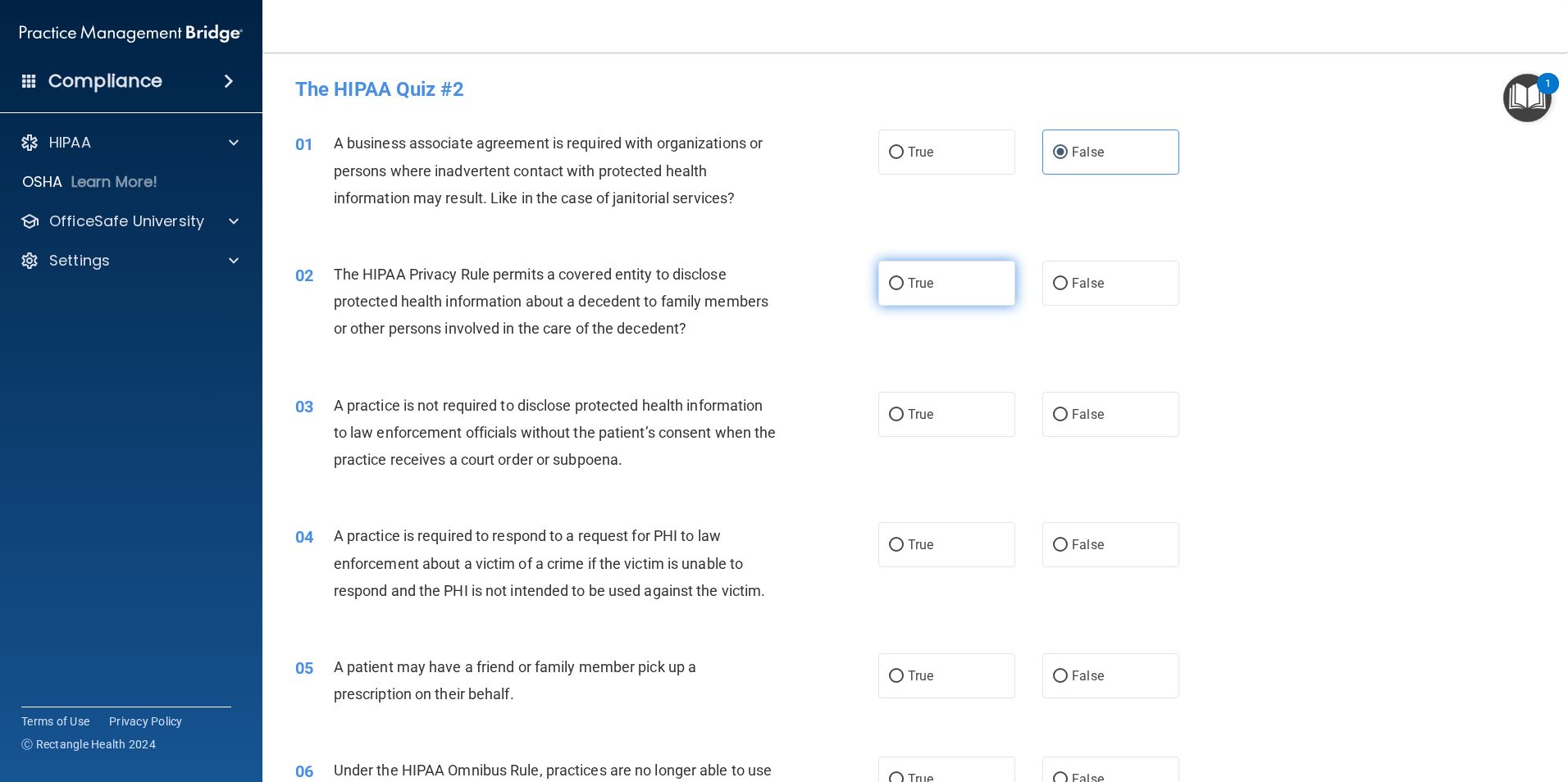
radio input "true"
click at [1085, 406] on span "False" at bounding box center [1087, 414] width 32 height 16
click at [1067, 409] on input "False" at bounding box center [1059, 415] width 15 height 12
radio input "true"
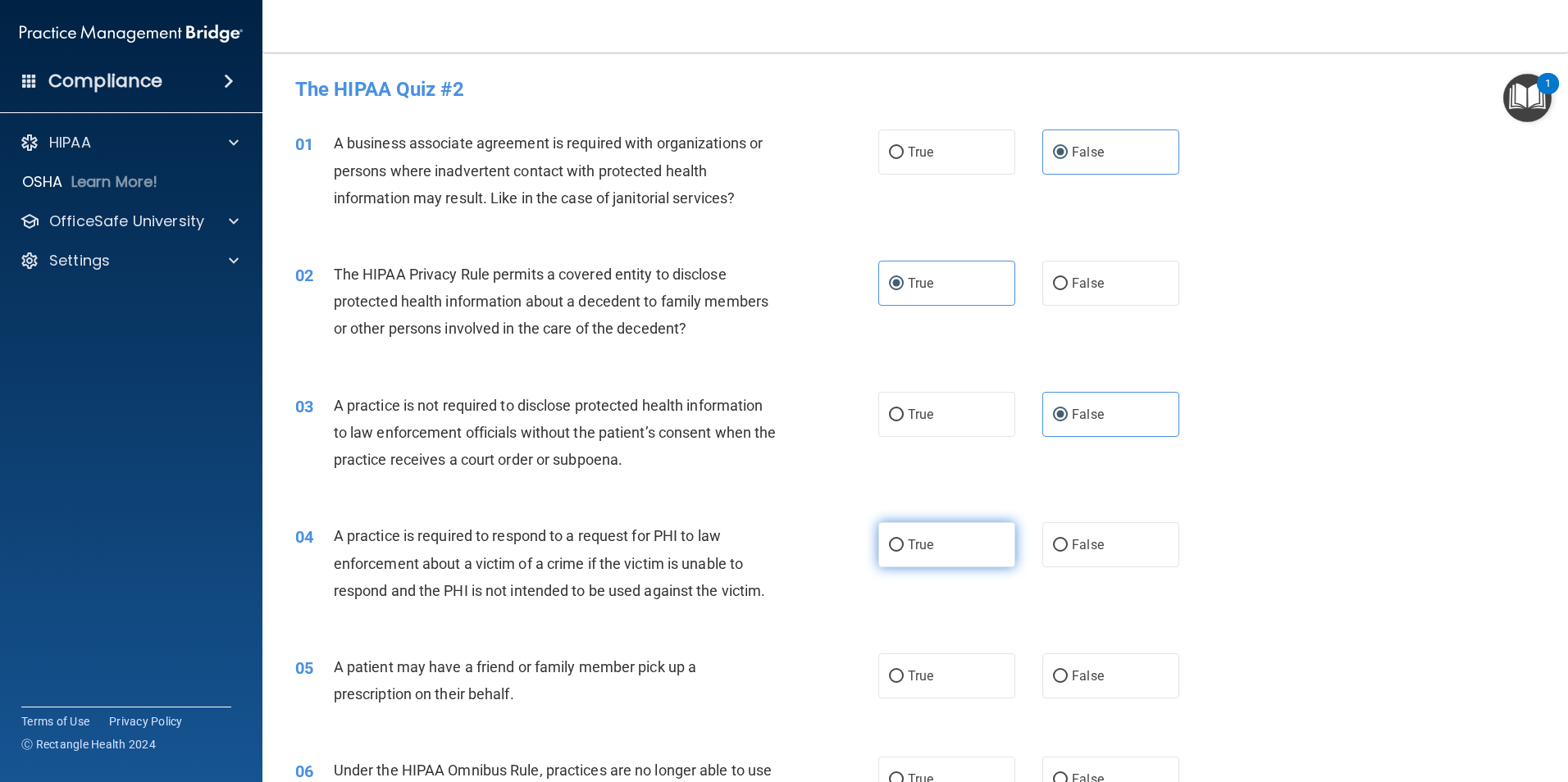
click at [959, 546] on label "True" at bounding box center [947, 545] width 137 height 45
click at [903, 546] on input "True" at bounding box center [895, 546] width 15 height 12
radio input "true"
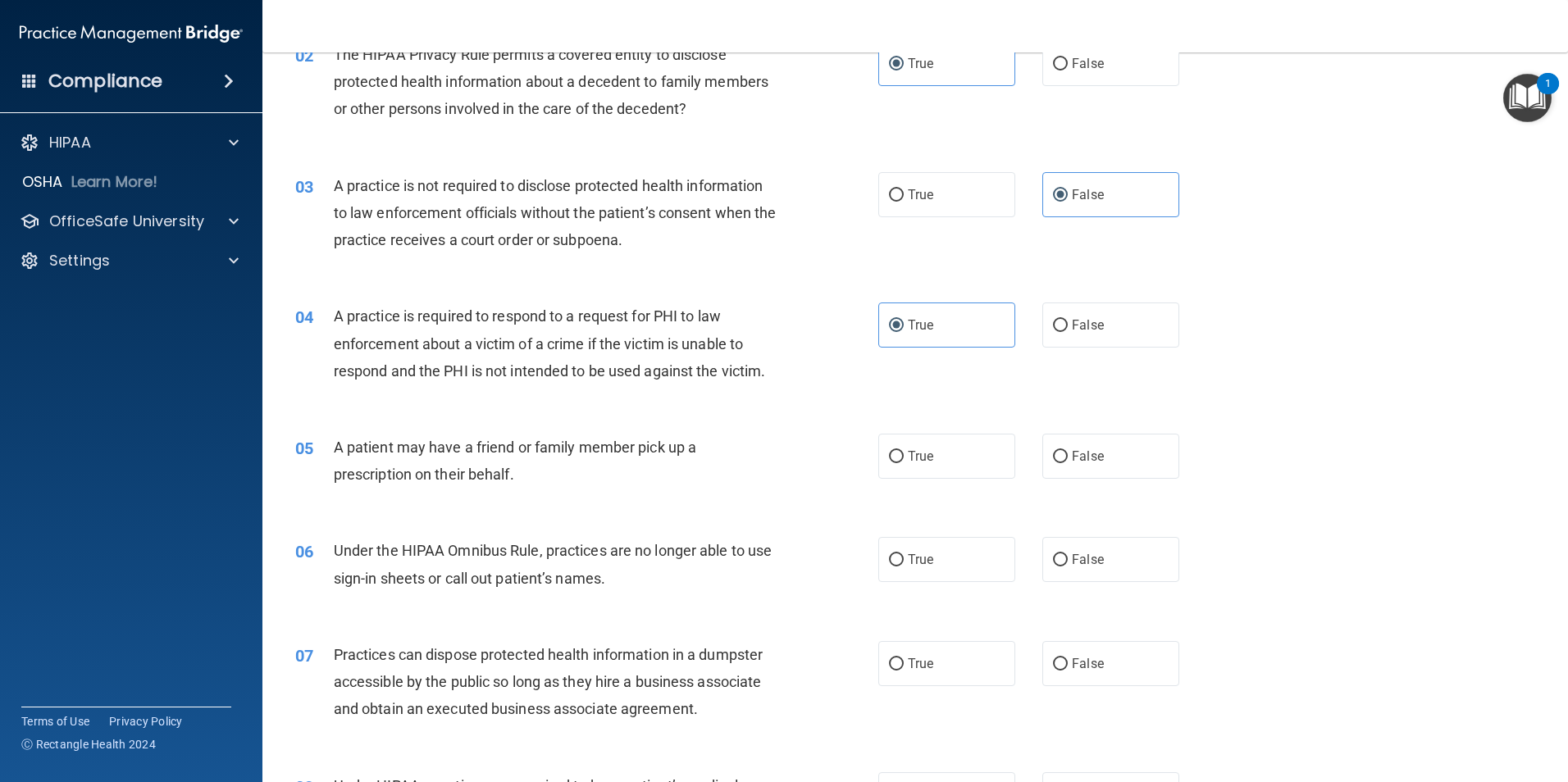
scroll to position [246, 0]
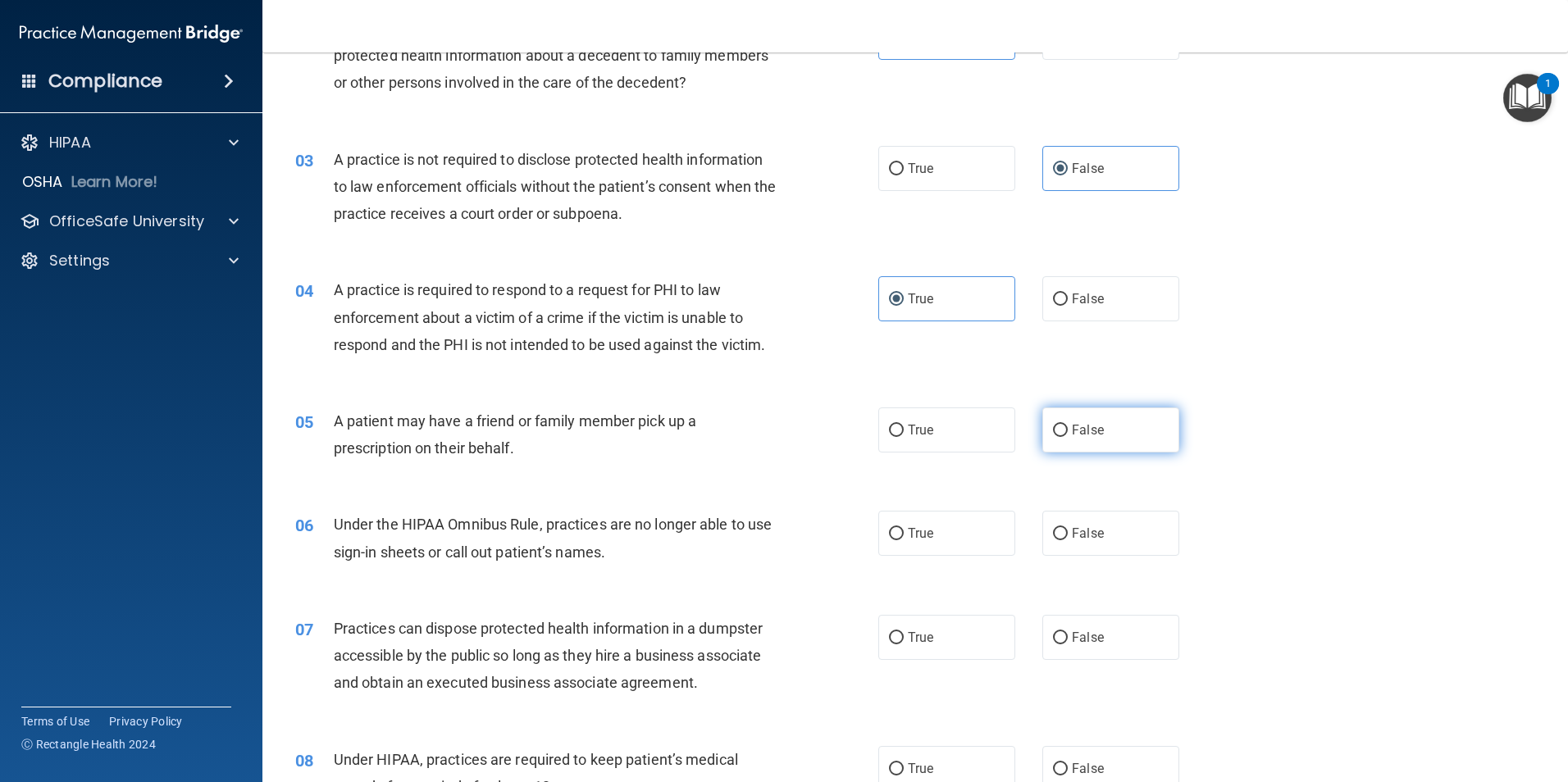
click at [1114, 430] on label "False" at bounding box center [1111, 429] width 137 height 45
click at [1067, 430] on input "False" at bounding box center [1059, 430] width 15 height 12
radio input "true"
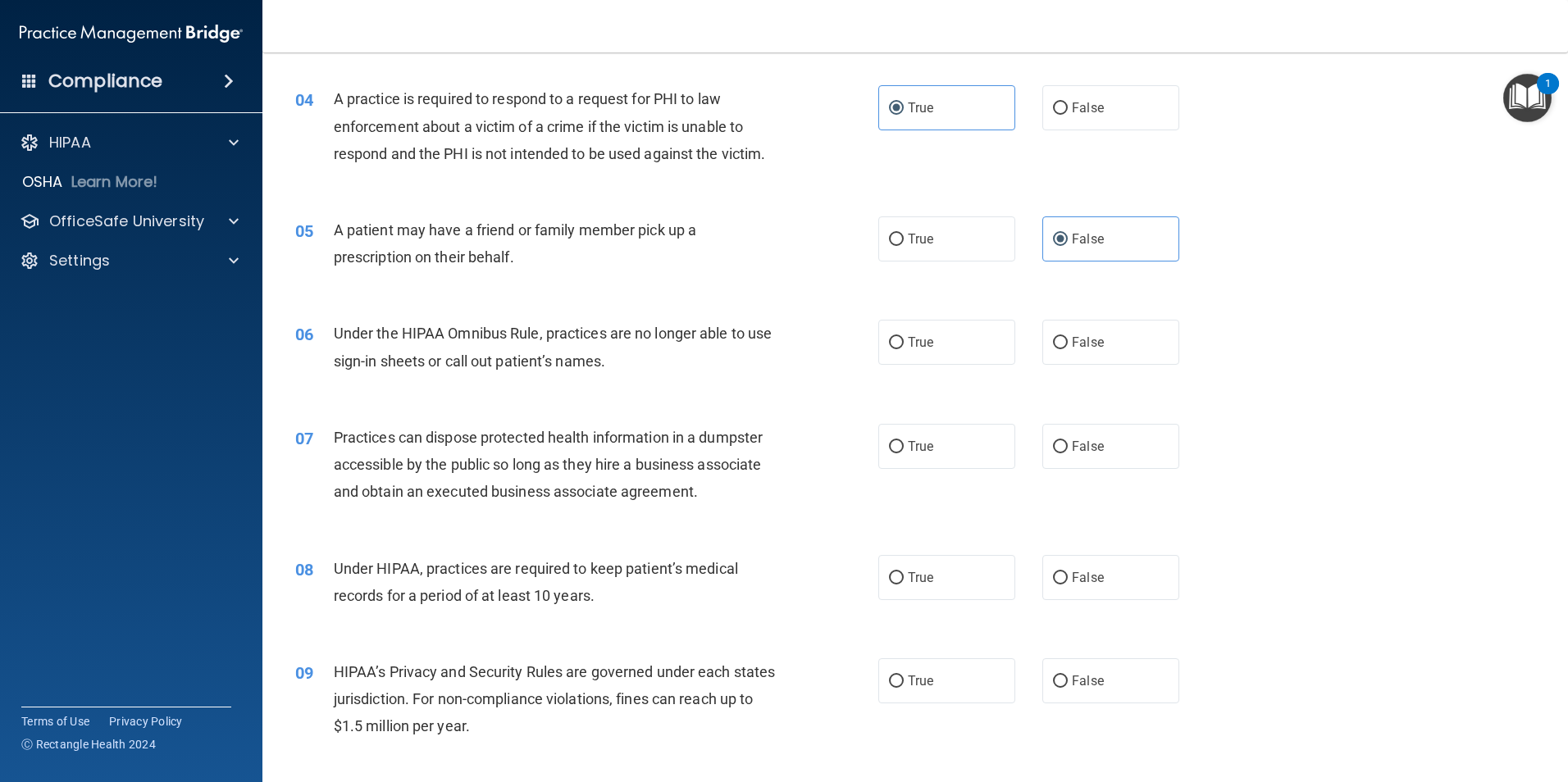
scroll to position [492, 0]
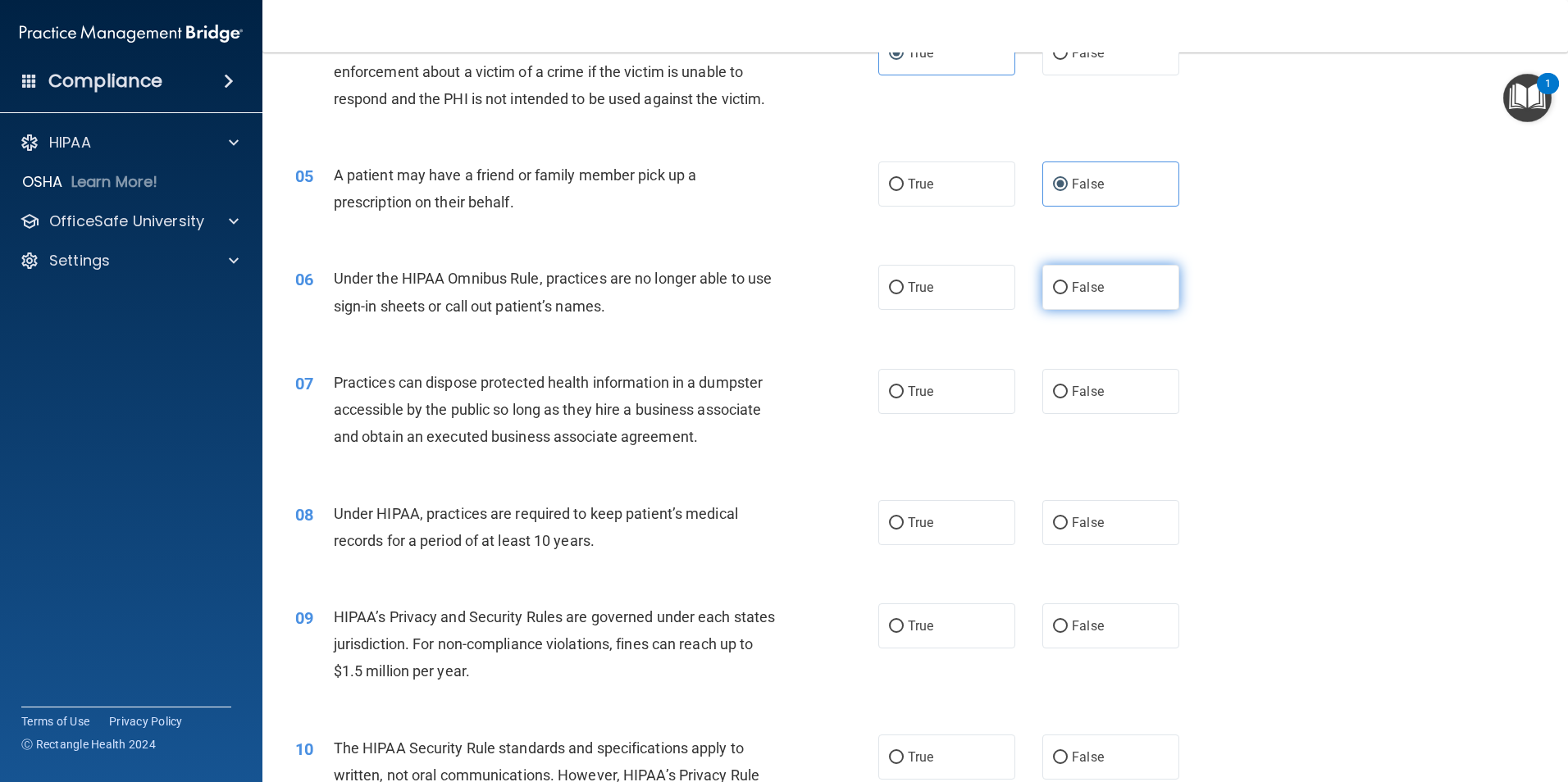
click at [1085, 285] on span "False" at bounding box center [1087, 287] width 32 height 16
click at [1067, 285] on input "False" at bounding box center [1059, 288] width 15 height 12
radio input "true"
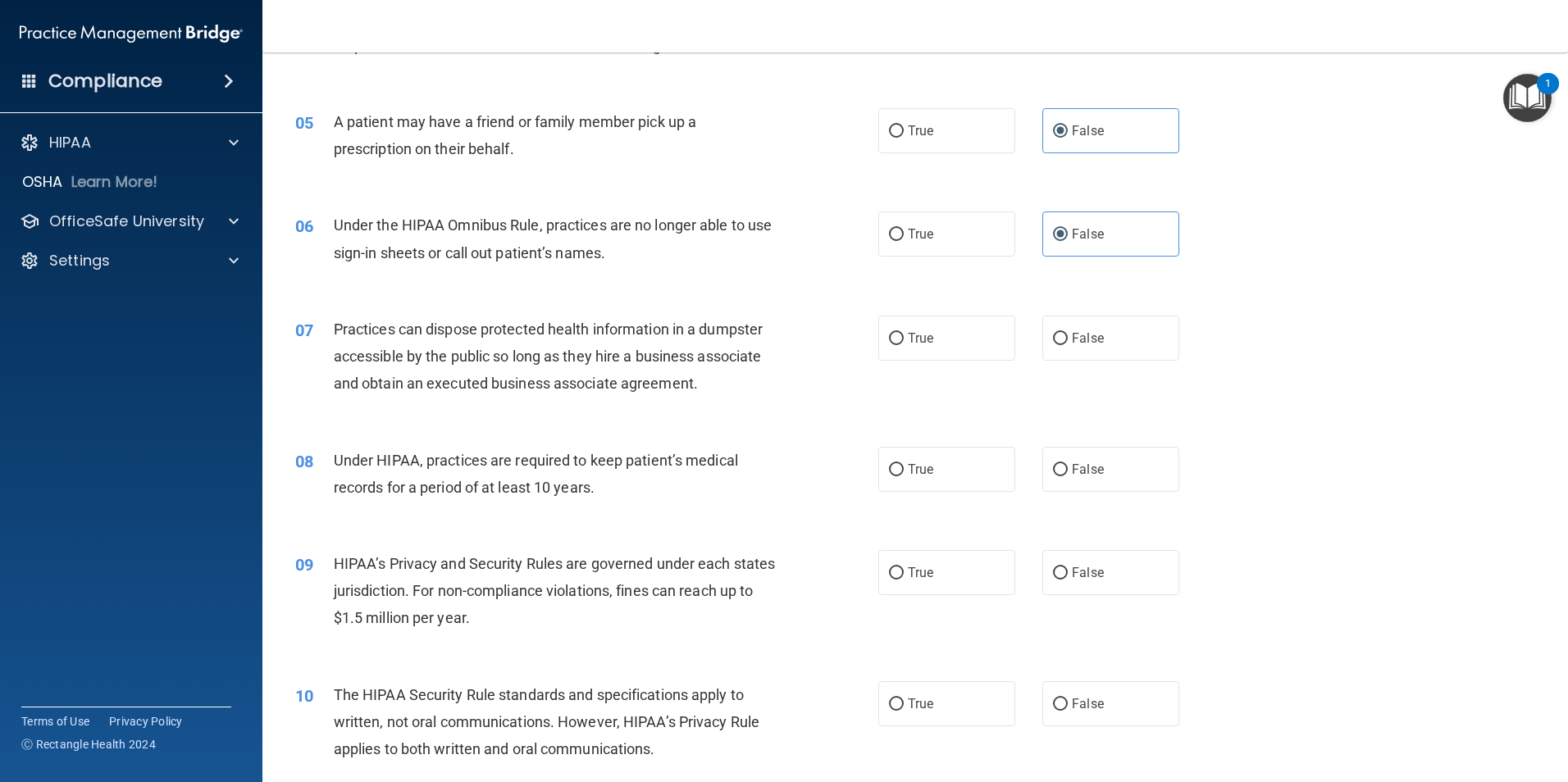
scroll to position [574, 0]
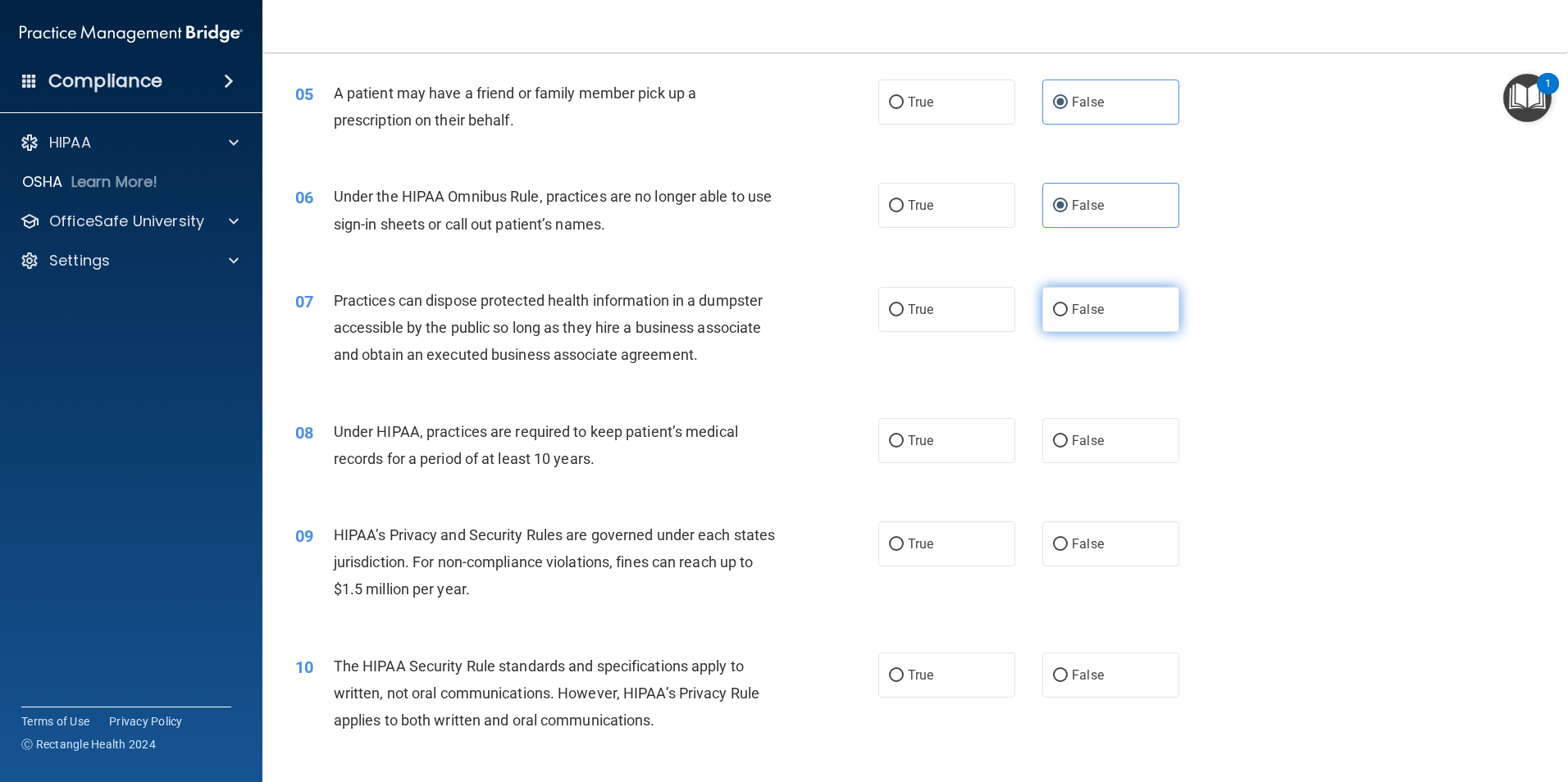
click at [1077, 310] on span "False" at bounding box center [1087, 310] width 32 height 16
click at [1067, 310] on input "False" at bounding box center [1059, 310] width 15 height 12
radio input "true"
click at [973, 199] on label "True" at bounding box center [947, 205] width 137 height 45
click at [903, 200] on input "True" at bounding box center [895, 206] width 15 height 12
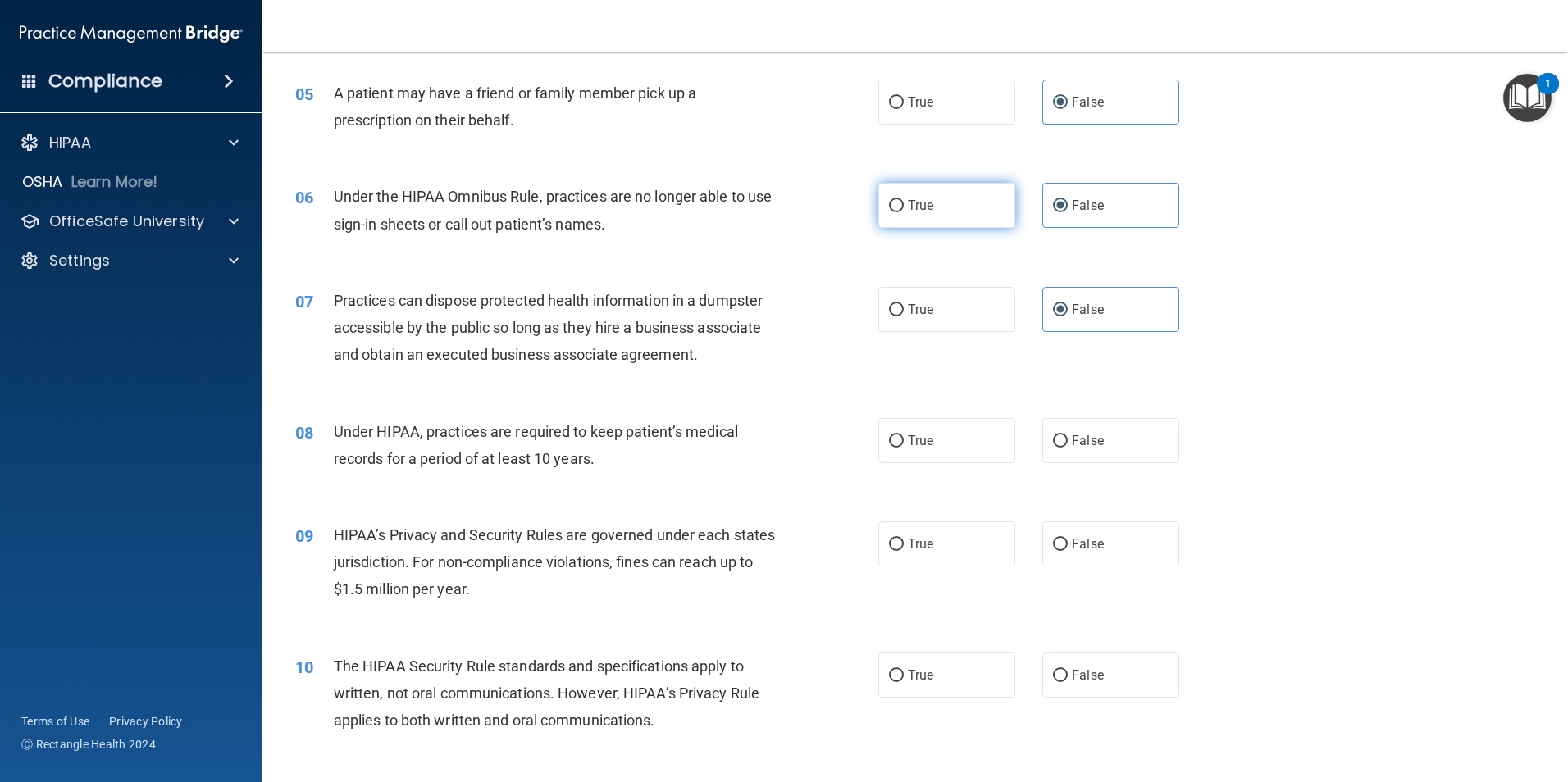
radio input "true"
radio input "false"
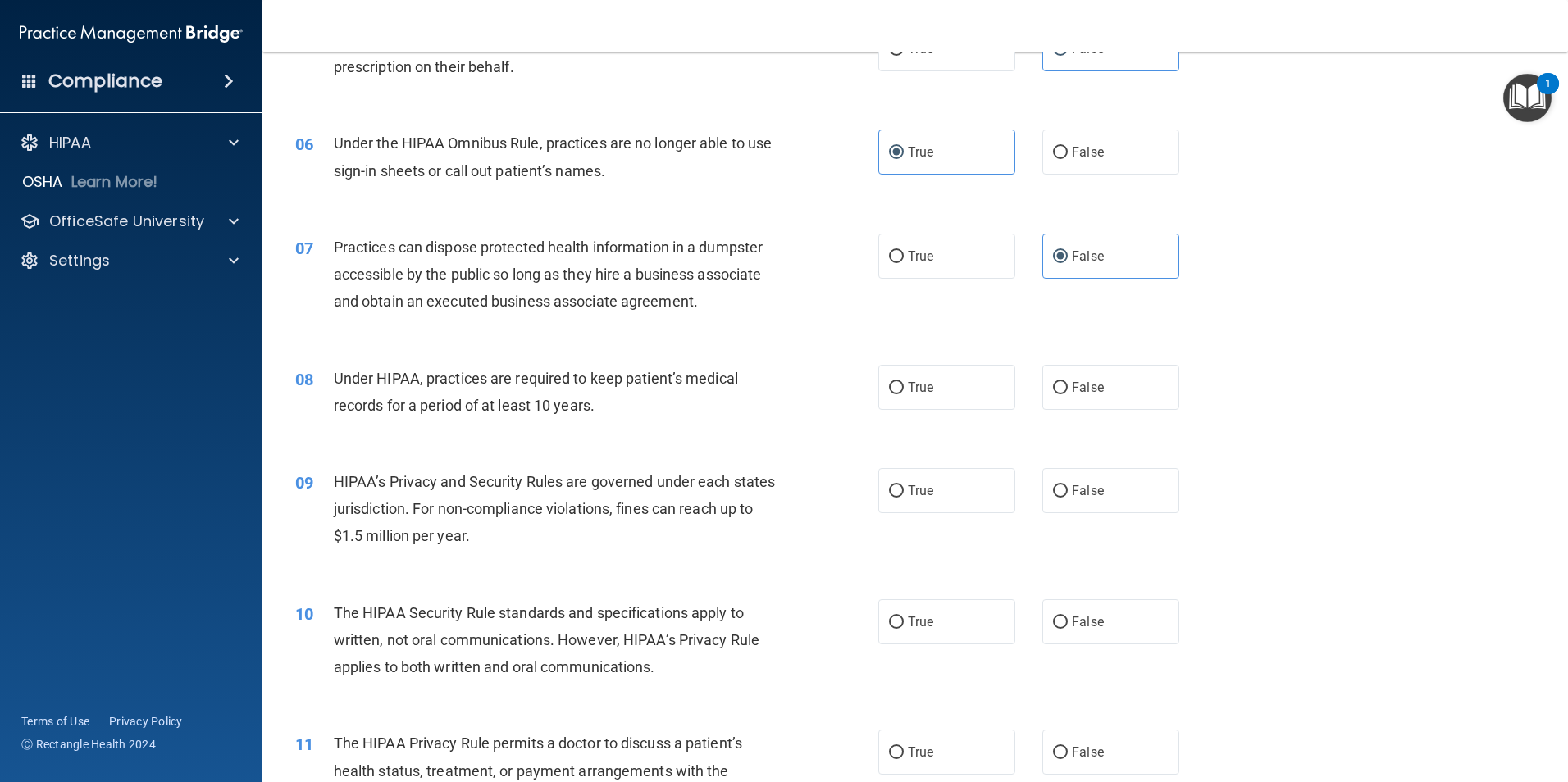
scroll to position [656, 0]
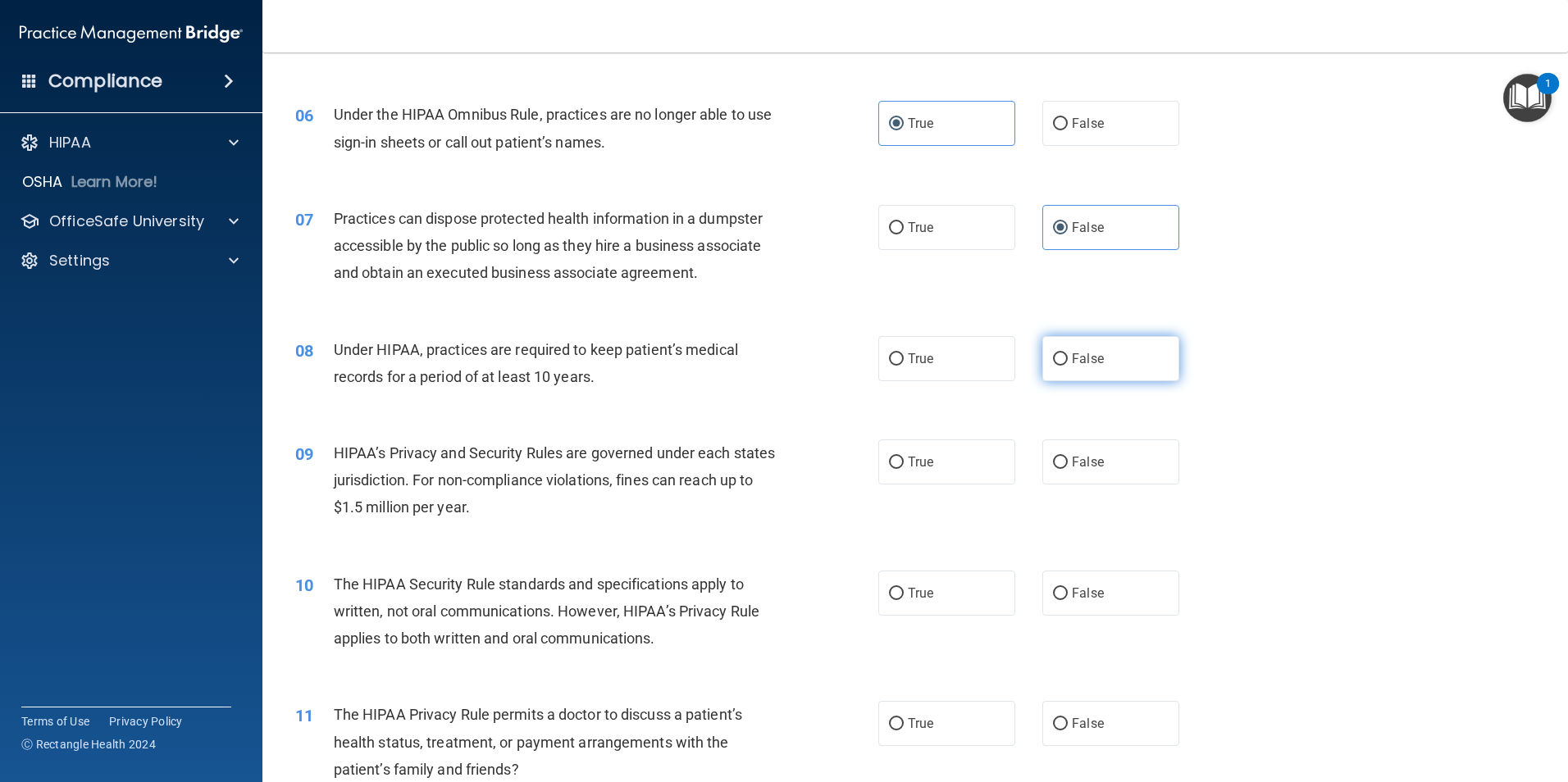
click at [1099, 361] on label "False" at bounding box center [1111, 358] width 137 height 45
click at [1067, 361] on input "False" at bounding box center [1059, 360] width 15 height 12
radio input "true"
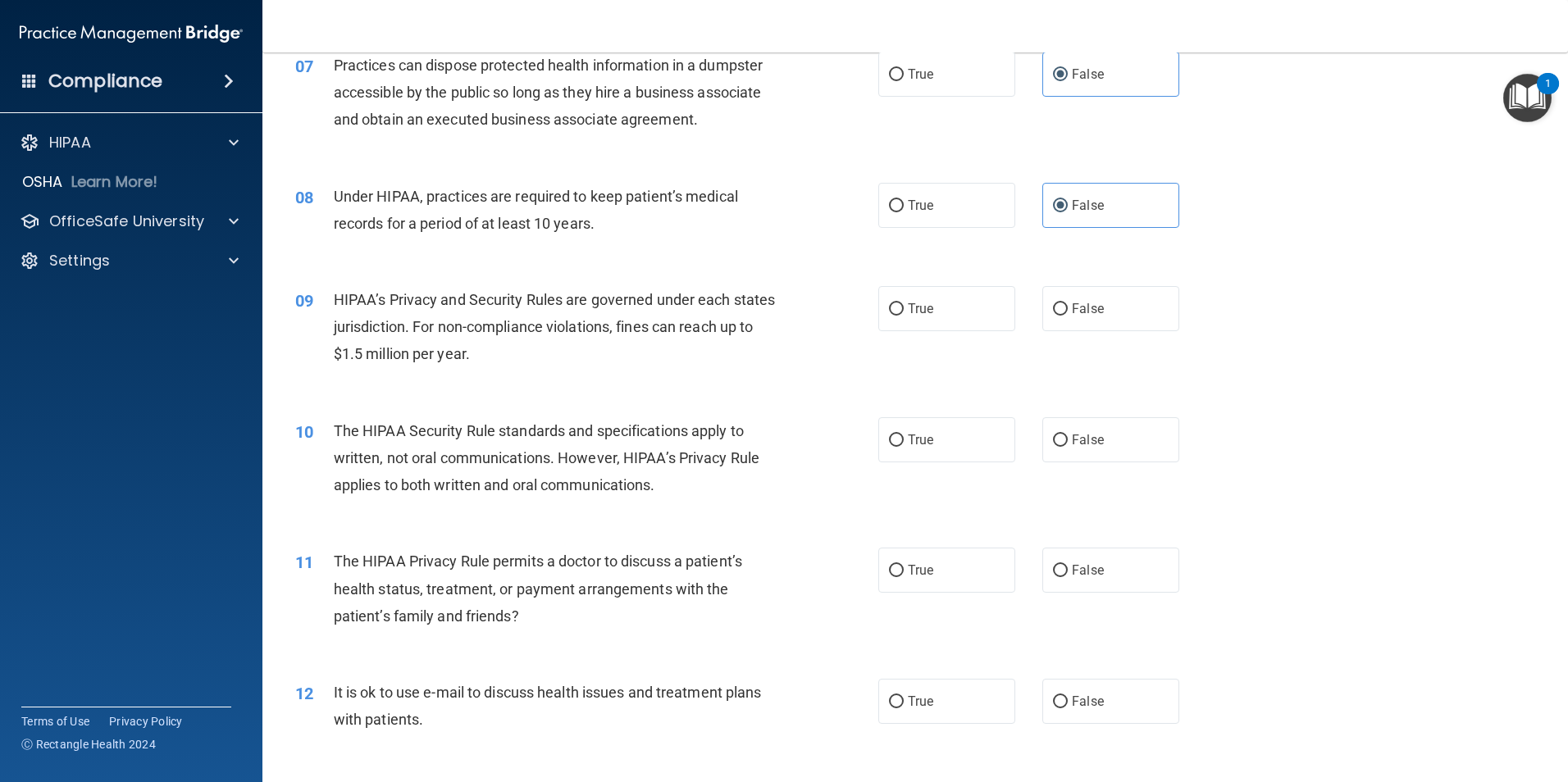
scroll to position [820, 0]
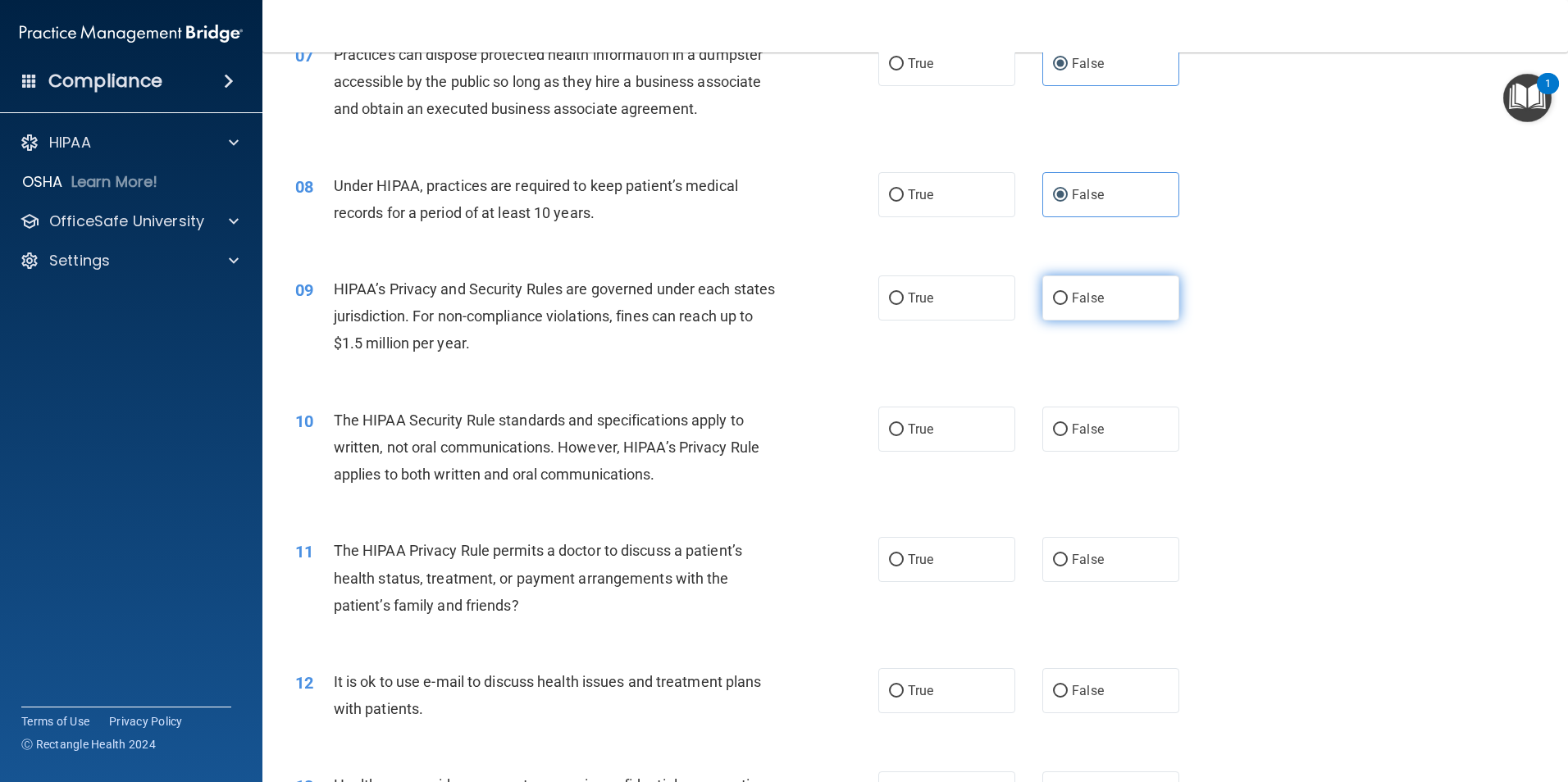
click at [1116, 296] on label "False" at bounding box center [1111, 297] width 137 height 45
click at [1067, 296] on input "False" at bounding box center [1059, 299] width 15 height 12
radio input "true"
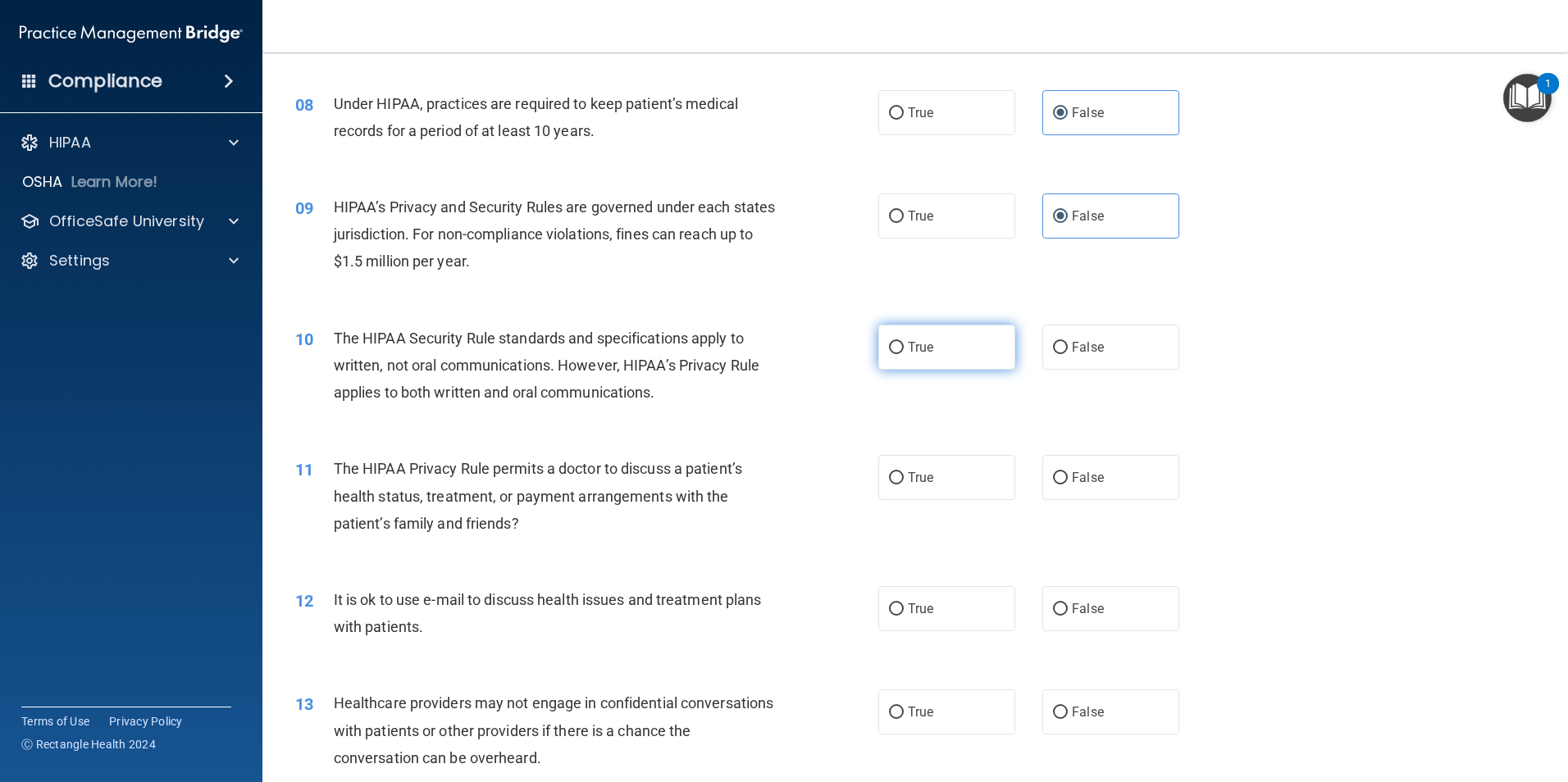
click at [955, 348] on label "True" at bounding box center [947, 347] width 137 height 45
click at [903, 348] on input "True" at bounding box center [895, 348] width 15 height 12
radio input "true"
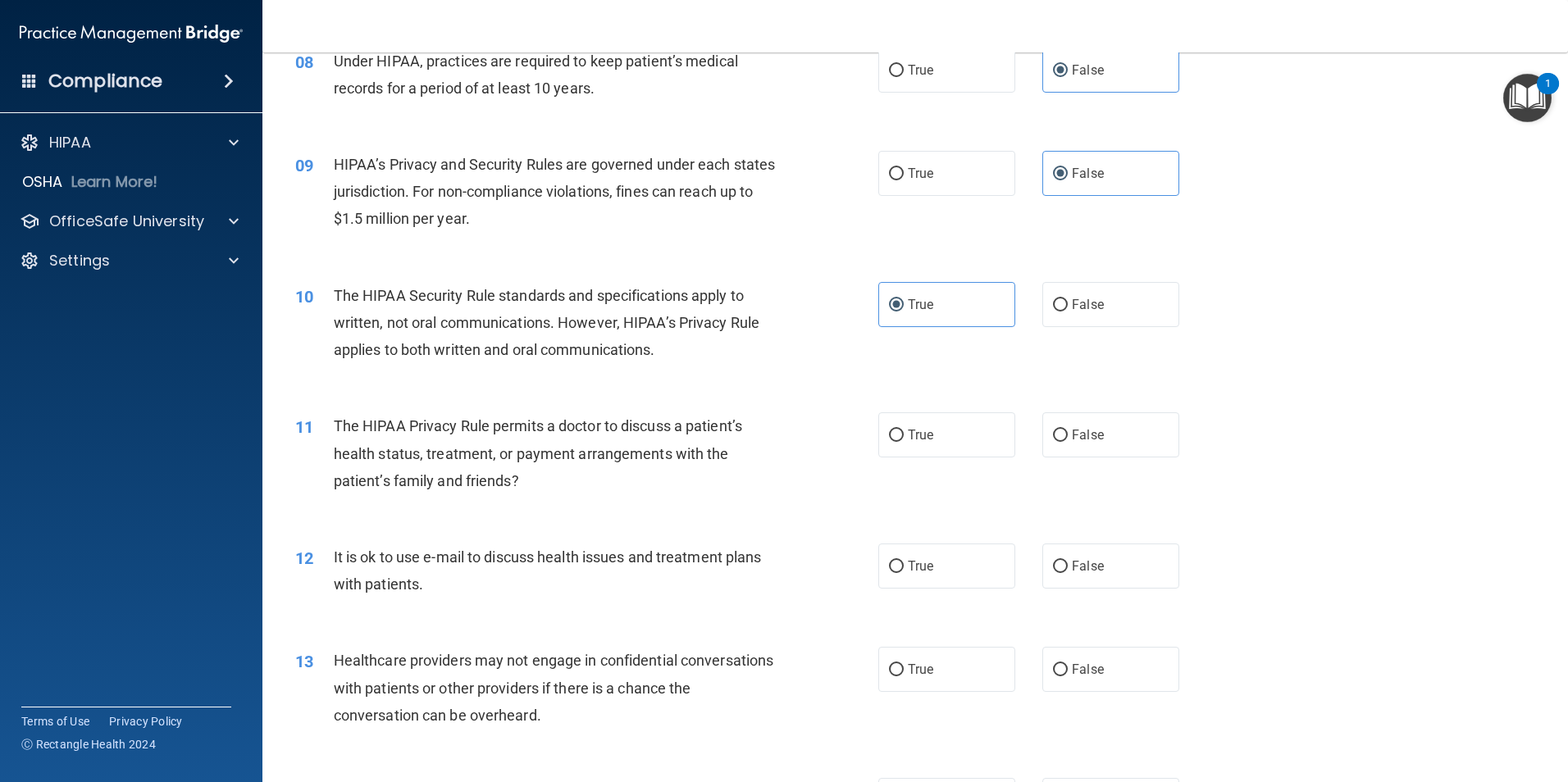
scroll to position [984, 0]
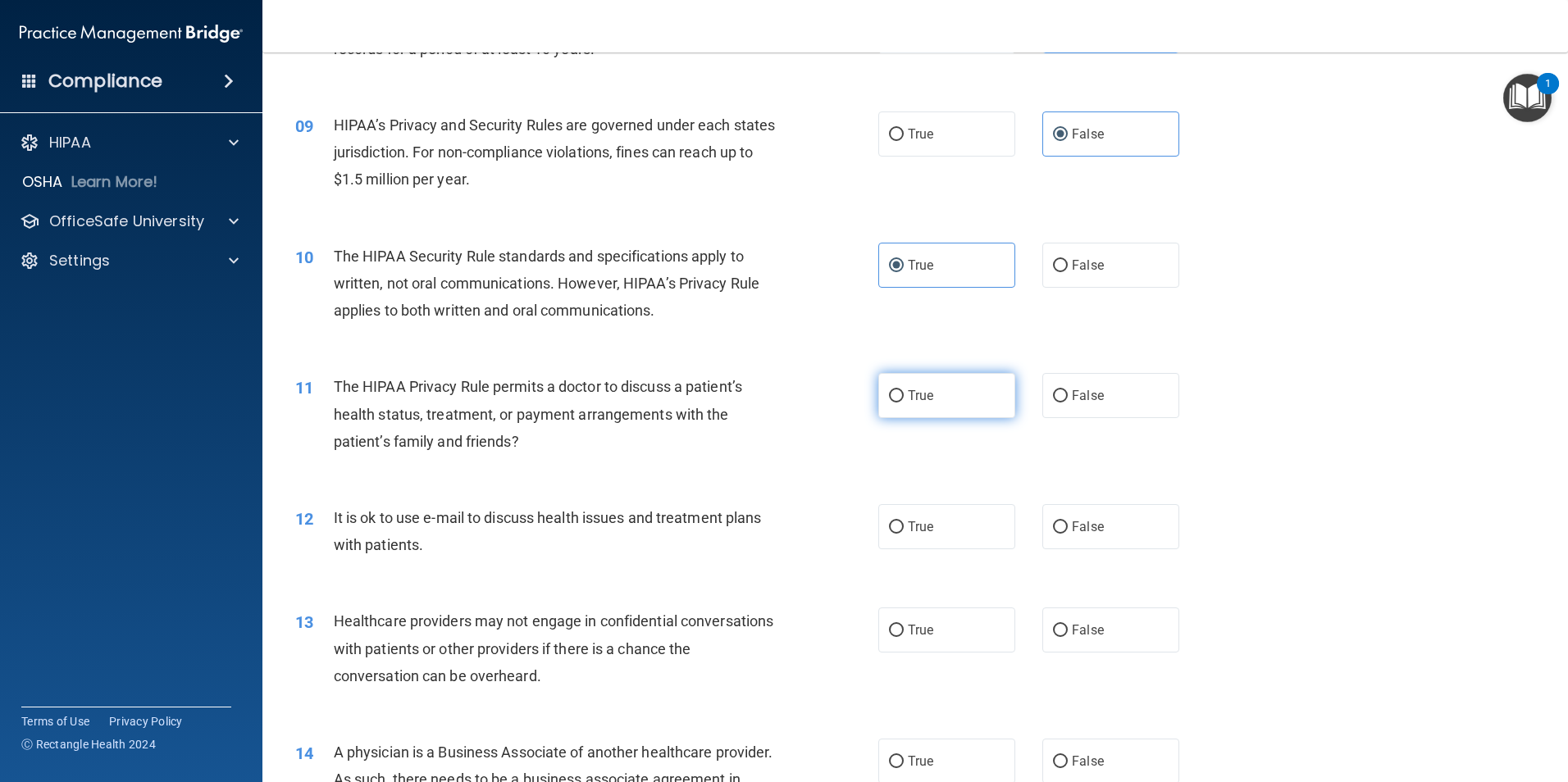
click at [942, 396] on label "True" at bounding box center [947, 394] width 137 height 45
click at [903, 396] on input "True" at bounding box center [895, 396] width 15 height 12
radio input "true"
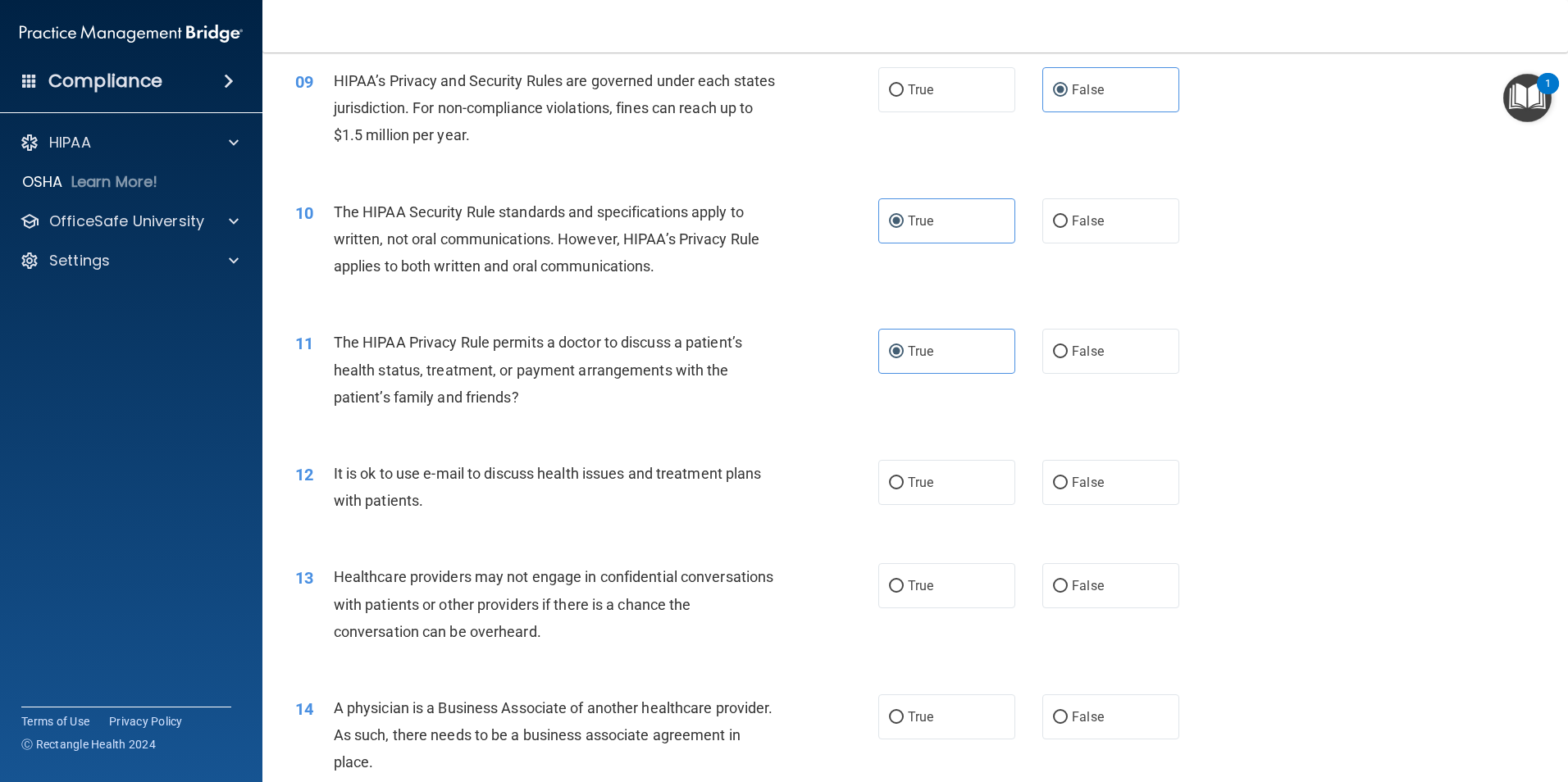
scroll to position [1148, 0]
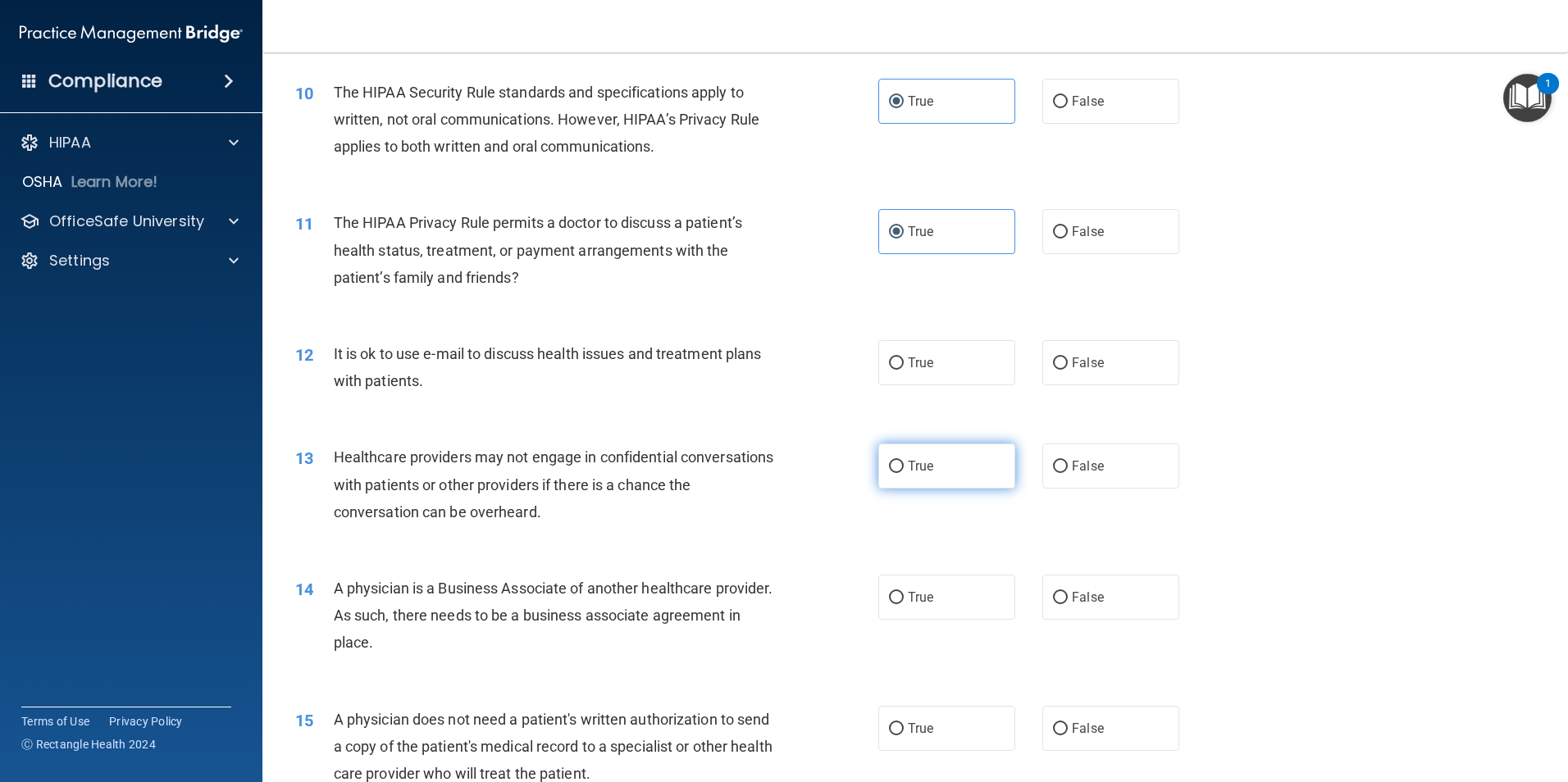
click at [912, 454] on label "True" at bounding box center [947, 465] width 137 height 45
click at [903, 461] on input "True" at bounding box center [895, 467] width 15 height 12
radio input "true"
click at [929, 359] on label "True" at bounding box center [947, 362] width 137 height 45
click at [903, 359] on input "True" at bounding box center [895, 364] width 15 height 12
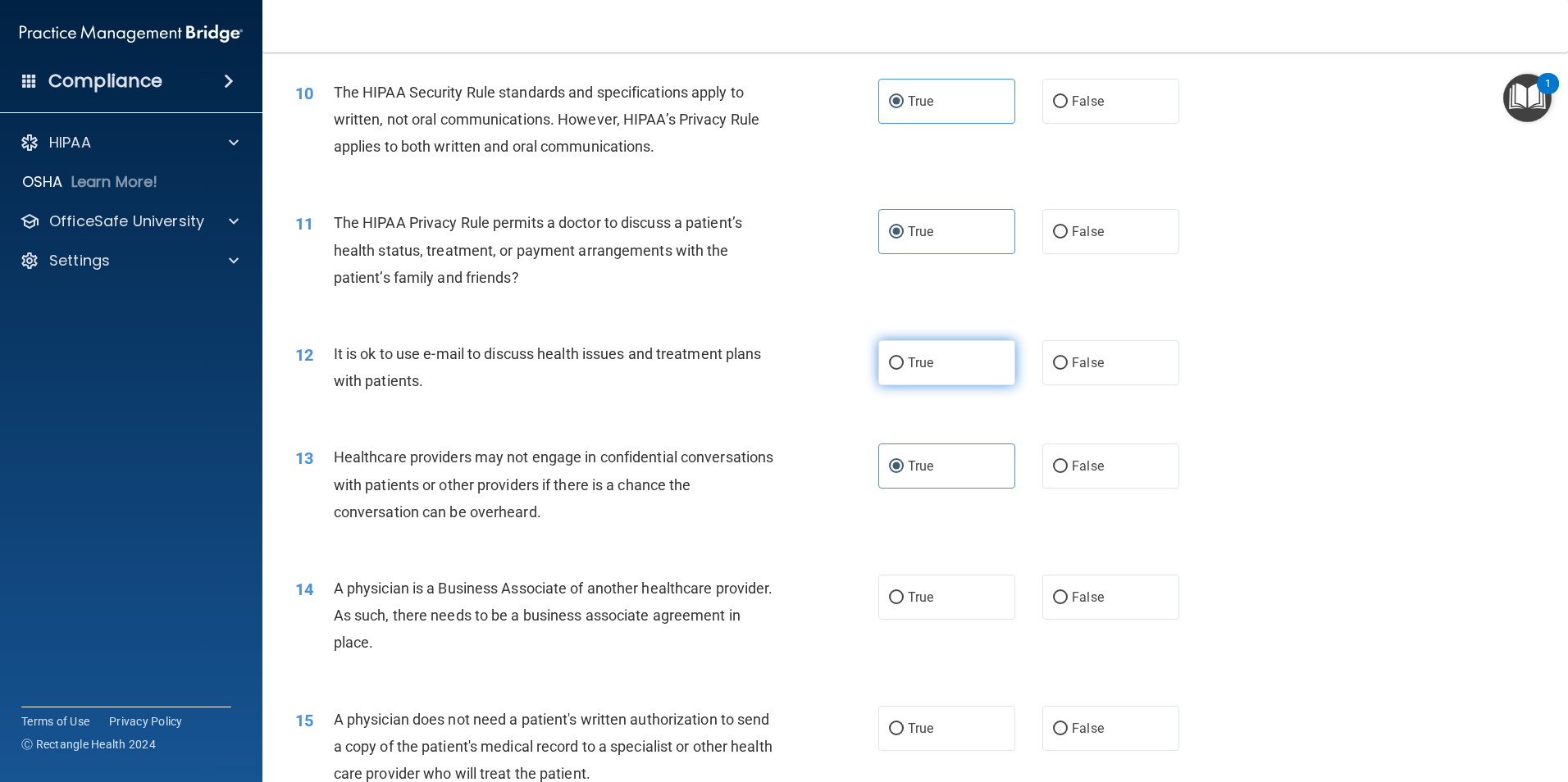
radio input "true"
click at [1103, 454] on label "False" at bounding box center [1111, 465] width 137 height 45
click at [1067, 461] on input "False" at bounding box center [1059, 467] width 15 height 12
radio input "true"
radio input "false"
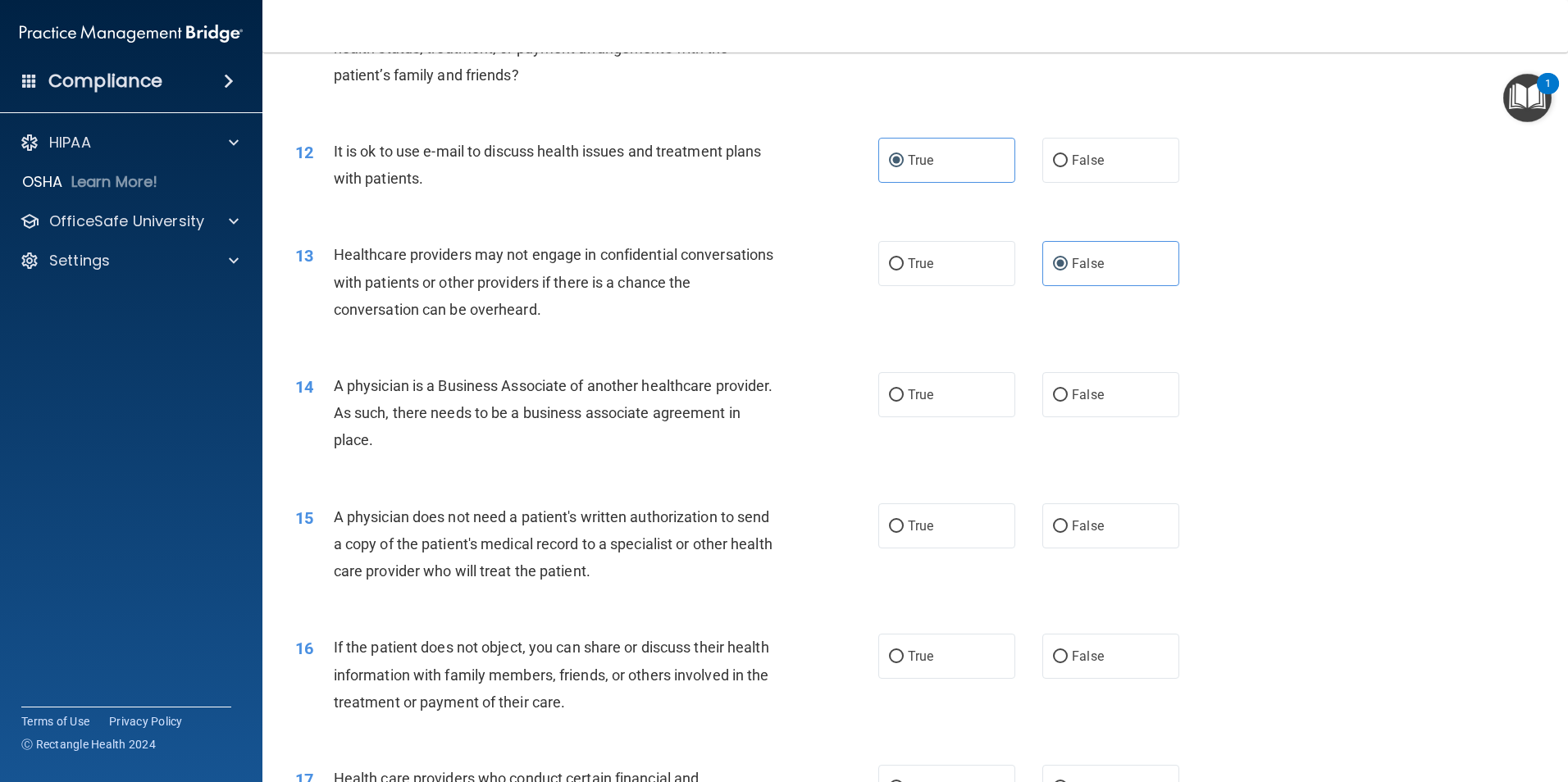
scroll to position [1394, 0]
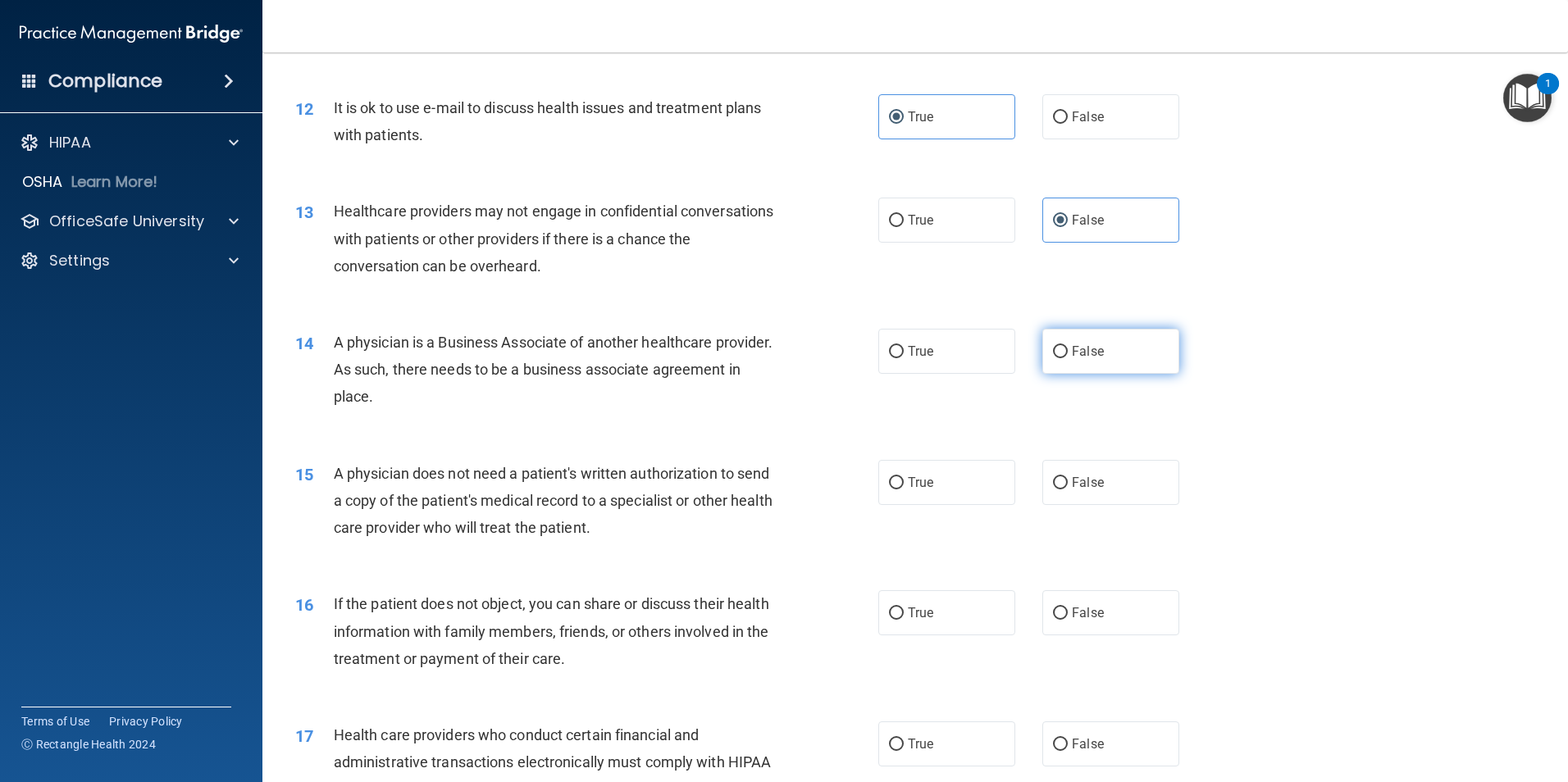
click at [1114, 358] on label "False" at bounding box center [1111, 351] width 137 height 45
click at [1067, 358] on input "False" at bounding box center [1059, 352] width 15 height 12
radio input "true"
click at [958, 481] on label "True" at bounding box center [947, 482] width 137 height 45
click at [903, 481] on input "True" at bounding box center [895, 483] width 15 height 12
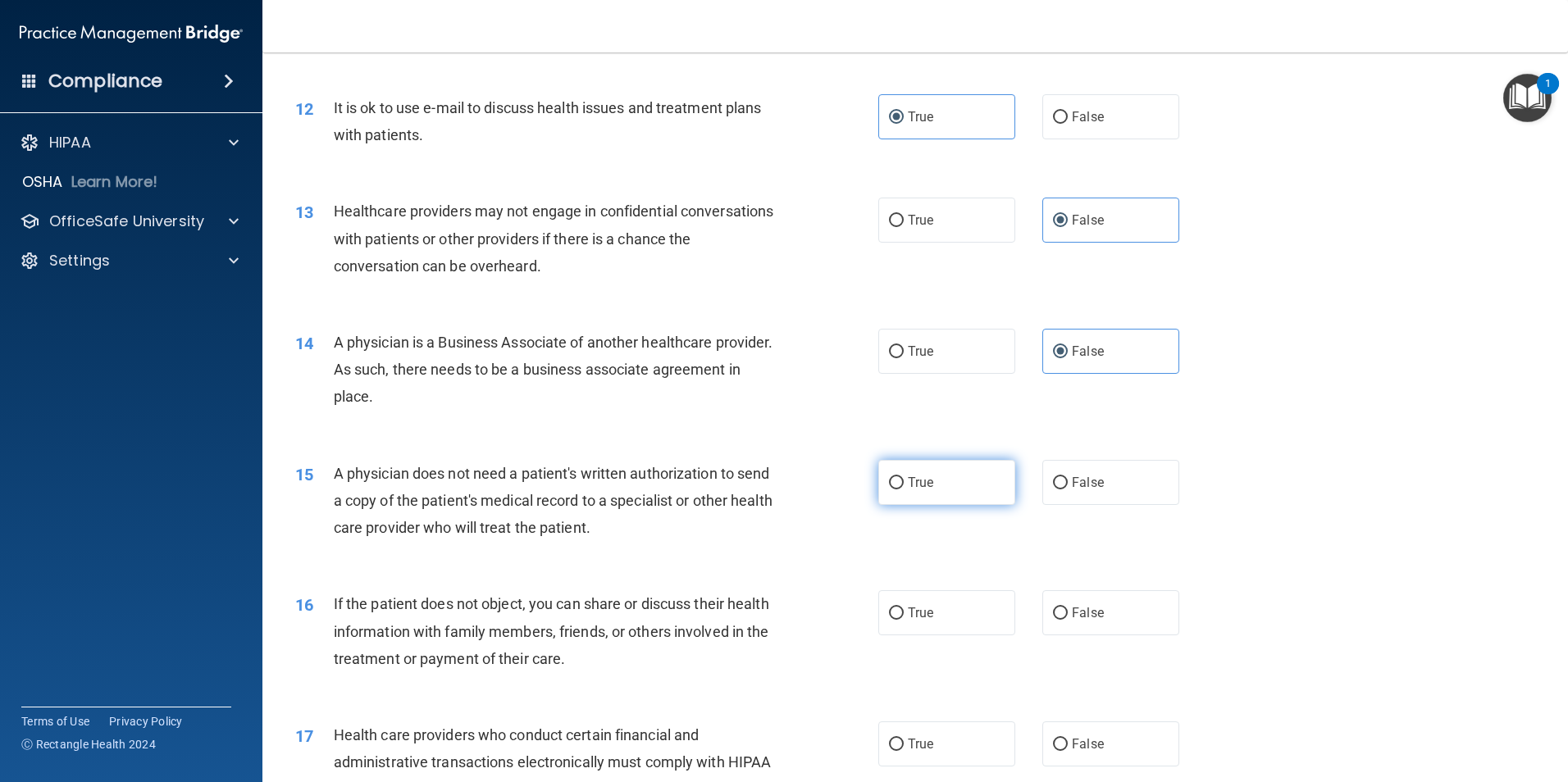
radio input "true"
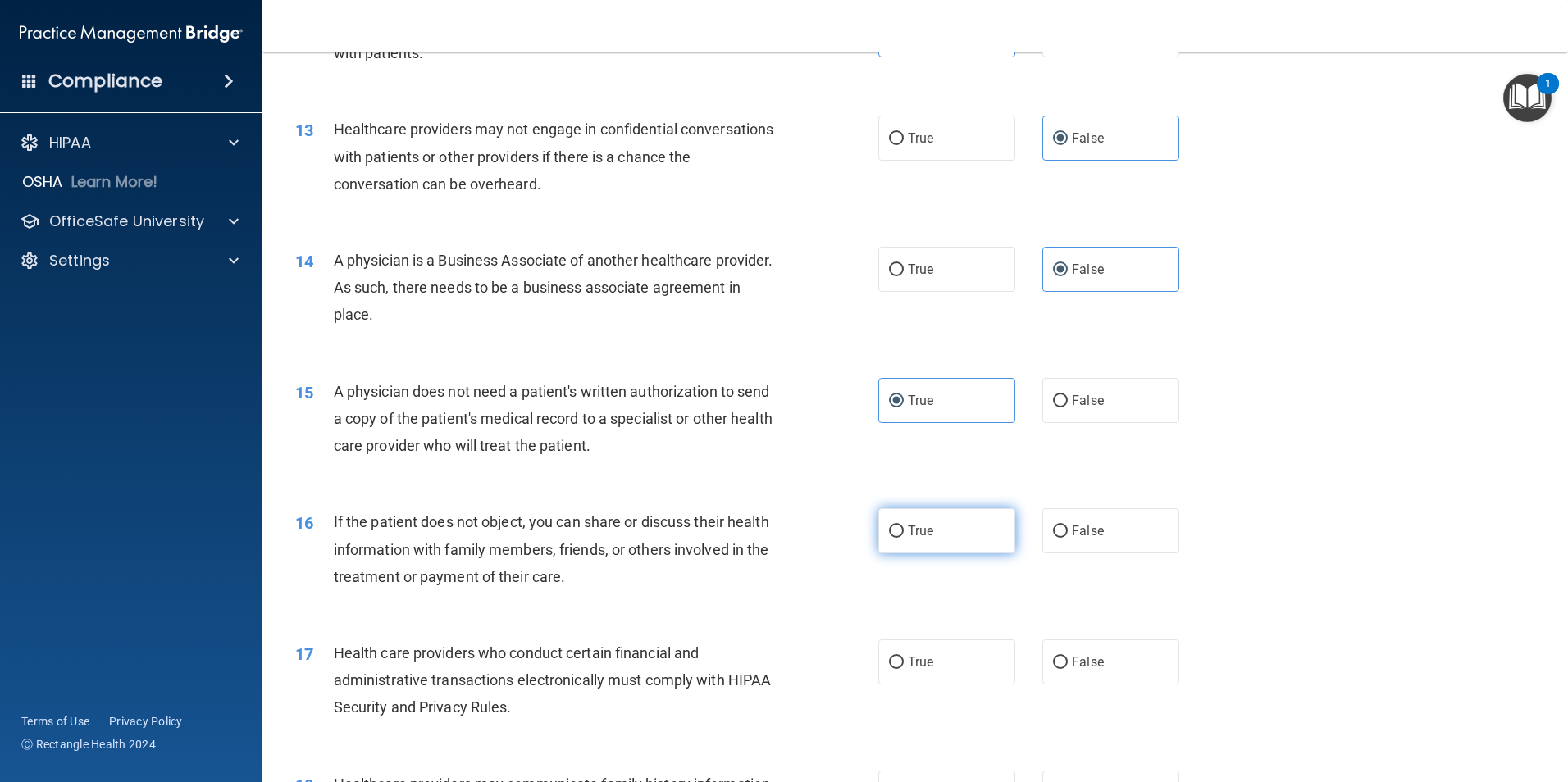
click at [906, 519] on label "True" at bounding box center [947, 531] width 137 height 45
click at [903, 526] on input "True" at bounding box center [895, 532] width 15 height 12
radio input "true"
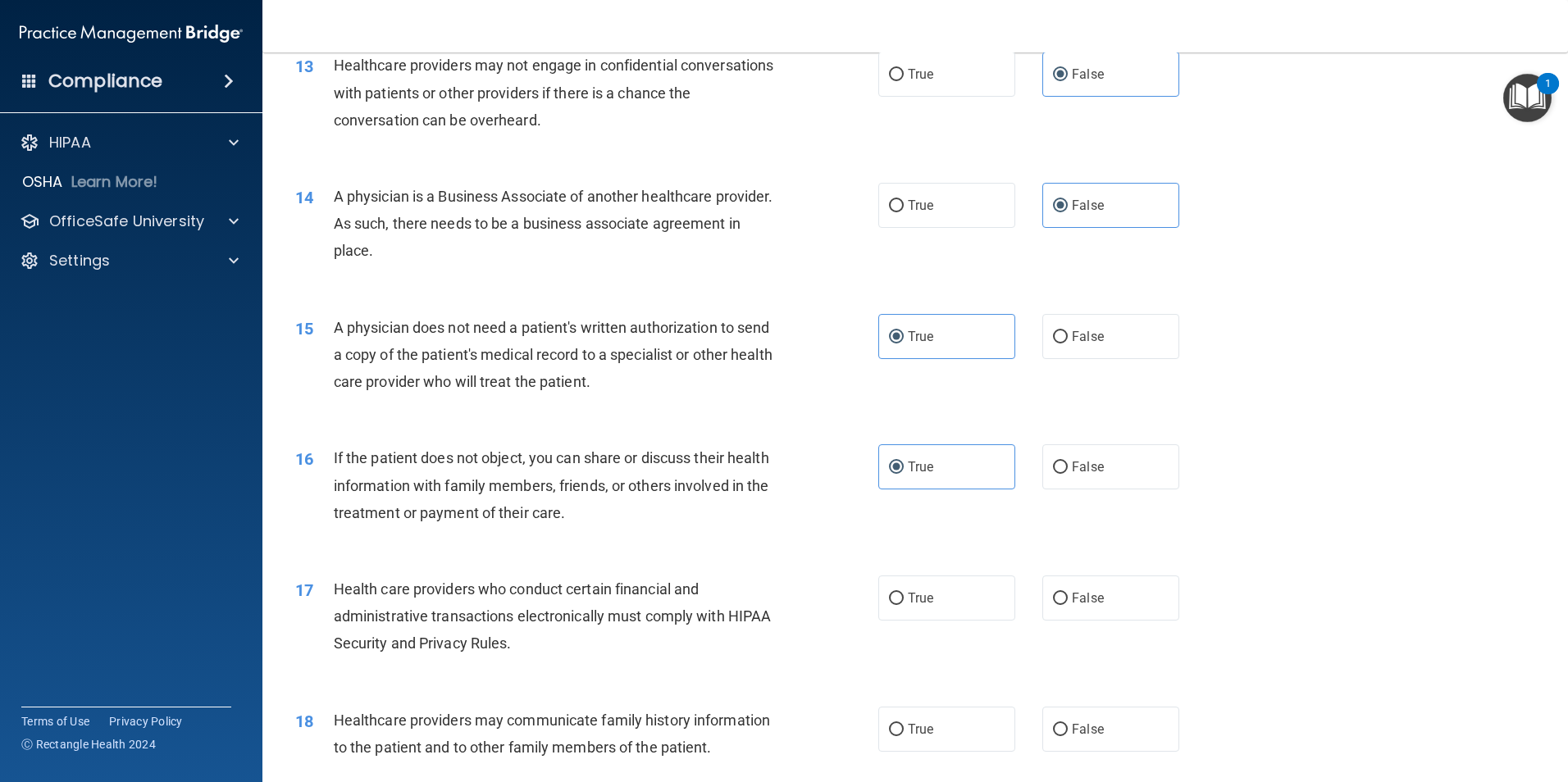
scroll to position [1640, 0]
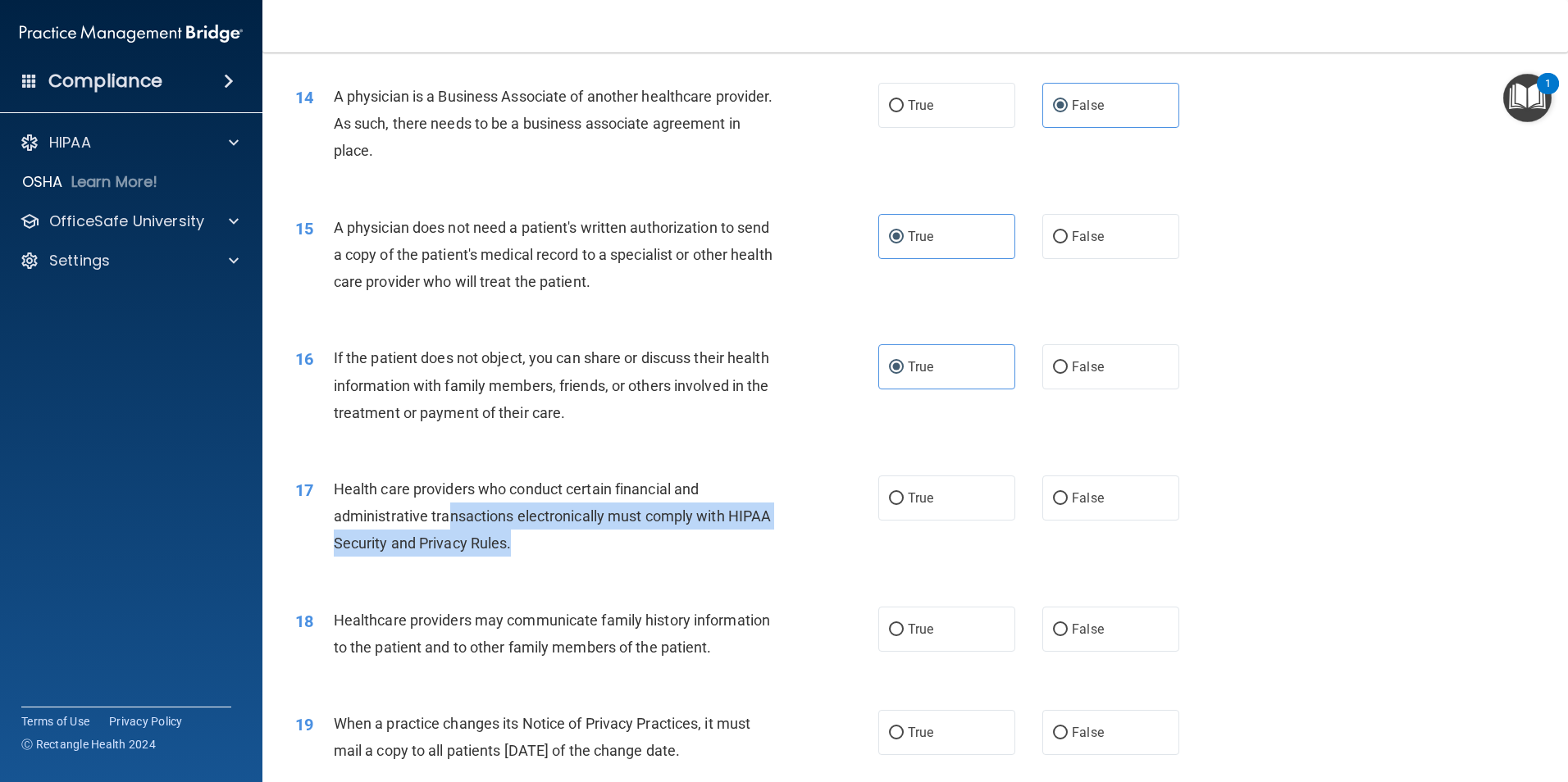
drag, startPoint x: 457, startPoint y: 524, endPoint x: 633, endPoint y: 547, distance: 177.5
click at [633, 547] on div "Health care providers who conduct certain financial and administrative transact…" at bounding box center [561, 517] width 456 height 82
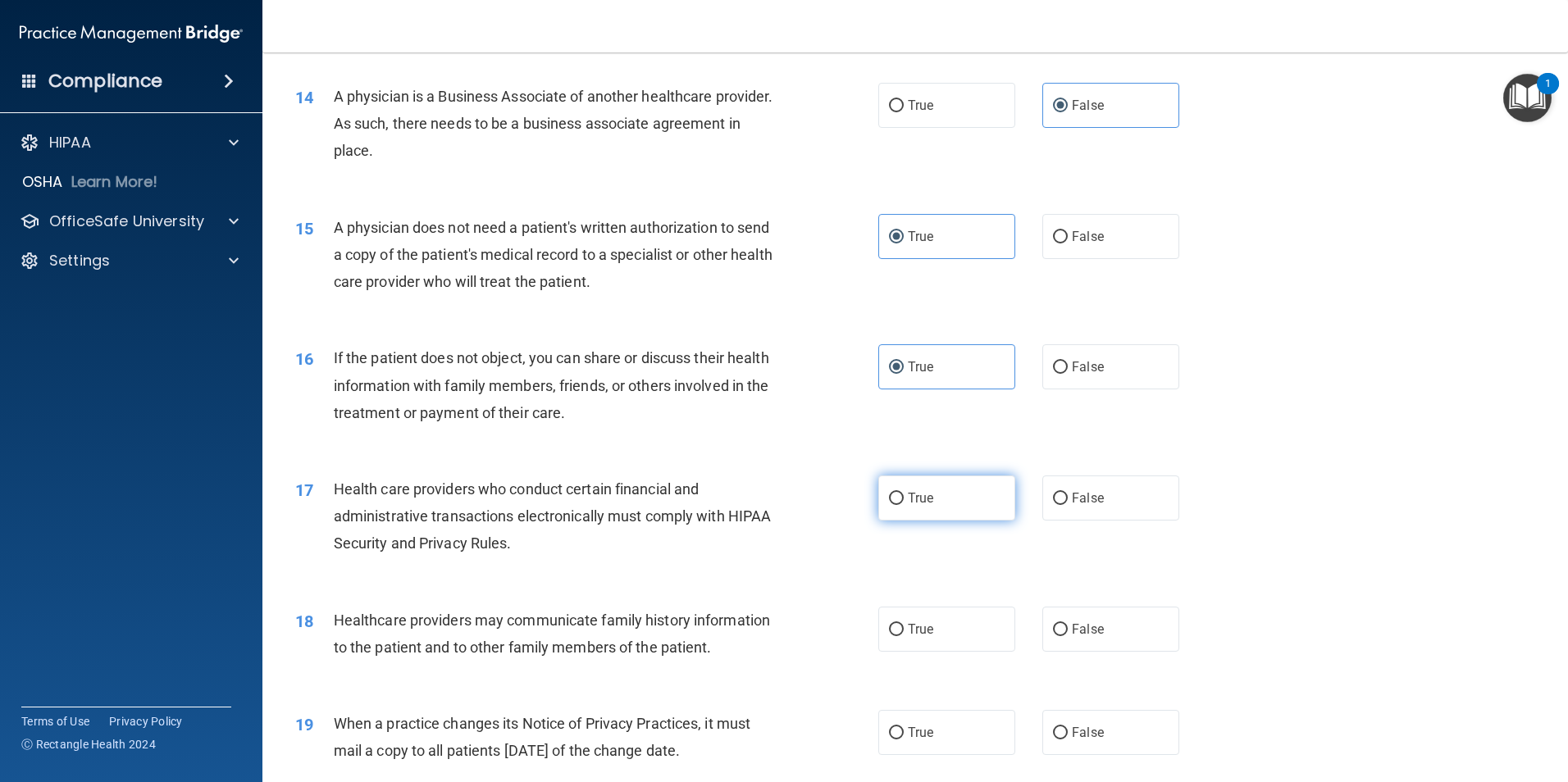
click at [972, 490] on label "True" at bounding box center [947, 498] width 137 height 45
click at [903, 493] on input "True" at bounding box center [895, 499] width 15 height 12
radio input "true"
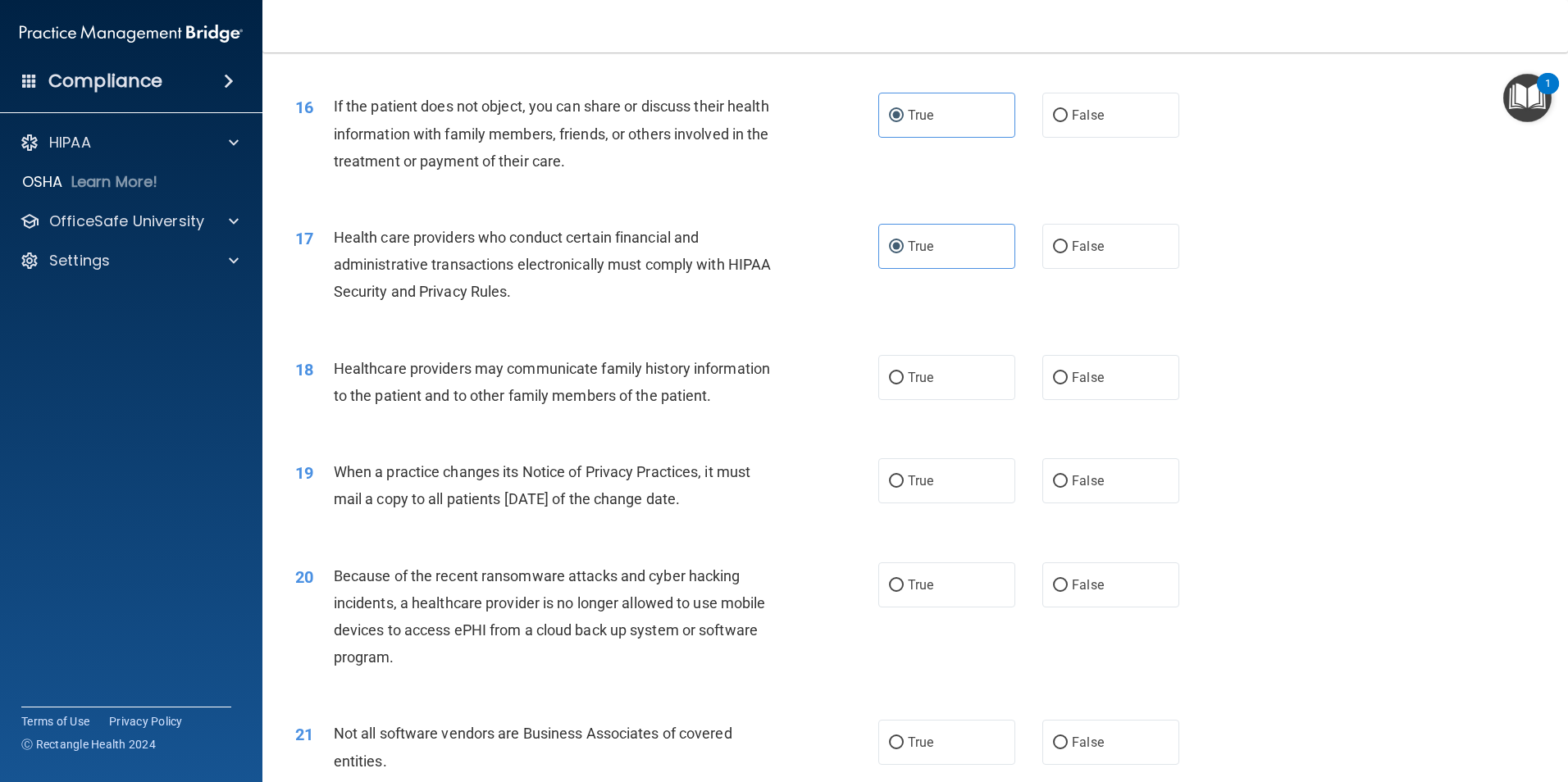
scroll to position [1967, 0]
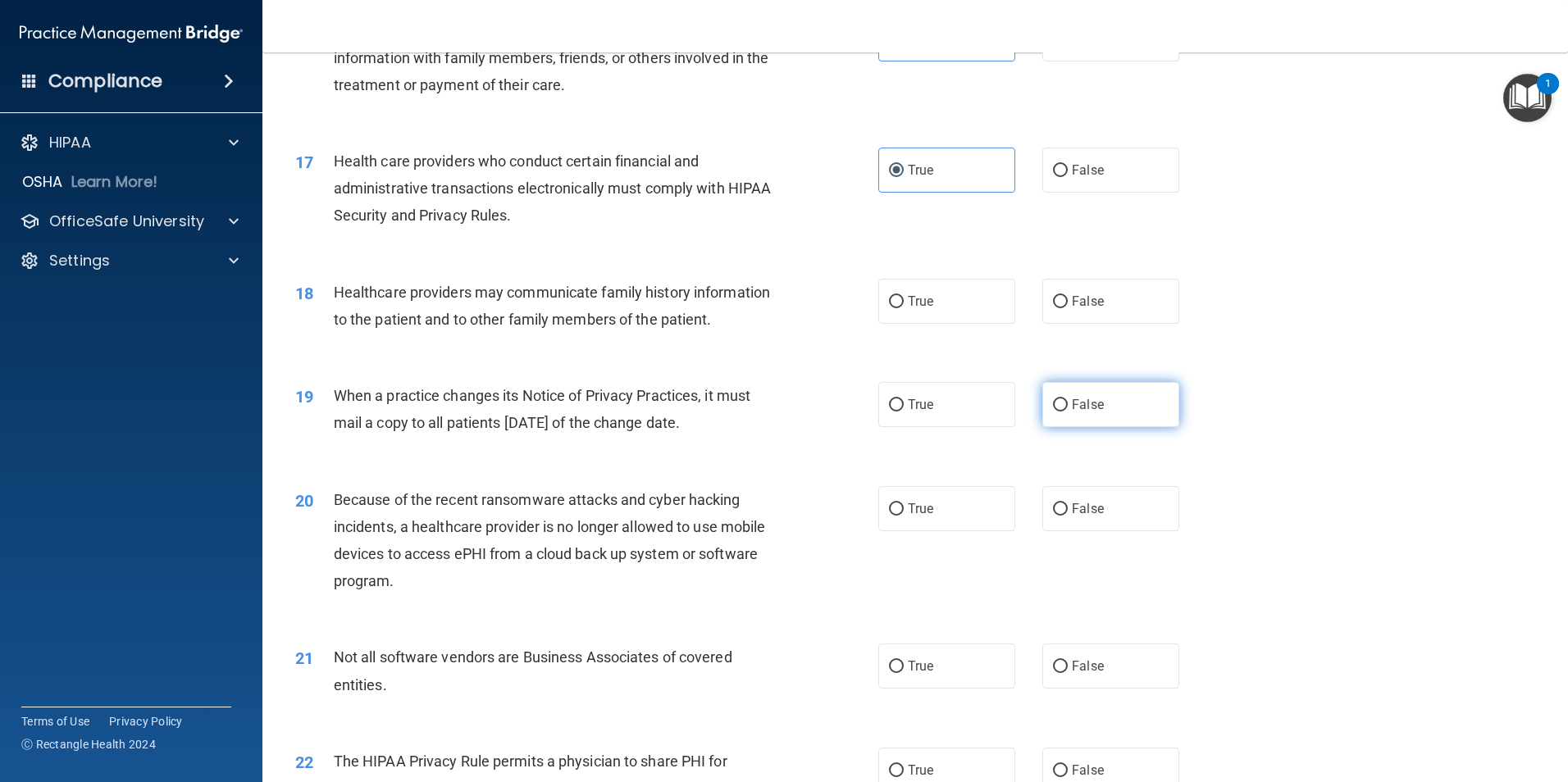
click at [1071, 413] on label "False" at bounding box center [1111, 404] width 137 height 45
click at [1067, 411] on input "False" at bounding box center [1059, 405] width 15 height 12
radio input "true"
click at [1118, 296] on label "False" at bounding box center [1111, 301] width 137 height 45
click at [1067, 296] on input "False" at bounding box center [1059, 302] width 15 height 12
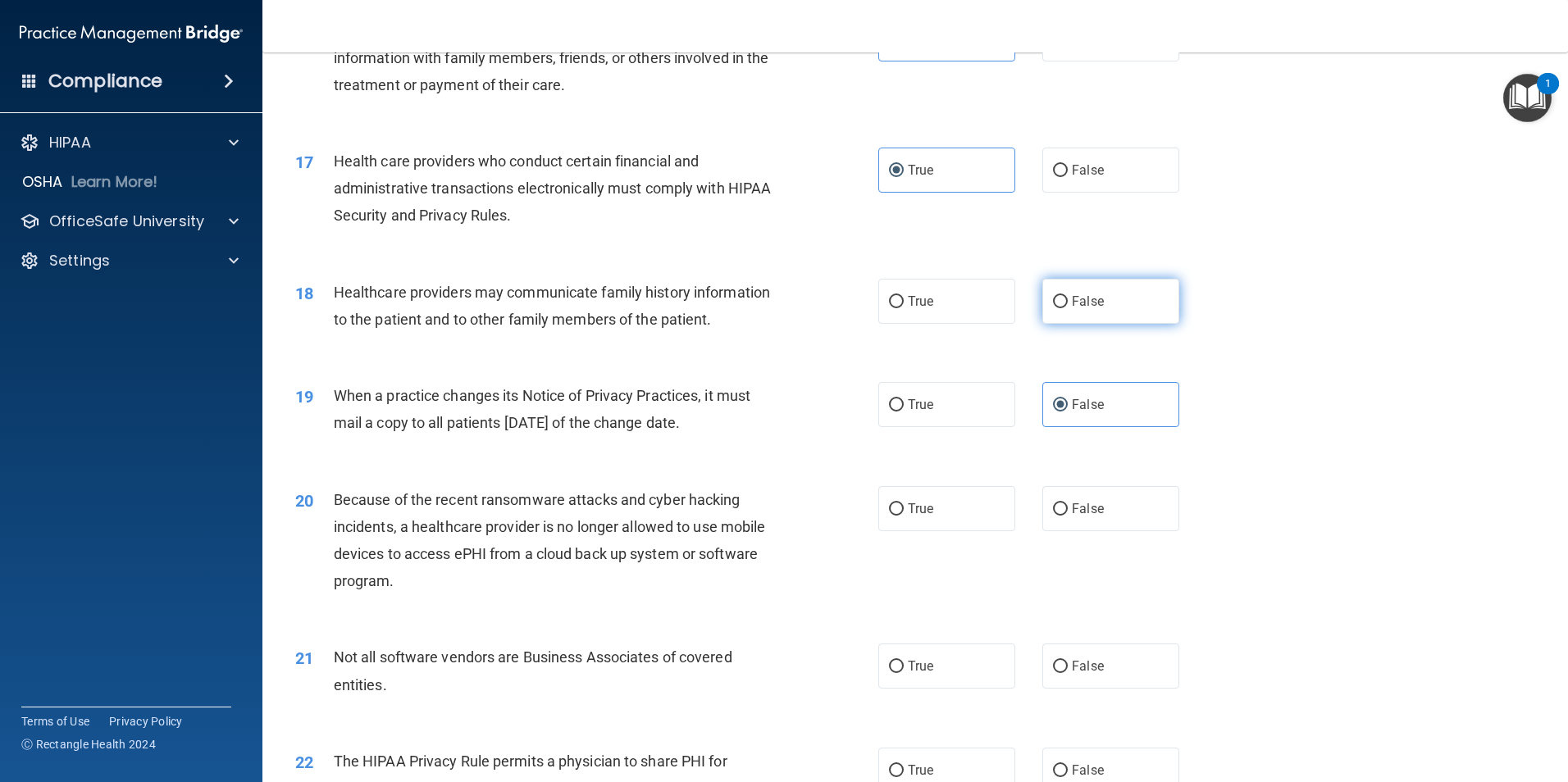
radio input "true"
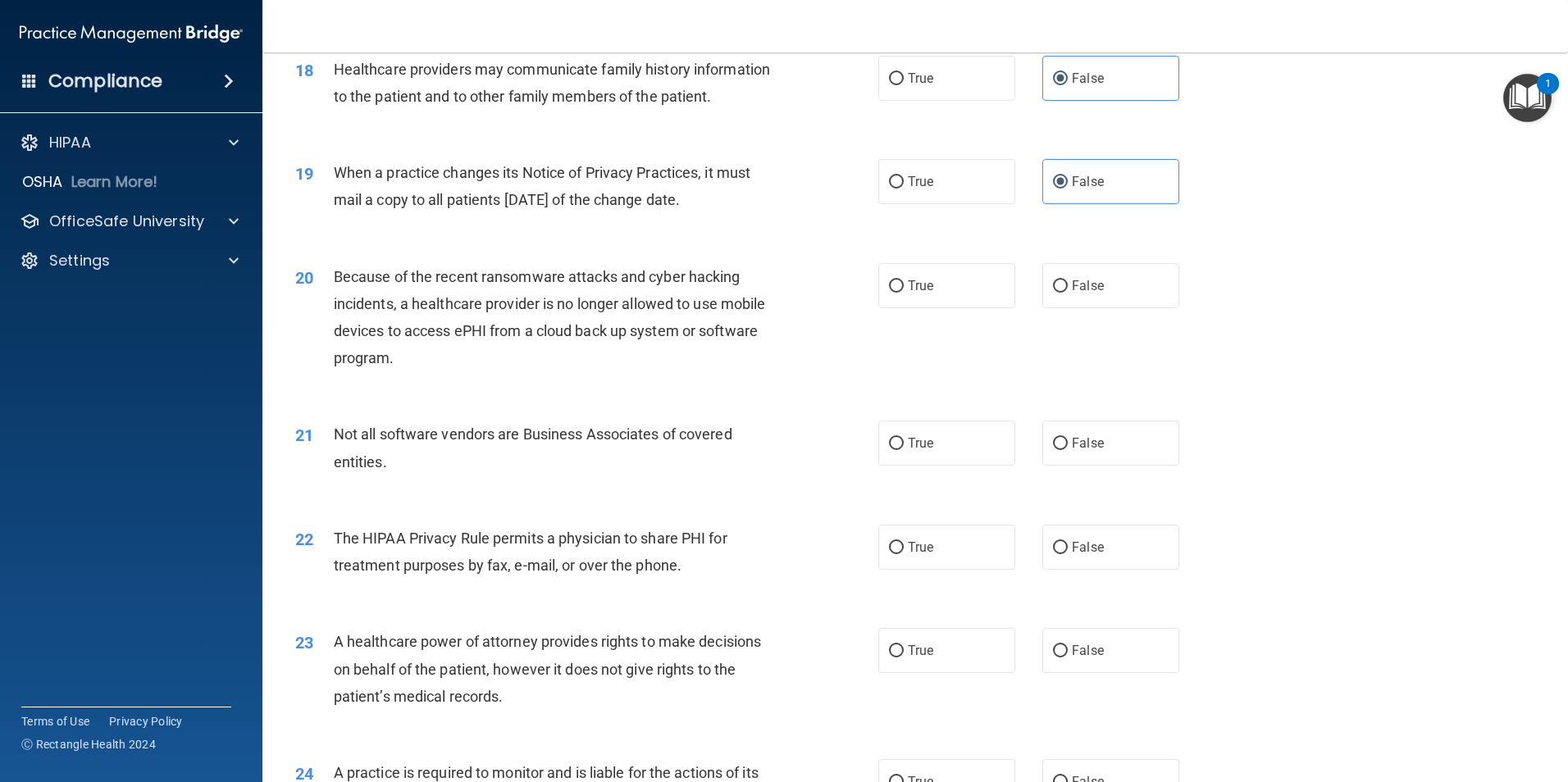
scroll to position [2214, 0]
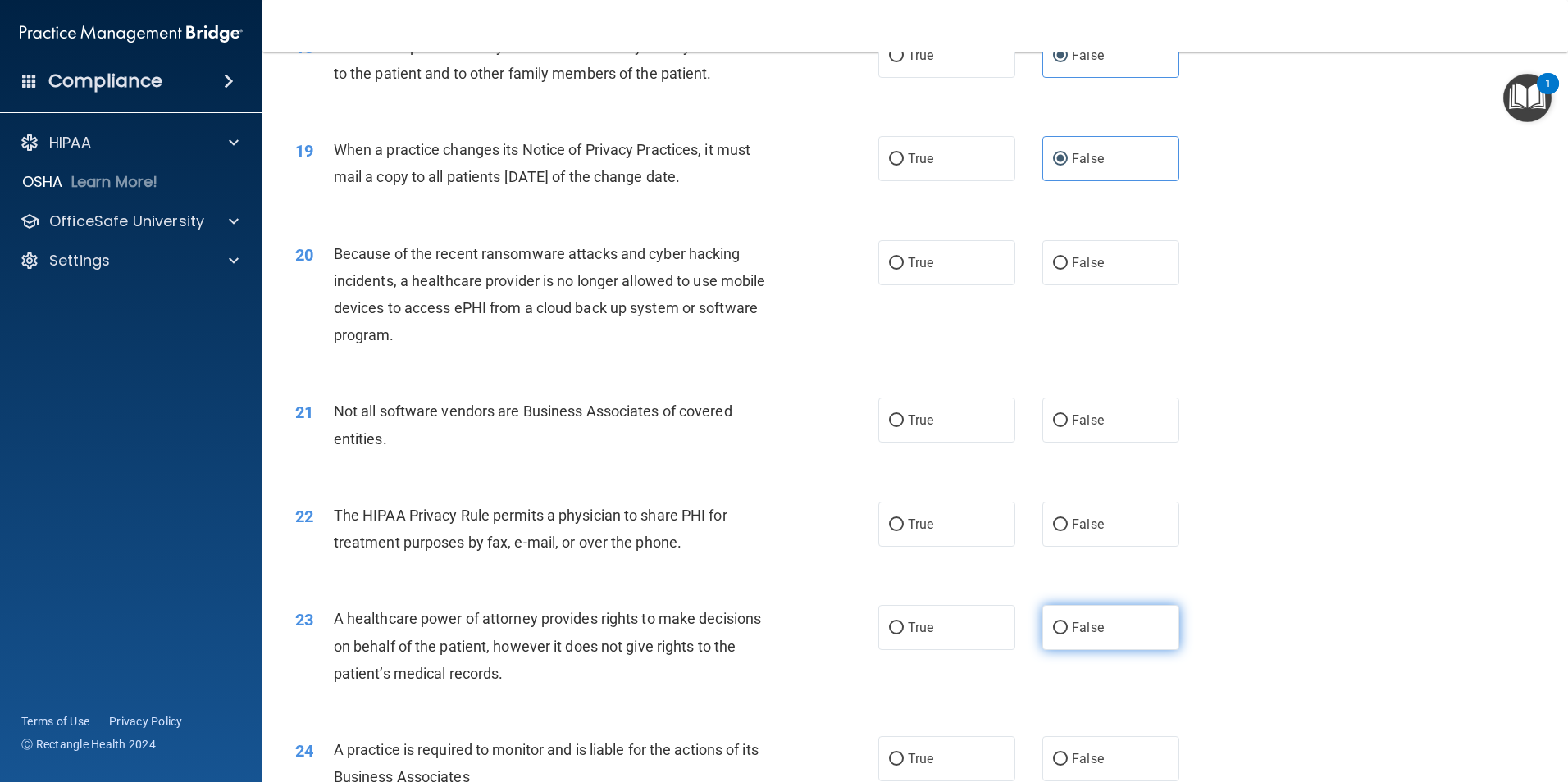
click at [1109, 611] on label "False" at bounding box center [1111, 627] width 137 height 45
click at [1067, 622] on input "False" at bounding box center [1059, 628] width 15 height 12
radio input "true"
click at [1085, 762] on span "False" at bounding box center [1087, 759] width 32 height 16
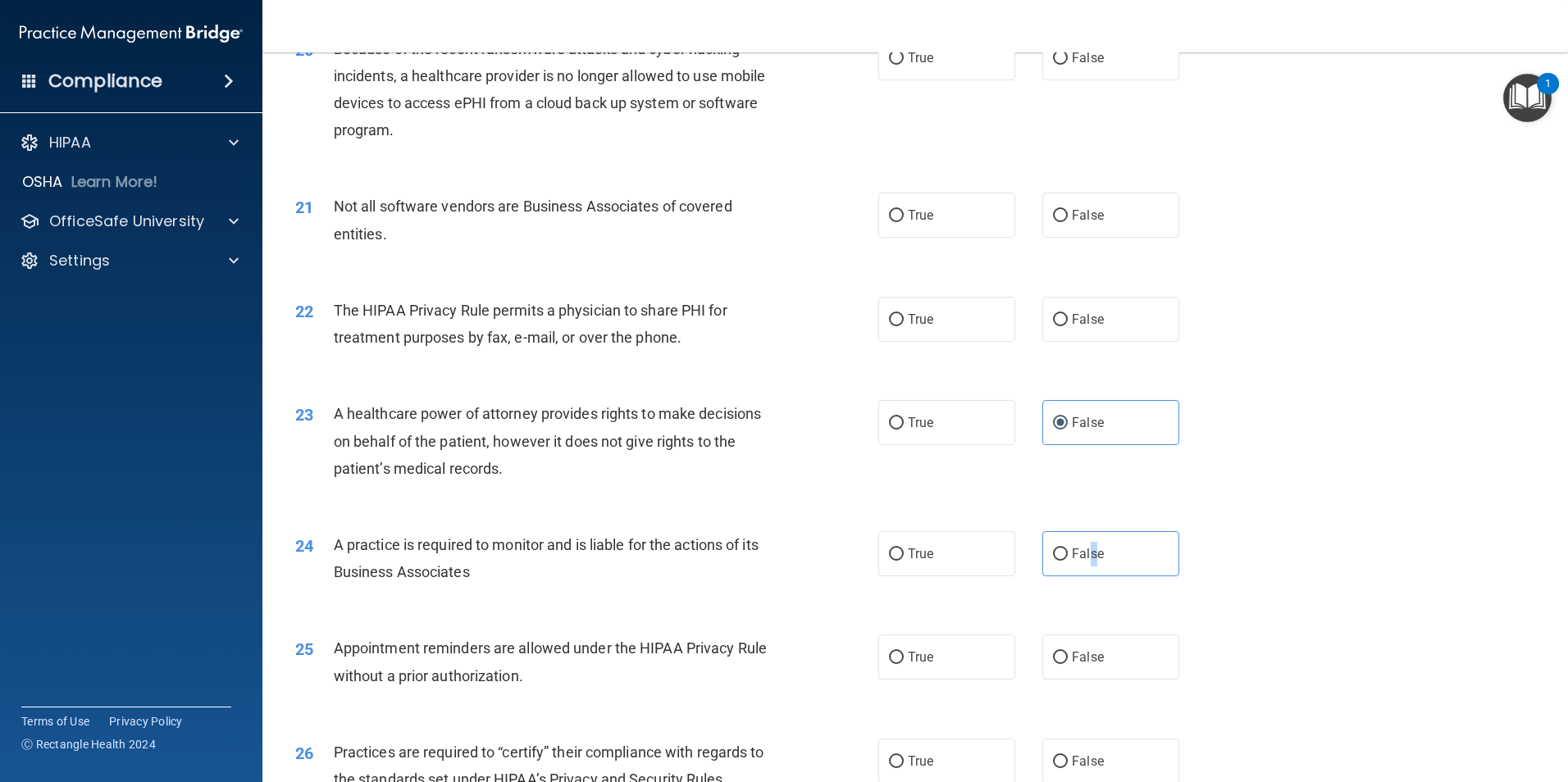
scroll to position [2623, 0]
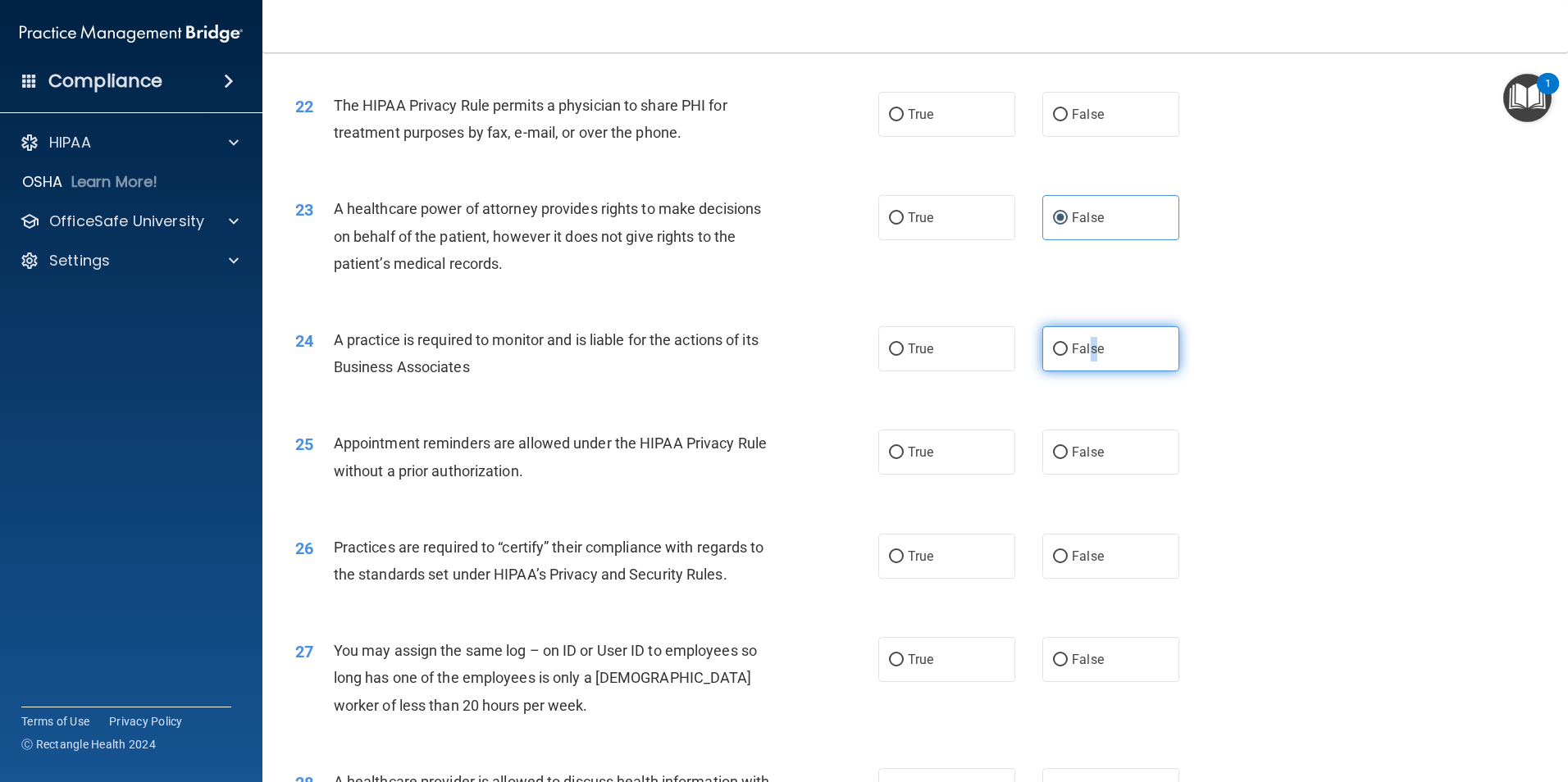
click at [1057, 349] on input "False" at bounding box center [1059, 350] width 15 height 12
radio input "true"
click at [1096, 549] on label "False" at bounding box center [1111, 555] width 137 height 45
click at [1067, 550] on input "False" at bounding box center [1059, 556] width 15 height 12
radio input "true"
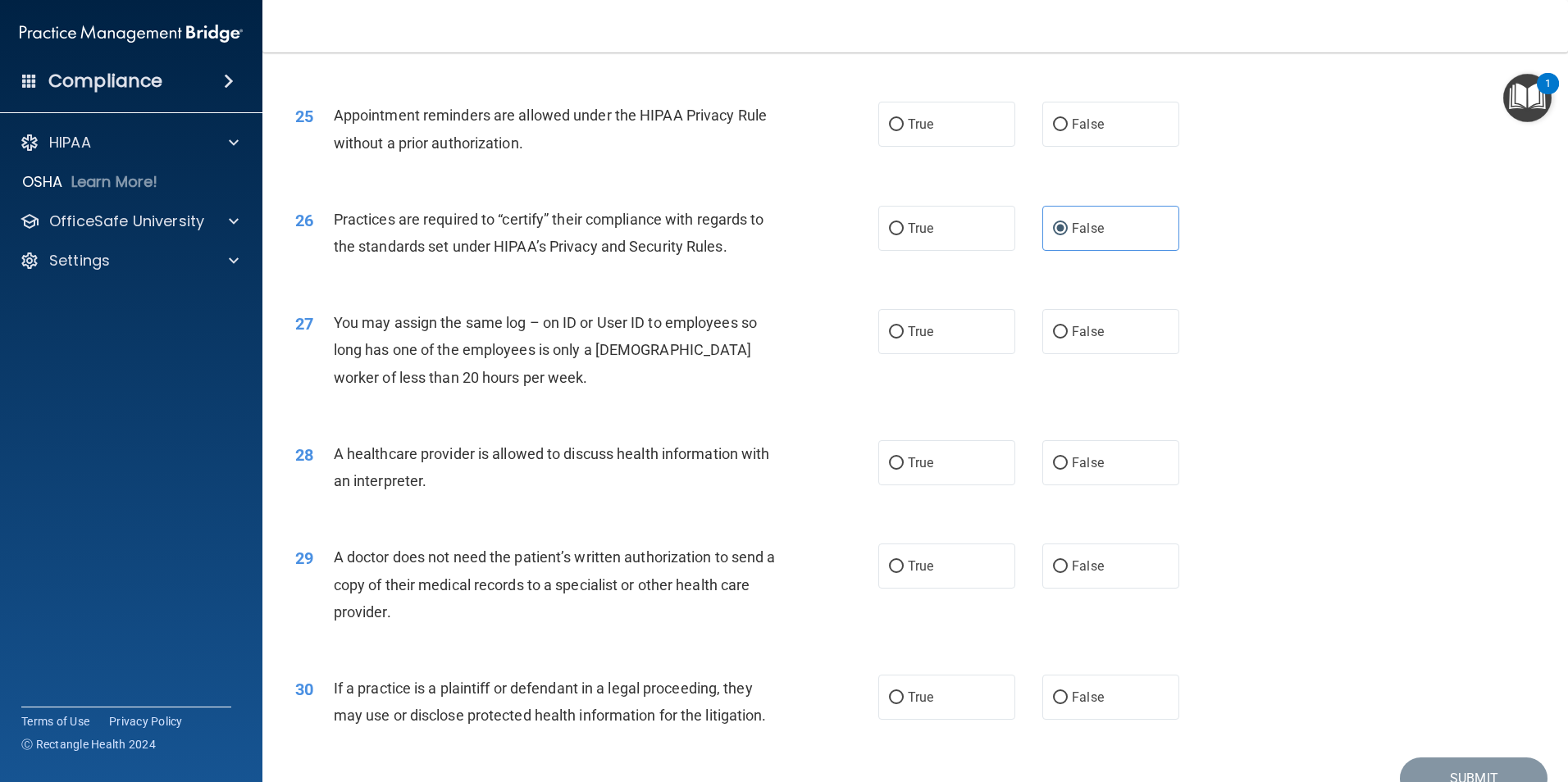
scroll to position [3034, 0]
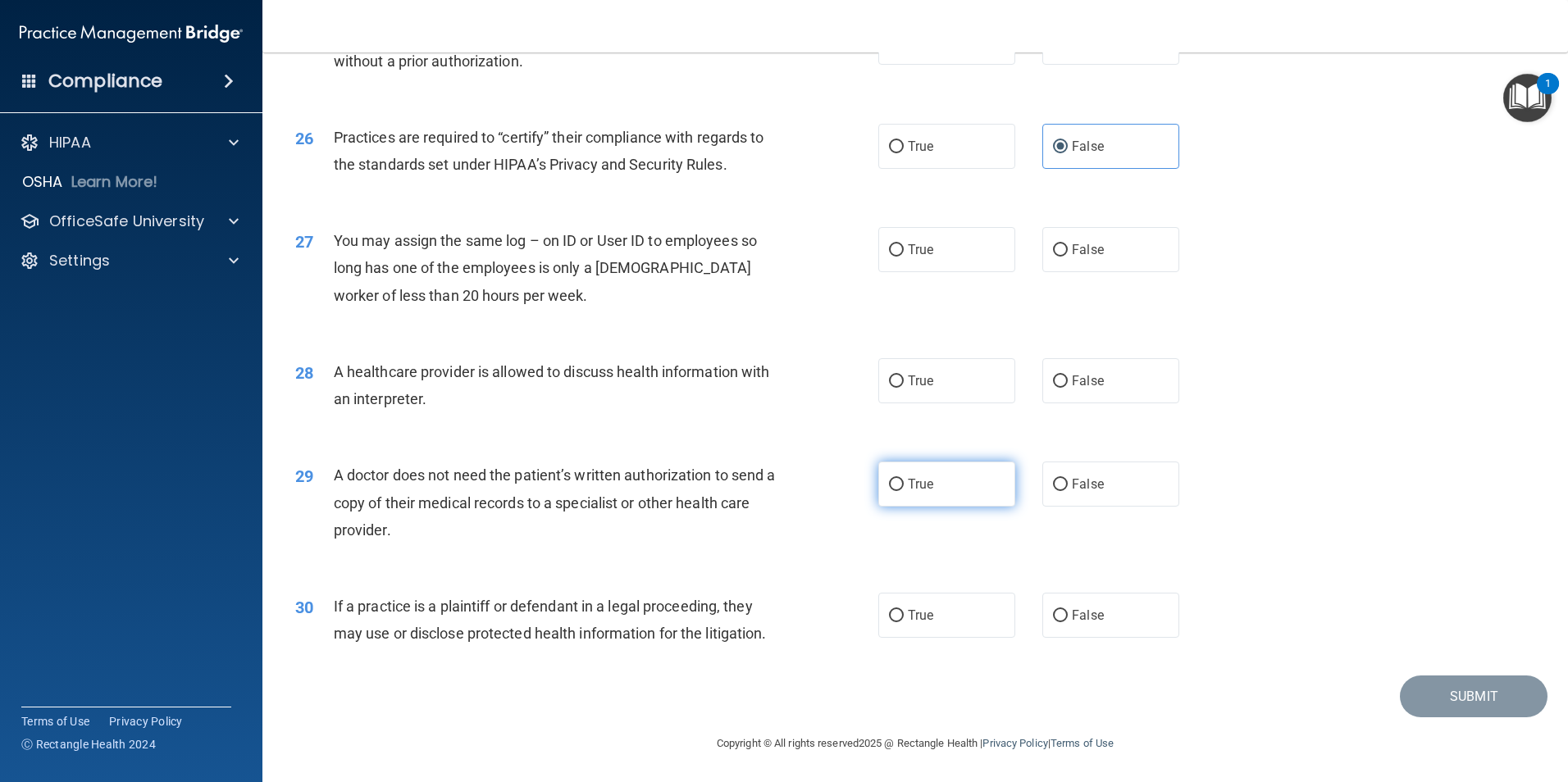
click at [978, 489] on label "True" at bounding box center [947, 484] width 137 height 45
click at [903, 489] on input "True" at bounding box center [895, 485] width 15 height 12
radio input "true"
click at [938, 608] on label "True" at bounding box center [947, 615] width 137 height 45
click at [903, 610] on input "True" at bounding box center [895, 616] width 15 height 12
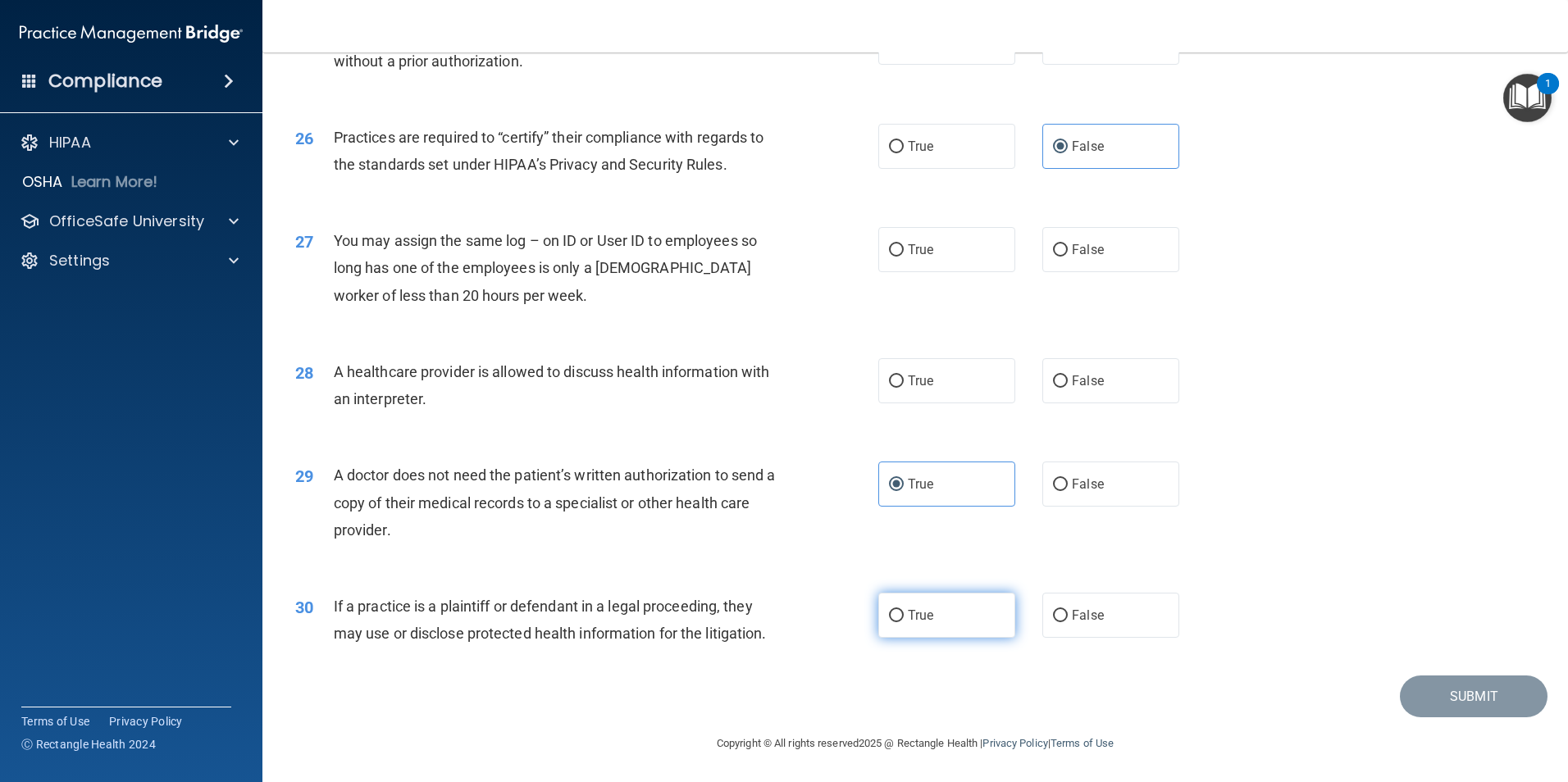
radio input "true"
click at [968, 387] on label "True" at bounding box center [947, 381] width 137 height 45
click at [903, 387] on input "True" at bounding box center [895, 382] width 15 height 12
radio input "true"
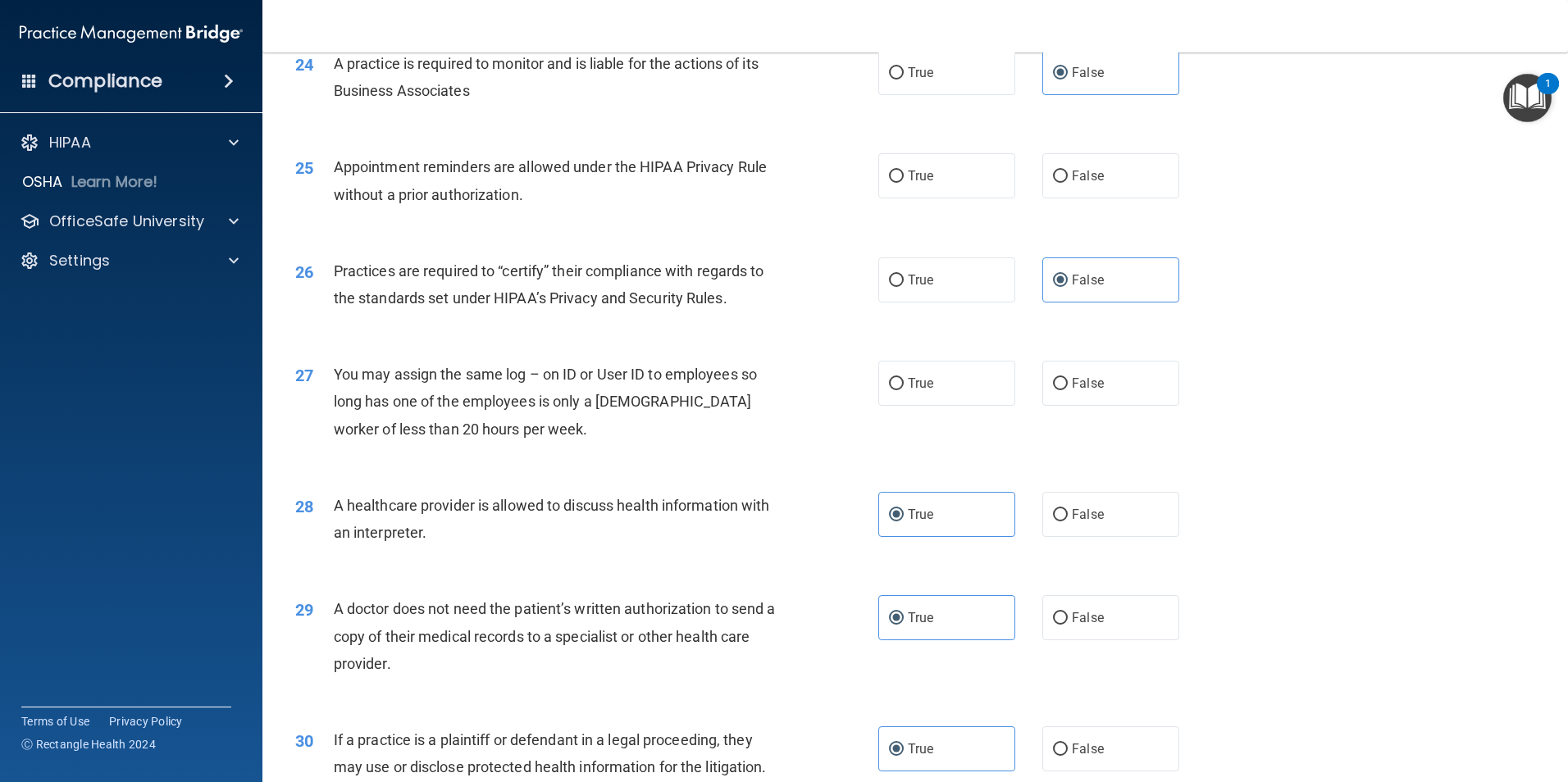
scroll to position [2787, 0]
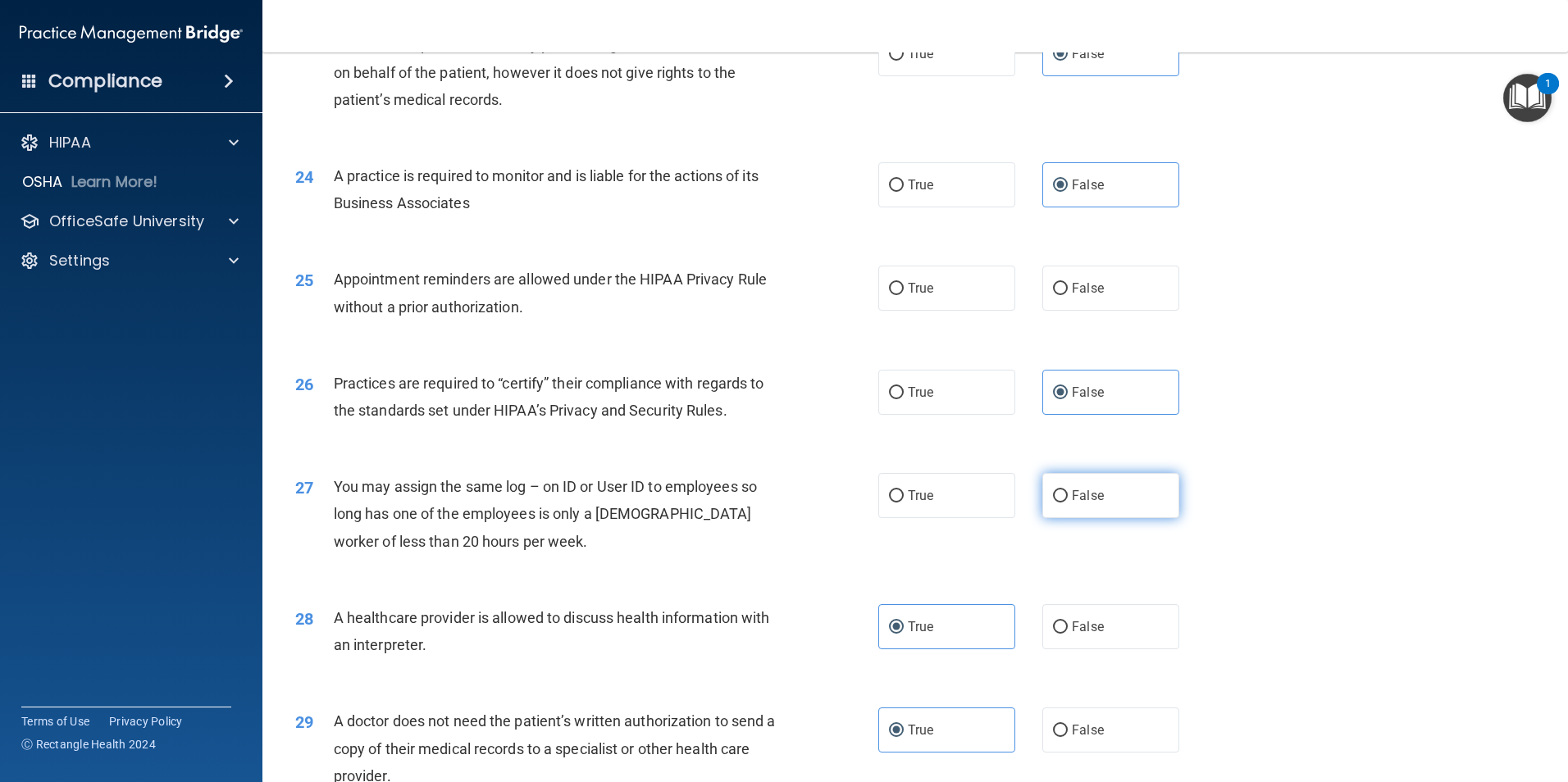
click at [1118, 489] on label "False" at bounding box center [1111, 495] width 137 height 45
click at [1067, 490] on input "False" at bounding box center [1059, 496] width 15 height 12
radio input "true"
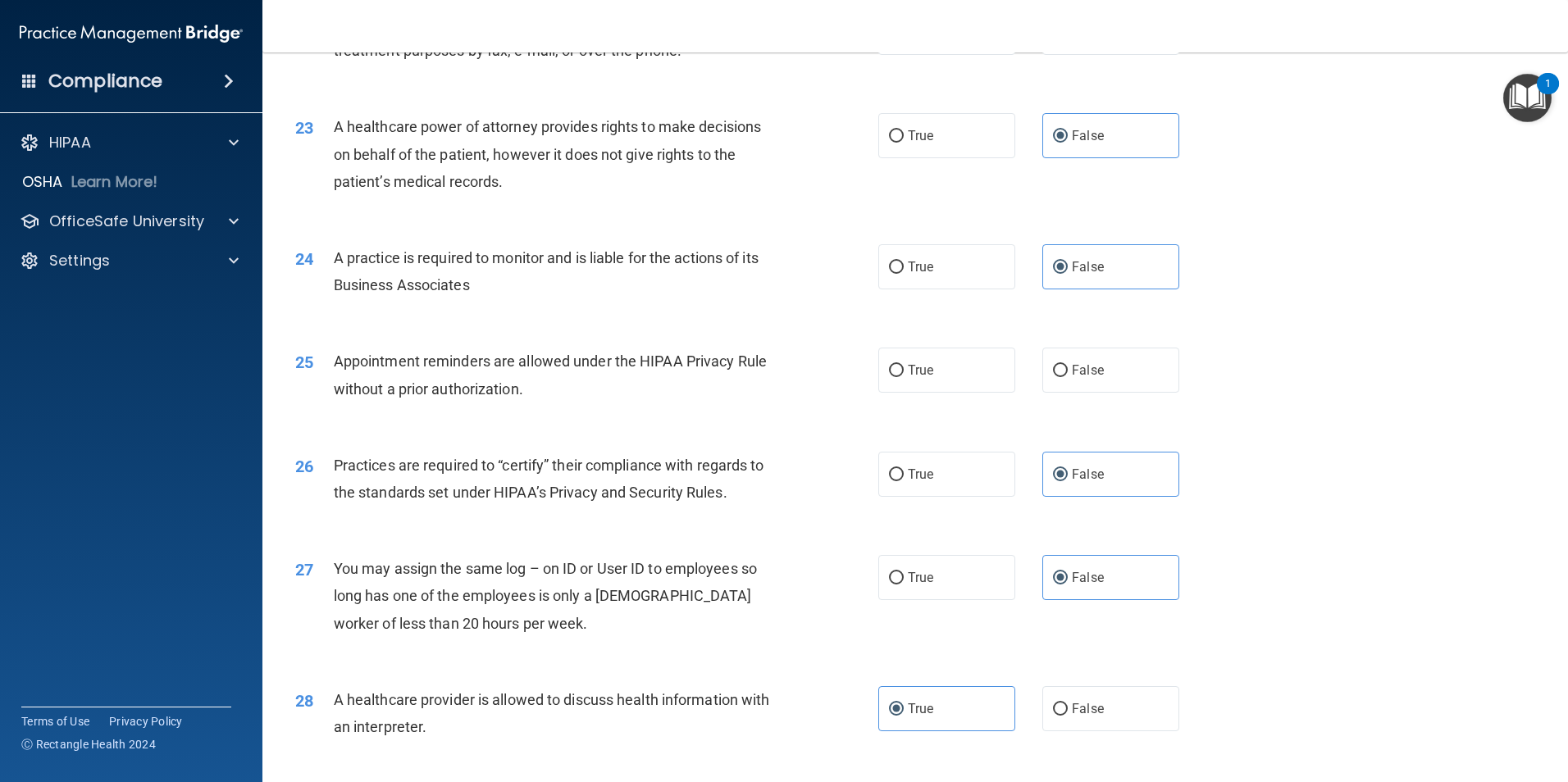
scroll to position [2623, 0]
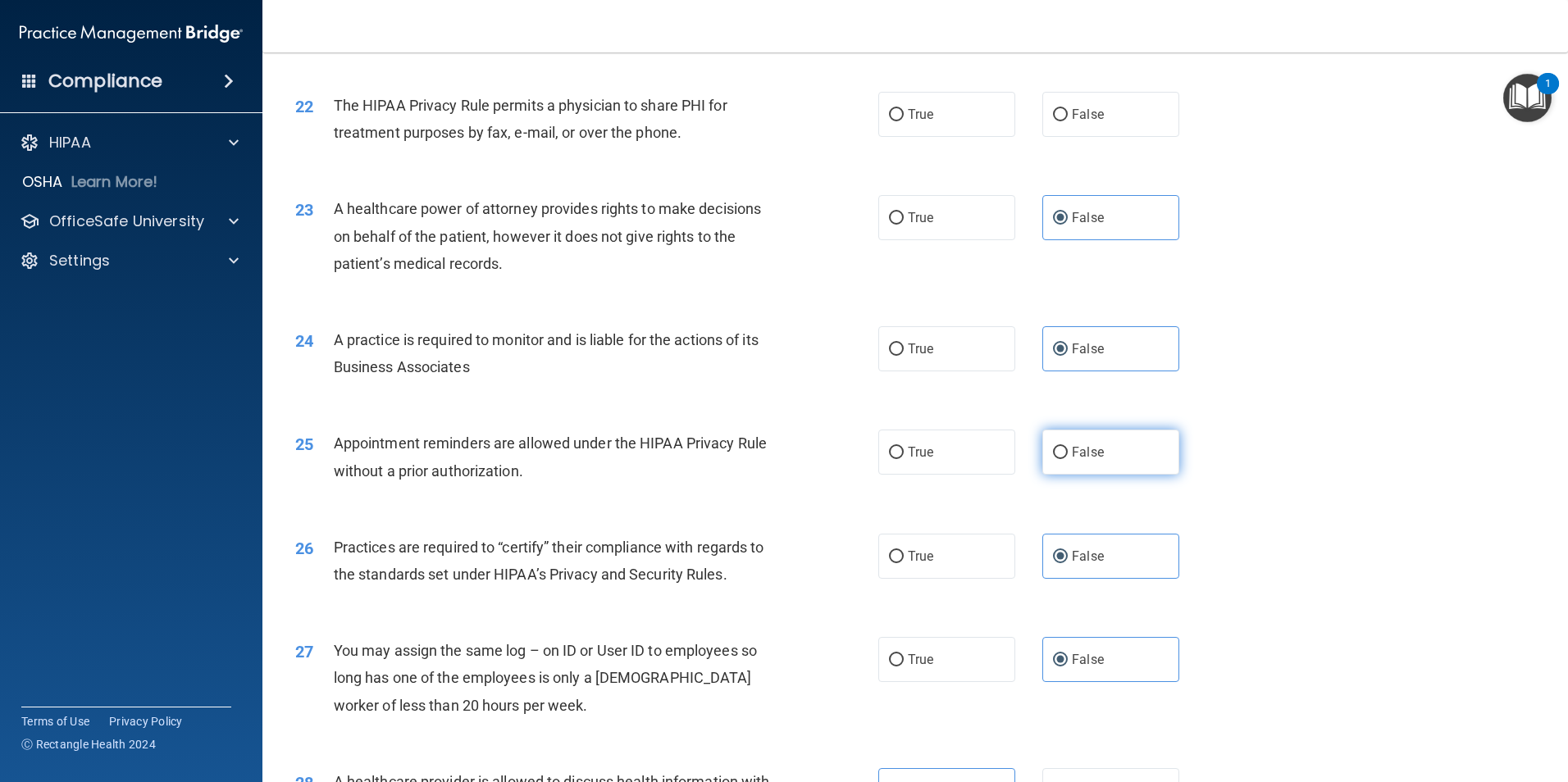
click at [1104, 456] on label "False" at bounding box center [1111, 451] width 137 height 45
click at [1067, 456] on input "False" at bounding box center [1059, 453] width 15 height 12
radio input "true"
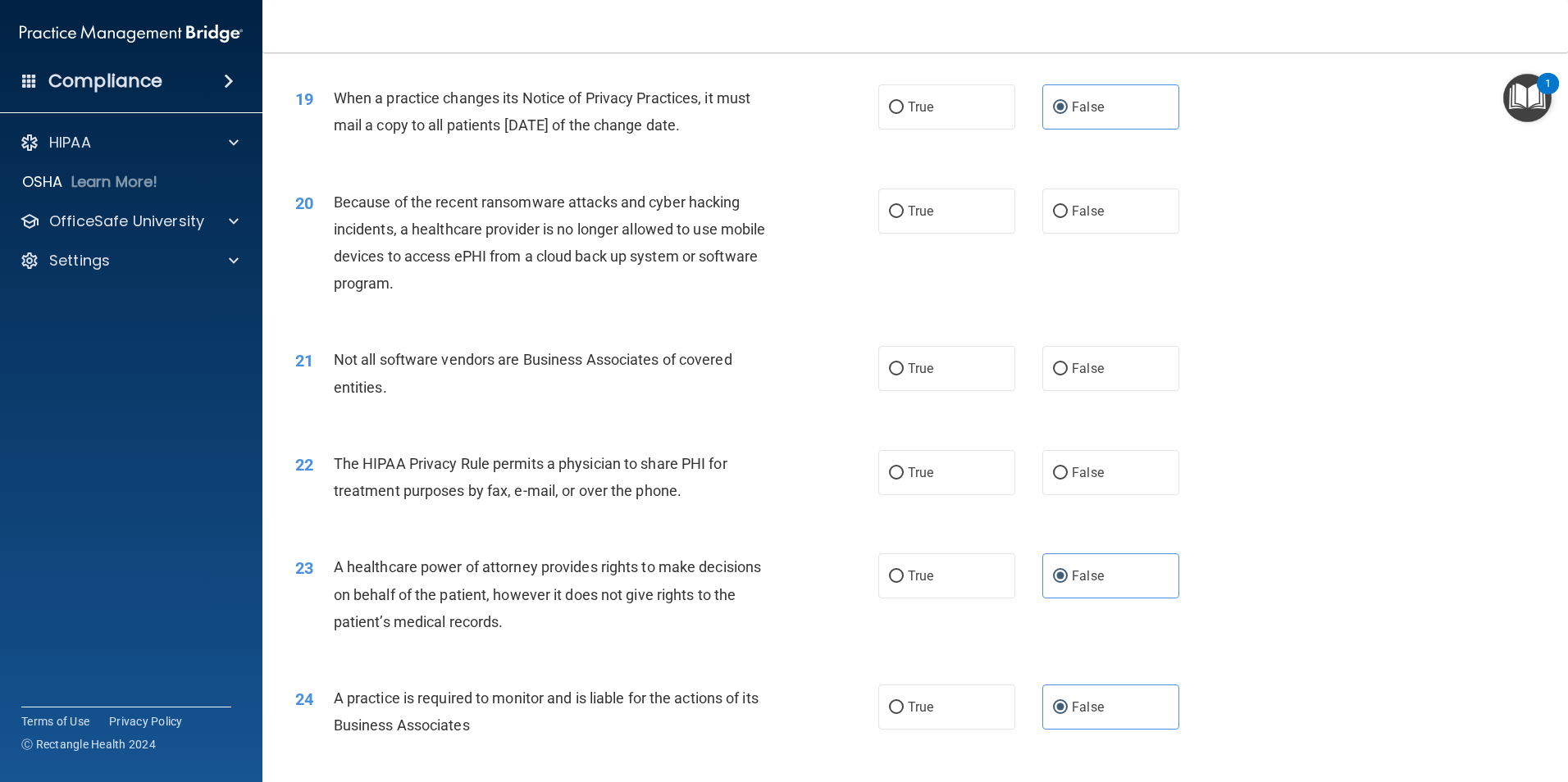
scroll to position [2214, 0]
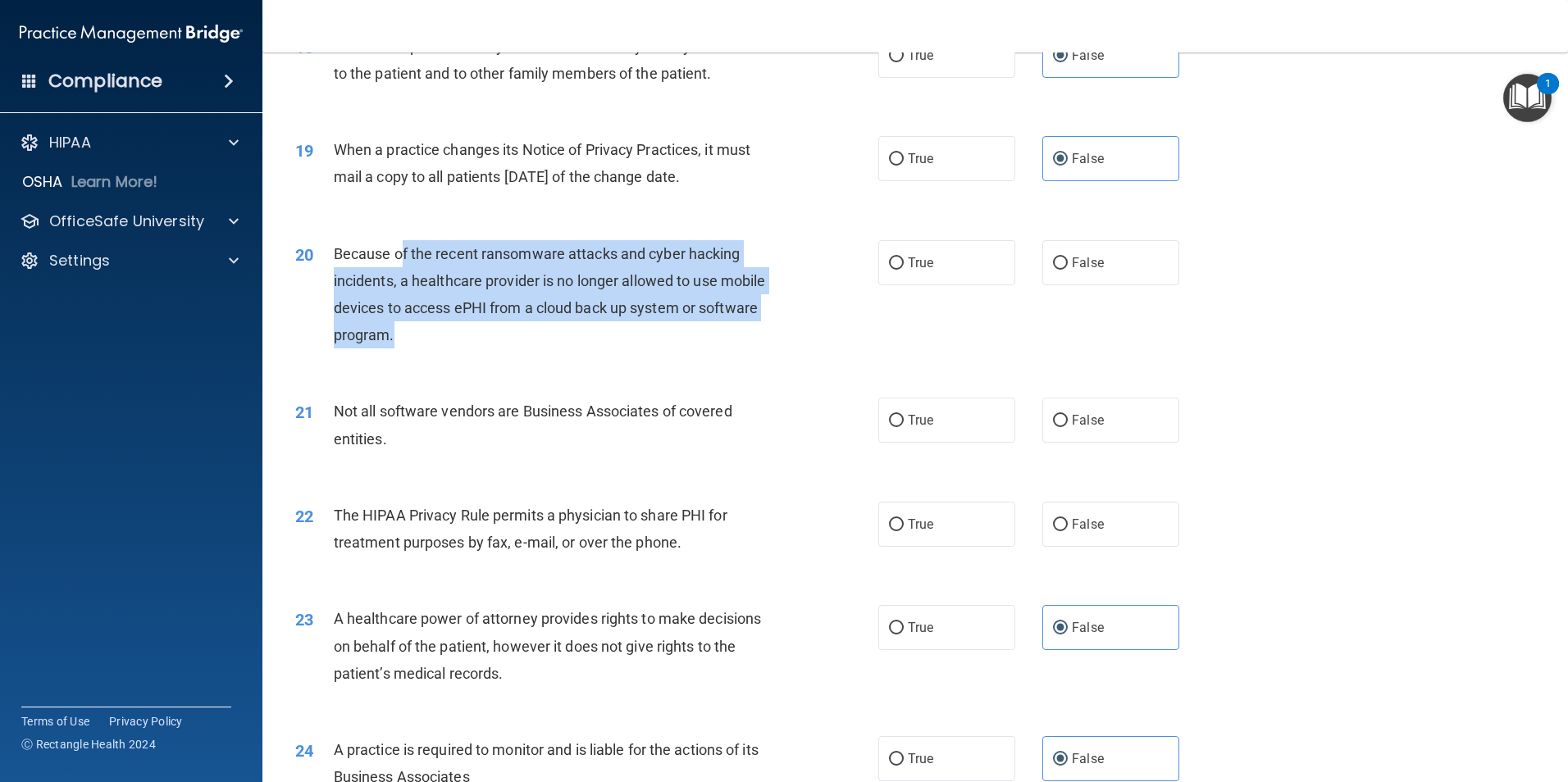
drag, startPoint x: 402, startPoint y: 259, endPoint x: 688, endPoint y: 333, distance: 295.4
click at [688, 333] on div "Because of the recent ransomware attacks and cyber hacking incidents, a healthc…" at bounding box center [561, 295] width 456 height 109
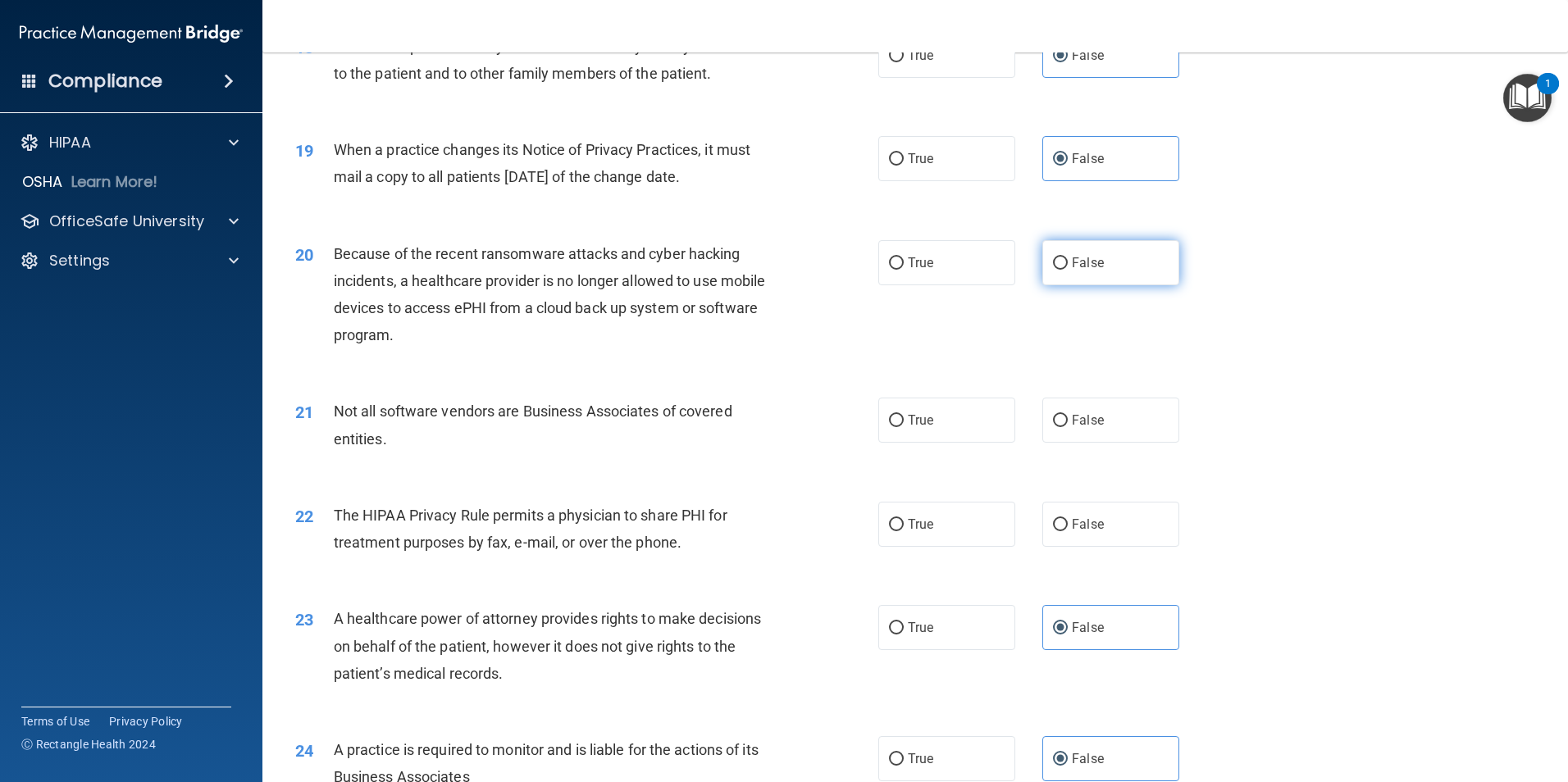
click at [1057, 265] on input "False" at bounding box center [1059, 263] width 15 height 12
radio input "true"
click at [932, 264] on label "True" at bounding box center [947, 262] width 137 height 45
click at [903, 264] on input "True" at bounding box center [895, 263] width 15 height 12
radio input "true"
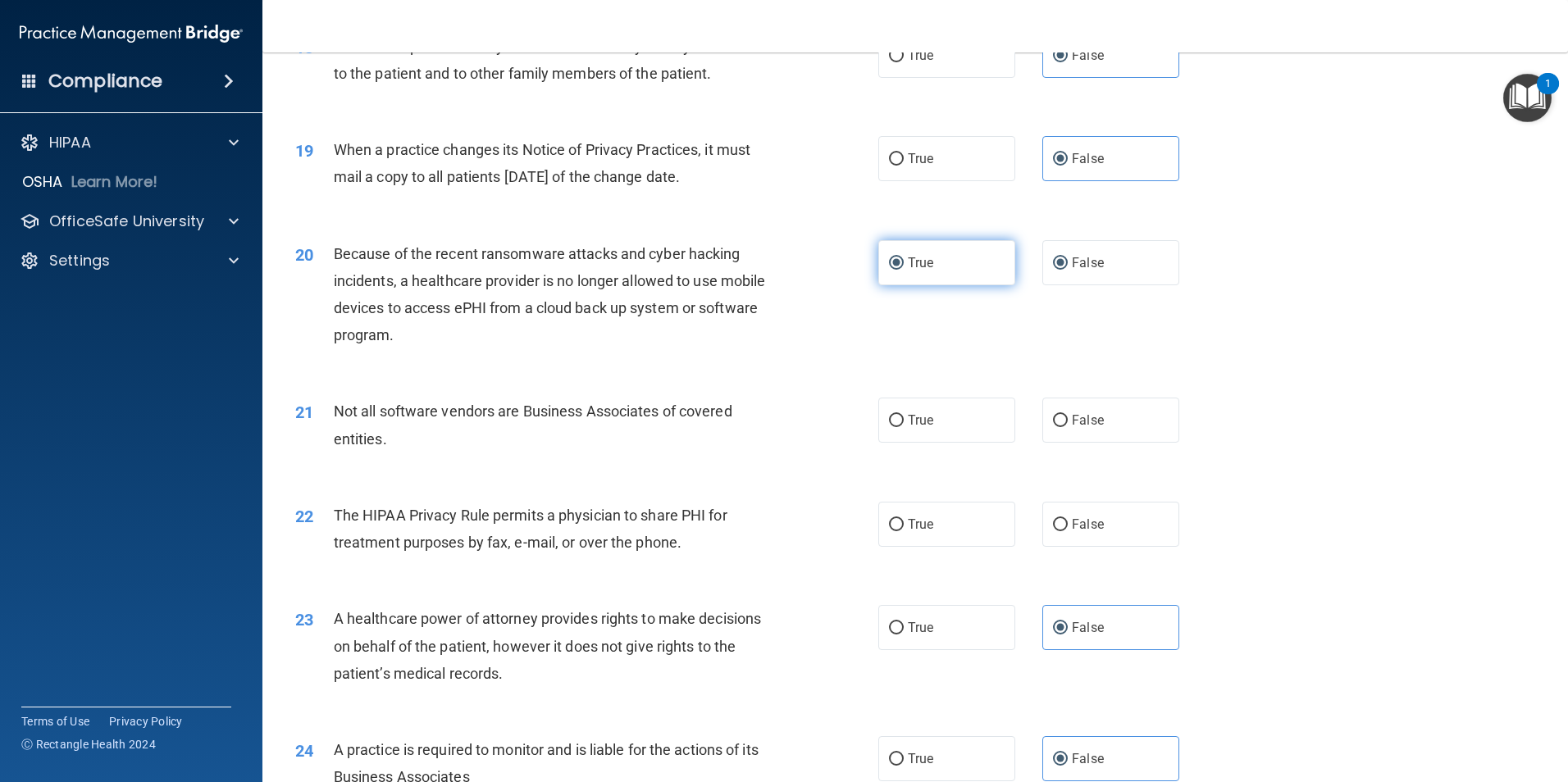
radio input "false"
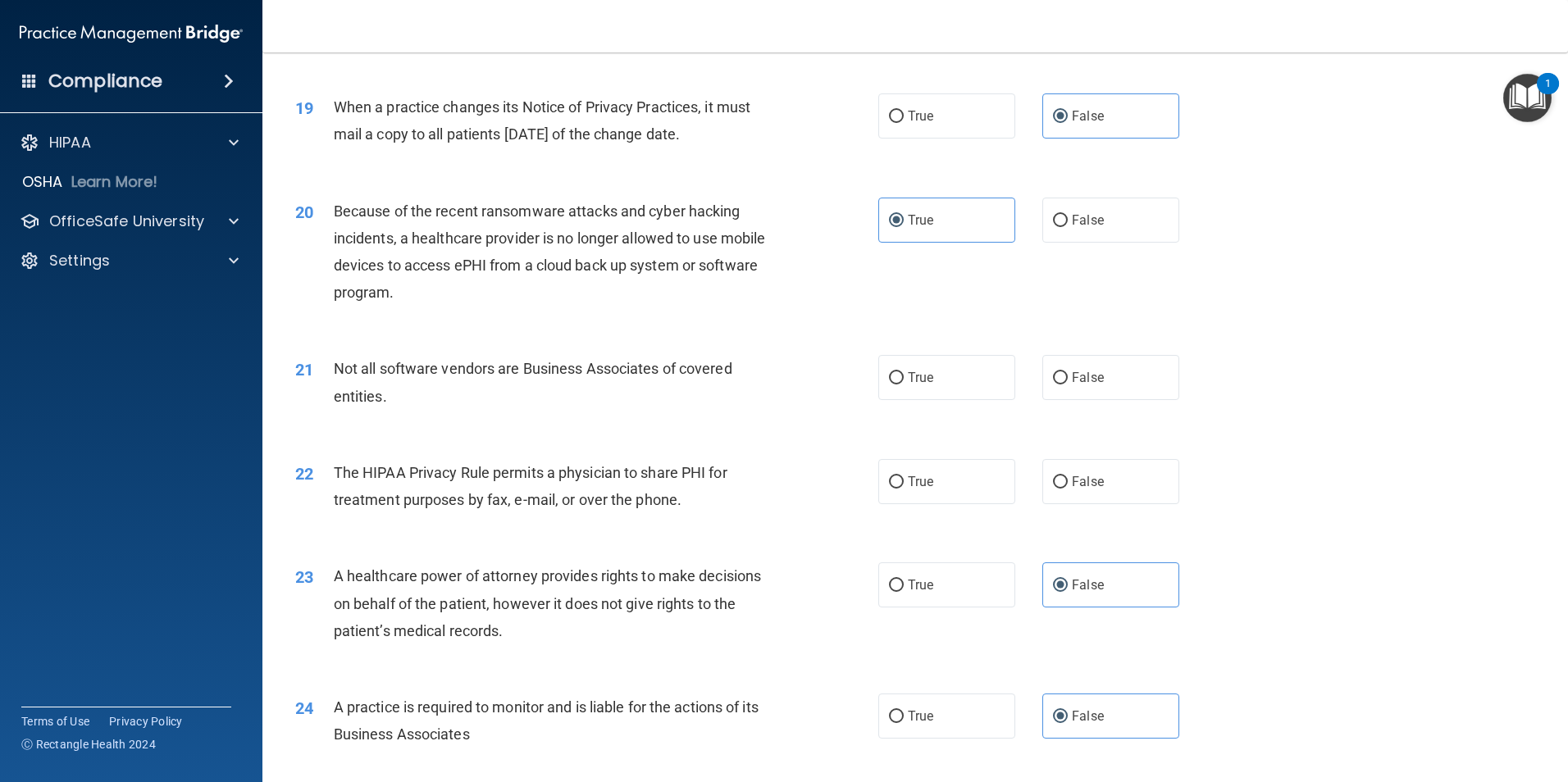
scroll to position [2295, 0]
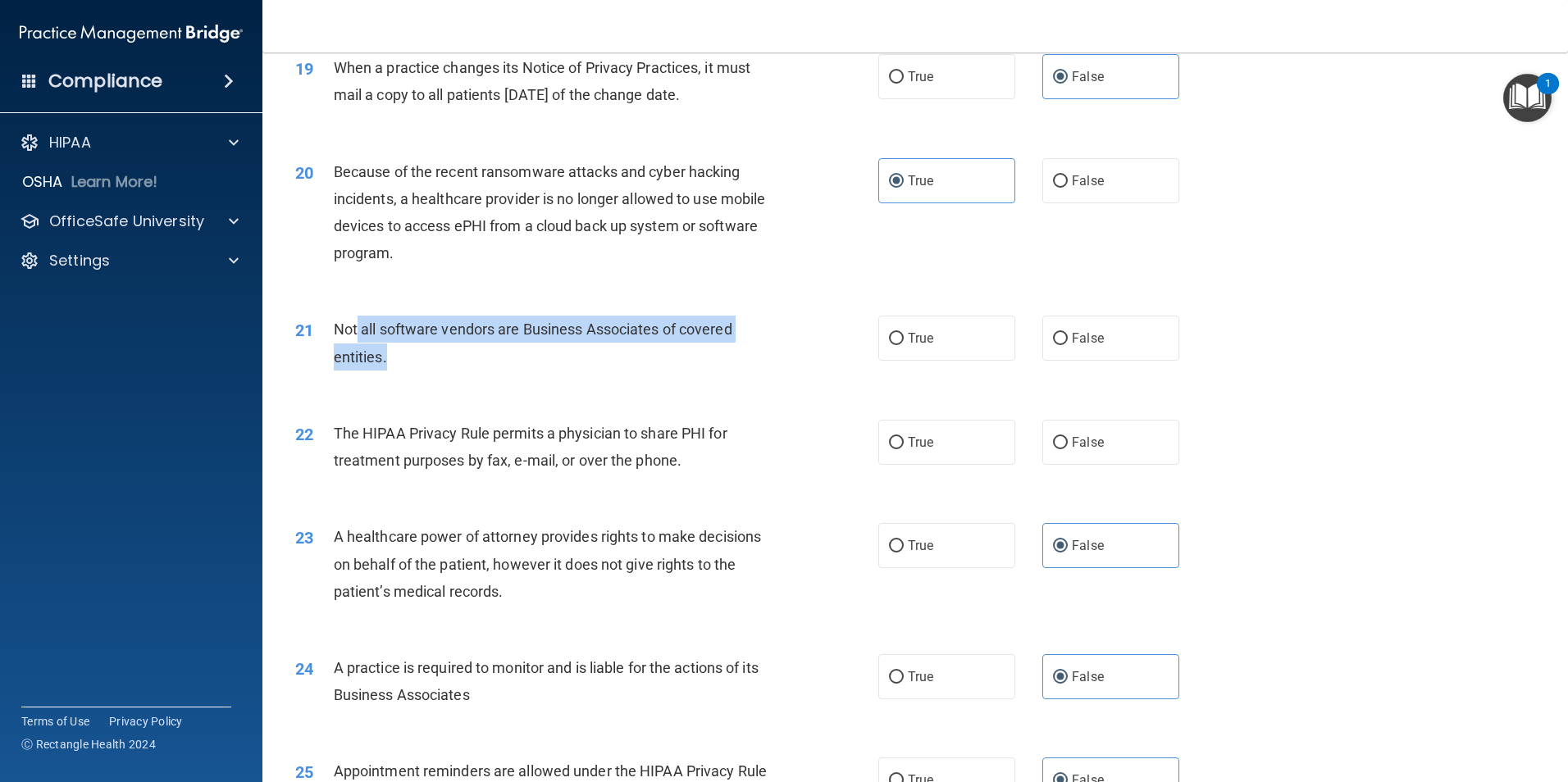
drag, startPoint x: 359, startPoint y: 326, endPoint x: 519, endPoint y: 362, distance: 164.0
click at [519, 362] on div "Not all software vendors are Business Associates of covered entities." at bounding box center [561, 343] width 456 height 54
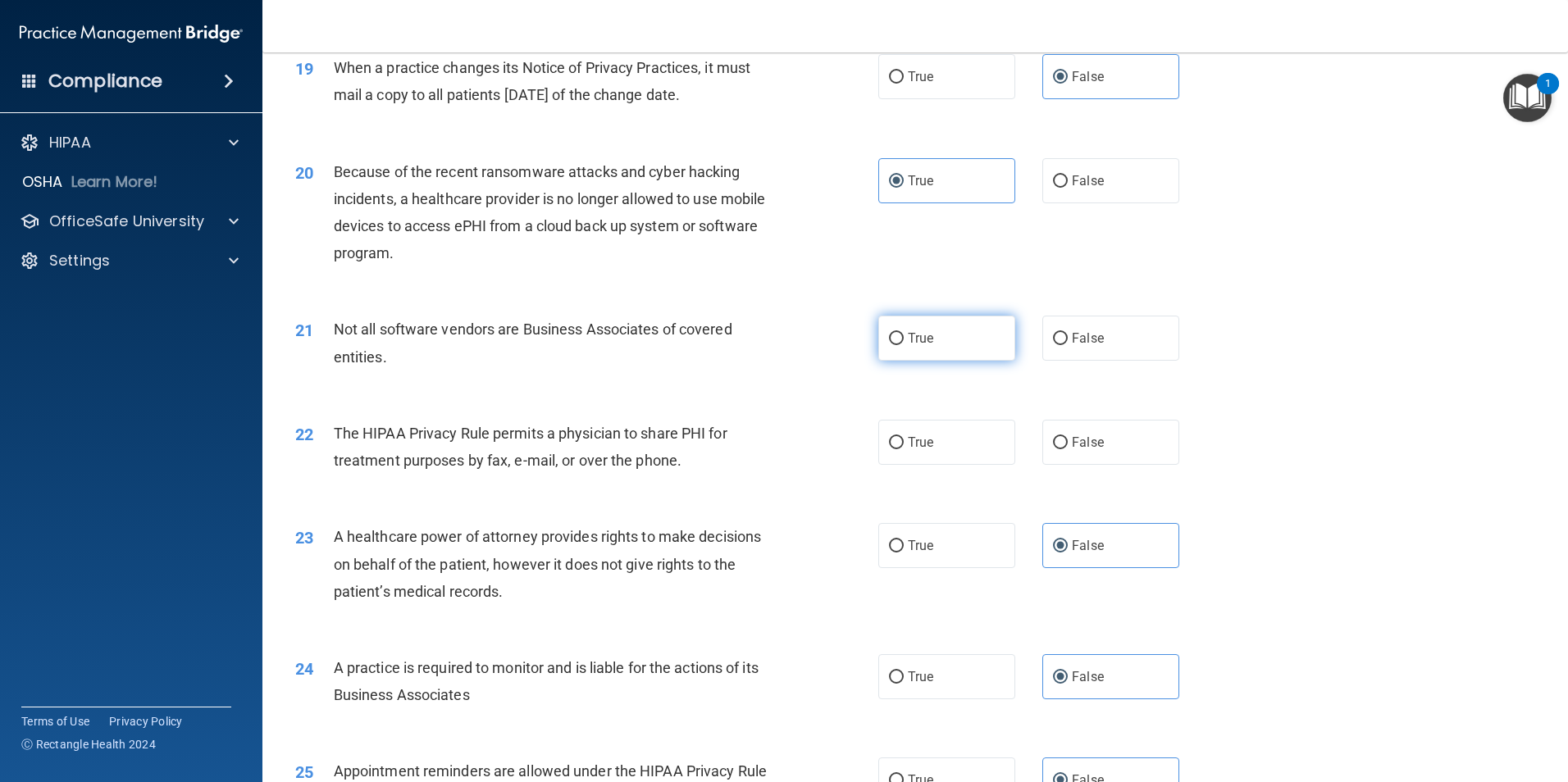
click at [943, 335] on label "True" at bounding box center [947, 338] width 137 height 45
click at [903, 335] on input "True" at bounding box center [895, 339] width 15 height 12
radio input "true"
click at [1078, 441] on span "False" at bounding box center [1087, 442] width 32 height 16
click at [1067, 441] on input "False" at bounding box center [1059, 443] width 15 height 12
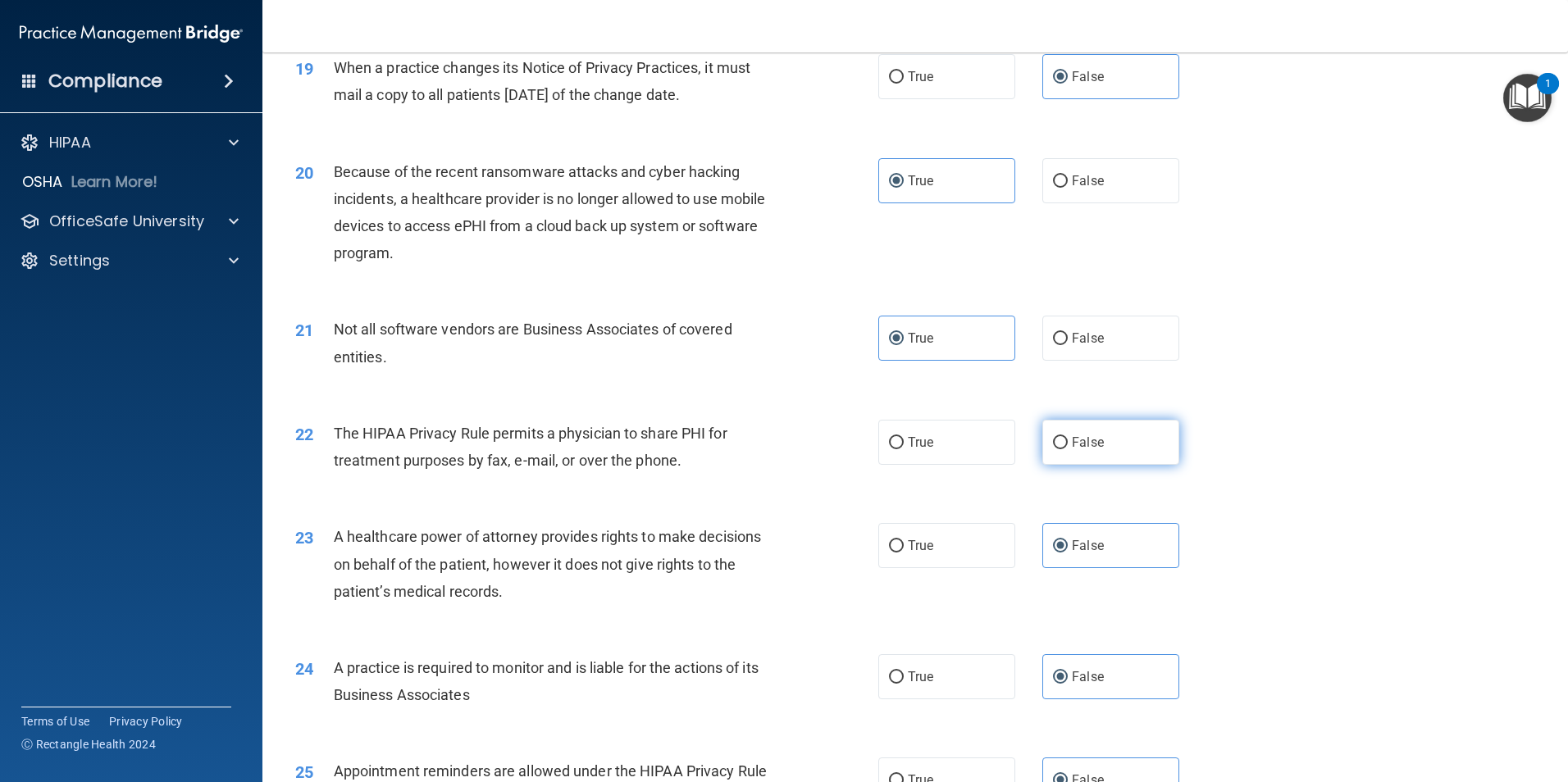
radio input "true"
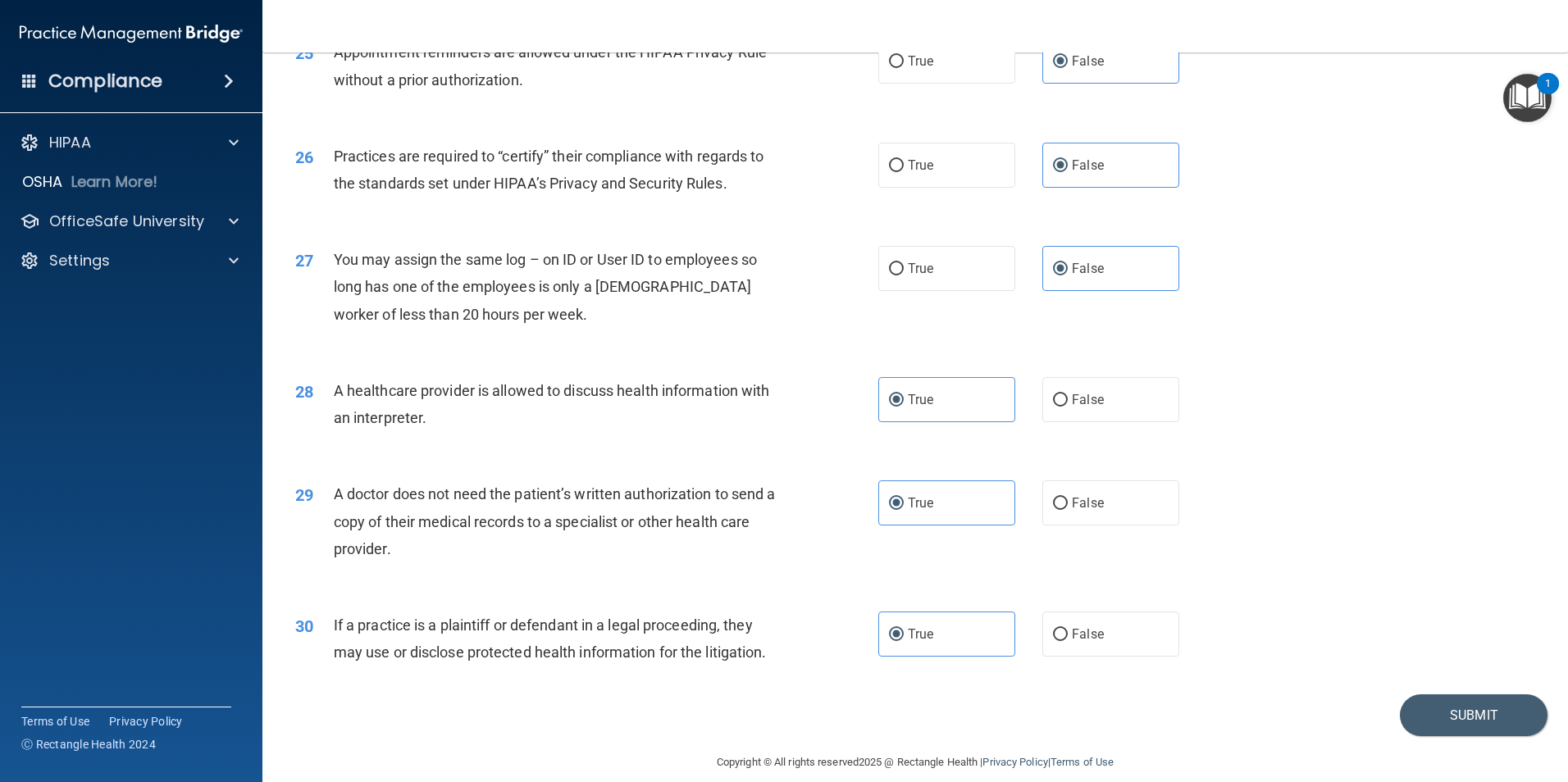
scroll to position [3035, 0]
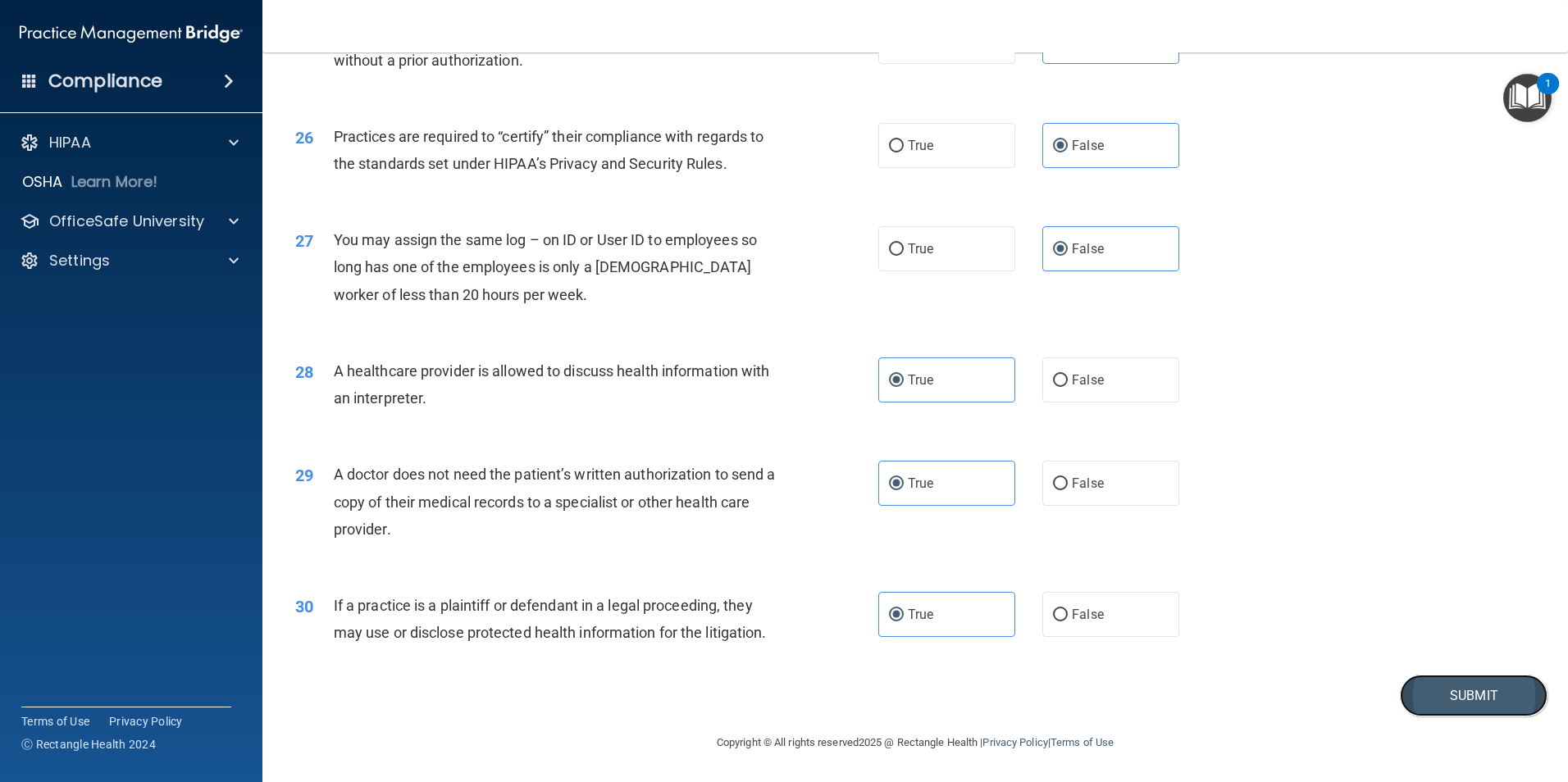
click at [1415, 699] on button "Submit" at bounding box center [1473, 696] width 148 height 42
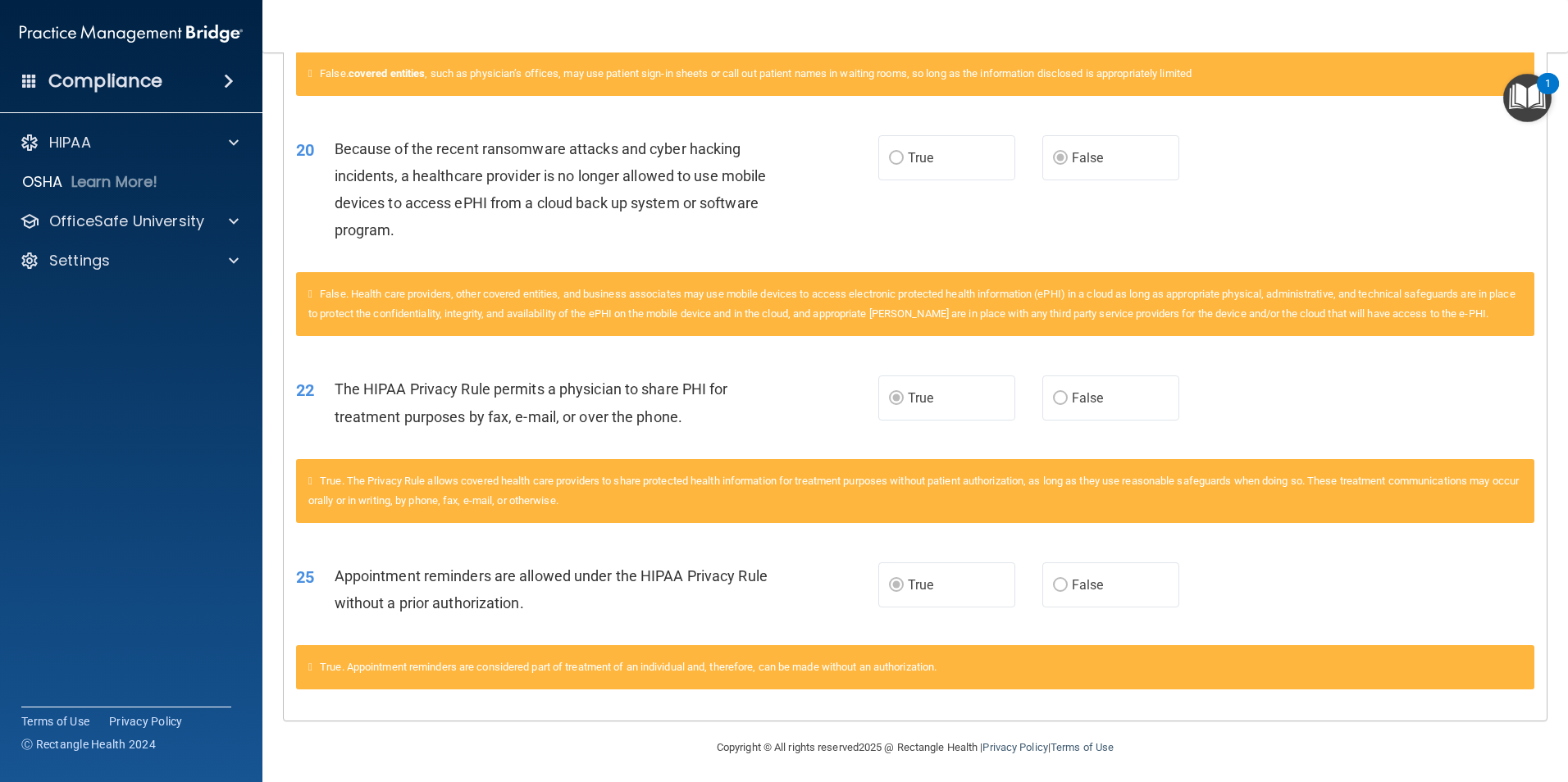
scroll to position [664, 0]
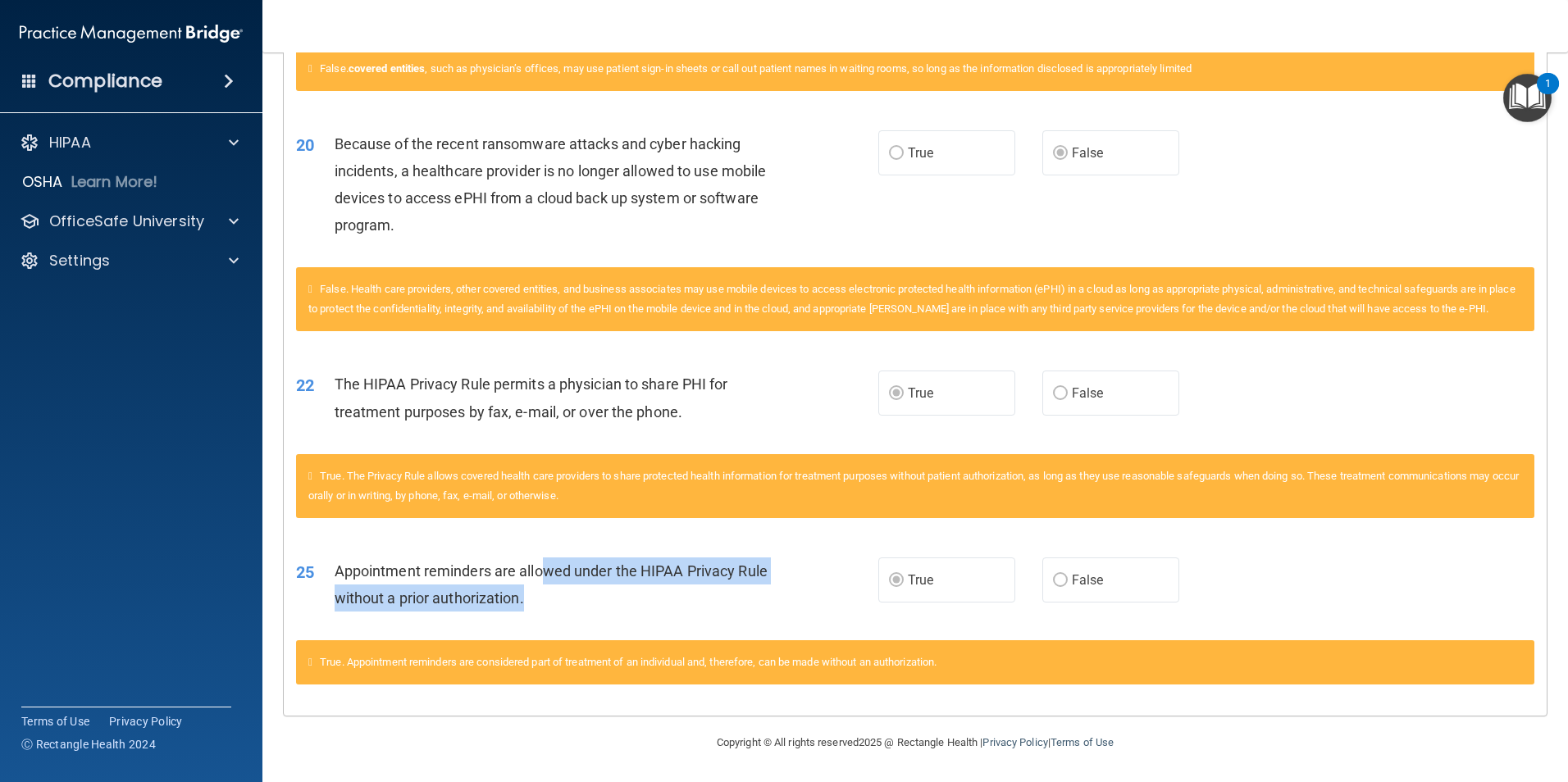
drag, startPoint x: 543, startPoint y: 570, endPoint x: 614, endPoint y: 594, distance: 74.9
click at [614, 594] on div "Appointment reminders are allowed under the HIPAA Privacy Rule without a prior …" at bounding box center [562, 584] width 455 height 54
click at [615, 594] on div "Appointment reminders are allowed under the HIPAA Privacy Rule without a prior …" at bounding box center [562, 584] width 455 height 54
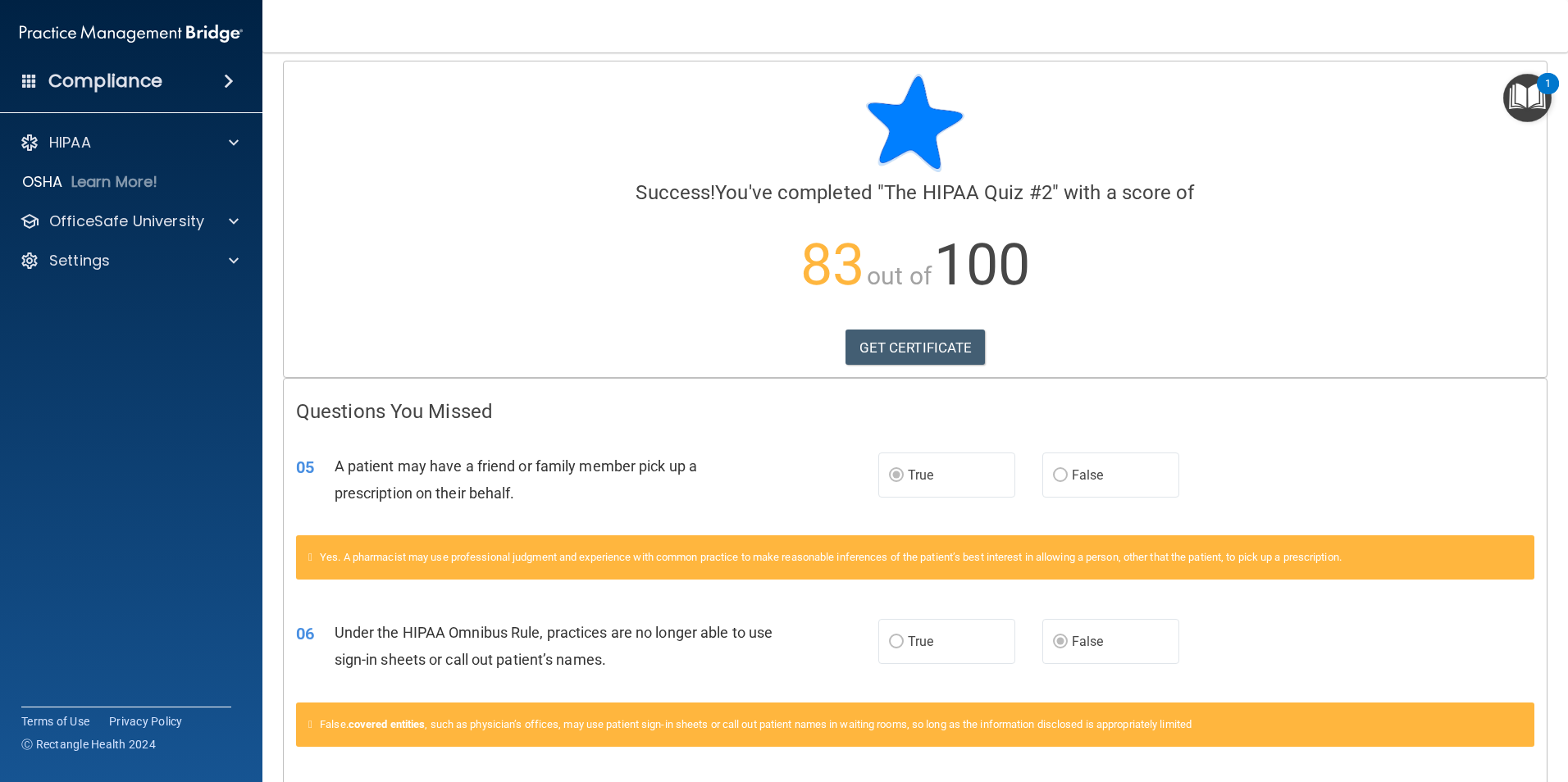
scroll to position [0, 0]
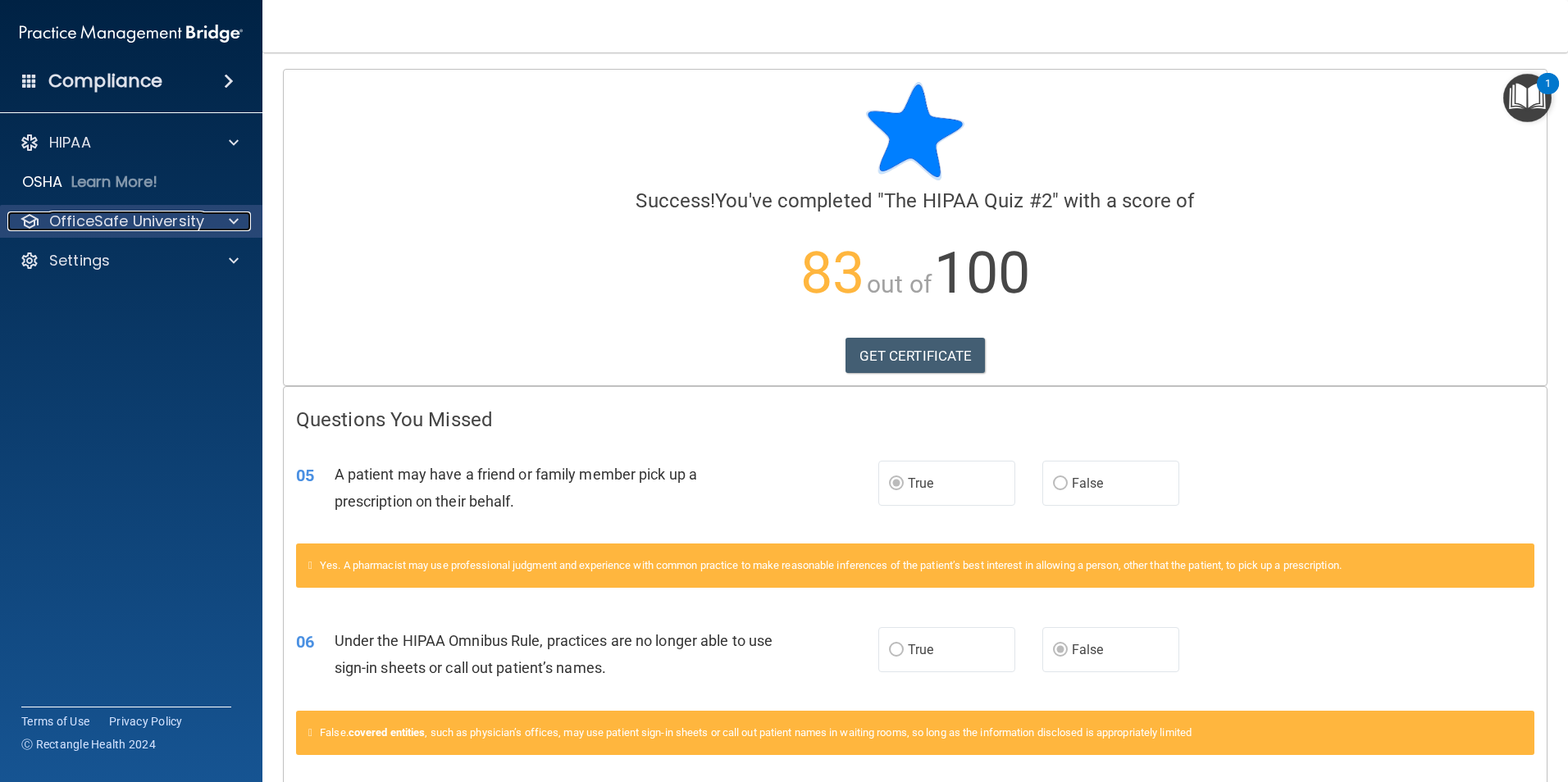
click at [159, 218] on p "OfficeSafe University" at bounding box center [127, 222] width 155 height 20
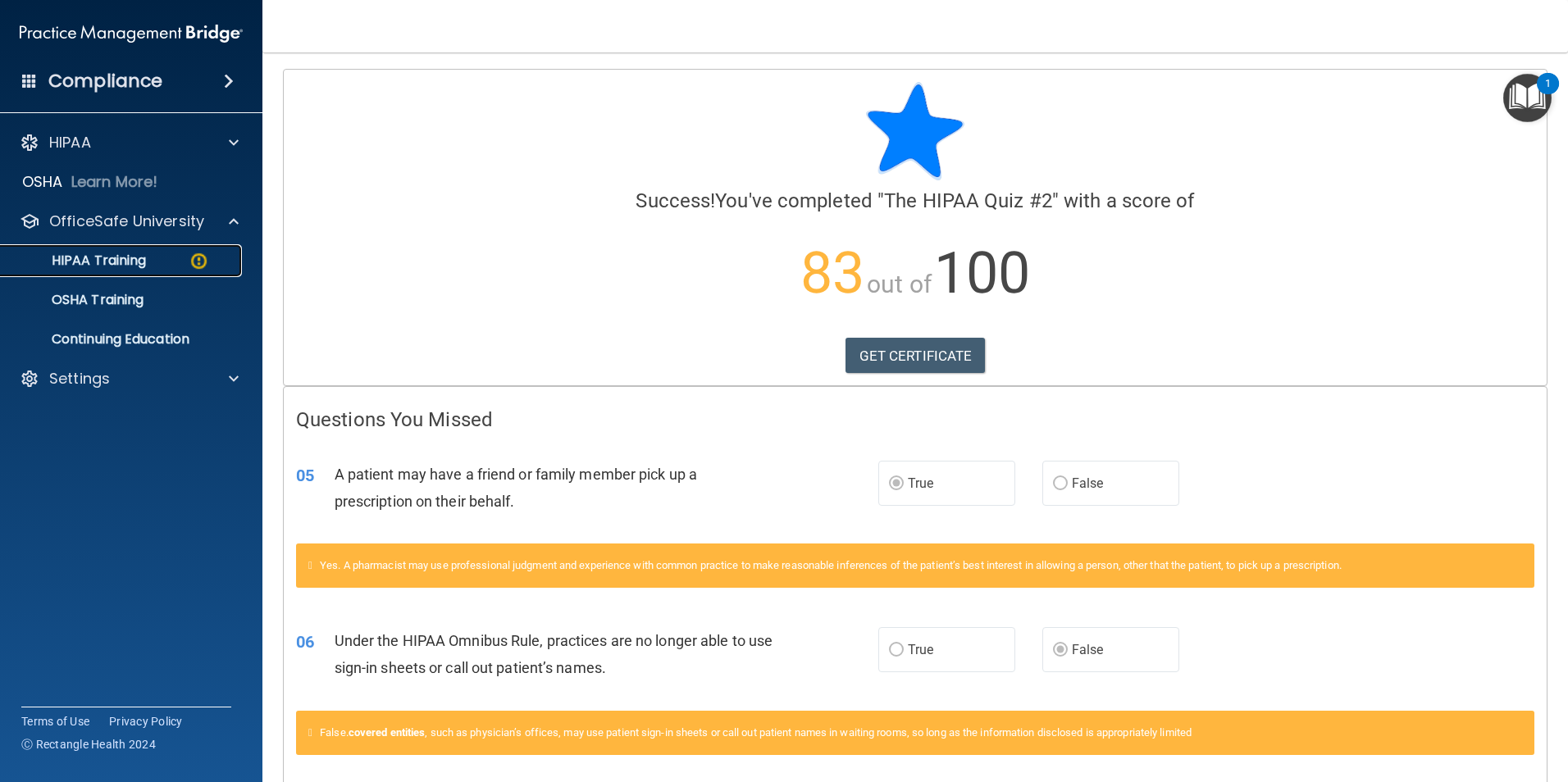
click at [132, 269] on p "HIPAA Training" at bounding box center [78, 260] width 135 height 17
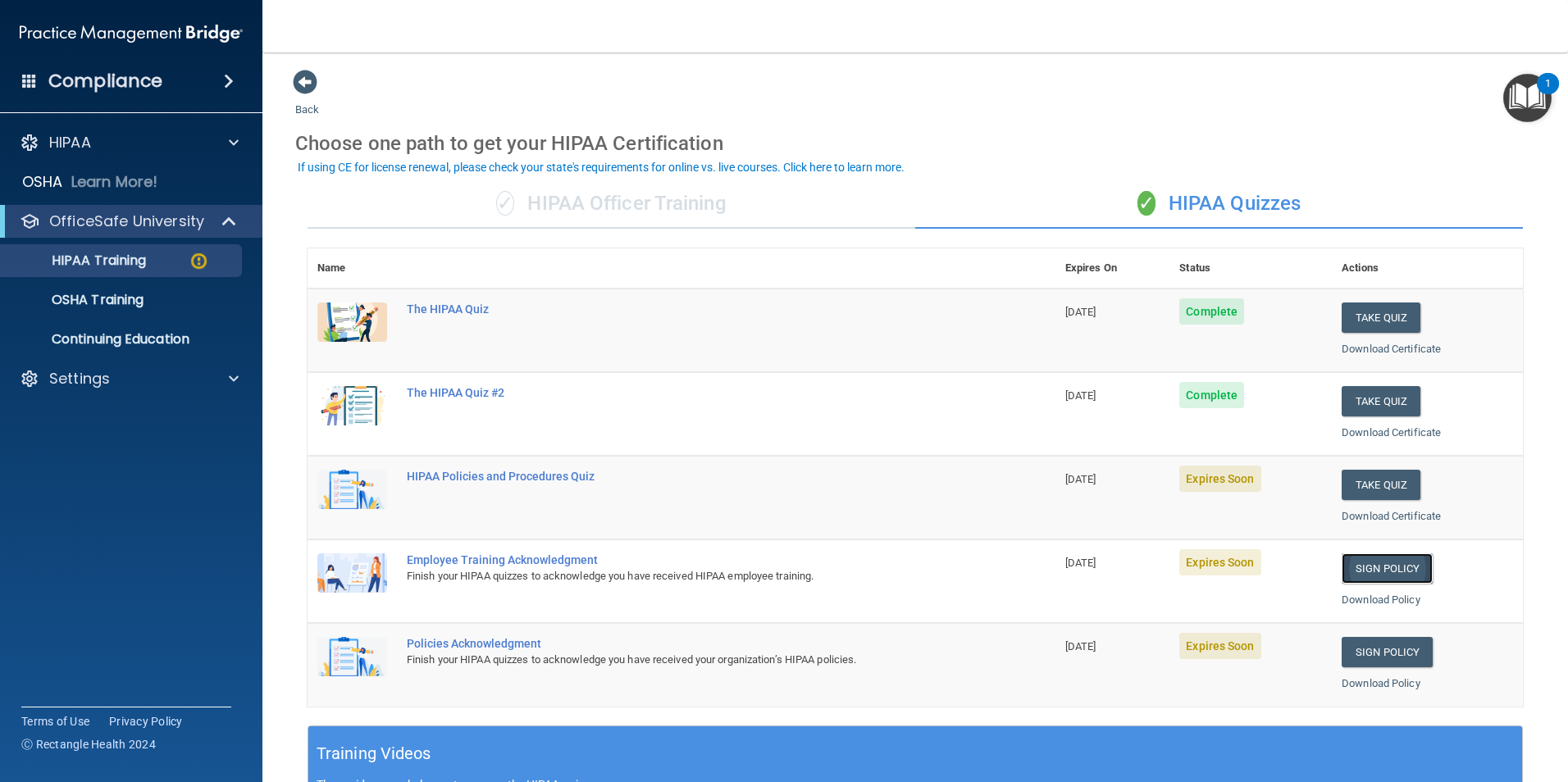
click at [1373, 566] on link "Sign Policy" at bounding box center [1387, 568] width 91 height 31
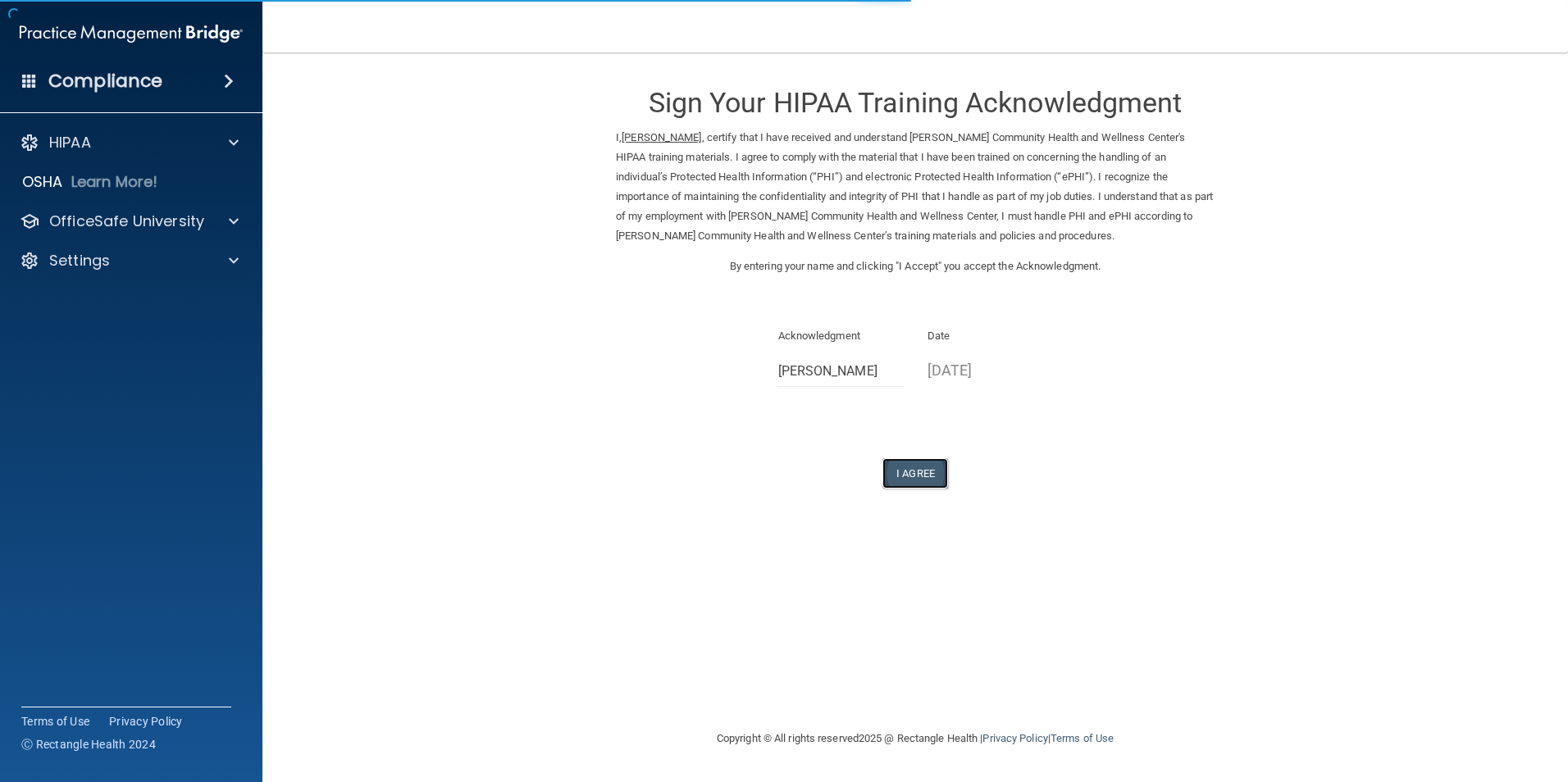
click at [911, 476] on button "I Agree" at bounding box center [915, 473] width 66 height 31
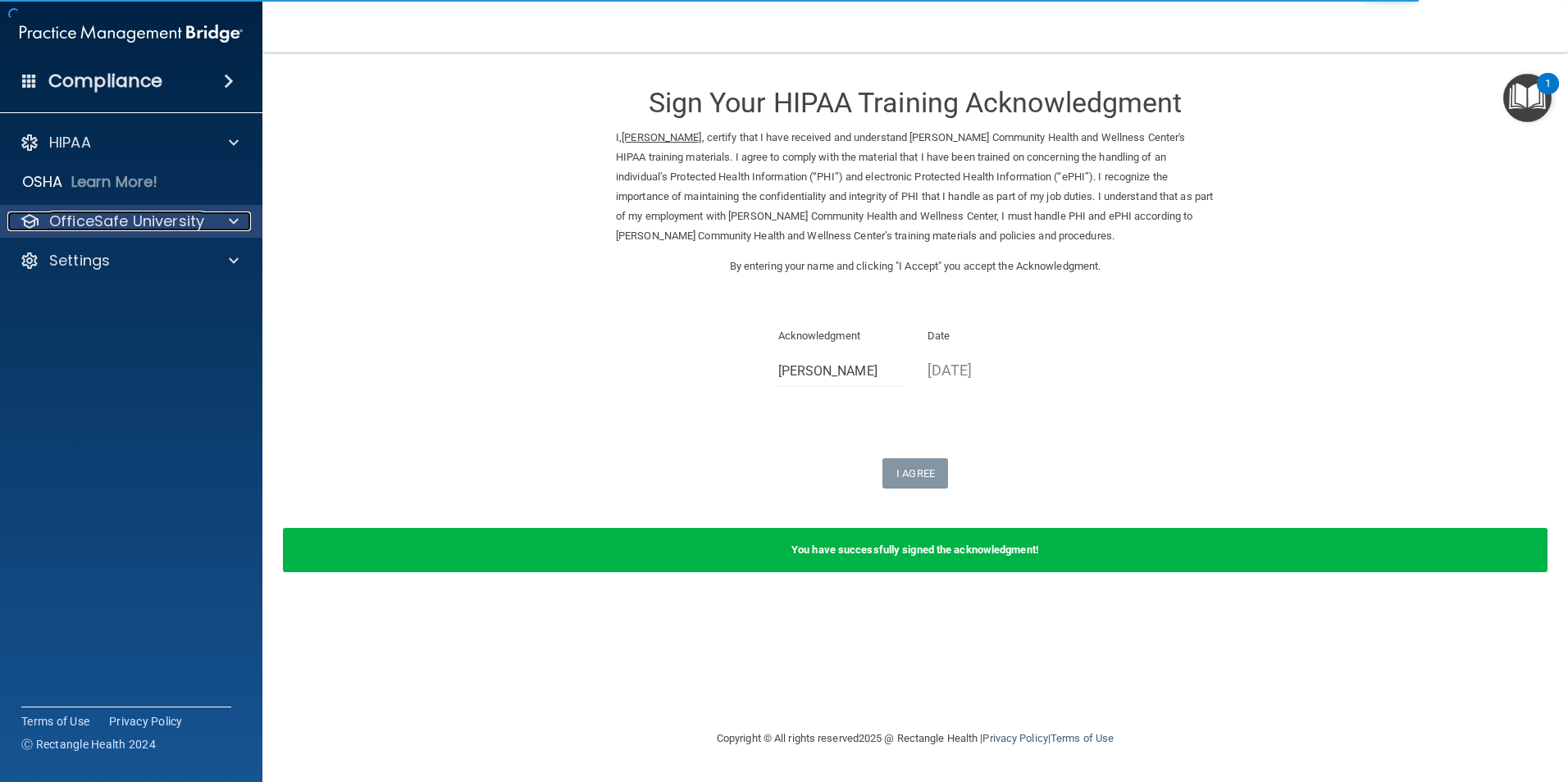
click at [144, 213] on p "OfficeSafe University" at bounding box center [127, 222] width 155 height 20
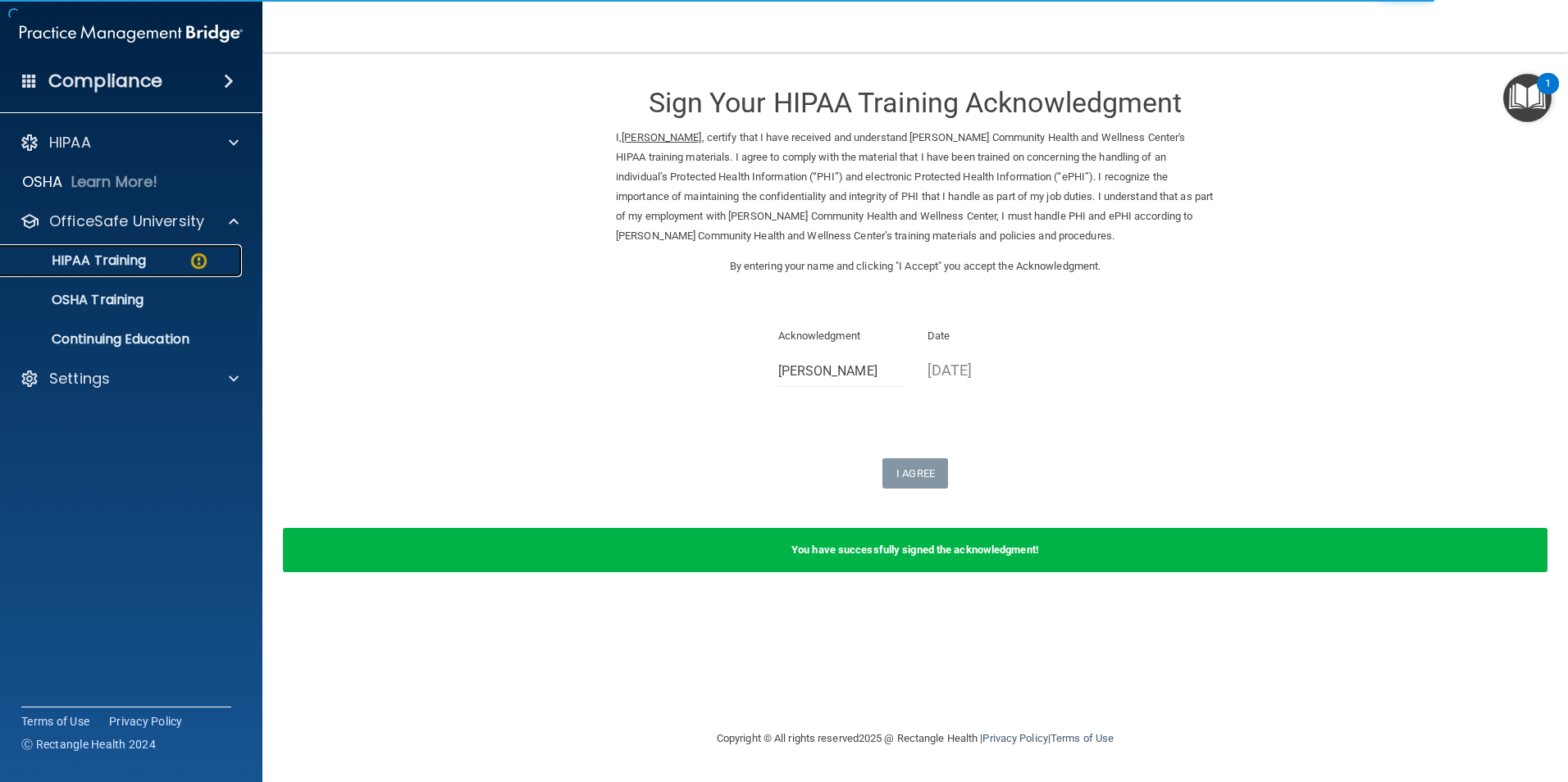
click at [138, 255] on p "HIPAA Training" at bounding box center [78, 260] width 135 height 17
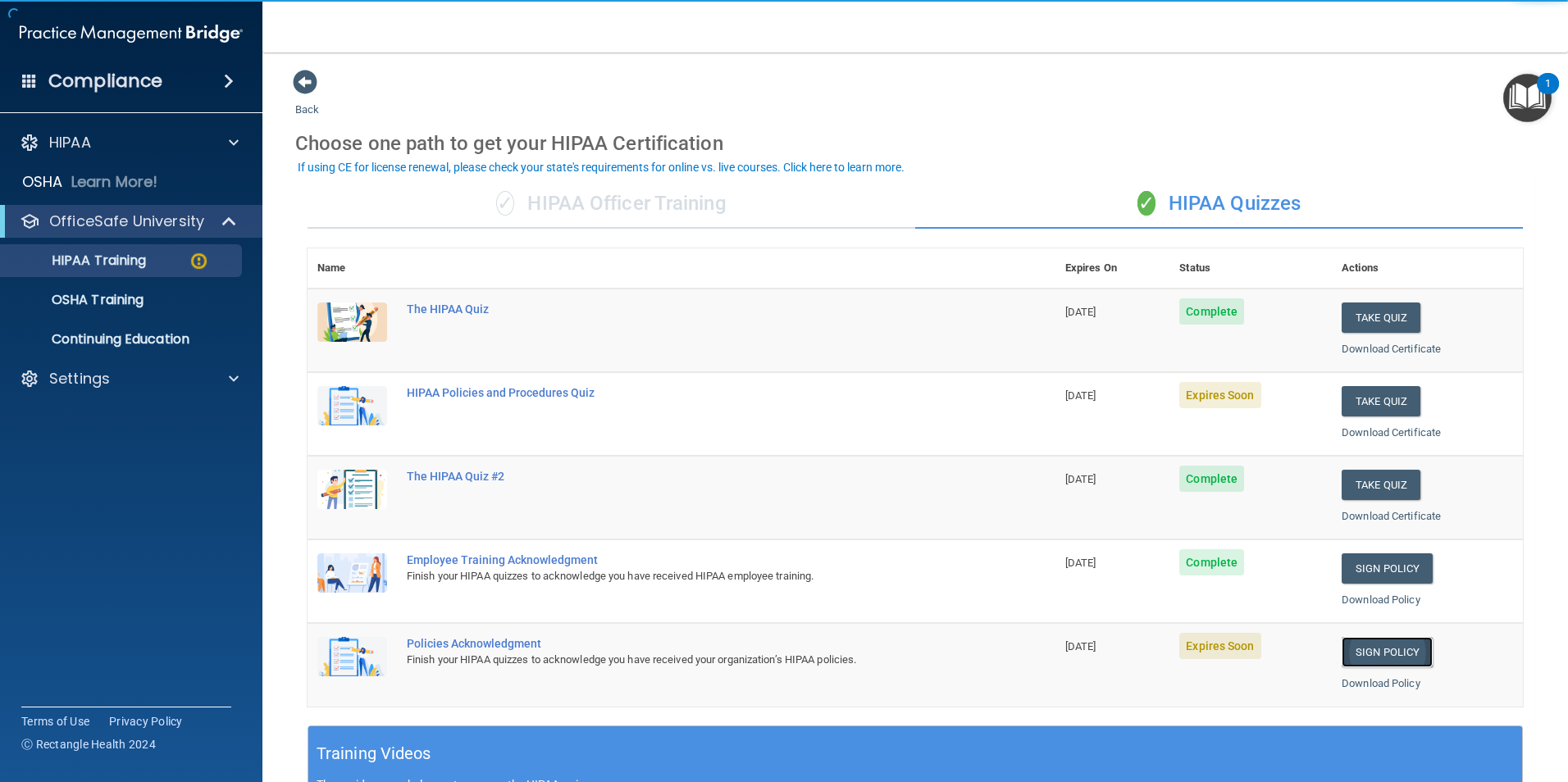
click at [1388, 650] on link "Sign Policy" at bounding box center [1387, 652] width 91 height 31
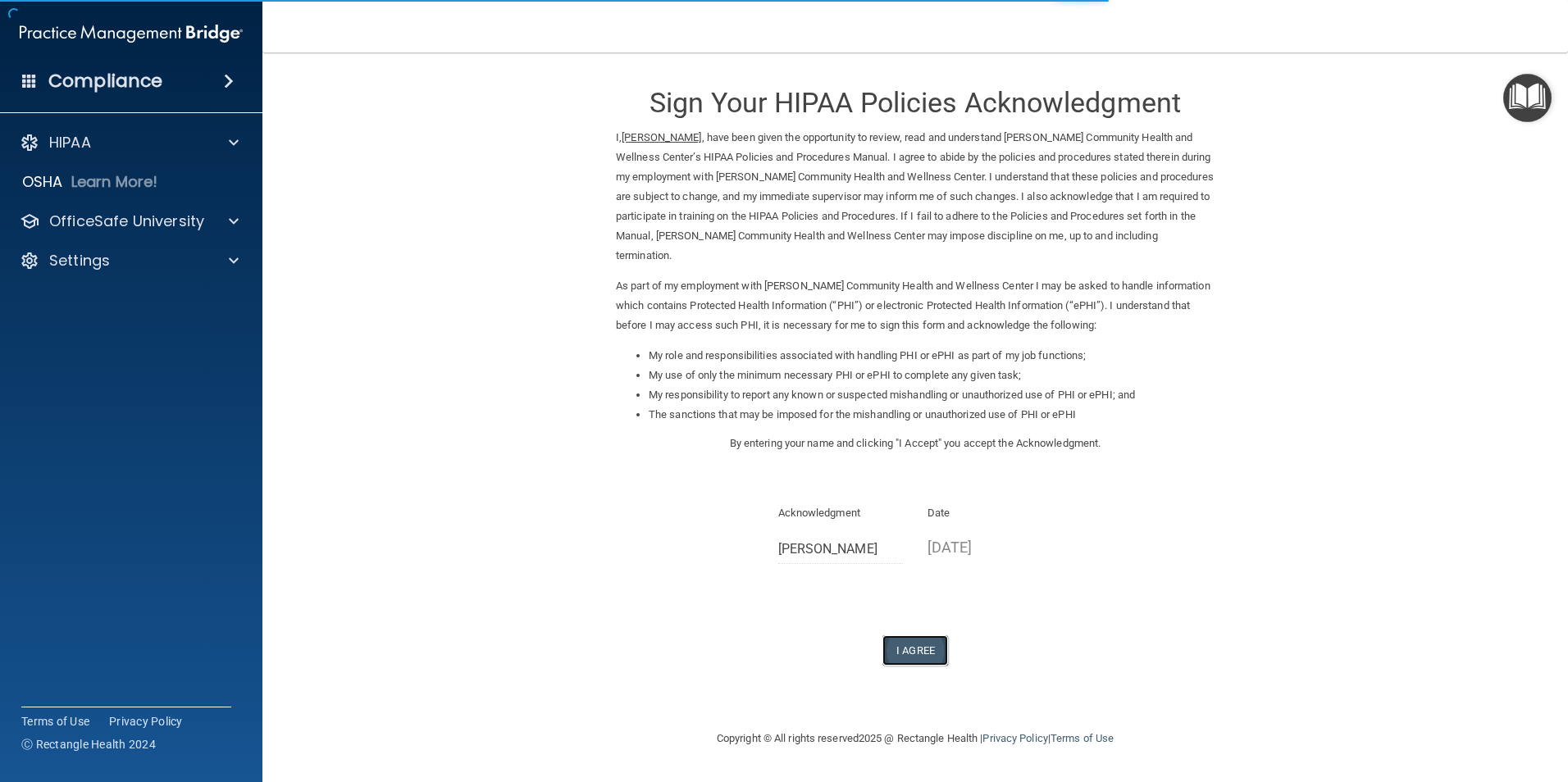
click at [928, 649] on button "I Agree" at bounding box center [915, 650] width 66 height 31
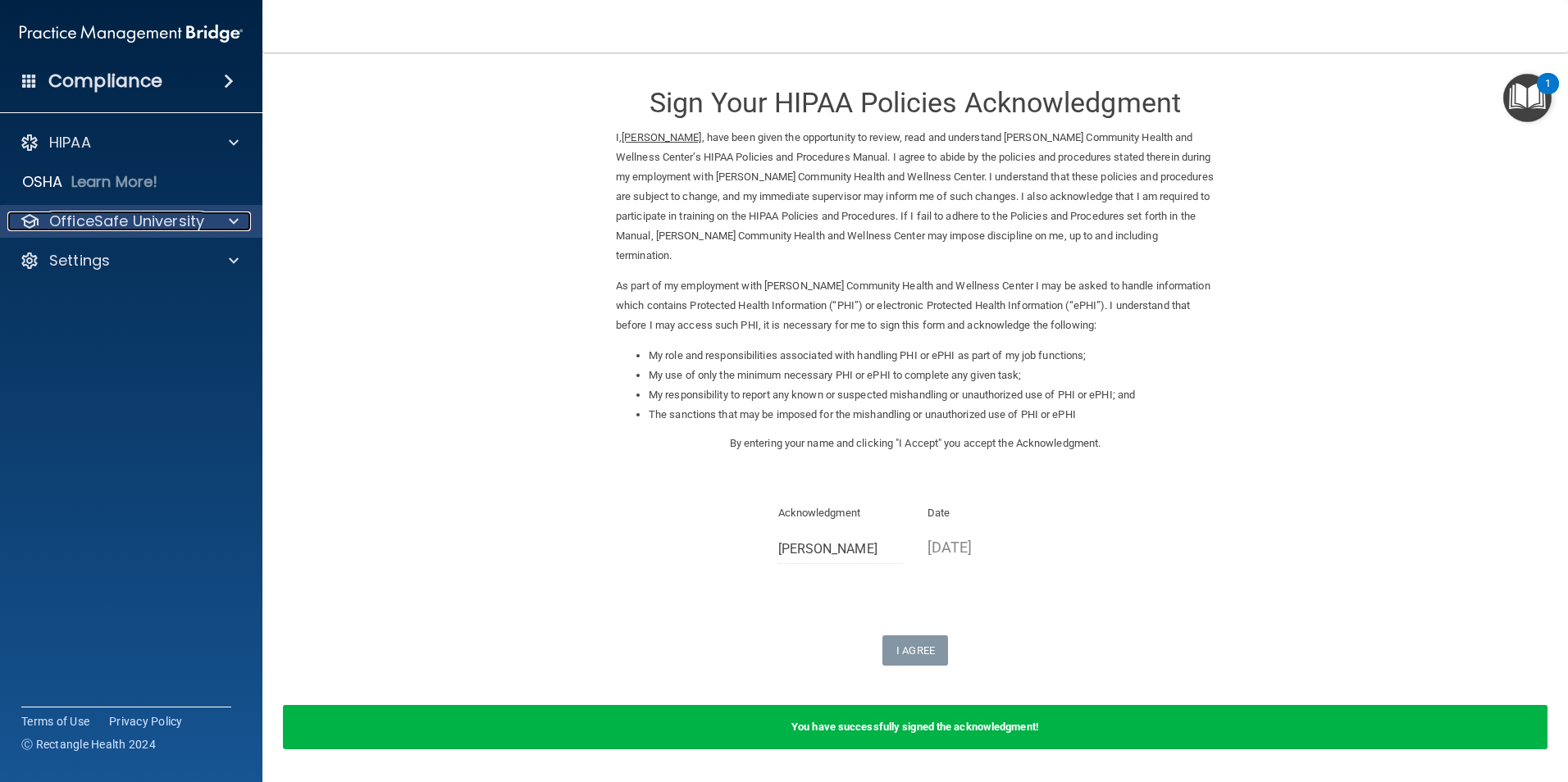
click at [158, 220] on p "OfficeSafe University" at bounding box center [127, 222] width 155 height 20
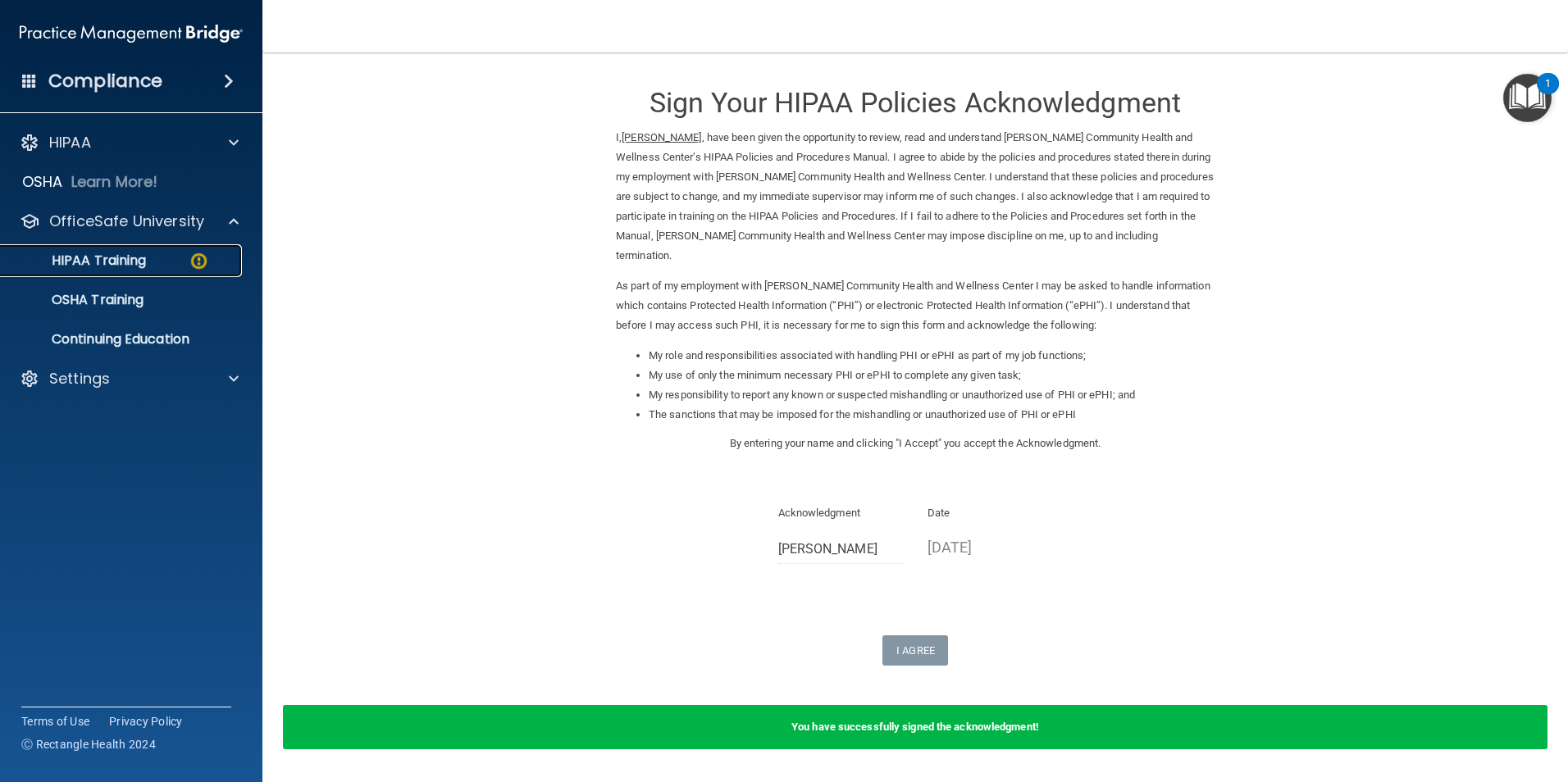
click at [94, 265] on p "HIPAA Training" at bounding box center [78, 260] width 135 height 17
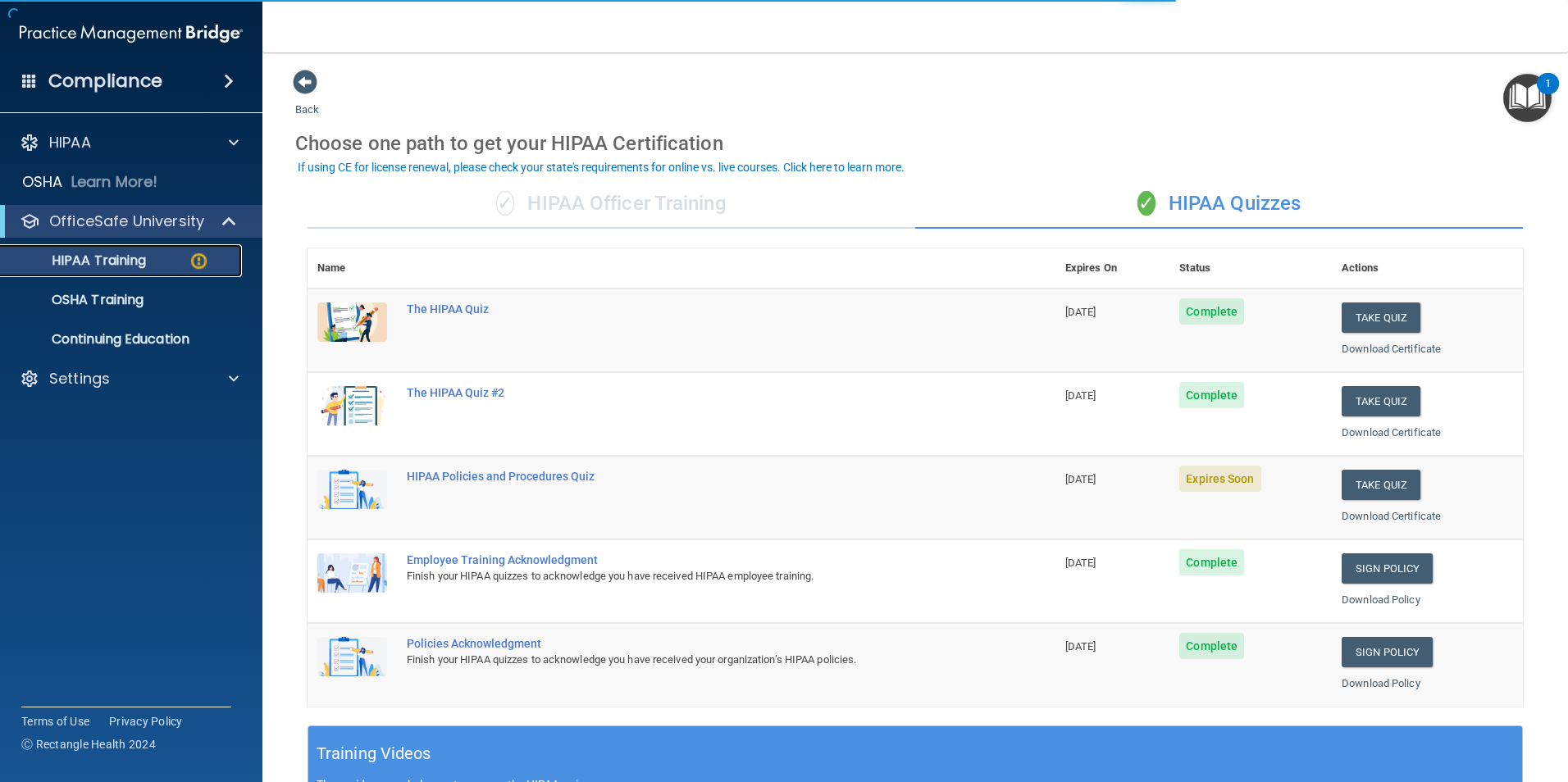
scroll to position [164, 0]
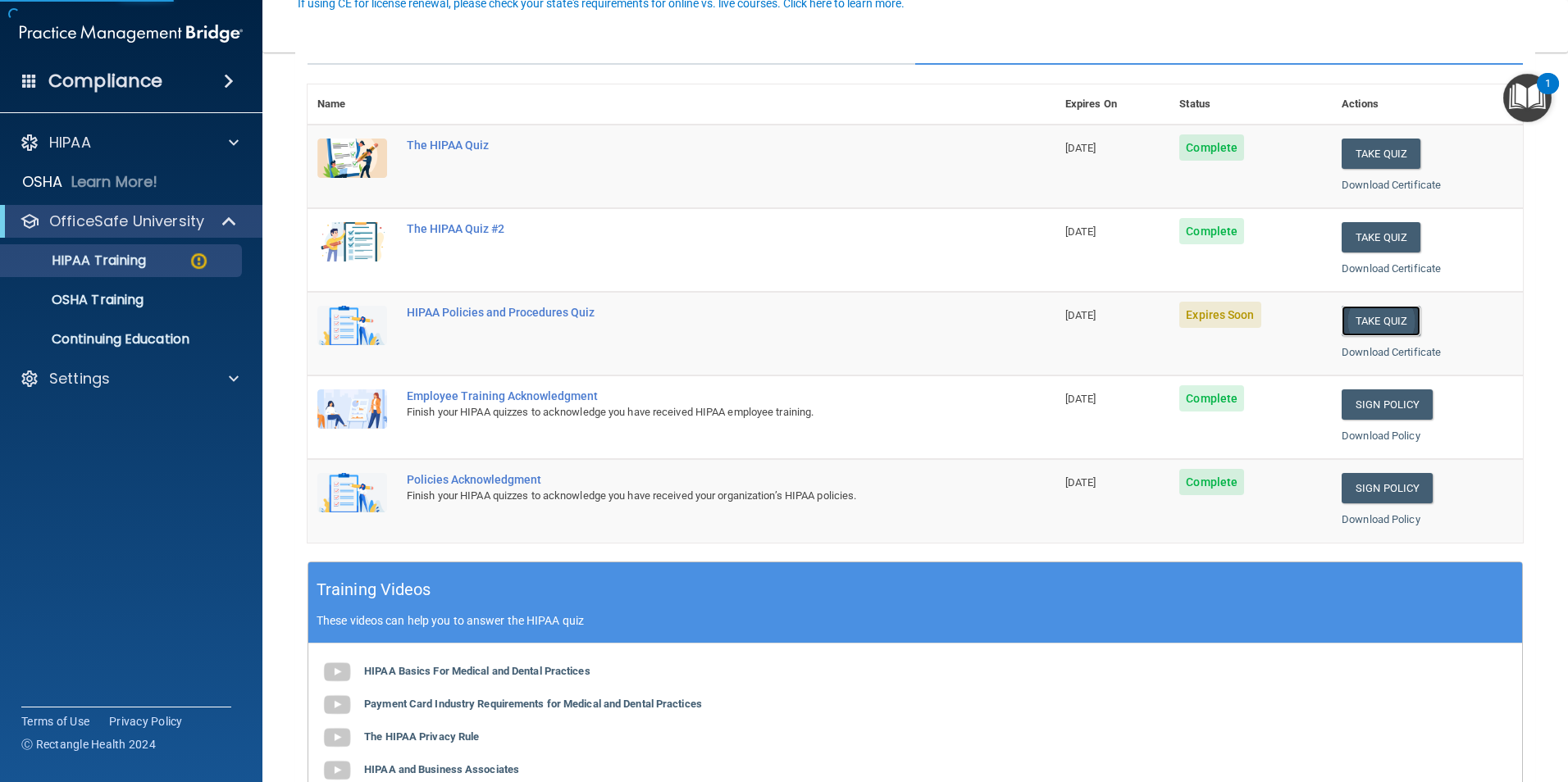
click at [1369, 320] on button "Take Quiz" at bounding box center [1380, 321] width 78 height 31
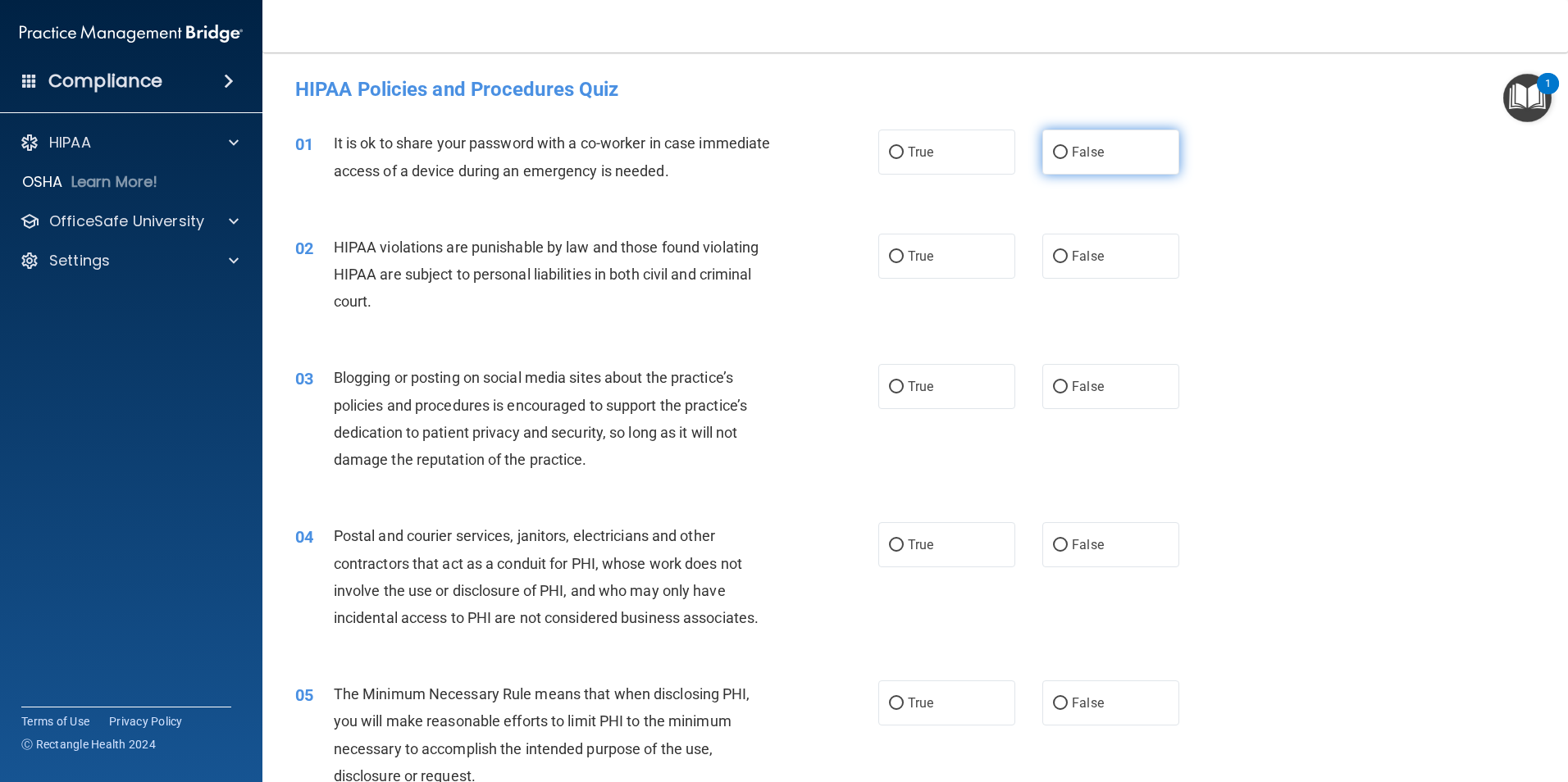
click at [1124, 157] on label "False" at bounding box center [1111, 151] width 137 height 45
click at [1067, 157] on input "False" at bounding box center [1059, 153] width 15 height 12
radio input "true"
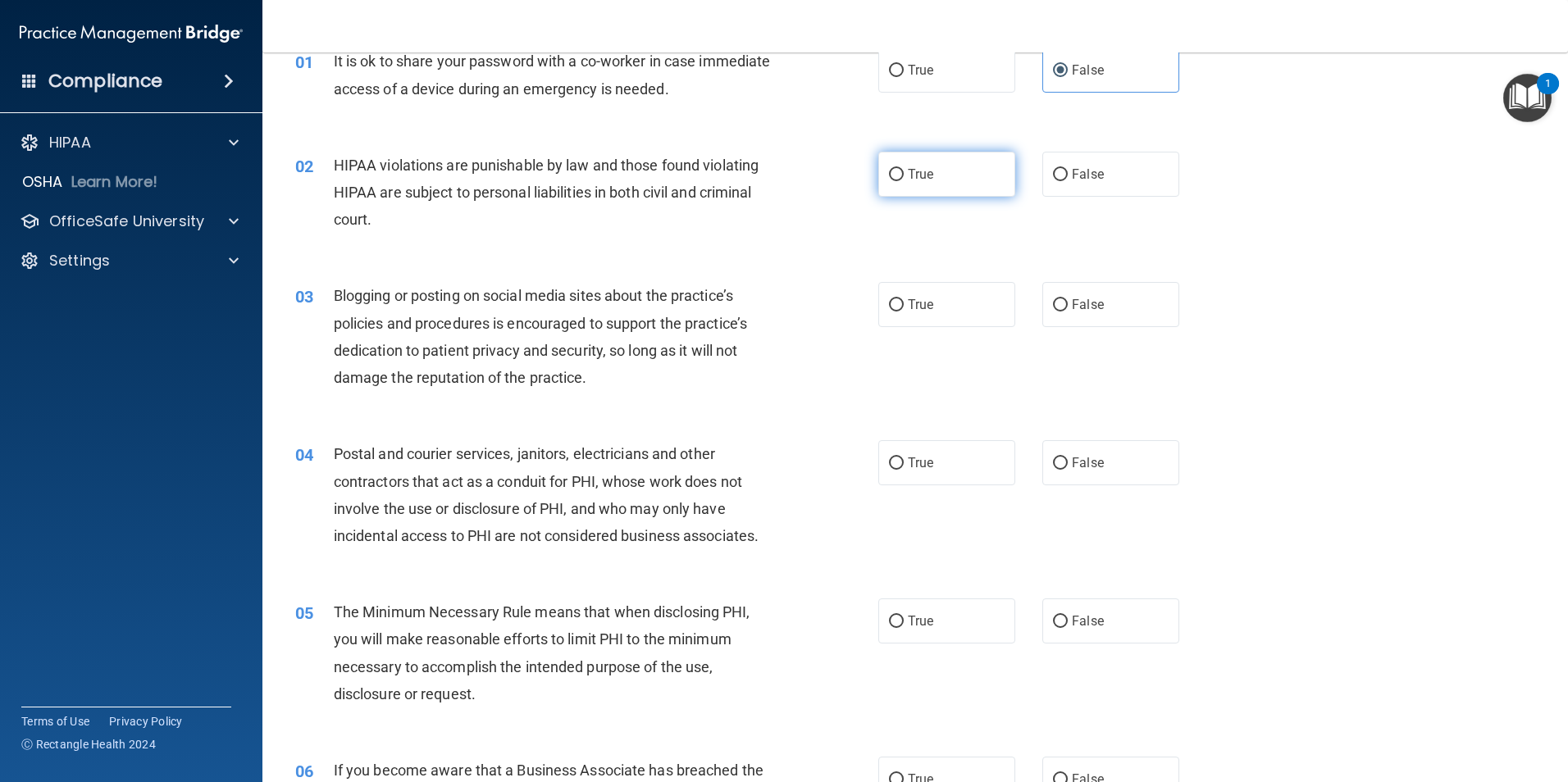
click at [903, 184] on label "True" at bounding box center [947, 174] width 137 height 45
click at [903, 181] on input "True" at bounding box center [895, 175] width 15 height 12
radio input "true"
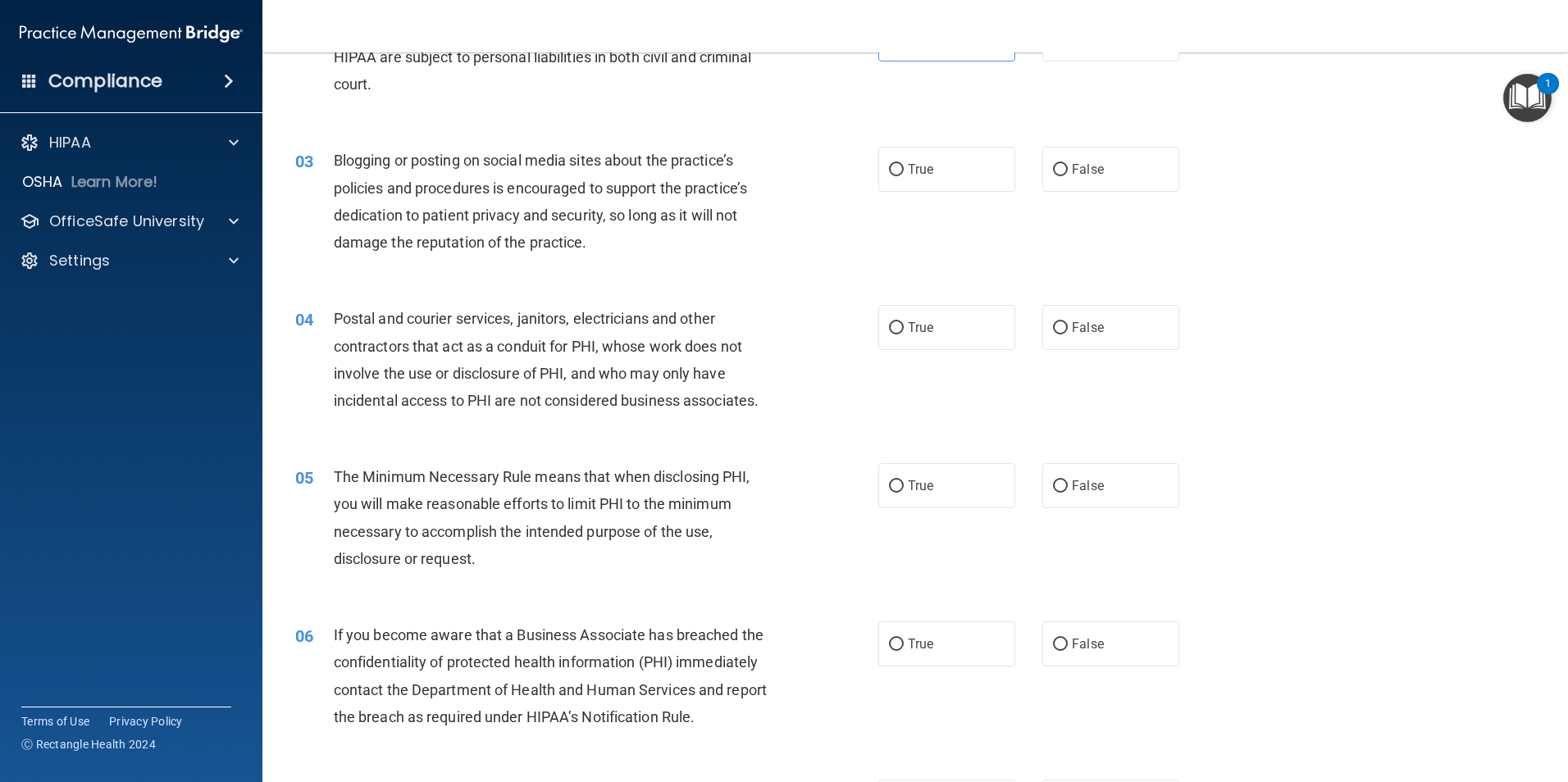
scroll to position [246, 0]
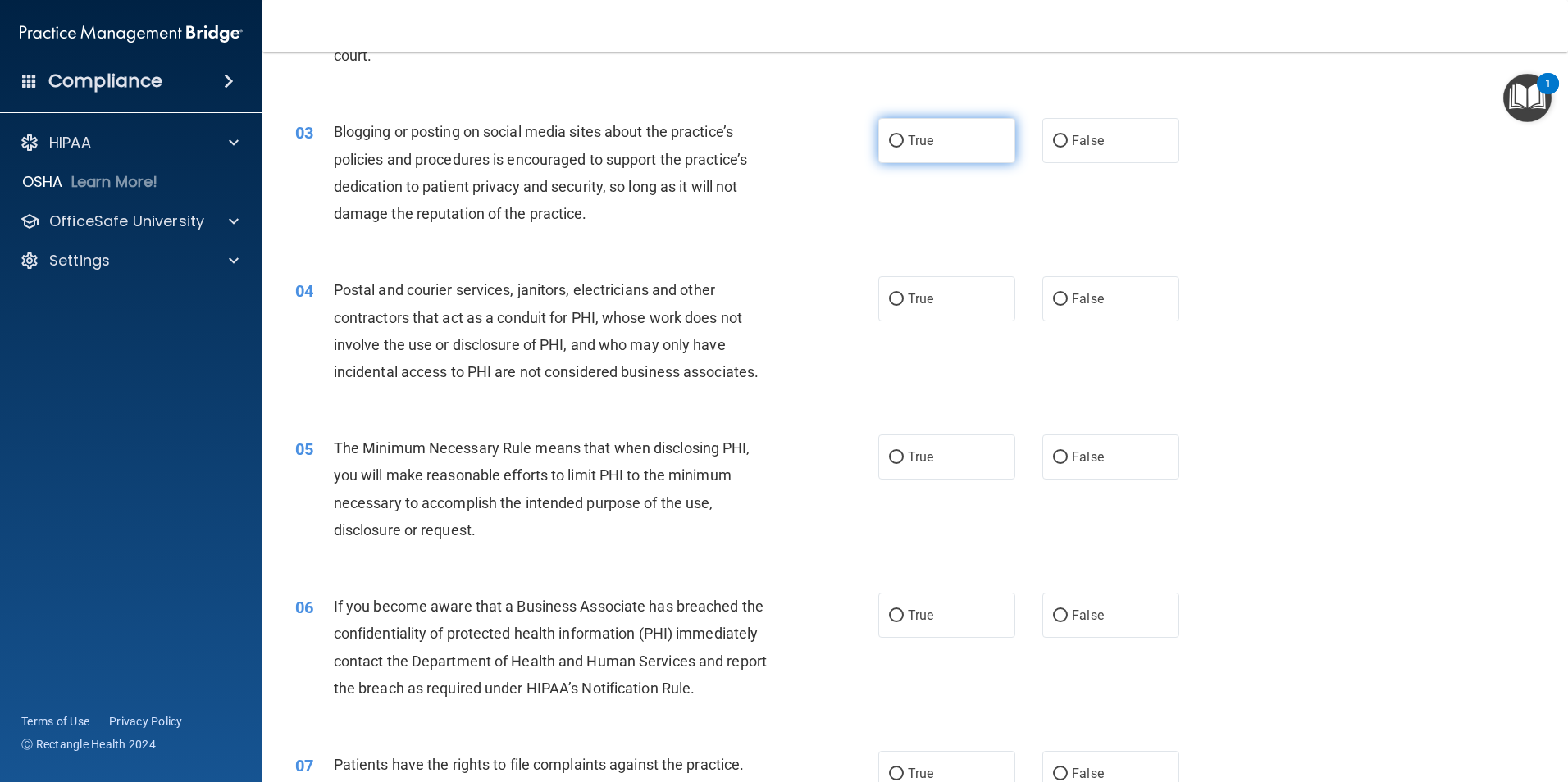
click at [888, 142] on input "True" at bounding box center [895, 141] width 15 height 12
radio input "true"
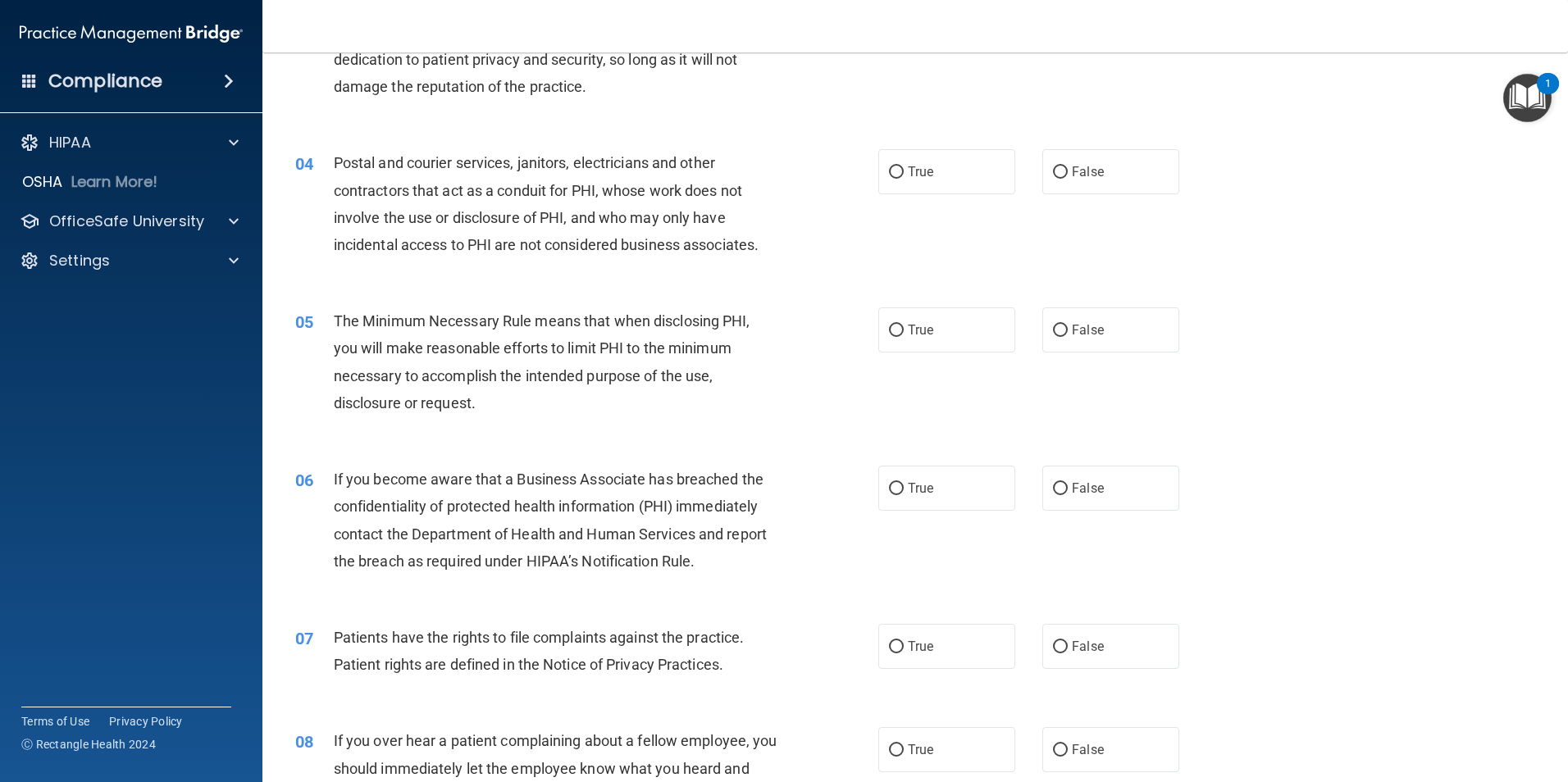
scroll to position [410, 0]
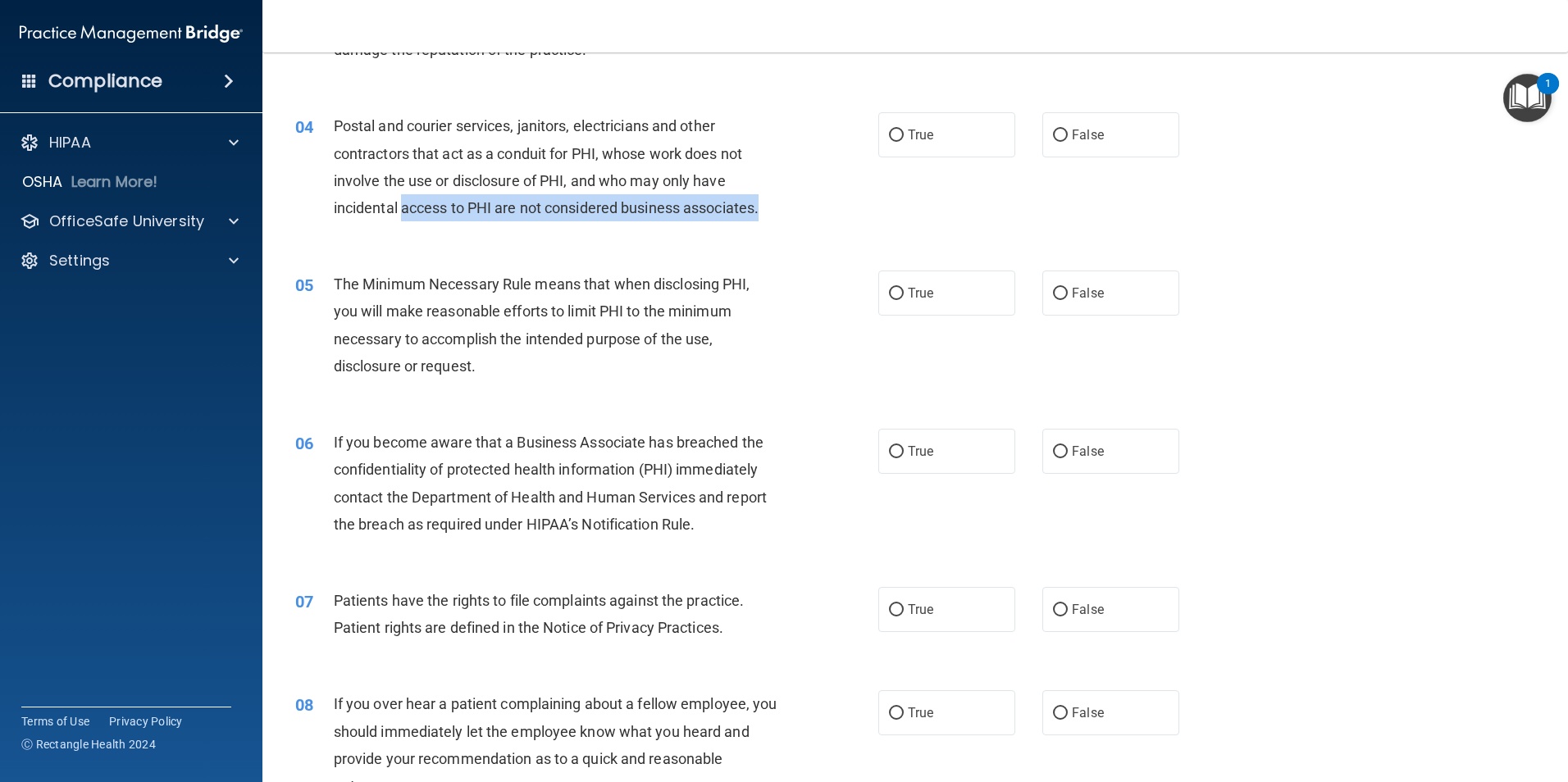
drag, startPoint x: 401, startPoint y: 210, endPoint x: 766, endPoint y: 209, distance: 365.0
click at [766, 209] on div "Postal and courier services, janitors, electricians and other contractors that …" at bounding box center [561, 167] width 456 height 109
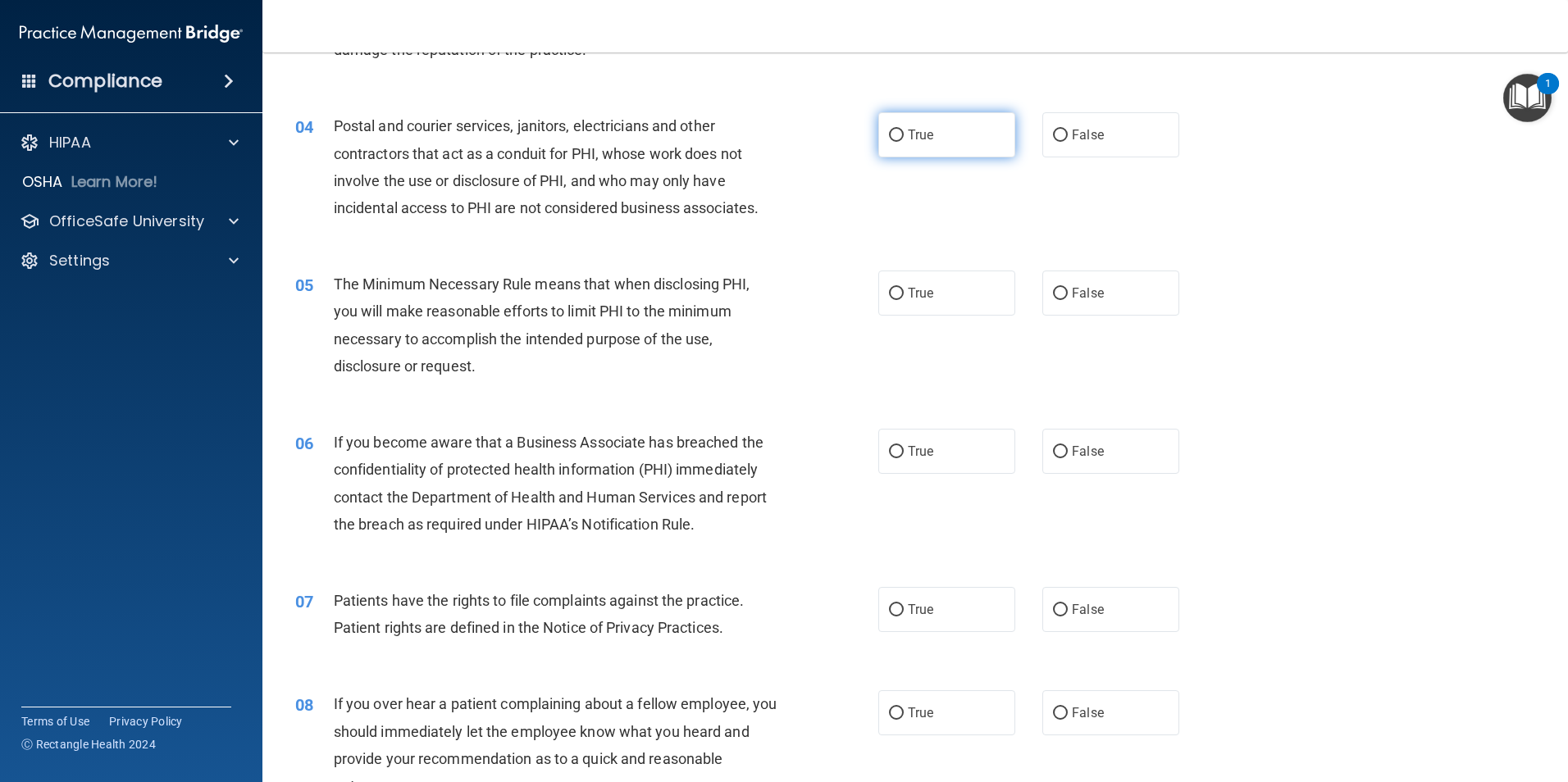
click at [923, 142] on span "True" at bounding box center [920, 135] width 26 height 16
click at [903, 142] on input "True" at bounding box center [895, 135] width 15 height 12
radio input "true"
click at [1114, 136] on label "False" at bounding box center [1111, 134] width 137 height 45
click at [1067, 136] on input "False" at bounding box center [1059, 135] width 15 height 12
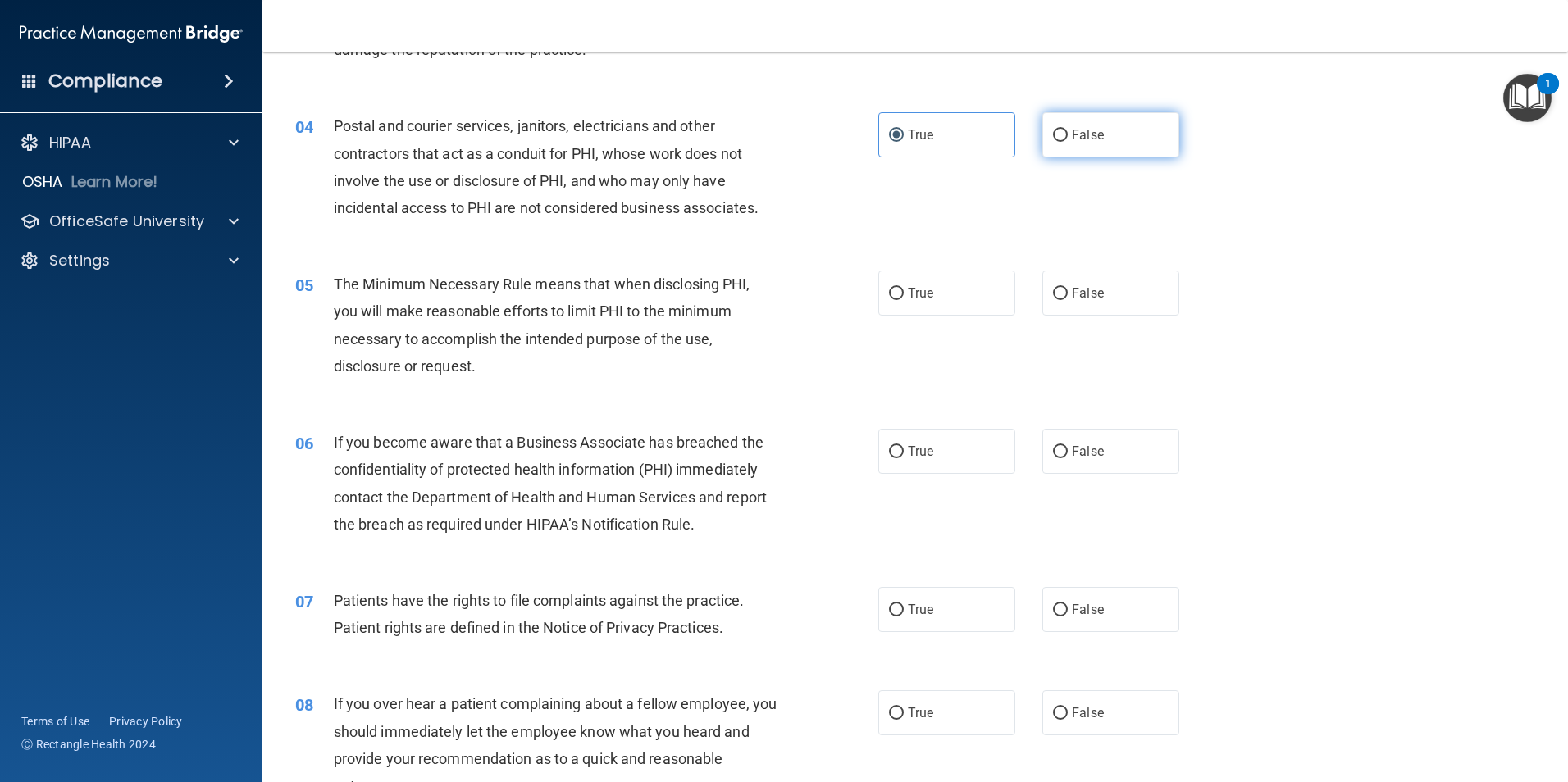
radio input "true"
radio input "false"
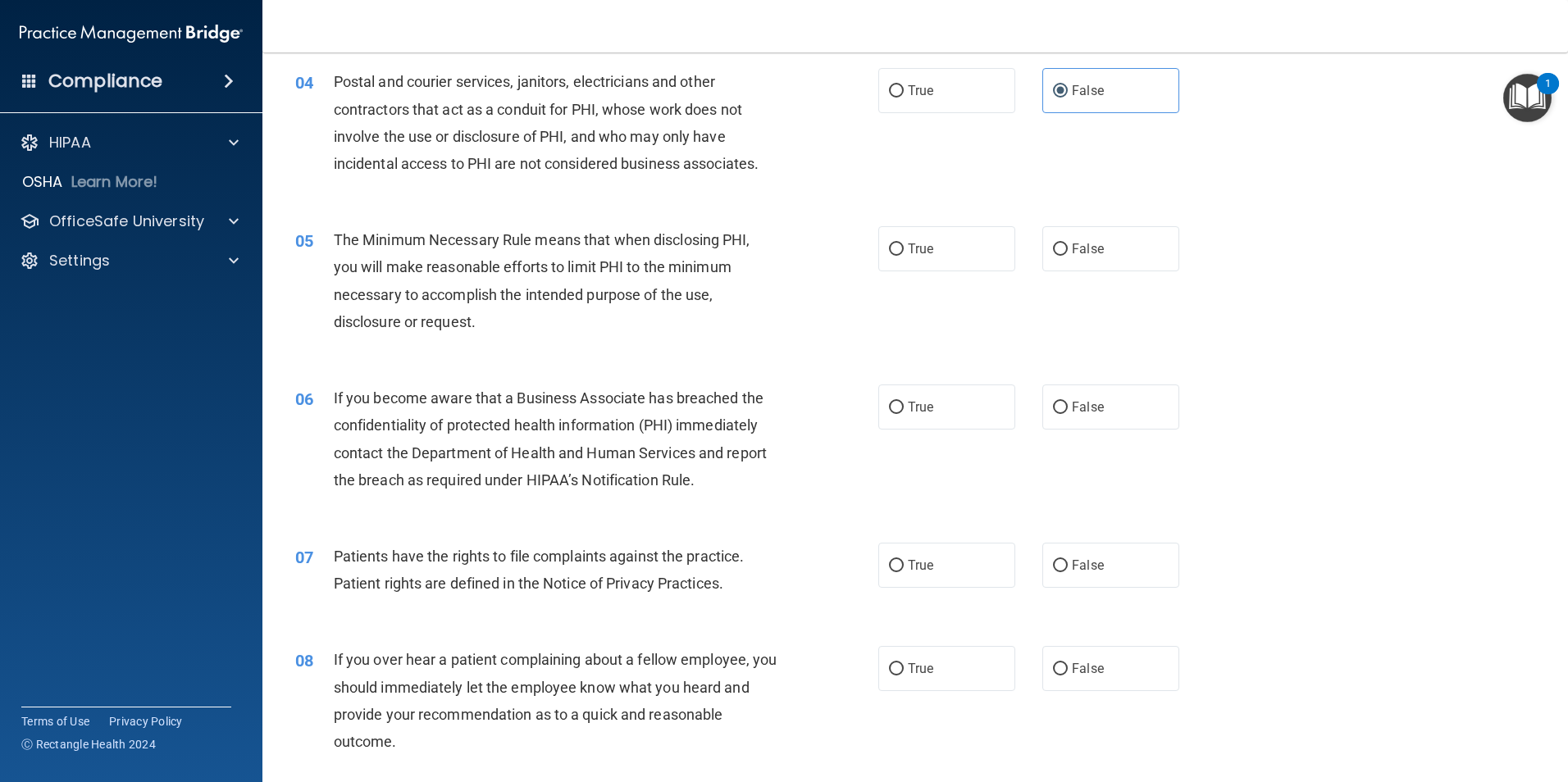
scroll to position [492, 0]
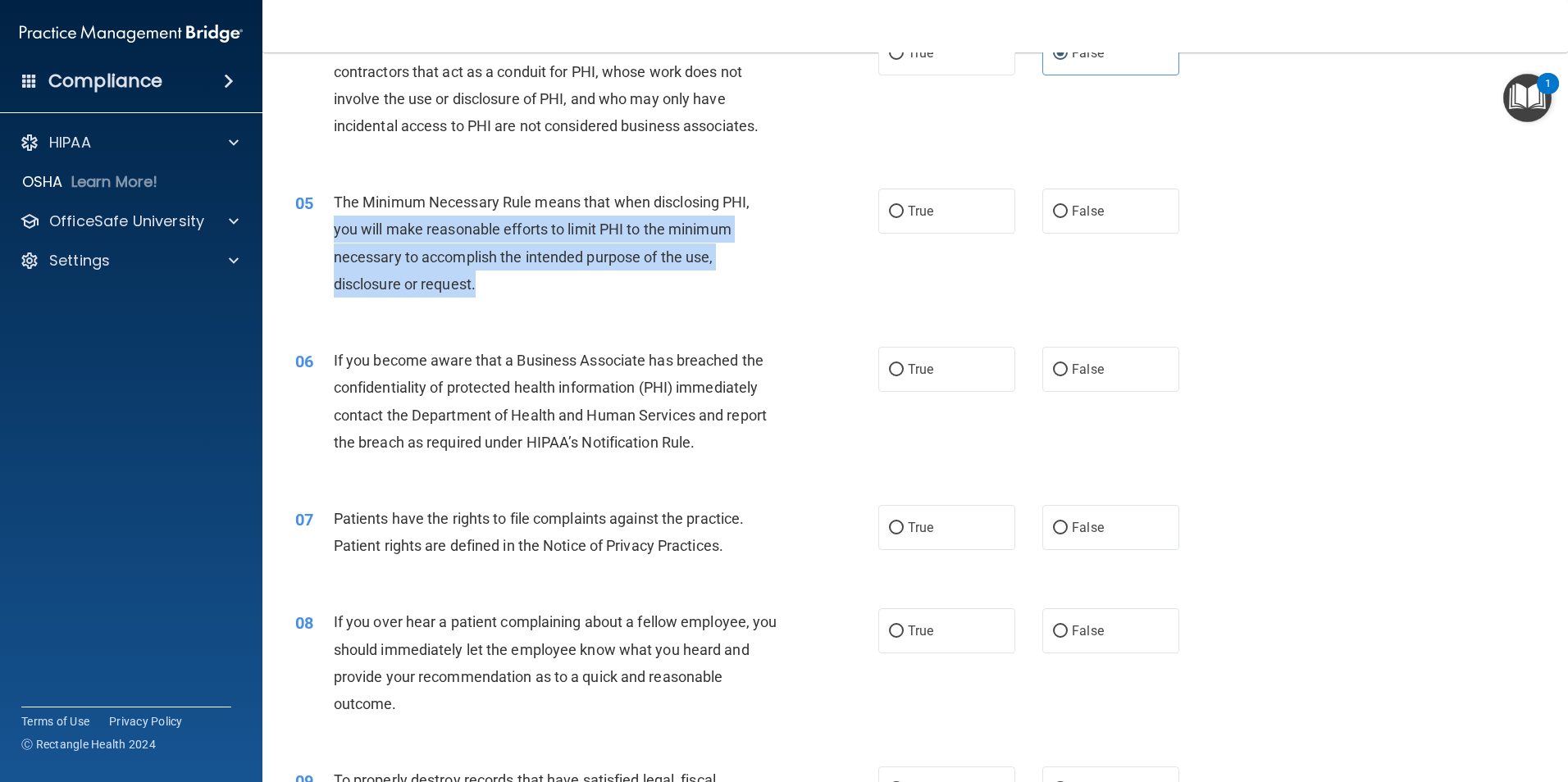
drag, startPoint x: 353, startPoint y: 230, endPoint x: 572, endPoint y: 276, distance: 223.8
click at [572, 276] on div "05 The Minimum Necessary Rule means that when disclosing PHI, you will make rea…" at bounding box center [586, 247] width 632 height 117
click at [572, 276] on div "The Minimum Necessary Rule means that when disclosing PHI, you will make reason…" at bounding box center [561, 243] width 456 height 109
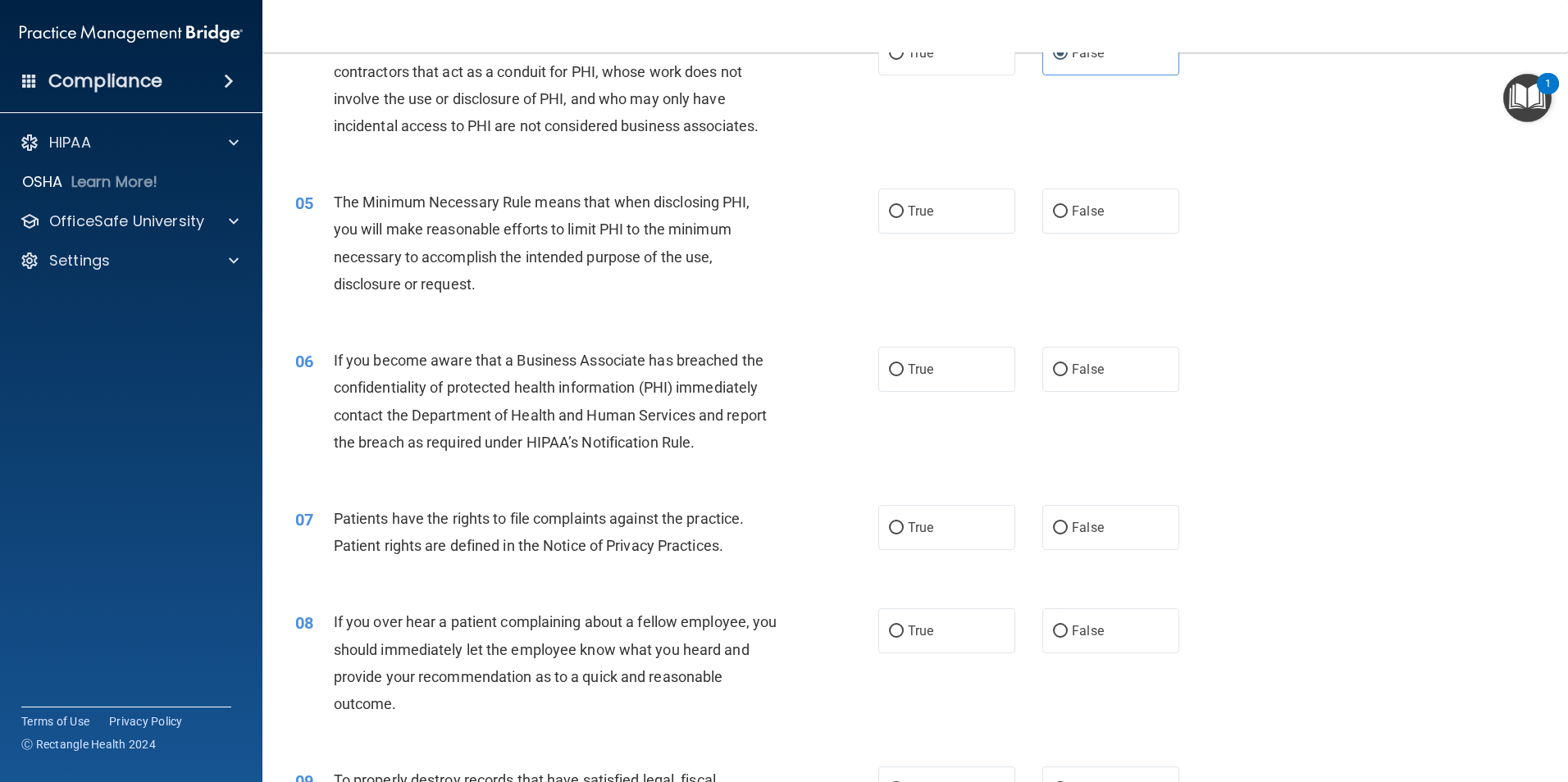
scroll to position [574, 0]
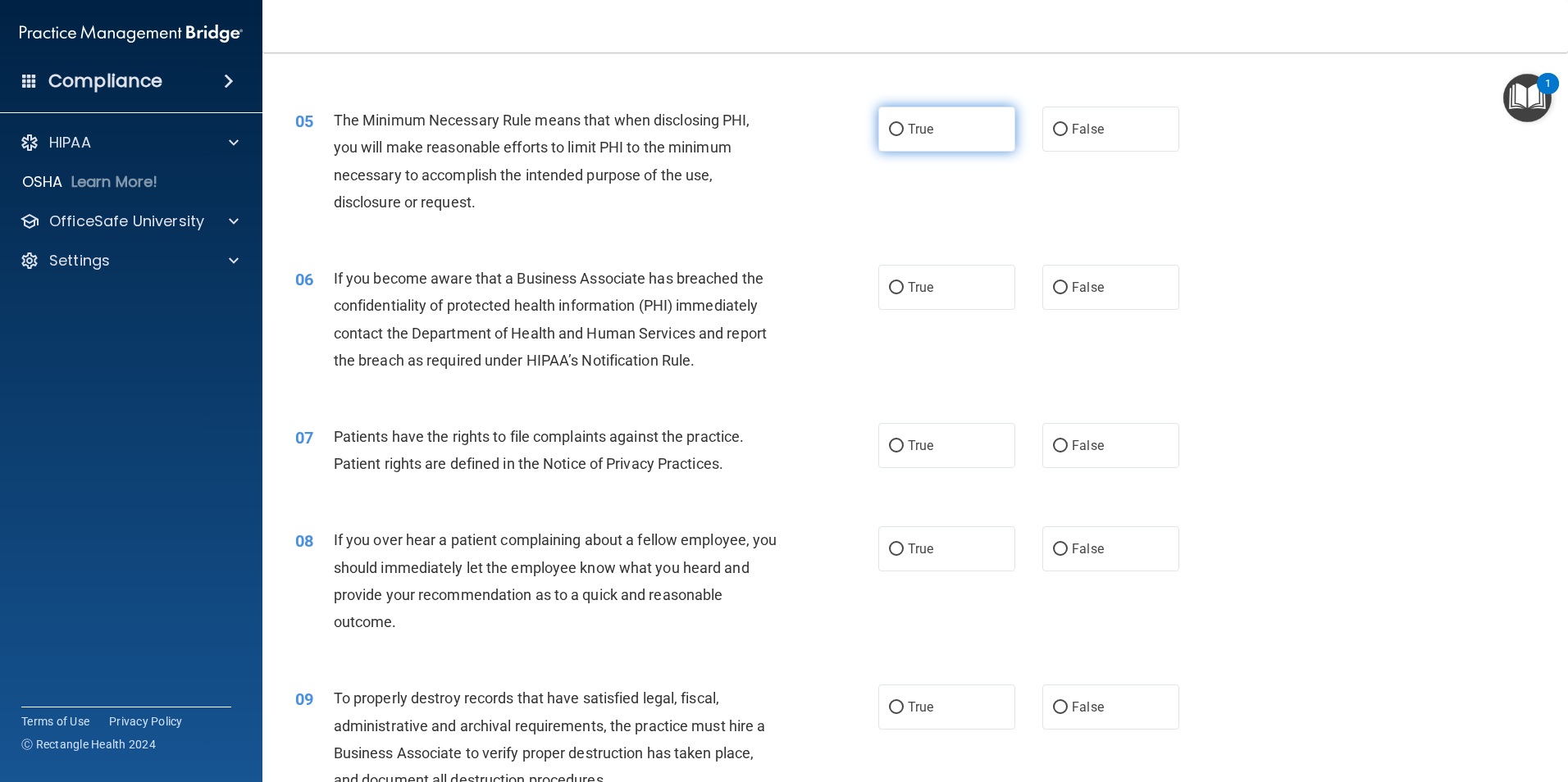
click at [936, 133] on label "True" at bounding box center [947, 128] width 137 height 45
click at [903, 133] on input "True" at bounding box center [895, 130] width 15 height 12
radio input "true"
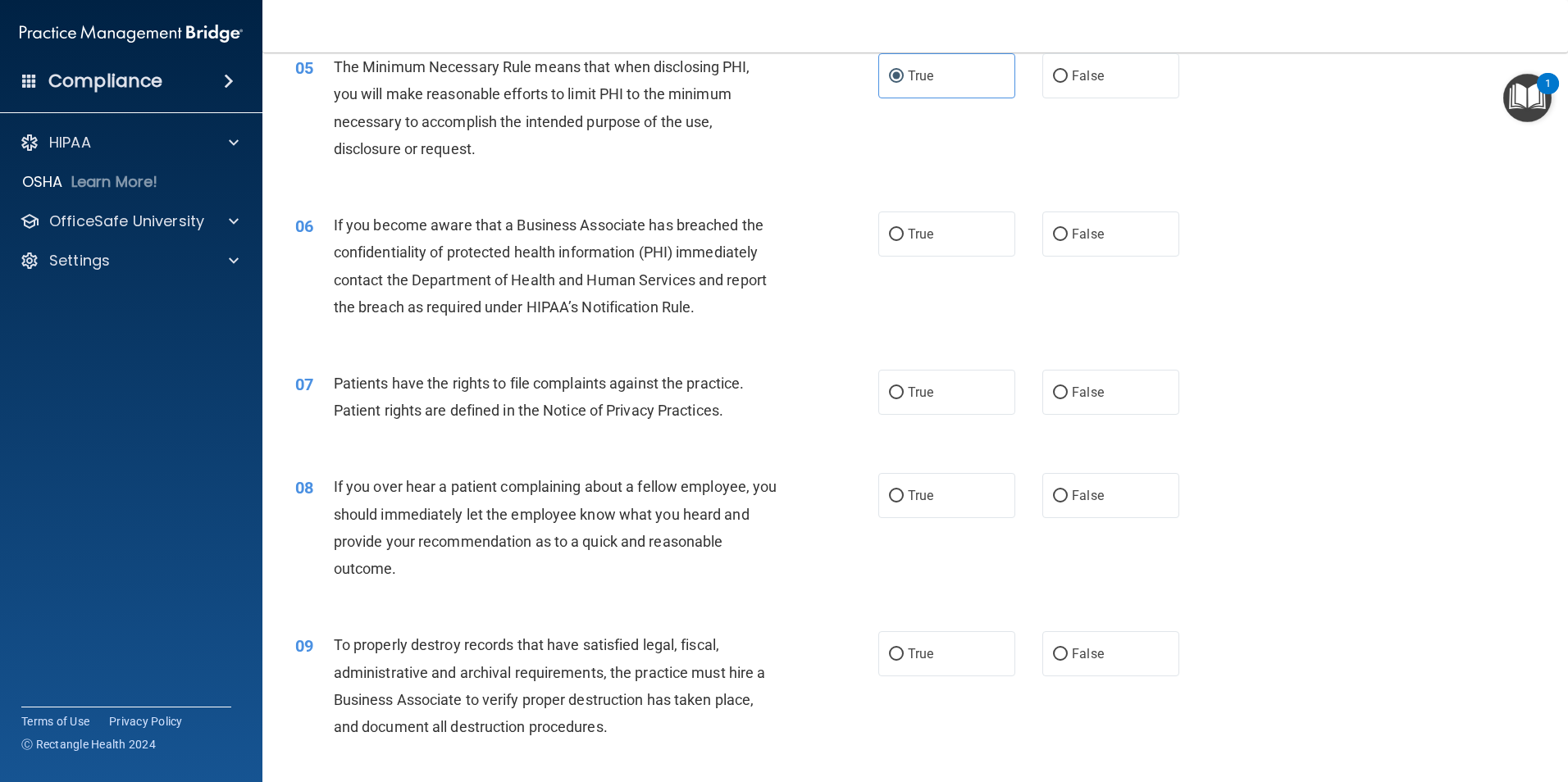
scroll to position [656, 0]
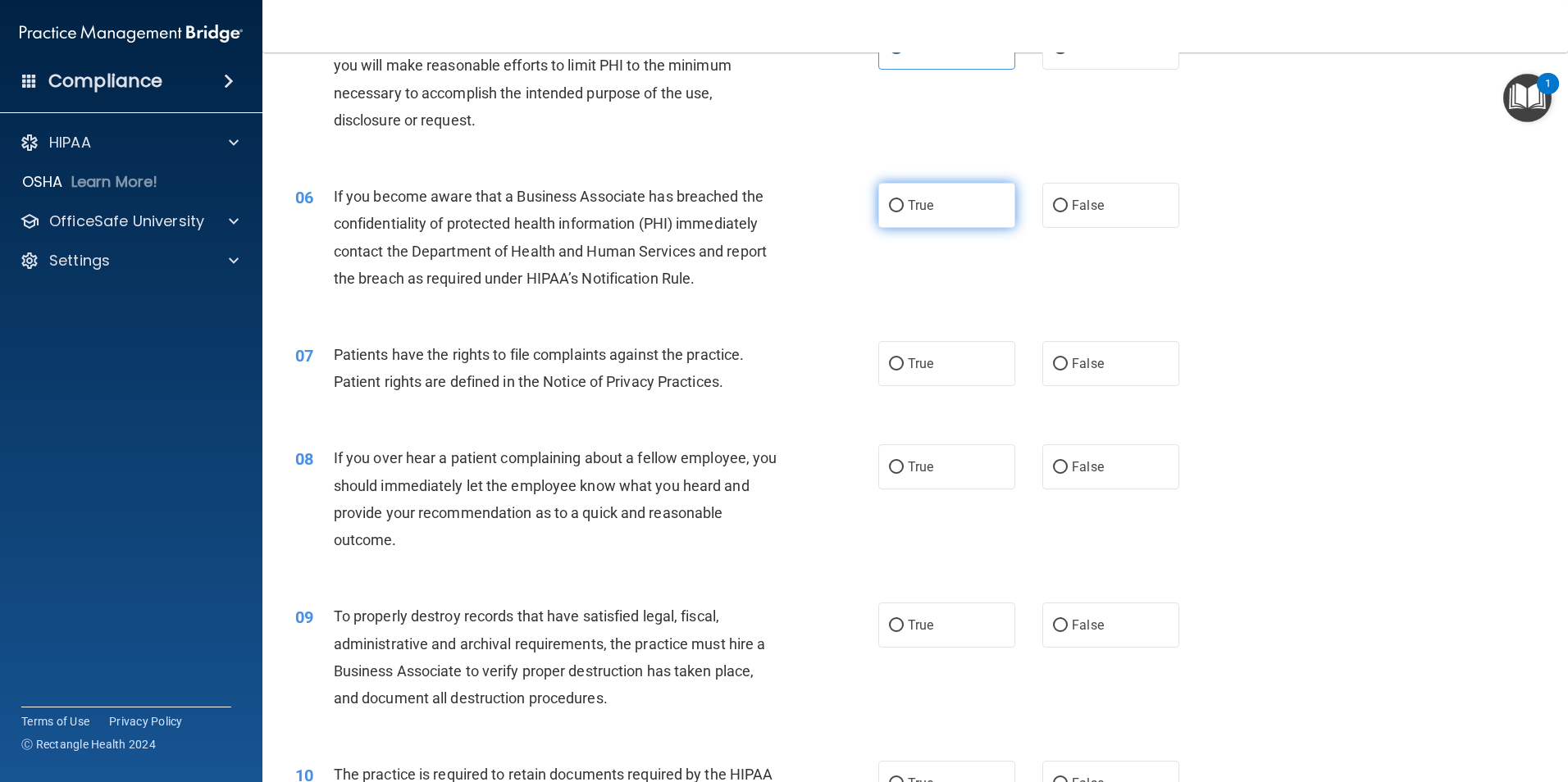
click at [954, 208] on label "True" at bounding box center [947, 205] width 137 height 45
click at [903, 208] on input "True" at bounding box center [895, 206] width 15 height 12
radio input "true"
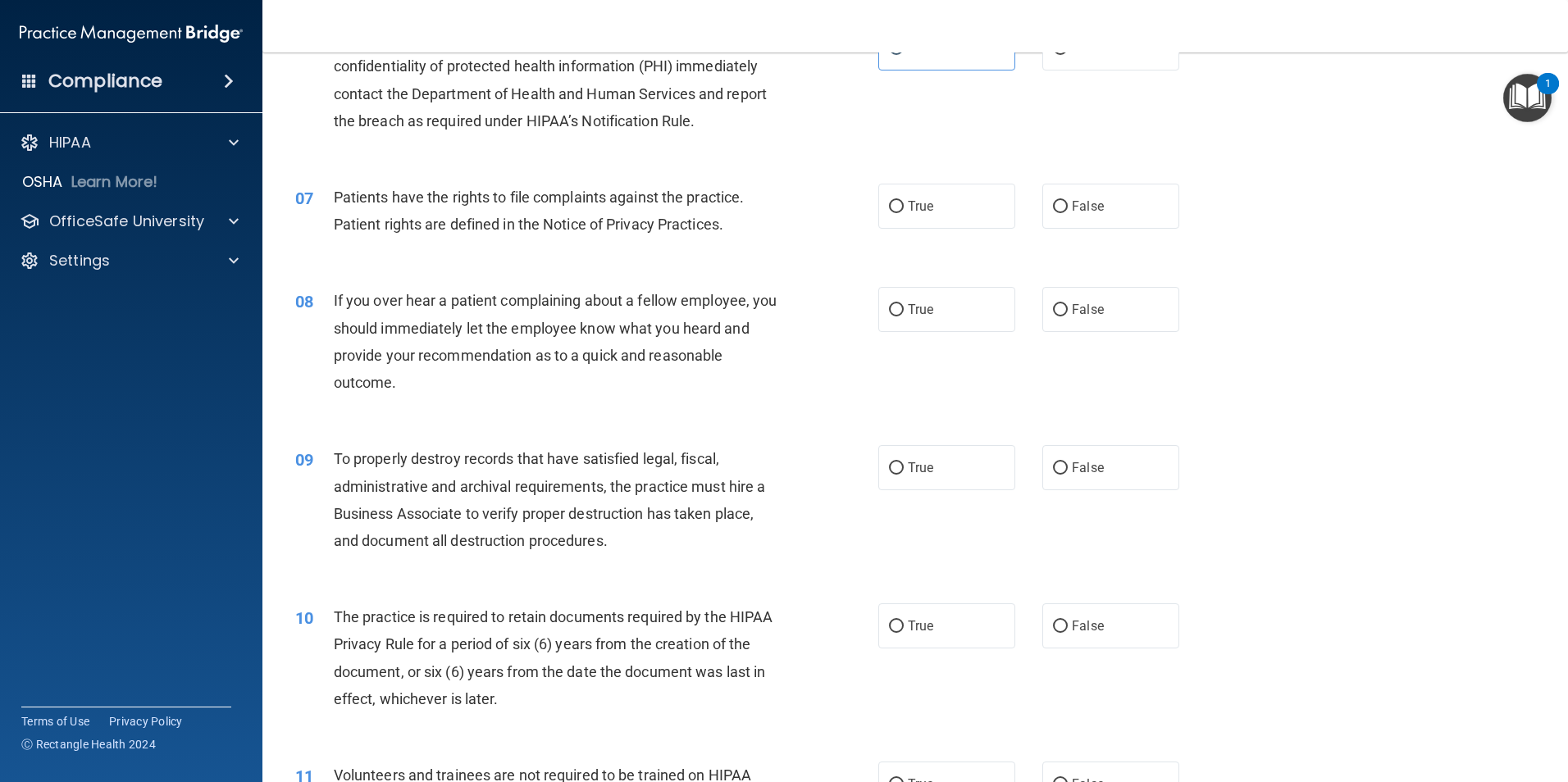
scroll to position [820, 0]
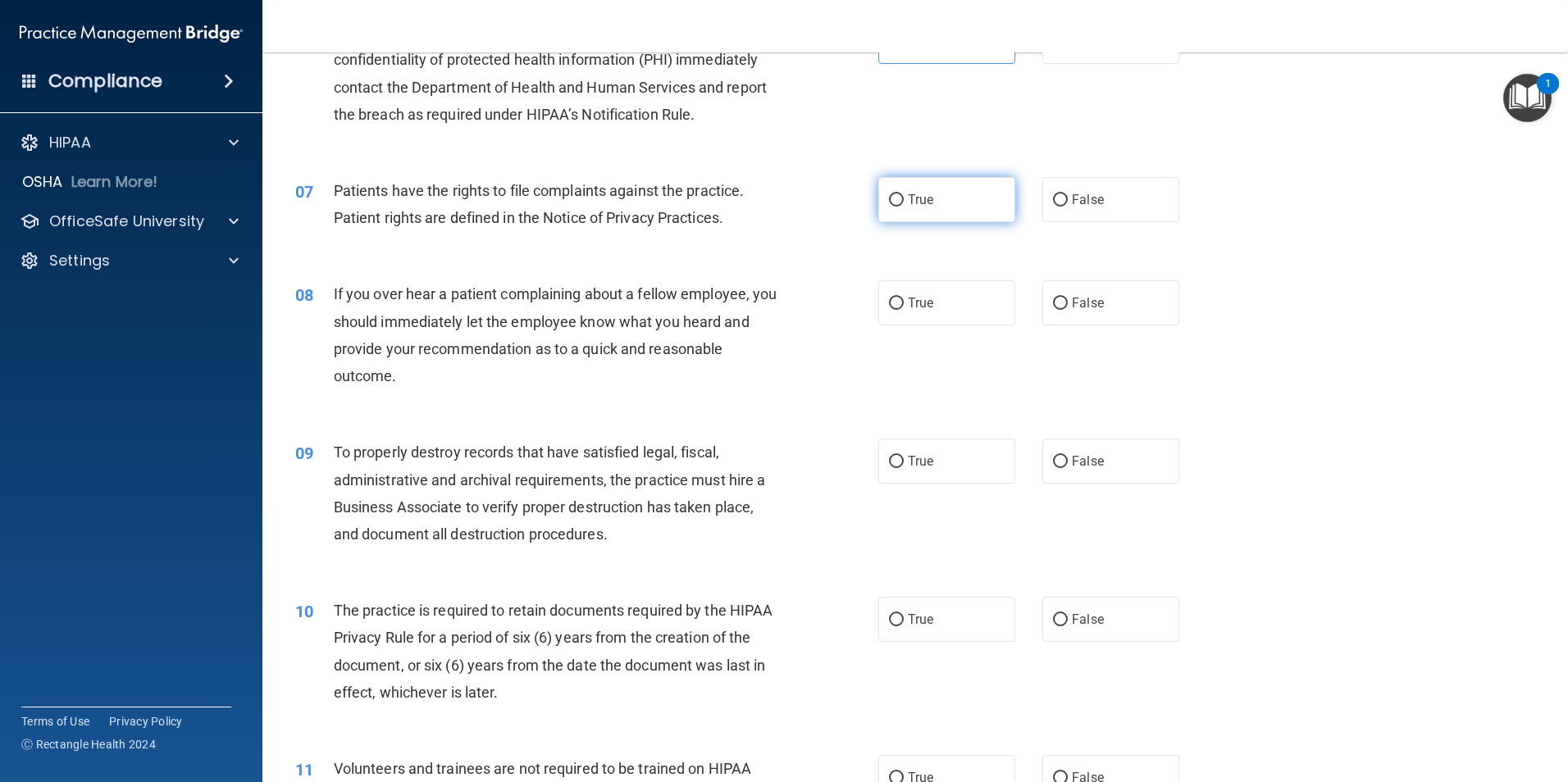
click at [910, 204] on span "True" at bounding box center [920, 200] width 26 height 16
click at [903, 204] on input "True" at bounding box center [895, 201] width 15 height 12
radio input "true"
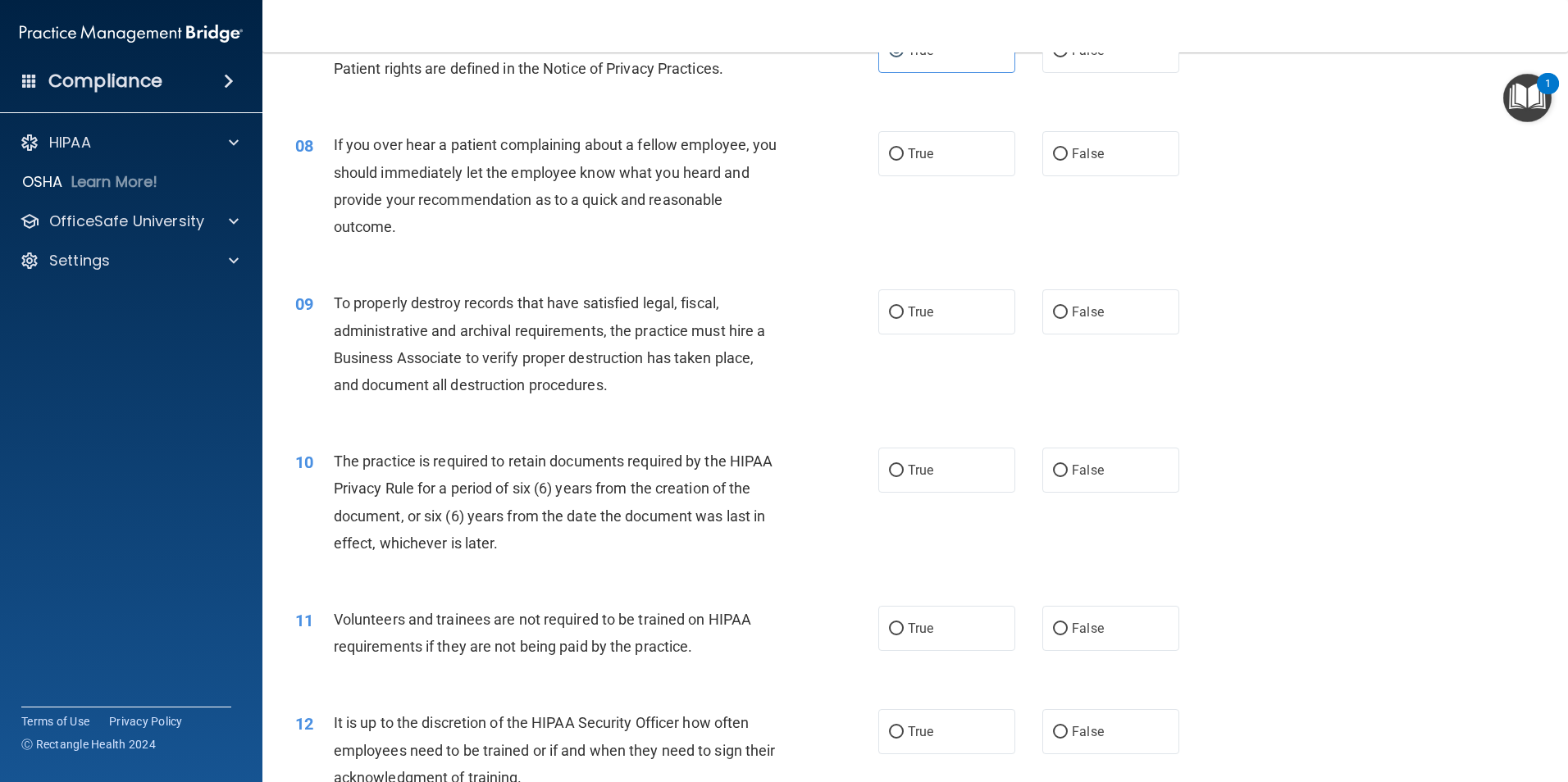
scroll to position [984, 0]
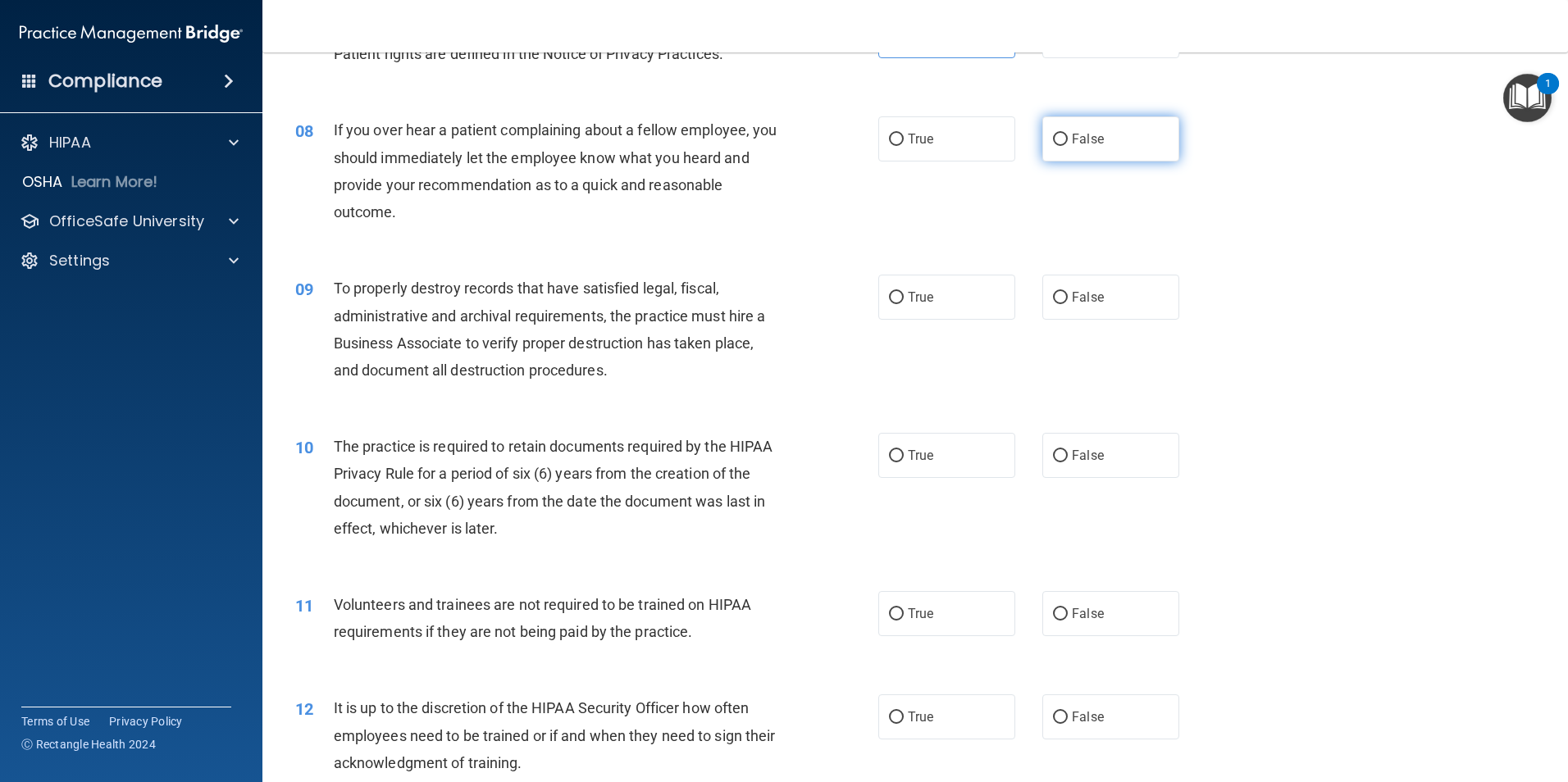
click at [1085, 149] on label "False" at bounding box center [1111, 138] width 137 height 45
click at [1067, 146] on input "False" at bounding box center [1059, 139] width 15 height 12
radio input "true"
click at [916, 147] on label "True" at bounding box center [947, 138] width 137 height 45
click at [903, 146] on input "True" at bounding box center [895, 139] width 15 height 12
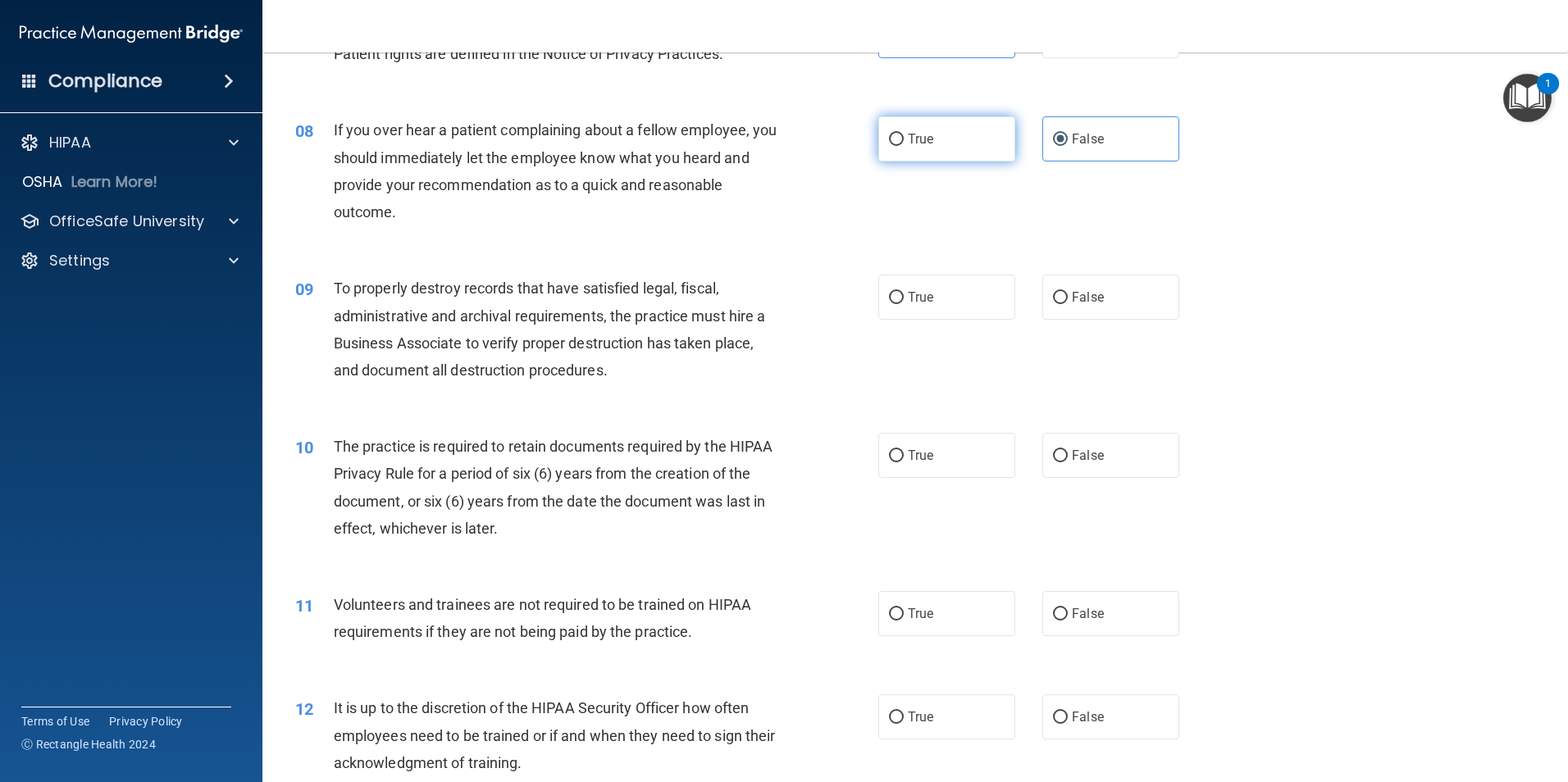
radio input "true"
radio input "false"
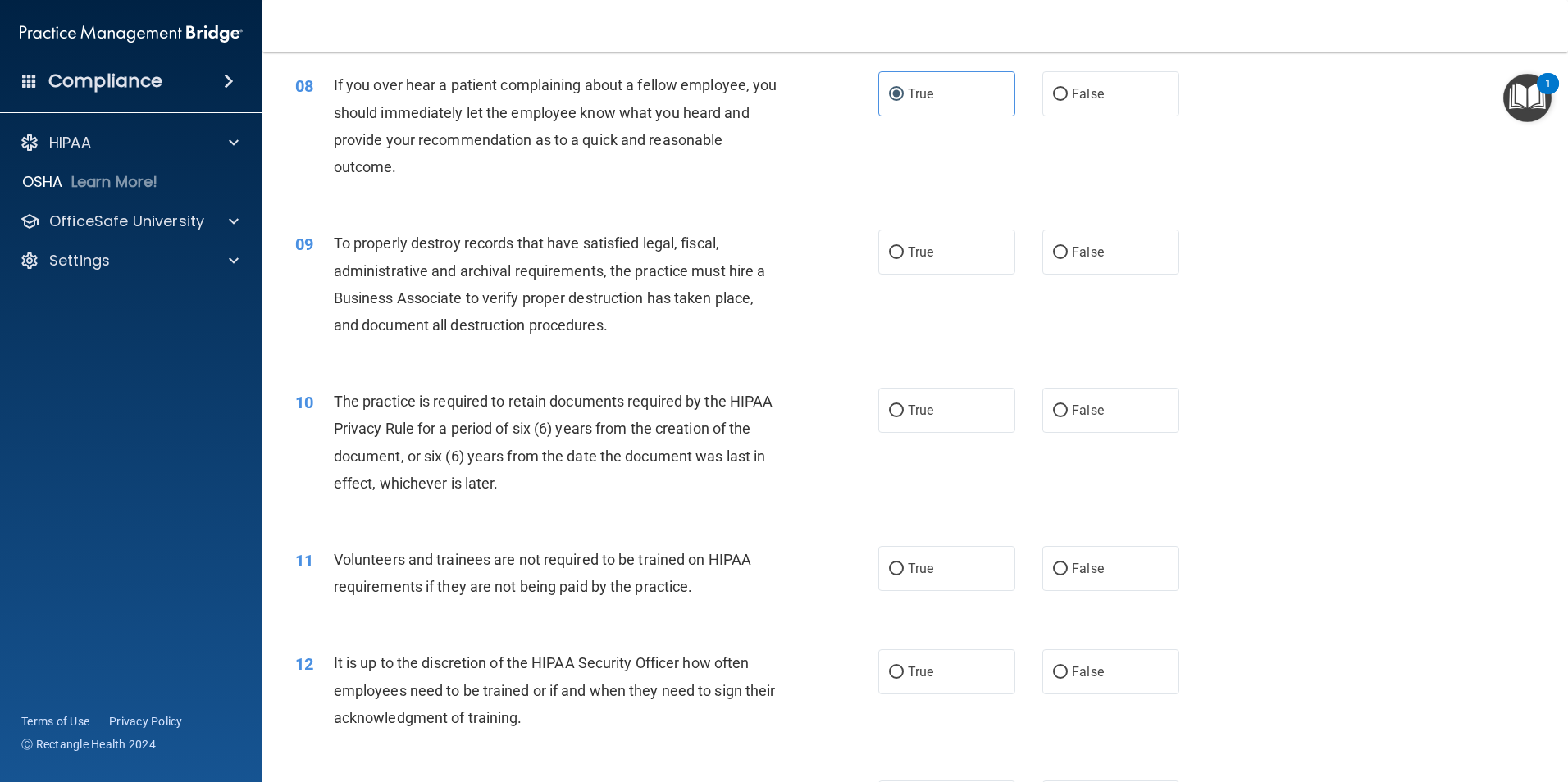
scroll to position [1066, 0]
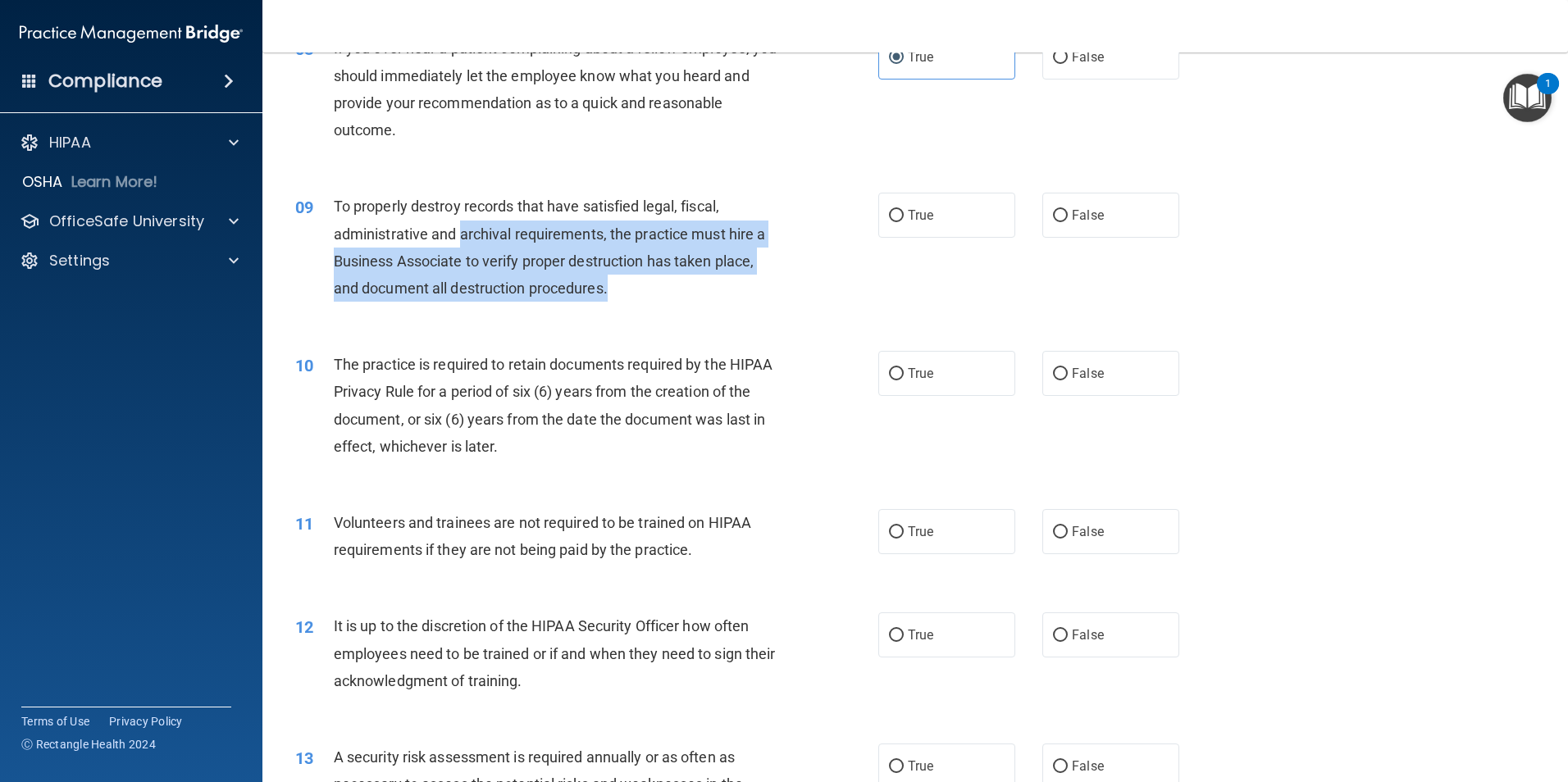
drag, startPoint x: 461, startPoint y: 225, endPoint x: 699, endPoint y: 292, distance: 247.3
click at [699, 292] on div "To properly destroy records that have satisfied legal, fiscal, administrative a…" at bounding box center [561, 247] width 456 height 109
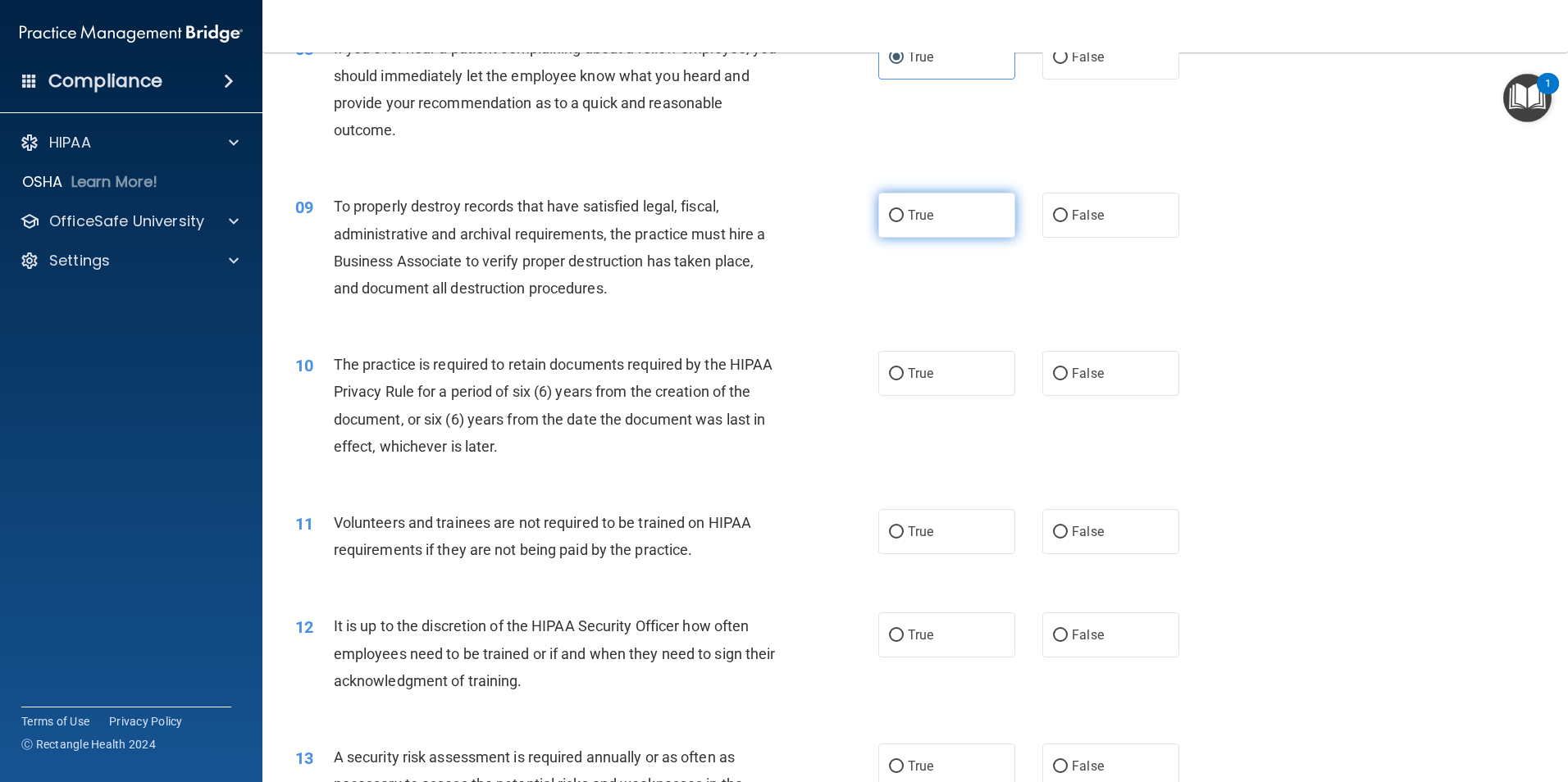
click at [895, 226] on label "True" at bounding box center [947, 215] width 137 height 45
click at [895, 223] on input "True" at bounding box center [895, 216] width 15 height 12
radio input "true"
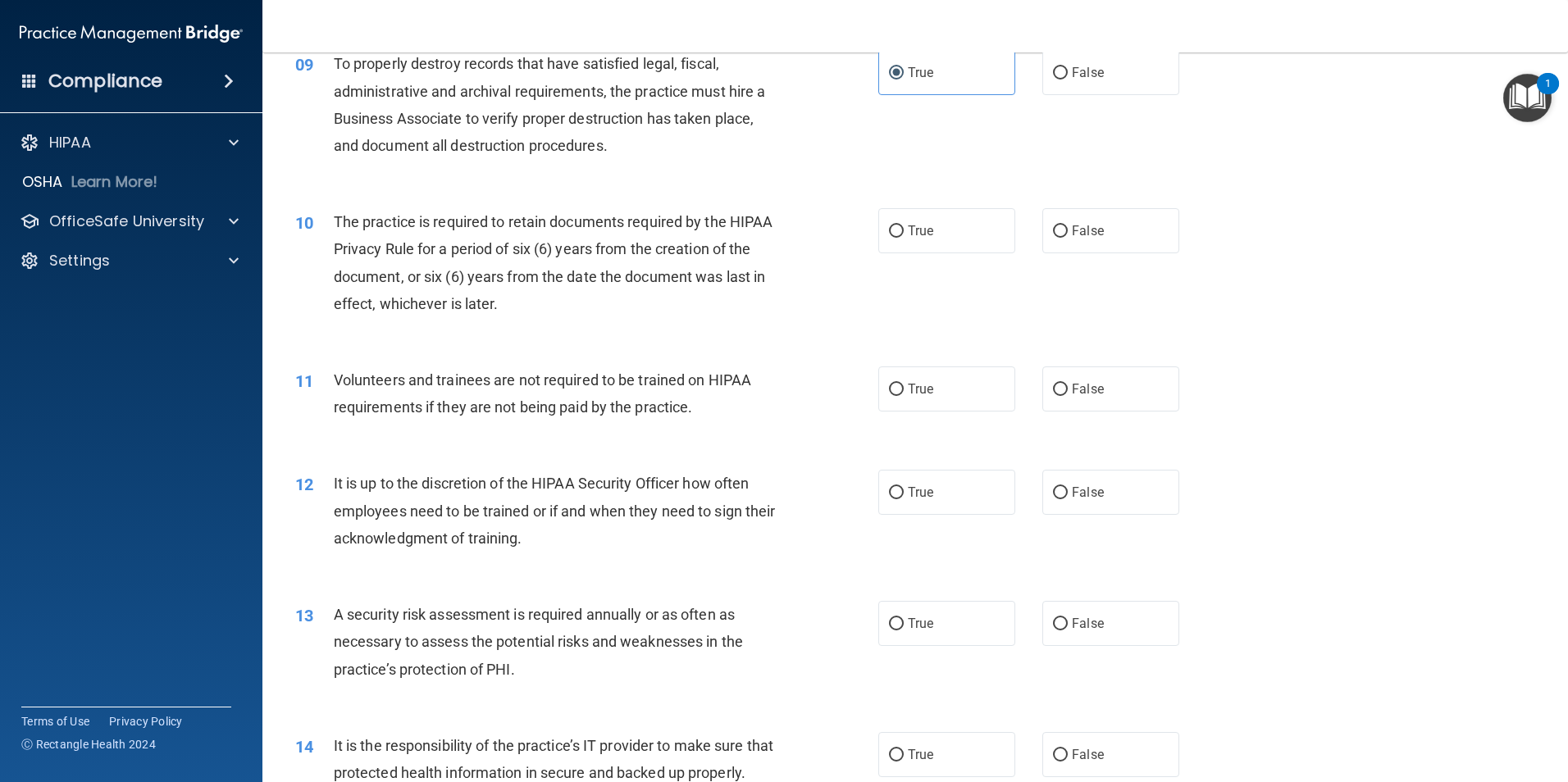
scroll to position [1230, 0]
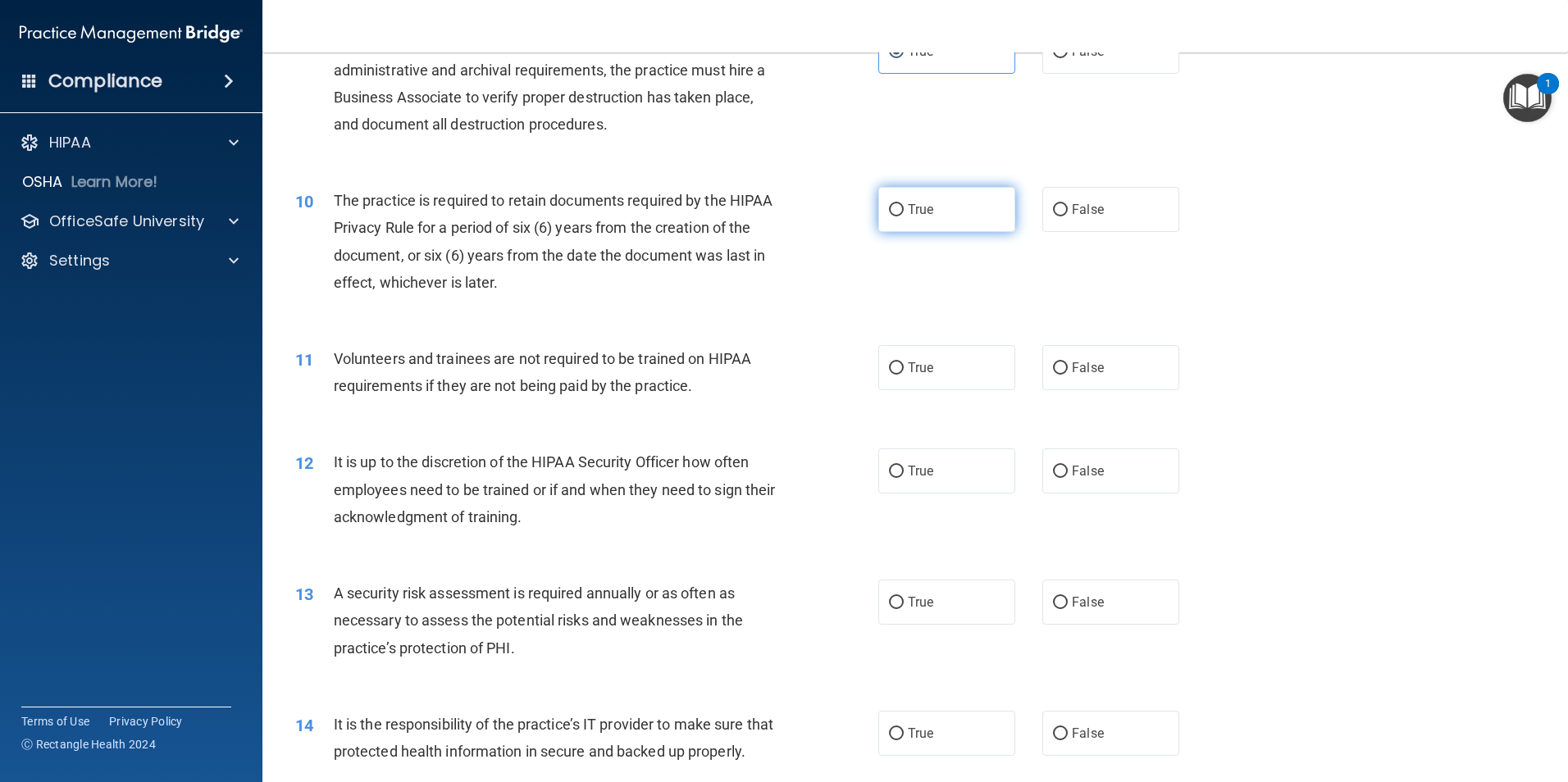
click at [926, 200] on label "True" at bounding box center [947, 209] width 137 height 45
click at [903, 204] on input "True" at bounding box center [895, 210] width 15 height 12
radio input "true"
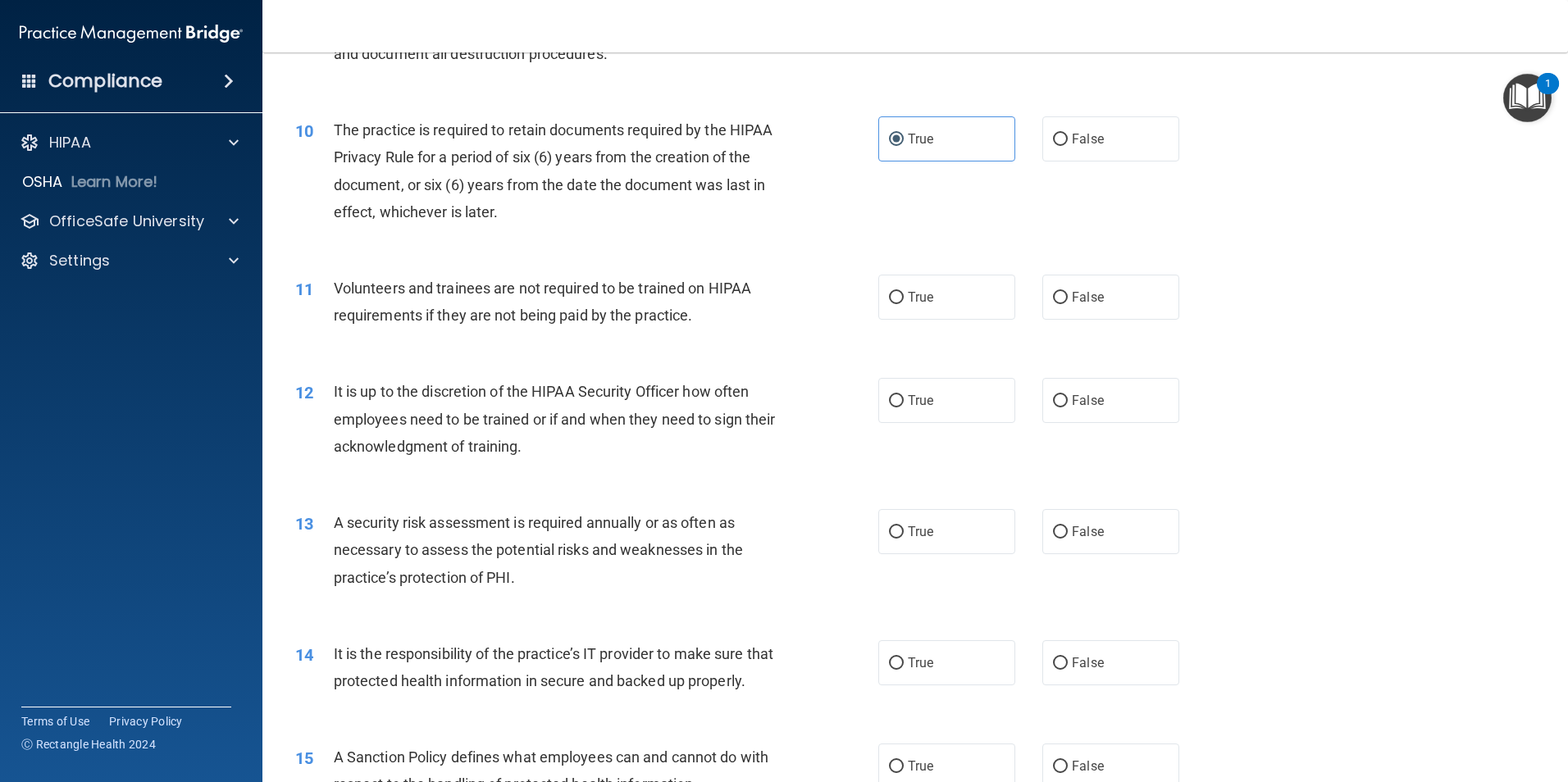
scroll to position [1394, 0]
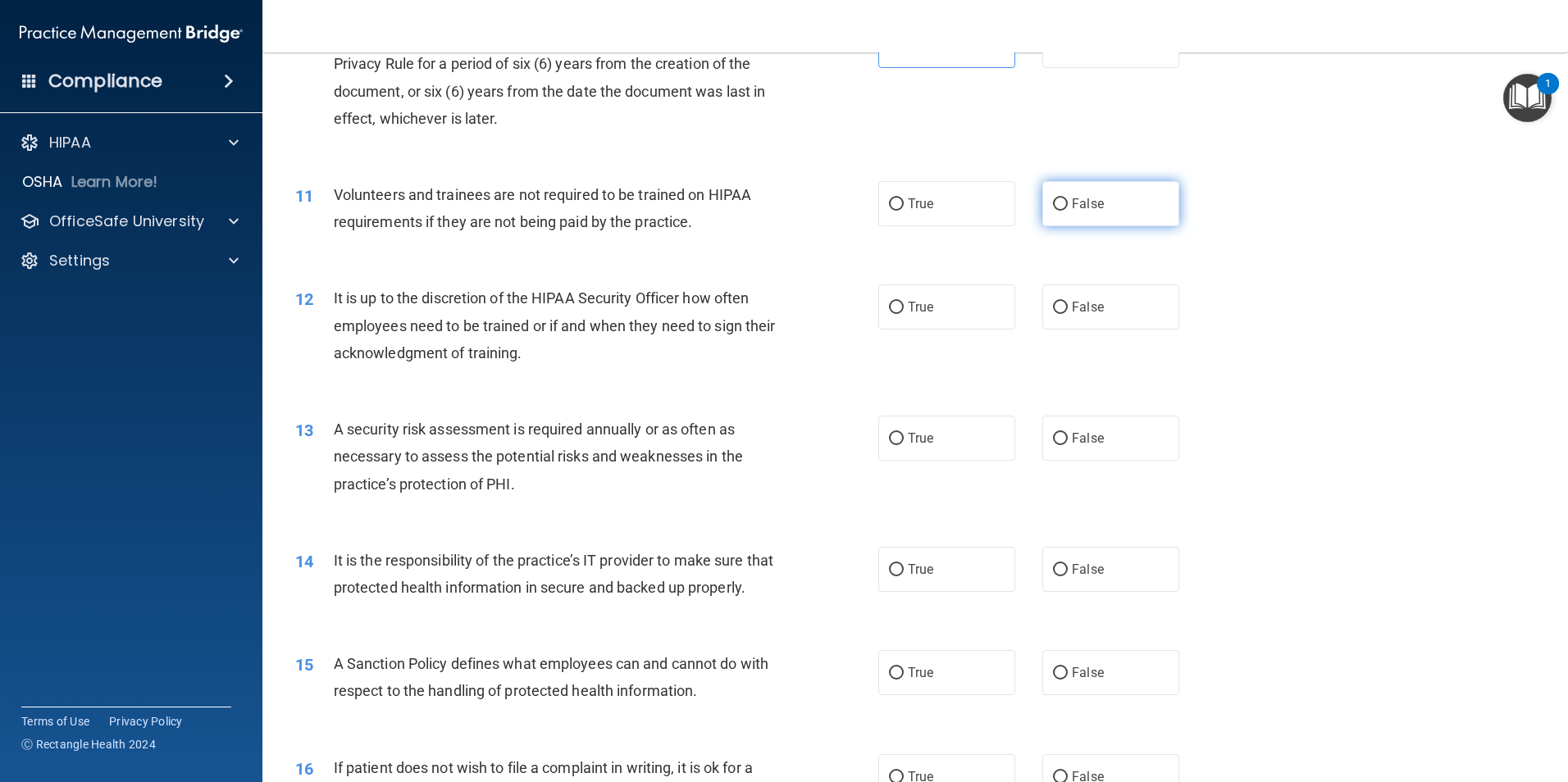
click at [1080, 212] on label "False" at bounding box center [1111, 203] width 137 height 45
click at [1067, 211] on input "False" at bounding box center [1059, 205] width 15 height 12
radio input "true"
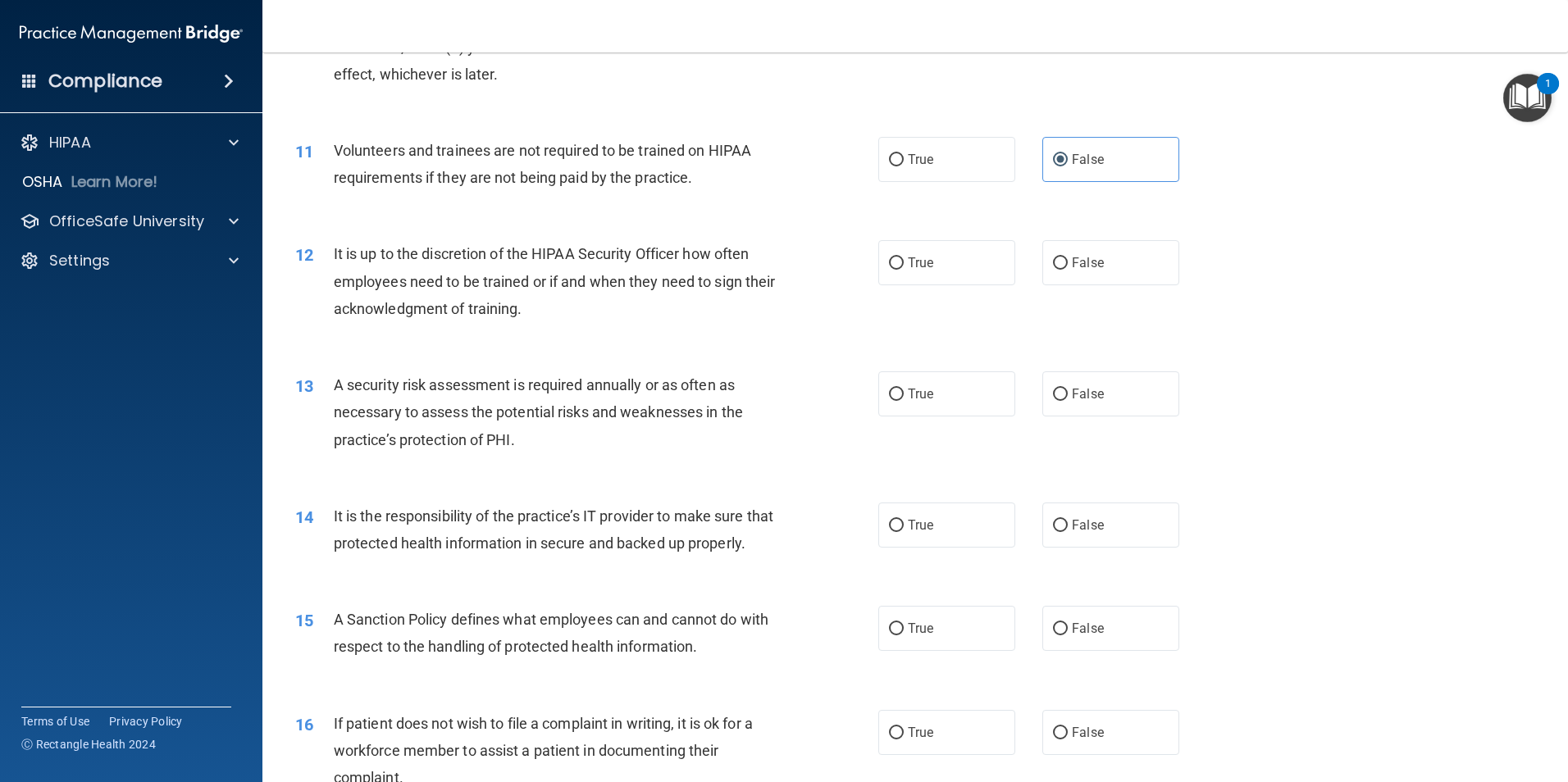
scroll to position [1476, 0]
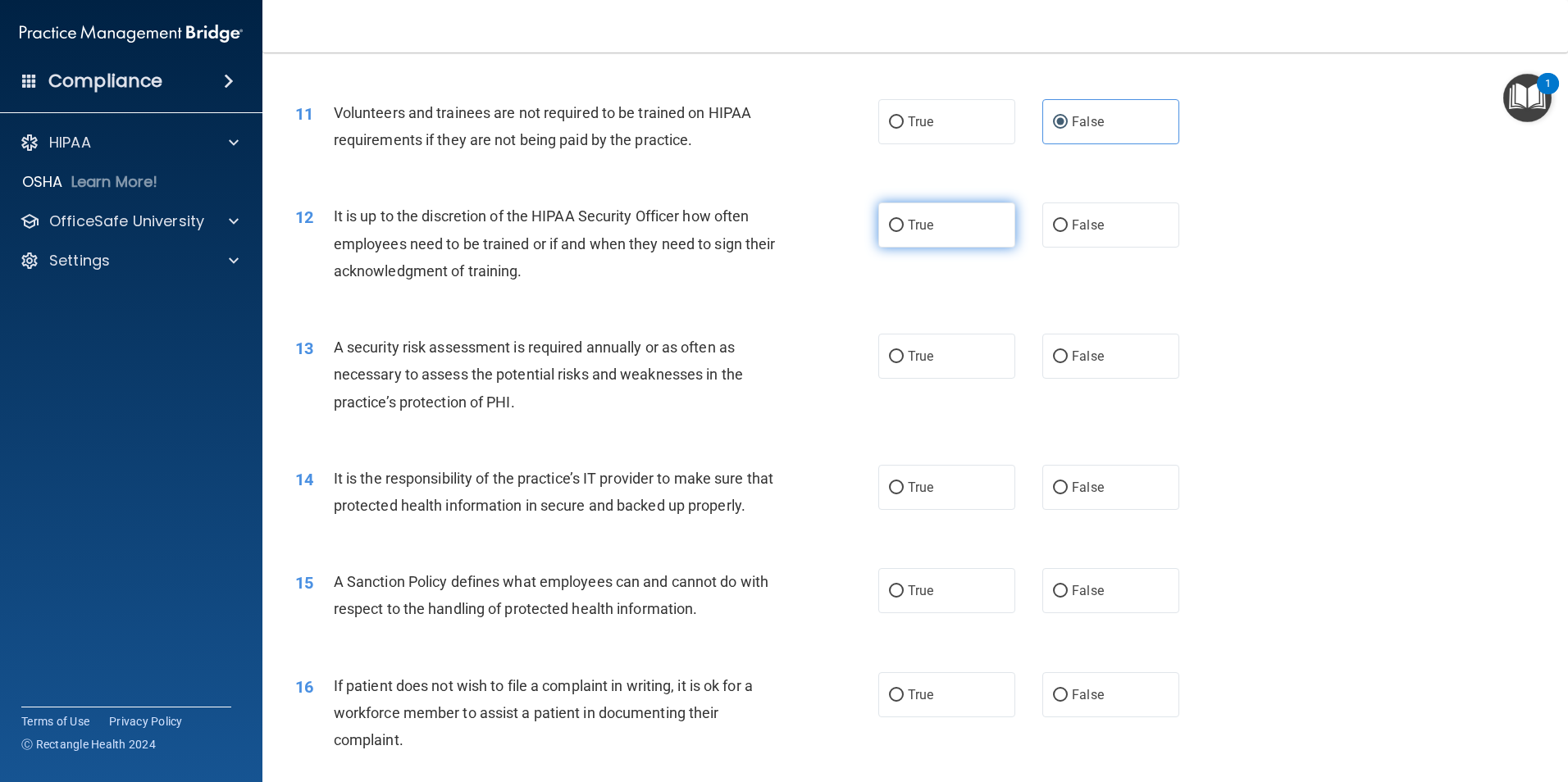
click at [933, 232] on label "True" at bounding box center [947, 225] width 137 height 45
click at [903, 232] on input "True" at bounding box center [895, 226] width 15 height 12
radio input "true"
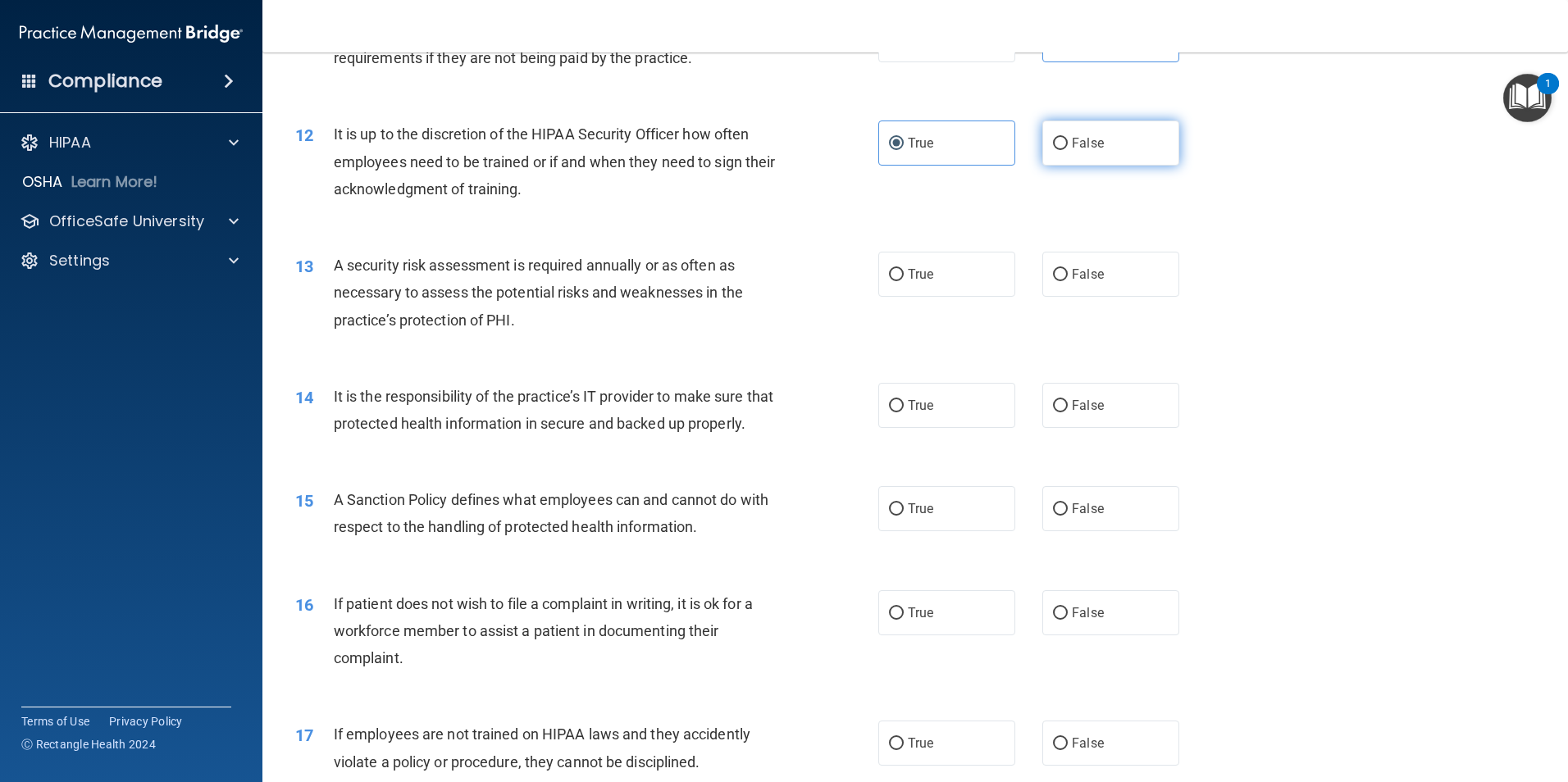
click at [1118, 146] on label "False" at bounding box center [1111, 142] width 137 height 45
click at [1067, 146] on input "False" at bounding box center [1059, 144] width 15 height 12
radio input "true"
radio input "false"
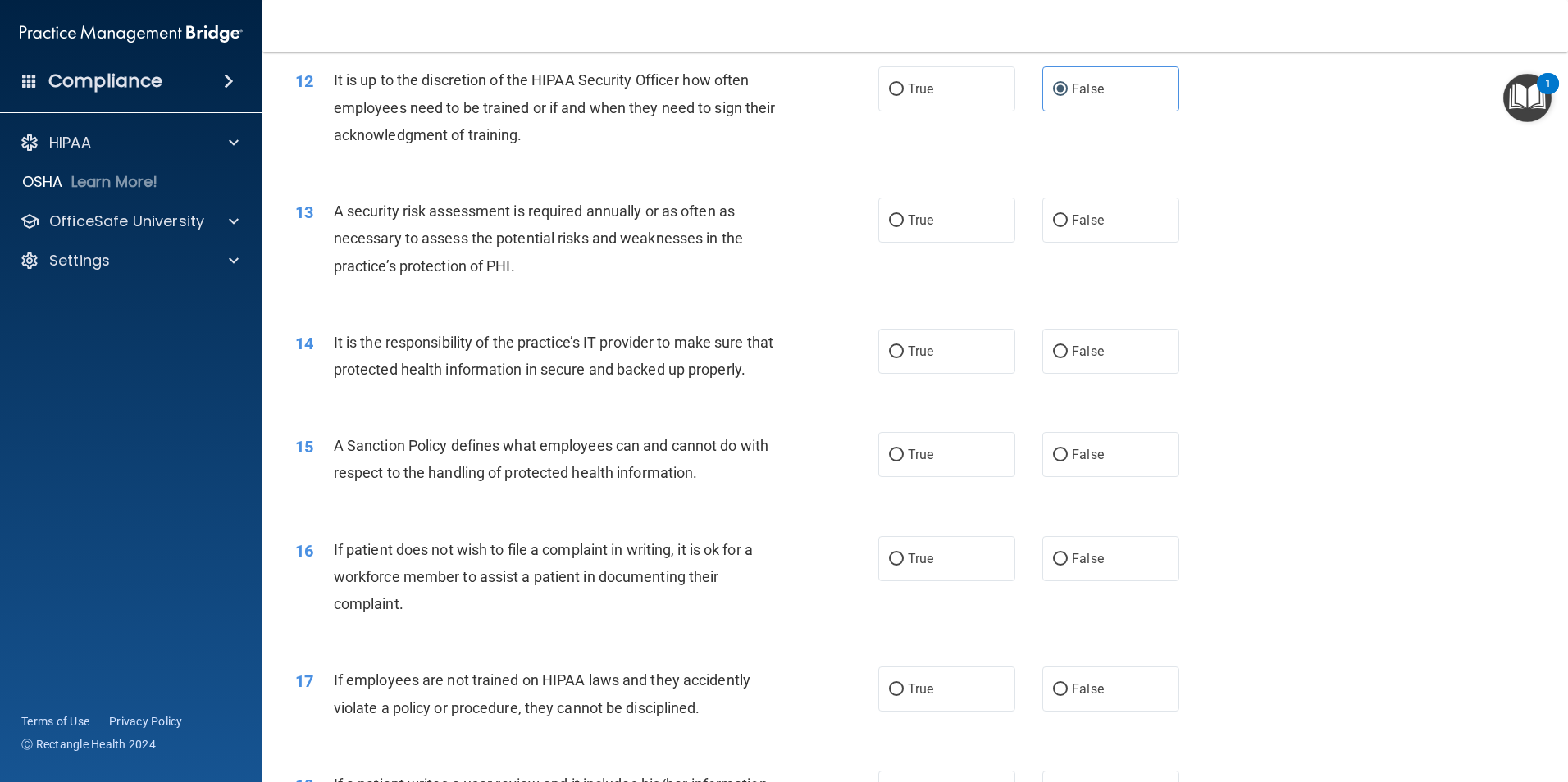
scroll to position [1640, 0]
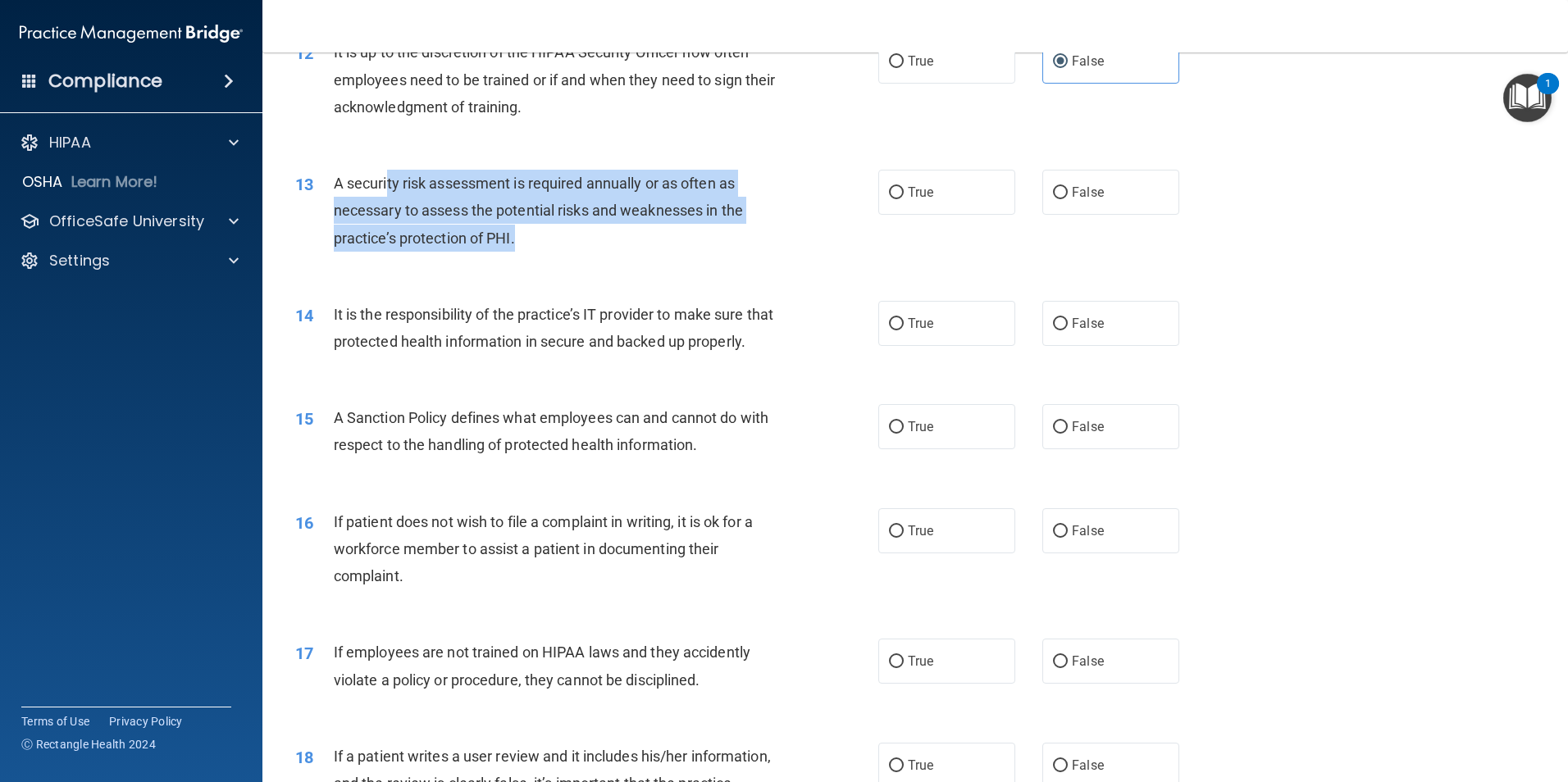
drag, startPoint x: 570, startPoint y: 243, endPoint x: 579, endPoint y: 246, distance: 9.5
click at [579, 246] on div "A security risk assessment is required annually or as often as necessary to ass…" at bounding box center [561, 211] width 456 height 82
drag, startPoint x: 579, startPoint y: 246, endPoint x: 569, endPoint y: 246, distance: 10.0
click at [579, 246] on div "A security risk assessment is required annually or as often as necessary to ass…" at bounding box center [561, 211] width 456 height 82
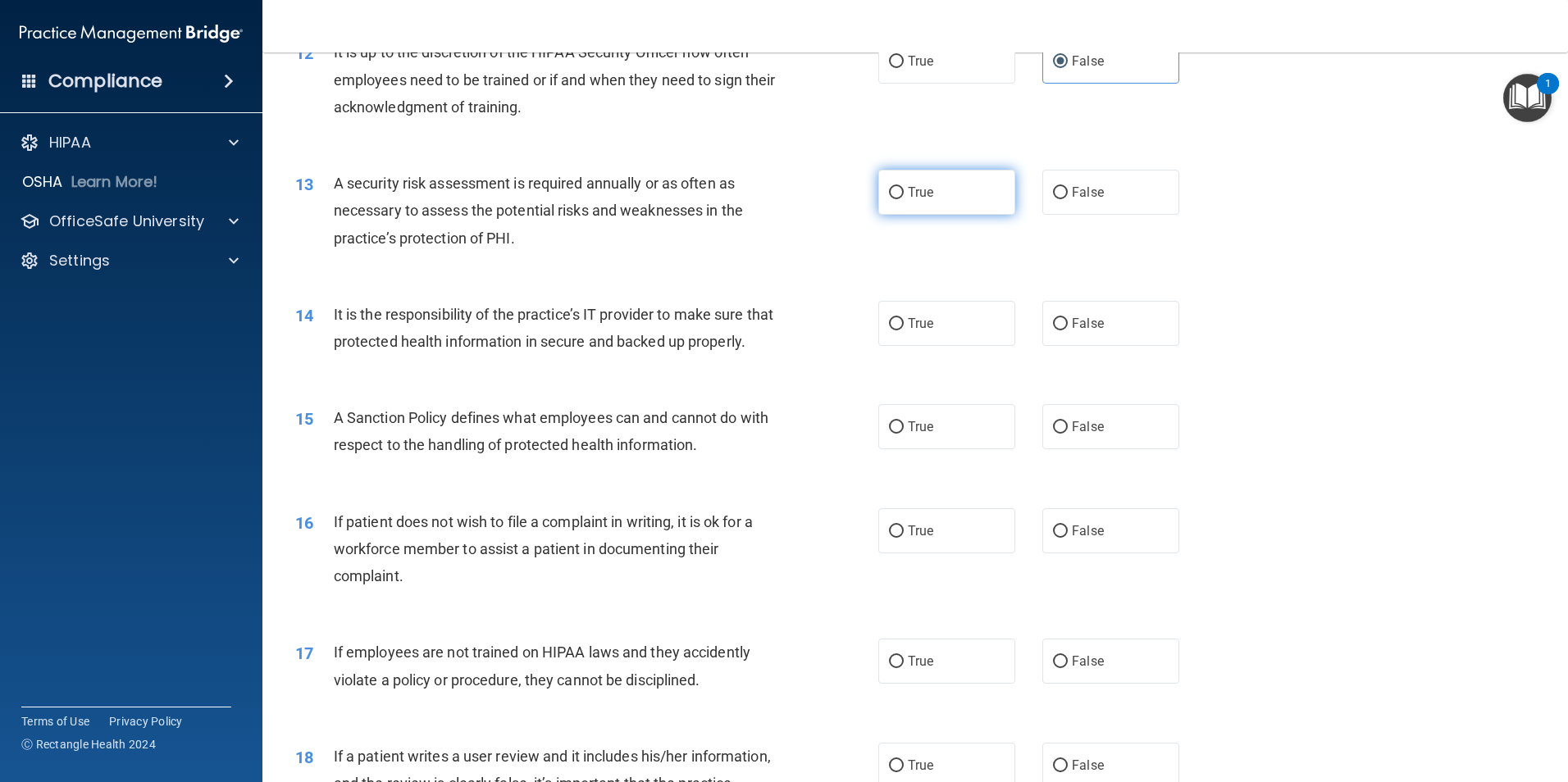
click at [952, 214] on label "True" at bounding box center [947, 192] width 137 height 45
click at [903, 200] on input "True" at bounding box center [895, 193] width 15 height 12
radio input "true"
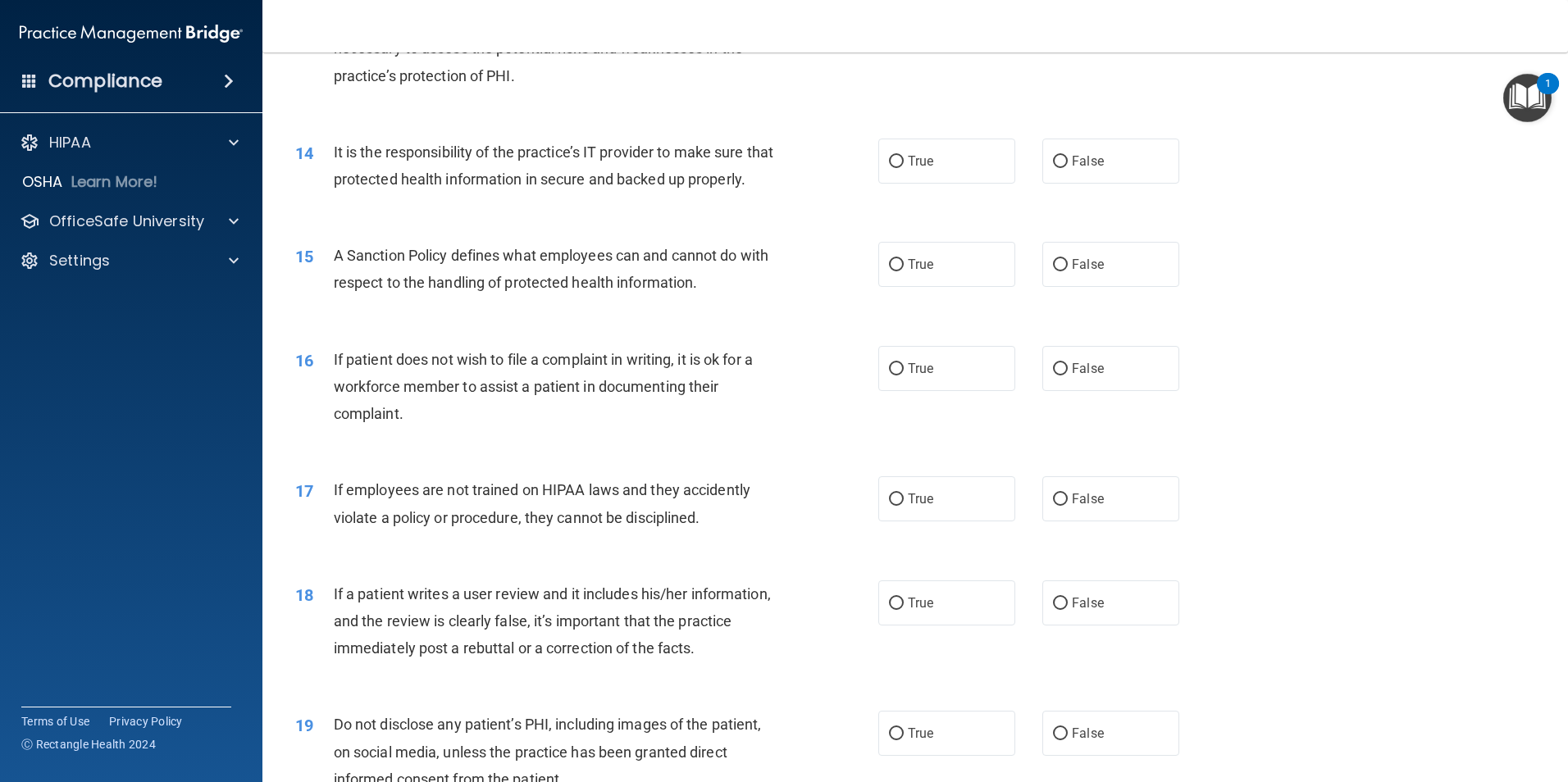
scroll to position [1803, 0]
drag, startPoint x: 404, startPoint y: 193, endPoint x: 392, endPoint y: 167, distance: 28.6
click at [392, 167] on div "It is the responsibility of the practice’s IT provider to make sure that protec…" at bounding box center [561, 164] width 456 height 54
drag, startPoint x: 392, startPoint y: 167, endPoint x: 556, endPoint y: 212, distance: 170.1
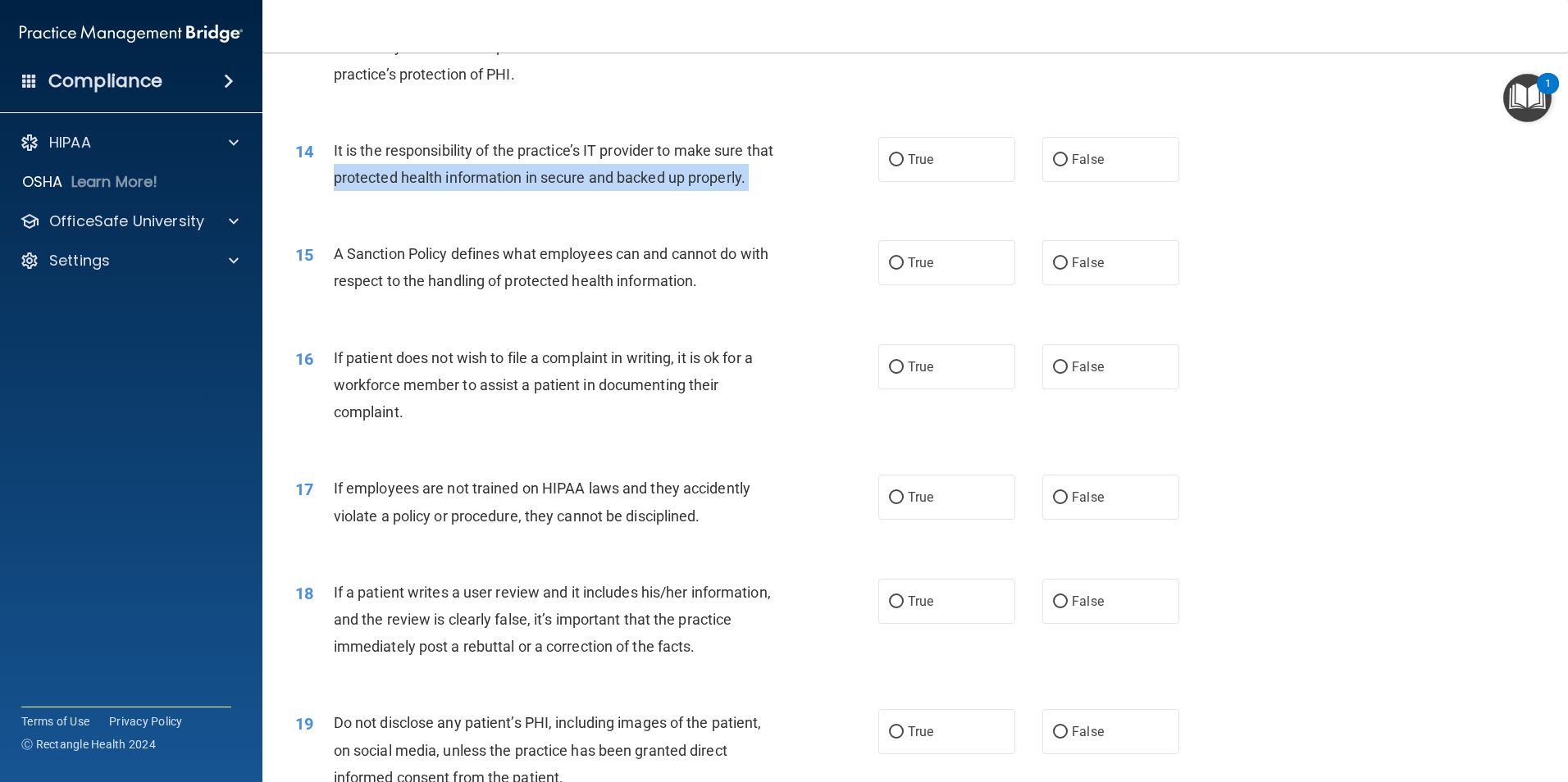
click at [556, 191] on div "It is the responsibility of the practice’s IT provider to make sure that protec…" at bounding box center [561, 164] width 456 height 54
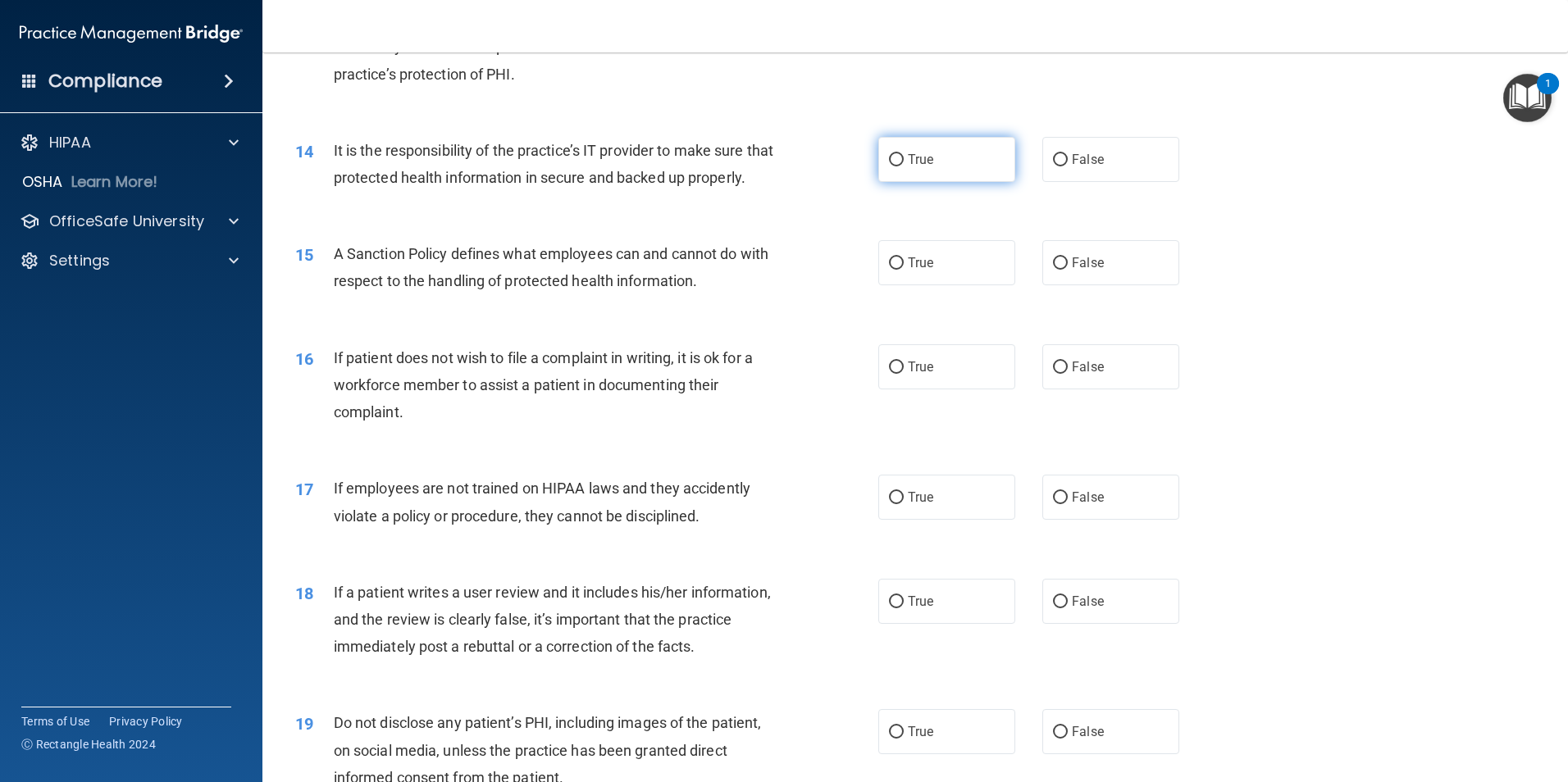
click at [934, 164] on label "True" at bounding box center [947, 159] width 137 height 45
click at [903, 164] on input "True" at bounding box center [895, 160] width 15 height 12
radio input "true"
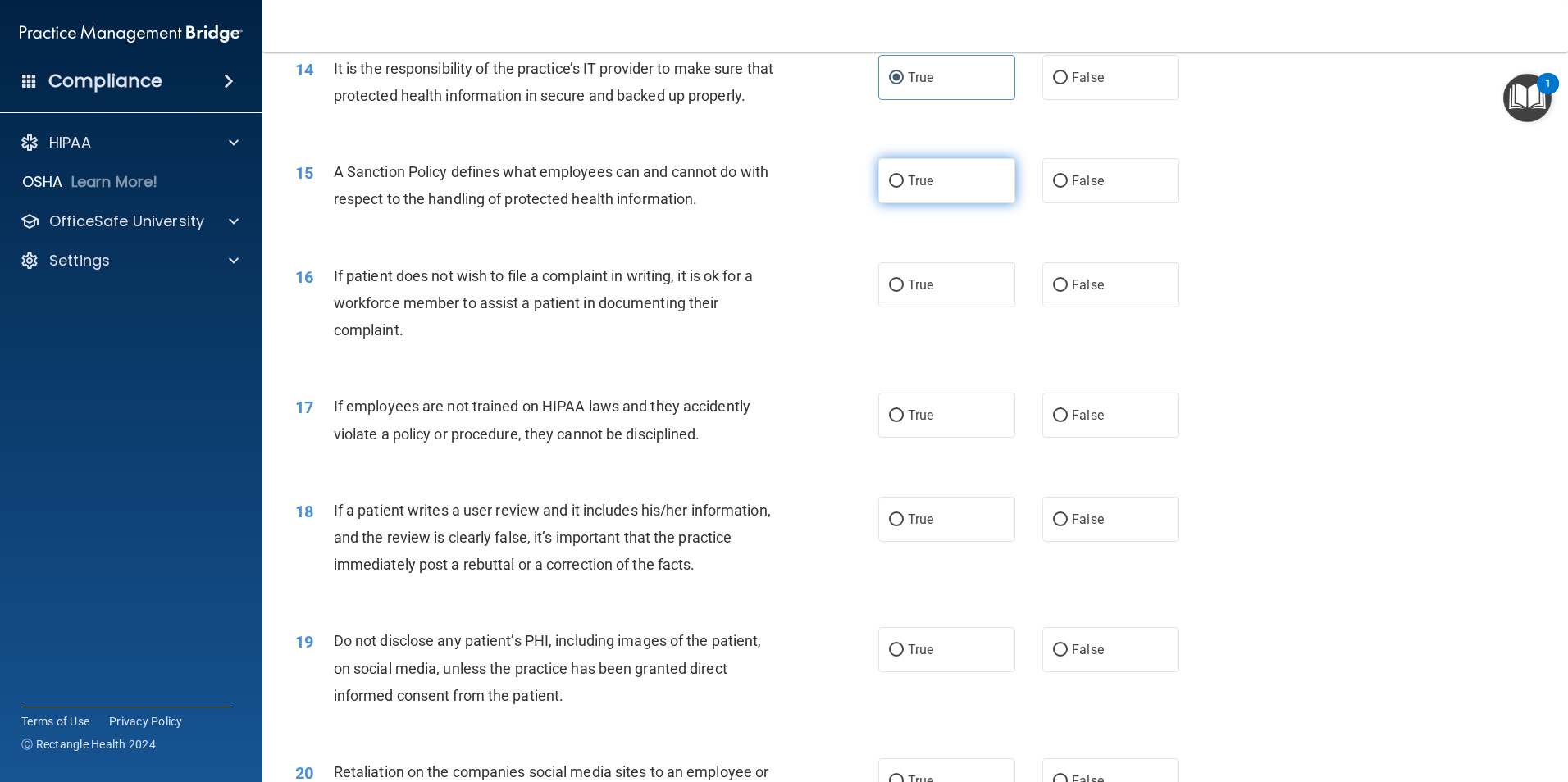
click at [901, 203] on label "True" at bounding box center [947, 180] width 137 height 45
click at [901, 188] on input "True" at bounding box center [895, 182] width 15 height 12
radio input "true"
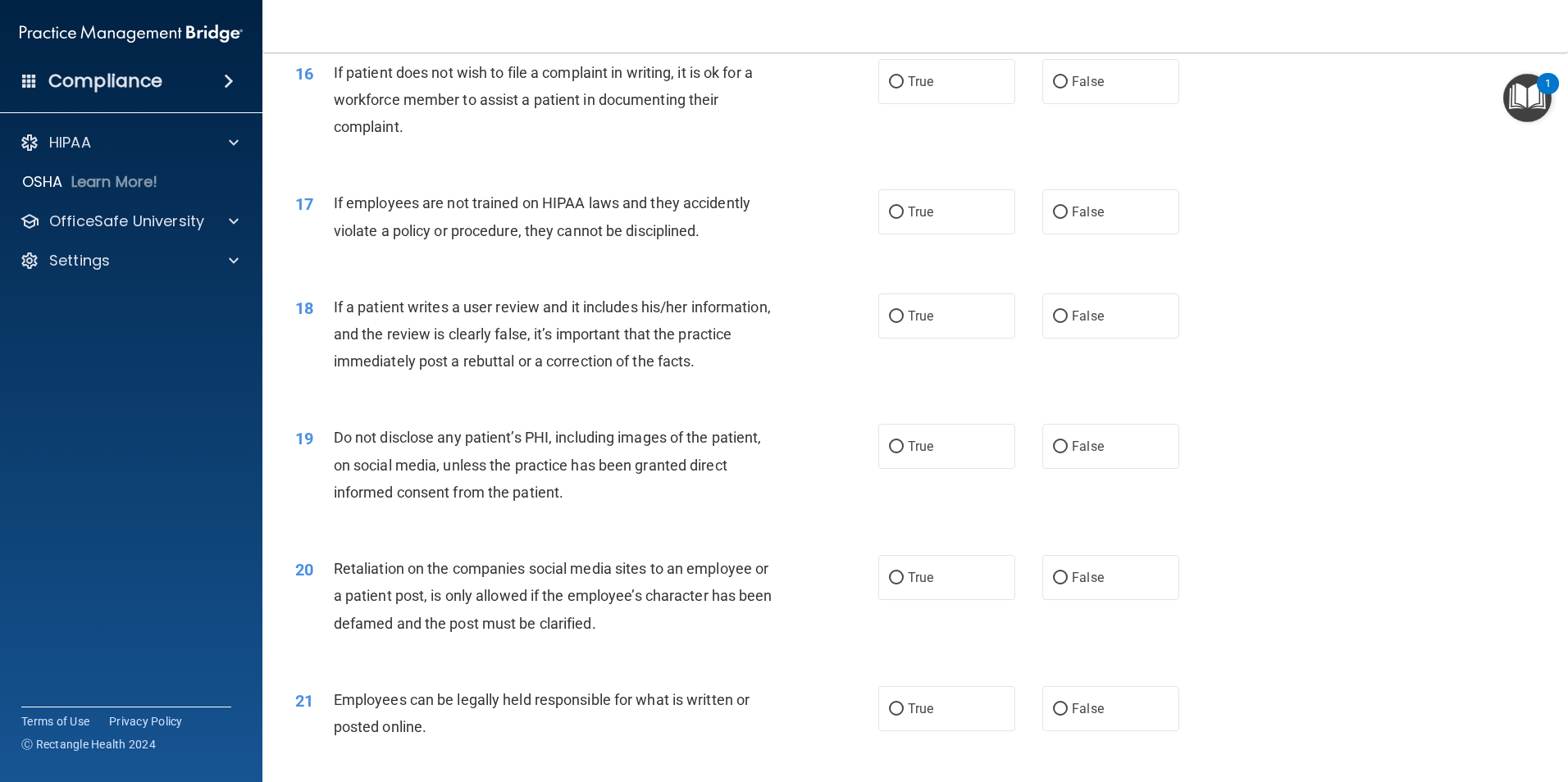
scroll to position [2050, 0]
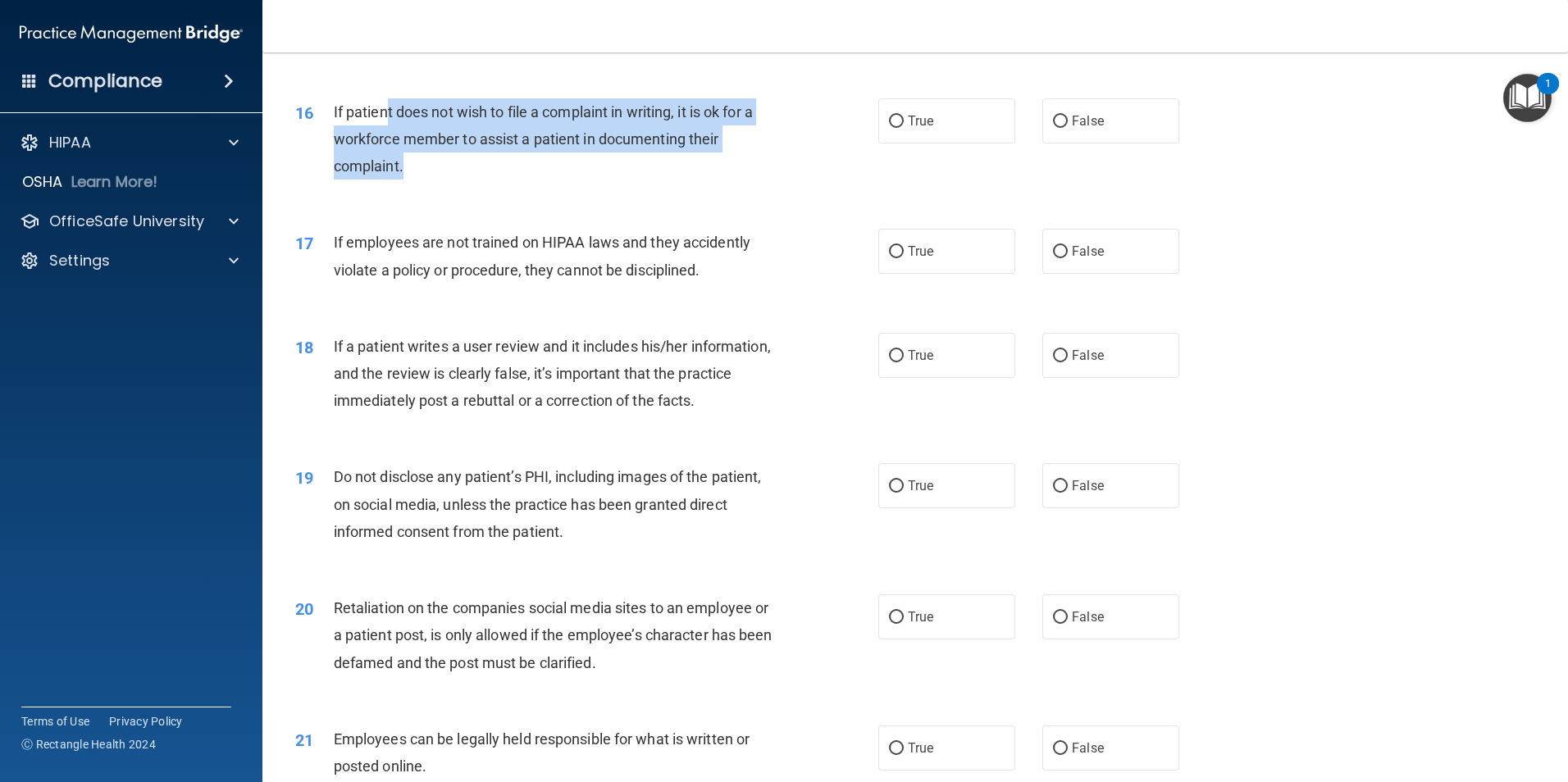
drag, startPoint x: 384, startPoint y: 133, endPoint x: 495, endPoint y: 189, distance: 124.3
click at [495, 181] on div "If patient does not wish to file a complaint in writing, it is ok for a workfor…" at bounding box center [561, 139] width 456 height 82
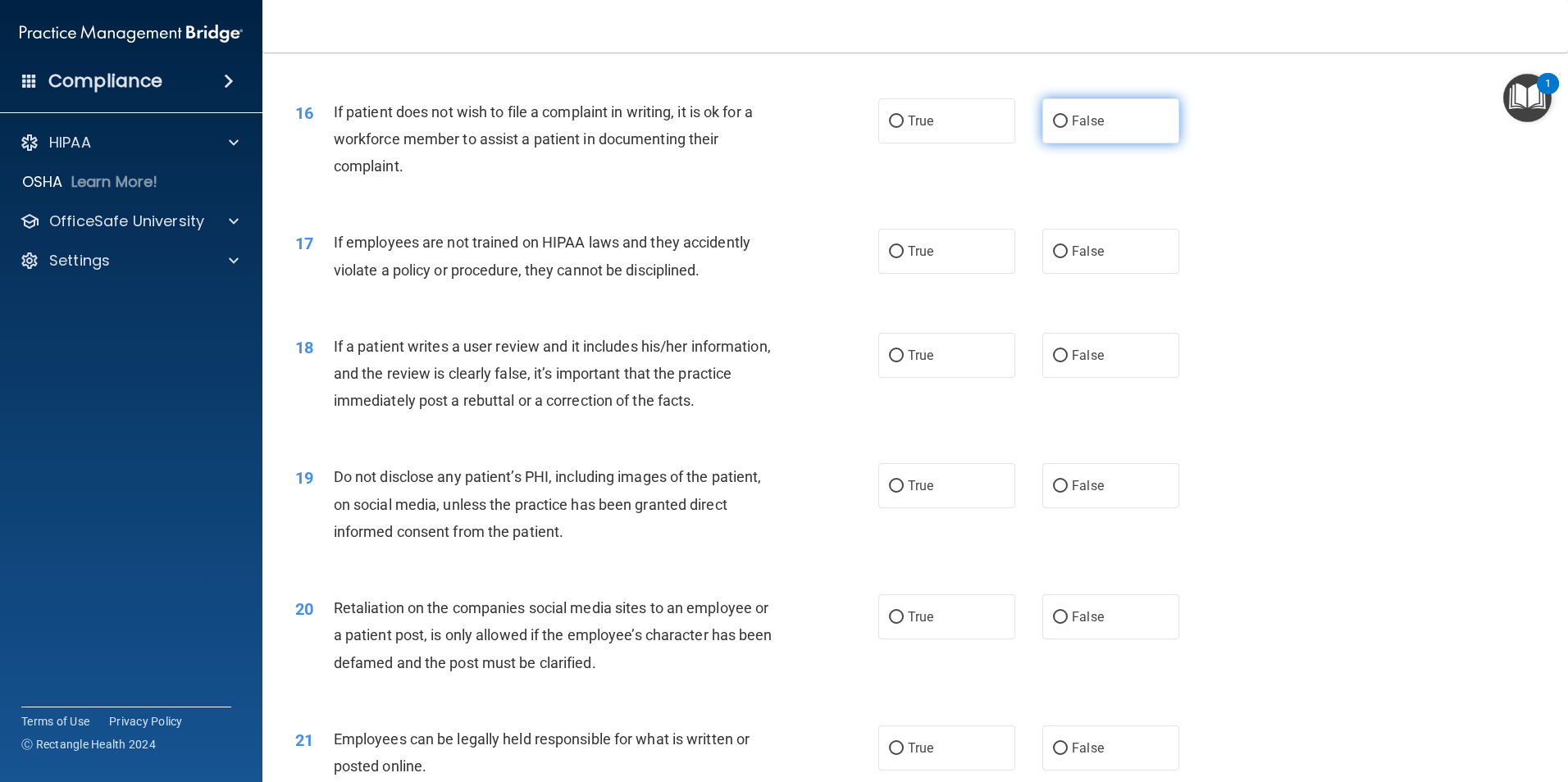
click at [1066, 143] on label "False" at bounding box center [1111, 120] width 137 height 45
click at [1066, 128] on input "False" at bounding box center [1059, 121] width 15 height 12
radio input "true"
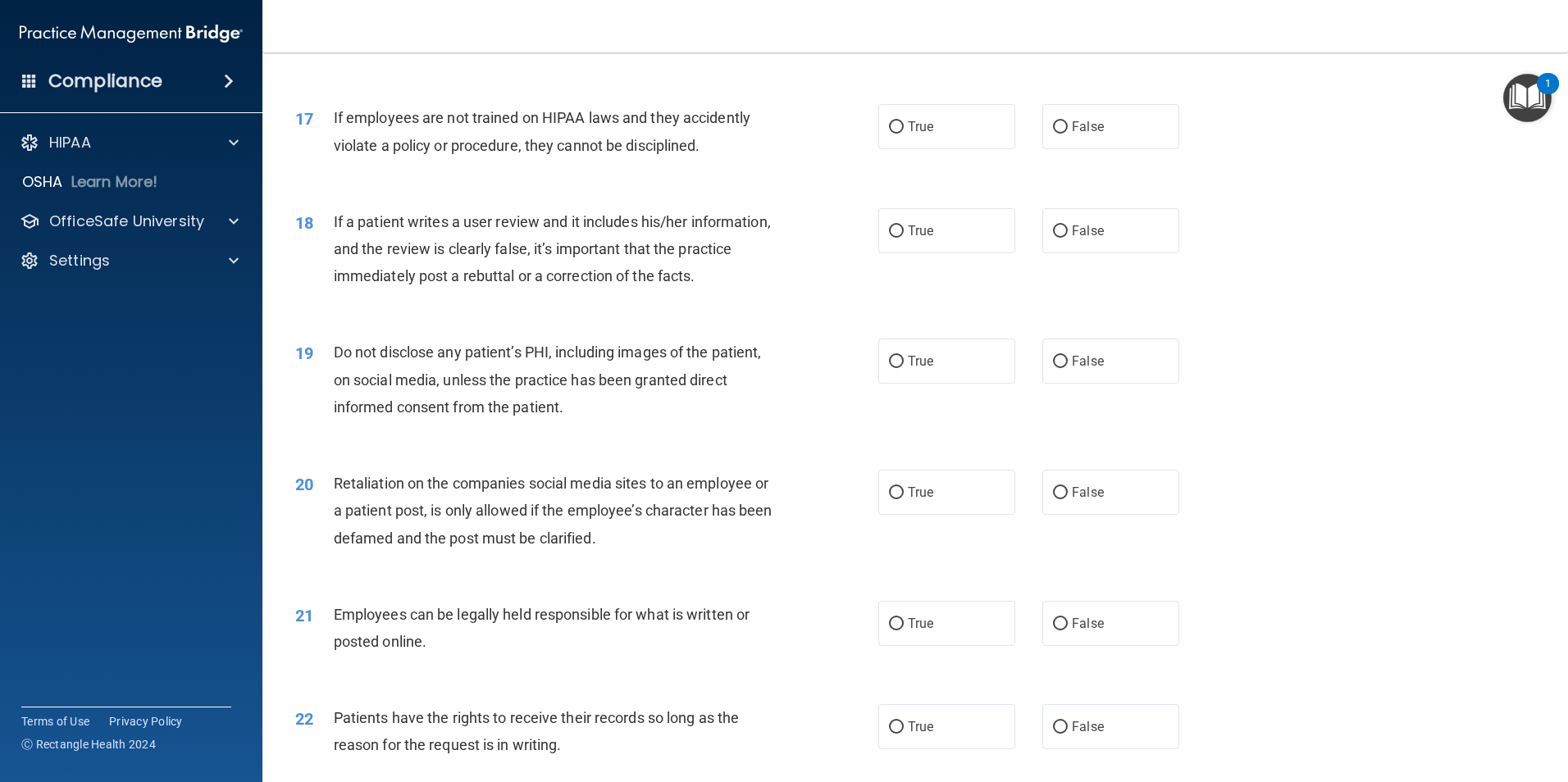
scroll to position [2214, 0]
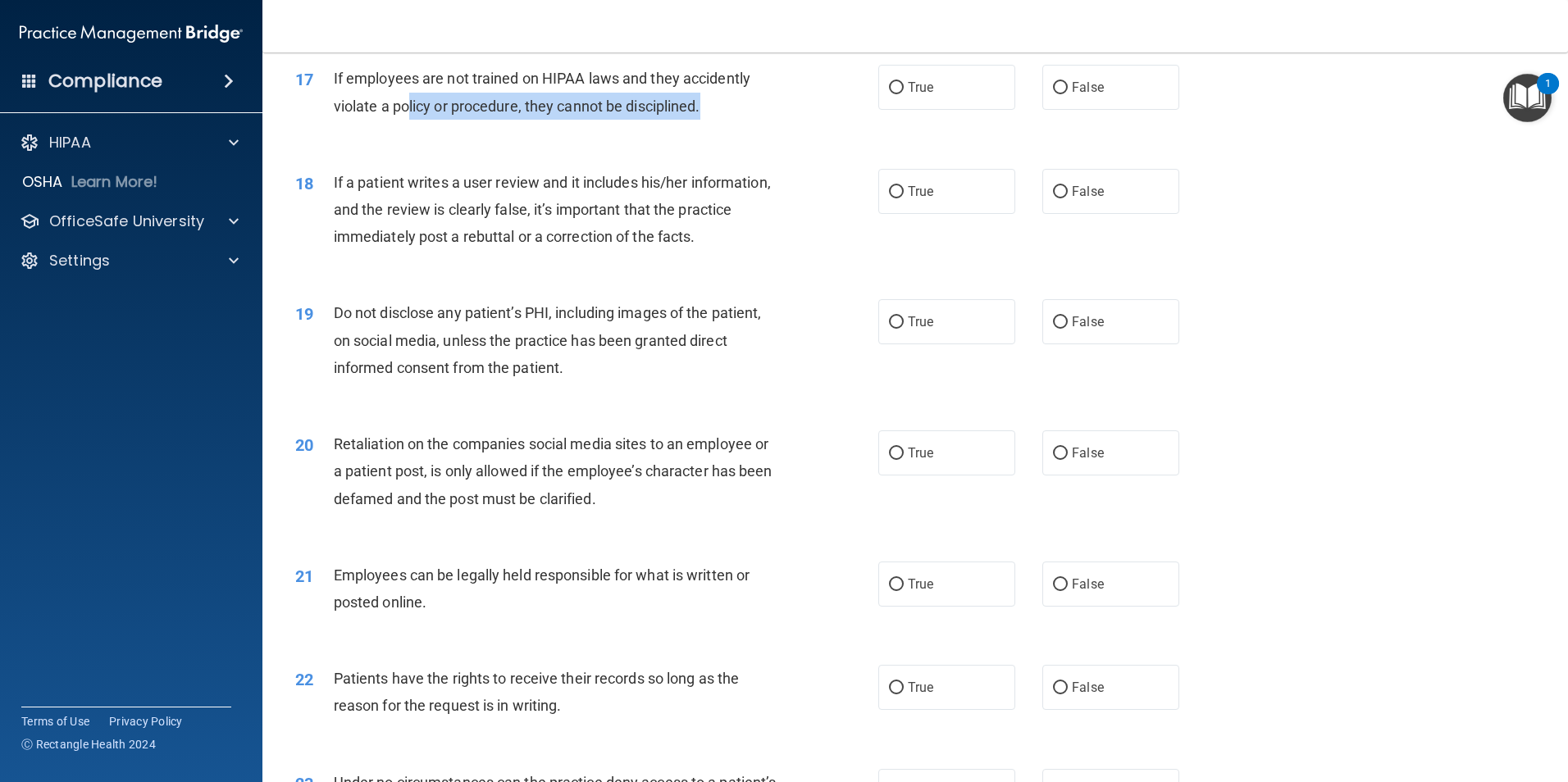
drag, startPoint x: 486, startPoint y: 138, endPoint x: 716, endPoint y: 143, distance: 230.1
click at [716, 119] on div "If employees are not trained on HIPAA laws and they accidently violate a policy…" at bounding box center [561, 91] width 456 height 54
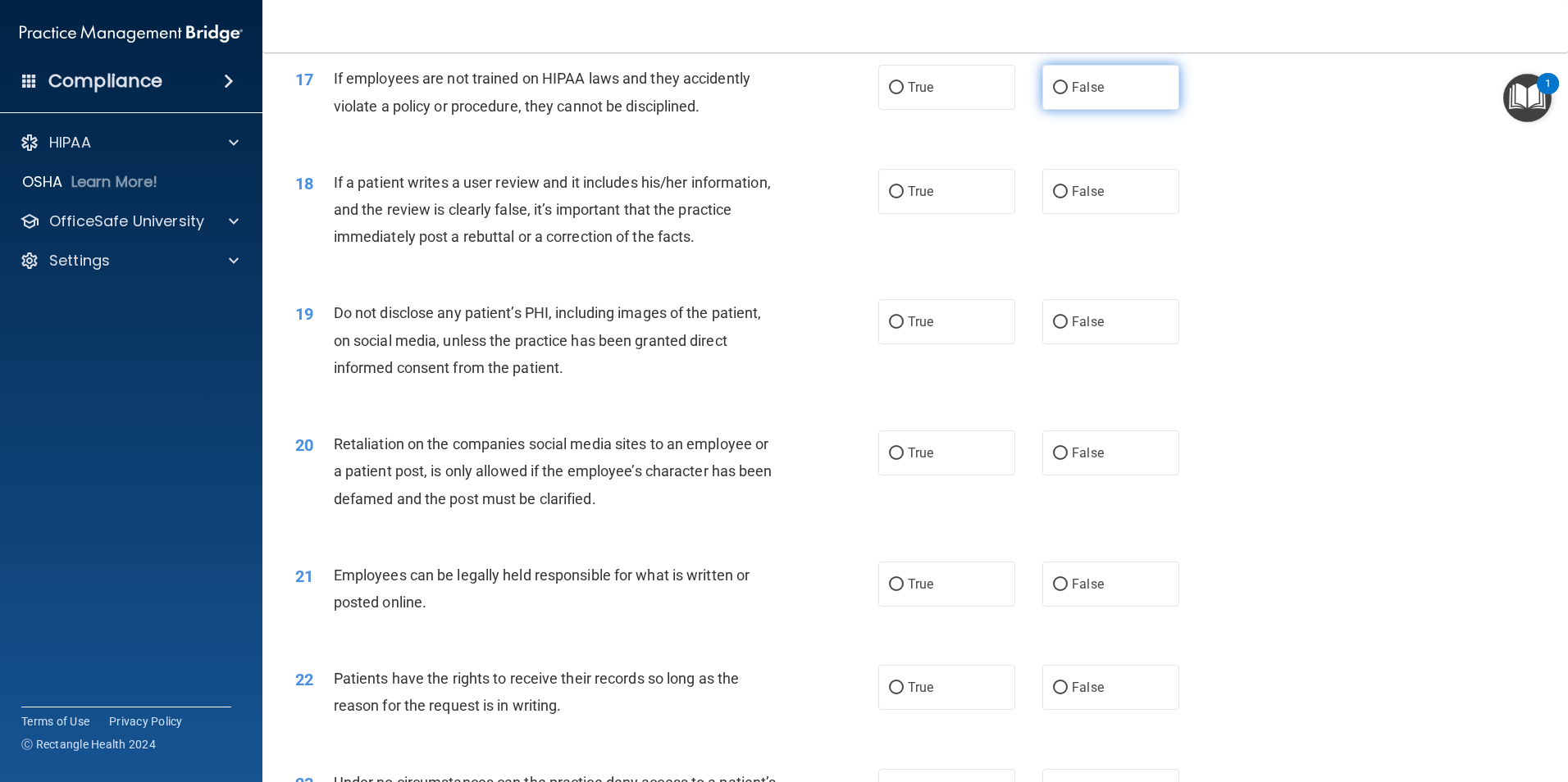
click at [1042, 110] on label "False" at bounding box center [1111, 86] width 137 height 45
click at [1052, 94] on input "False" at bounding box center [1059, 88] width 15 height 12
radio input "true"
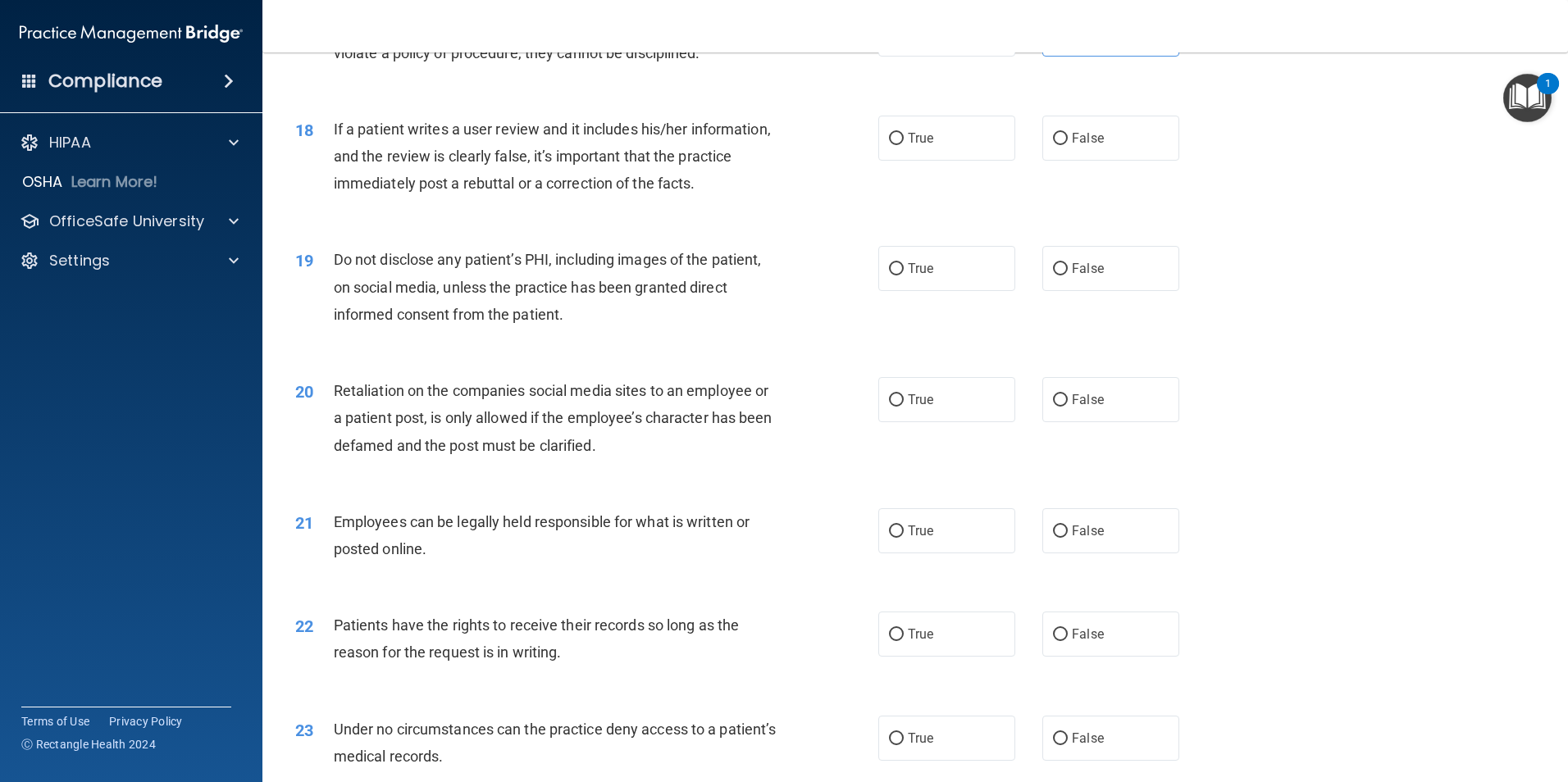
scroll to position [2295, 0]
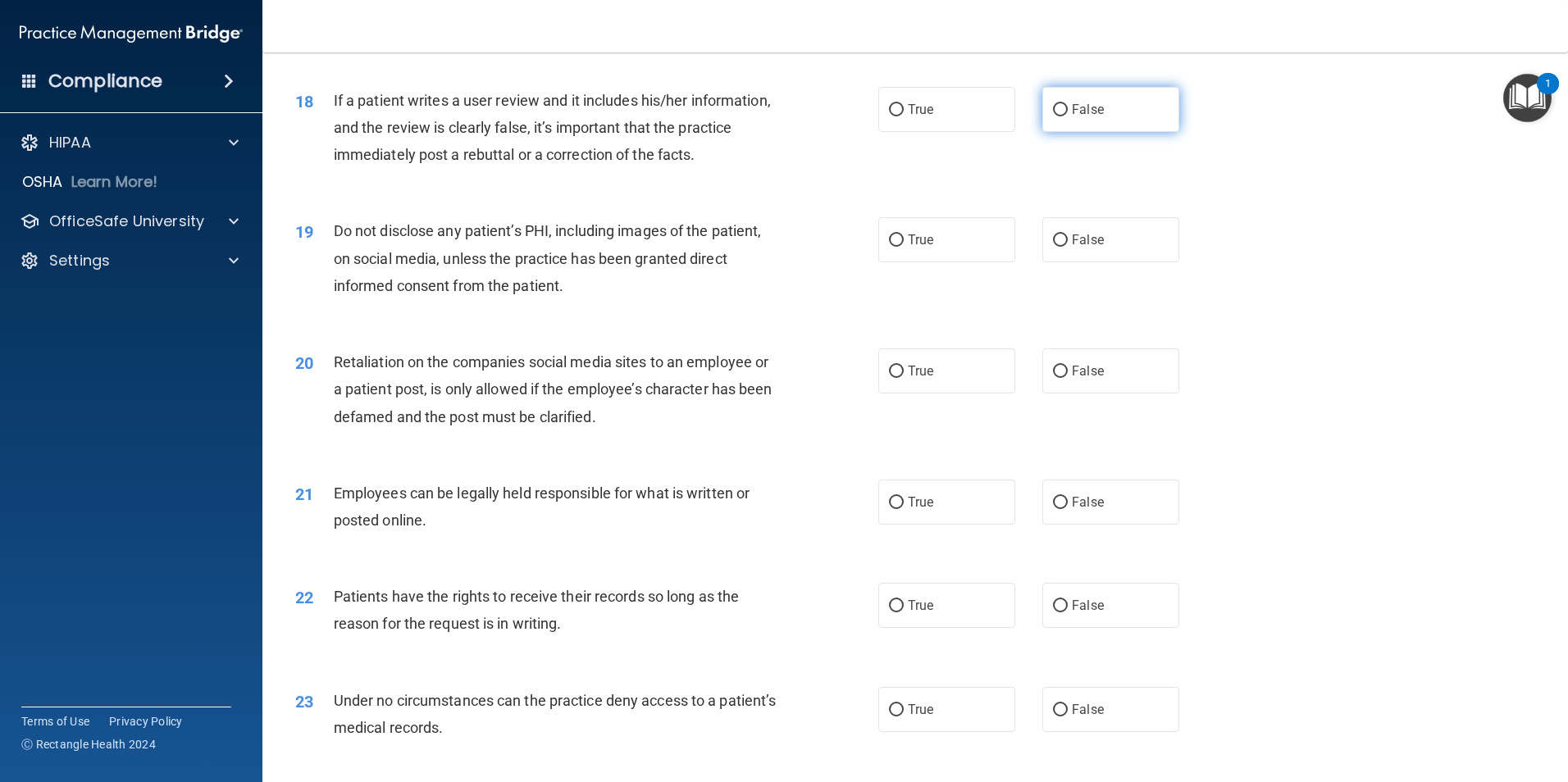
click at [1042, 132] on label "False" at bounding box center [1111, 108] width 137 height 45
click at [1052, 116] on input "False" at bounding box center [1059, 110] width 15 height 12
radio input "true"
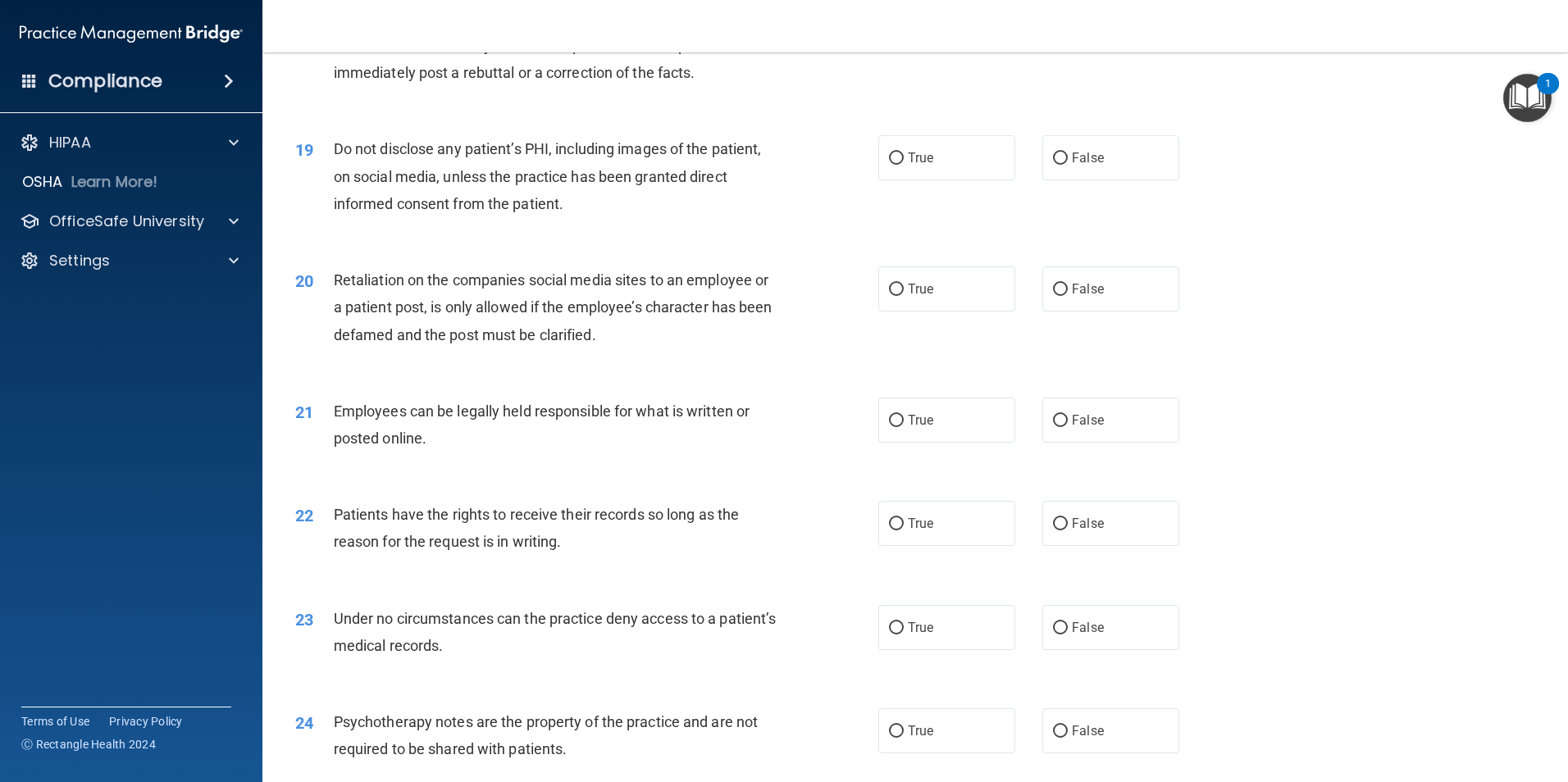
scroll to position [2459, 0]
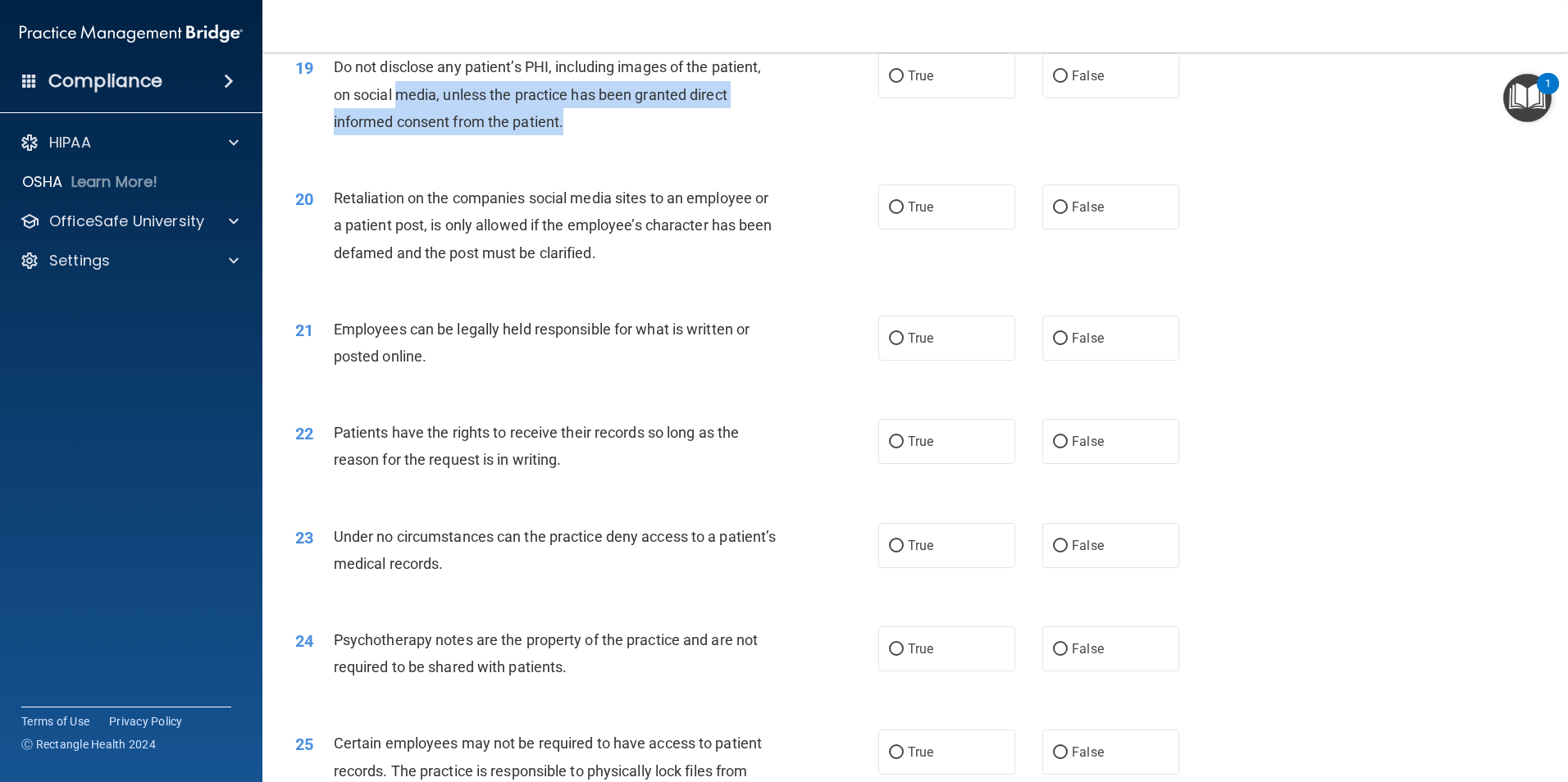
drag, startPoint x: 400, startPoint y: 127, endPoint x: 622, endPoint y: 162, distance: 224.7
click at [622, 135] on div "Do not disclose any patient’s PHI, including images of the patient, on social m…" at bounding box center [561, 94] width 456 height 82
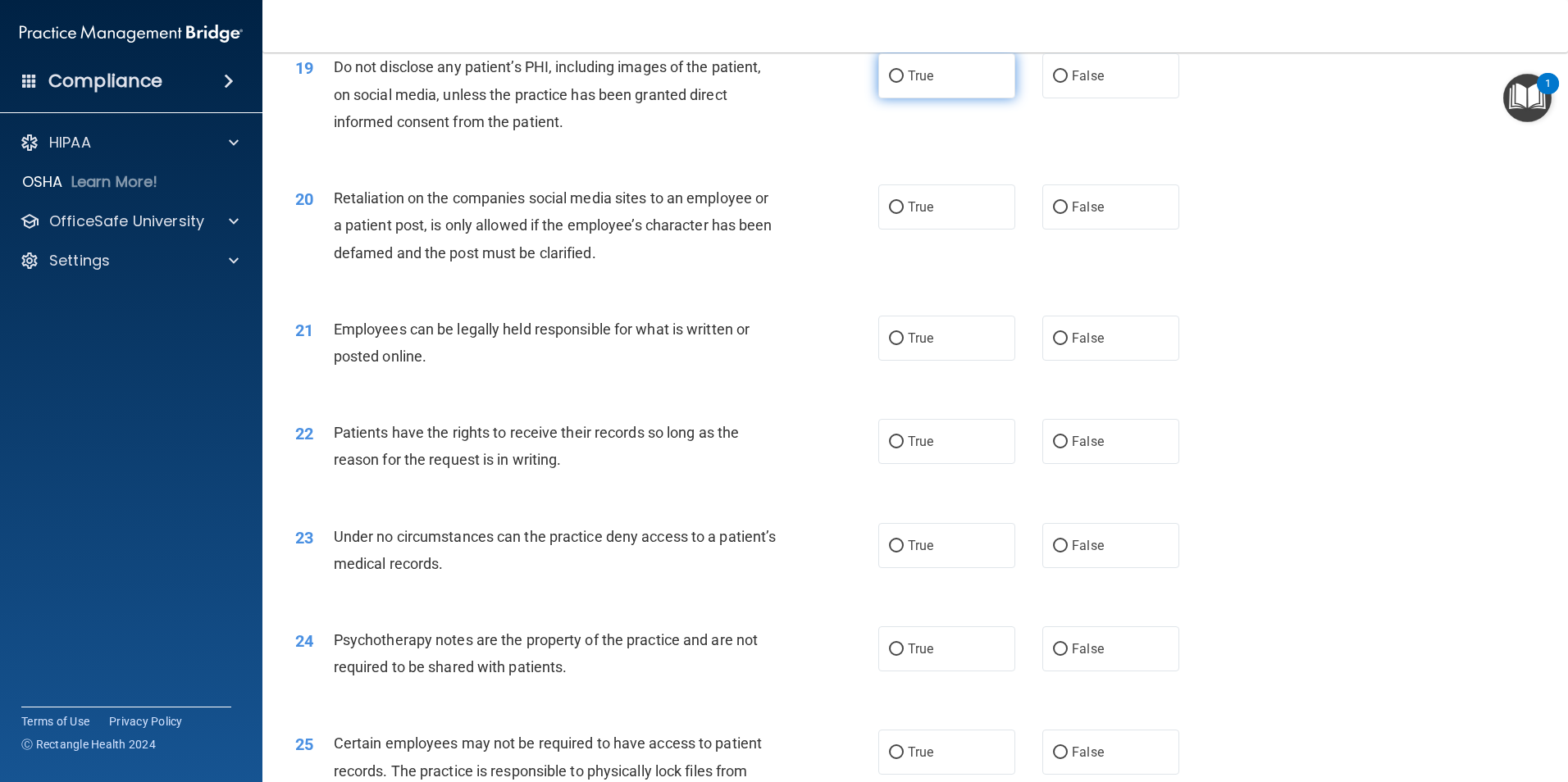
click at [907, 83] on span "True" at bounding box center [920, 76] width 26 height 16
click at [903, 82] on input "True" at bounding box center [895, 77] width 15 height 12
radio input "true"
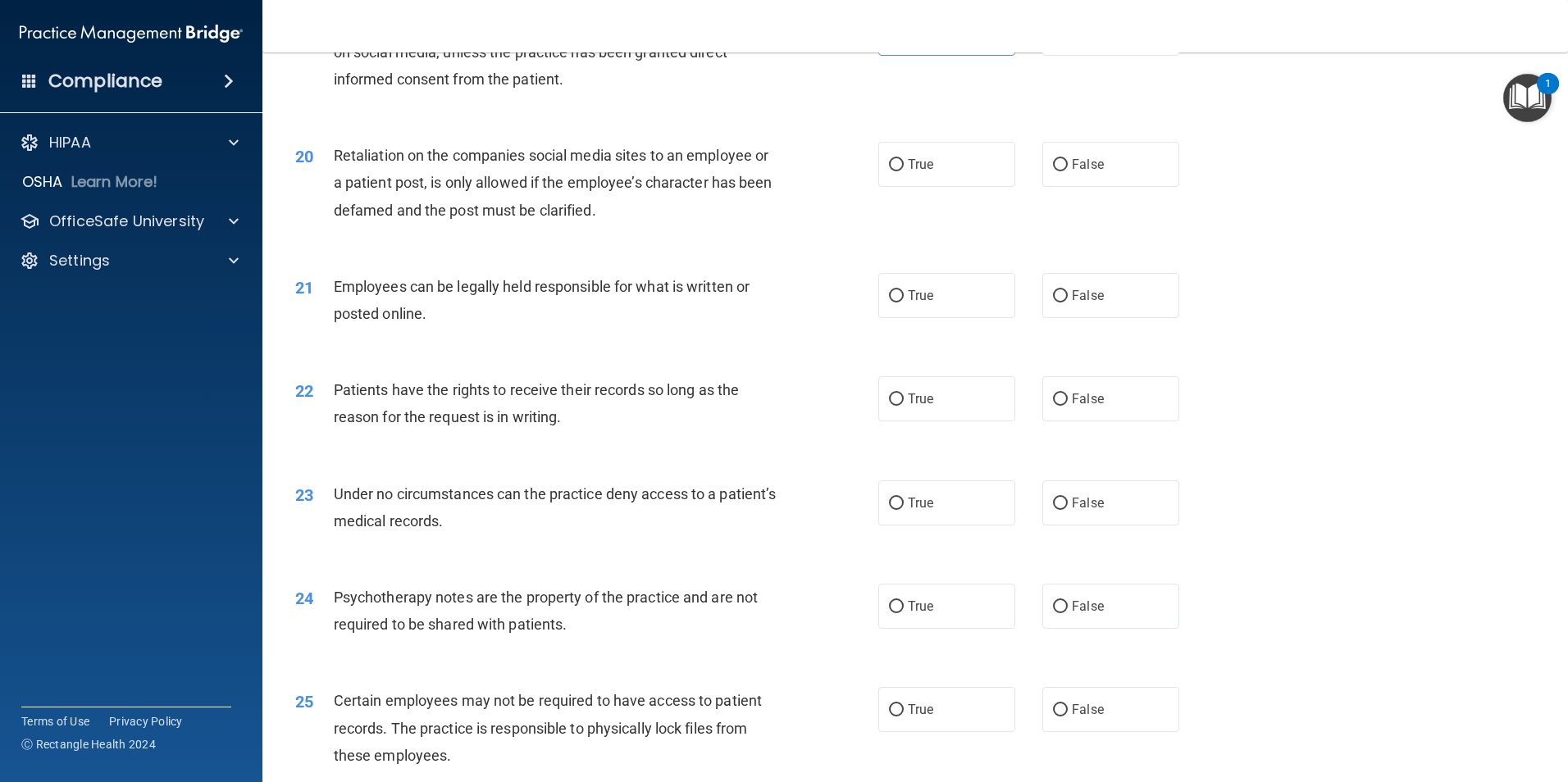
scroll to position [2542, 0]
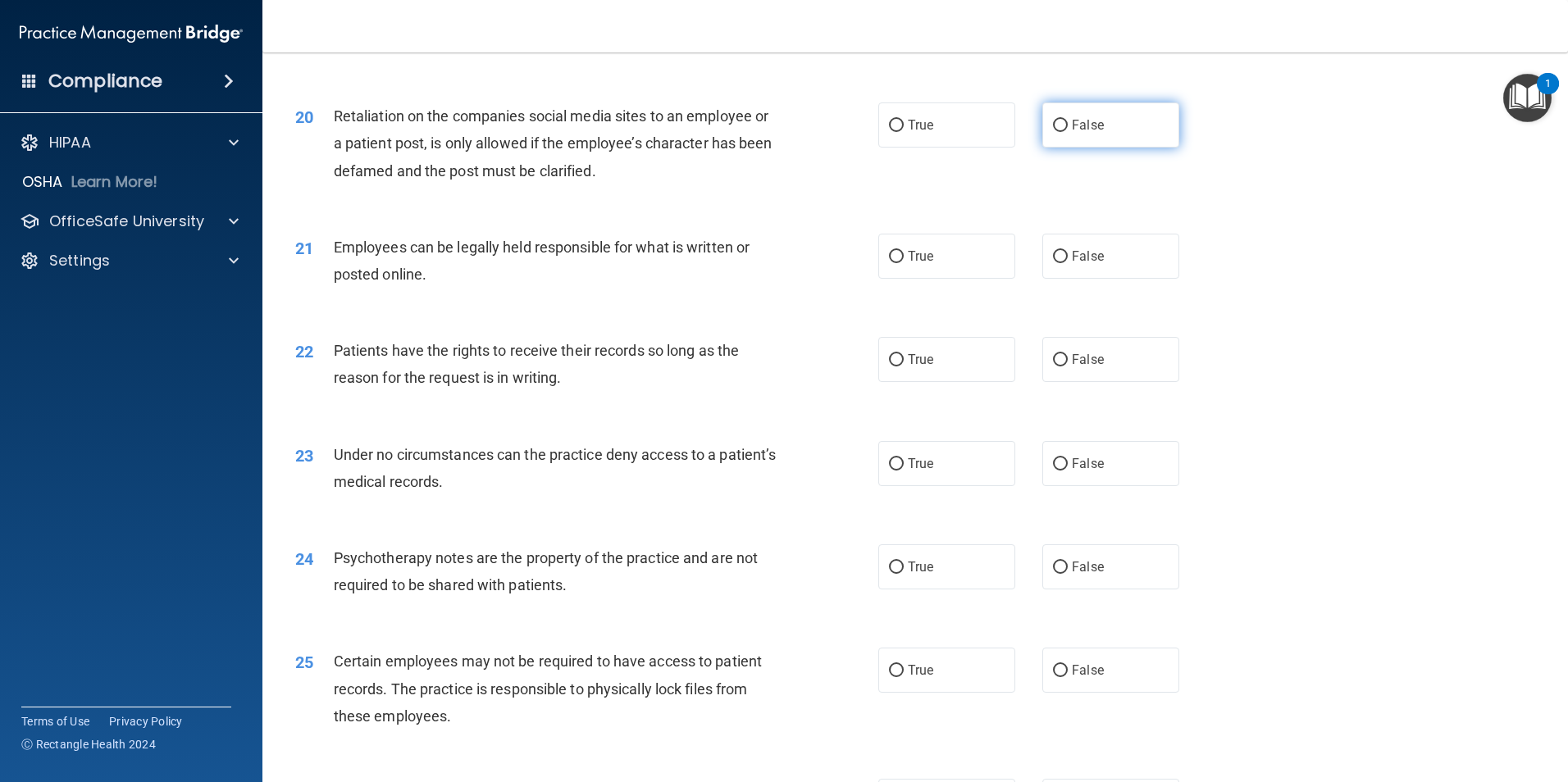
drag, startPoint x: 1099, startPoint y: 150, endPoint x: 1073, endPoint y: 168, distance: 31.6
click at [1098, 148] on label "False" at bounding box center [1111, 124] width 137 height 45
click at [1067, 132] on input "False" at bounding box center [1059, 125] width 15 height 12
radio input "true"
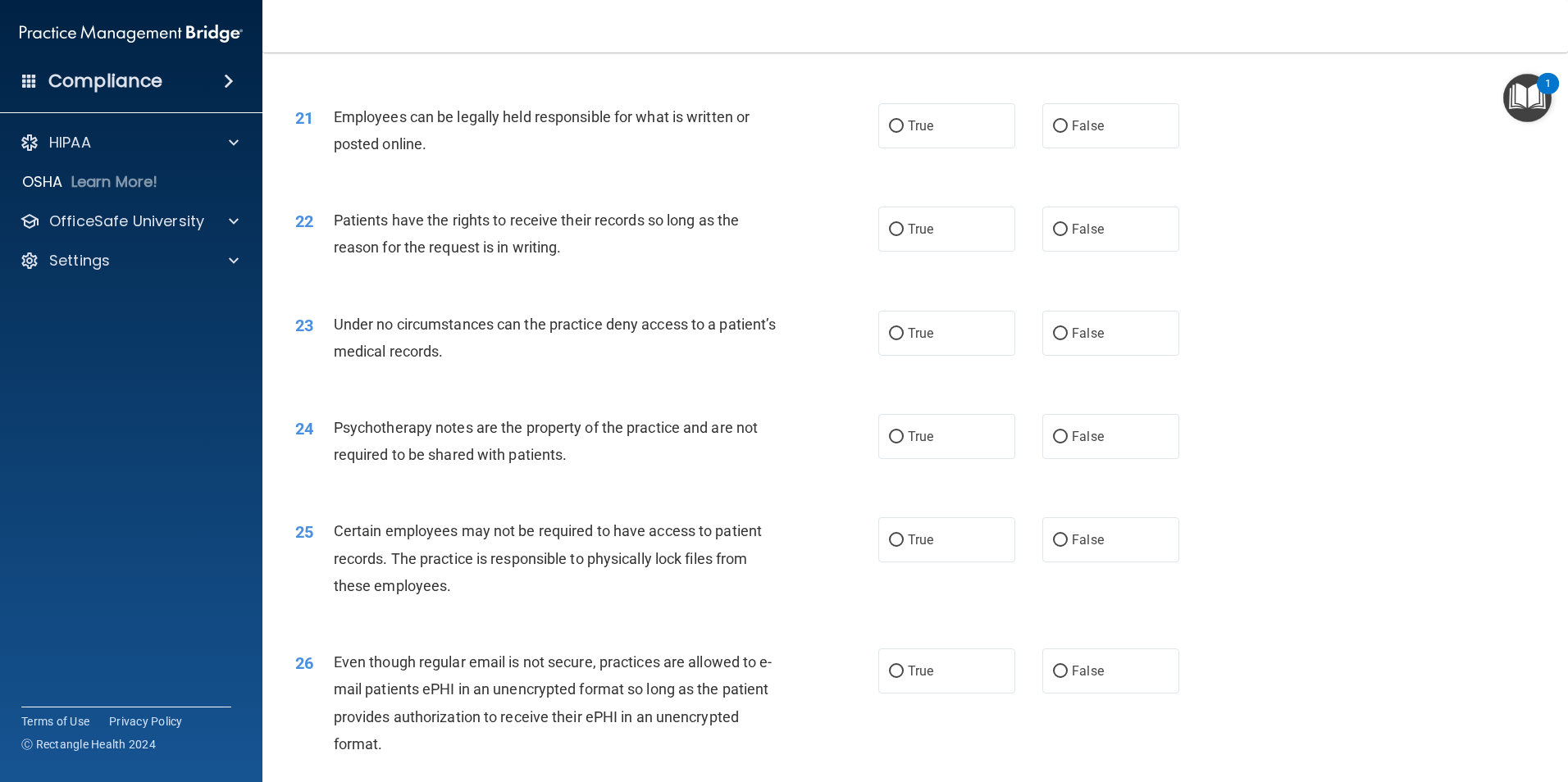
scroll to position [2706, 0]
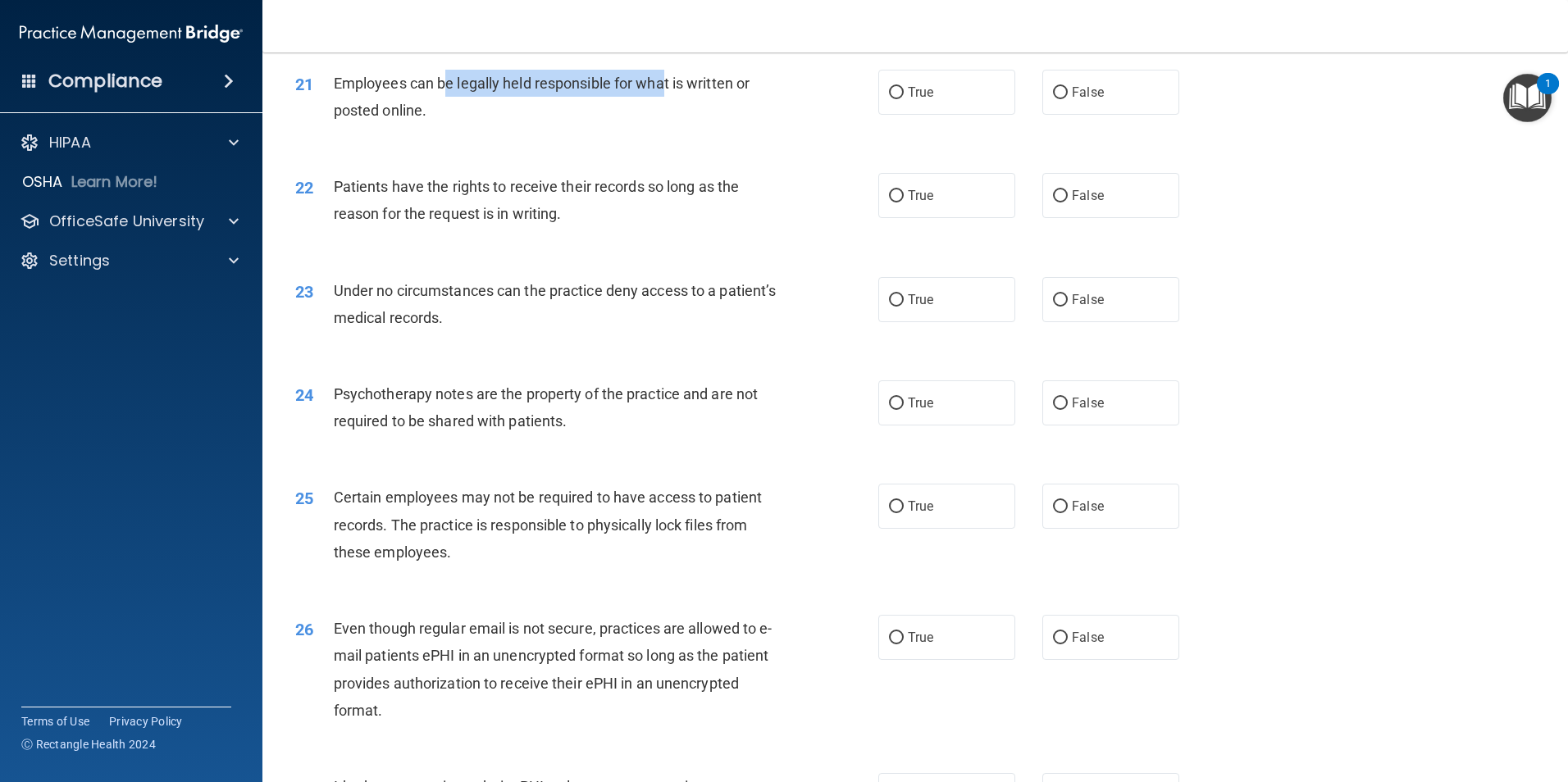
drag, startPoint x: 666, startPoint y: 119, endPoint x: 445, endPoint y: 116, distance: 221.0
click at [445, 116] on div "Employees can be legally held responsible for what is written or posted online." at bounding box center [561, 96] width 456 height 54
click at [445, 116] on span "Employees can be legally held responsible for what is written or posted online." at bounding box center [542, 96] width 415 height 45
drag, startPoint x: 445, startPoint y: 116, endPoint x: 588, endPoint y: 135, distance: 144.3
click at [588, 124] on div "Employees can be legally held responsible for what is written or posted online." at bounding box center [561, 96] width 456 height 54
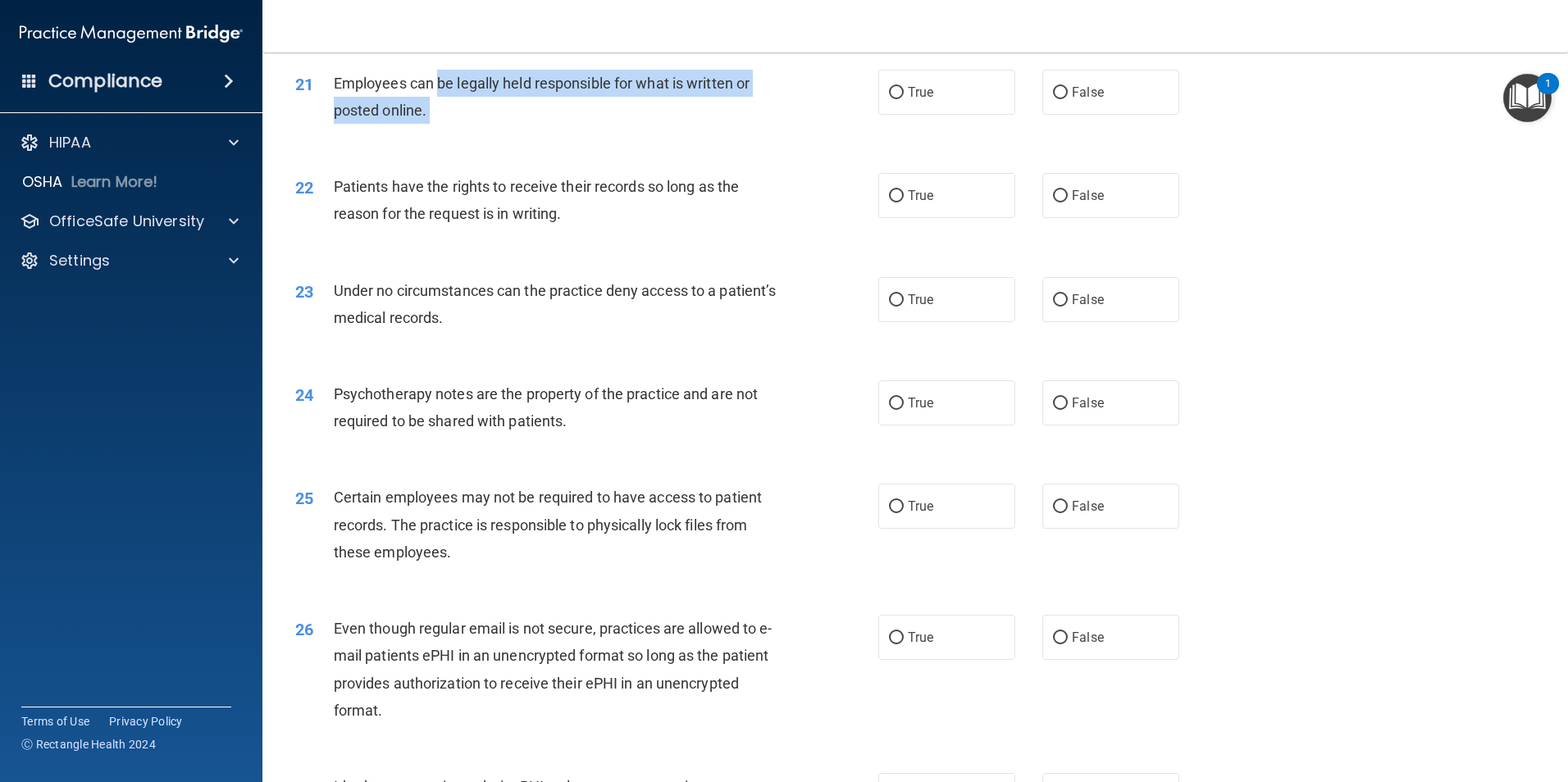
click at [588, 124] on div "Employees can be legally held responsible for what is written or posted online." at bounding box center [561, 96] width 456 height 54
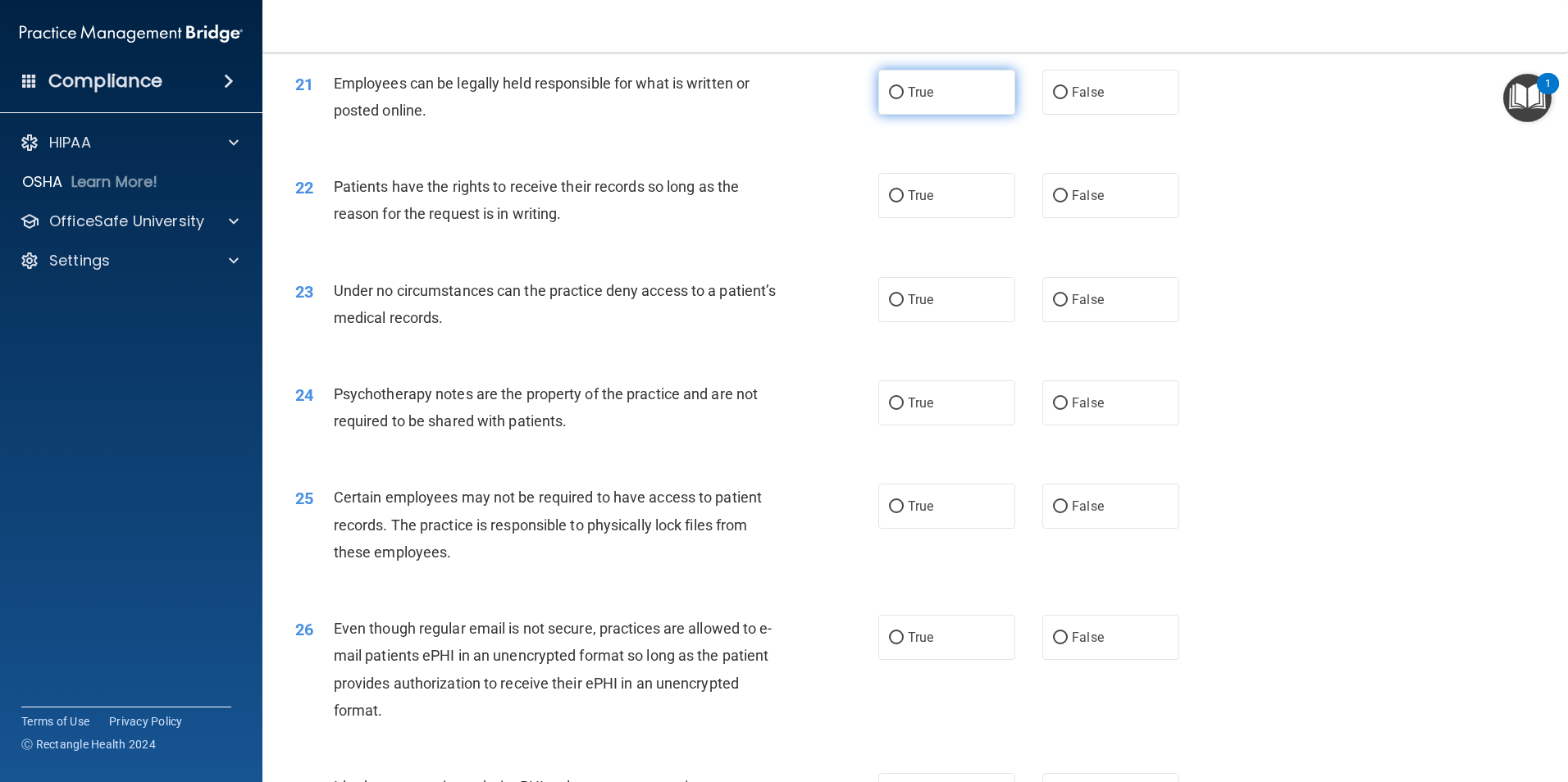
click at [977, 115] on label "True" at bounding box center [947, 91] width 137 height 45
click at [903, 99] on input "True" at bounding box center [895, 92] width 15 height 12
radio input "true"
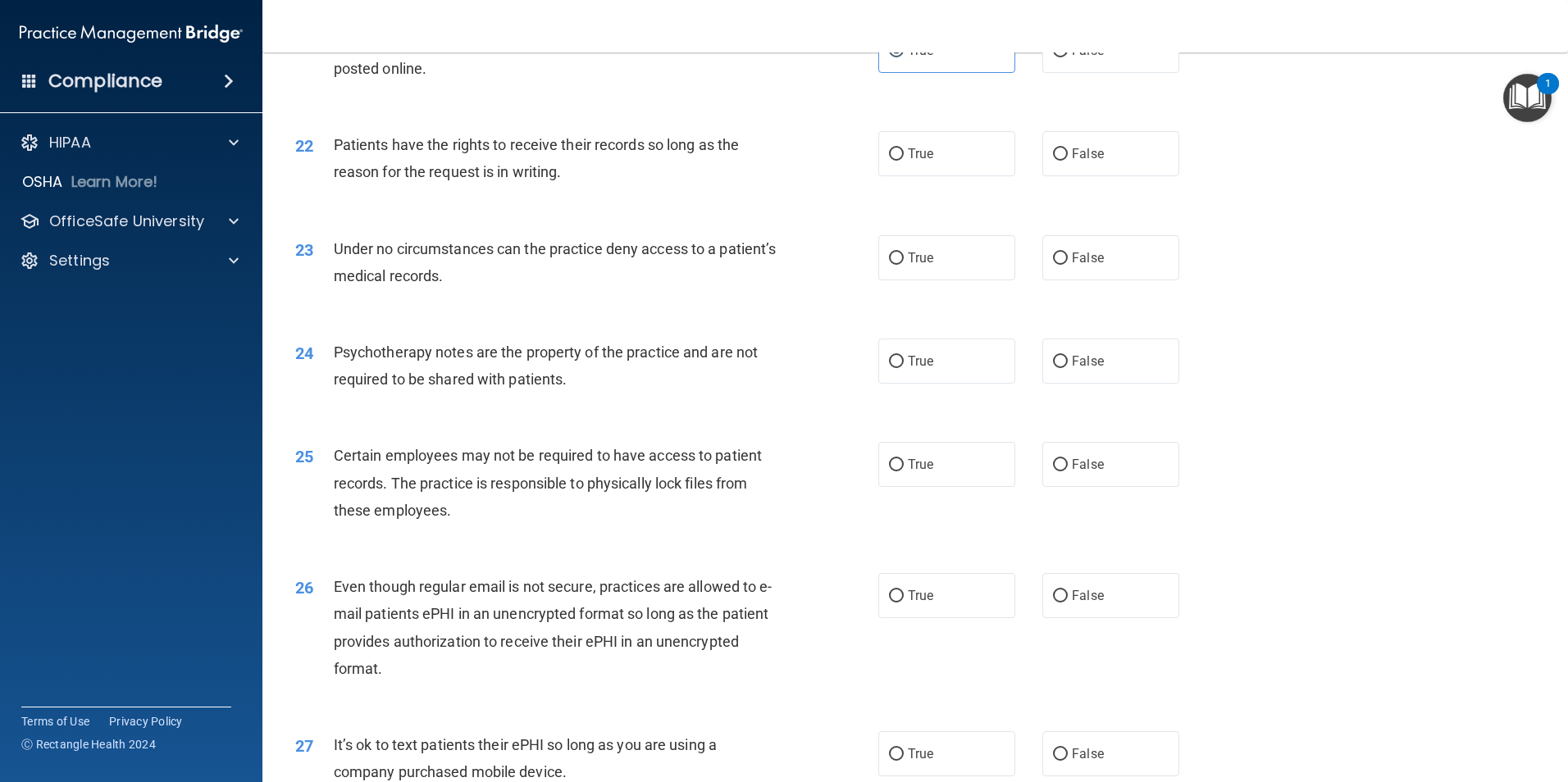
scroll to position [2787, 0]
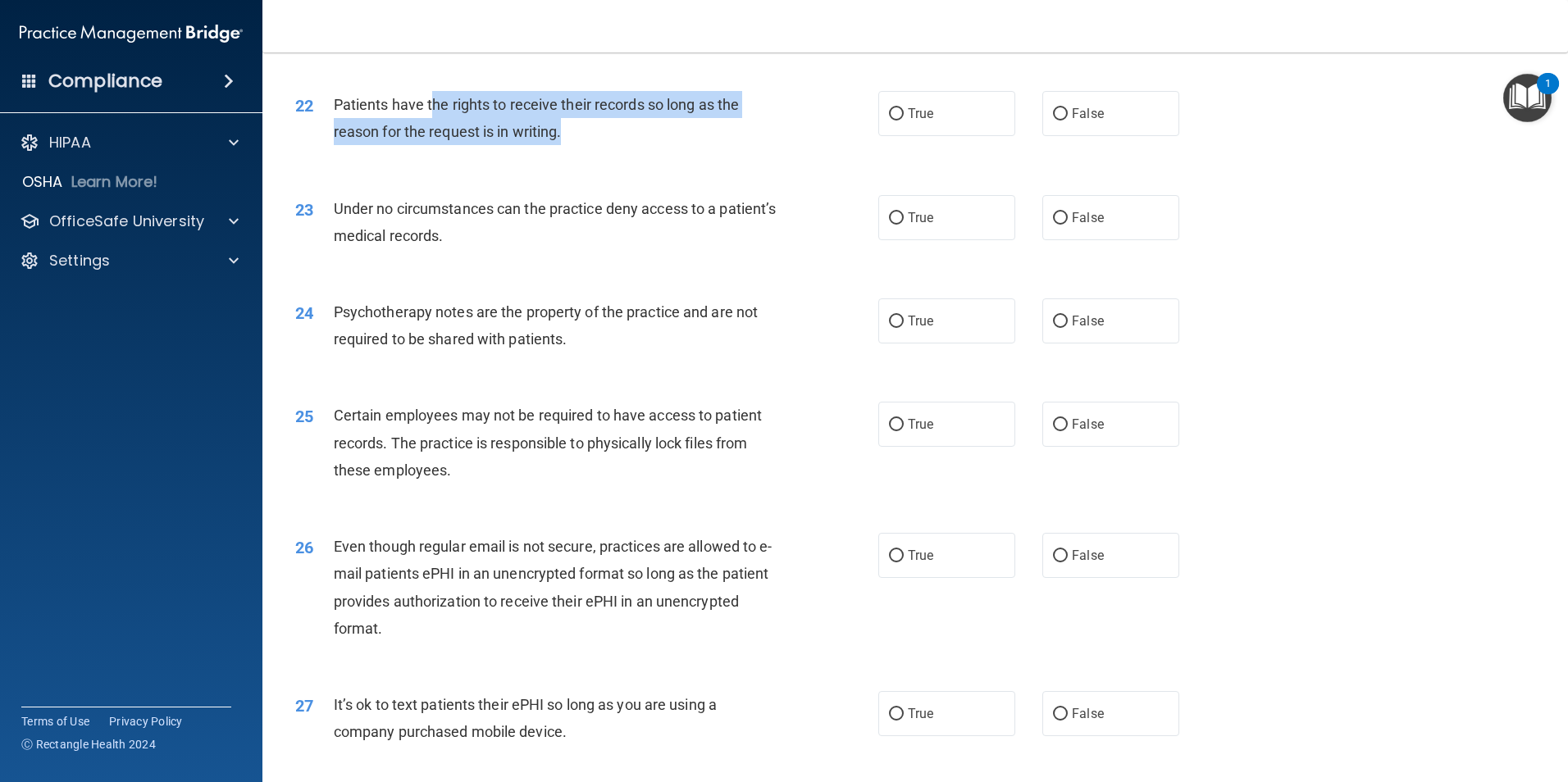
drag, startPoint x: 433, startPoint y: 143, endPoint x: 611, endPoint y: 162, distance: 179.0
click at [611, 145] on div "Patients have the rights to receive their records so long as the reason for the…" at bounding box center [561, 118] width 456 height 54
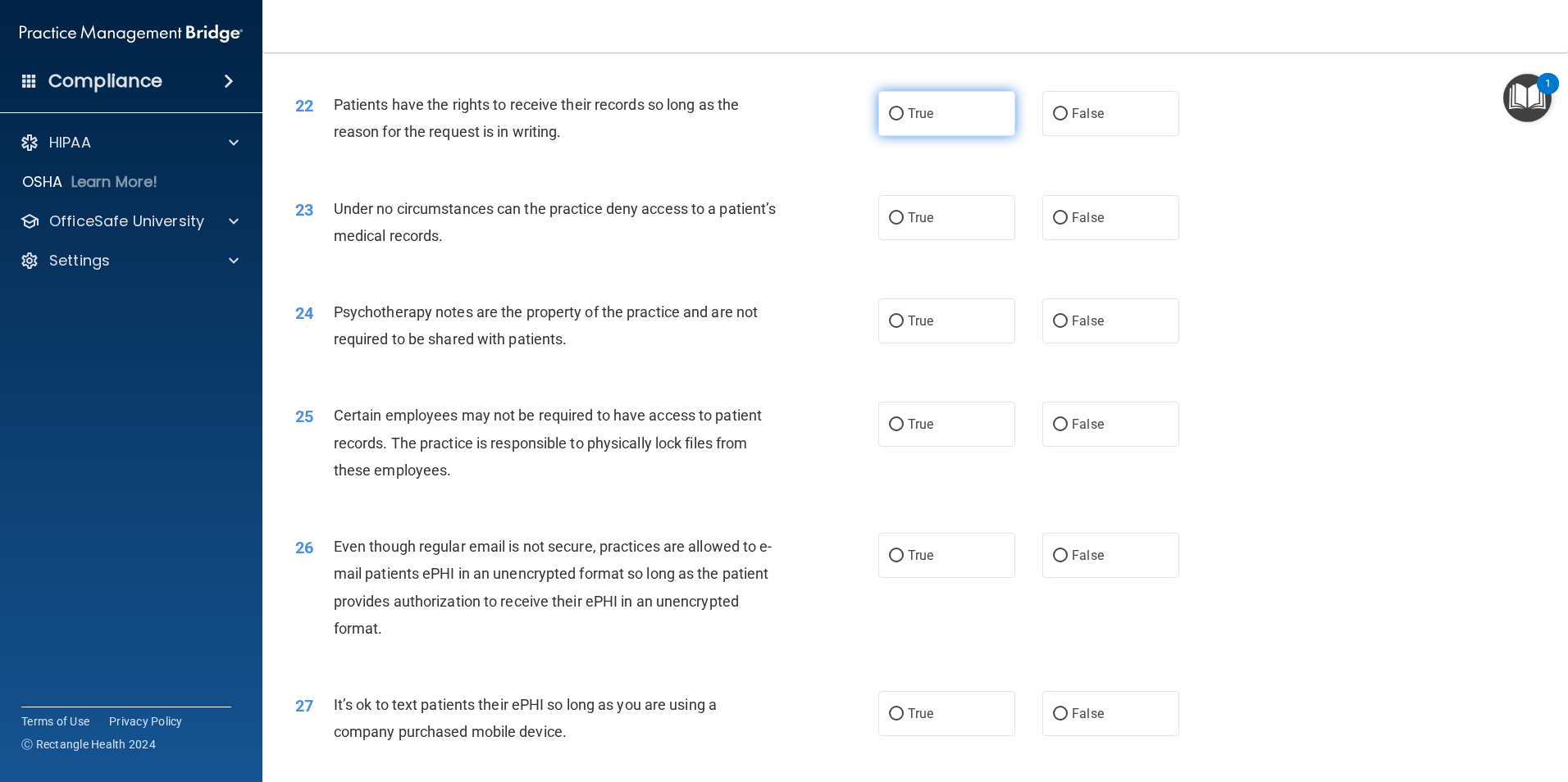
click at [925, 136] on label "True" at bounding box center [947, 113] width 137 height 45
click at [903, 120] on input "True" at bounding box center [895, 114] width 15 height 12
radio input "true"
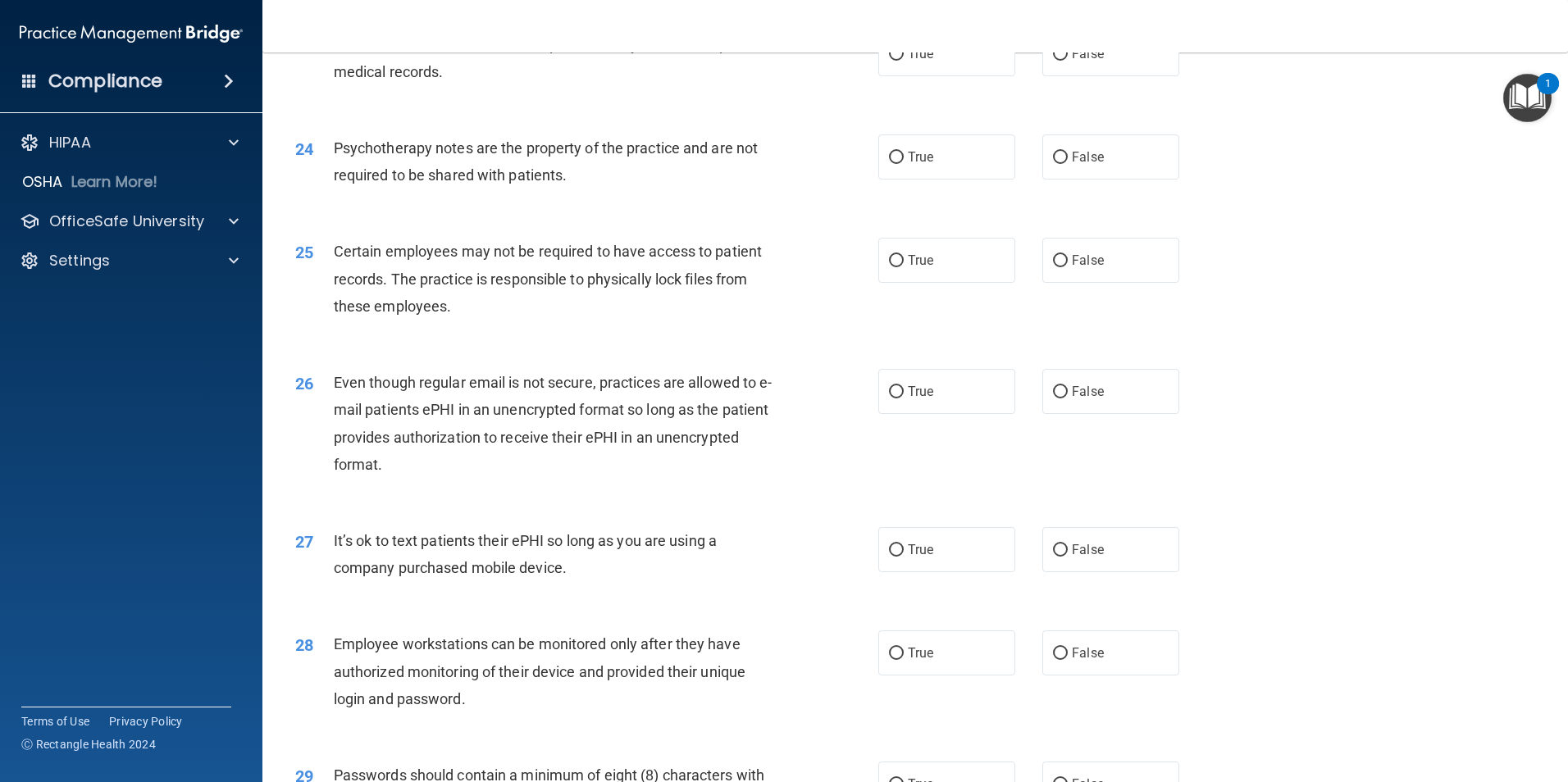
scroll to position [2870, 0]
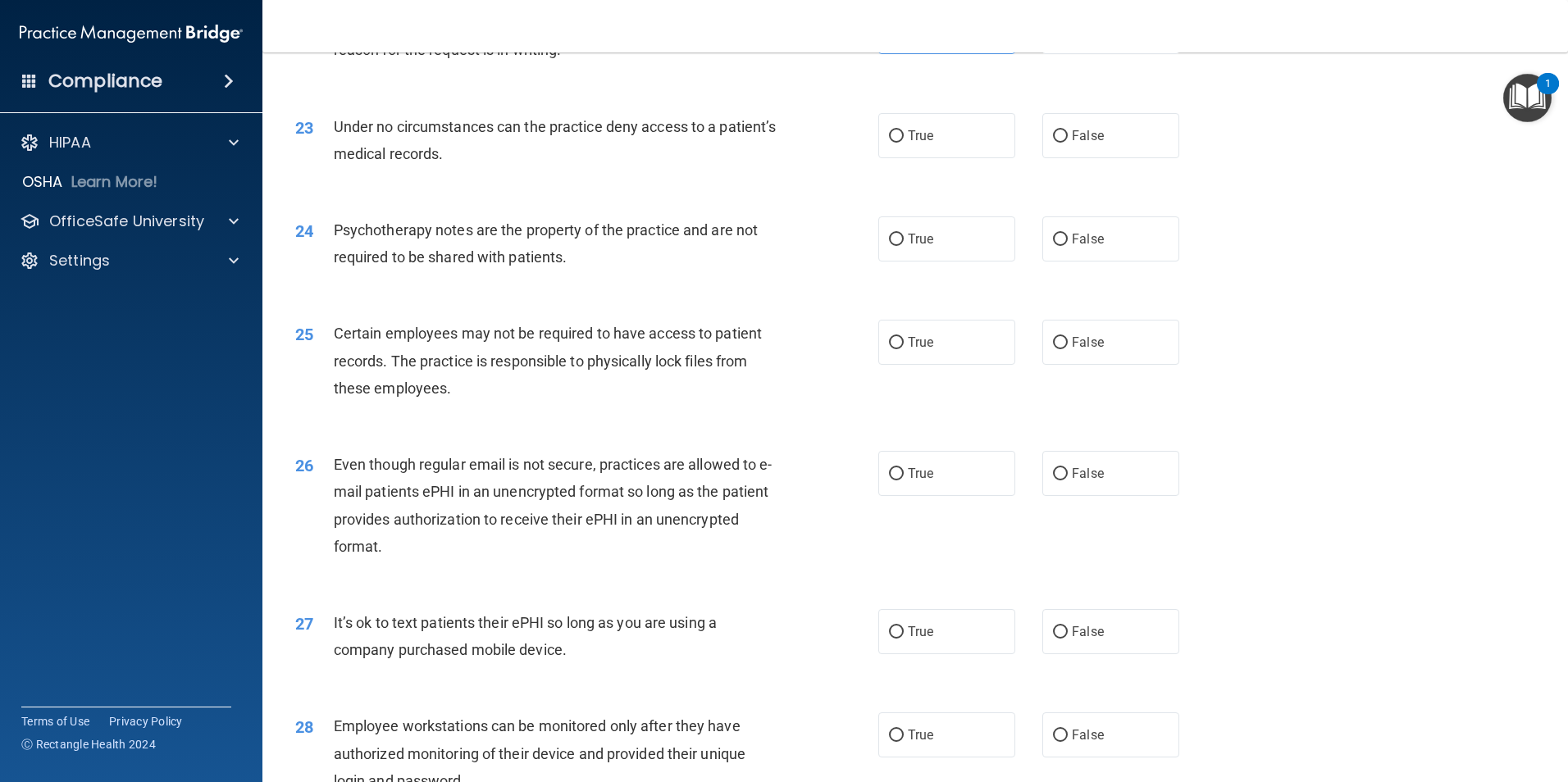
drag, startPoint x: 921, startPoint y: 175, endPoint x: 760, endPoint y: 233, distance: 171.1
click at [921, 158] on label "True" at bounding box center [947, 135] width 137 height 45
click at [903, 143] on input "True" at bounding box center [895, 136] width 15 height 12
radio input "true"
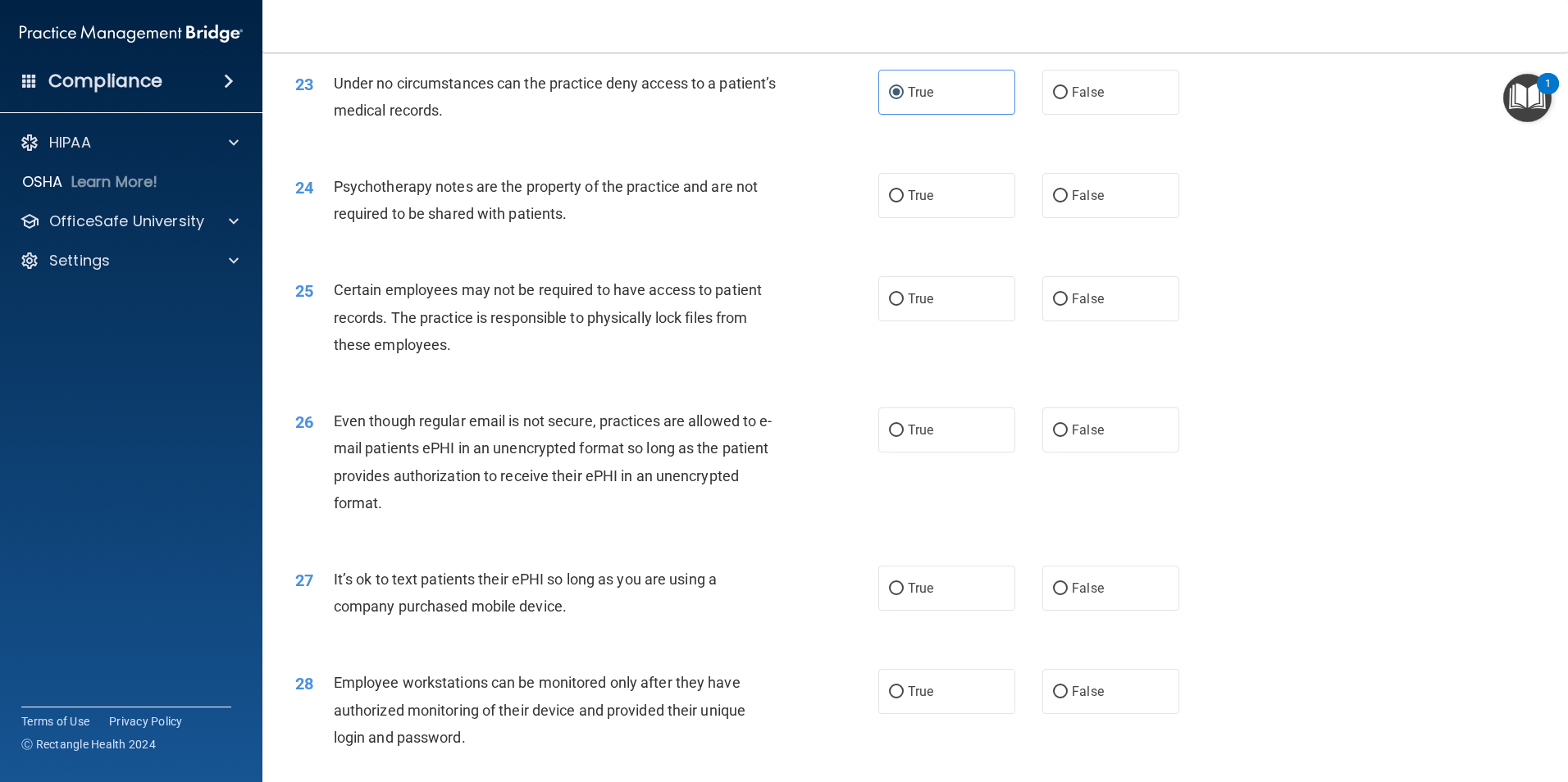
scroll to position [2951, 0]
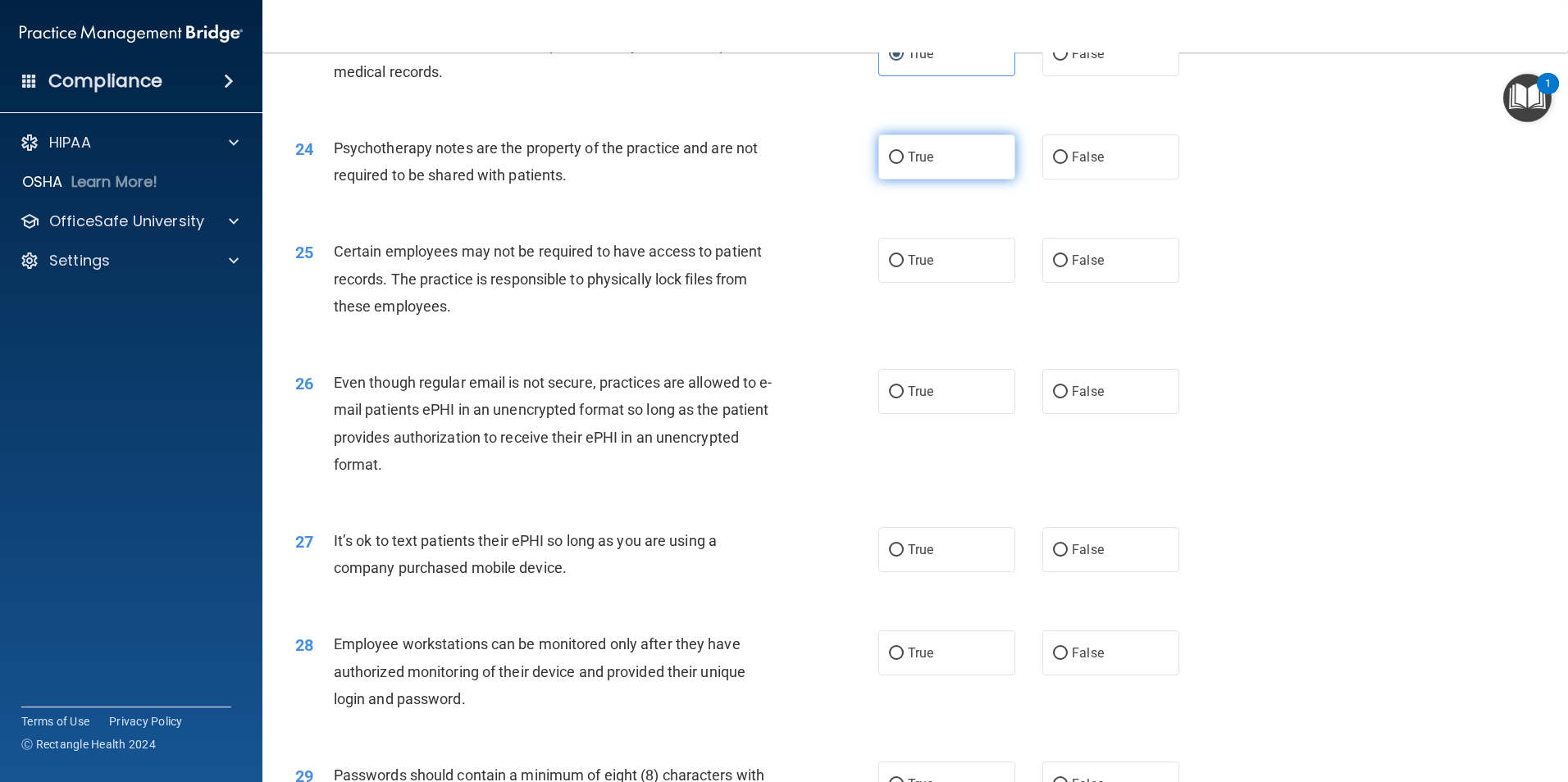
click at [934, 180] on label "True" at bounding box center [947, 156] width 137 height 45
click at [903, 164] on input "True" at bounding box center [895, 158] width 15 height 12
radio input "true"
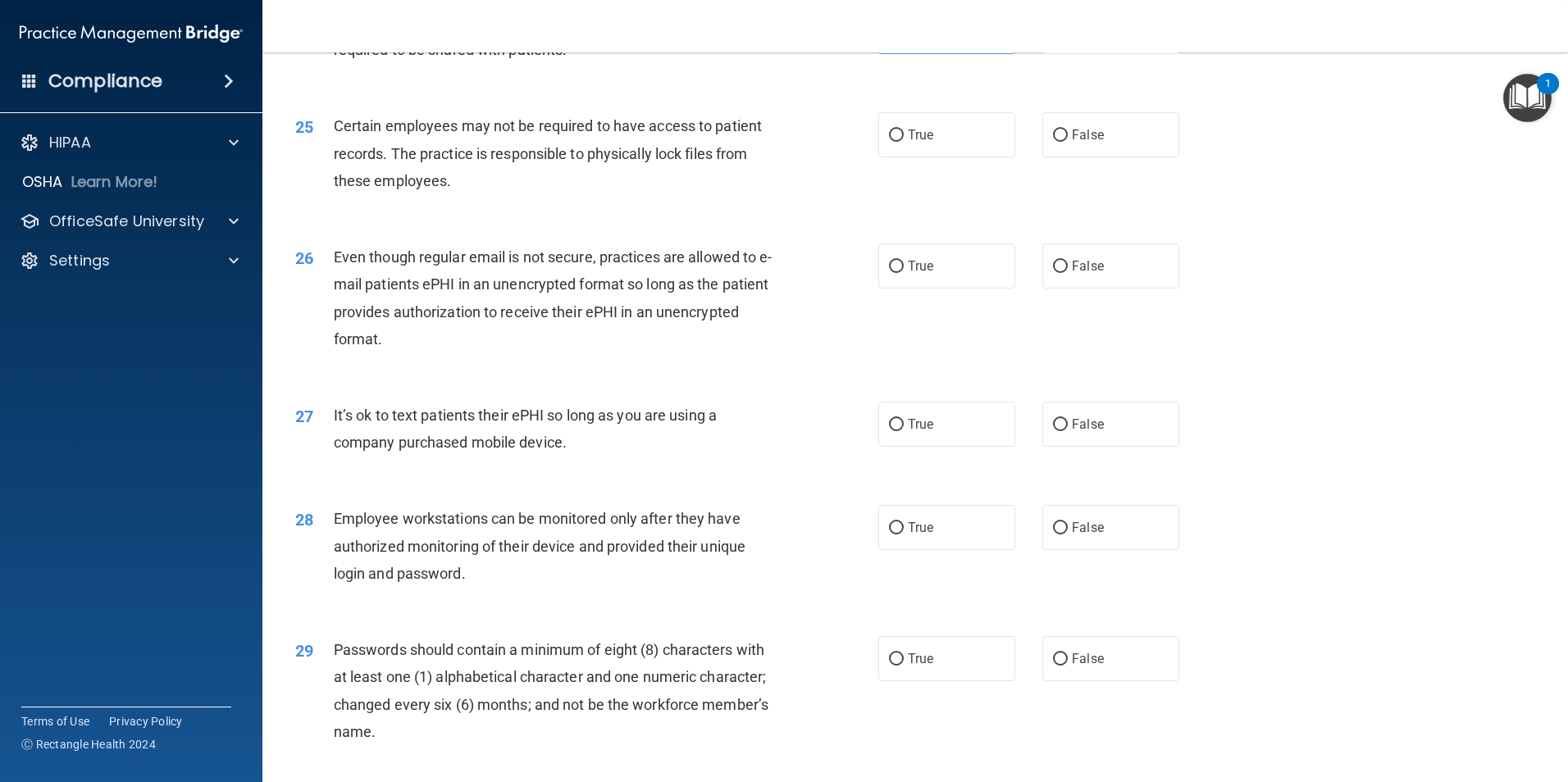
scroll to position [3115, 0]
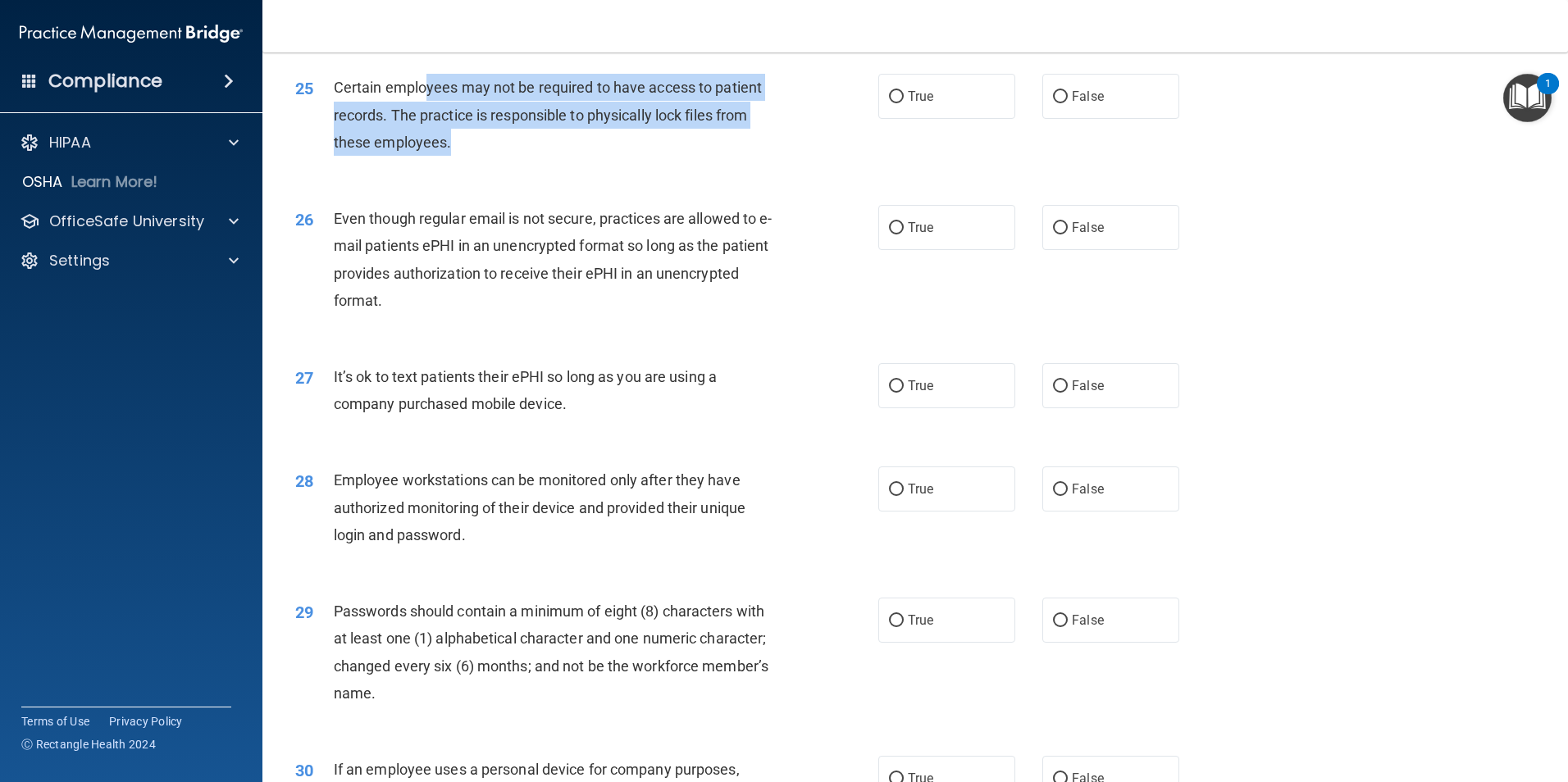
drag, startPoint x: 427, startPoint y: 107, endPoint x: 621, endPoint y: 166, distance: 202.8
click at [621, 156] on div "Certain employees may not be required to have access to patient records. The pr…" at bounding box center [561, 114] width 456 height 82
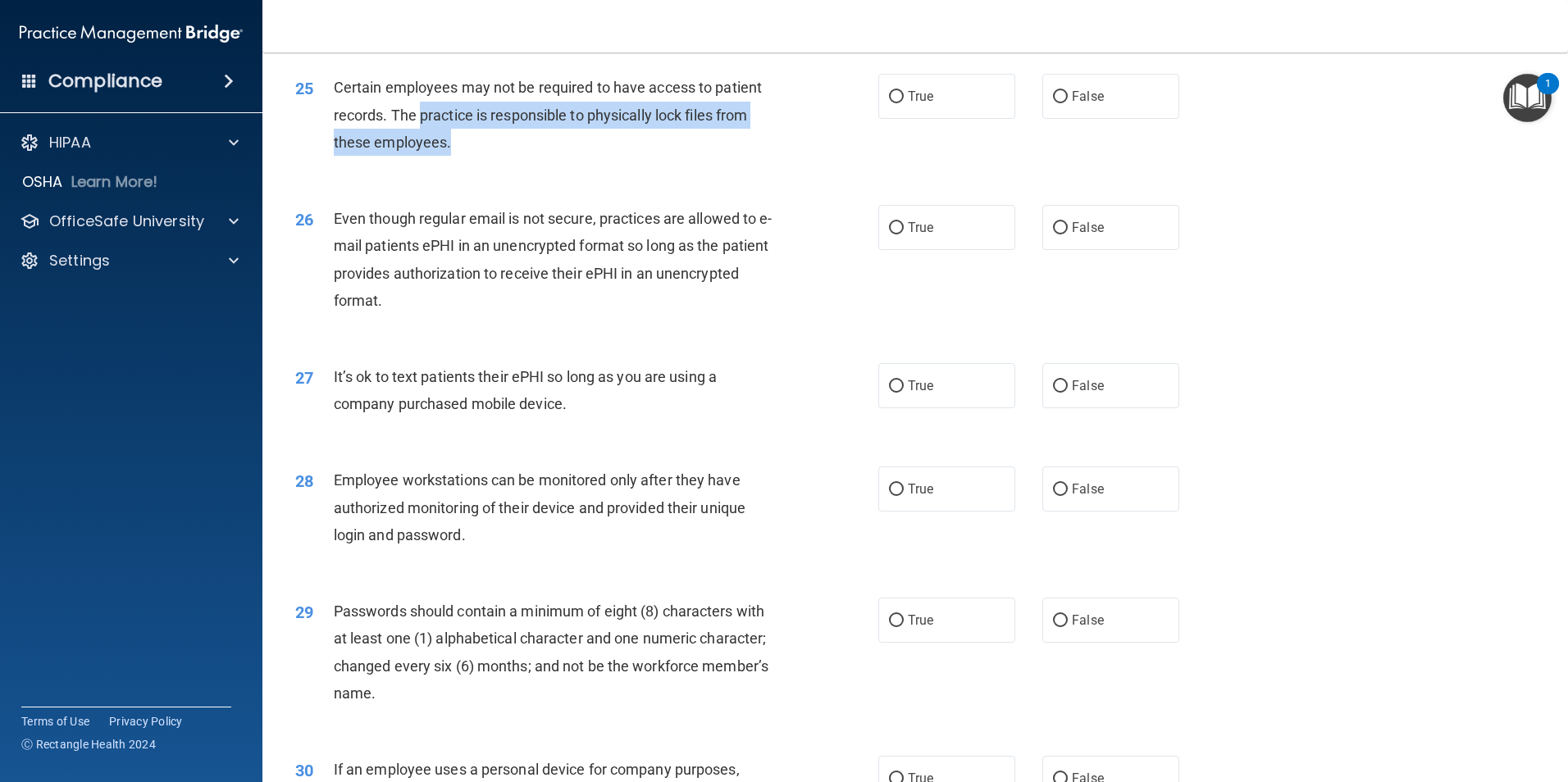
drag, startPoint x: 506, startPoint y: 148, endPoint x: 419, endPoint y: 133, distance: 88.3
click at [419, 133] on div "Certain employees may not be required to have access to patient records. The pr…" at bounding box center [561, 114] width 456 height 82
click at [419, 133] on span "Certain employees may not be required to have access to patient records. The pr…" at bounding box center [548, 114] width 428 height 72
drag, startPoint x: 419, startPoint y: 133, endPoint x: 560, endPoint y: 159, distance: 143.4
click at [560, 156] on div "Certain employees may not be required to have access to patient records. The pr…" at bounding box center [561, 114] width 456 height 82
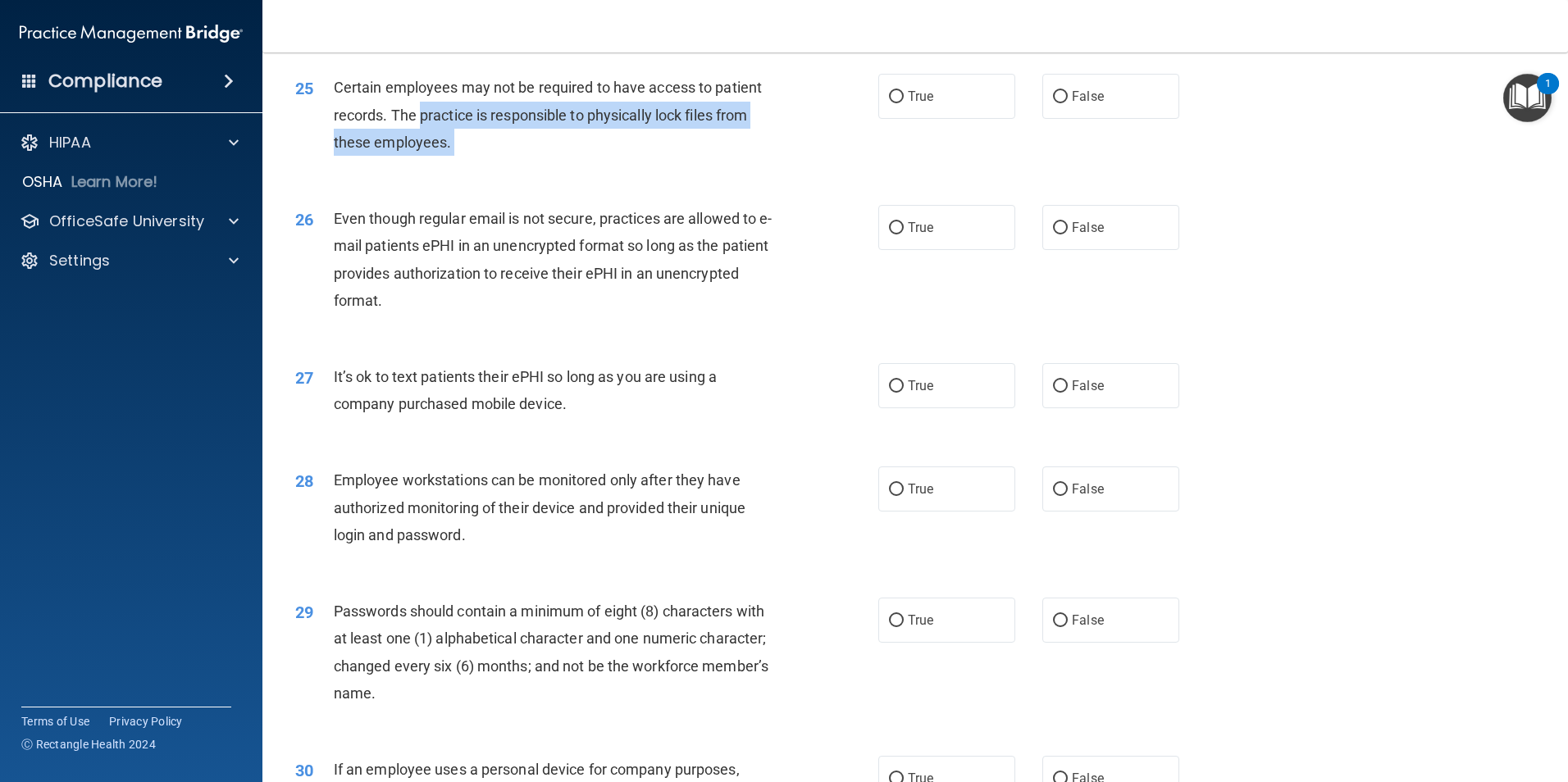
click at [560, 156] on div "Certain employees may not be required to have access to patient records. The pr…" at bounding box center [561, 114] width 456 height 82
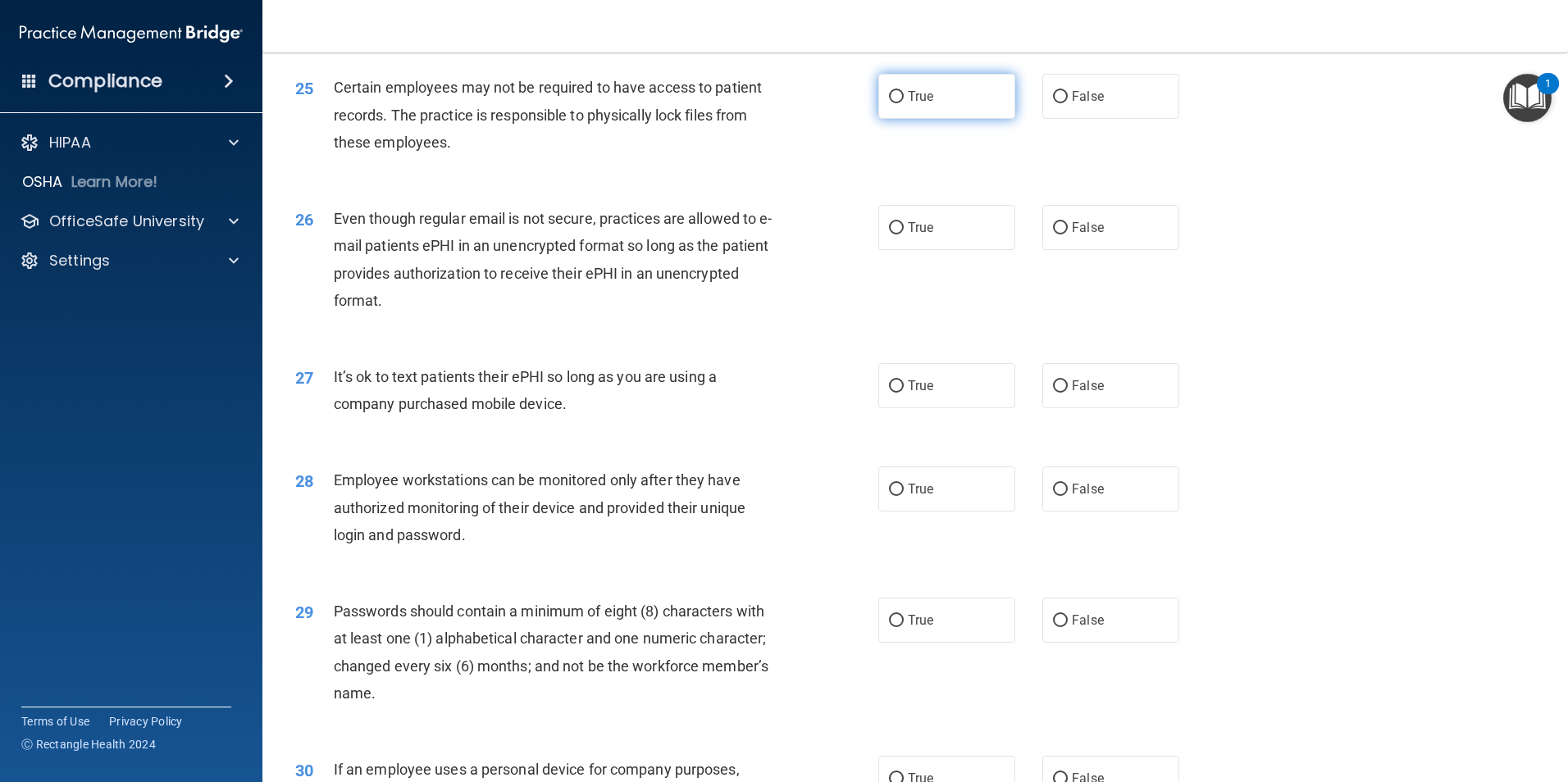
click at [935, 119] on label "True" at bounding box center [947, 95] width 137 height 45
click at [903, 103] on input "True" at bounding box center [895, 97] width 15 height 12
radio input "true"
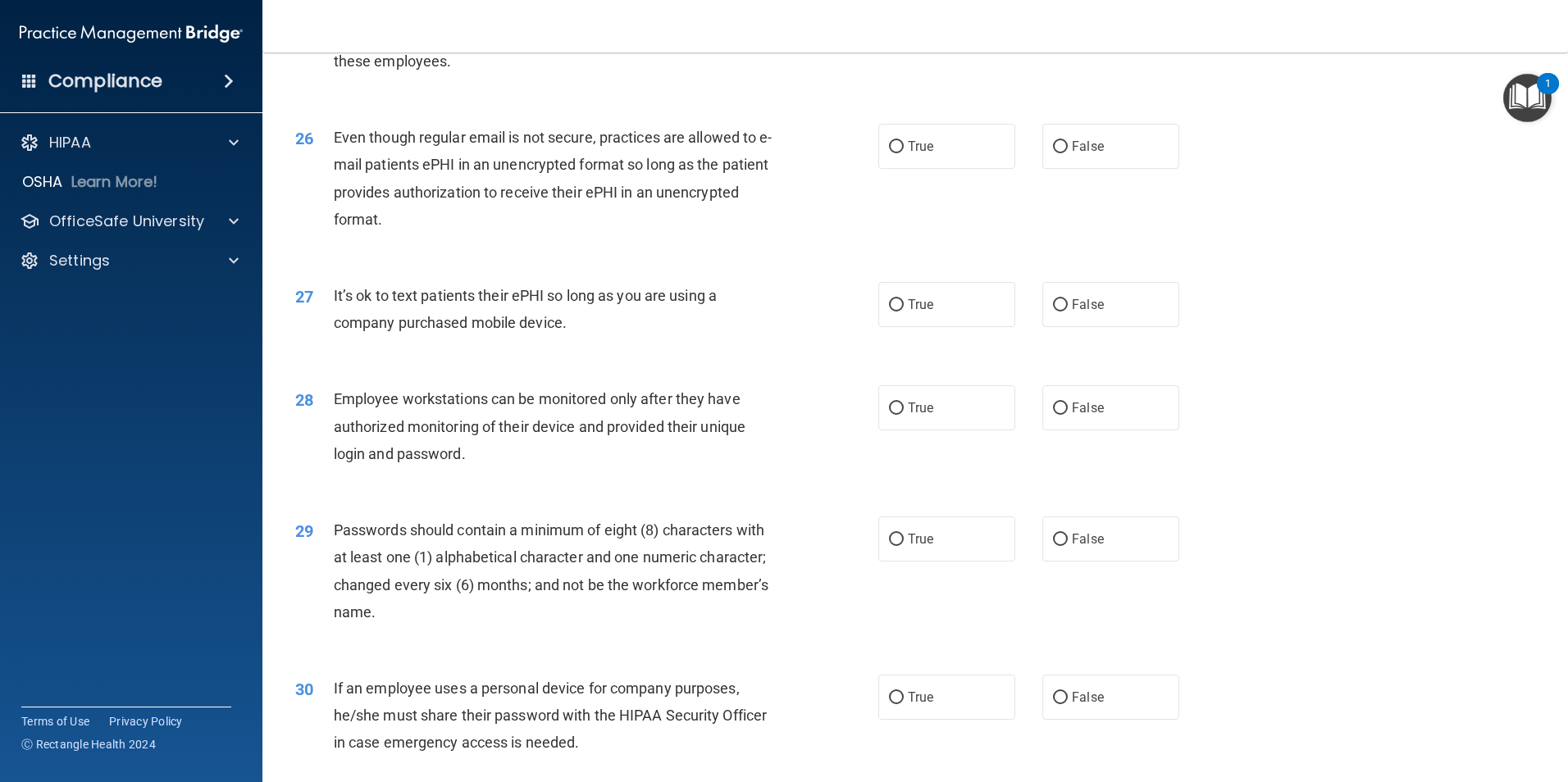
scroll to position [3198, 0]
click at [889, 152] on input "True" at bounding box center [895, 146] width 15 height 12
radio input "true"
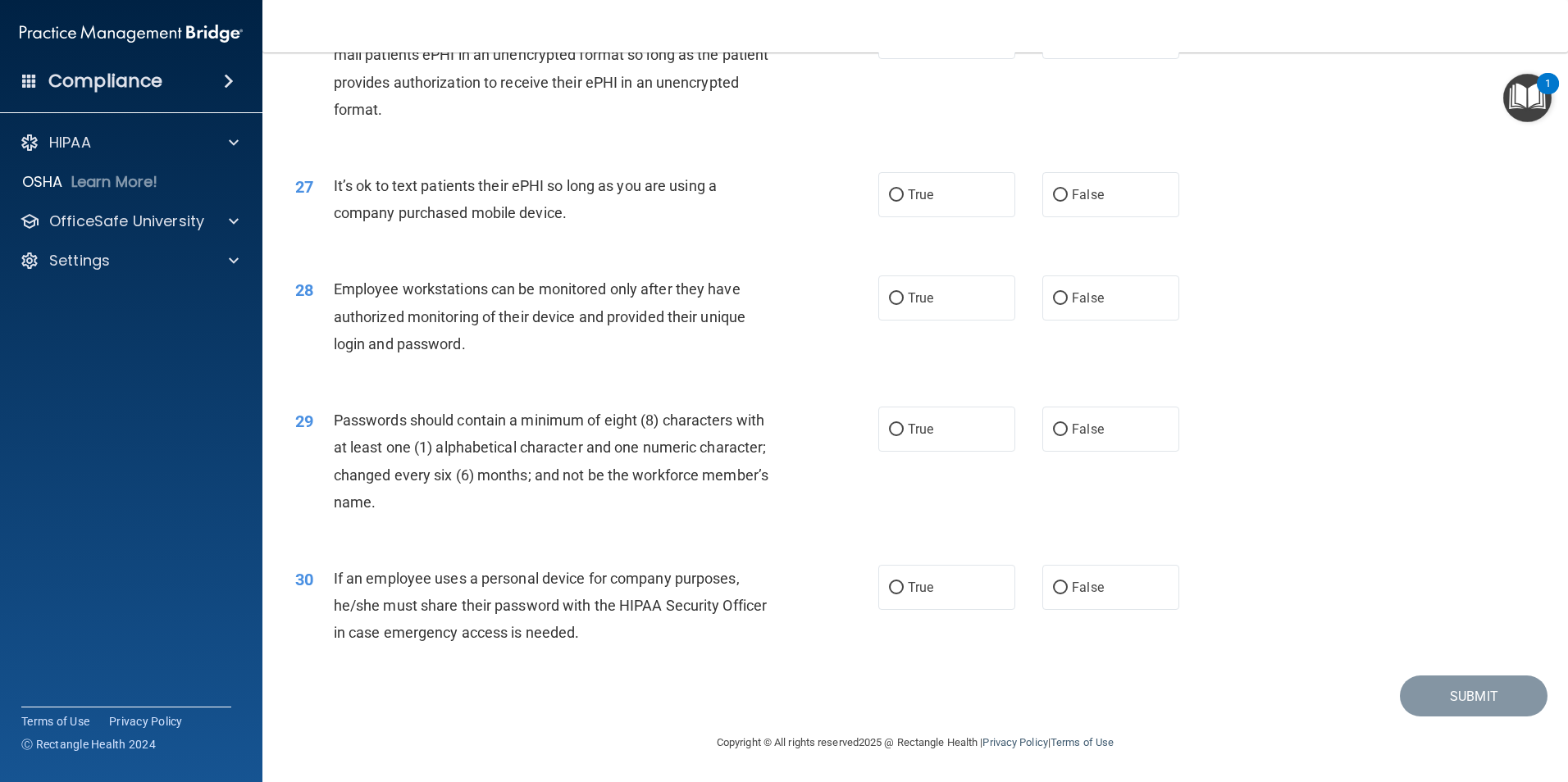
scroll to position [3334, 0]
click at [1152, 206] on label "False" at bounding box center [1111, 194] width 137 height 45
click at [1067, 202] on input "False" at bounding box center [1059, 196] width 15 height 12
radio input "true"
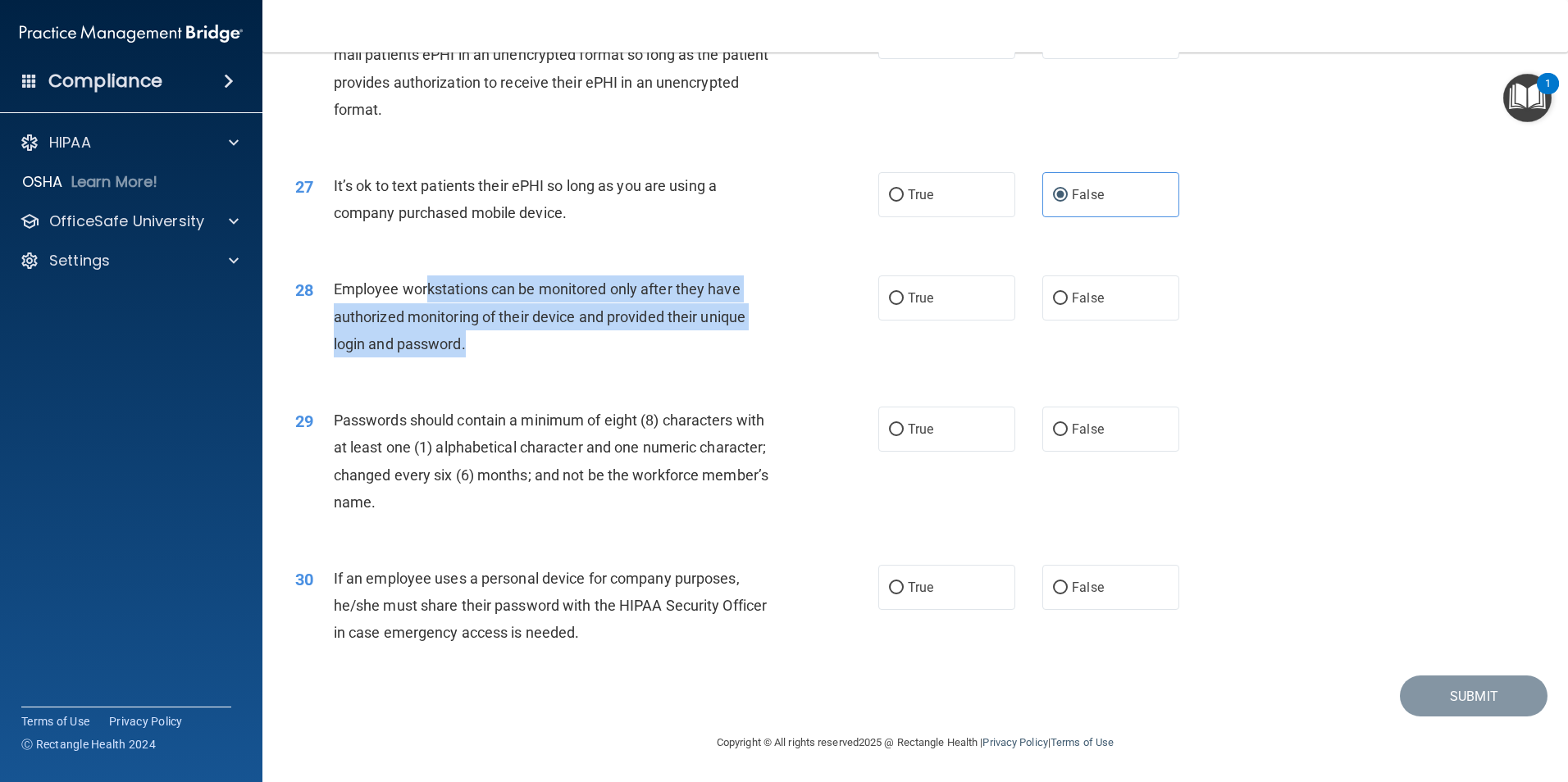
drag, startPoint x: 424, startPoint y: 285, endPoint x: 608, endPoint y: 354, distance: 196.5
click at [608, 354] on div "Employee workstations can be monitored only after they have authorized monitori…" at bounding box center [561, 316] width 456 height 82
click at [607, 354] on div "Employee workstations can be monitored only after they have authorized monitori…" at bounding box center [561, 316] width 456 height 82
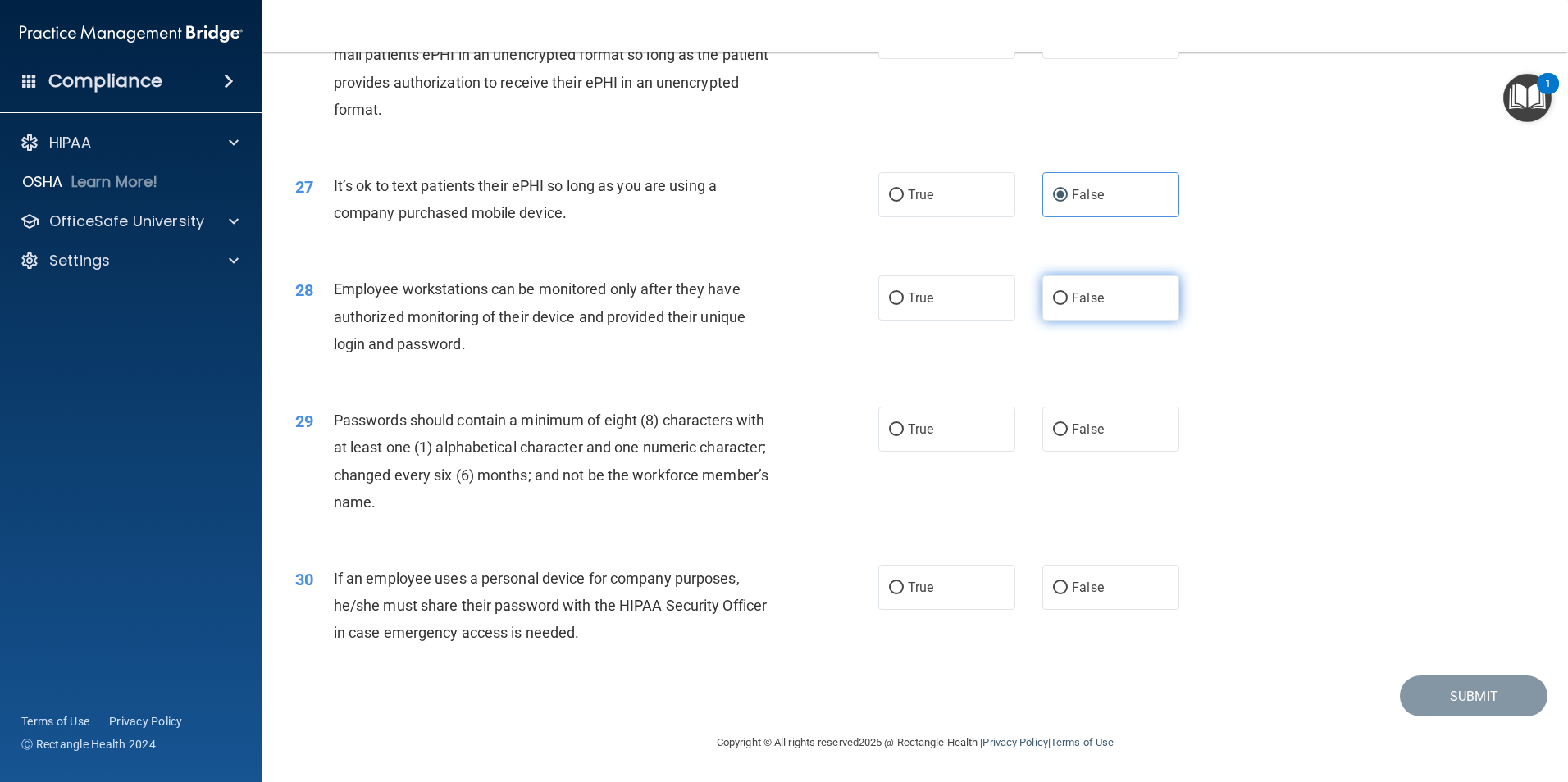
click at [1126, 307] on label "False" at bounding box center [1111, 297] width 137 height 45
click at [1067, 305] on input "False" at bounding box center [1059, 299] width 15 height 12
radio input "true"
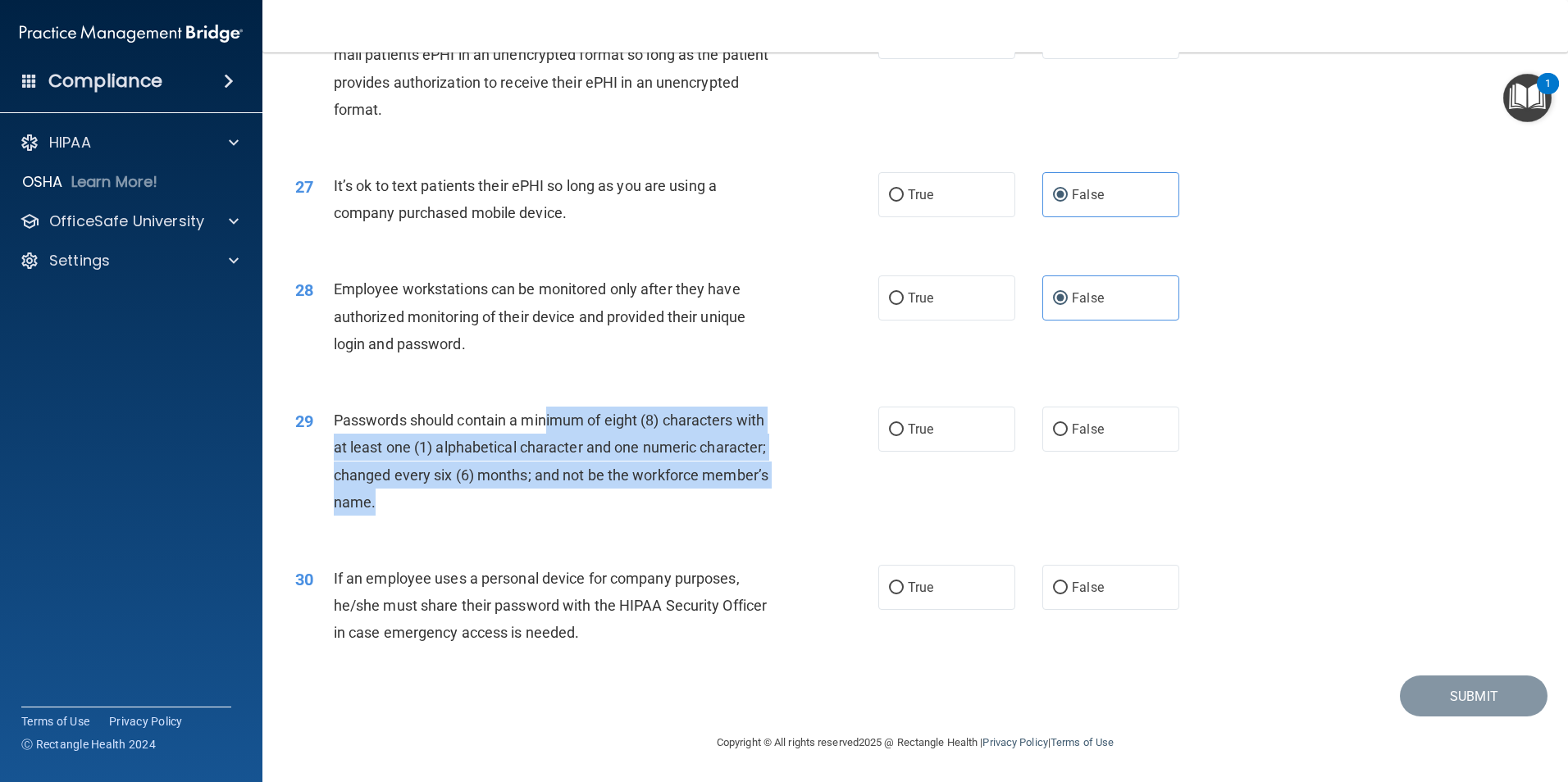
drag, startPoint x: 550, startPoint y: 428, endPoint x: 711, endPoint y: 502, distance: 177.2
click at [711, 502] on div "Passwords should contain a minimum of eight (8) characters with at least one (1…" at bounding box center [561, 461] width 456 height 109
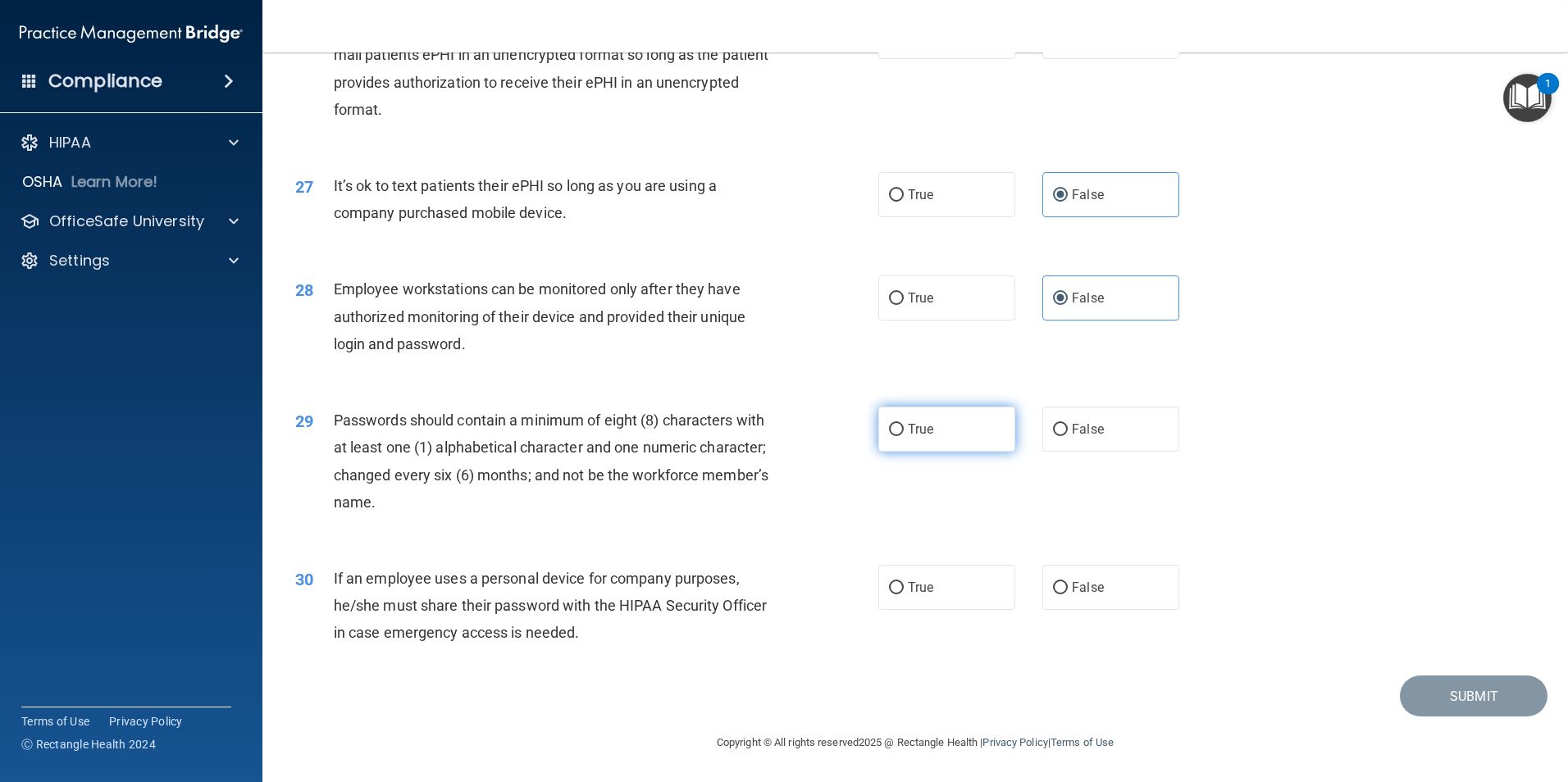
click at [964, 433] on label "True" at bounding box center [947, 428] width 137 height 45
click at [903, 433] on input "True" at bounding box center [895, 430] width 15 height 12
radio input "true"
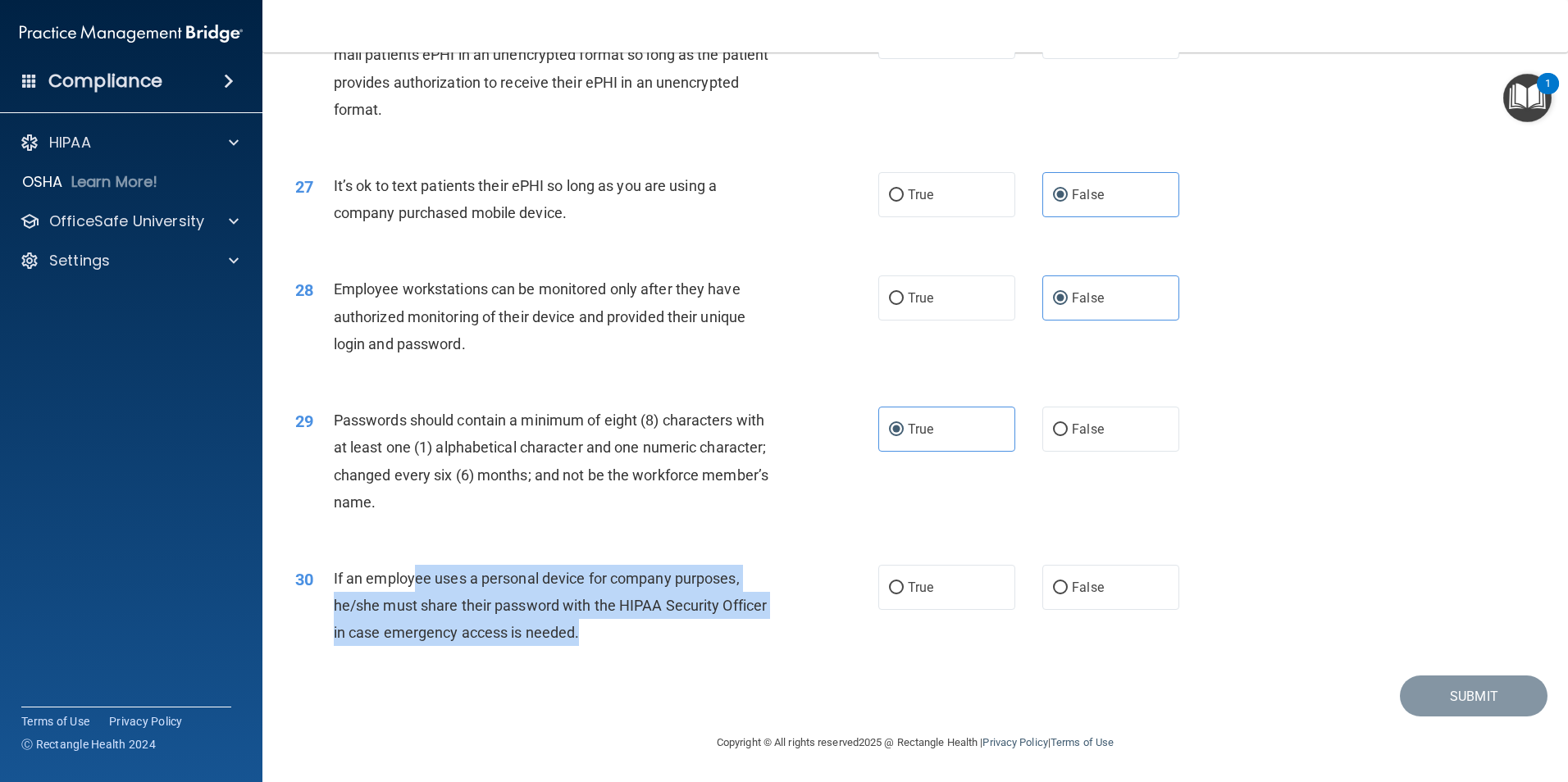
drag, startPoint x: 483, startPoint y: 588, endPoint x: 668, endPoint y: 639, distance: 191.9
click at [668, 639] on div "If an employee uses a personal device for company purposes, he/she must share t…" at bounding box center [561, 606] width 456 height 82
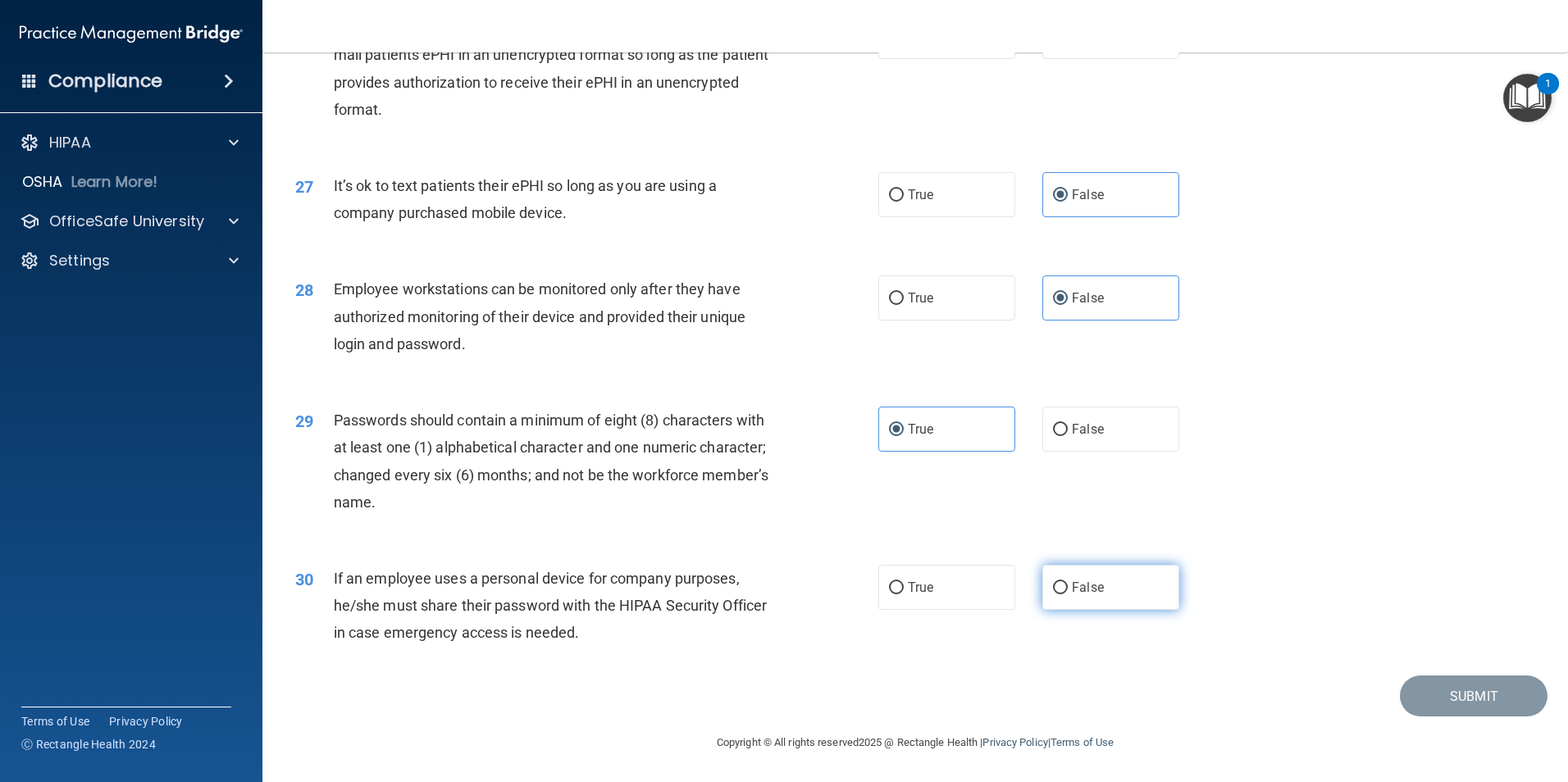
click at [1071, 583] on span "False" at bounding box center [1087, 587] width 32 height 16
click at [1067, 583] on input "False" at bounding box center [1059, 588] width 15 height 12
radio input "true"
click at [1496, 697] on button "Submit" at bounding box center [1473, 697] width 148 height 42
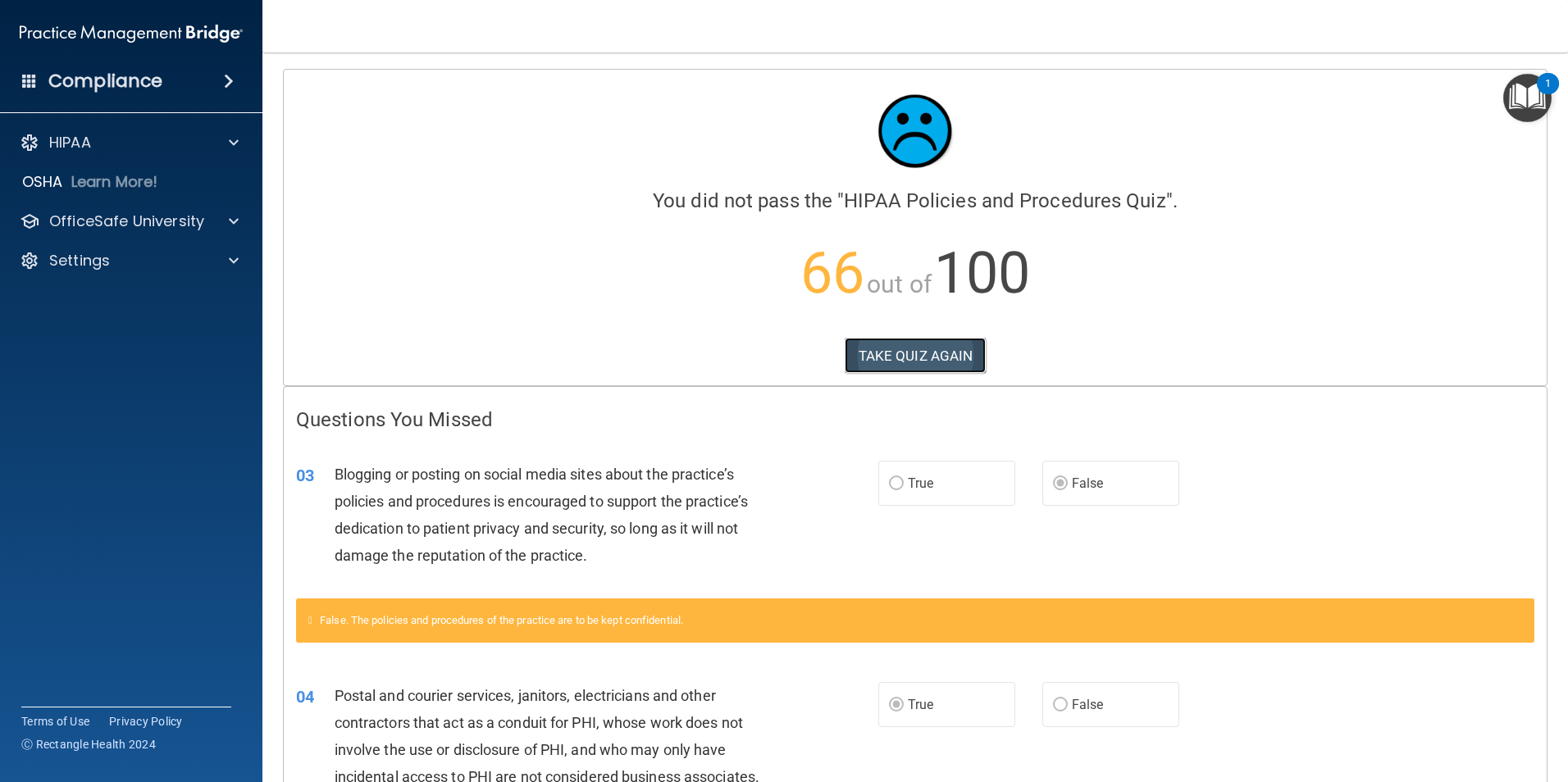
click at [914, 357] on button "TAKE QUIZ AGAIN" at bounding box center [915, 356] width 142 height 36
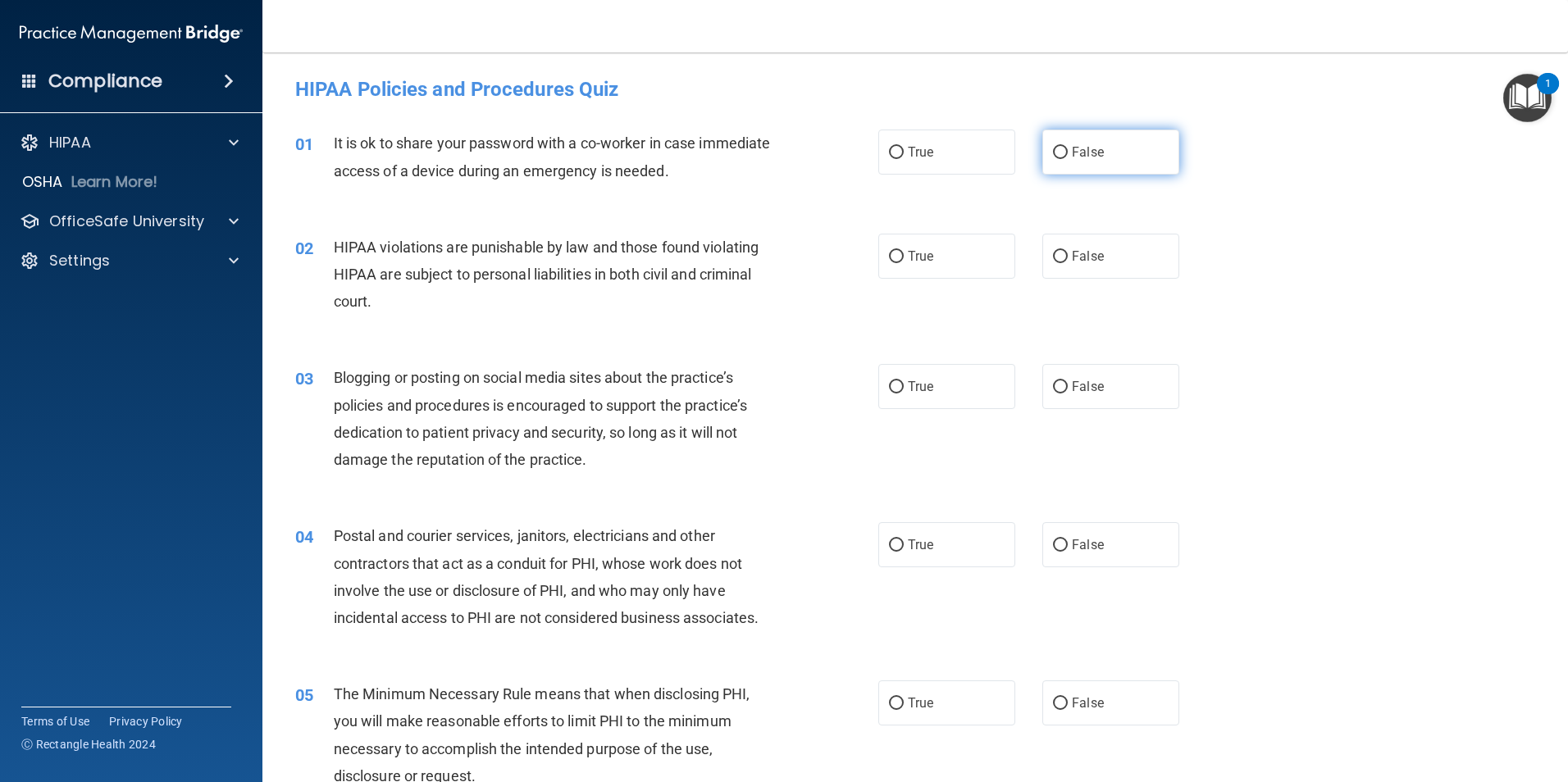
click at [1057, 143] on label "False" at bounding box center [1111, 151] width 137 height 45
click at [1057, 147] on input "False" at bounding box center [1059, 153] width 15 height 12
radio input "true"
click at [1086, 400] on label "False" at bounding box center [1111, 386] width 137 height 45
click at [1067, 393] on input "False" at bounding box center [1059, 388] width 15 height 12
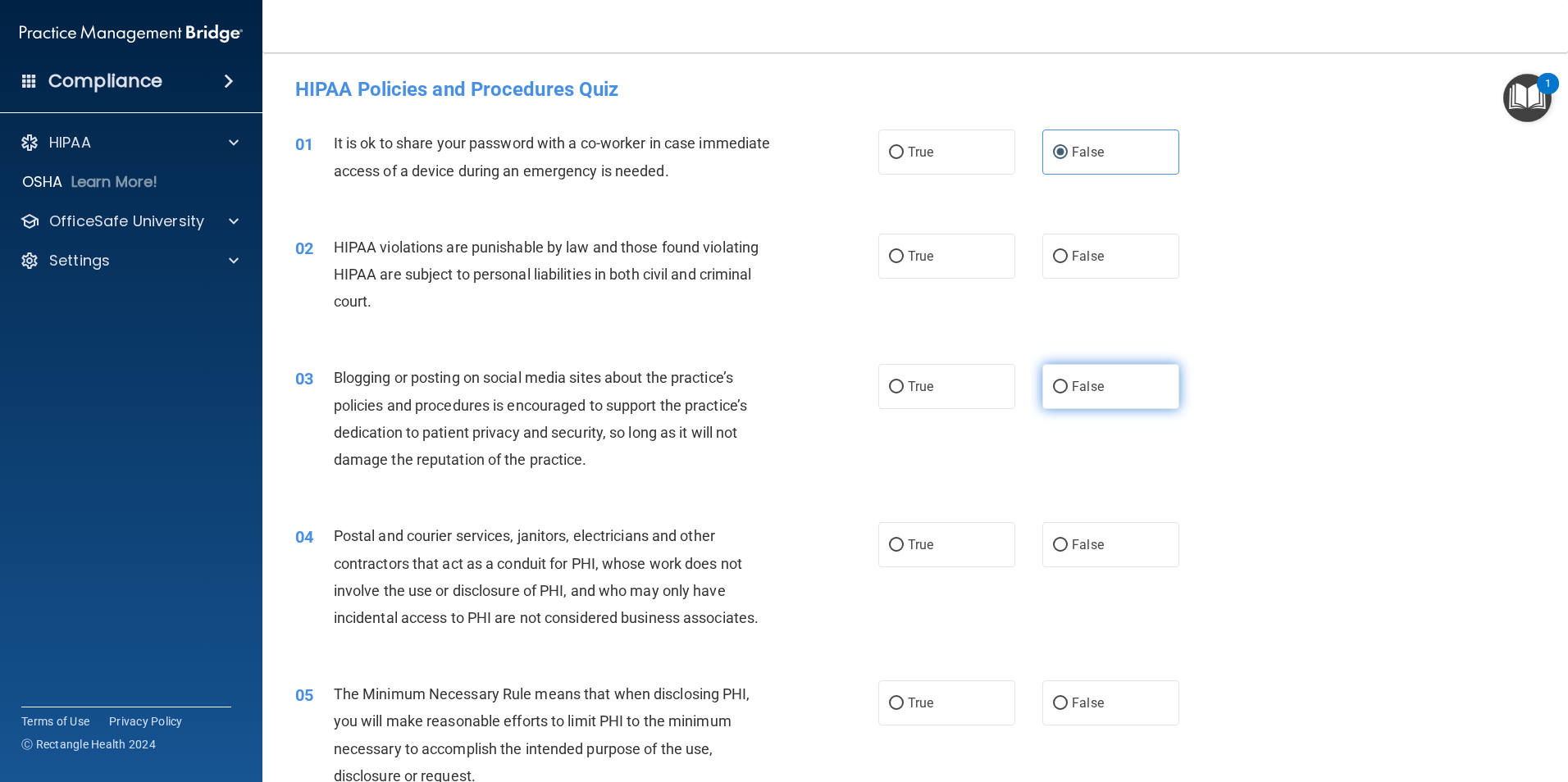
radio input "true"
drag, startPoint x: 924, startPoint y: 541, endPoint x: 927, endPoint y: 520, distance: 21.2
click at [923, 541] on span "True" at bounding box center [920, 545] width 26 height 16
click at [903, 541] on input "True" at bounding box center [895, 546] width 15 height 12
radio input "true"
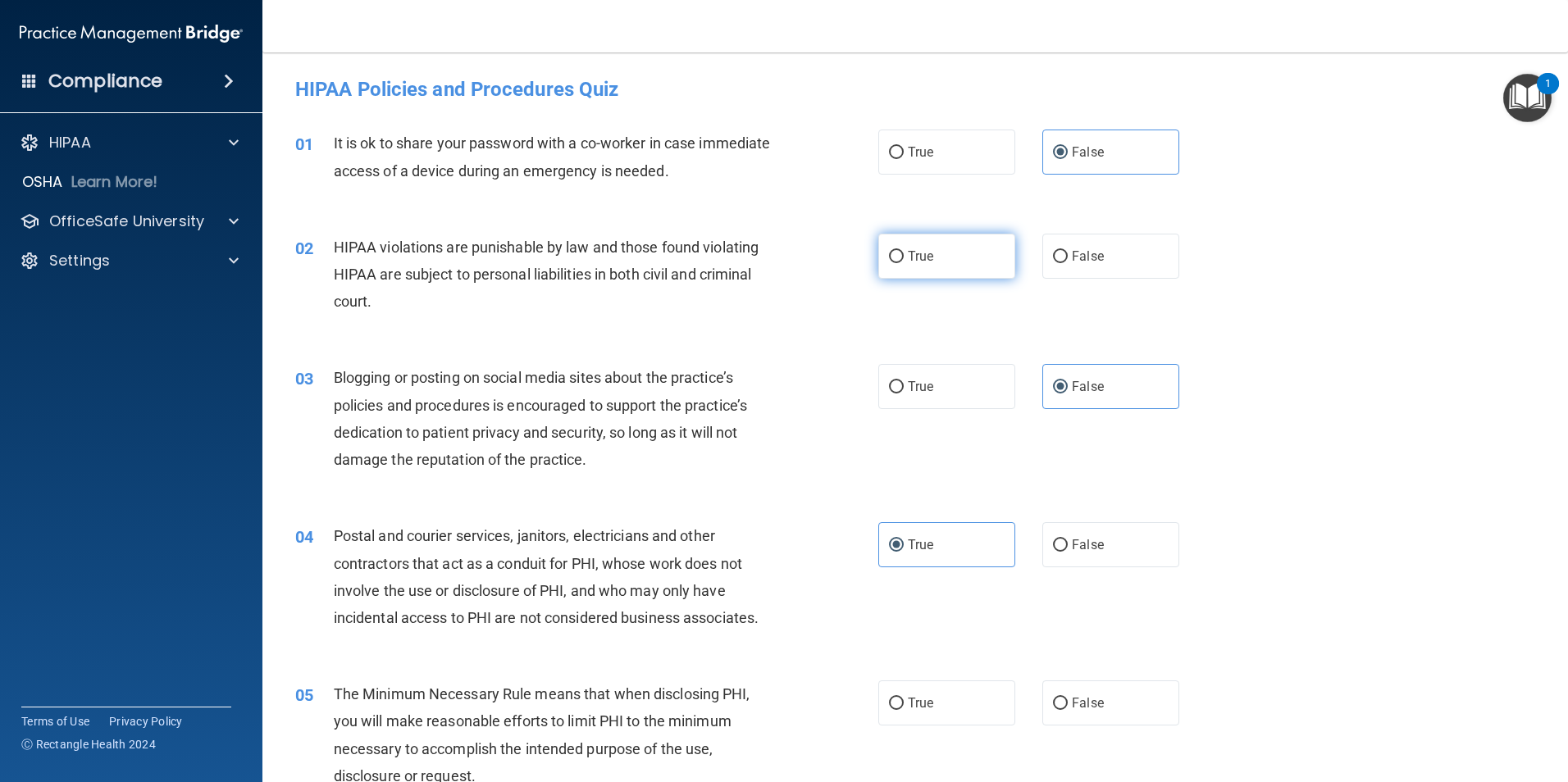
click at [969, 248] on label "True" at bounding box center [947, 255] width 137 height 45
click at [903, 250] on input "True" at bounding box center [895, 256] width 15 height 12
radio input "true"
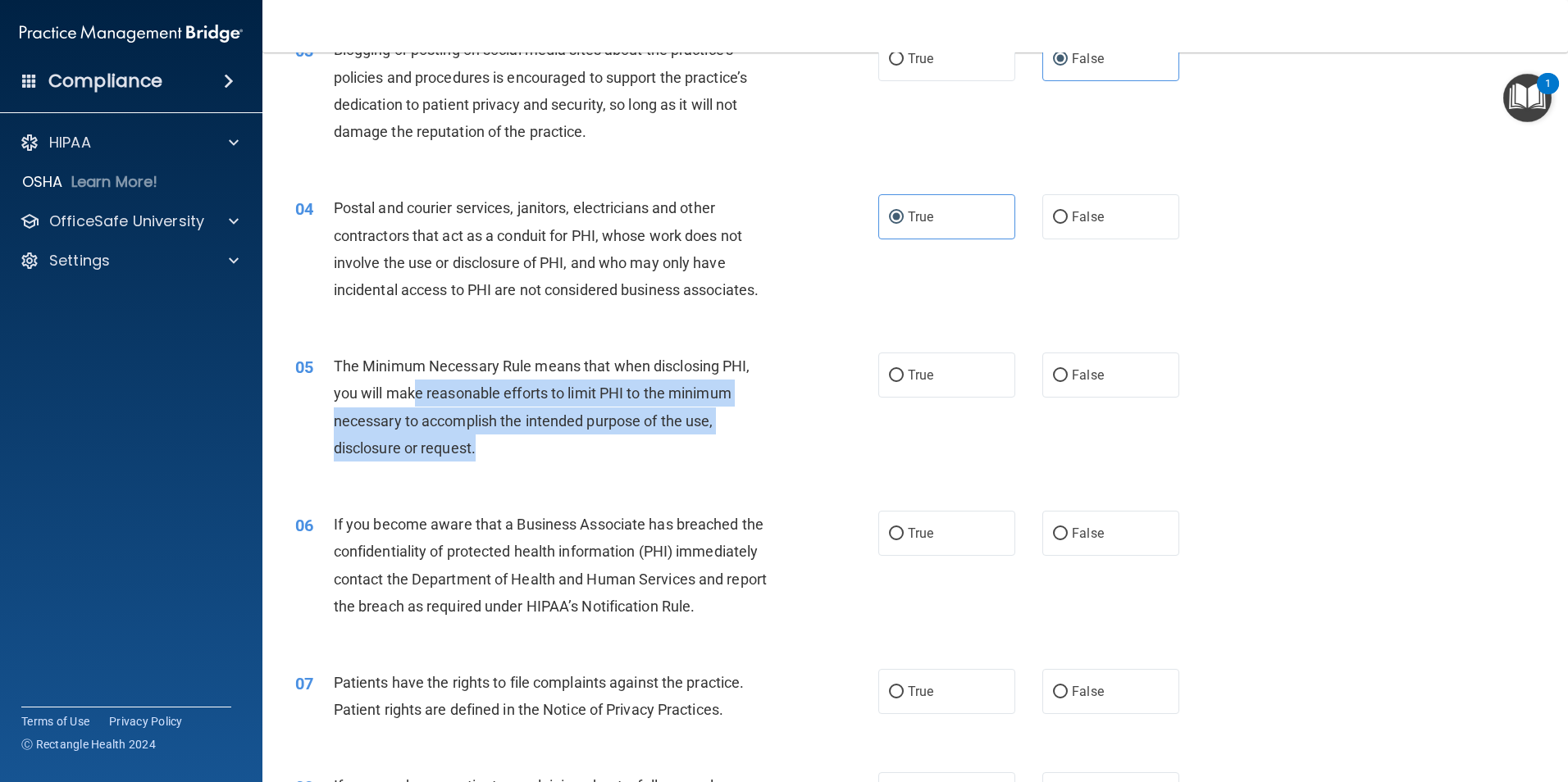
drag, startPoint x: 479, startPoint y: 408, endPoint x: 600, endPoint y: 445, distance: 126.5
click at [600, 445] on div "The Minimum Necessary Rule means that when disclosing PHI, you will make reason…" at bounding box center [561, 407] width 456 height 109
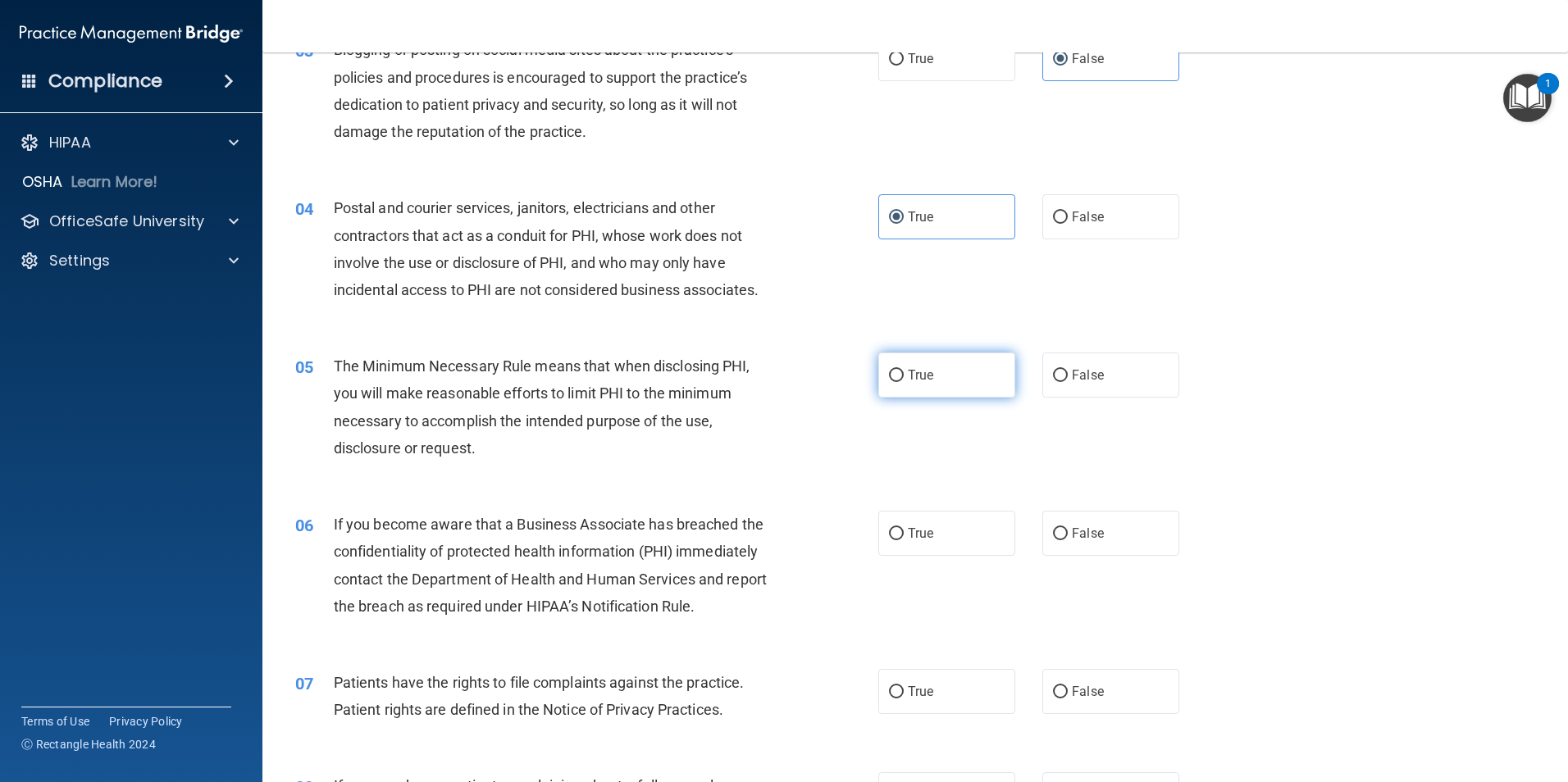
click at [950, 383] on label "True" at bounding box center [947, 375] width 137 height 45
click at [903, 383] on input "True" at bounding box center [895, 376] width 15 height 12
radio input "true"
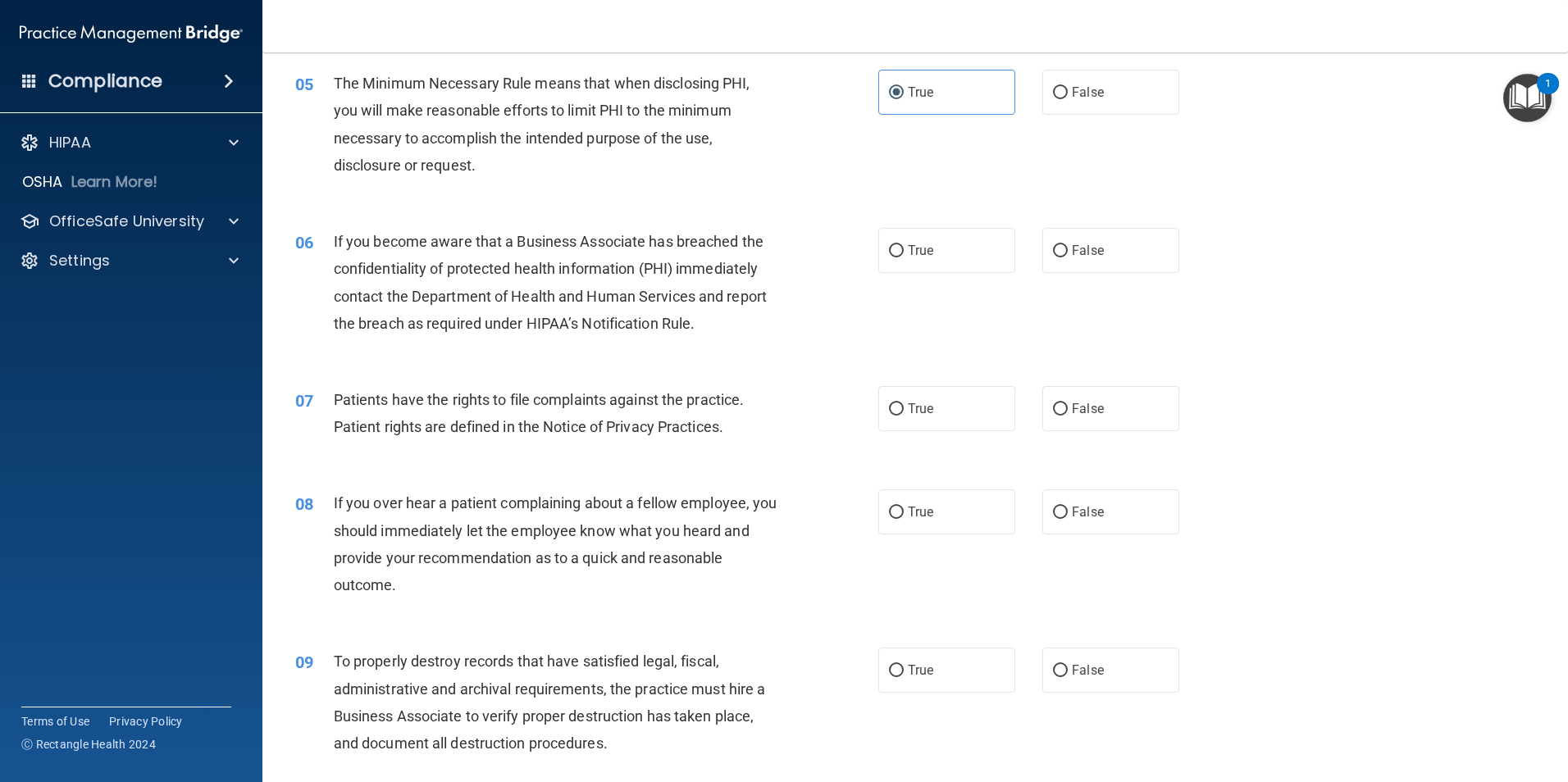
scroll to position [656, 0]
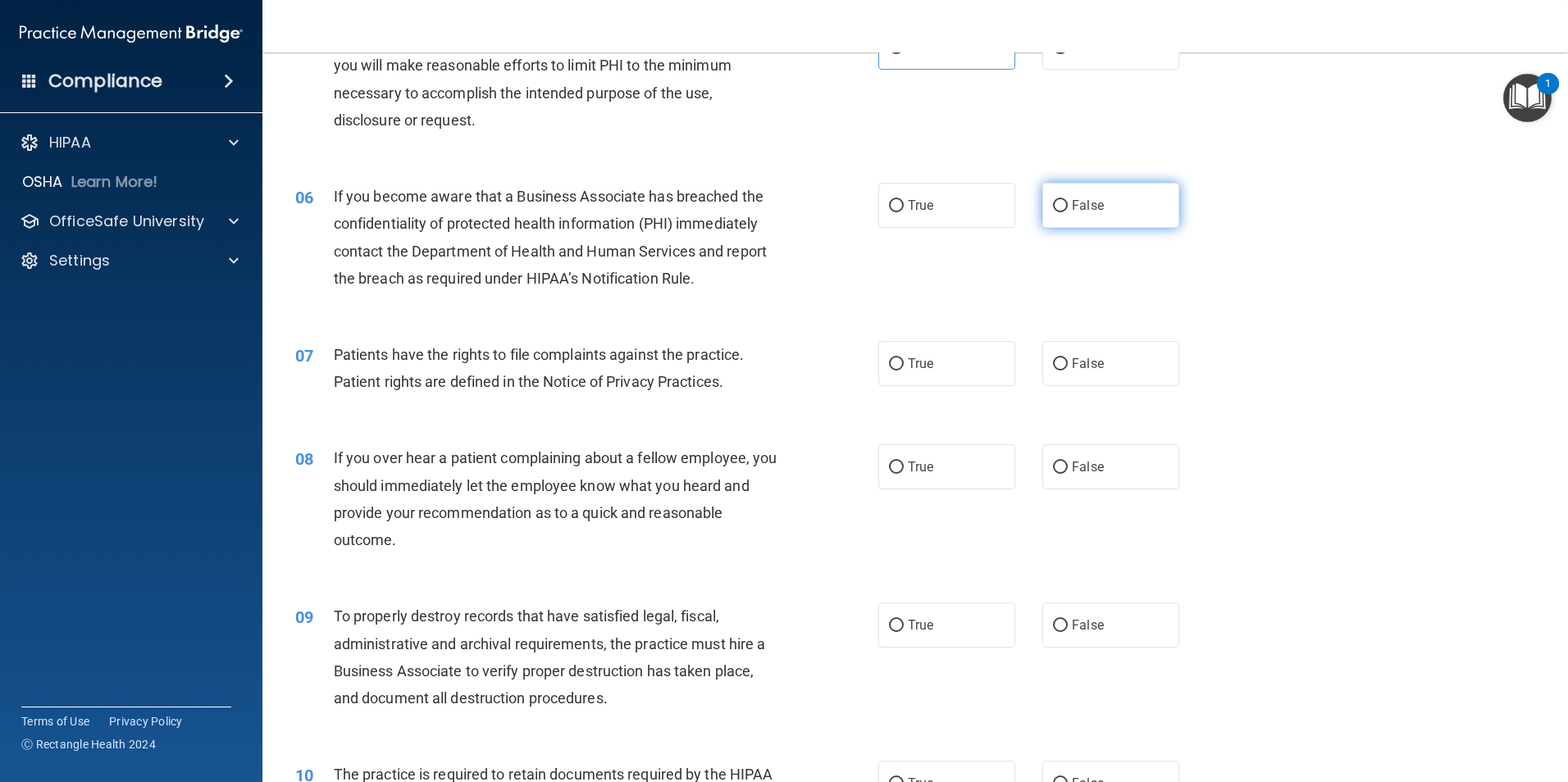
click at [1145, 211] on label "False" at bounding box center [1111, 205] width 137 height 45
click at [1067, 211] on input "False" at bounding box center [1059, 206] width 15 height 12
radio input "true"
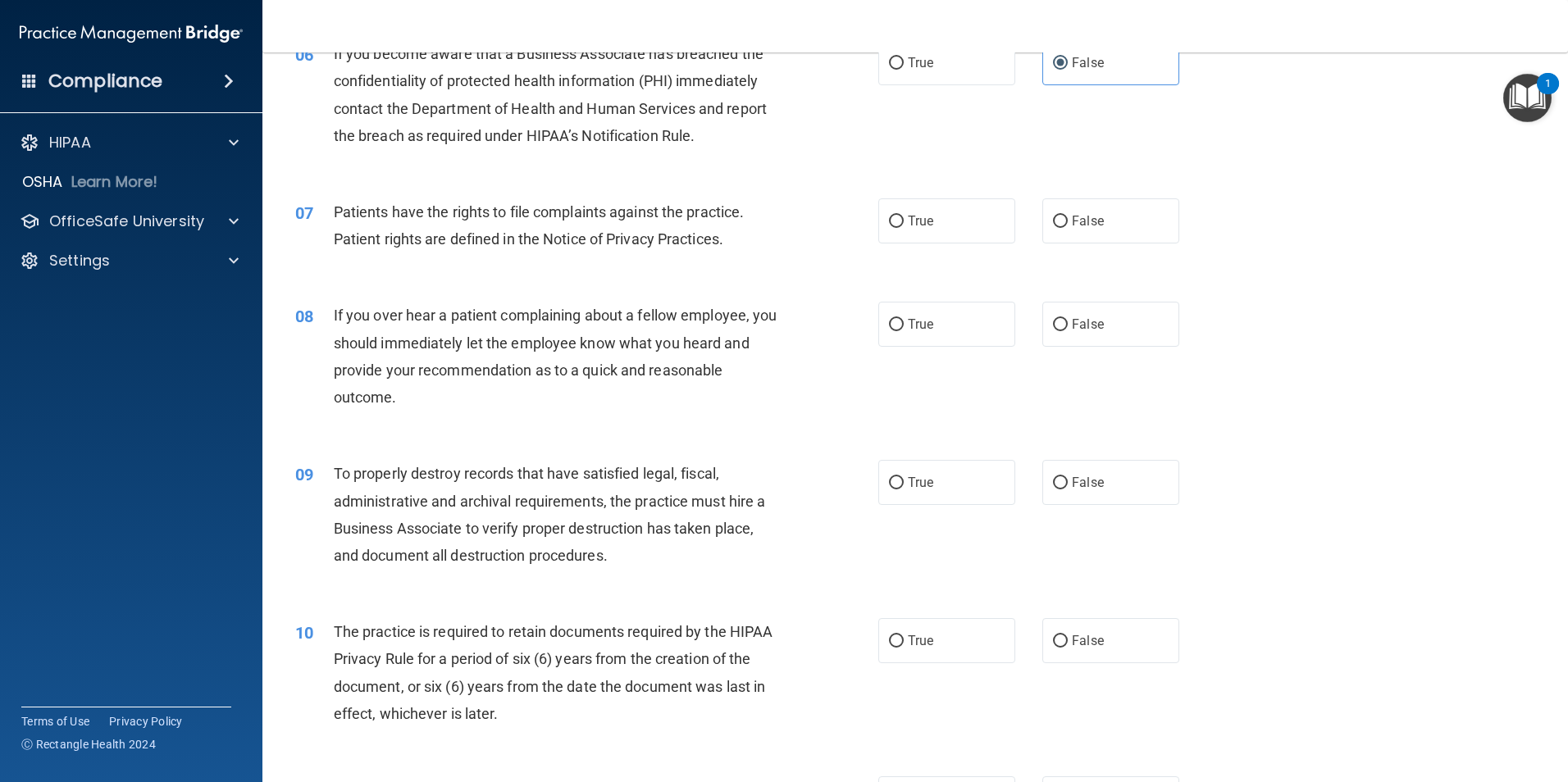
scroll to position [820, 0]
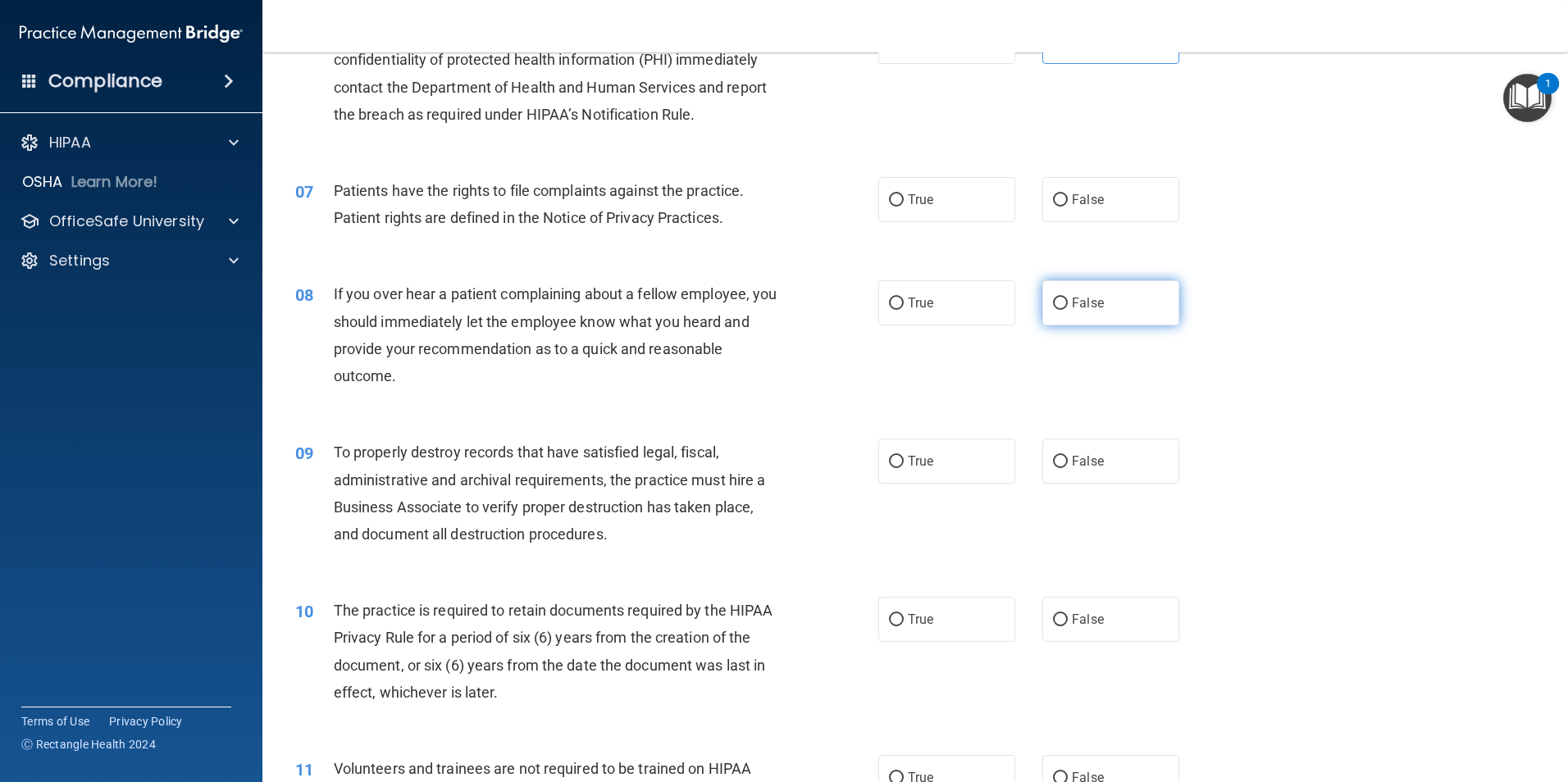
click at [1118, 306] on label "False" at bounding box center [1111, 302] width 137 height 45
click at [1067, 306] on input "False" at bounding box center [1059, 304] width 15 height 12
radio input "true"
click at [1076, 469] on label "False" at bounding box center [1111, 460] width 137 height 45
click at [1067, 468] on input "False" at bounding box center [1059, 462] width 15 height 12
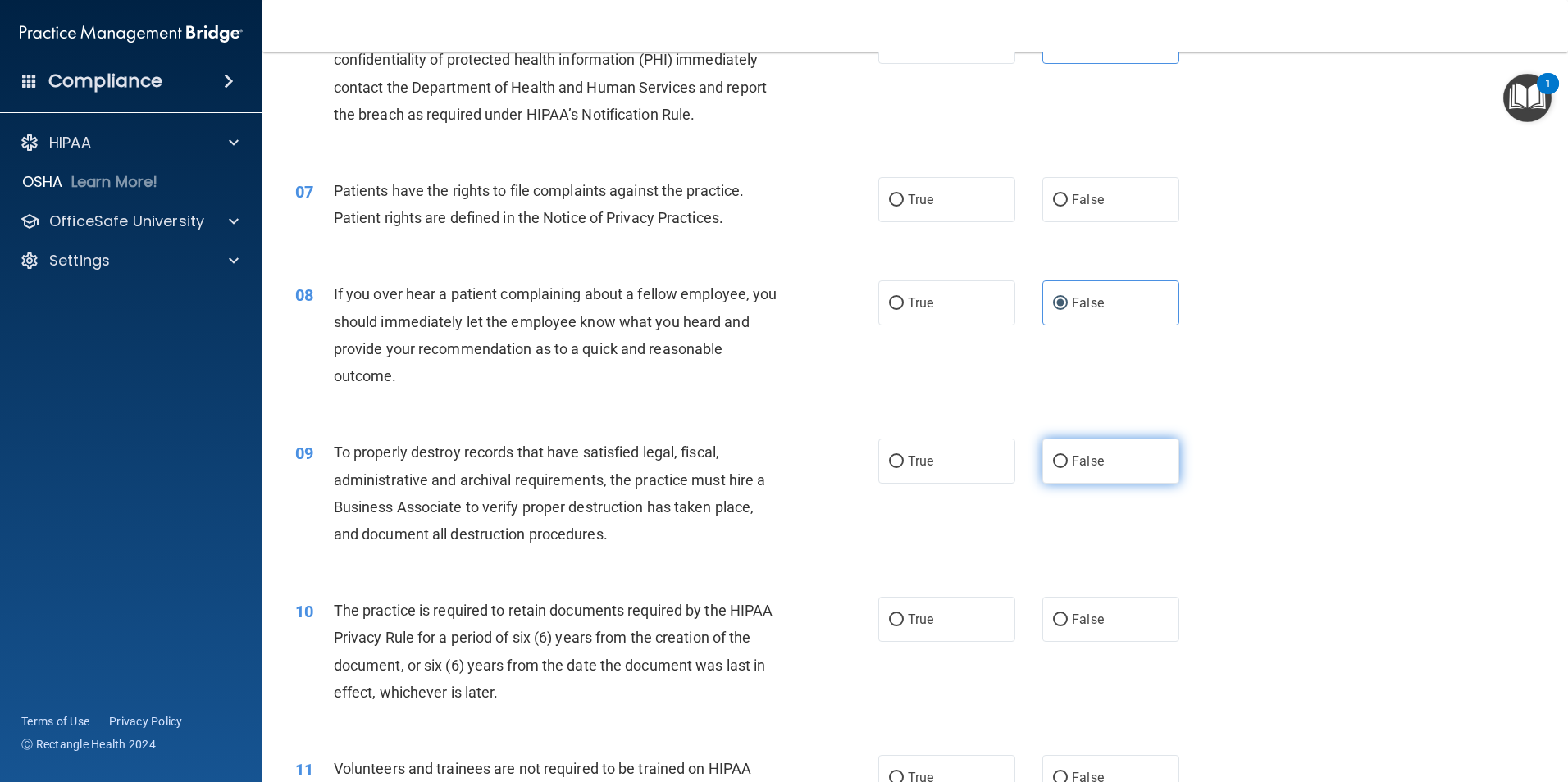
radio input "true"
click at [889, 195] on input "True" at bounding box center [895, 201] width 15 height 12
radio input "true"
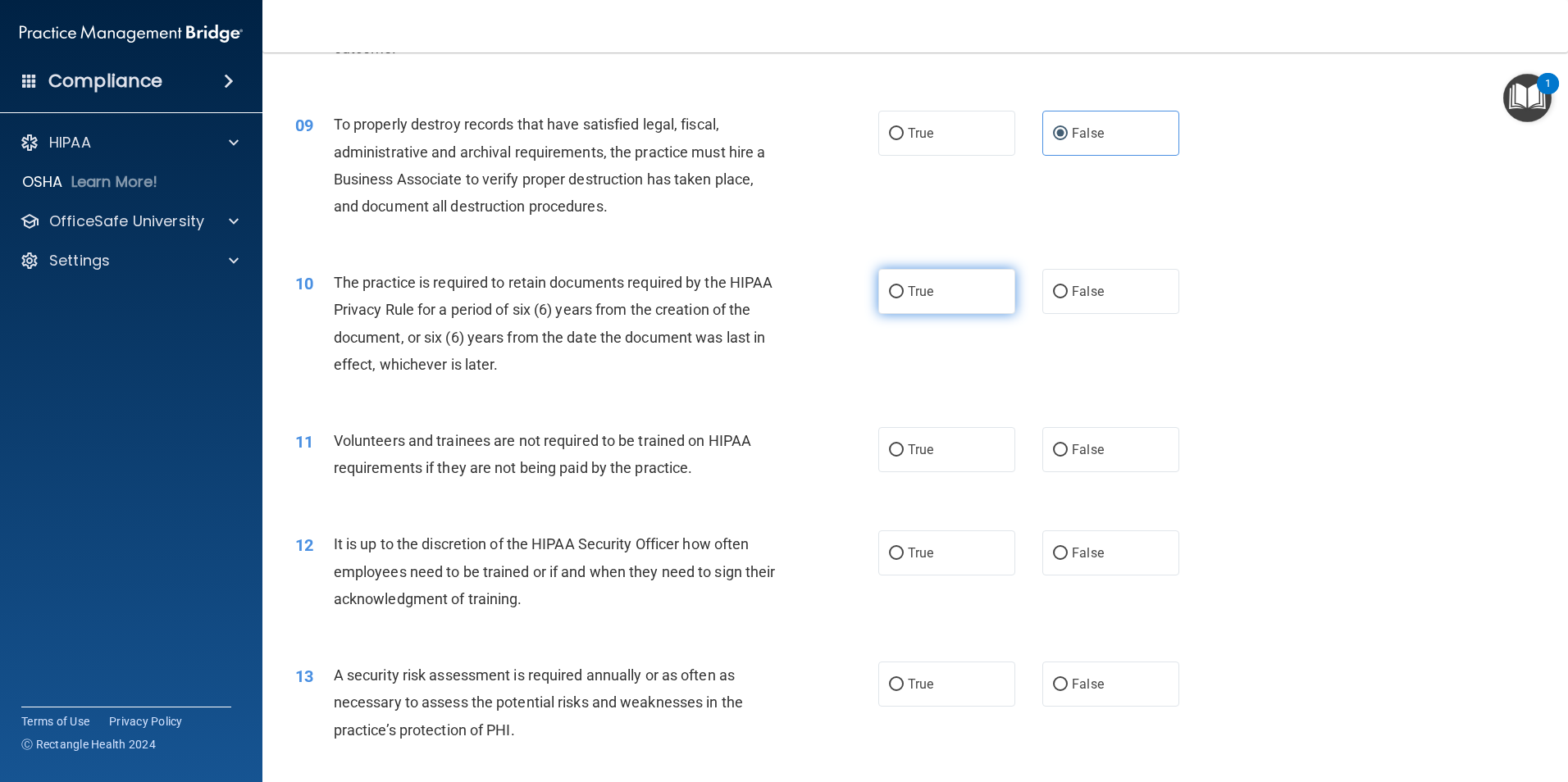
click at [944, 291] on label "True" at bounding box center [947, 291] width 137 height 45
click at [903, 291] on input "True" at bounding box center [895, 292] width 15 height 12
radio input "true"
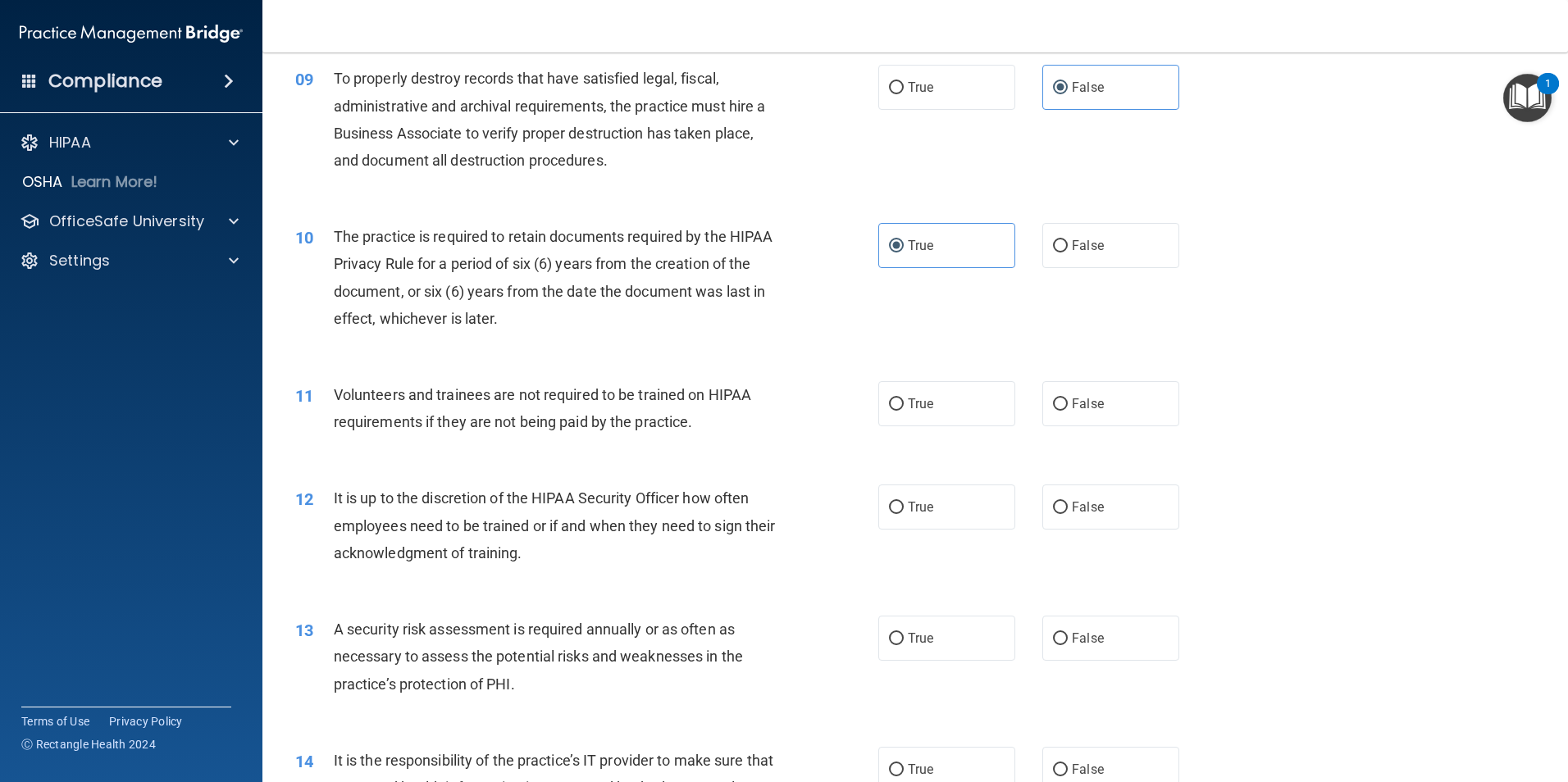
scroll to position [1230, 0]
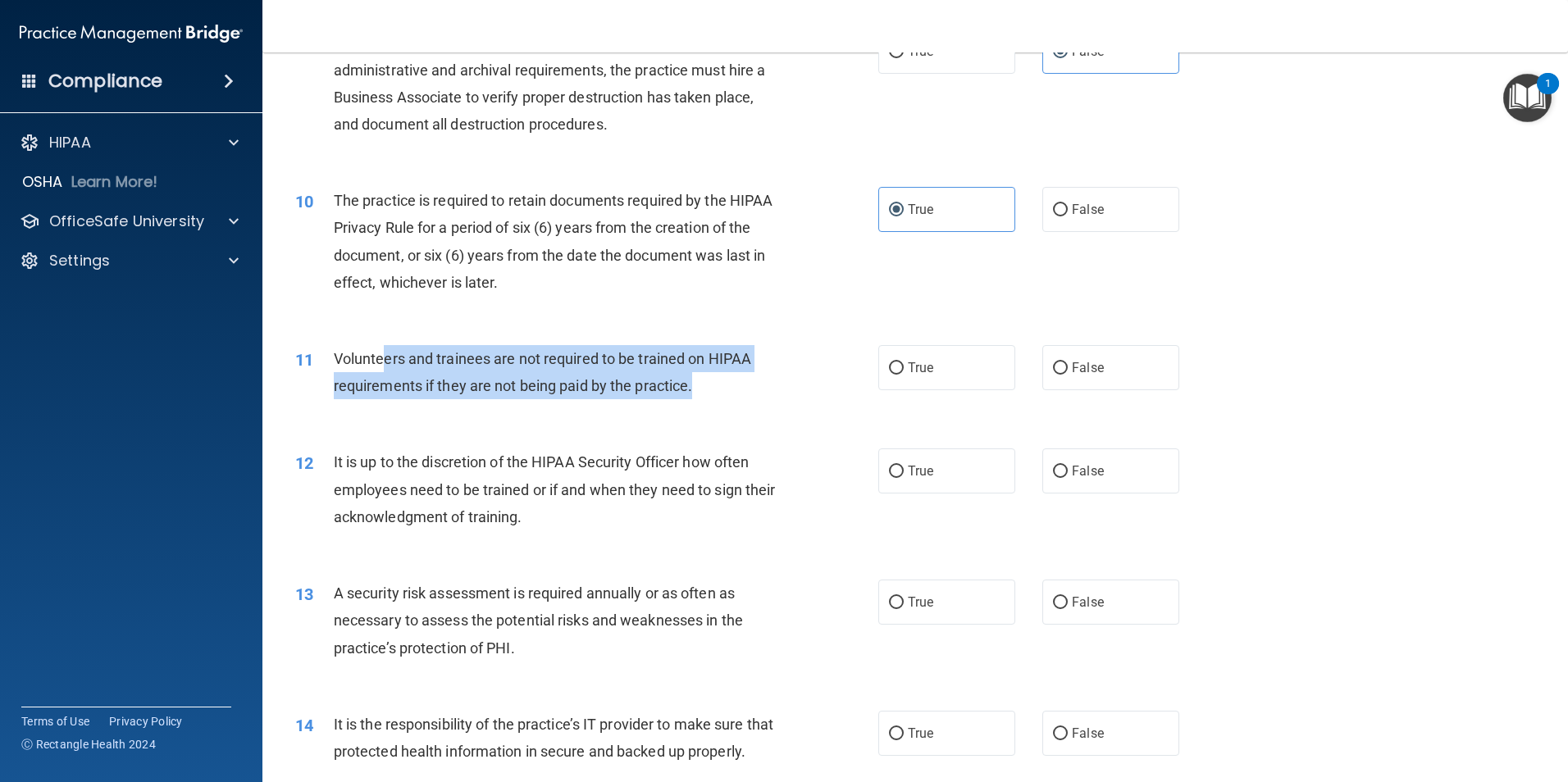
drag, startPoint x: 384, startPoint y: 362, endPoint x: 779, endPoint y: 384, distance: 395.6
click at [779, 384] on div "Volunteers and trainees are not required to be trained on HIPAA requirements if…" at bounding box center [561, 372] width 456 height 54
click at [777, 384] on div "Volunteers and trainees are not required to be trained on HIPAA requirements if…" at bounding box center [561, 372] width 456 height 54
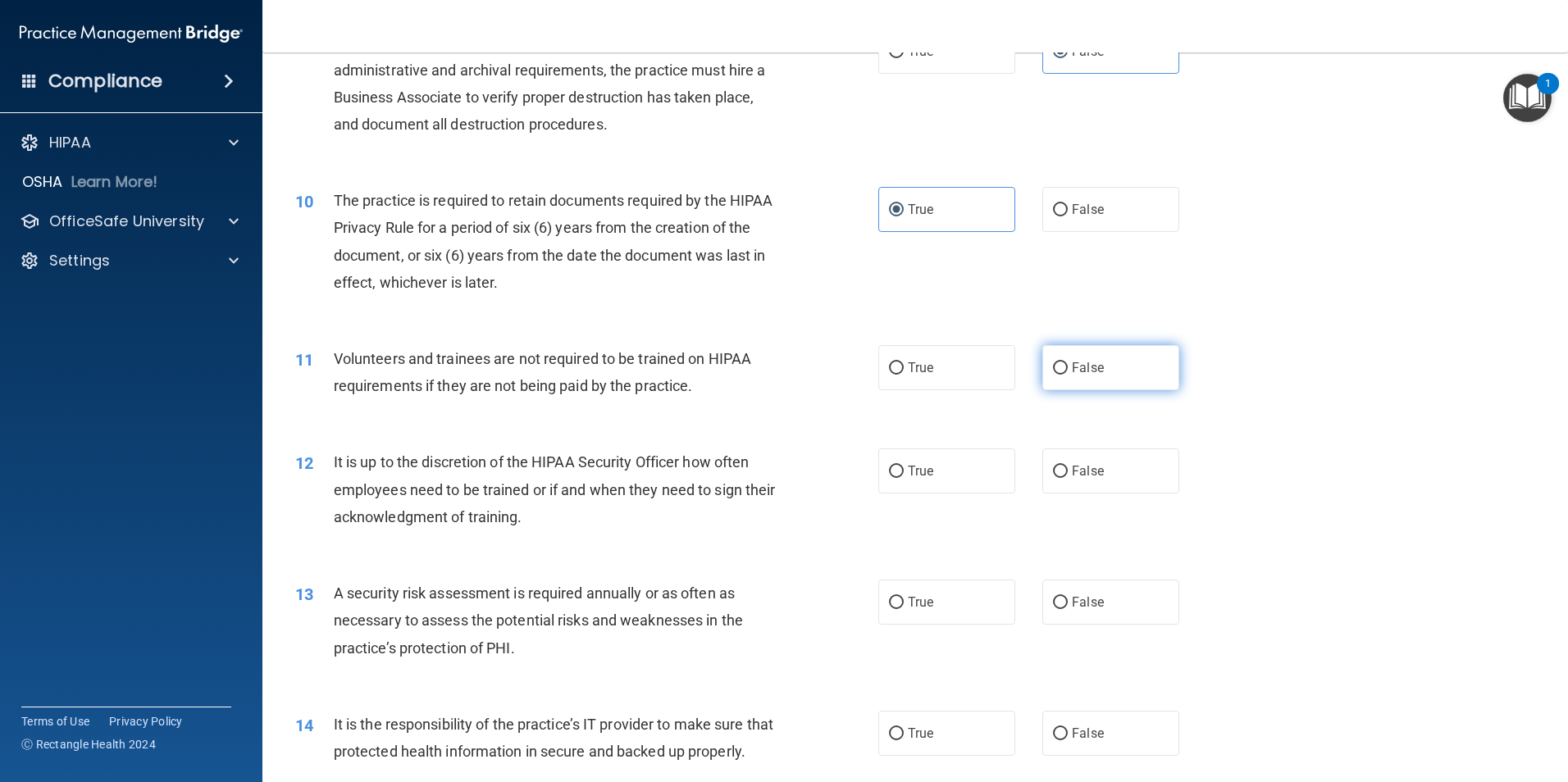
click at [1136, 378] on label "False" at bounding box center [1111, 367] width 137 height 45
click at [1067, 375] on input "False" at bounding box center [1059, 369] width 15 height 12
radio input "true"
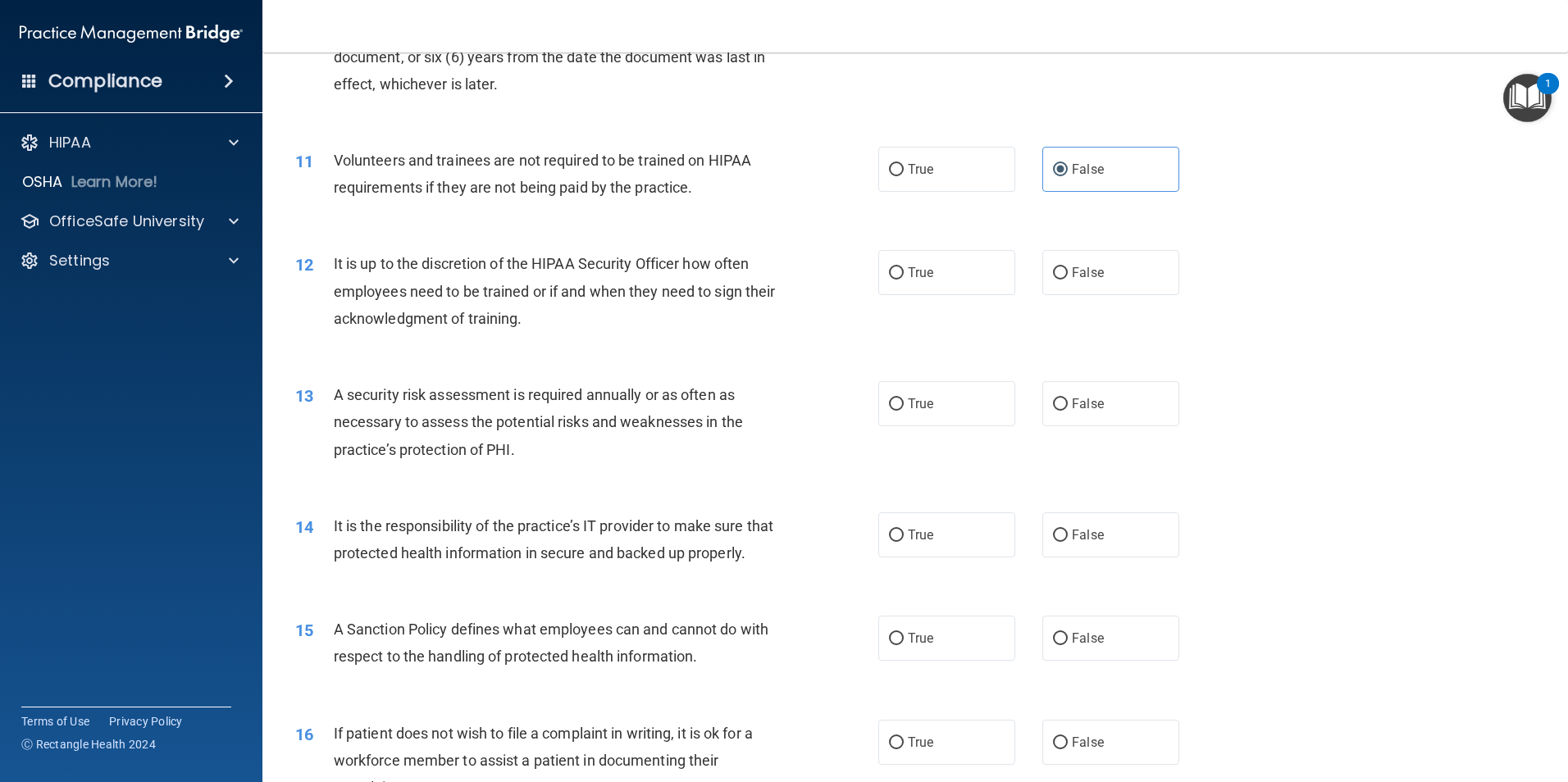
scroll to position [1476, 0]
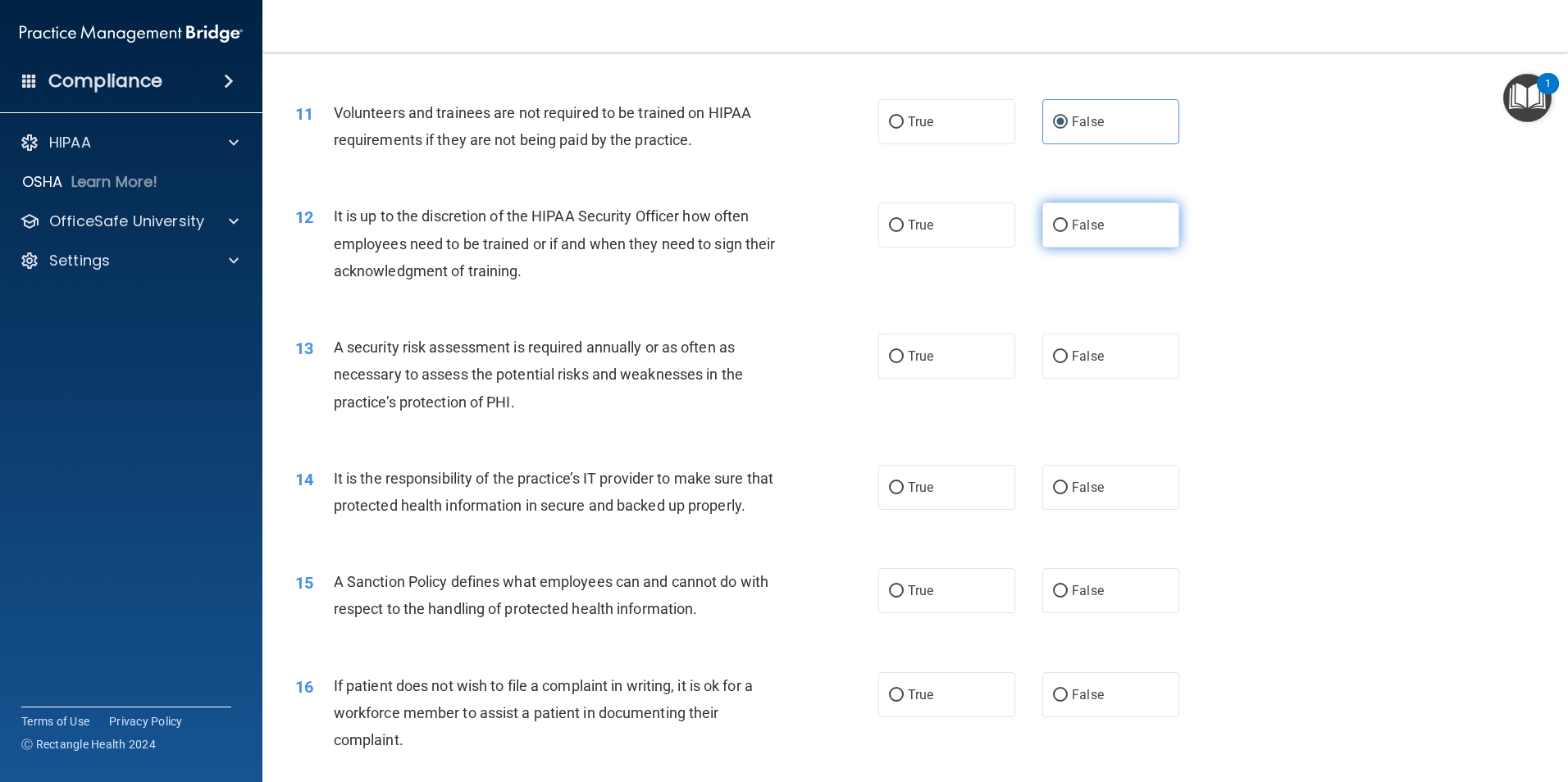
click at [1137, 230] on label "False" at bounding box center [1111, 225] width 137 height 45
click at [1067, 230] on input "False" at bounding box center [1059, 226] width 15 height 12
radio input "true"
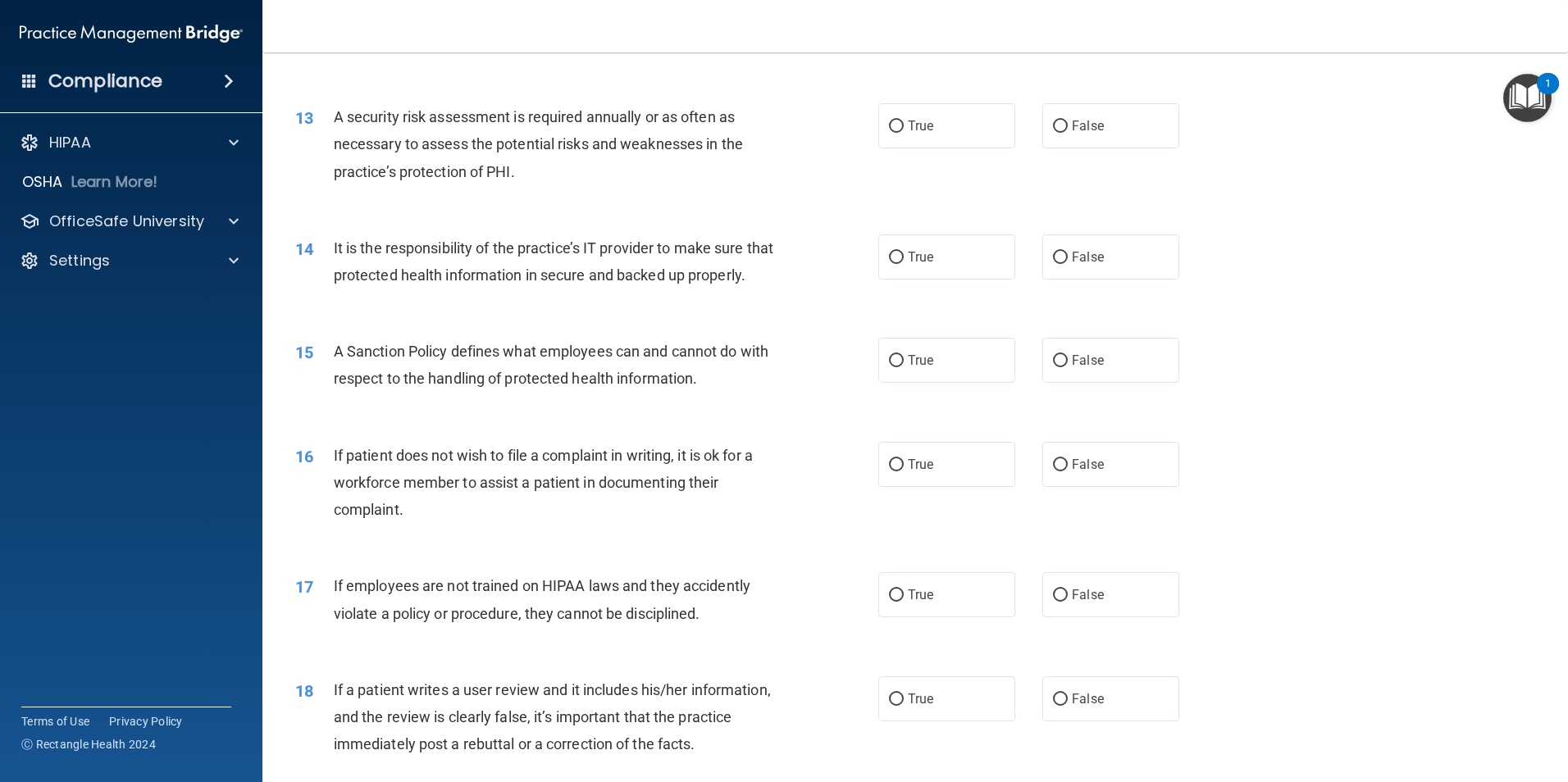
scroll to position [1722, 0]
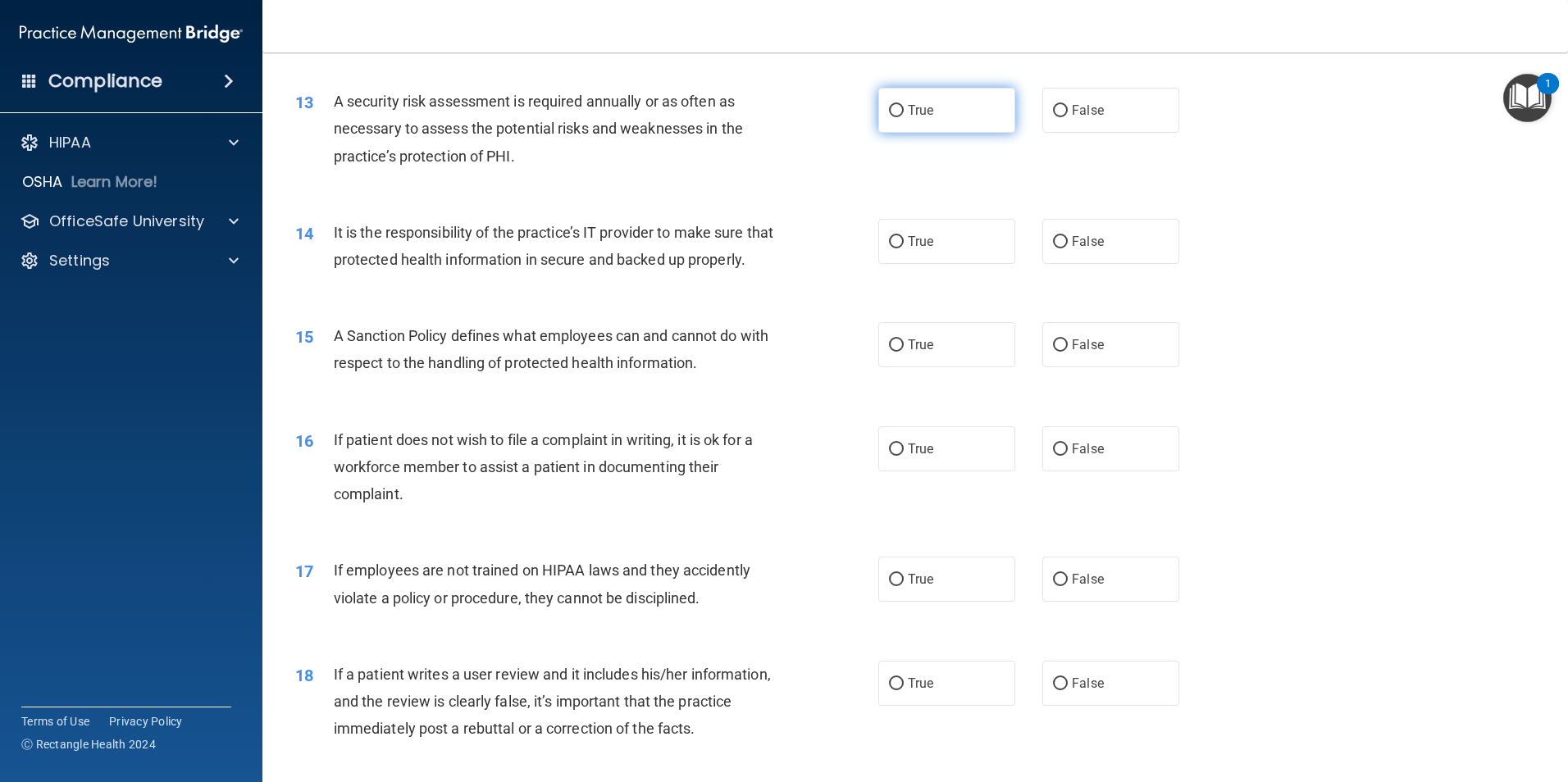
click at [945, 112] on label "True" at bounding box center [947, 109] width 137 height 45
click at [903, 112] on input "True" at bounding box center [895, 111] width 15 height 12
radio input "true"
click at [1155, 230] on label "False" at bounding box center [1111, 240] width 137 height 45
click at [1067, 236] on input "False" at bounding box center [1059, 242] width 15 height 12
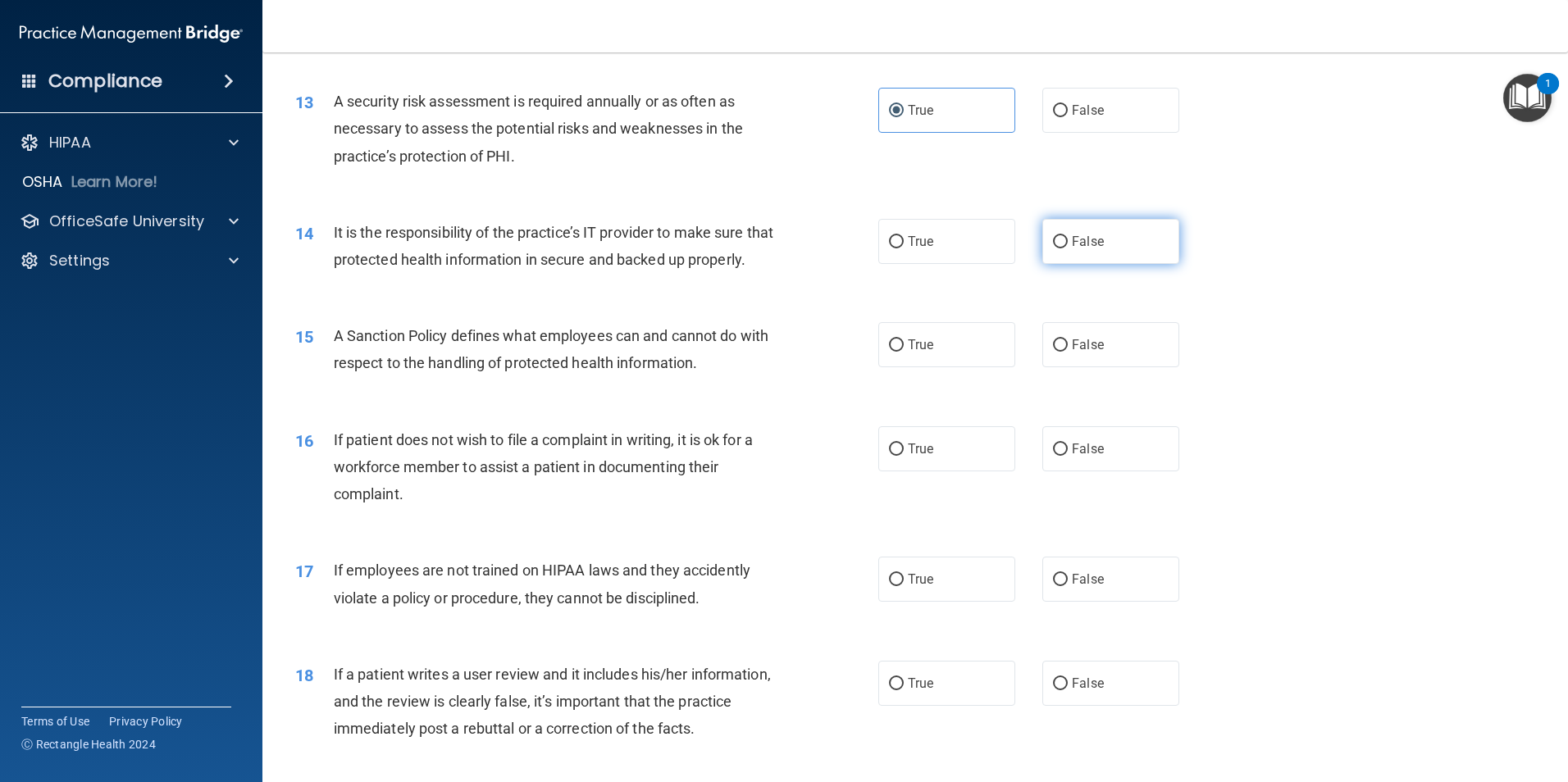
radio input "true"
click at [1083, 364] on label "False" at bounding box center [1111, 344] width 137 height 45
click at [1067, 352] on input "False" at bounding box center [1059, 346] width 15 height 12
radio input "true"
click at [947, 468] on label "True" at bounding box center [947, 448] width 137 height 45
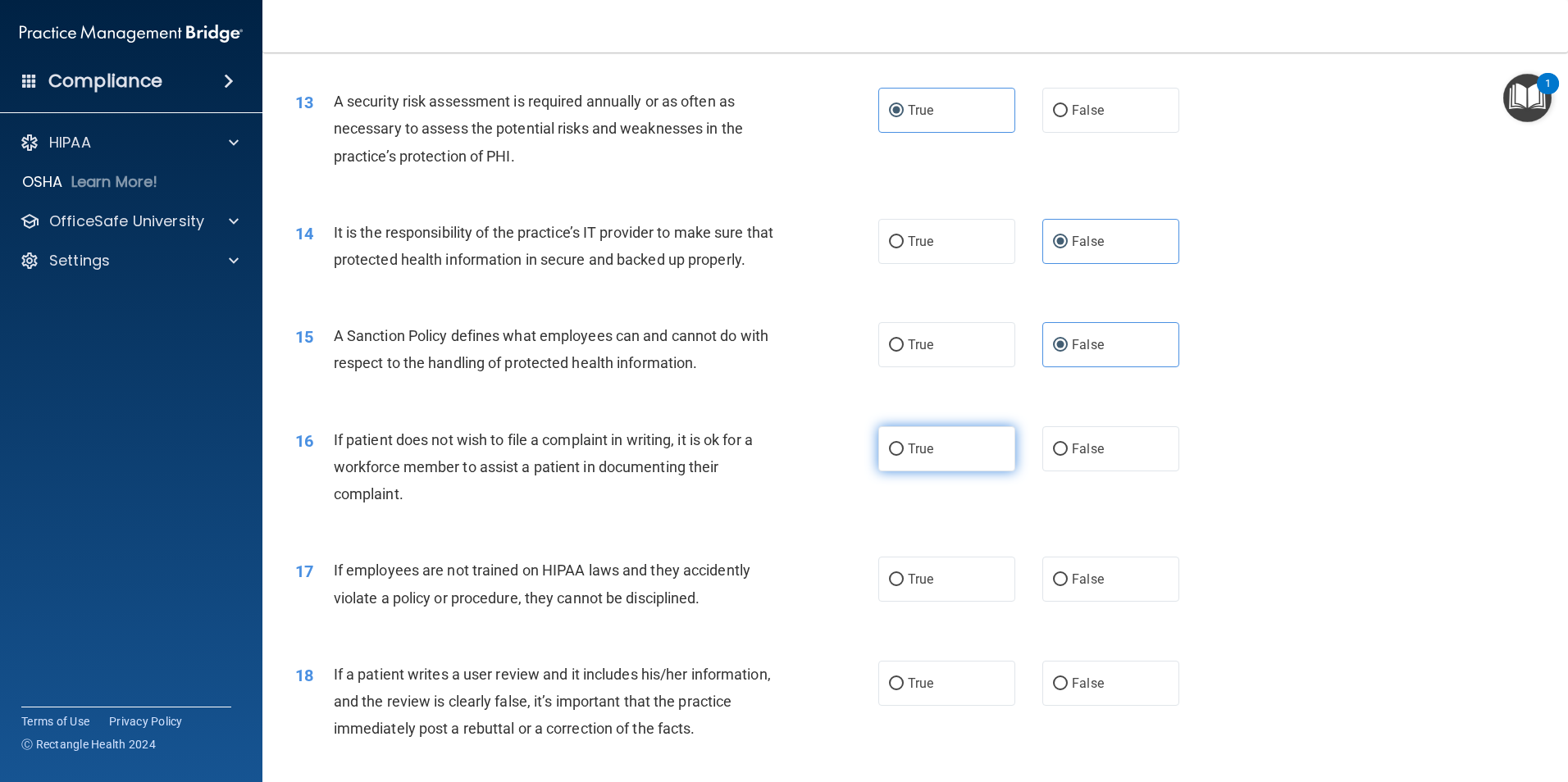
click at [903, 456] on input "True" at bounding box center [895, 449] width 15 height 12
radio input "true"
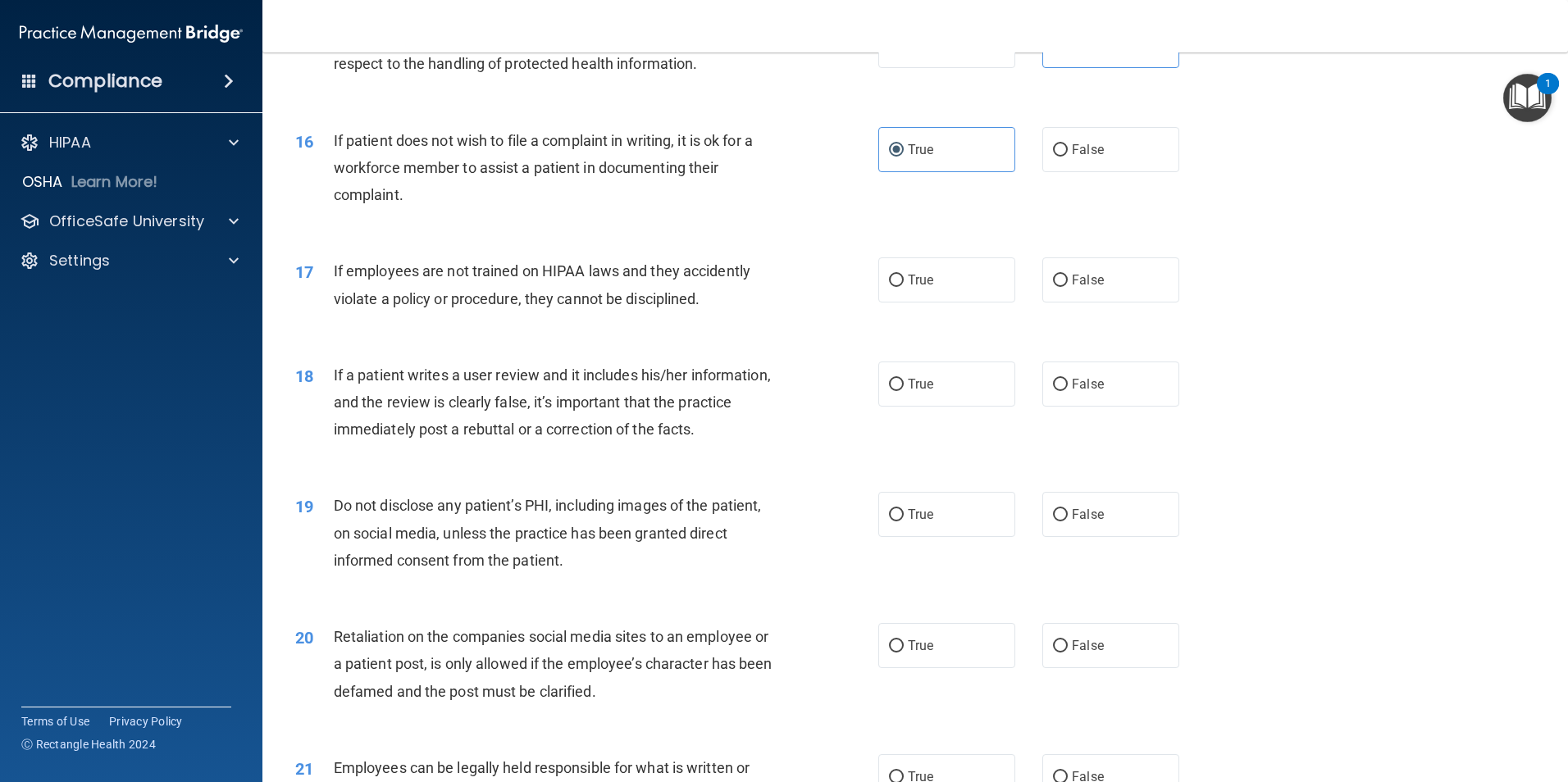
scroll to position [2050, 0]
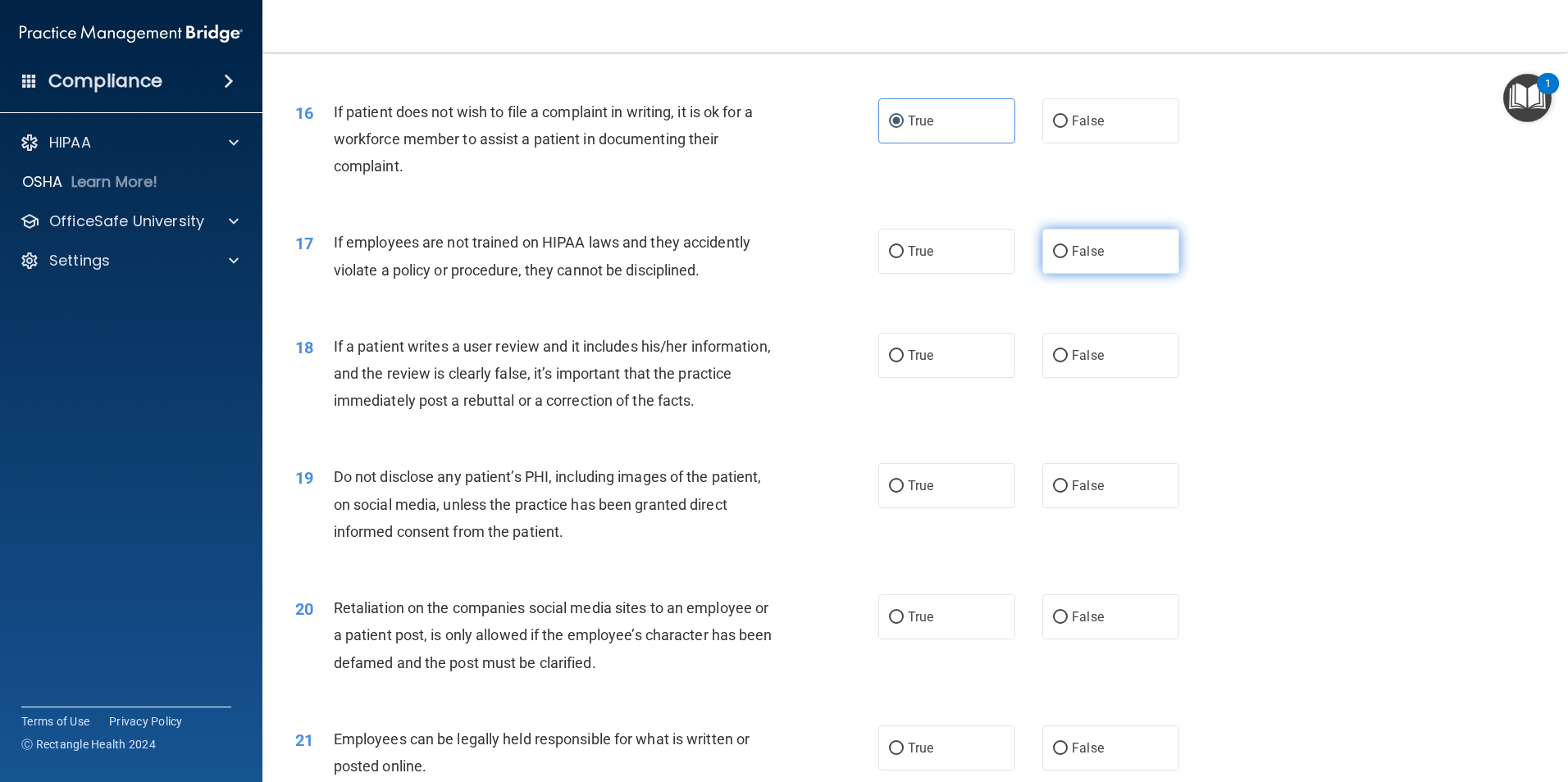
click at [1129, 274] on label "False" at bounding box center [1111, 250] width 137 height 45
click at [1067, 258] on input "False" at bounding box center [1059, 252] width 15 height 12
radio input "true"
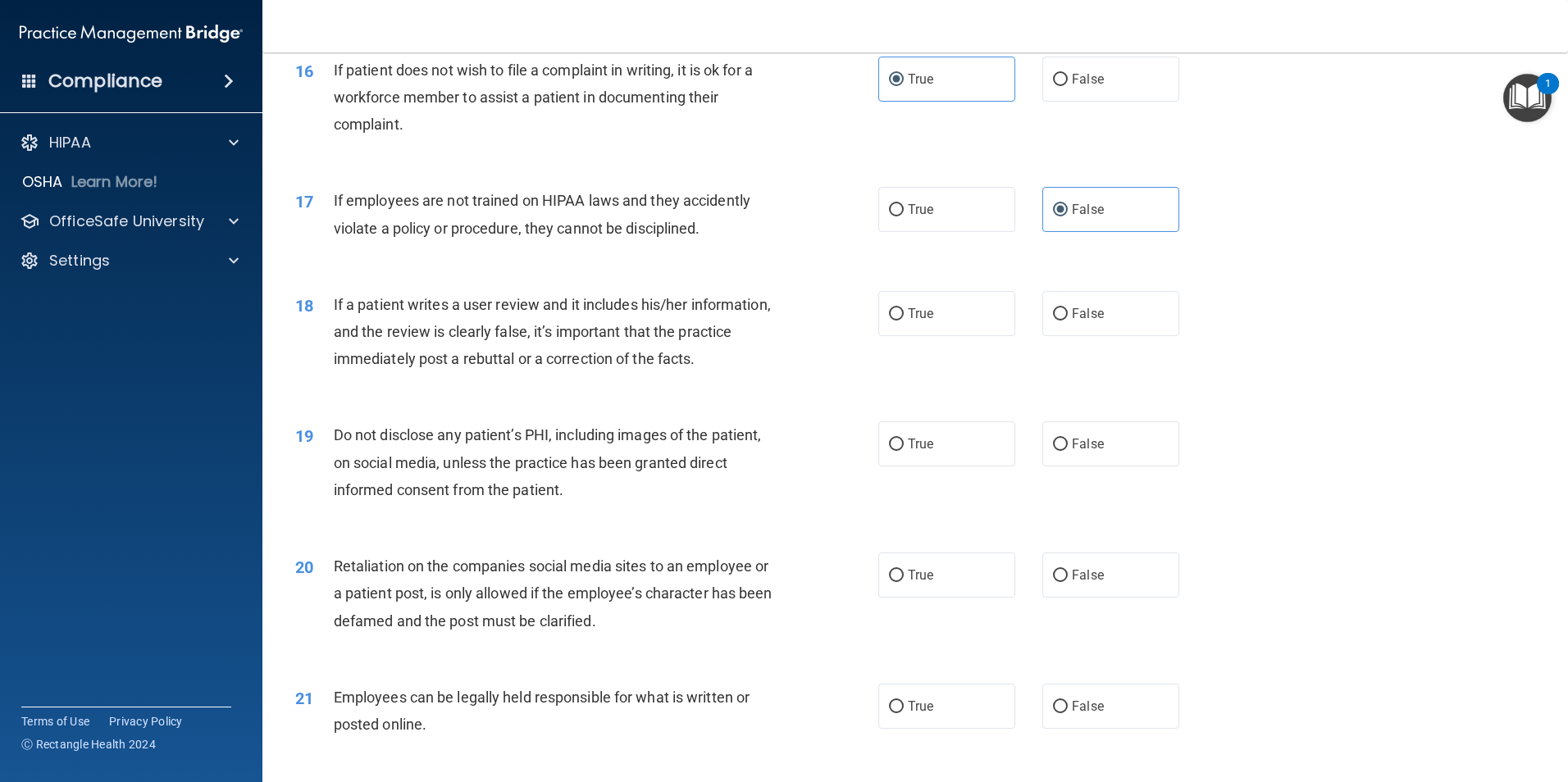
scroll to position [2214, 0]
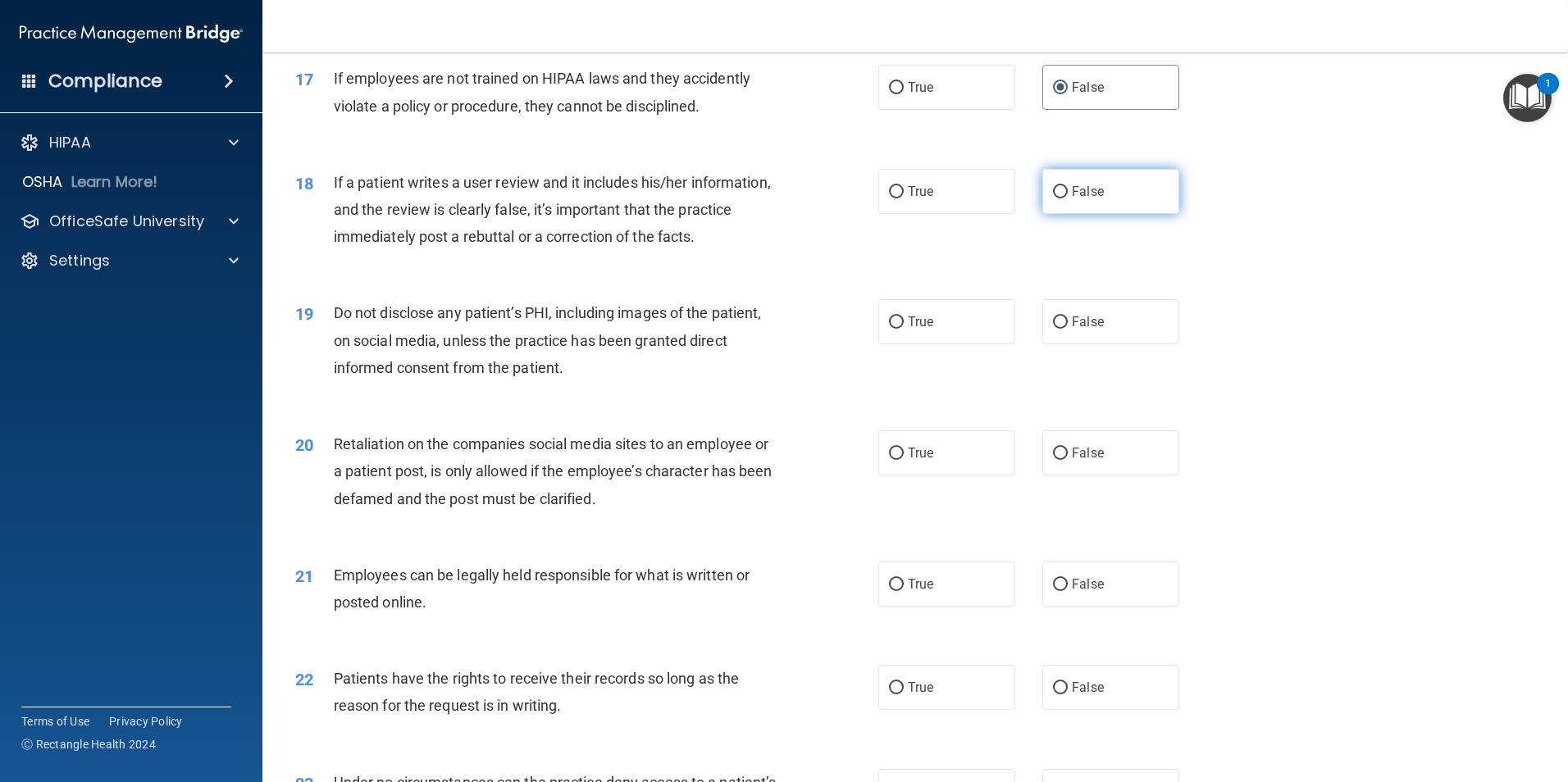
click at [1084, 200] on span "False" at bounding box center [1087, 192] width 32 height 16
click at [1067, 199] on input "False" at bounding box center [1059, 192] width 15 height 12
radio input "true"
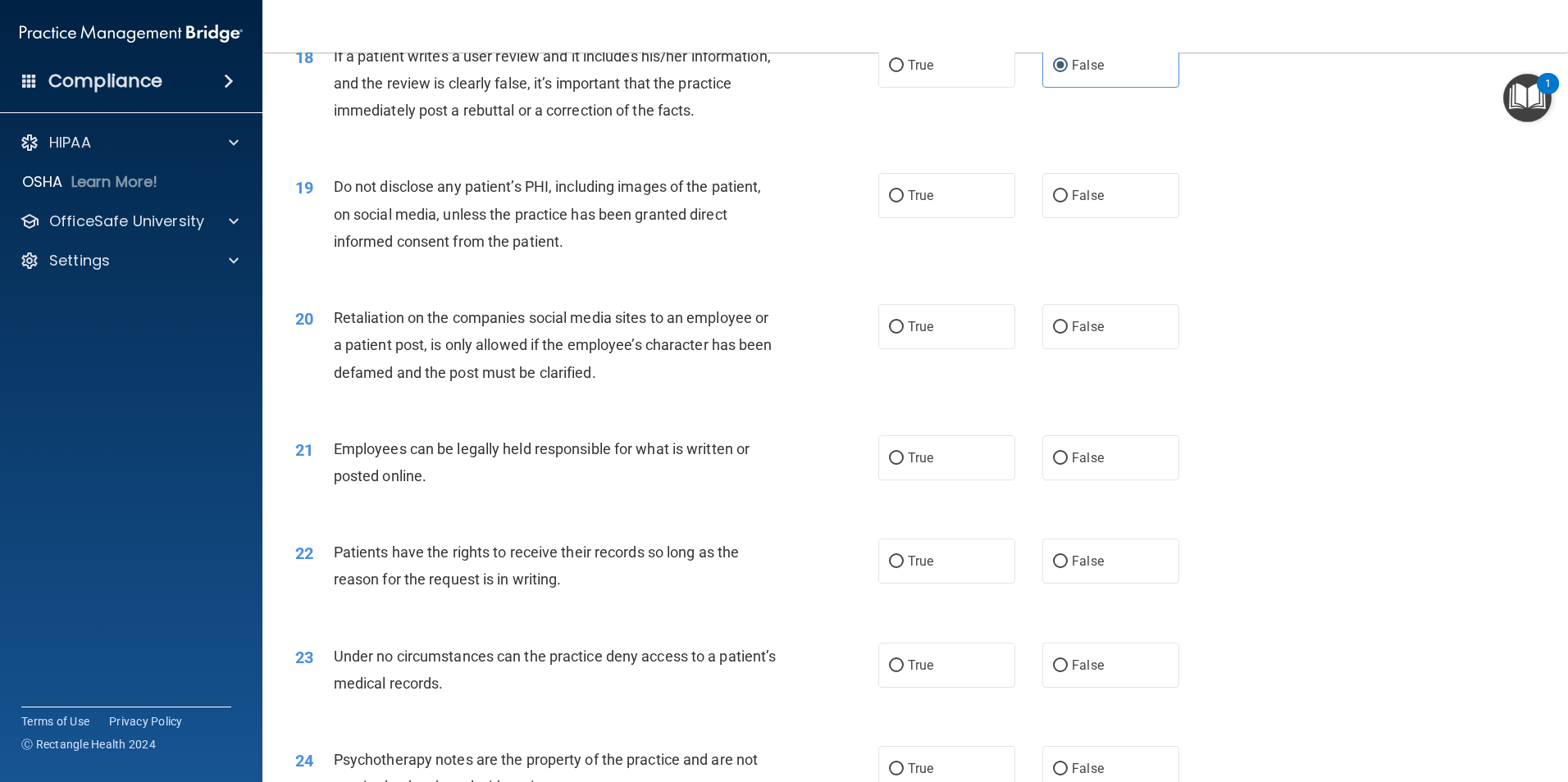
scroll to position [2378, 0]
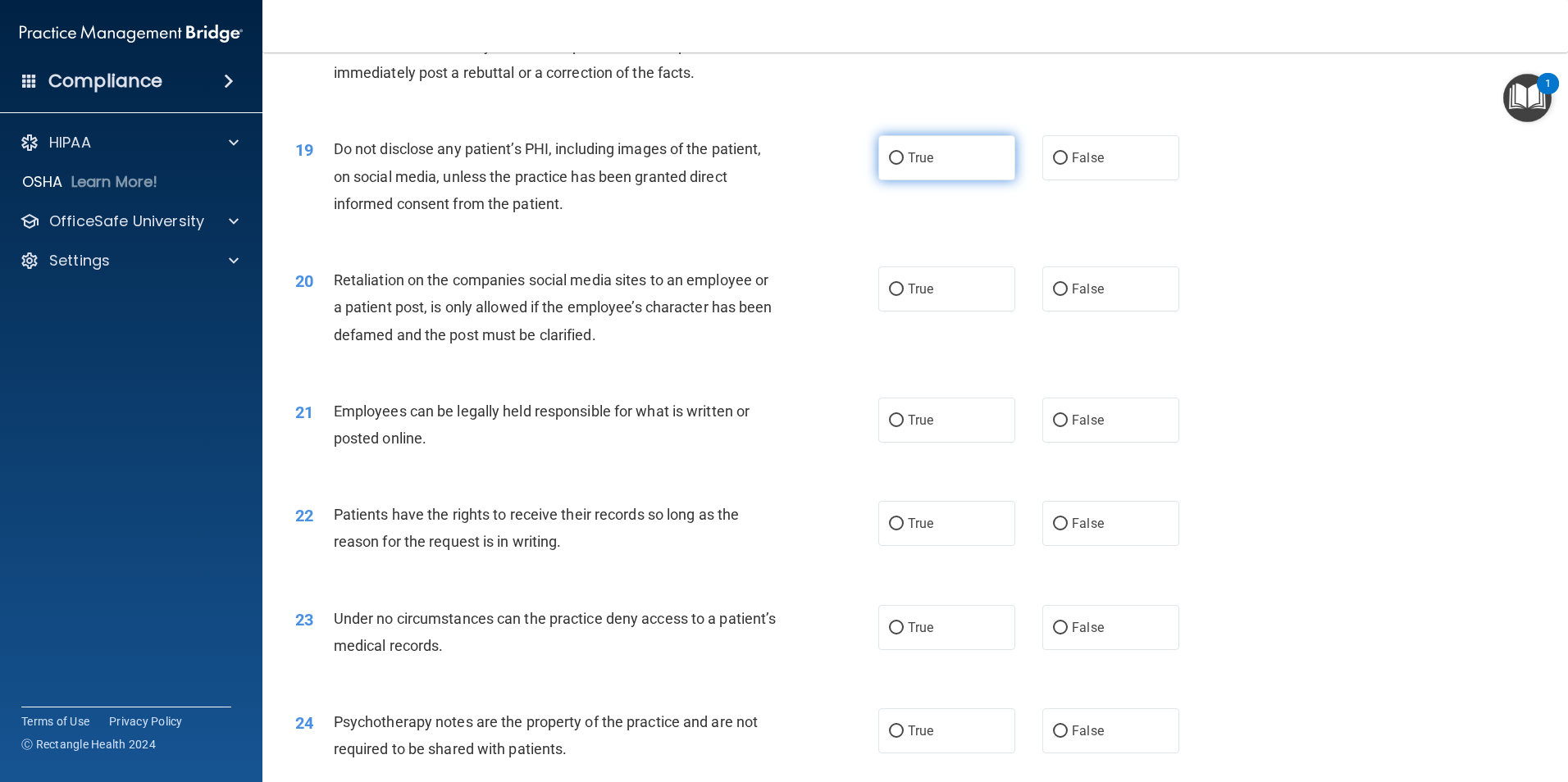
click at [931, 181] on label "True" at bounding box center [947, 157] width 137 height 45
click at [903, 165] on input "True" at bounding box center [895, 158] width 15 height 12
radio input "true"
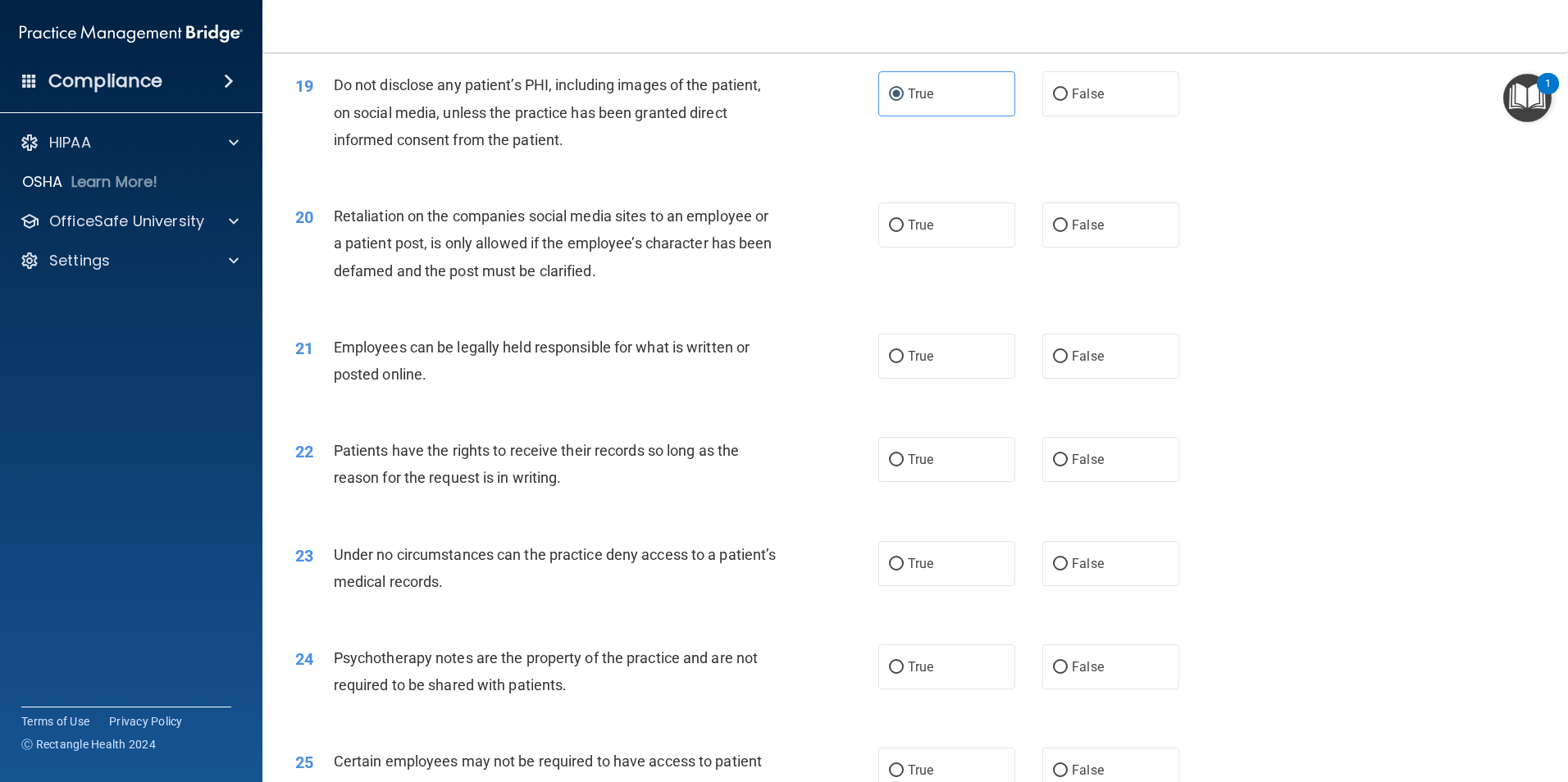
scroll to position [2542, 0]
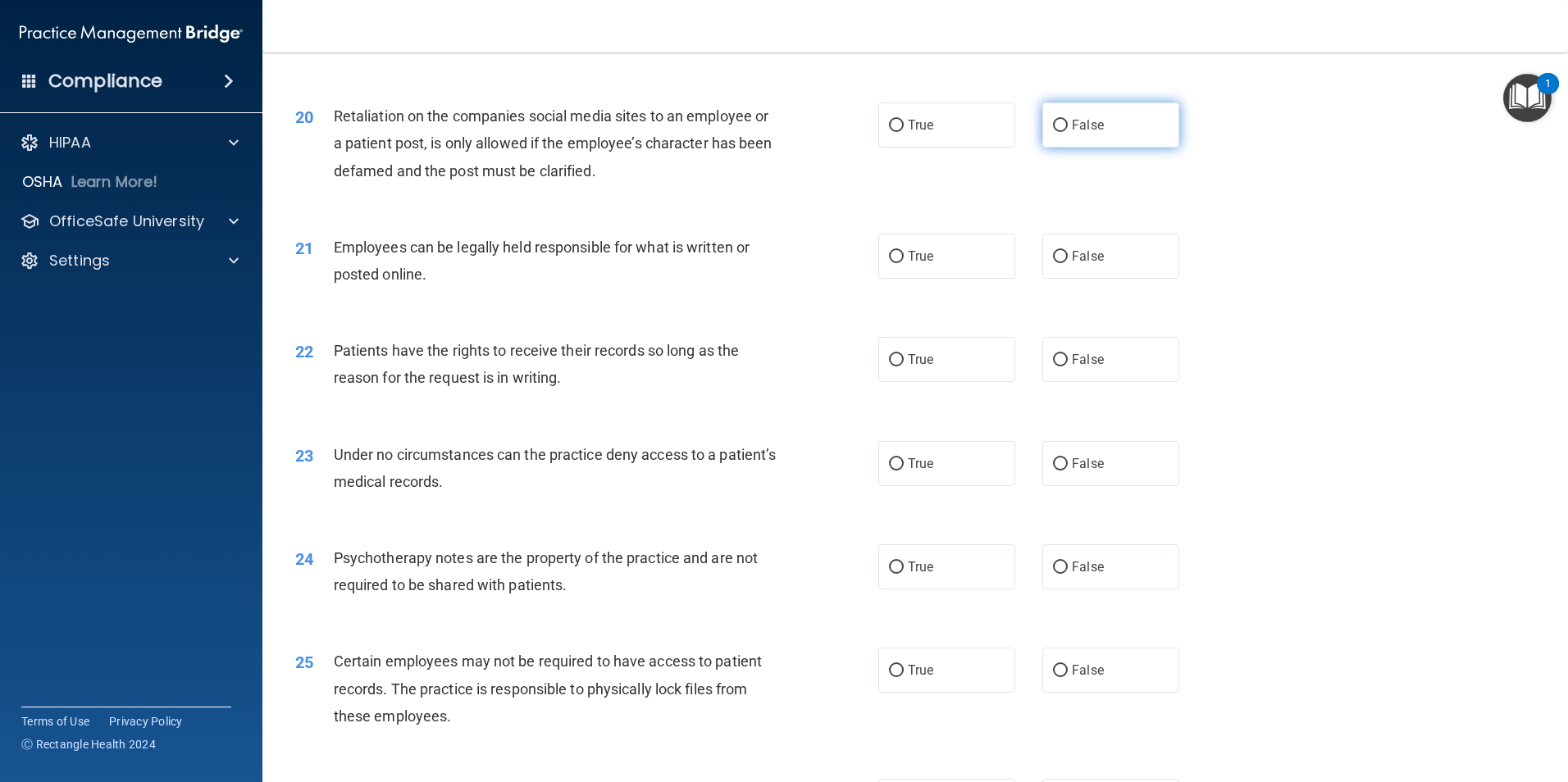
click at [1126, 148] on label "False" at bounding box center [1111, 124] width 137 height 45
click at [1067, 132] on input "False" at bounding box center [1059, 125] width 15 height 12
radio input "true"
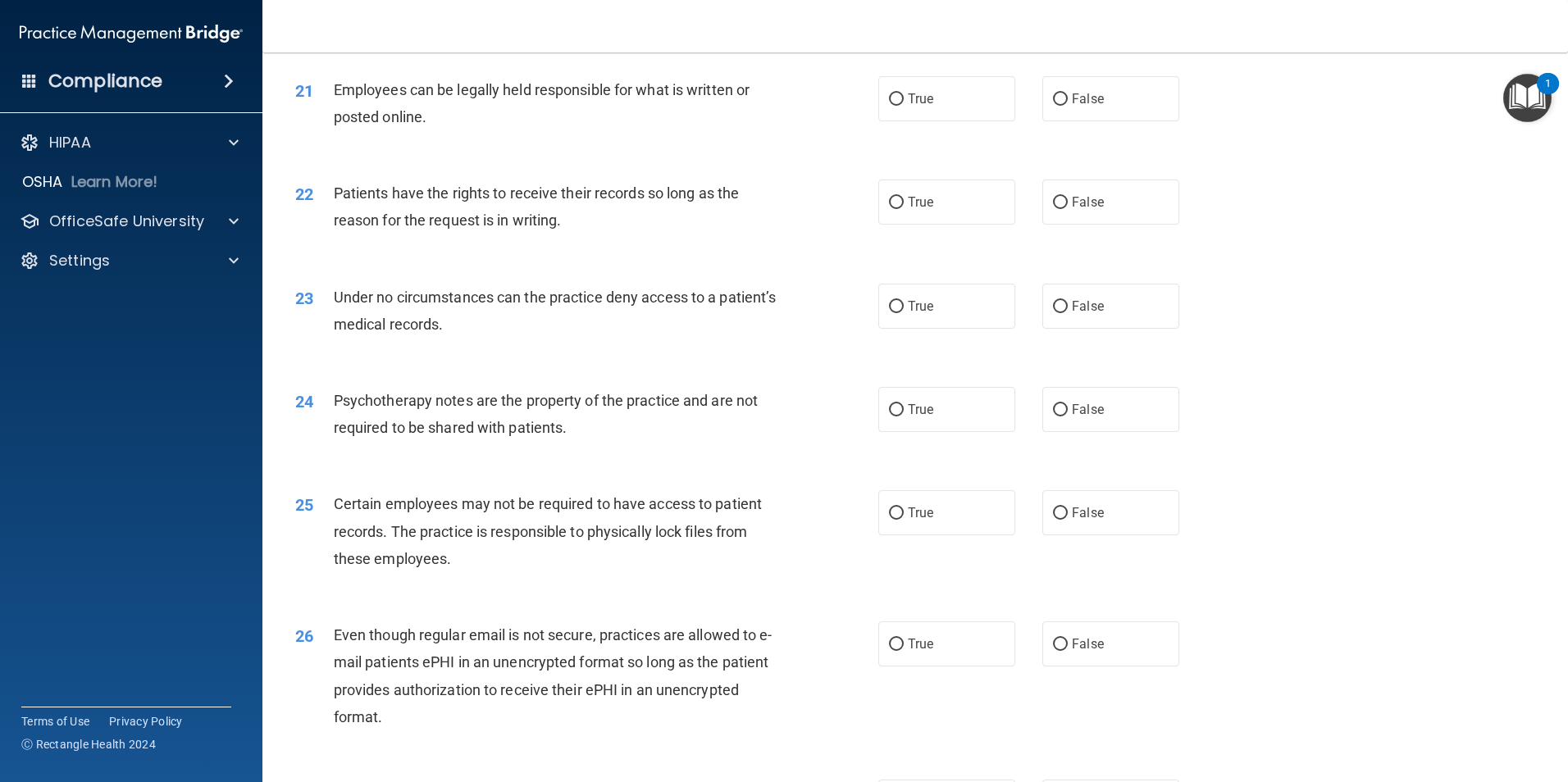
scroll to position [2706, 0]
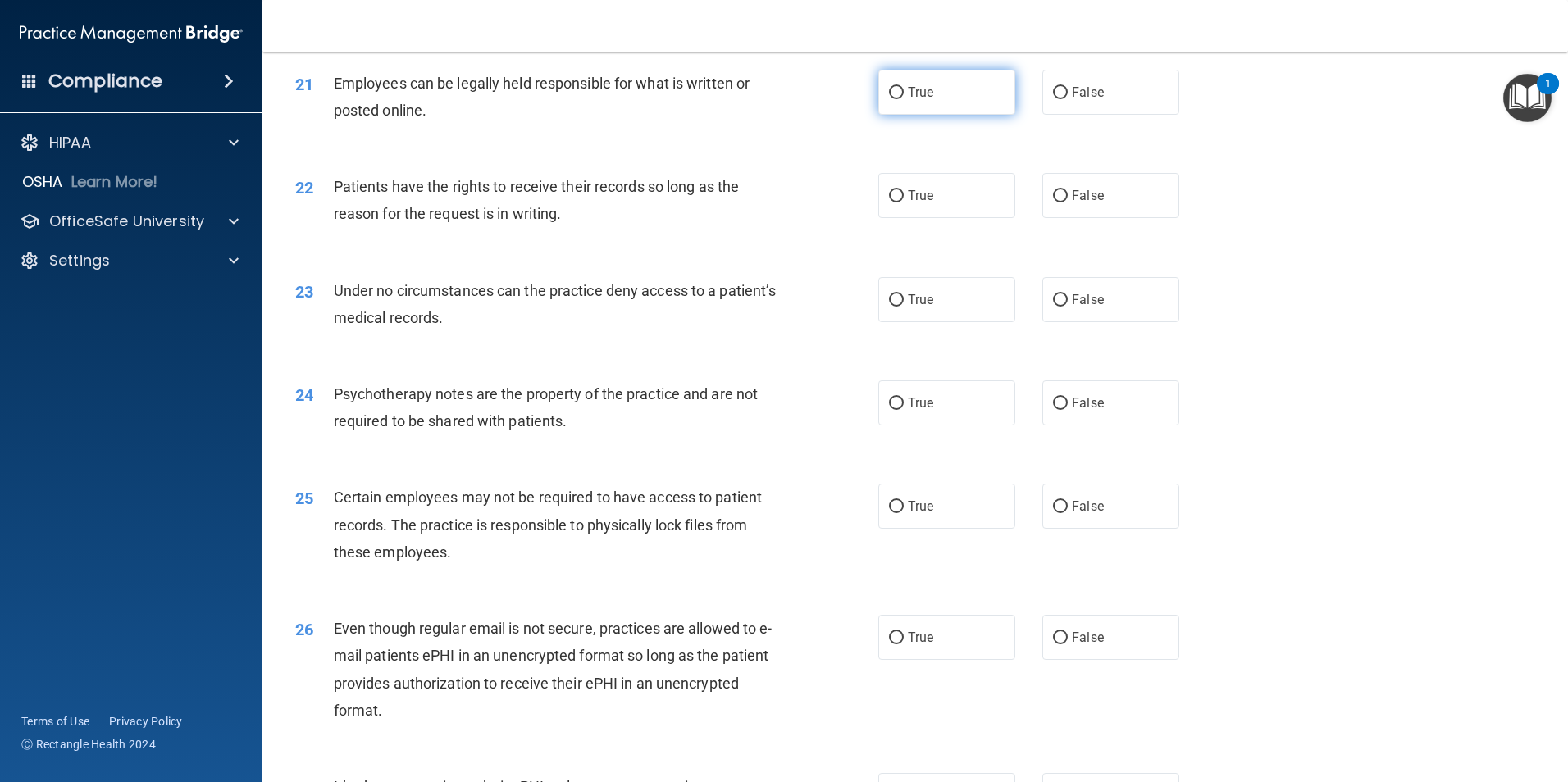
click at [945, 115] on label "True" at bounding box center [947, 91] width 137 height 45
click at [903, 99] on input "True" at bounding box center [895, 92] width 15 height 12
radio input "true"
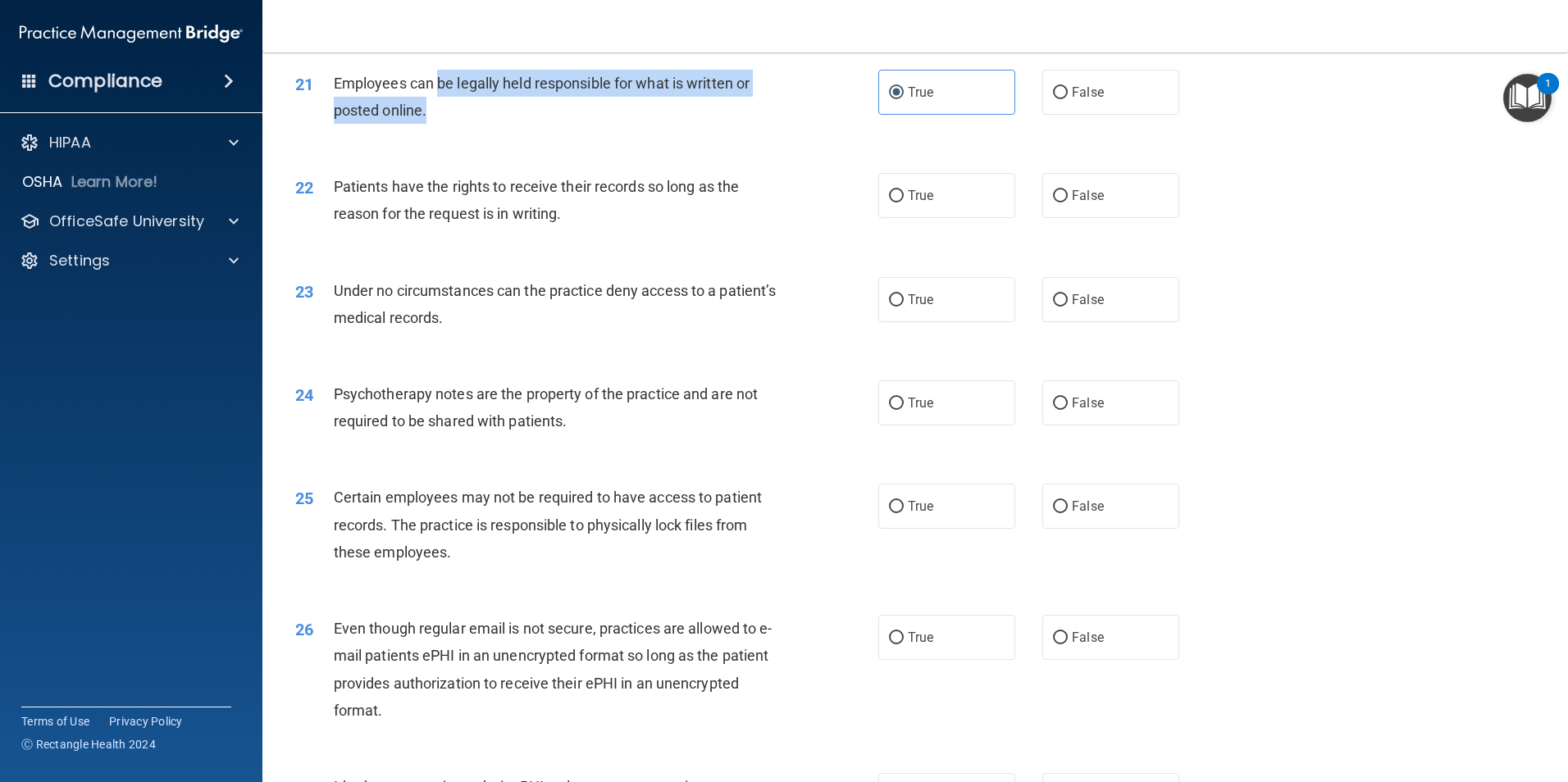
drag, startPoint x: 464, startPoint y: 119, endPoint x: 542, endPoint y: 139, distance: 80.5
click at [542, 124] on div "Employees can be legally held responsible for what is written or posted online." at bounding box center [561, 96] width 456 height 54
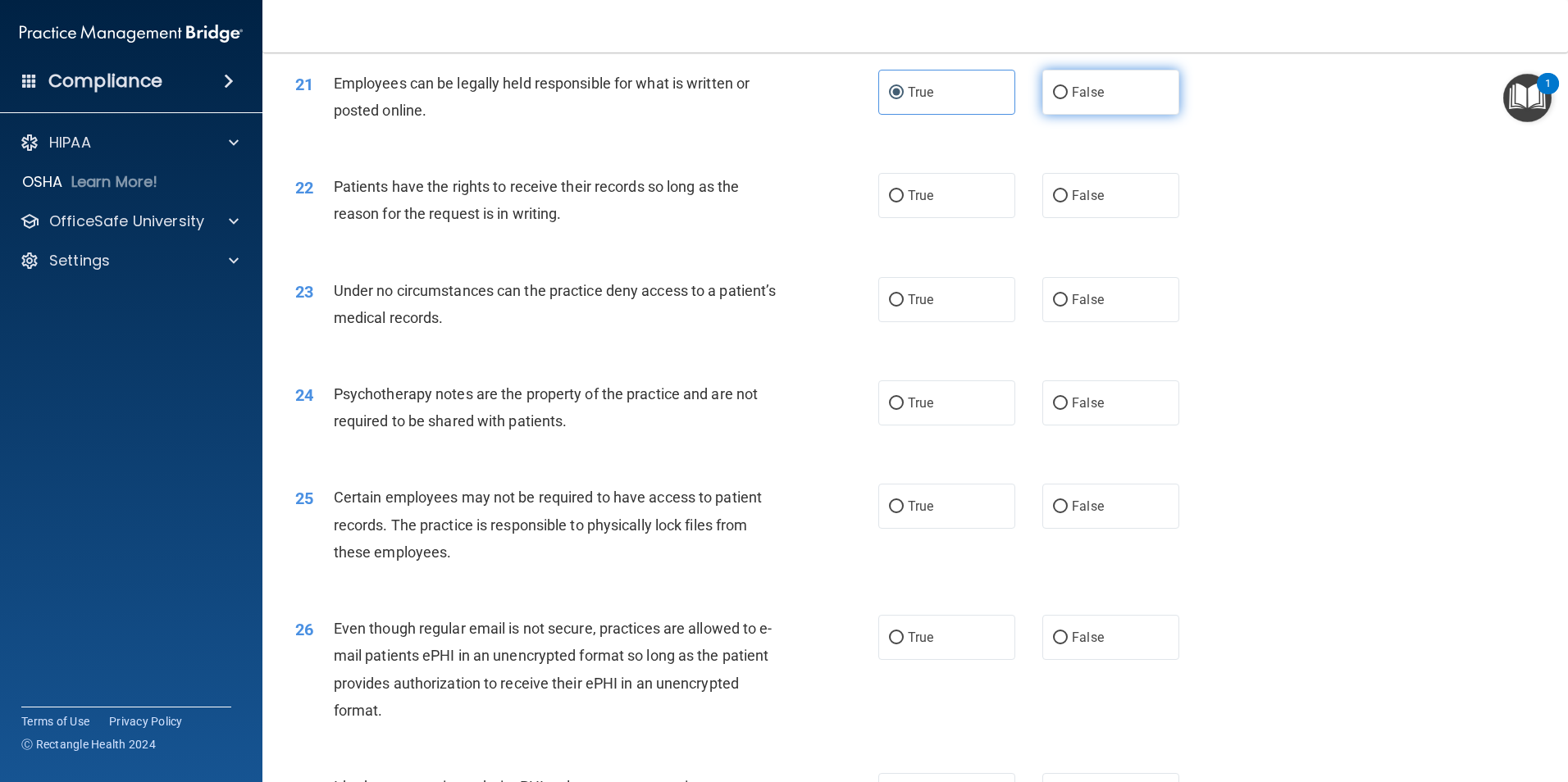
click at [1118, 115] on label "False" at bounding box center [1111, 91] width 137 height 45
click at [1067, 99] on input "False" at bounding box center [1059, 92] width 15 height 12
radio input "true"
radio input "false"
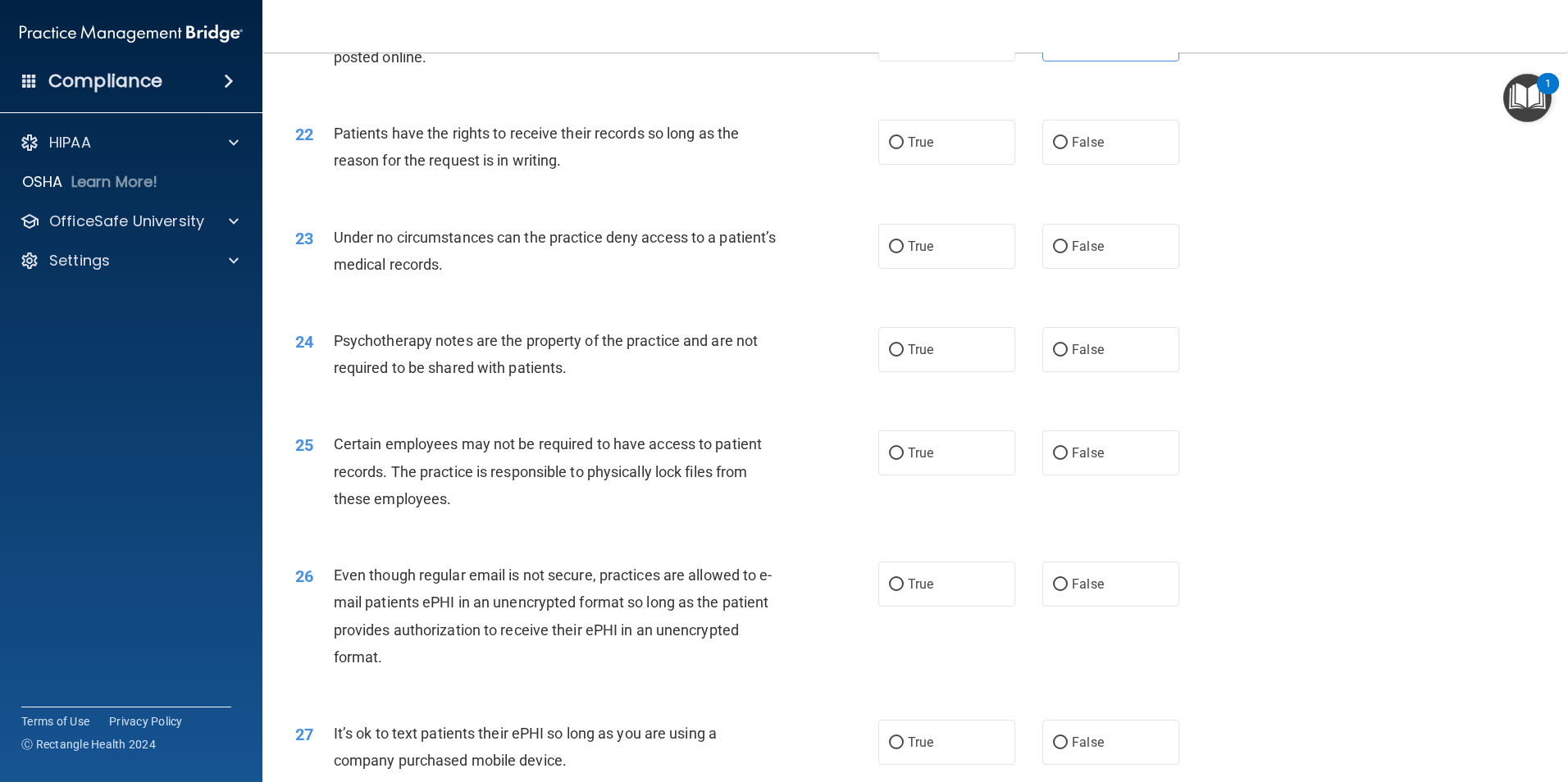
scroll to position [2787, 0]
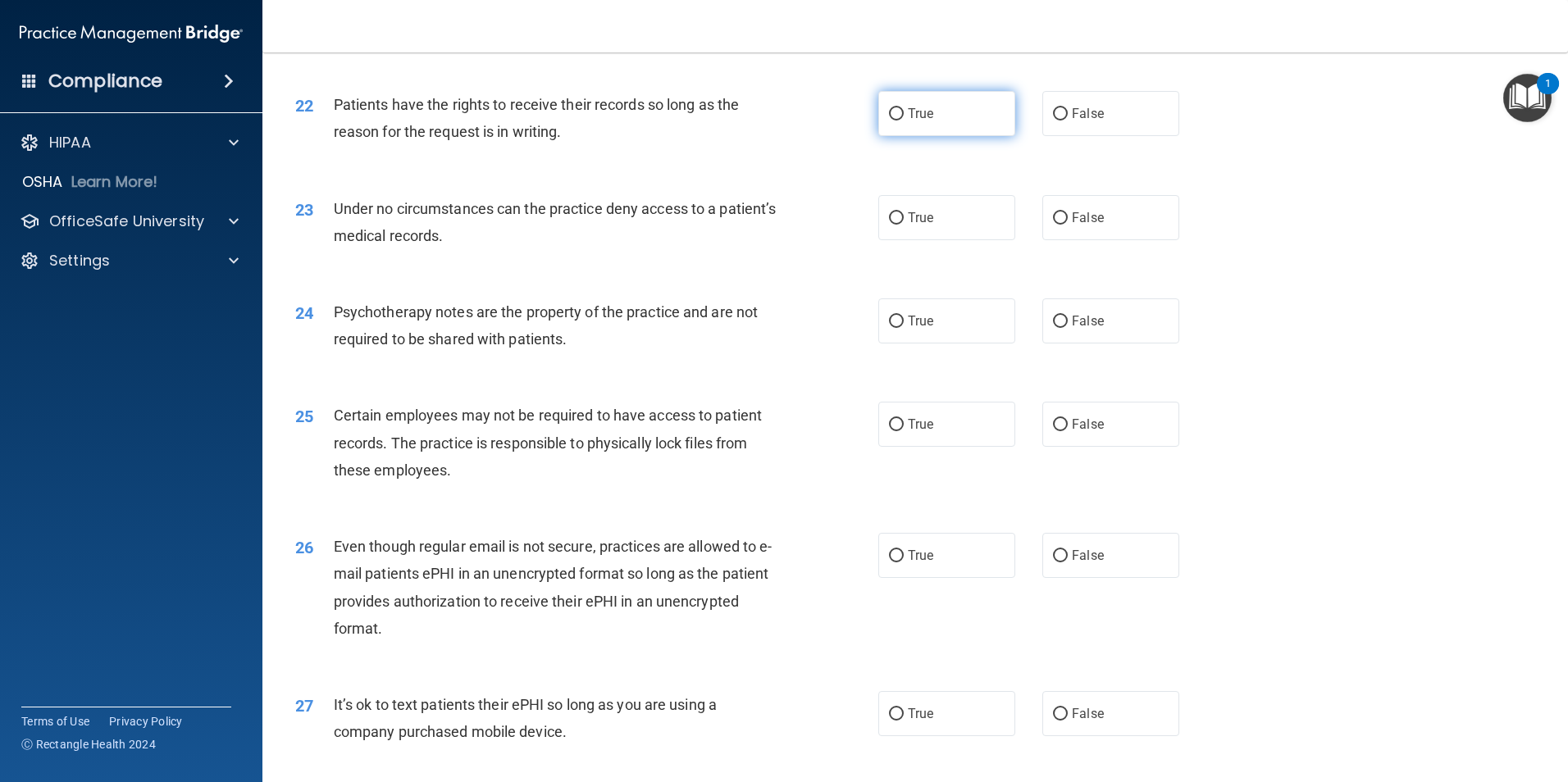
click at [927, 136] on label "True" at bounding box center [947, 113] width 137 height 45
click at [903, 120] on input "True" at bounding box center [895, 114] width 15 height 12
radio input "true"
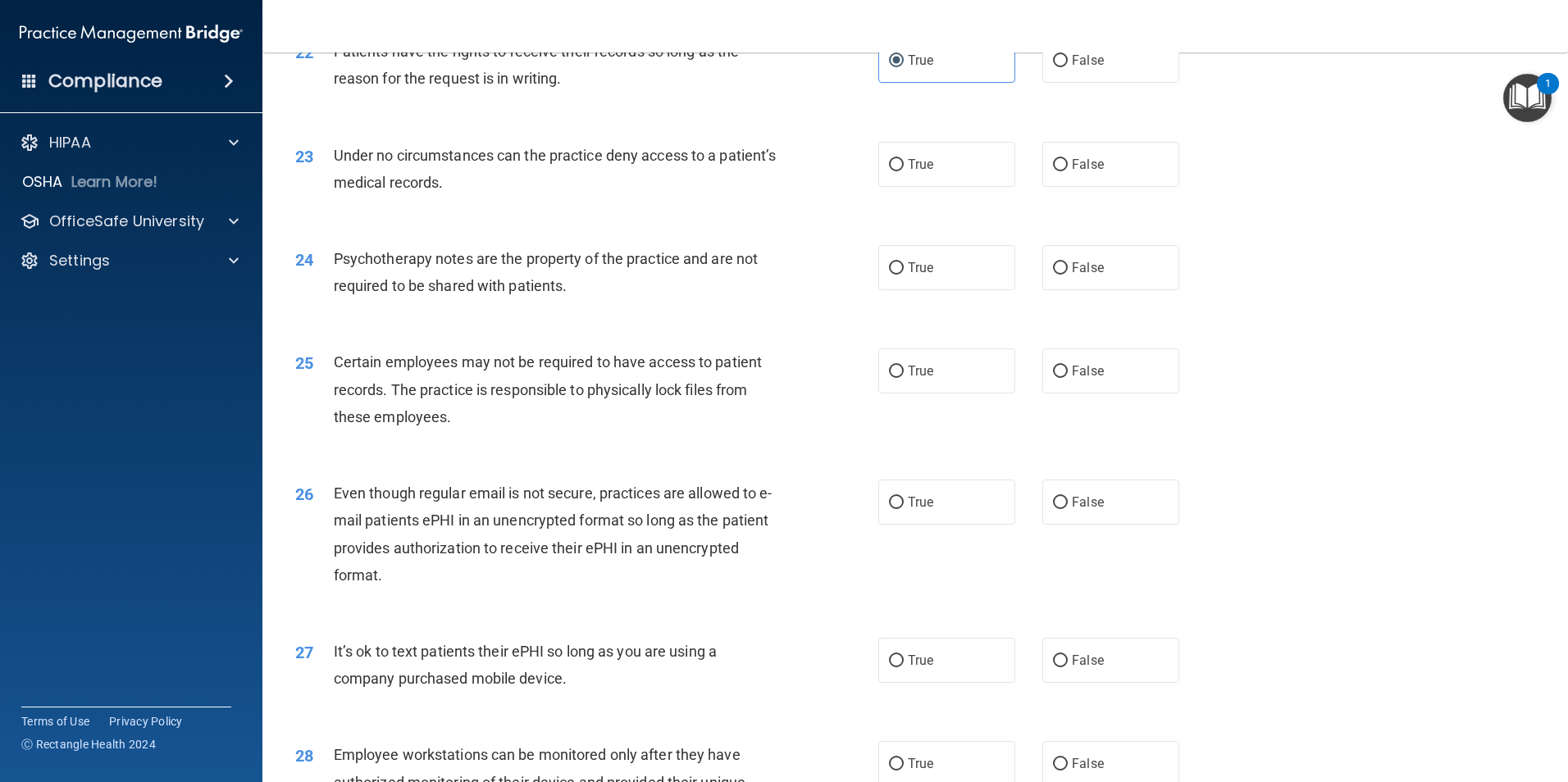
scroll to position [2870, 0]
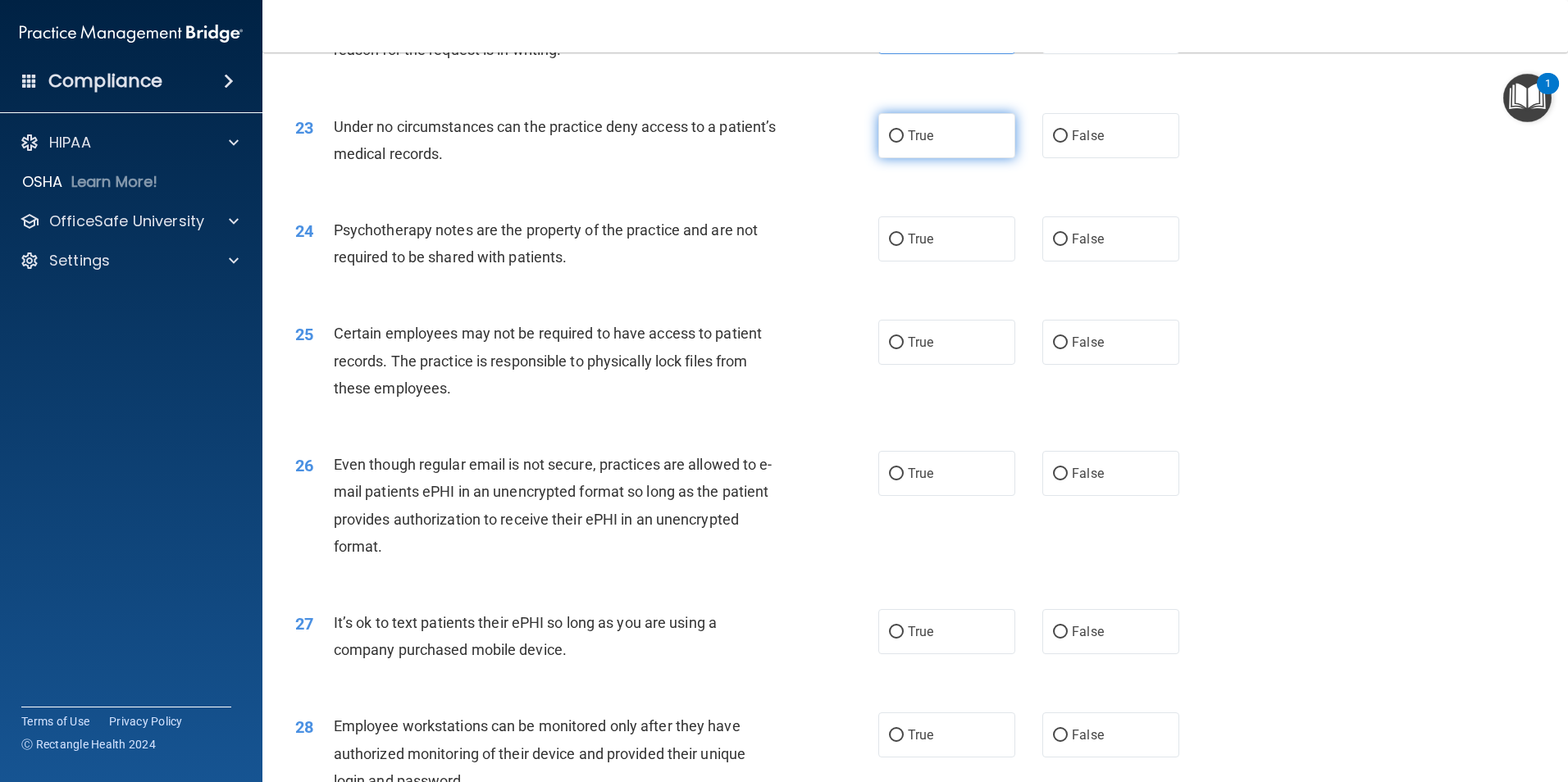
click at [960, 158] on label "True" at bounding box center [947, 135] width 137 height 45
click at [903, 143] on input "True" at bounding box center [895, 136] width 15 height 12
radio input "true"
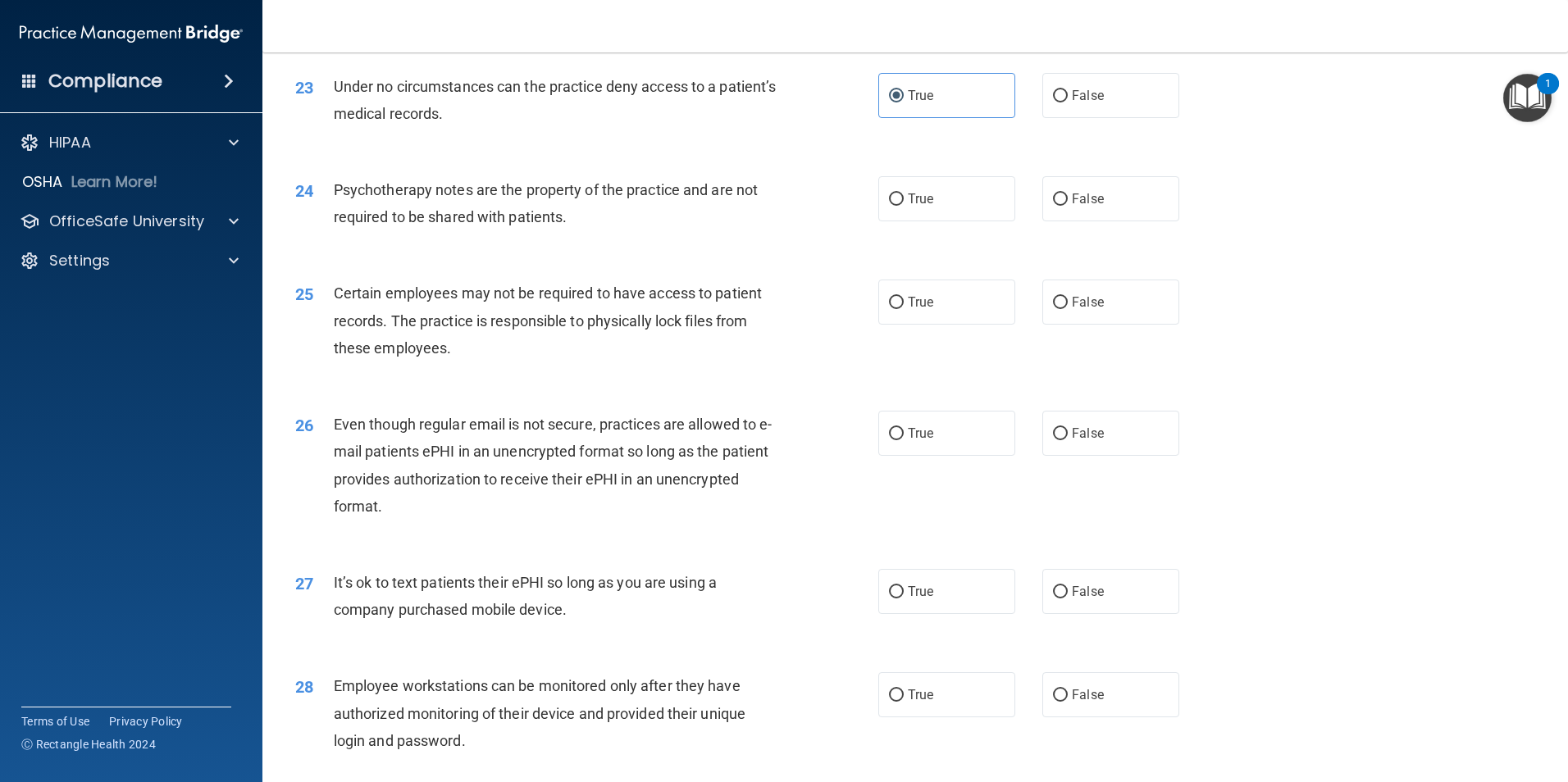
scroll to position [2787, 0]
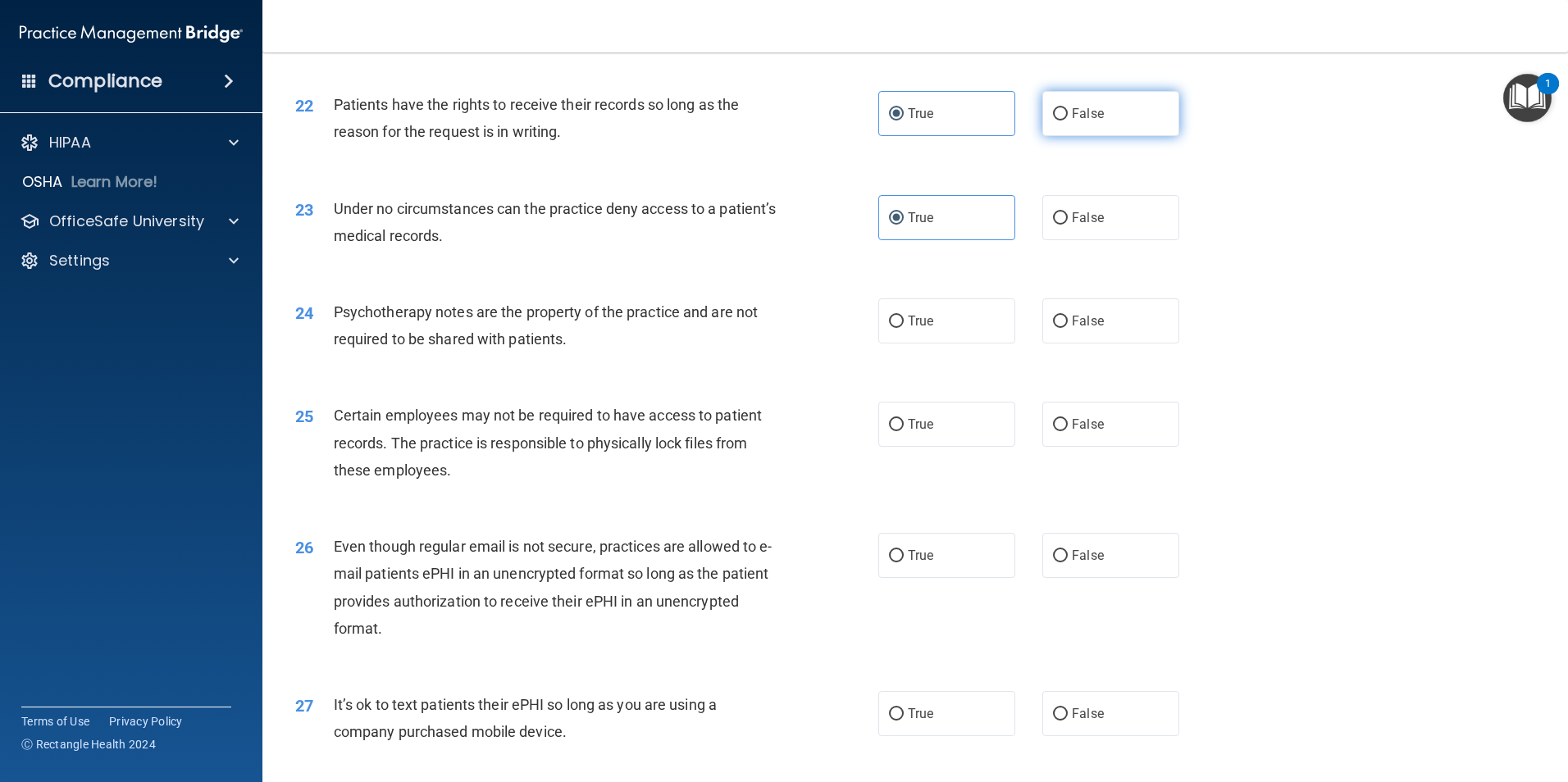
click at [1154, 136] on label "False" at bounding box center [1111, 113] width 137 height 45
click at [1067, 120] on input "False" at bounding box center [1059, 114] width 15 height 12
radio input "true"
radio input "false"
click at [1128, 240] on label "False" at bounding box center [1111, 217] width 137 height 45
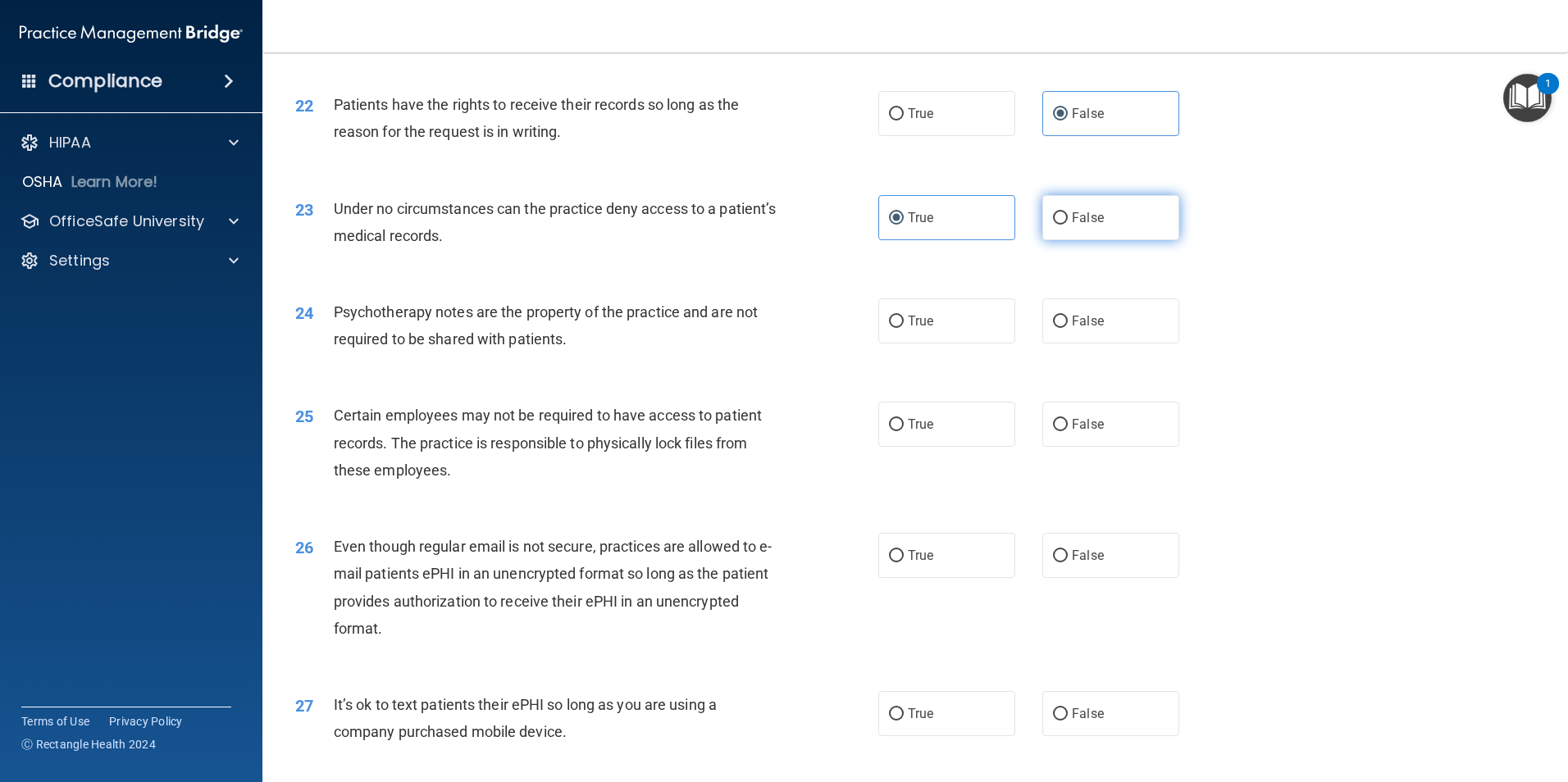
click at [1067, 225] on input "False" at bounding box center [1059, 219] width 15 height 12
radio input "true"
radio input "false"
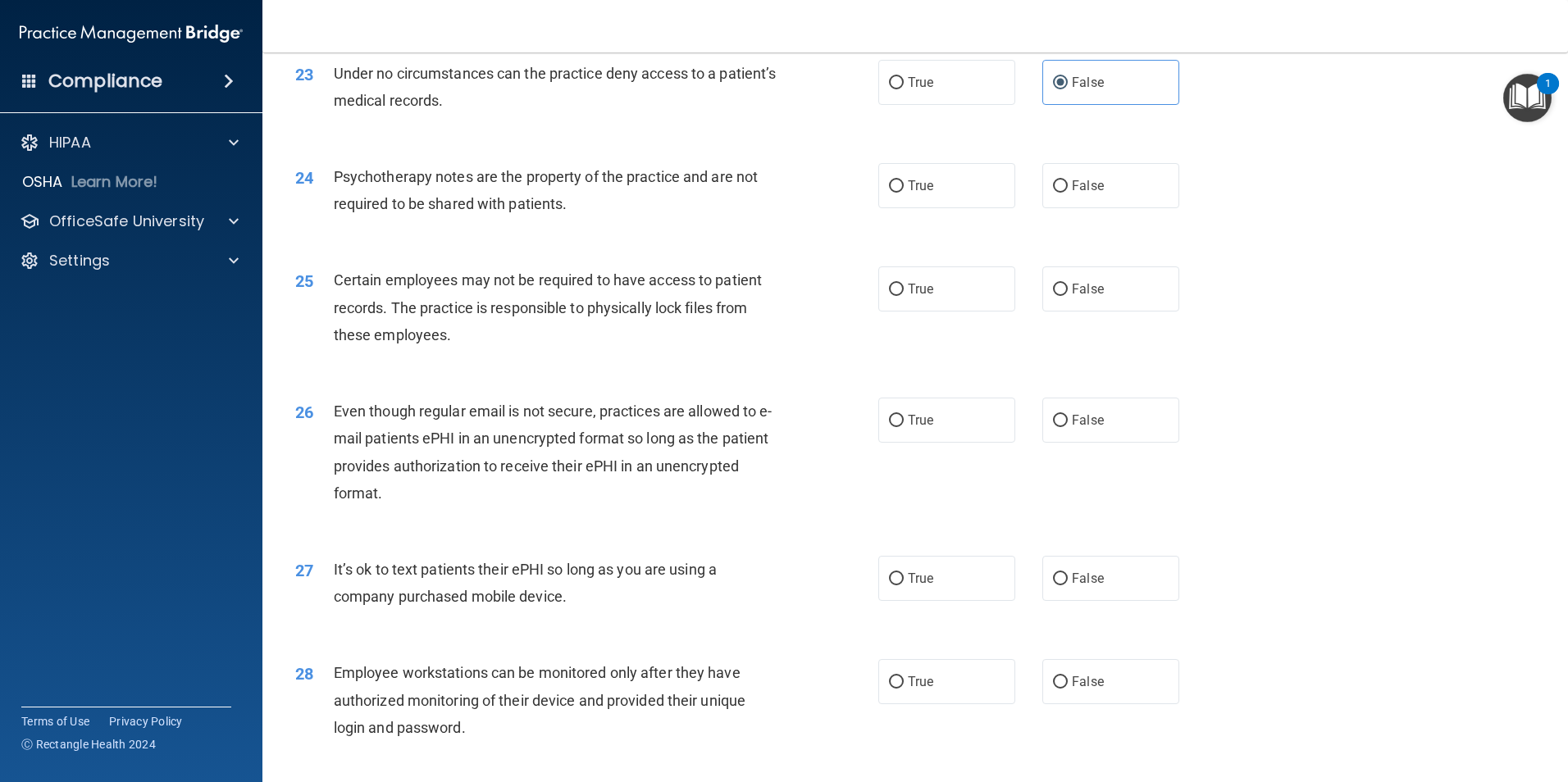
scroll to position [2951, 0]
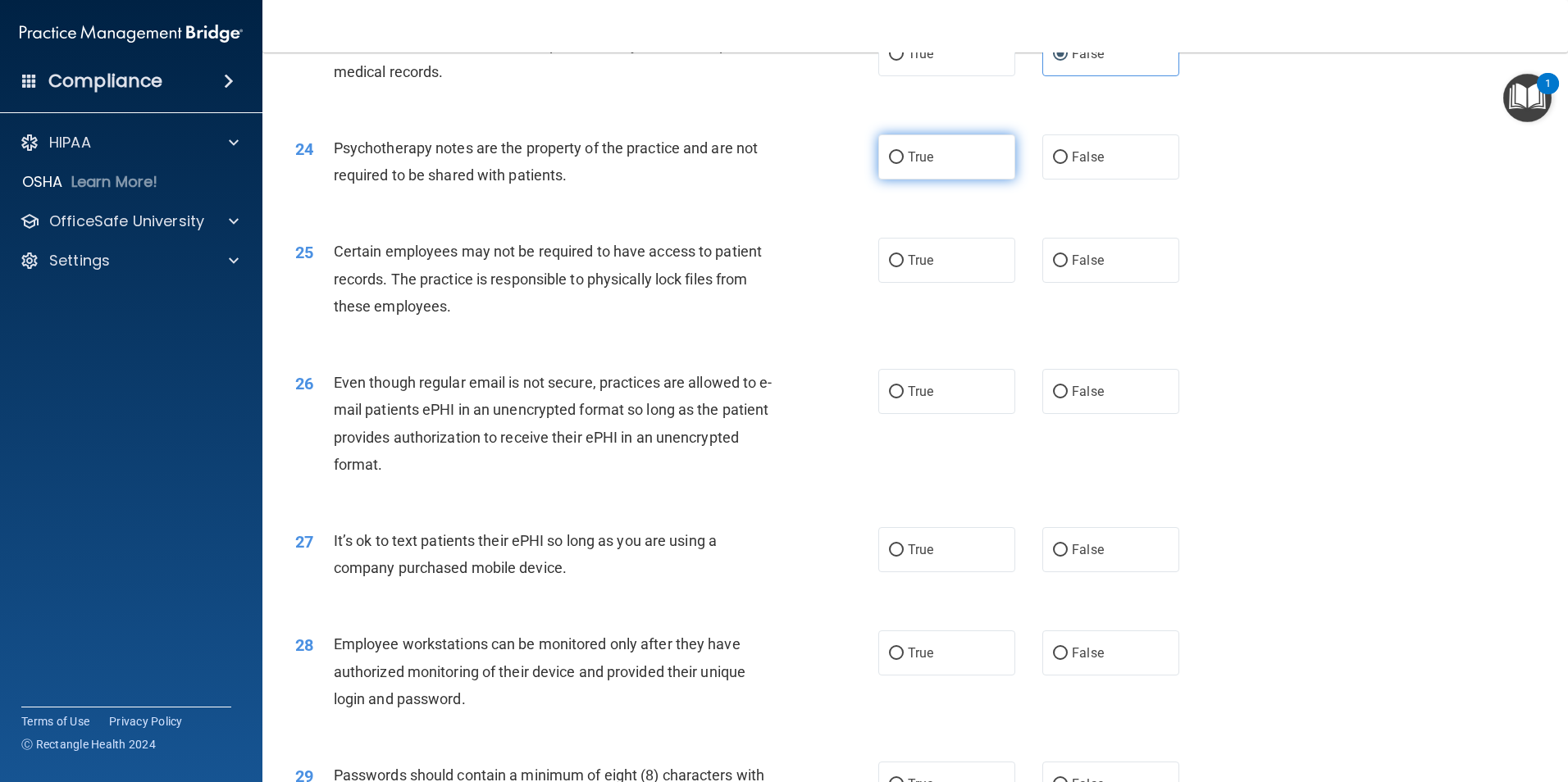
click at [941, 180] on label "True" at bounding box center [947, 156] width 137 height 45
click at [903, 164] on input "True" at bounding box center [895, 158] width 15 height 12
radio input "true"
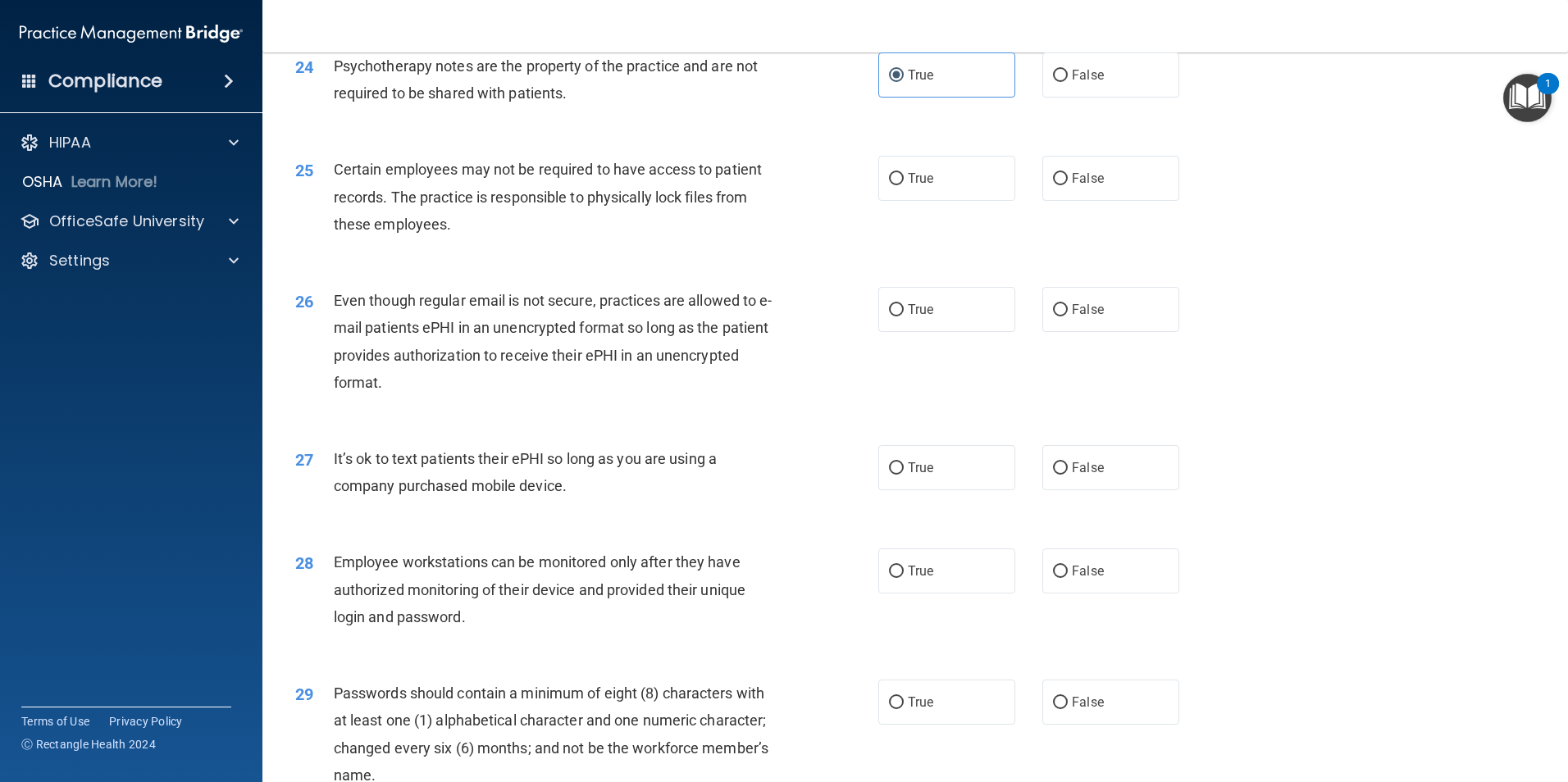
scroll to position [3115, 0]
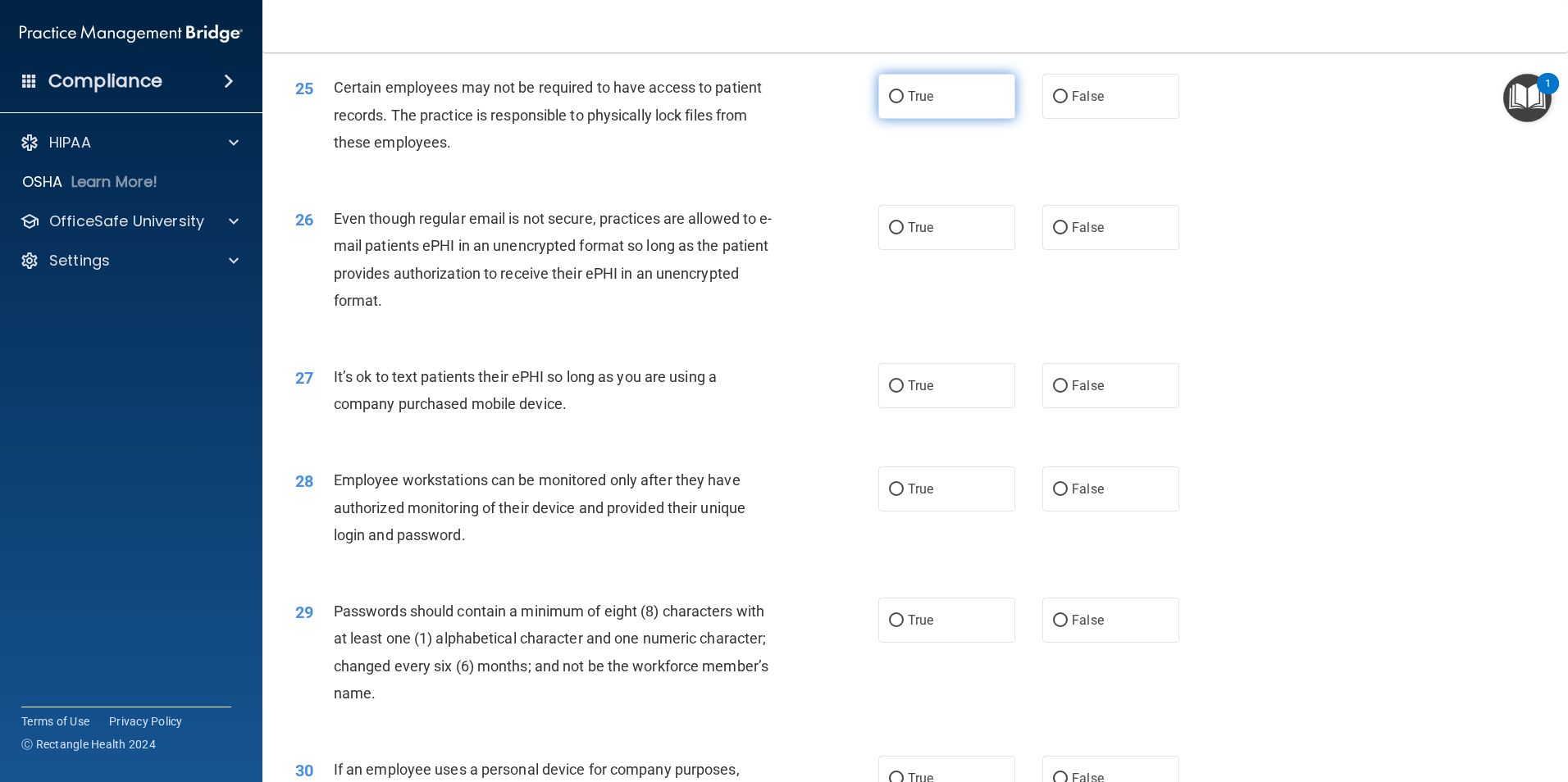
click at [966, 119] on label "True" at bounding box center [947, 95] width 137 height 45
click at [903, 103] on input "True" at bounding box center [895, 97] width 15 height 12
radio input "true"
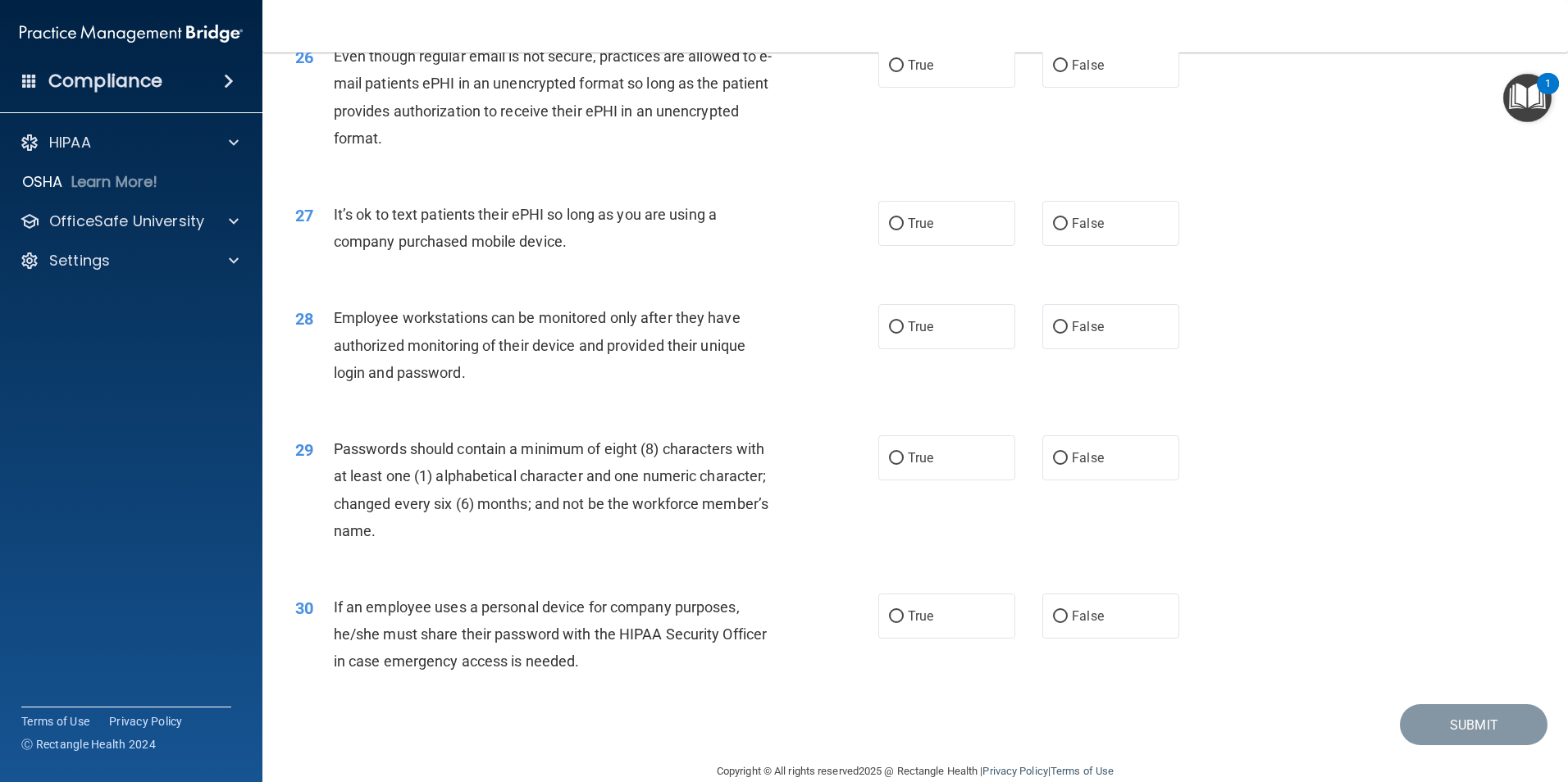
scroll to position [3279, 0]
click at [925, 86] on label "True" at bounding box center [947, 63] width 137 height 45
click at [903, 71] on input "True" at bounding box center [895, 65] width 15 height 12
radio input "true"
click at [1152, 244] on label "False" at bounding box center [1111, 222] width 137 height 45
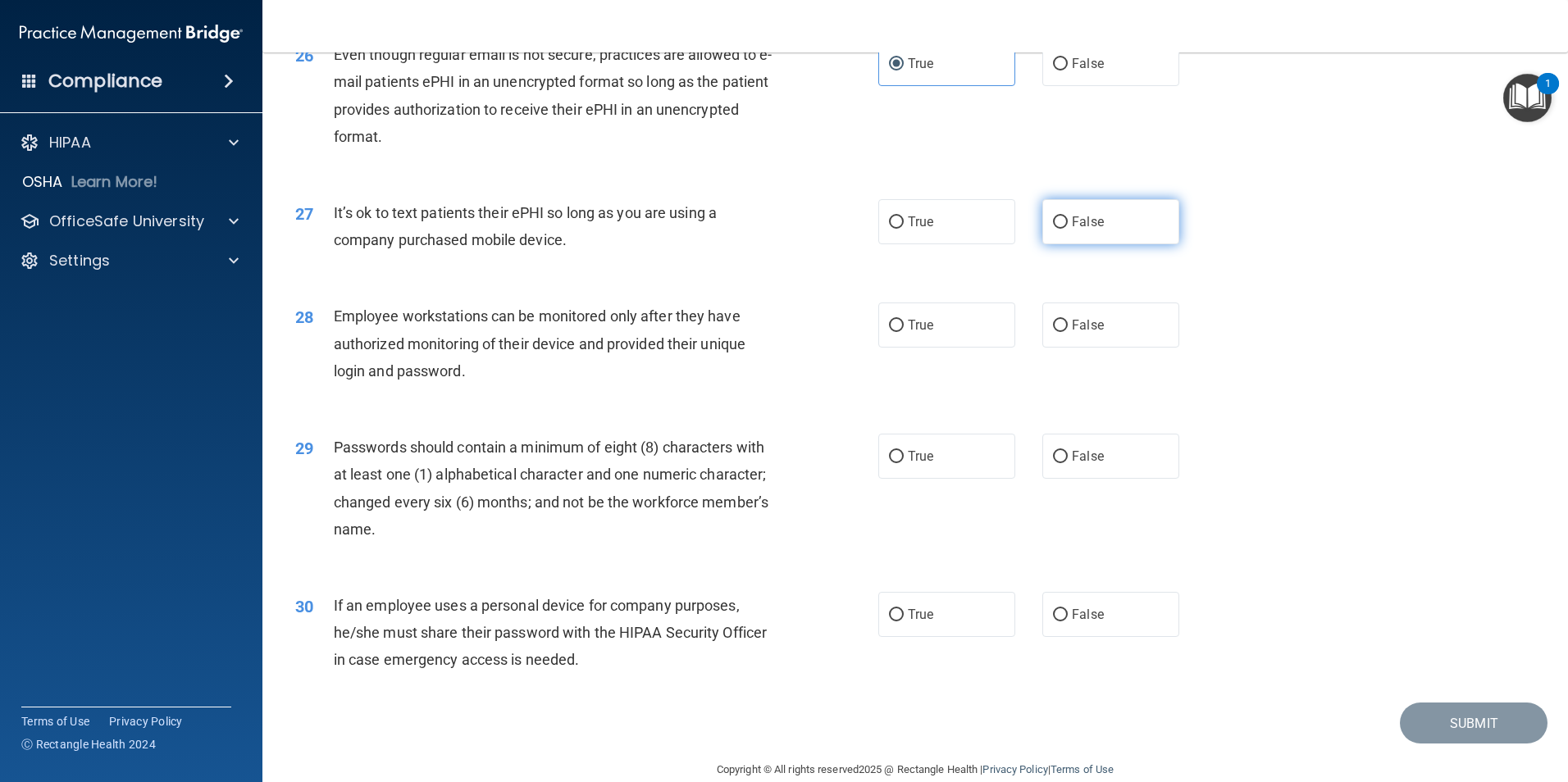
click at [1067, 229] on input "False" at bounding box center [1059, 223] width 15 height 12
radio input "true"
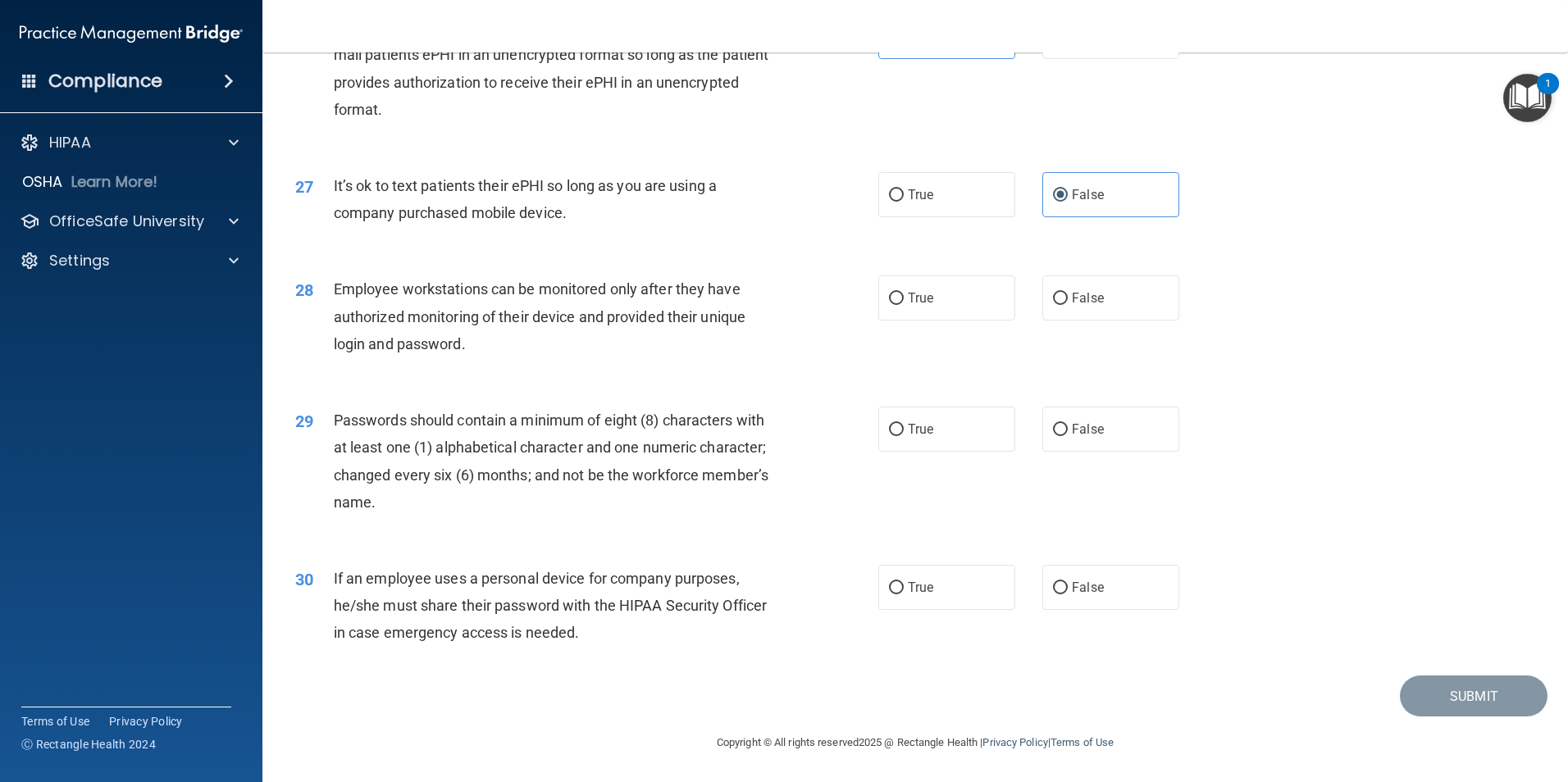
scroll to position [3334, 0]
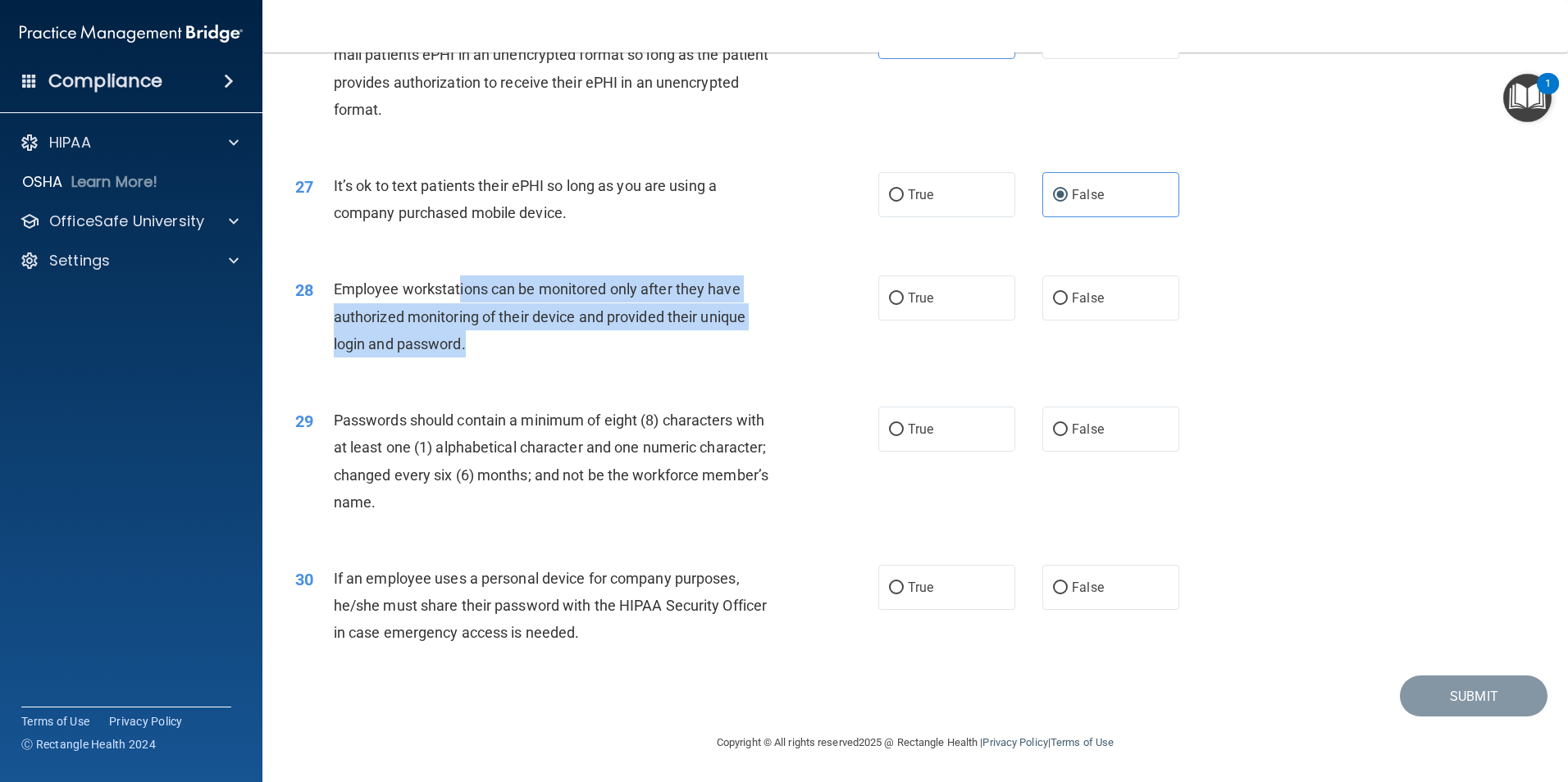
drag, startPoint x: 460, startPoint y: 287, endPoint x: 627, endPoint y: 349, distance: 178.1
click at [627, 349] on div "Employee workstations can be monitored only after they have authorized monitori…" at bounding box center [561, 316] width 456 height 82
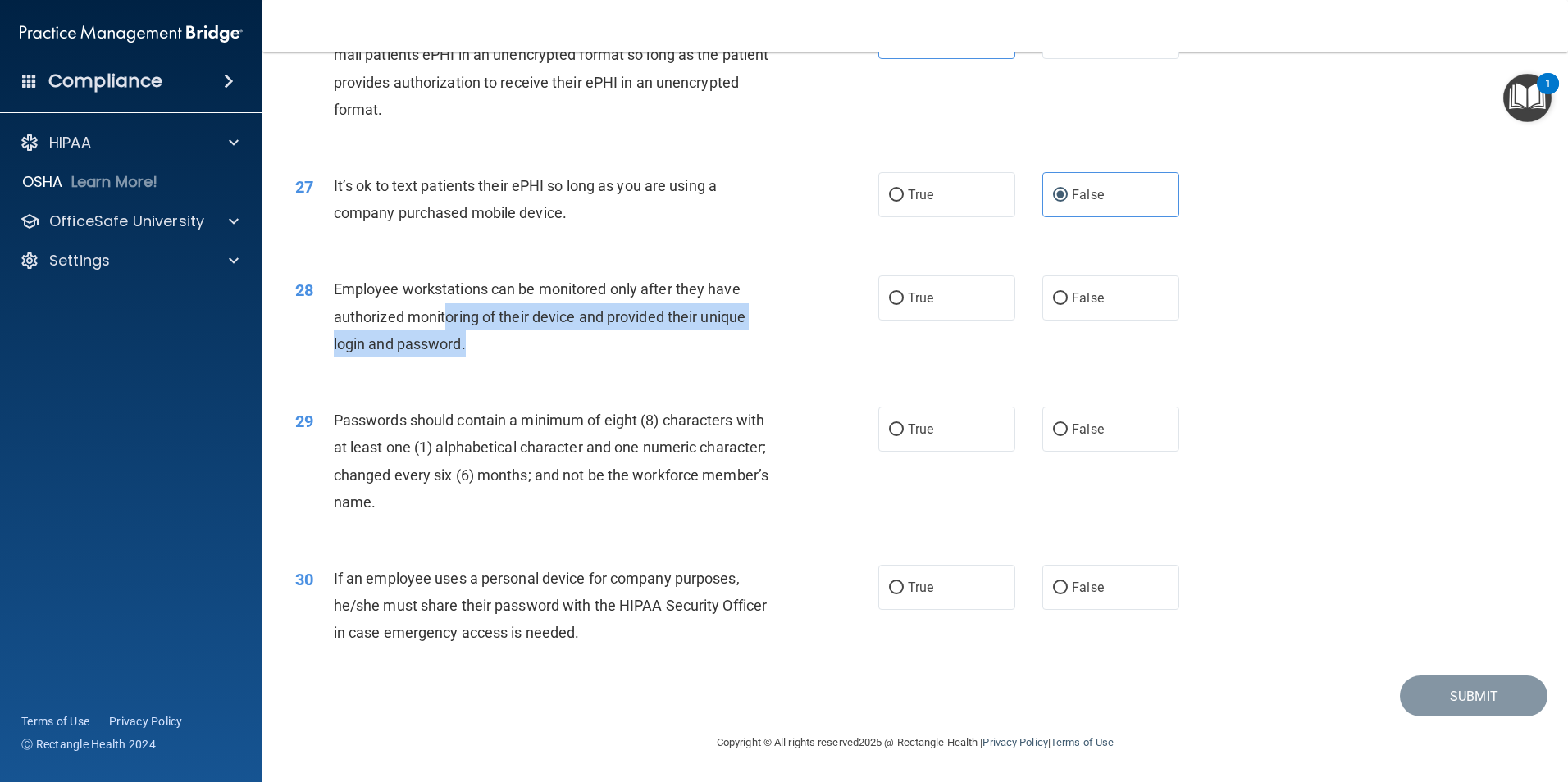
drag, startPoint x: 551, startPoint y: 335, endPoint x: 587, endPoint y: 343, distance: 36.9
click at [587, 343] on div "Employee workstations can be monitored only after they have authorized monitori…" at bounding box center [561, 316] width 456 height 82
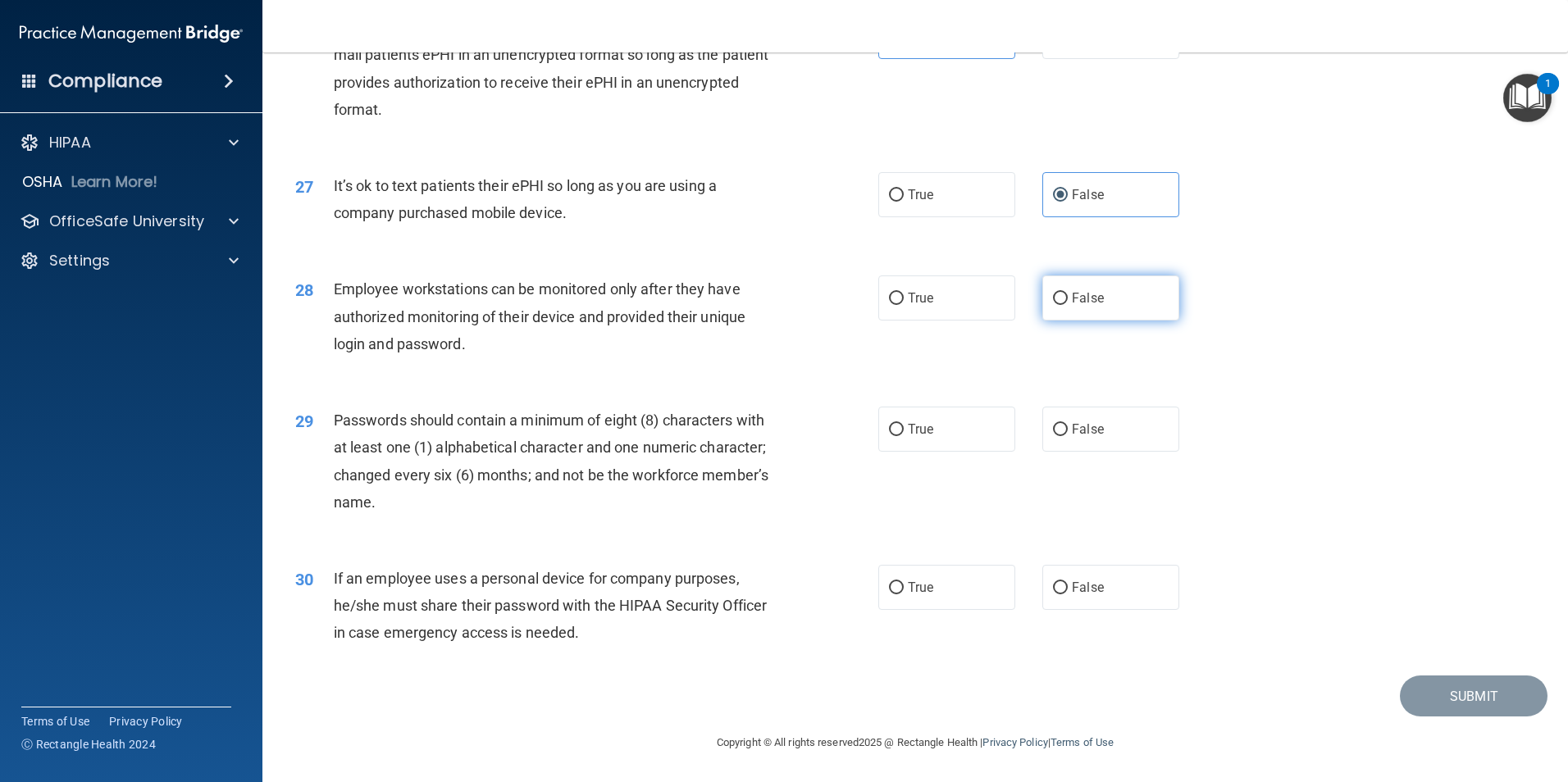
click at [1090, 302] on span "False" at bounding box center [1087, 298] width 32 height 16
click at [1067, 302] on input "False" at bounding box center [1059, 299] width 15 height 12
radio input "true"
drag, startPoint x: 917, startPoint y: 415, endPoint x: 889, endPoint y: 437, distance: 35.6
click at [917, 416] on label "True" at bounding box center [947, 428] width 137 height 45
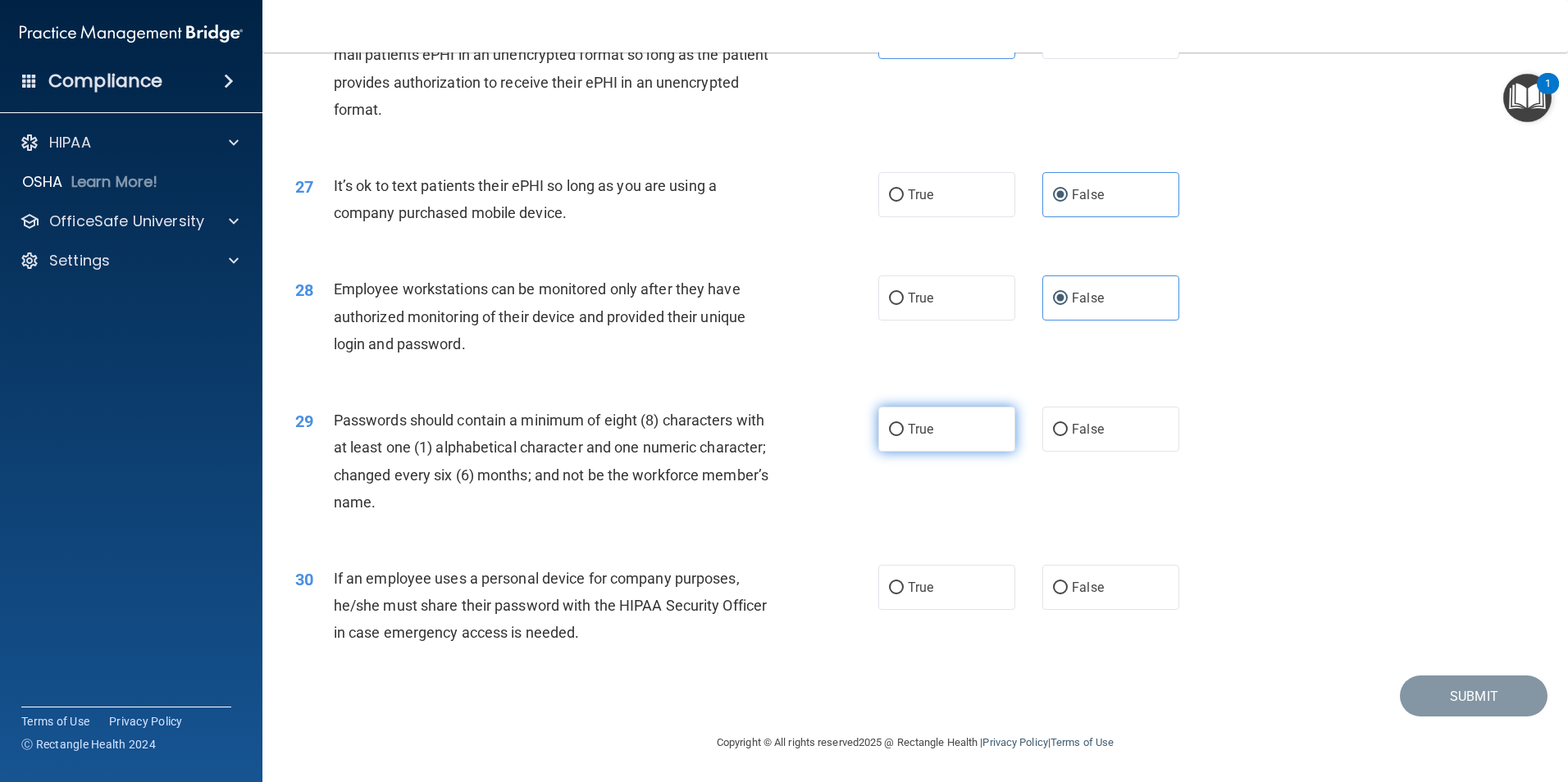
click at [903, 424] on input "True" at bounding box center [895, 430] width 15 height 12
radio input "true"
click at [1084, 581] on span "False" at bounding box center [1087, 587] width 32 height 16
click at [1067, 582] on input "False" at bounding box center [1059, 588] width 15 height 12
radio input "true"
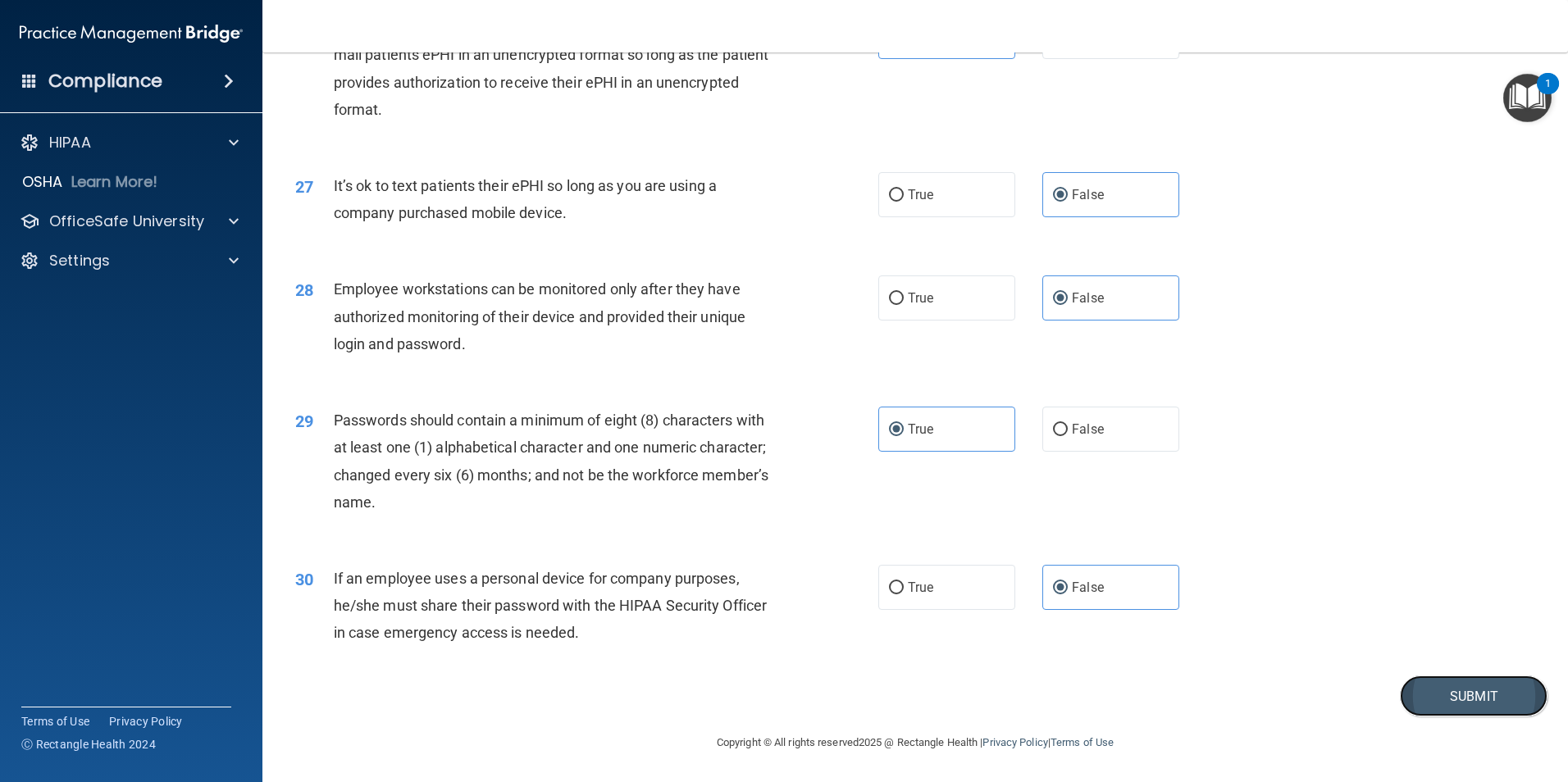
click at [1467, 677] on button "Submit" at bounding box center [1473, 697] width 148 height 42
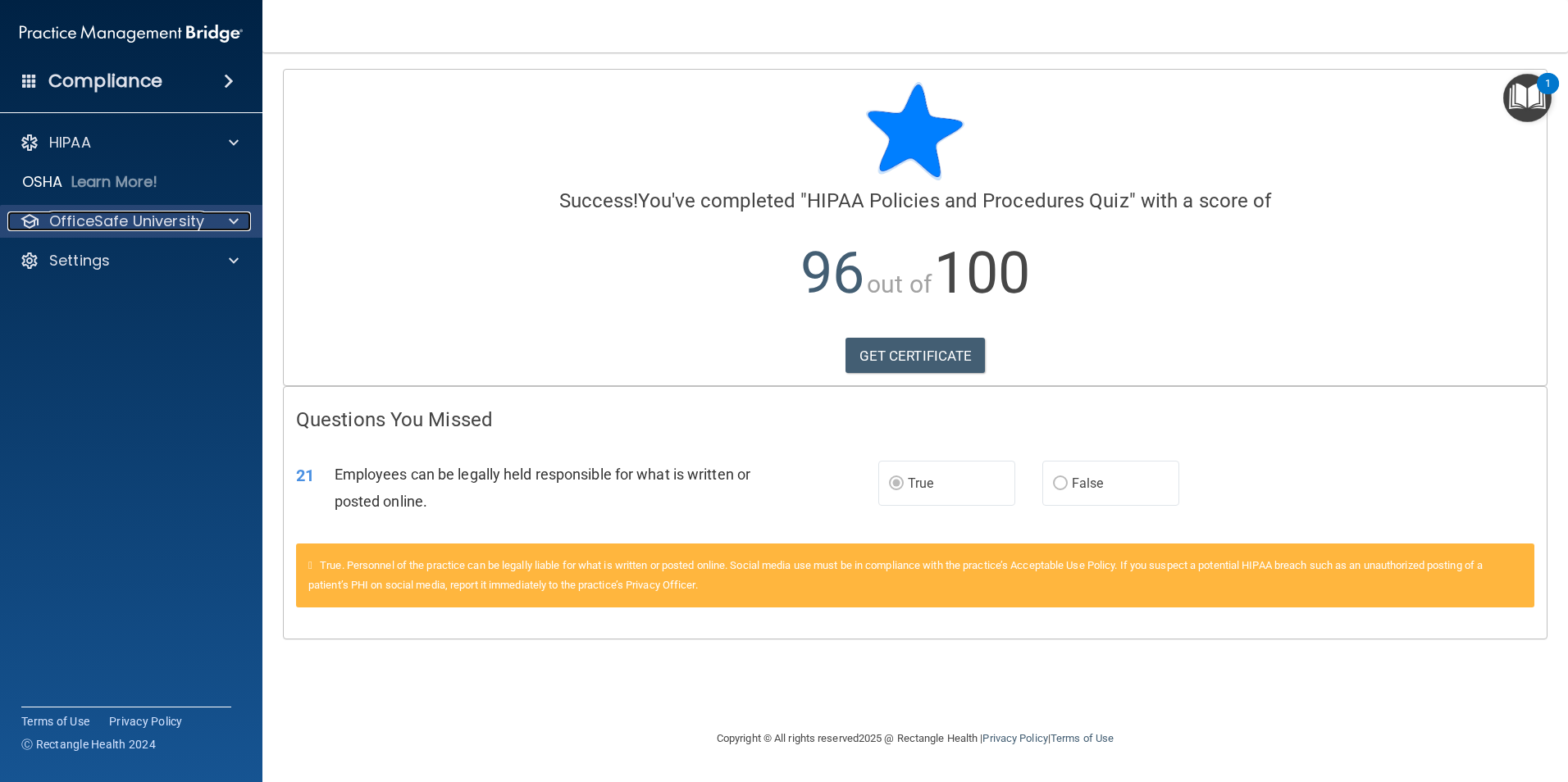
click at [91, 219] on p "OfficeSafe University" at bounding box center [127, 222] width 155 height 20
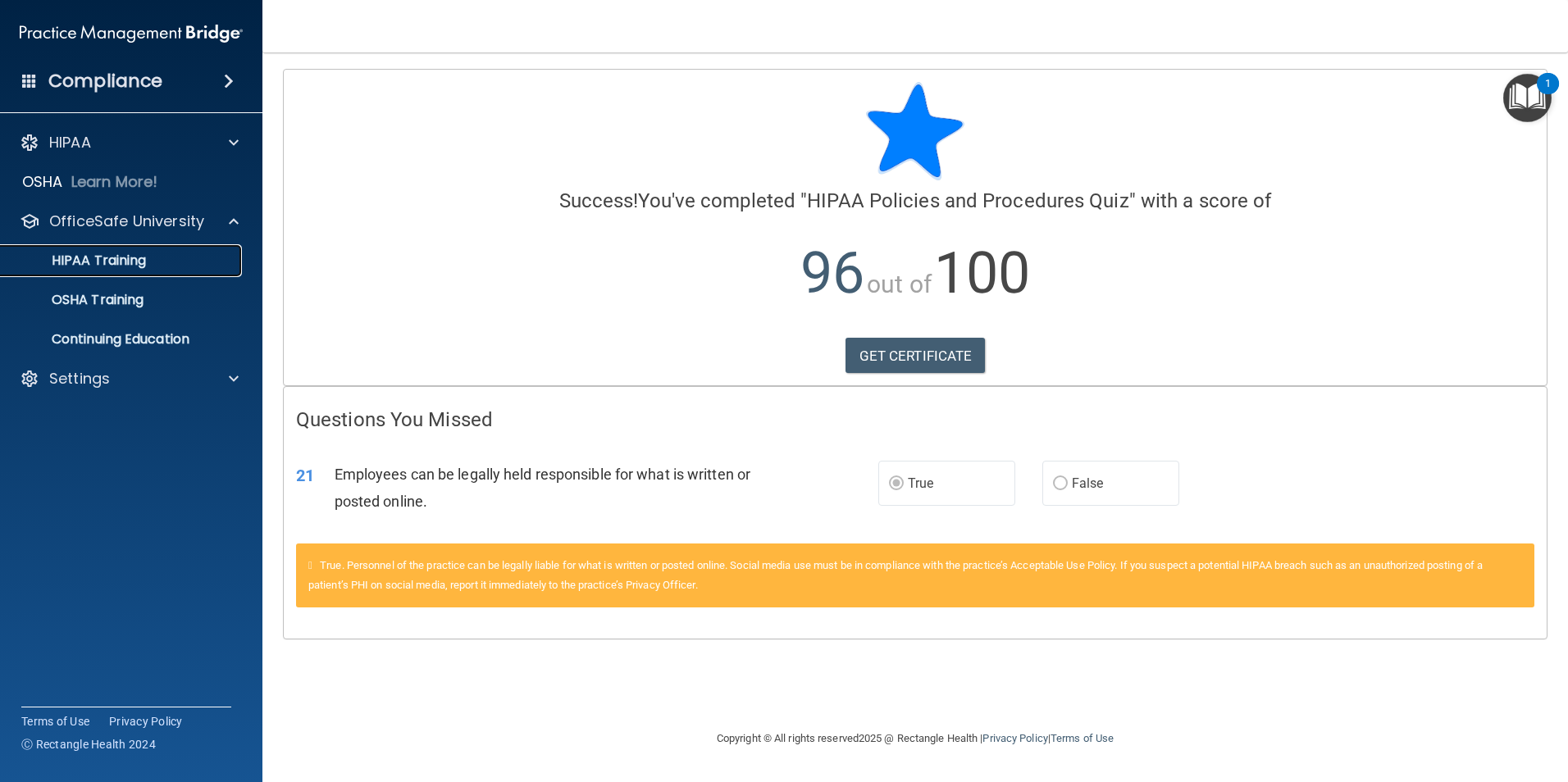
click at [95, 249] on link "HIPAA Training" at bounding box center [112, 260] width 258 height 33
